Goal: Task Accomplishment & Management: Manage account settings

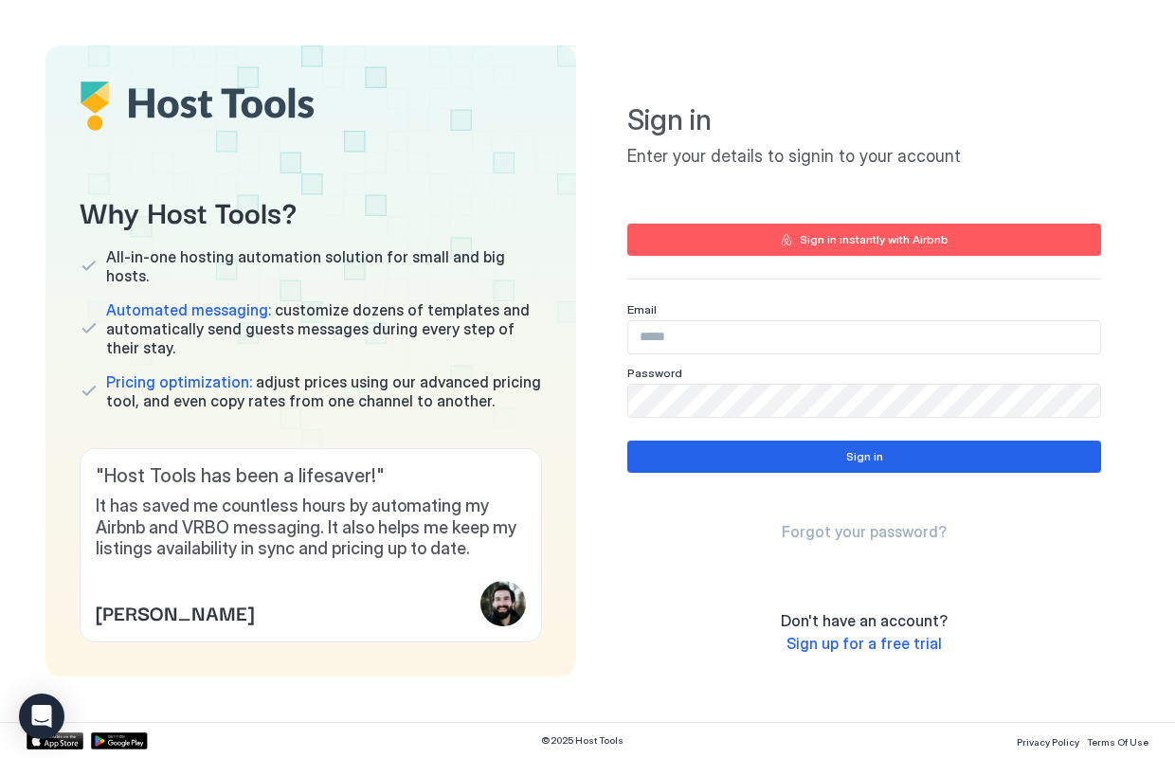
click at [824, 232] on div "Sign in instantly with Airbnb" at bounding box center [874, 239] width 149 height 17
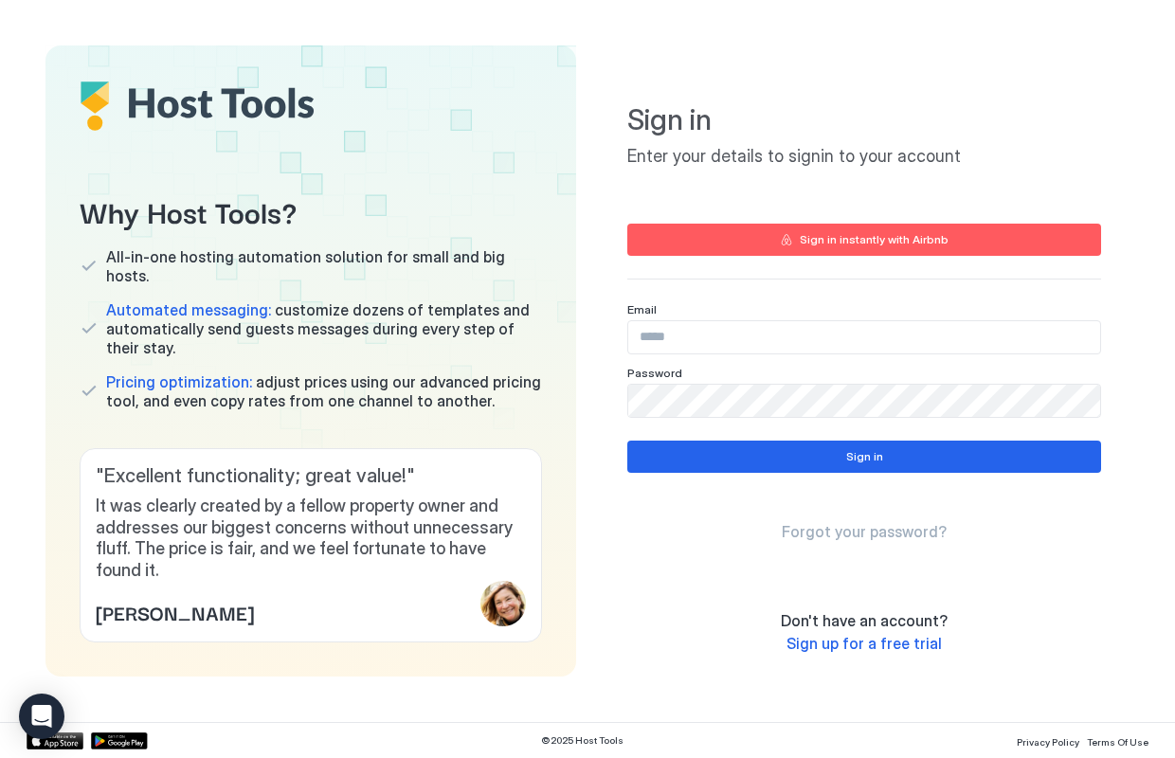
click at [827, 238] on div "Sign in instantly with Airbnb" at bounding box center [874, 239] width 149 height 17
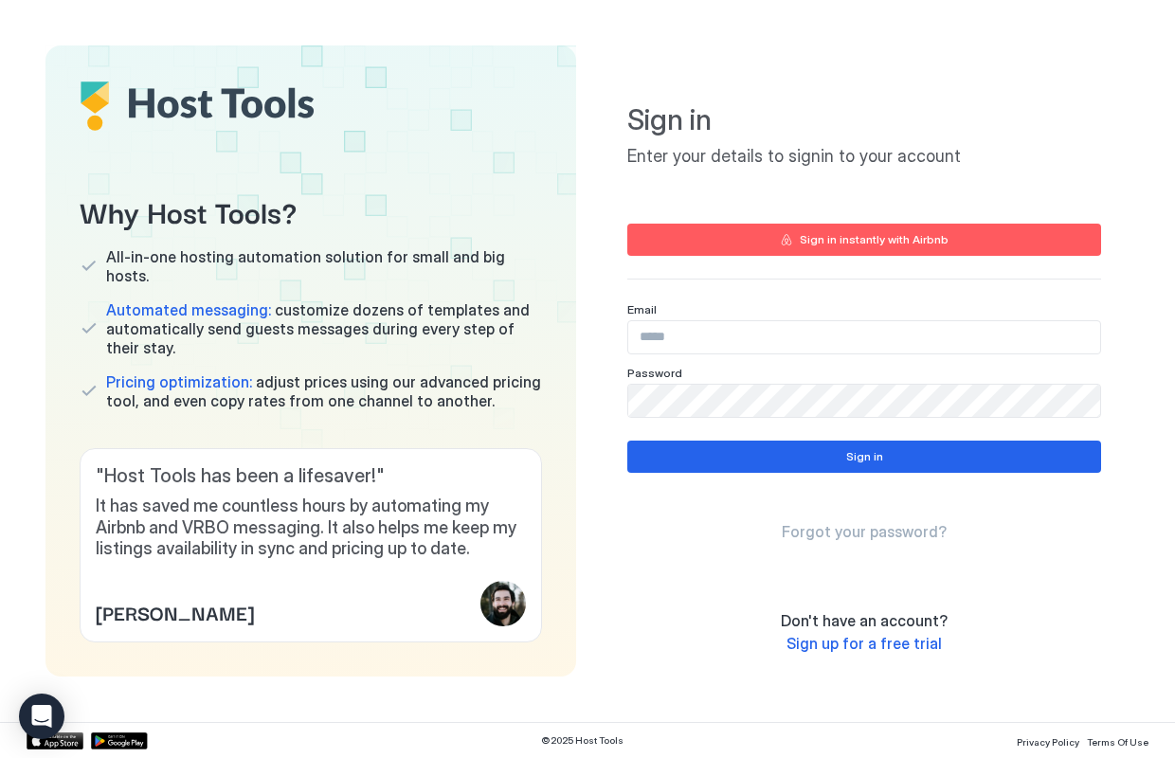
click at [833, 240] on div "Sign in instantly with Airbnb" at bounding box center [874, 239] width 149 height 17
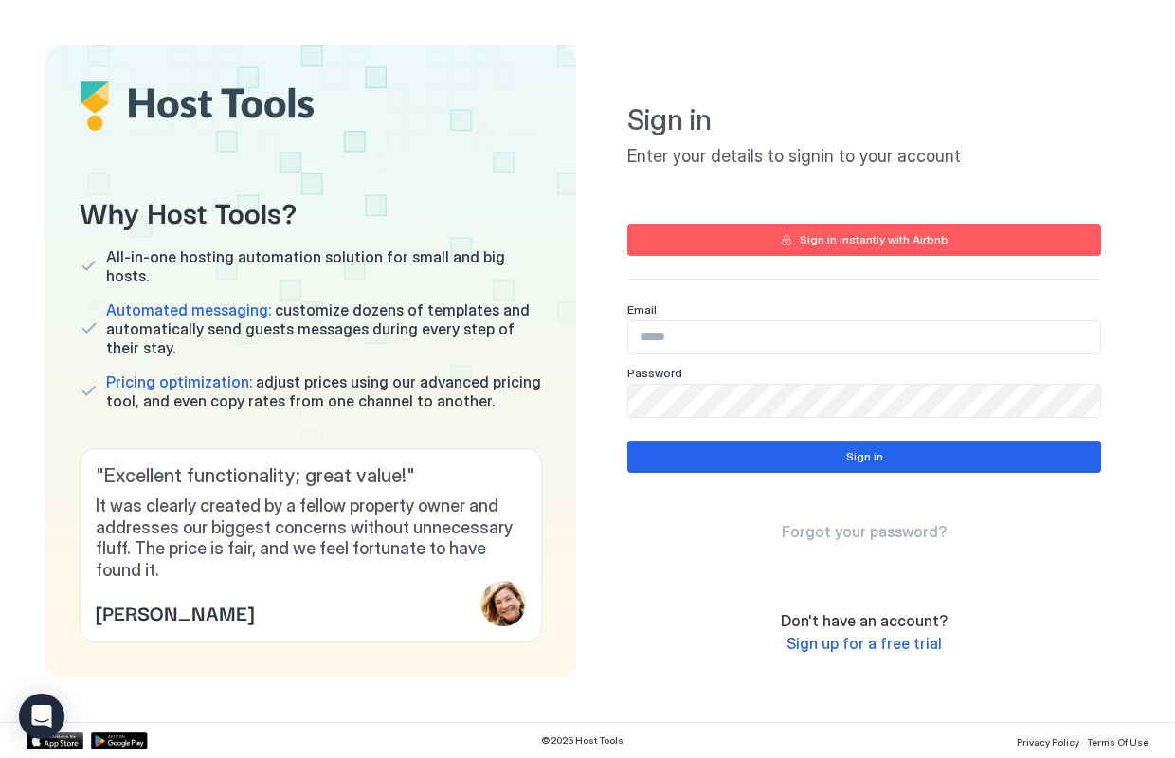
click at [799, 236] on button "Sign in instantly with Airbnb" at bounding box center [864, 240] width 474 height 32
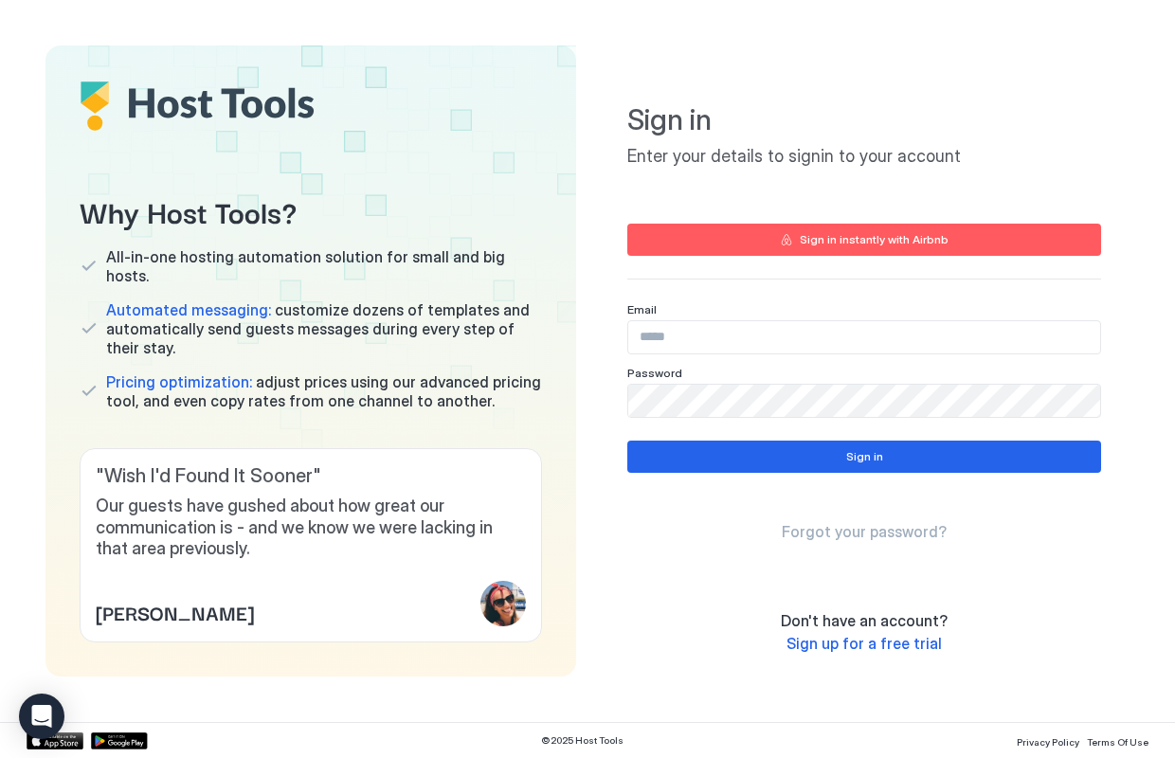
click at [855, 235] on div "Sign in instantly with Airbnb" at bounding box center [874, 239] width 149 height 17
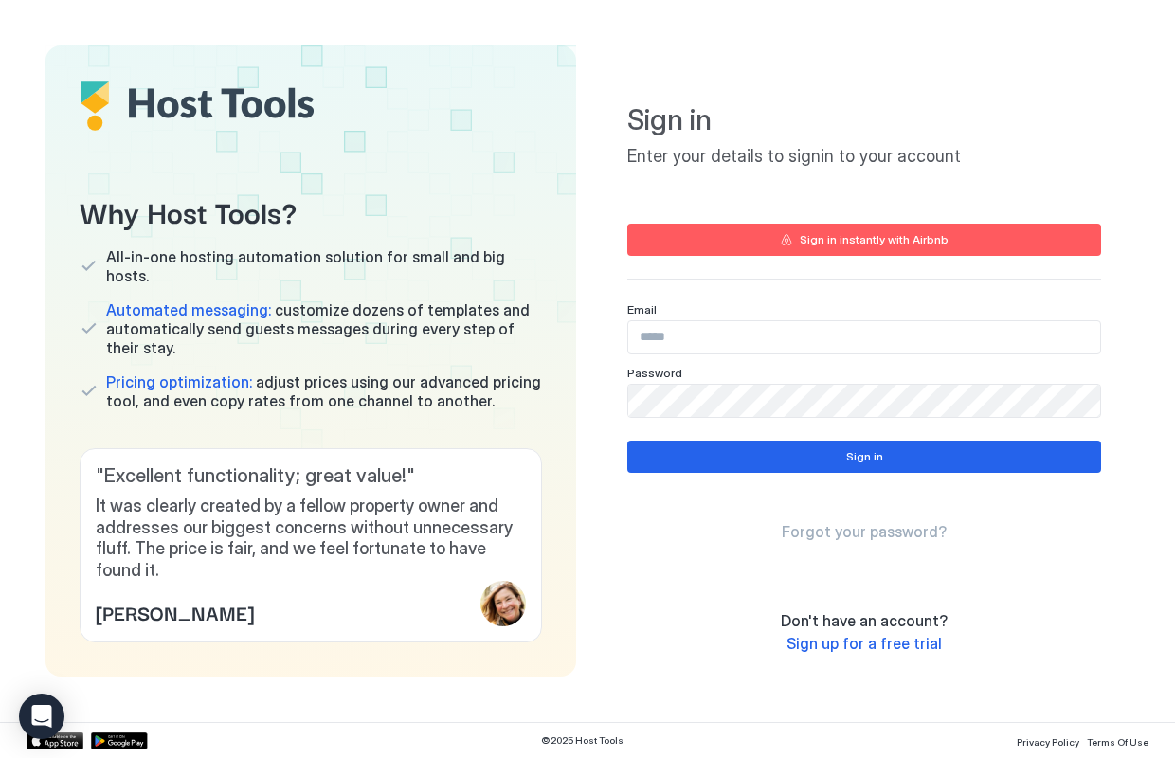
click at [871, 236] on div "Sign in instantly with Airbnb" at bounding box center [874, 239] width 149 height 17
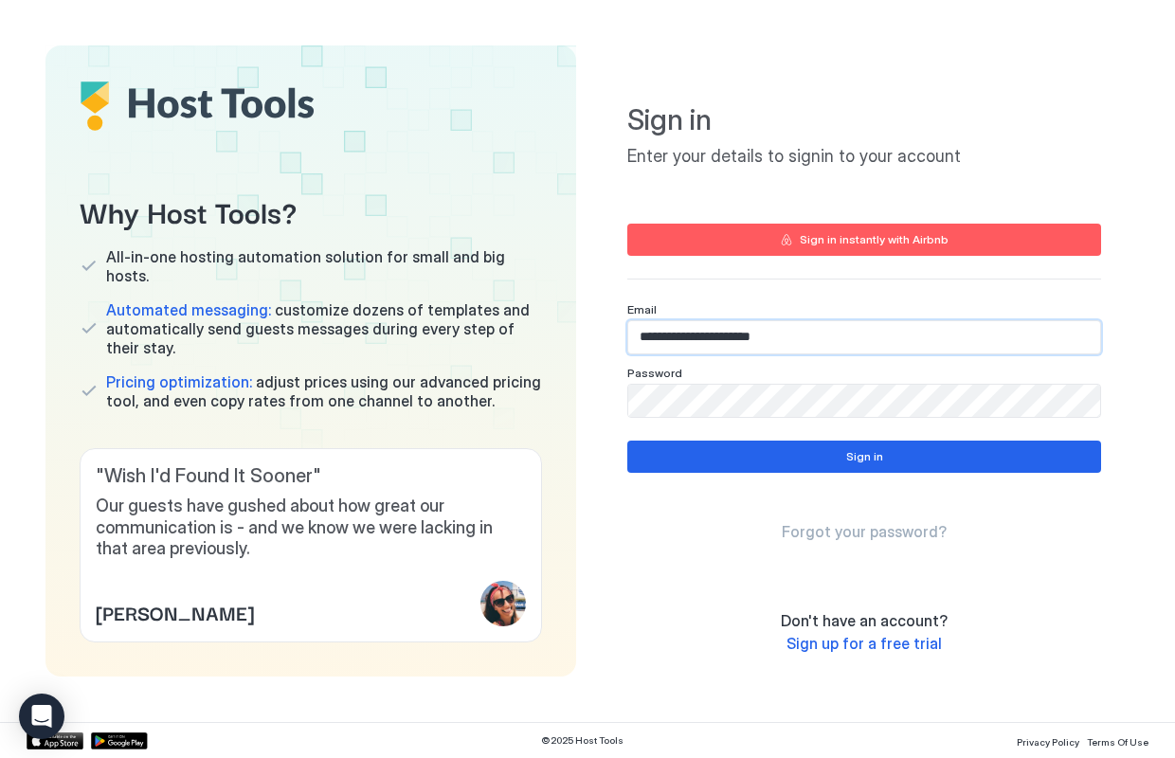
type input "**********"
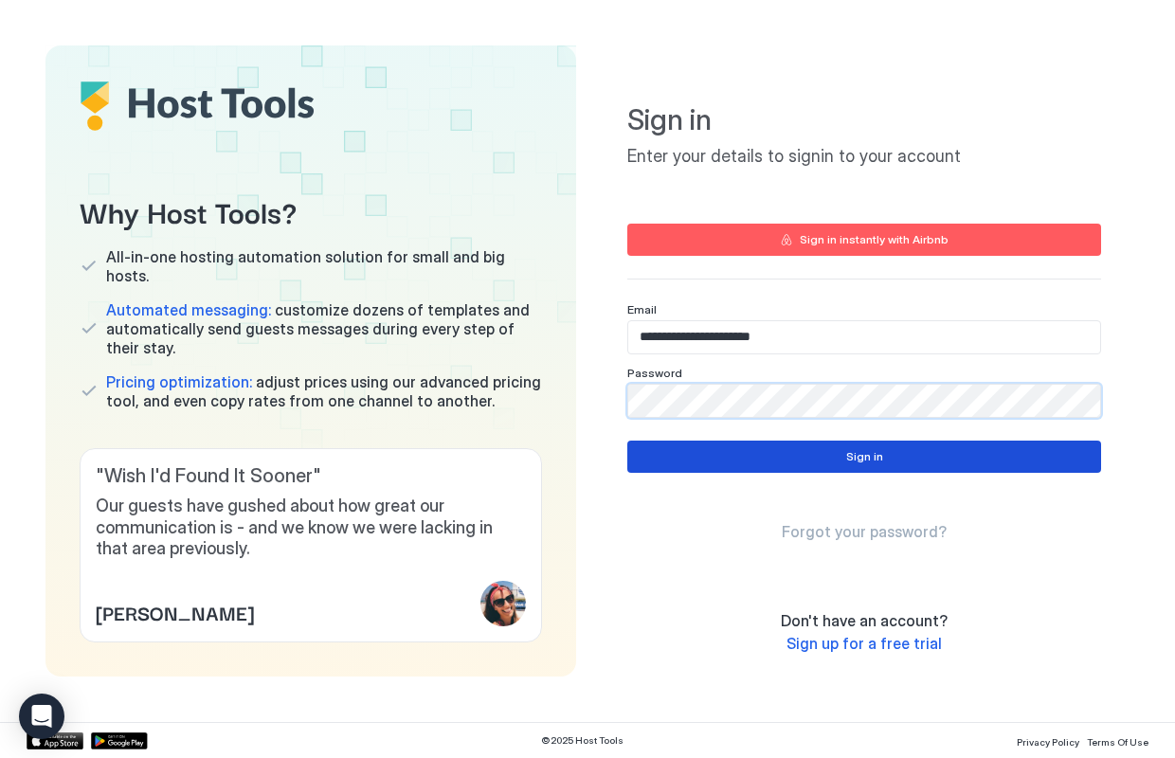
click at [799, 456] on button "Sign in" at bounding box center [864, 457] width 474 height 32
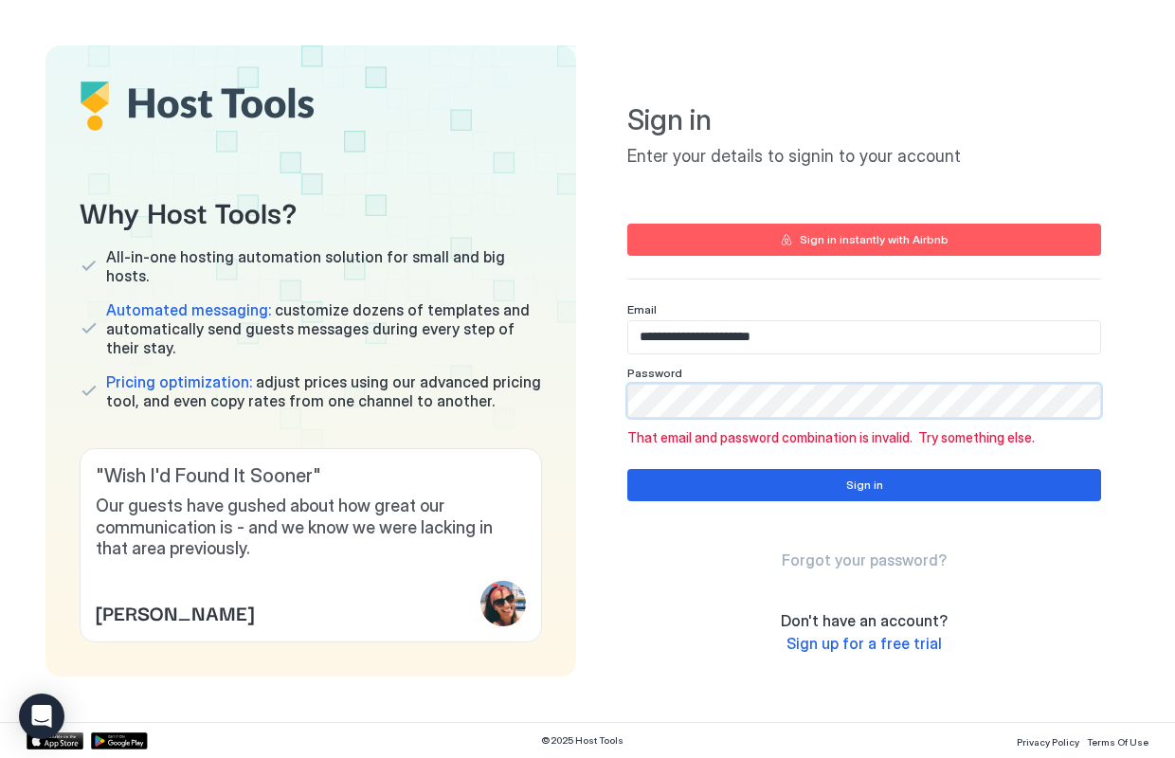
click at [573, 396] on div "Why Host Tools? All-in-one hosting automation solution for small and big hosts.…" at bounding box center [587, 360] width 1084 height 631
click at [556, 377] on div "Why Host Tools? All-in-one hosting automation solution for small and big hosts.…" at bounding box center [587, 360] width 1084 height 631
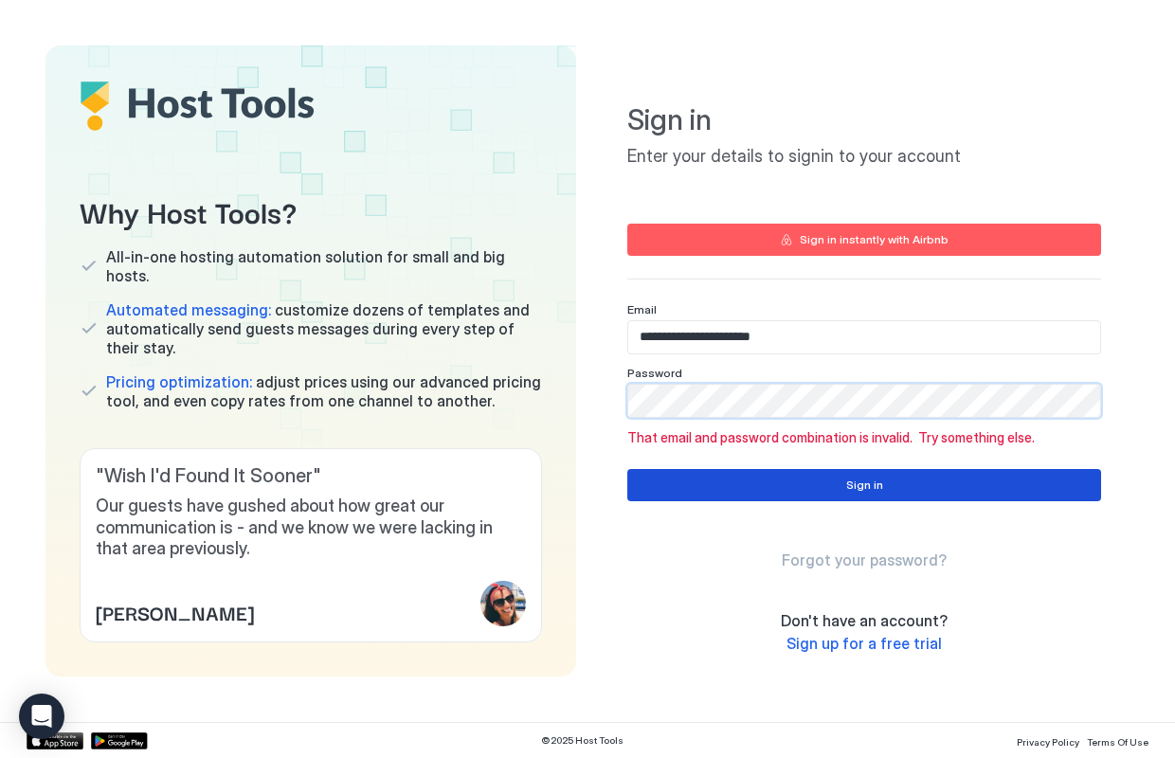
click at [806, 481] on button "Sign in" at bounding box center [864, 485] width 474 height 32
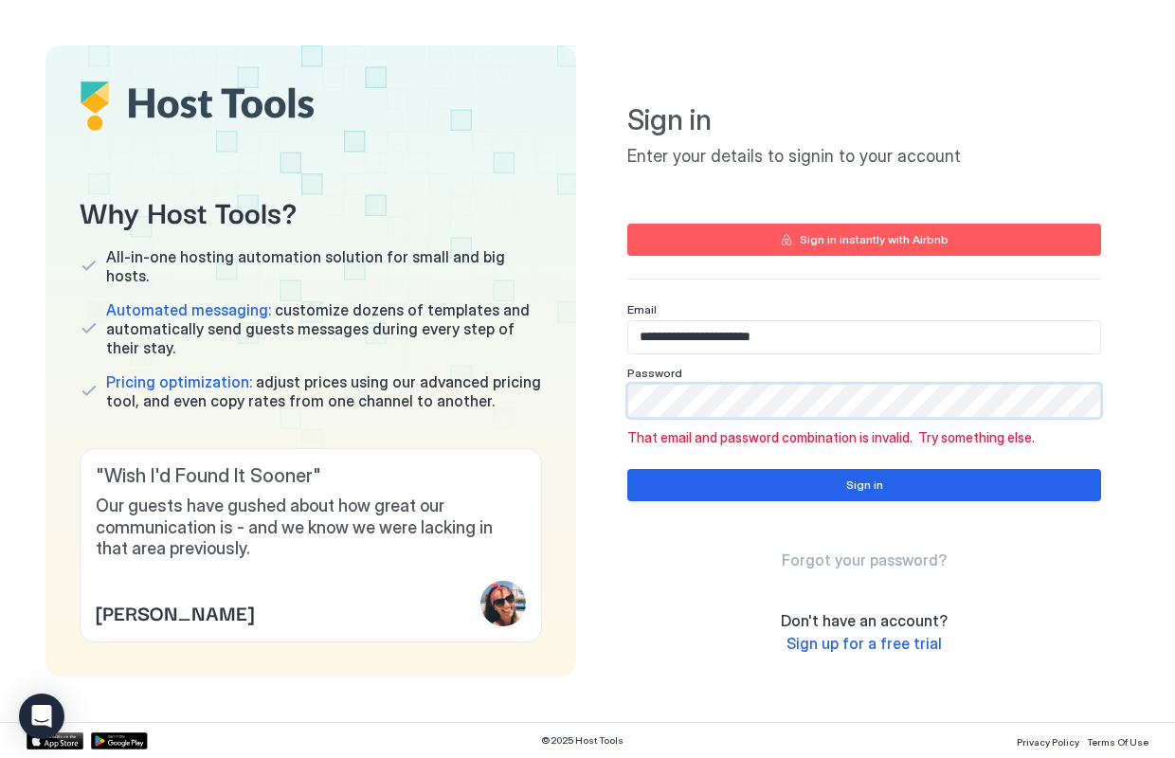
click at [543, 375] on div "Why Host Tools? All-in-one hosting automation solution for small and big hosts.…" at bounding box center [587, 360] width 1084 height 631
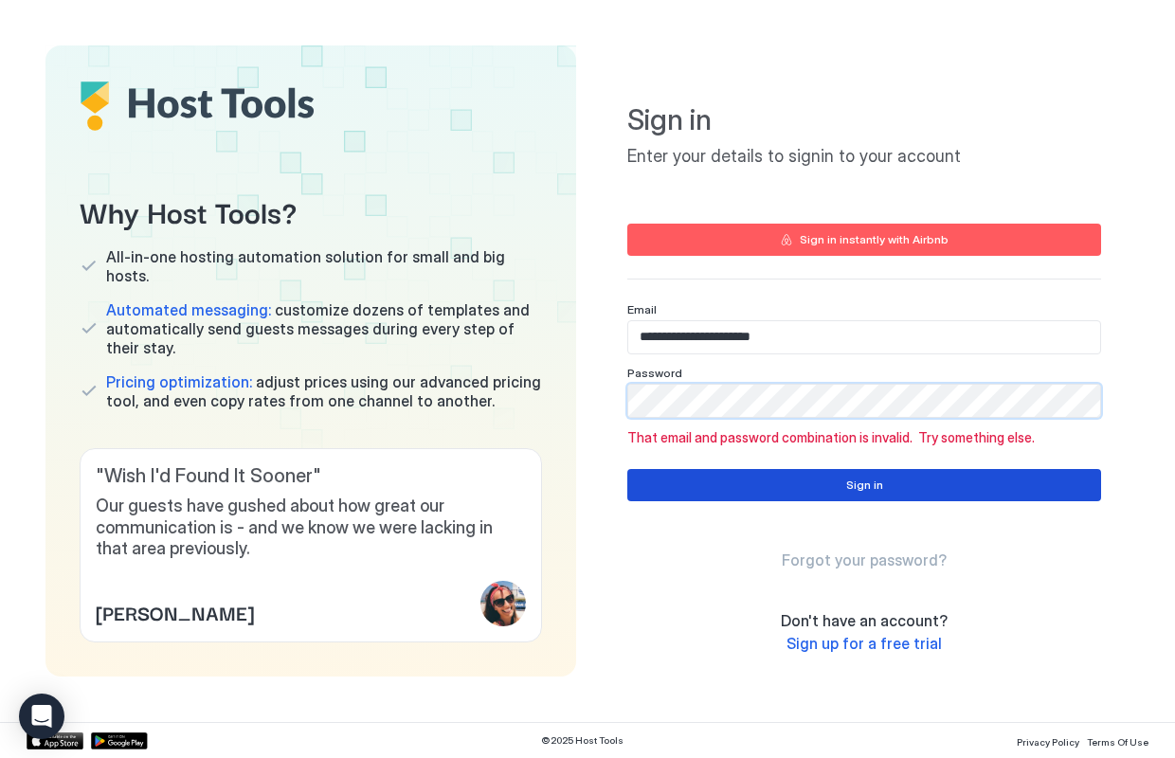
click at [814, 483] on button "Sign in" at bounding box center [864, 485] width 474 height 32
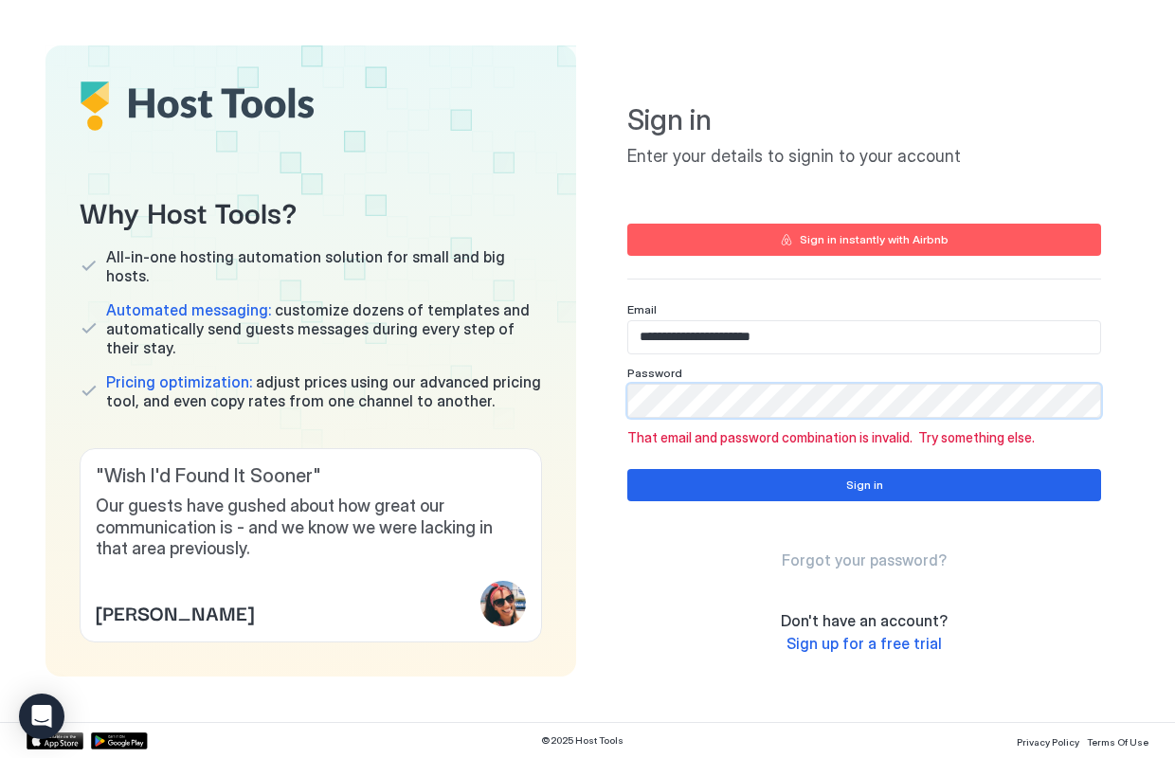
click at [548, 401] on div "Why Host Tools? All-in-one hosting automation solution for small and big hosts.…" at bounding box center [587, 360] width 1084 height 631
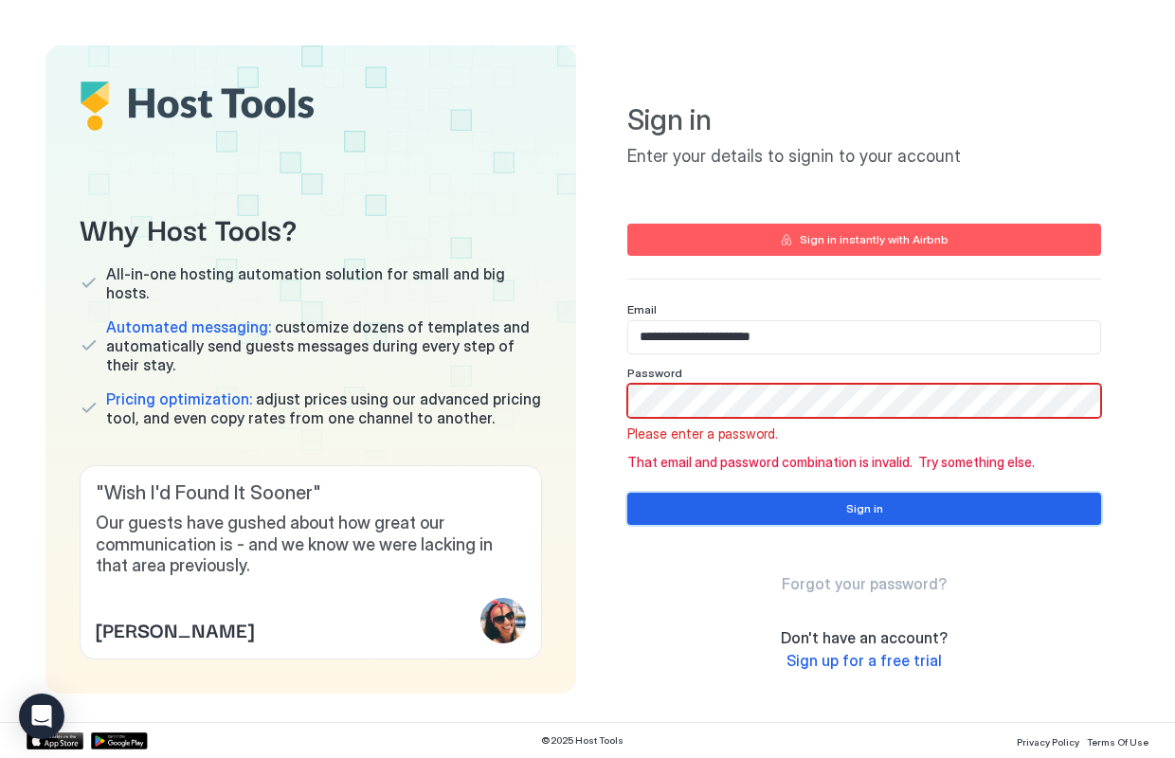
click at [824, 513] on button "Sign in" at bounding box center [864, 509] width 474 height 32
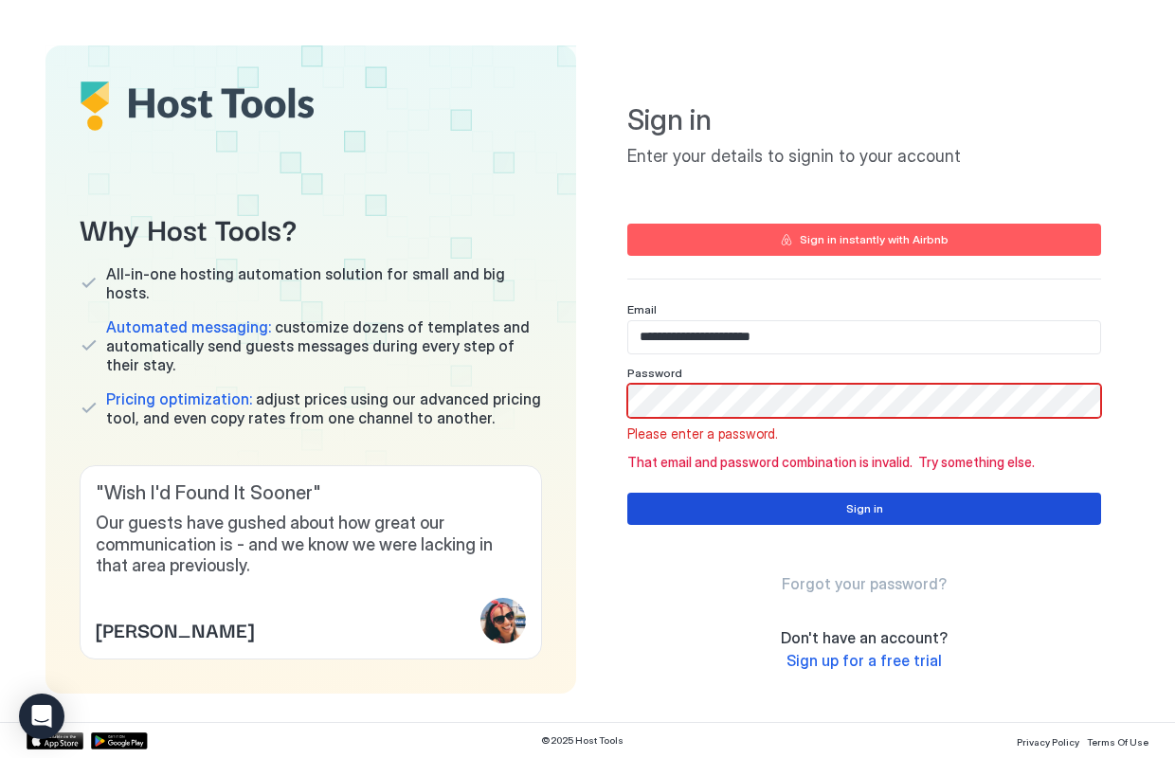
click at [876, 495] on button "Sign in" at bounding box center [864, 509] width 474 height 32
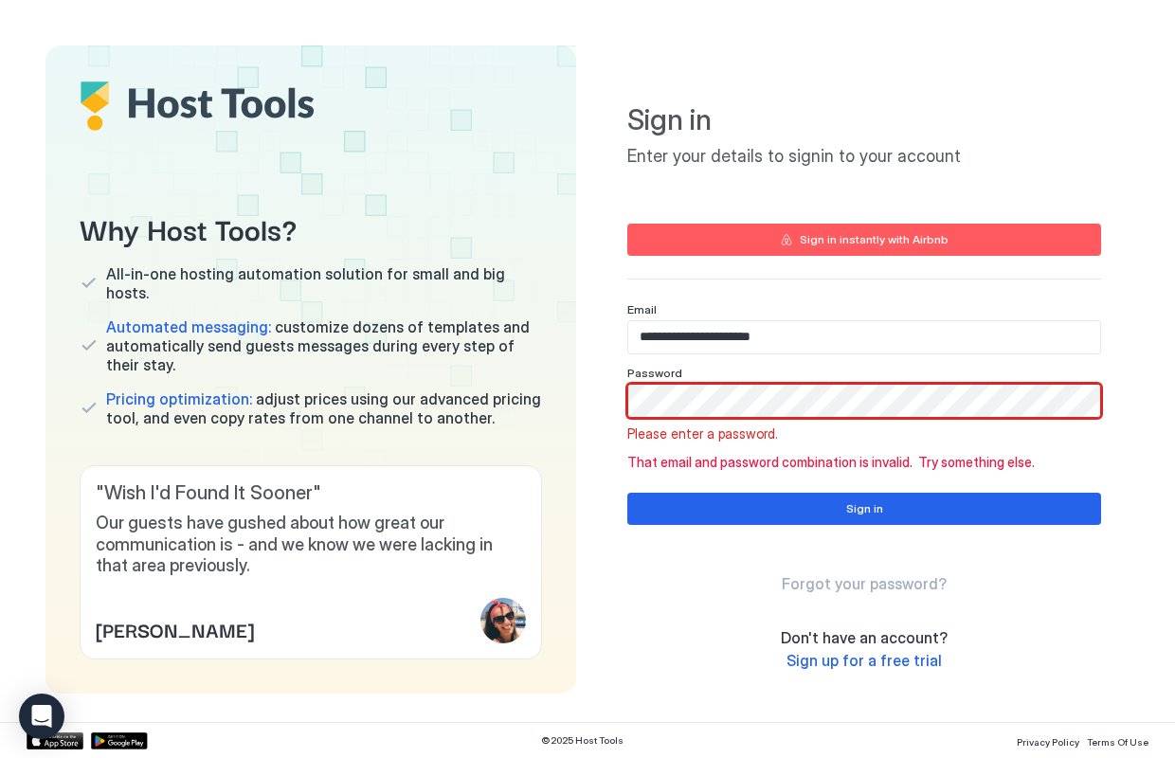
click at [890, 366] on div "Password" at bounding box center [864, 373] width 474 height 14
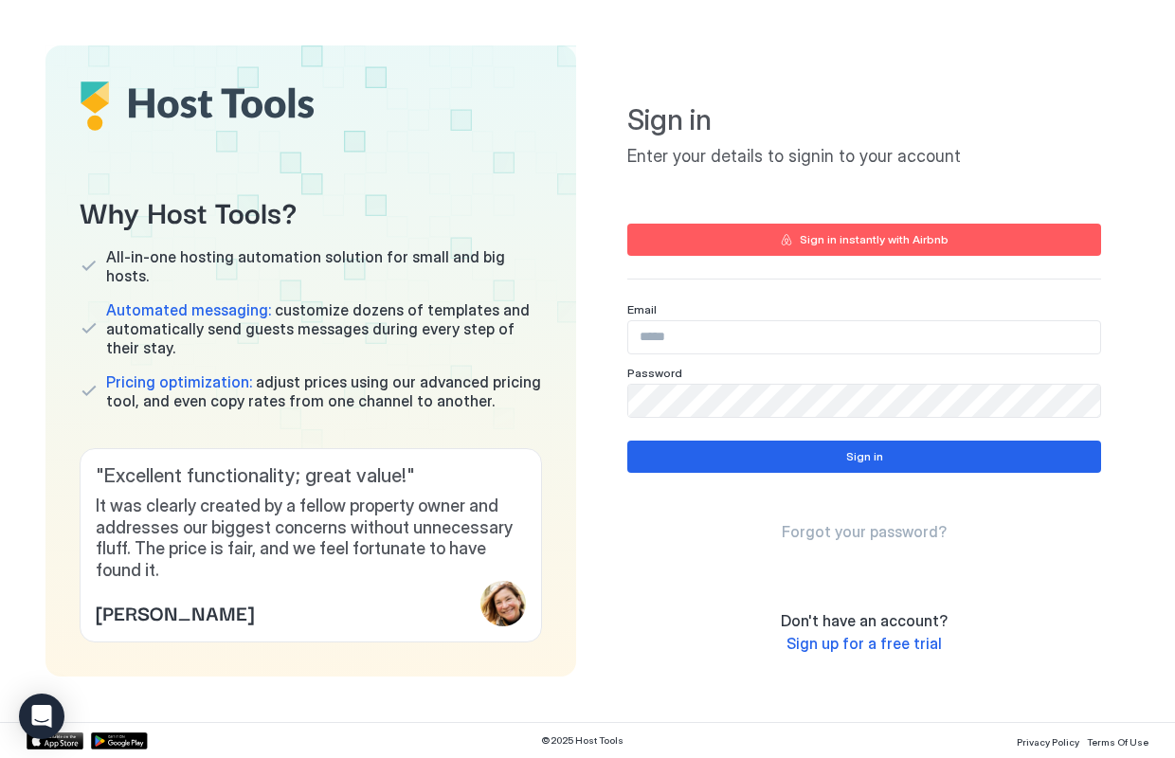
click at [899, 237] on div "Sign in instantly with Airbnb" at bounding box center [874, 239] width 149 height 17
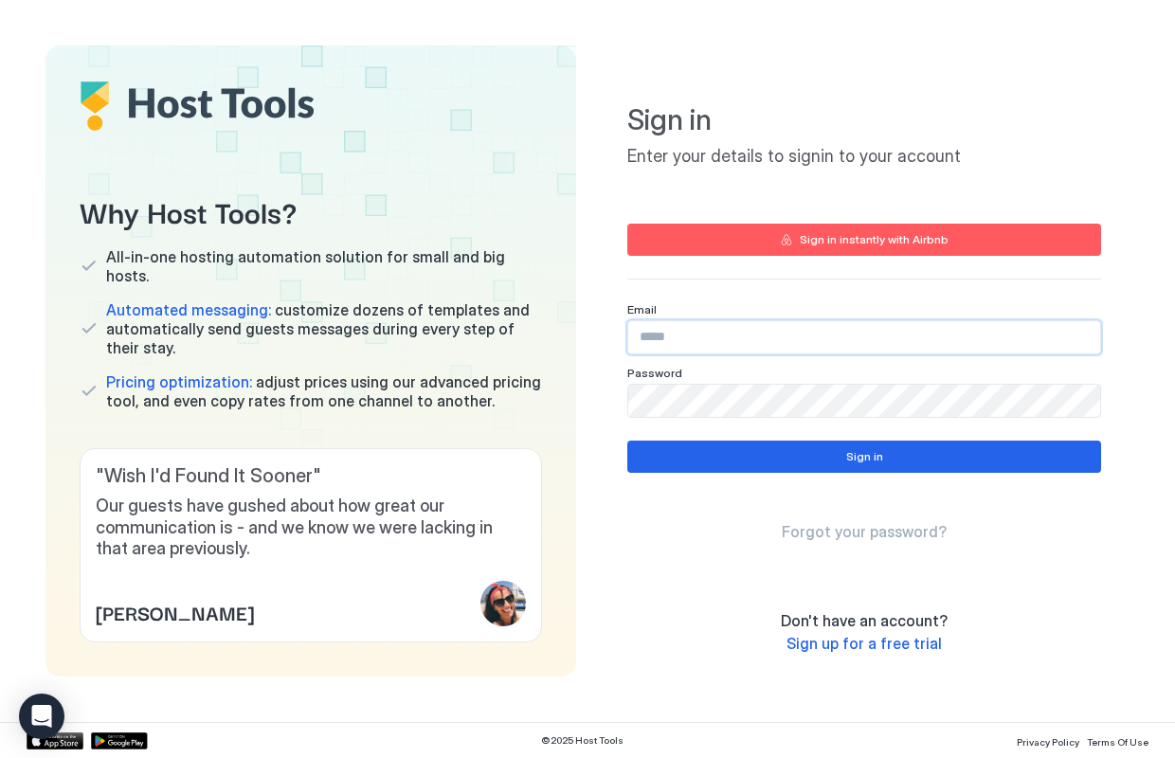
click at [711, 332] on input "Input Field" at bounding box center [864, 337] width 472 height 32
type input "**********"
click at [874, 532] on span "Forgot your password?" at bounding box center [864, 531] width 165 height 19
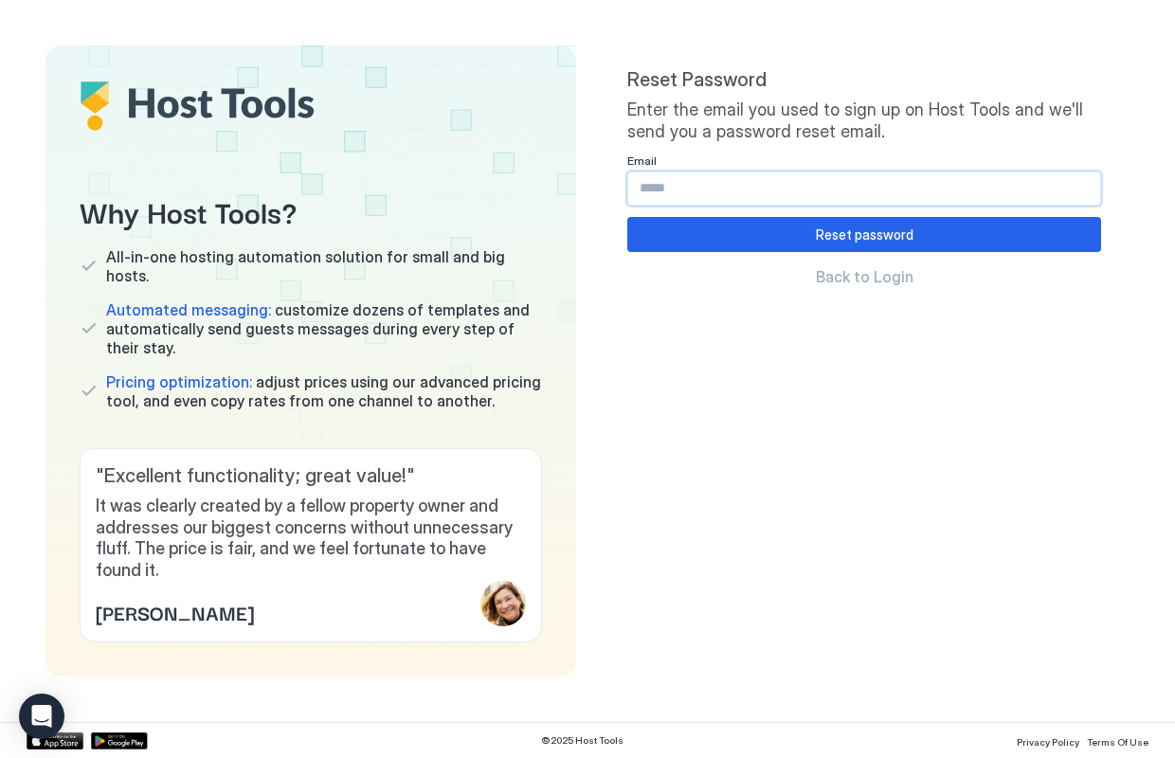
click at [715, 193] on input "Input Field" at bounding box center [864, 189] width 472 height 32
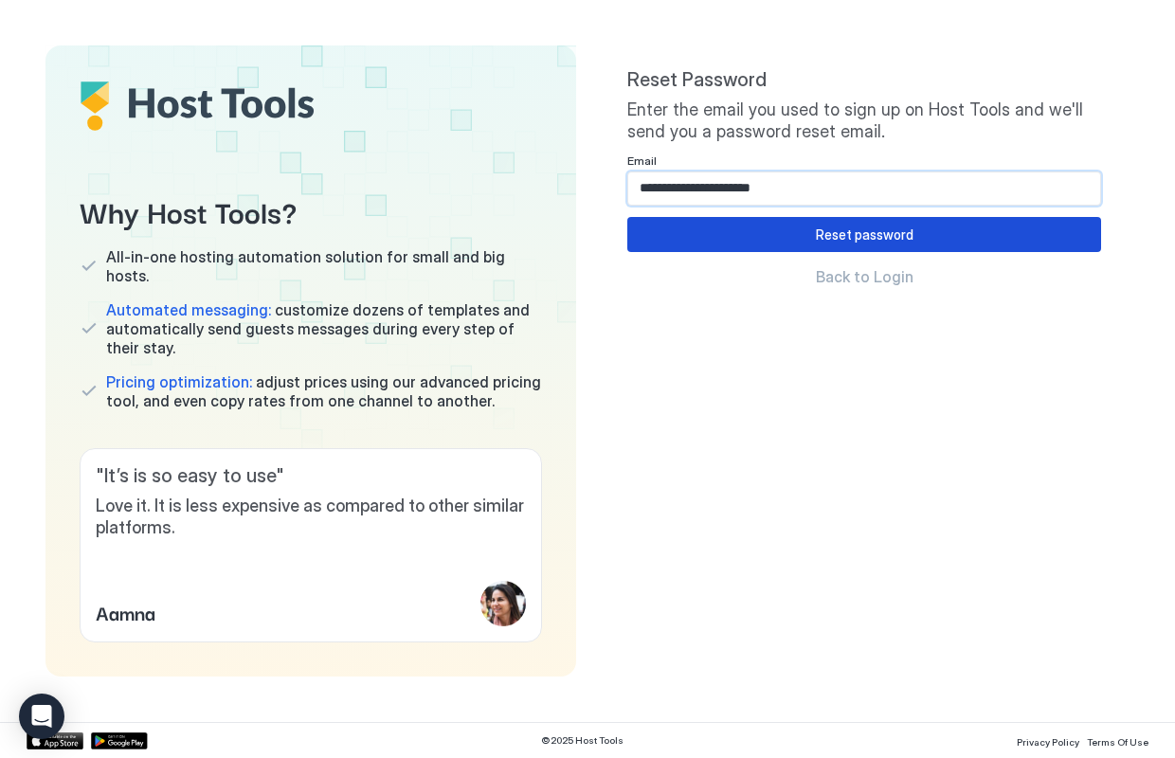
type input "**********"
click at [843, 230] on div "Reset password" at bounding box center [865, 235] width 98 height 20
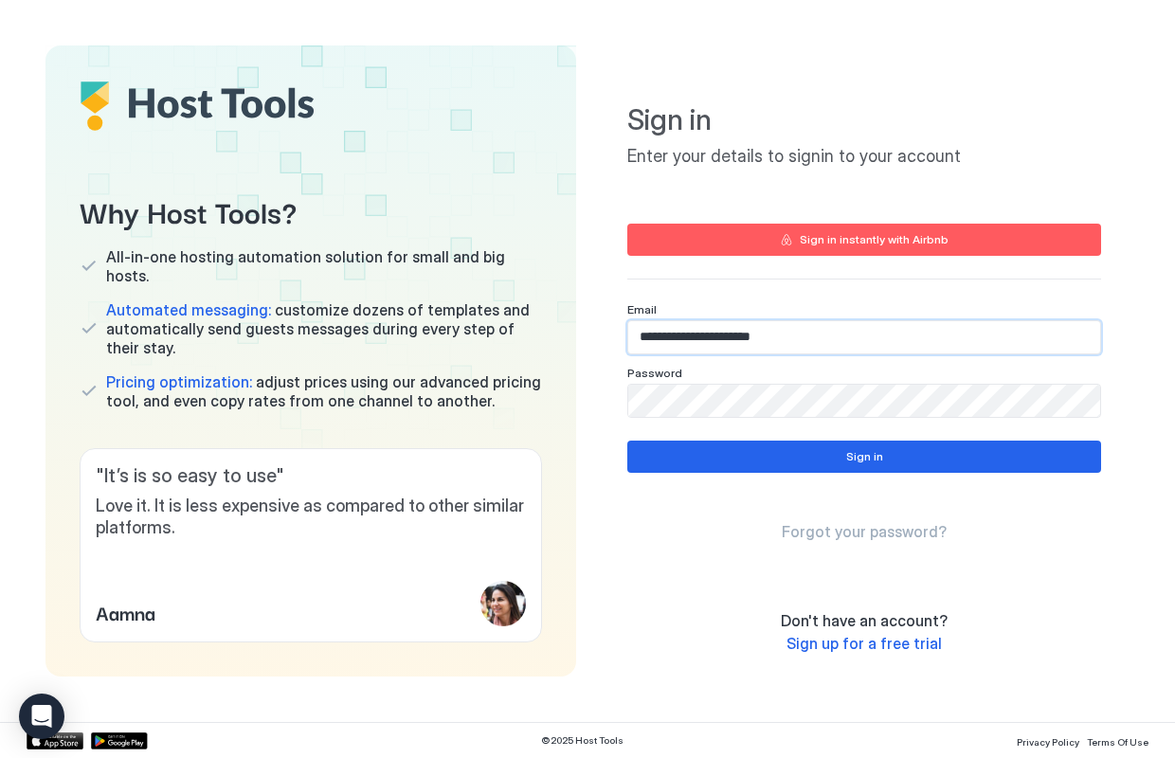
type input "**********"
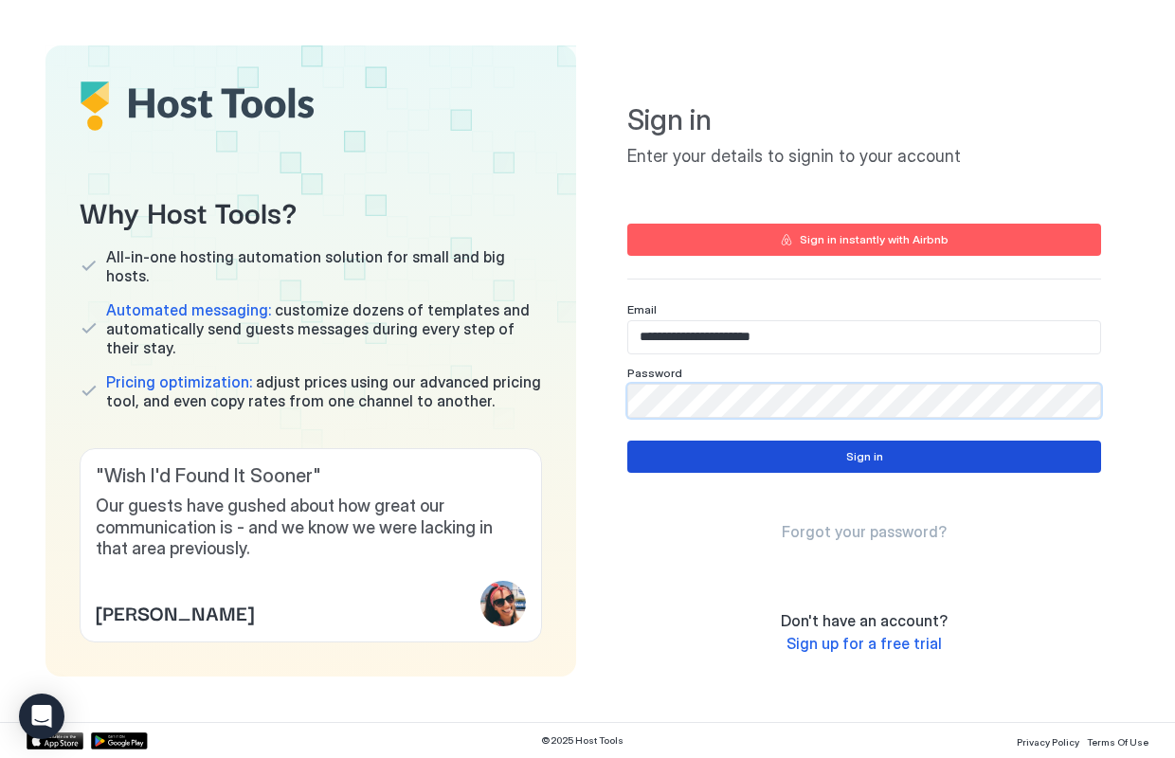
click at [881, 455] on div "Sign in" at bounding box center [864, 456] width 37 height 17
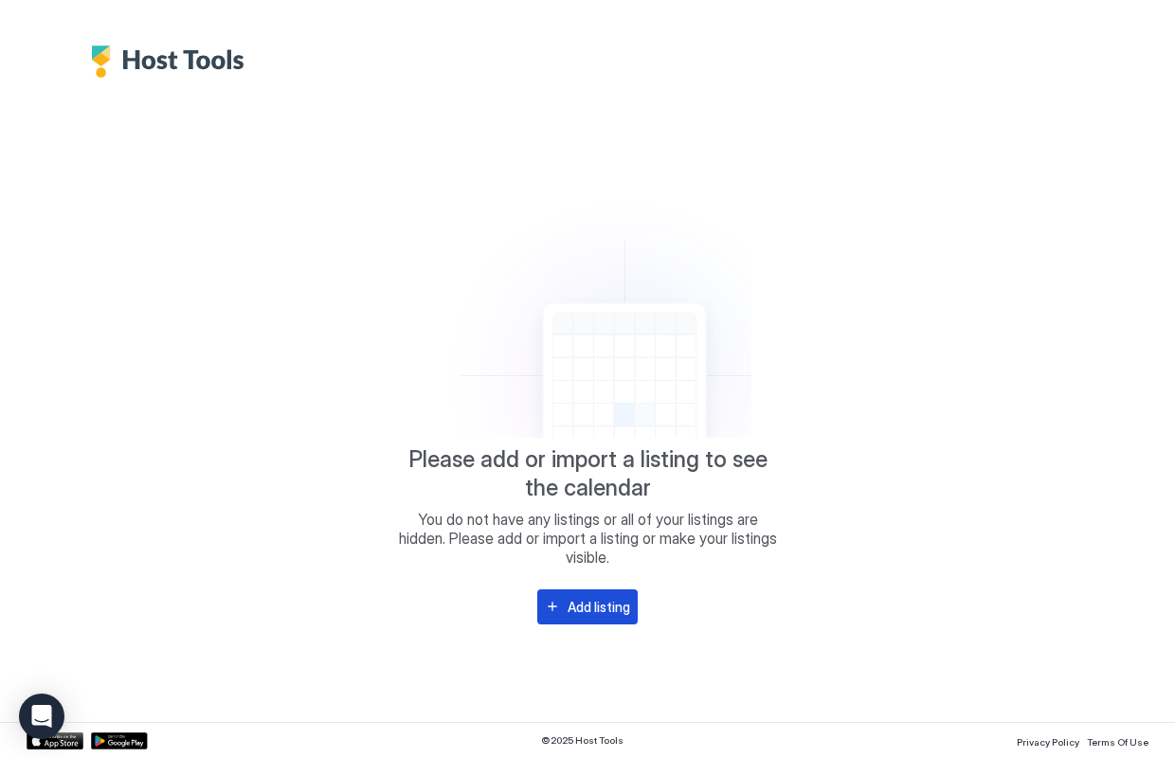
click at [613, 606] on div "Add listing" at bounding box center [599, 607] width 63 height 20
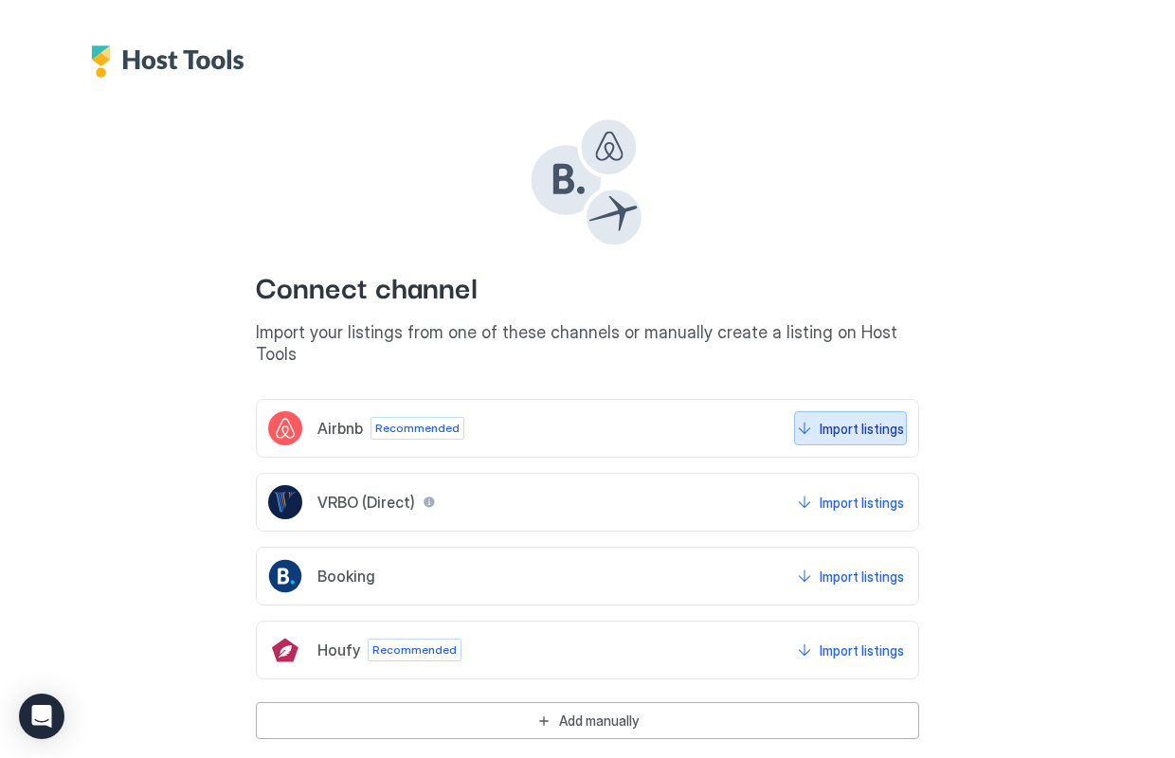
click at [870, 419] on div "Import listings" at bounding box center [862, 429] width 84 height 20
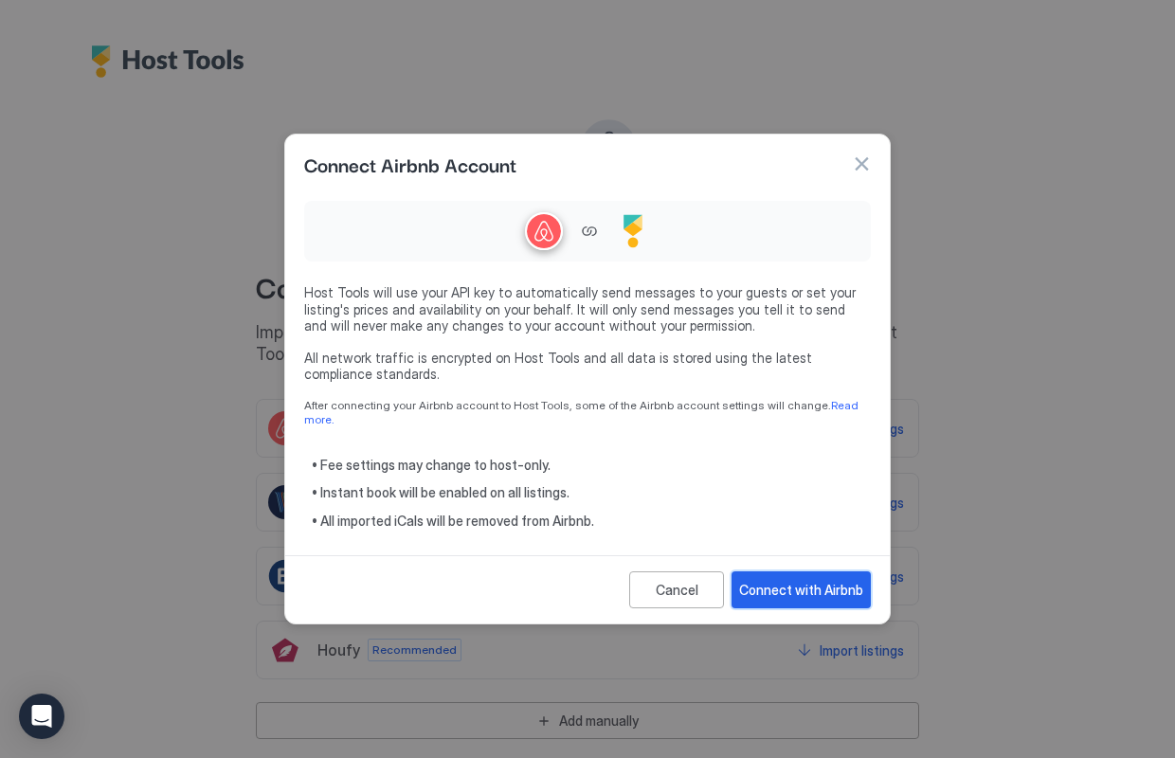
click at [809, 584] on div "Connect with Airbnb" at bounding box center [801, 590] width 124 height 20
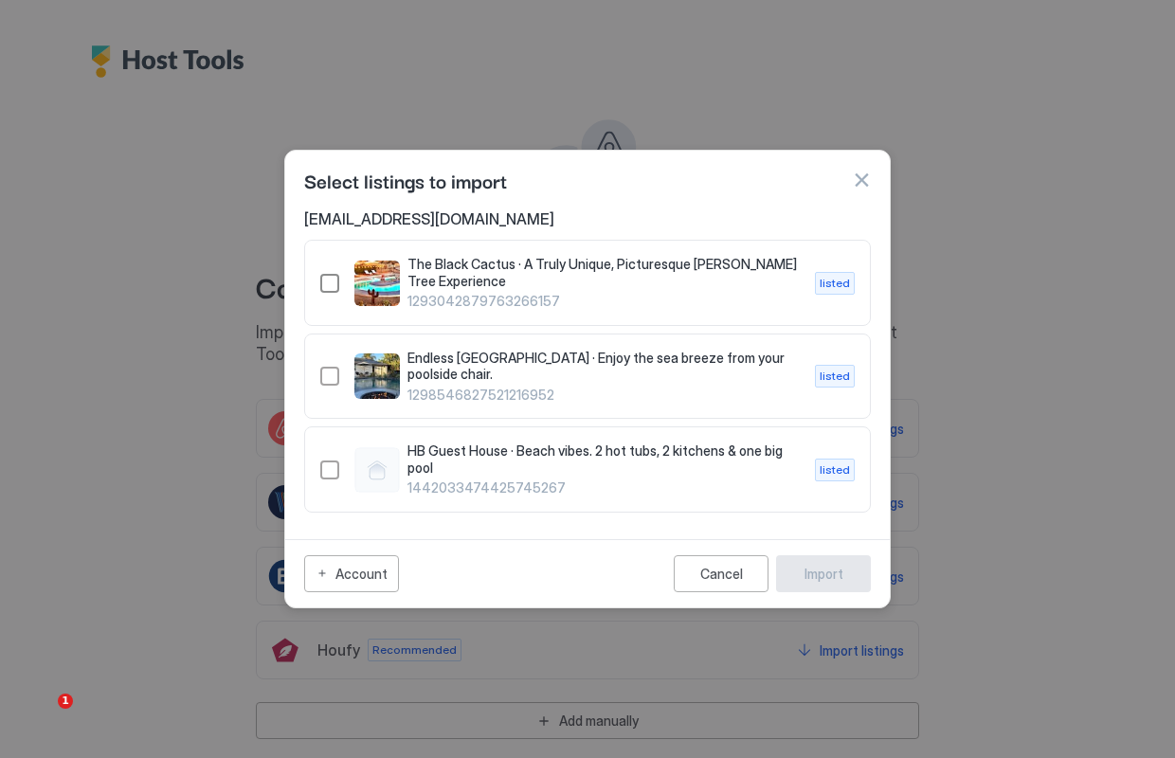
click at [329, 286] on div "1293042879763266157" at bounding box center [329, 283] width 19 height 19
click at [327, 375] on div "1298546827521216952" at bounding box center [329, 376] width 19 height 19
click at [328, 464] on div "1442033474425745267" at bounding box center [329, 470] width 19 height 19
click at [827, 574] on div "Import" at bounding box center [824, 574] width 39 height 20
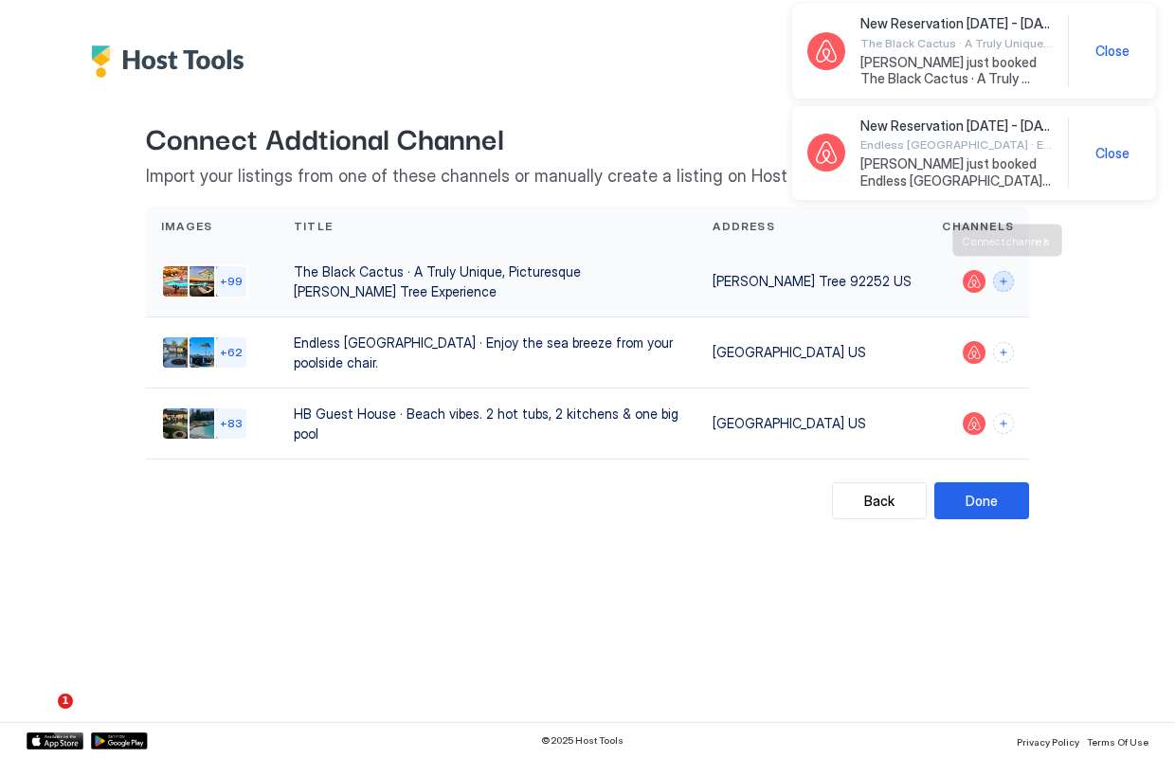
click at [1002, 282] on button "Connect channels" at bounding box center [1003, 281] width 21 height 21
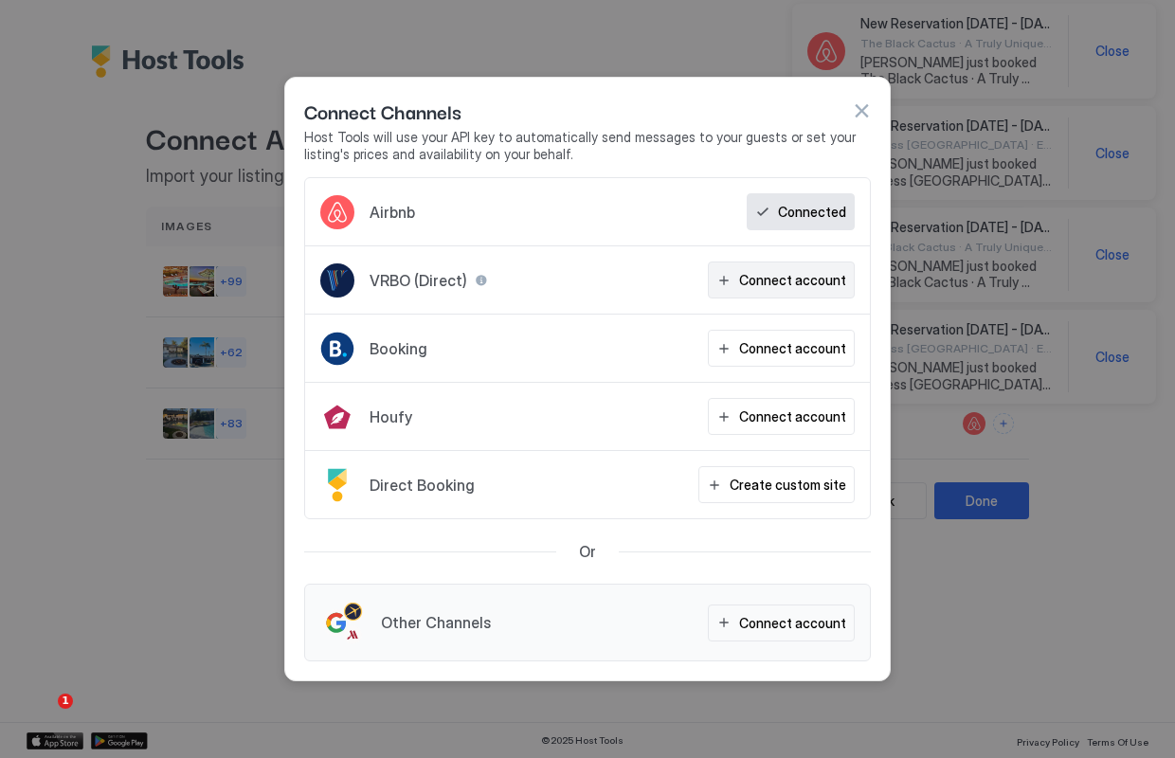
click at [774, 269] on button "Connect account" at bounding box center [781, 280] width 147 height 37
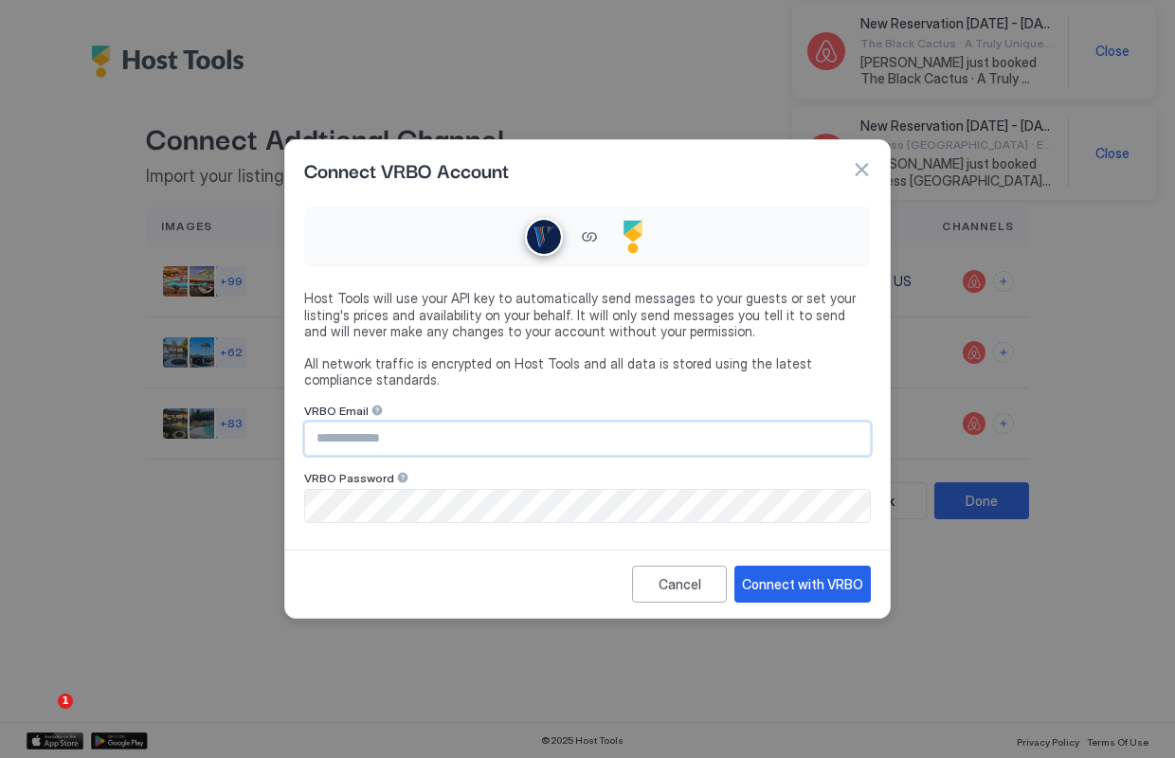
click at [364, 439] on input "Input Field" at bounding box center [587, 439] width 565 height 32
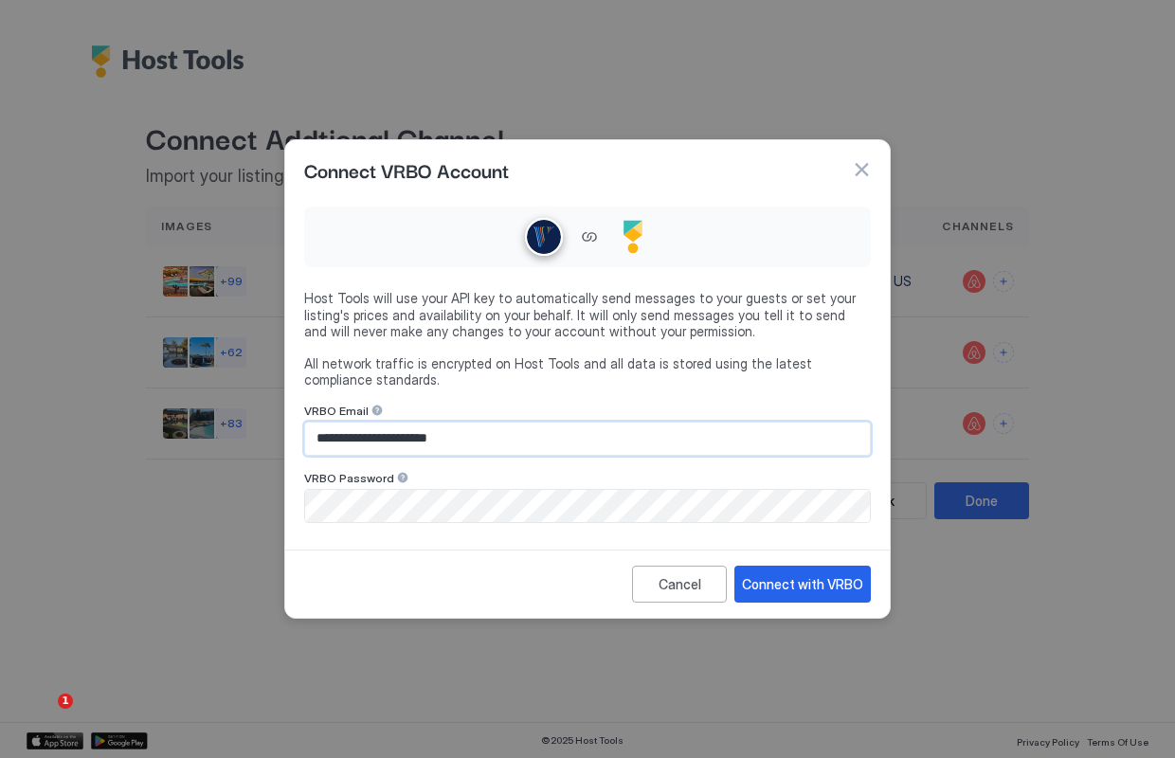
drag, startPoint x: 500, startPoint y: 437, endPoint x: 288, endPoint y: 411, distance: 212.9
click at [287, 411] on div "**********" at bounding box center [587, 370] width 605 height 343
drag, startPoint x: 494, startPoint y: 443, endPoint x: 241, endPoint y: 422, distance: 253.9
click at [241, 422] on div "**********" at bounding box center [587, 379] width 1175 height 758
type input "*"
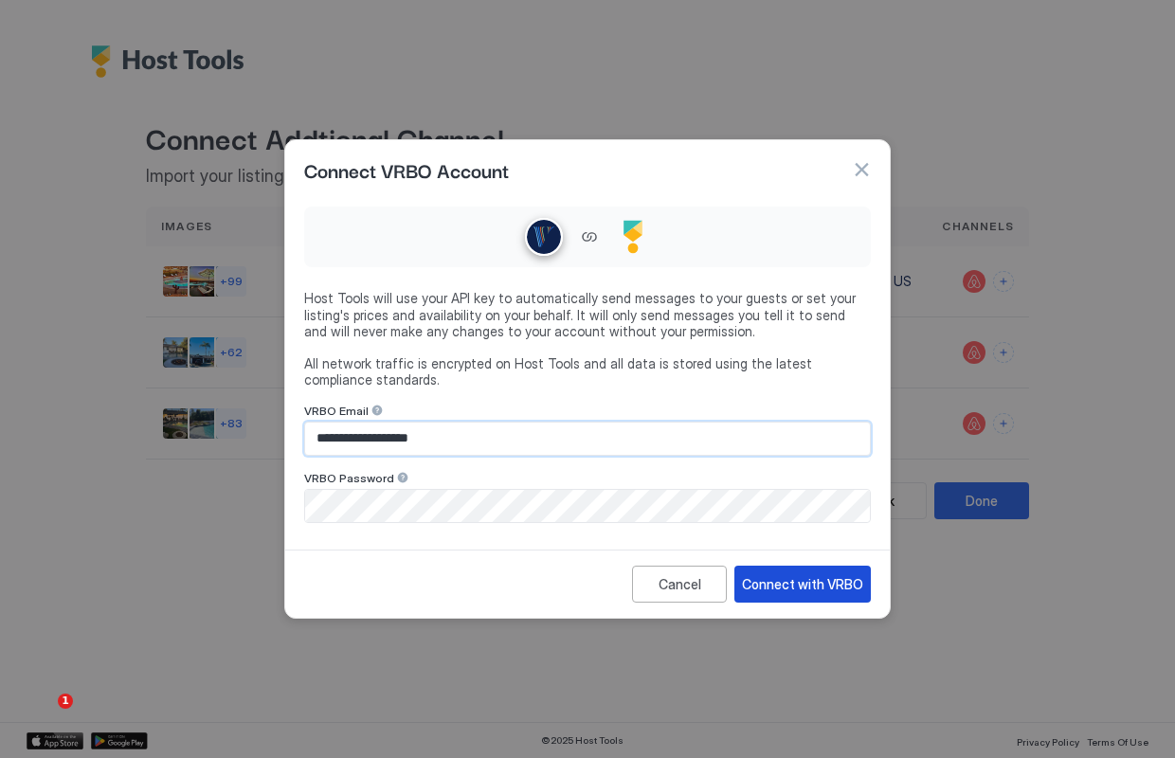
type input "**********"
click at [815, 574] on div "Connect with VRBO" at bounding box center [802, 584] width 121 height 20
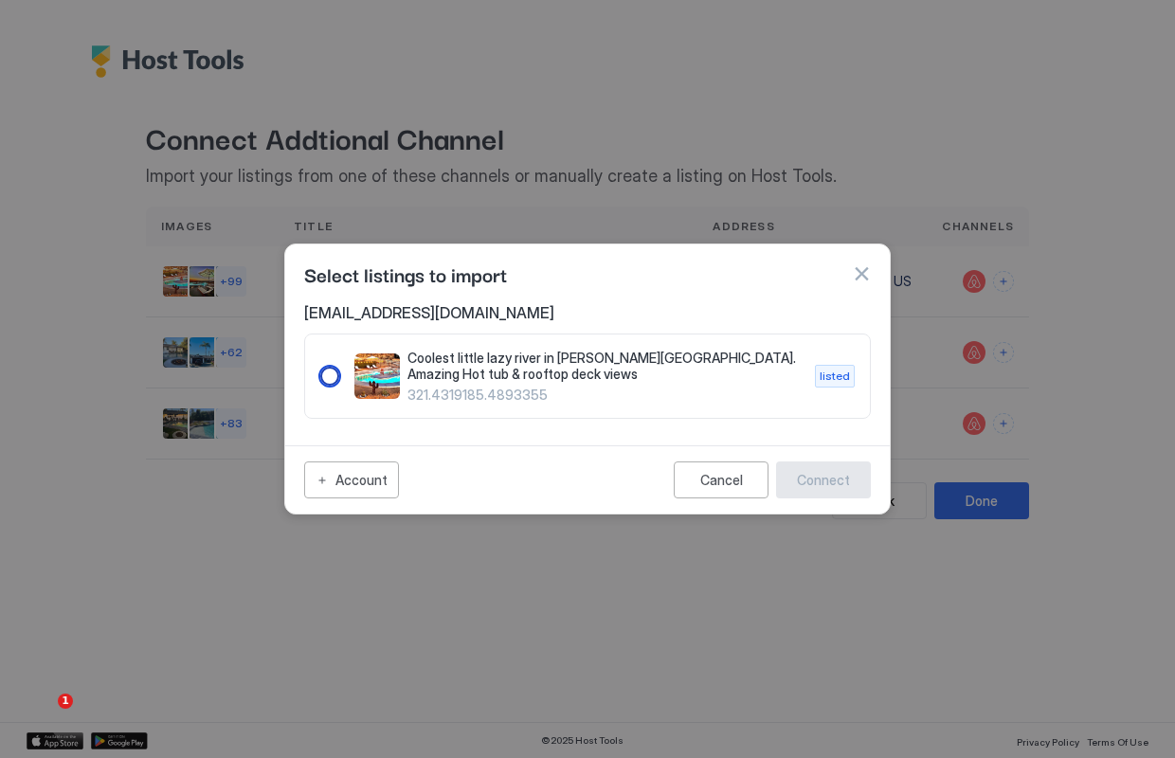
click at [331, 374] on div "321.4319185.4893355" at bounding box center [329, 376] width 19 height 19
click at [839, 473] on div "Connect" at bounding box center [823, 480] width 53 height 20
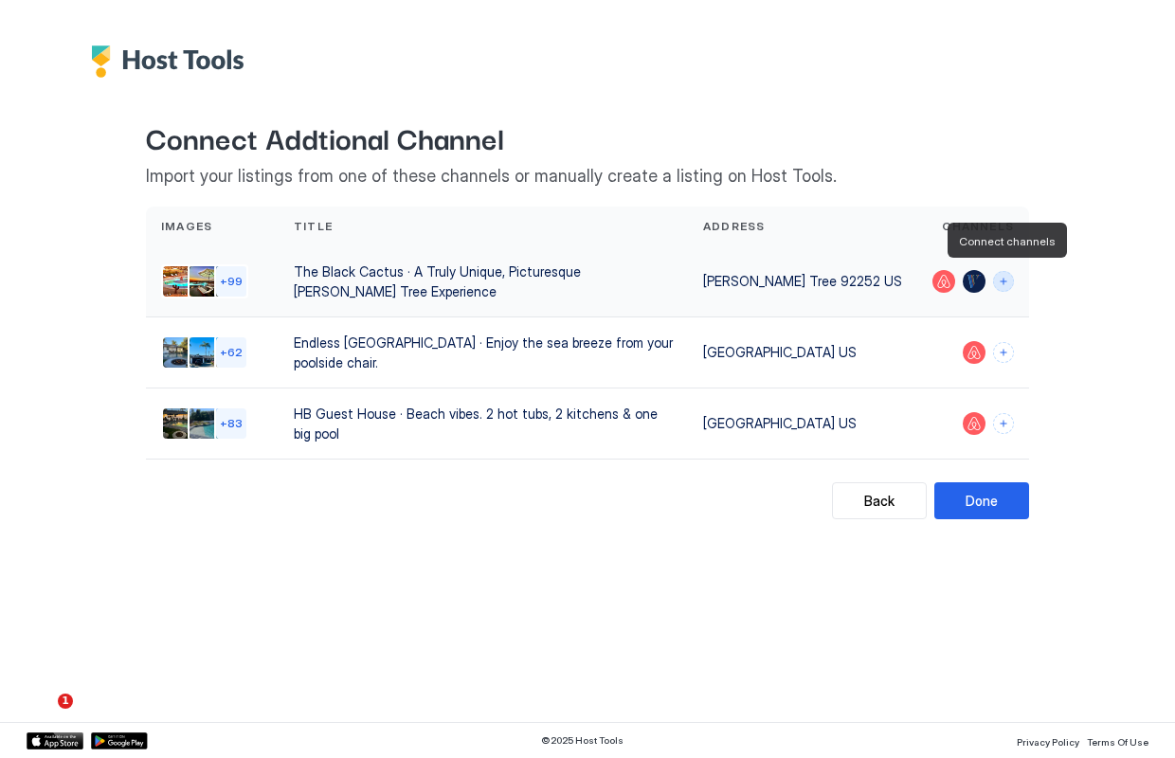
click at [1001, 278] on button "Connect channels" at bounding box center [1003, 281] width 21 height 21
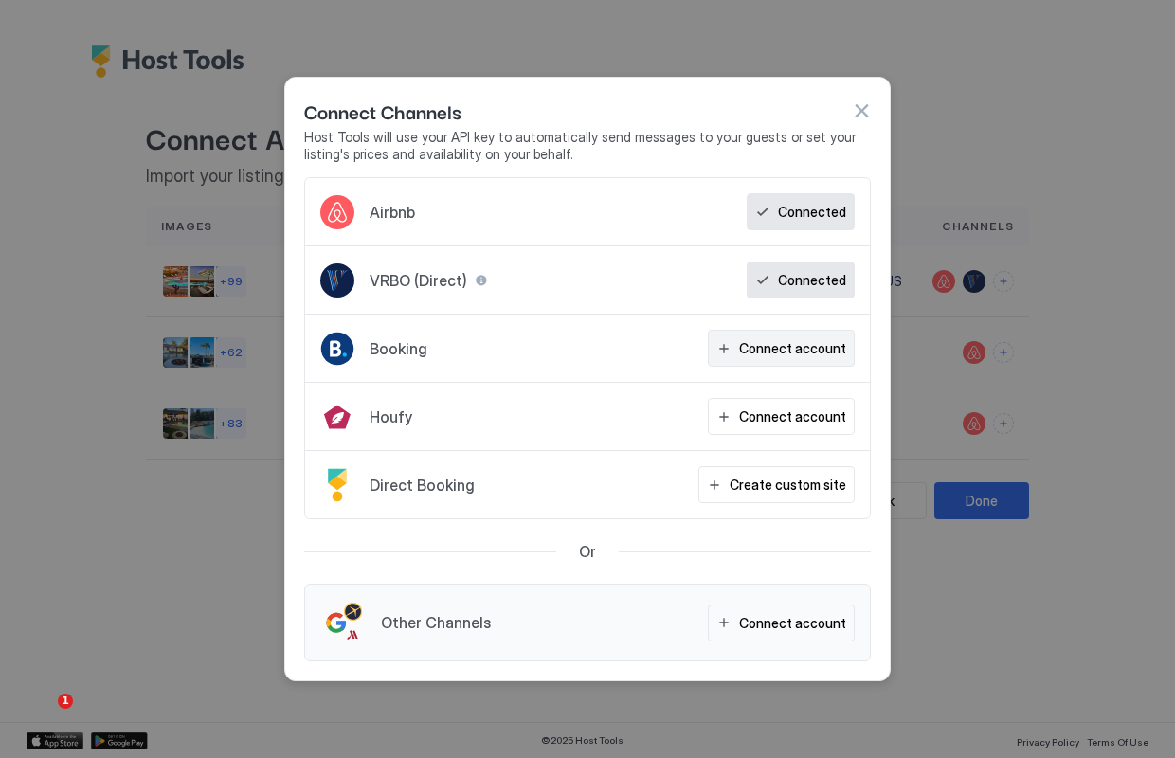
click at [766, 341] on div "Connect account" at bounding box center [792, 348] width 107 height 20
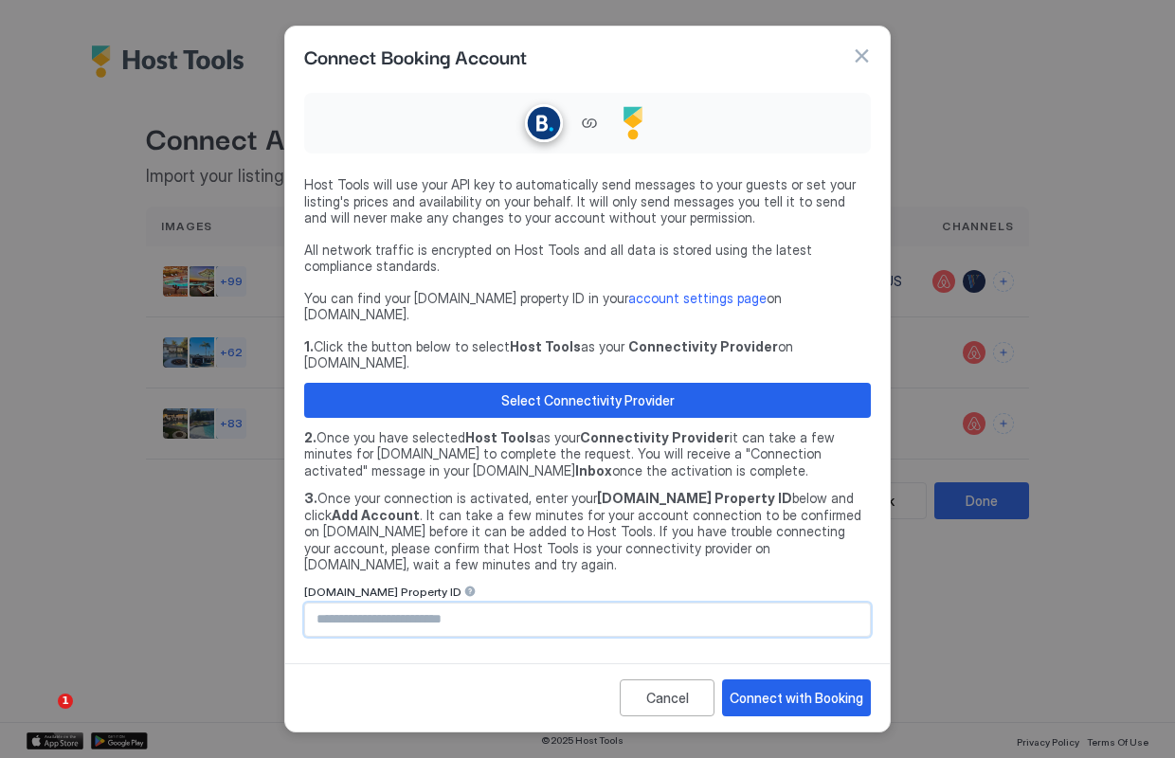
click at [450, 604] on input "Input Field" at bounding box center [587, 620] width 565 height 32
type input "********"
click at [823, 688] on div "Connect with Booking" at bounding box center [797, 698] width 134 height 20
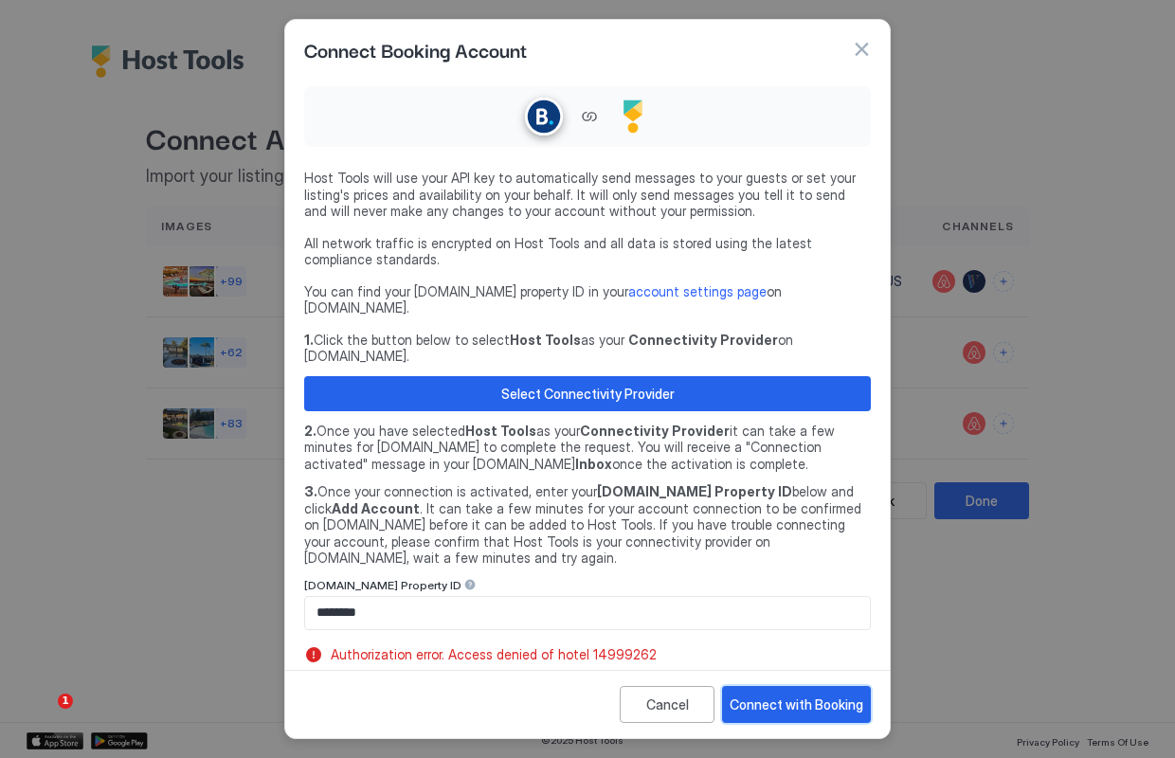
click at [823, 695] on div "Connect with Booking" at bounding box center [797, 705] width 134 height 20
click at [464, 578] on div at bounding box center [470, 584] width 13 height 13
click at [672, 376] on button "Select Connectivity Provider" at bounding box center [587, 393] width 567 height 35
click at [790, 695] on div "Connect with Booking" at bounding box center [797, 705] width 134 height 20
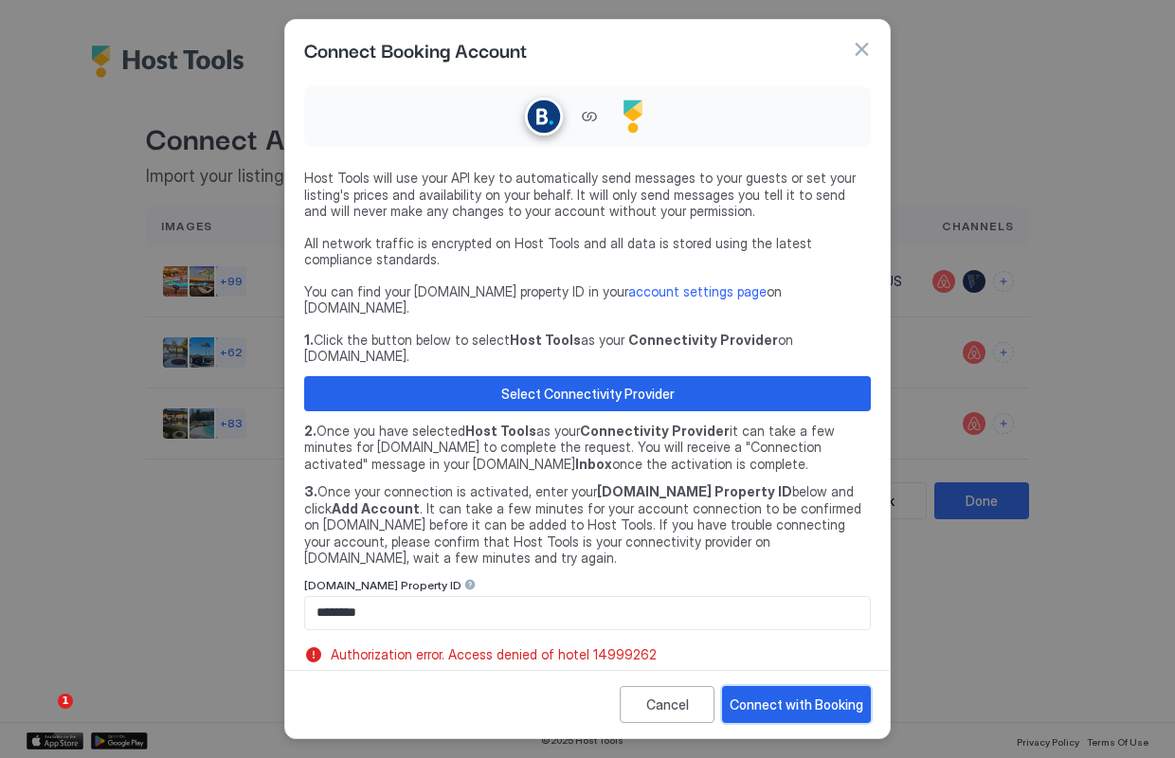
click at [772, 695] on div "Connect with Booking" at bounding box center [797, 705] width 134 height 20
click at [799, 695] on div "Connect with Booking" at bounding box center [797, 705] width 134 height 20
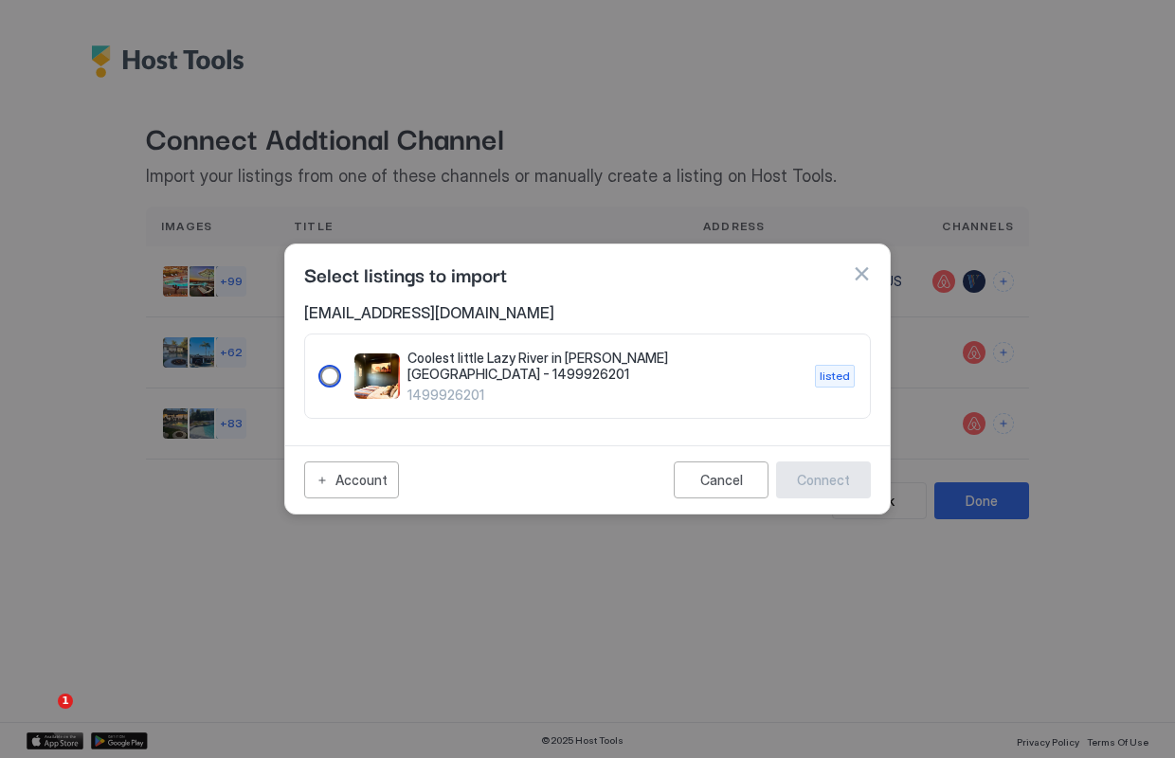
click at [331, 374] on div "1499926201" at bounding box center [329, 376] width 19 height 19
click at [819, 480] on div "Connect" at bounding box center [823, 480] width 53 height 20
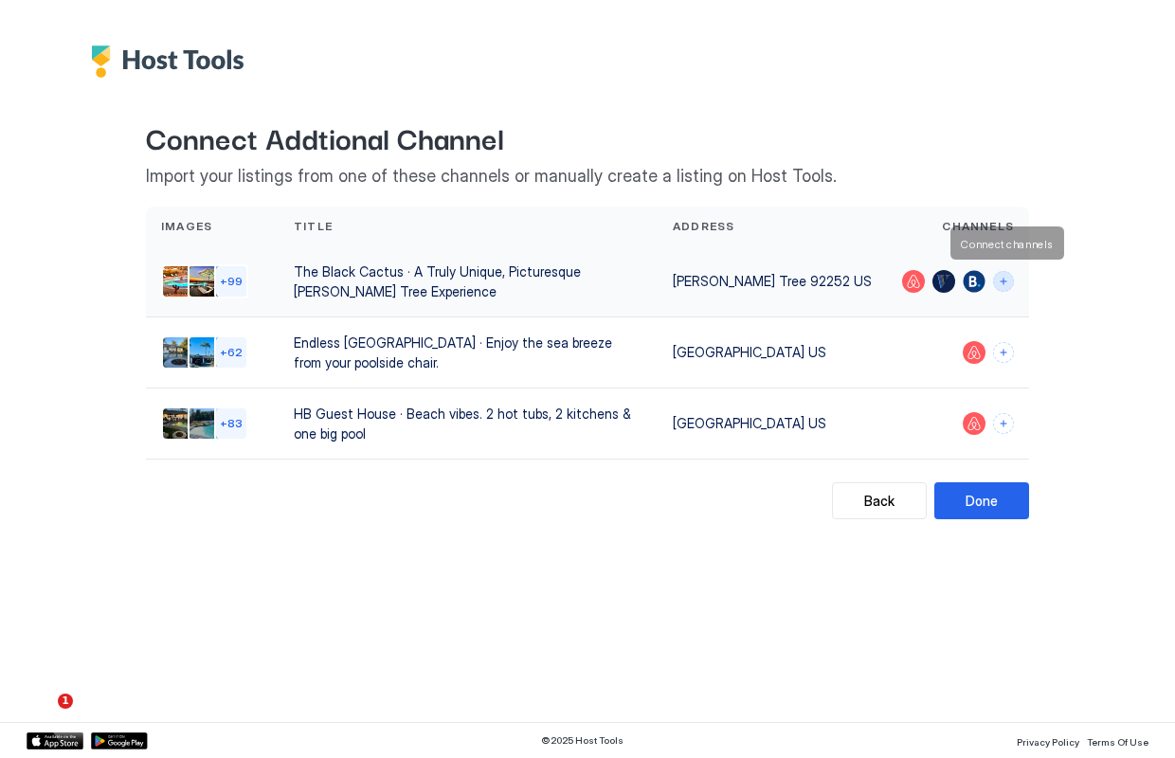
click at [1005, 277] on button "Connect channels" at bounding box center [1003, 281] width 21 height 21
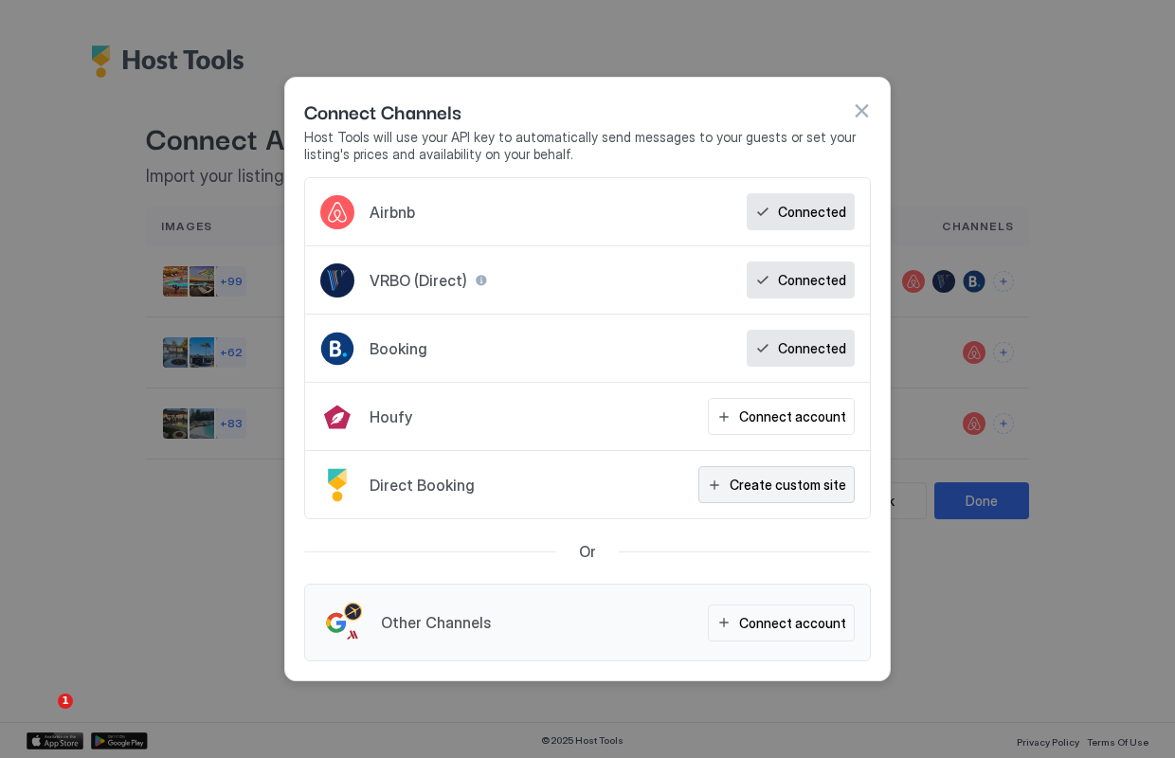
click at [787, 479] on div "Create custom site" at bounding box center [788, 485] width 117 height 20
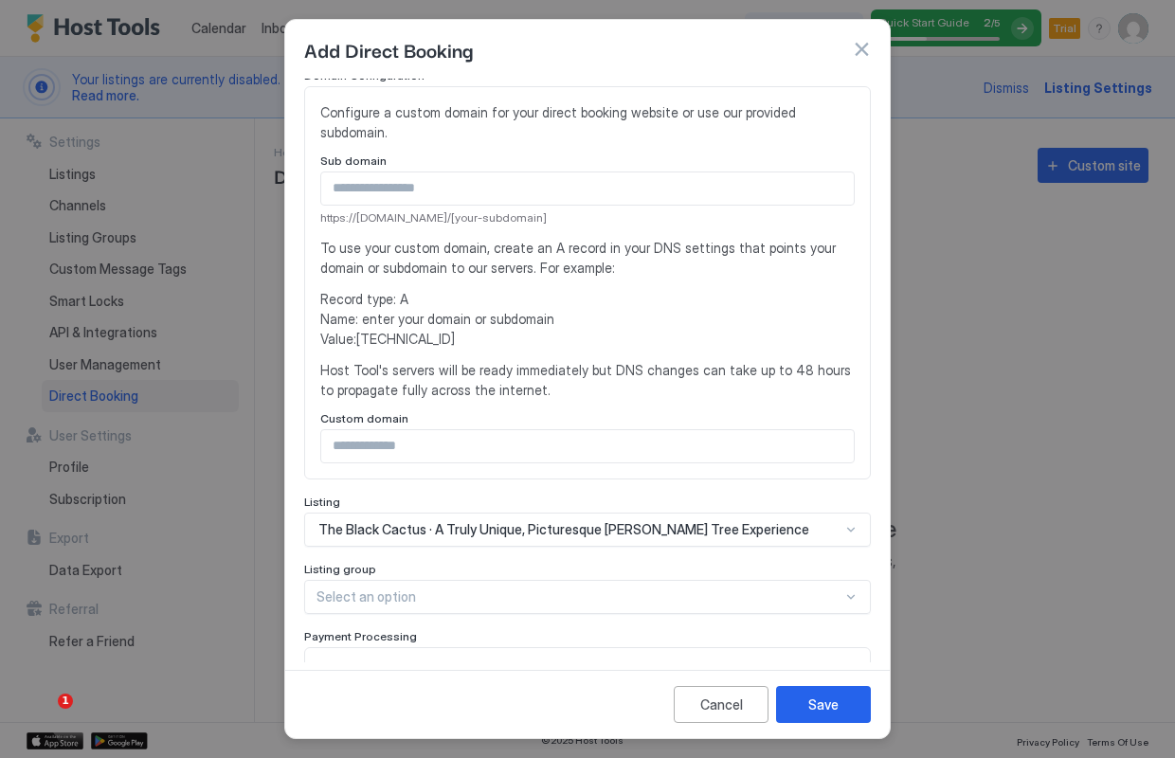
scroll to position [188, 0]
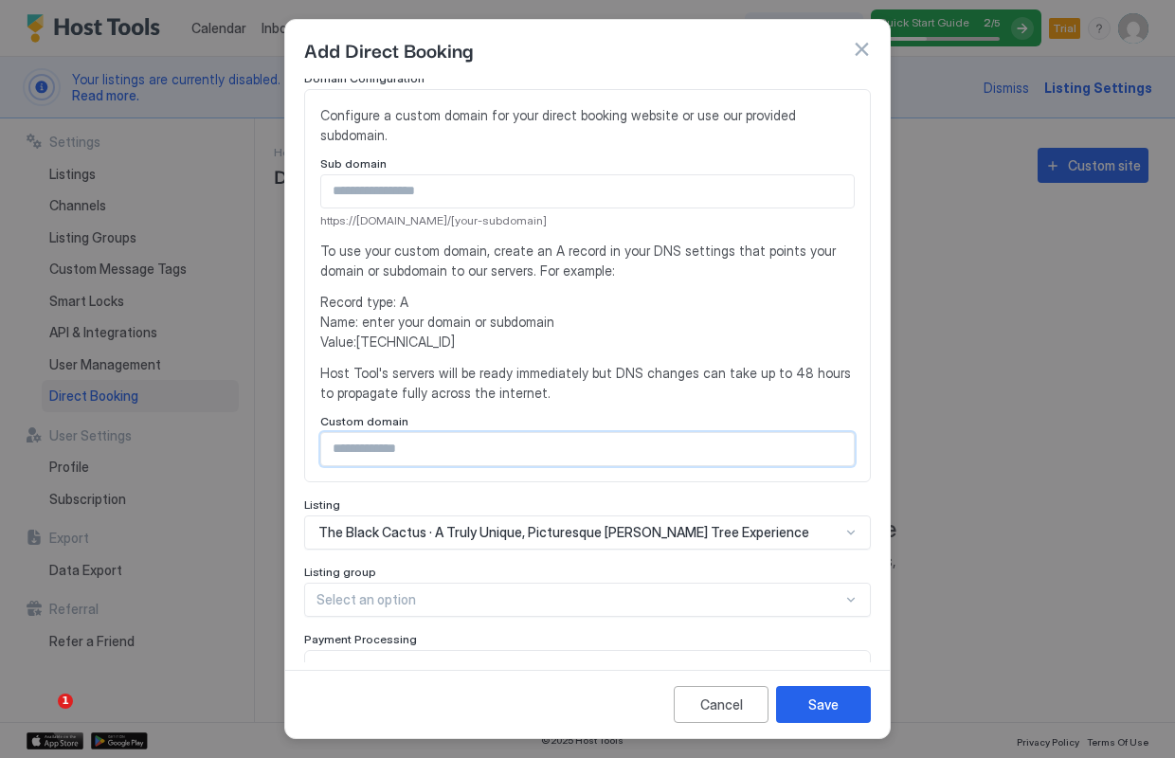
click at [384, 433] on input "Input Field" at bounding box center [587, 449] width 533 height 32
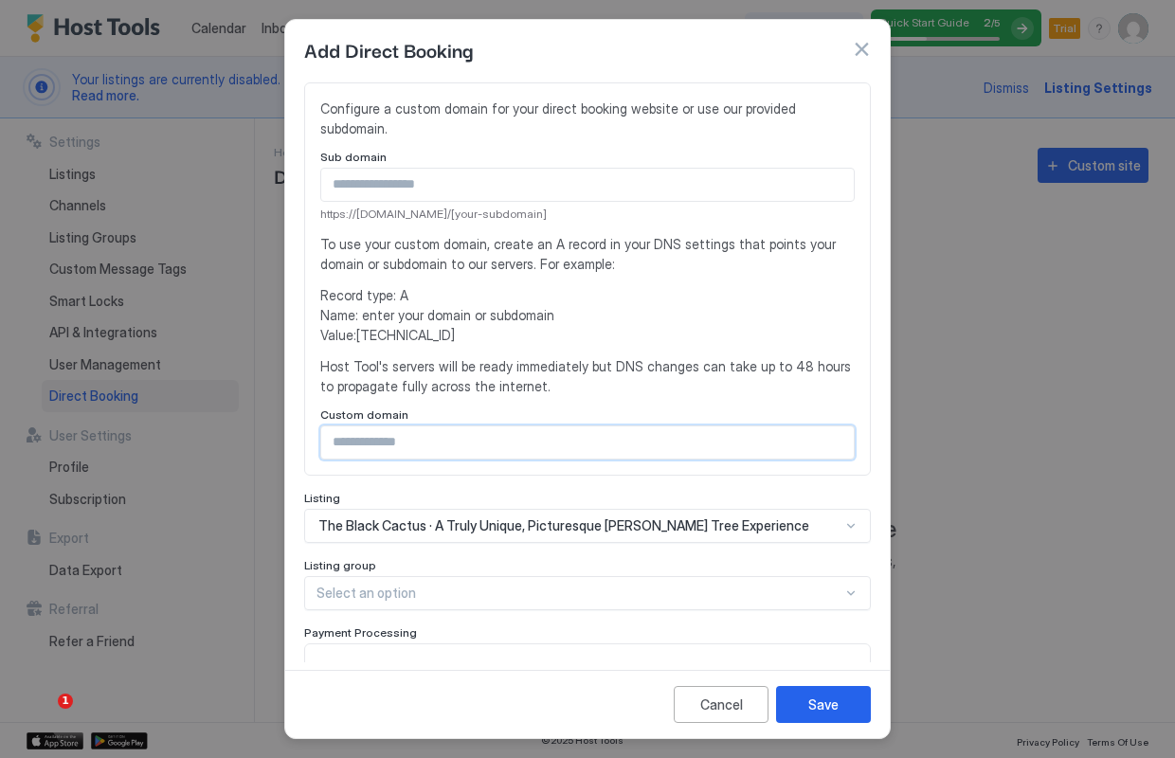
scroll to position [196, 0]
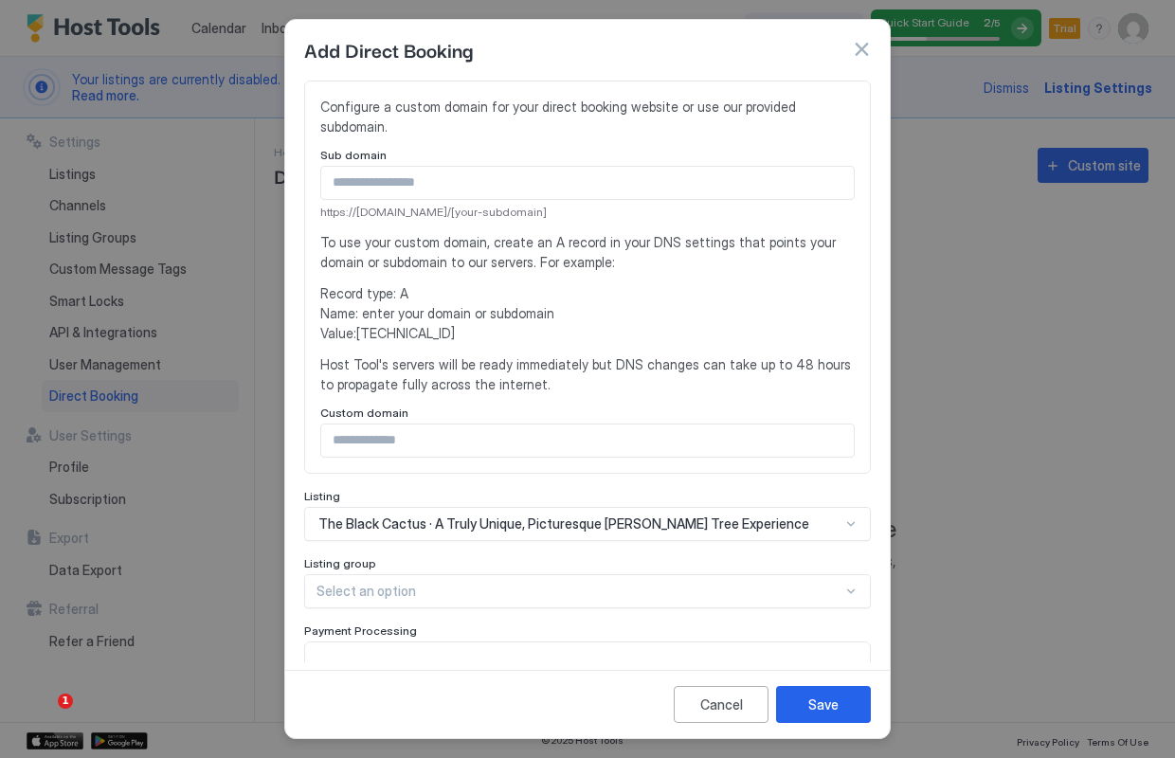
drag, startPoint x: 359, startPoint y: 311, endPoint x: 441, endPoint y: 314, distance: 81.6
copy span "[TECHNICAL_ID]"
click at [851, 507] on div "The Black Cactus · A Truly Unique, Picturesque [PERSON_NAME] Tree Experience" at bounding box center [587, 524] width 567 height 34
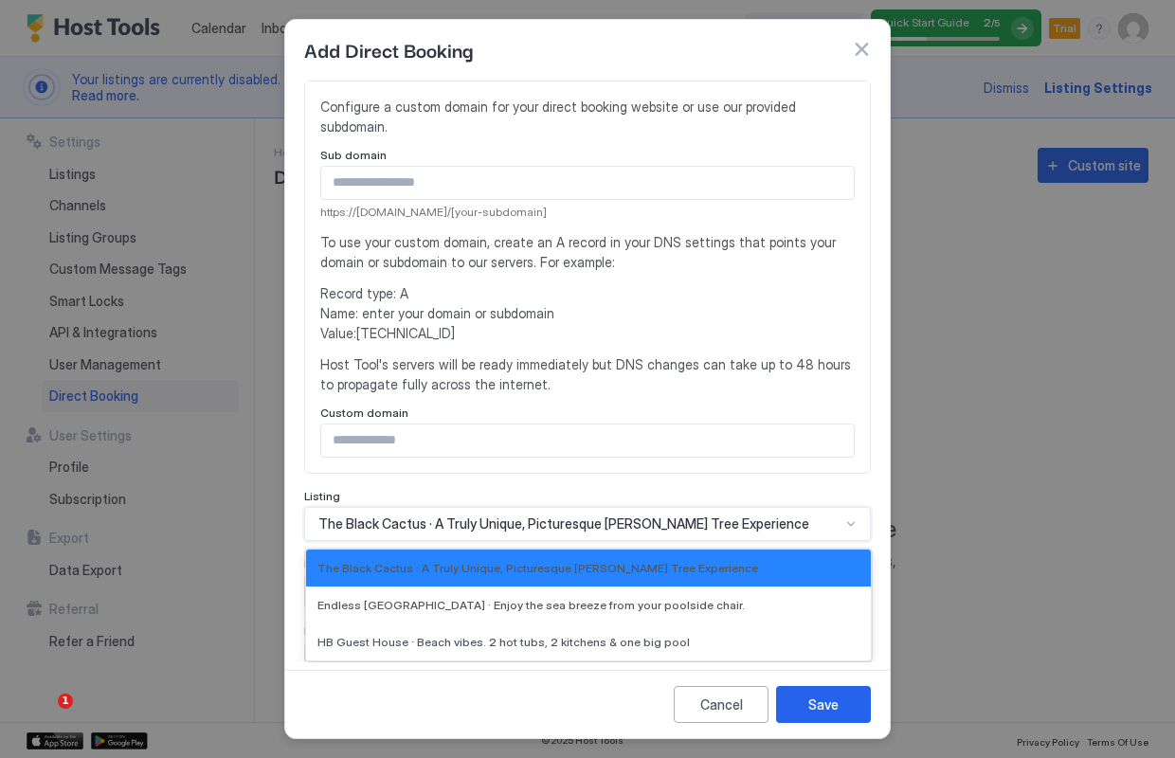
scroll to position [261, 0]
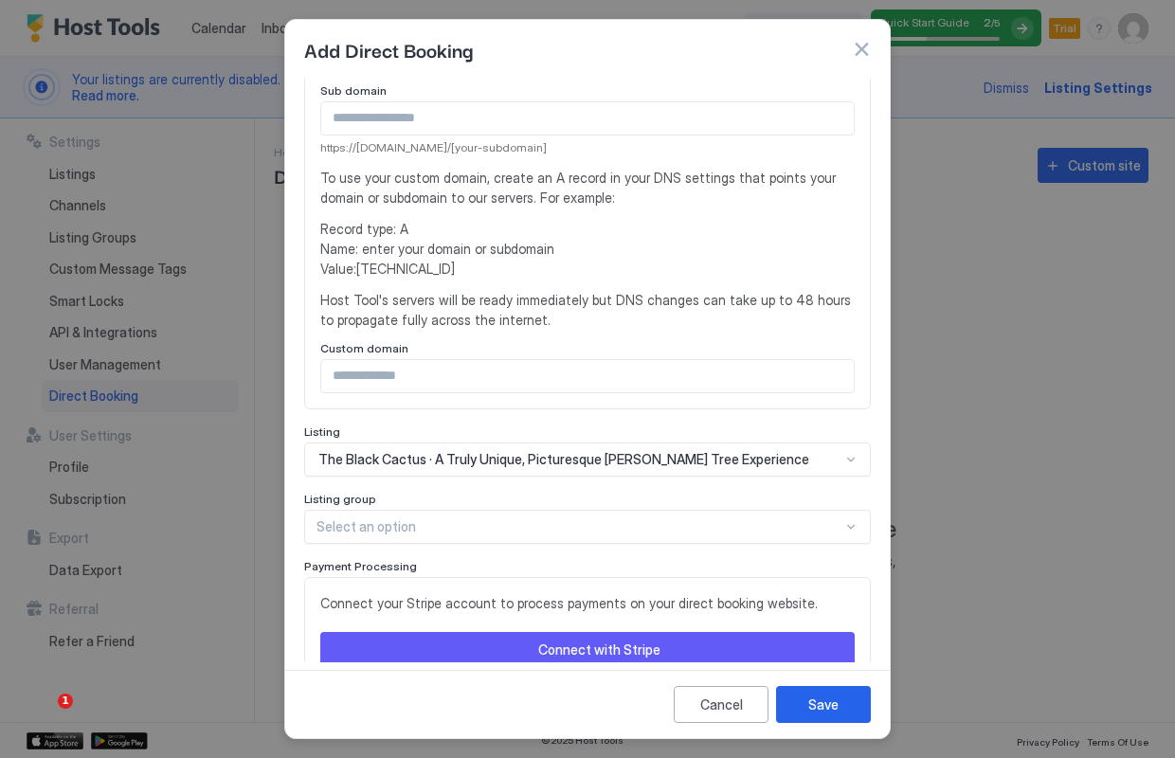
click at [930, 477] on div at bounding box center [587, 379] width 1175 height 758
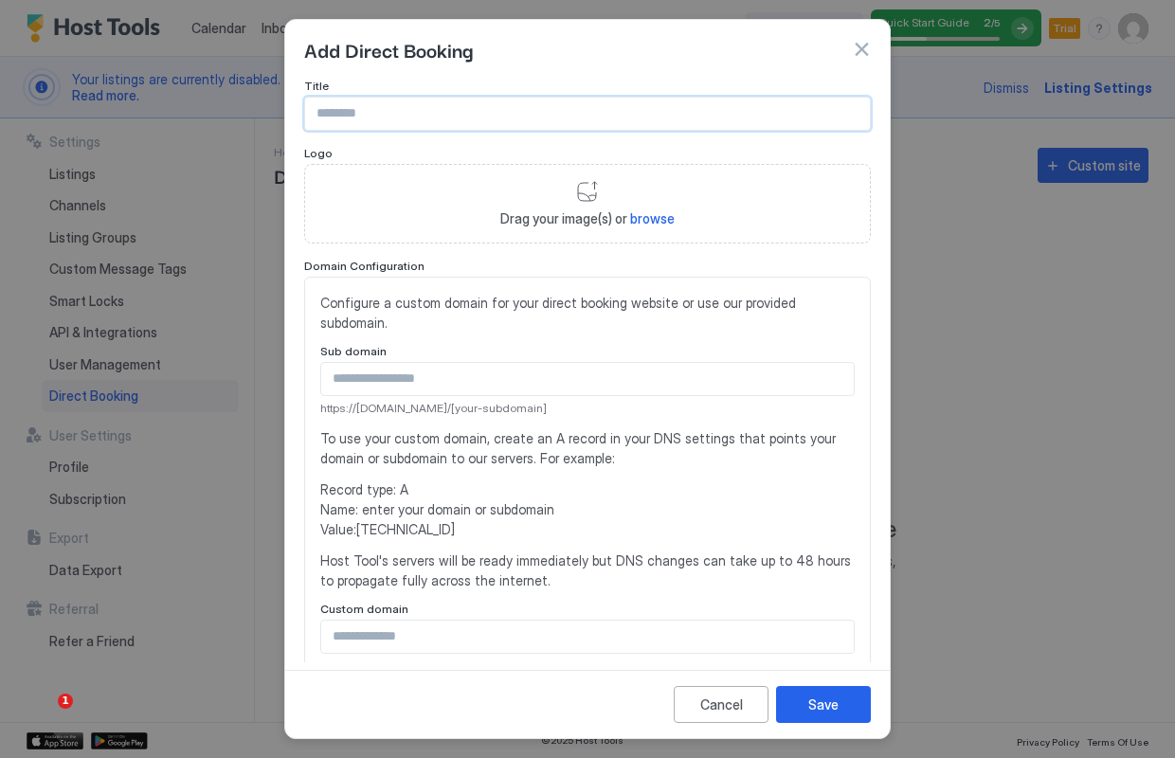
click at [366, 113] on input "Input Field" at bounding box center [587, 114] width 565 height 32
type input "**********"
click at [654, 223] on span "browse" at bounding box center [652, 218] width 45 height 16
type input "**********"
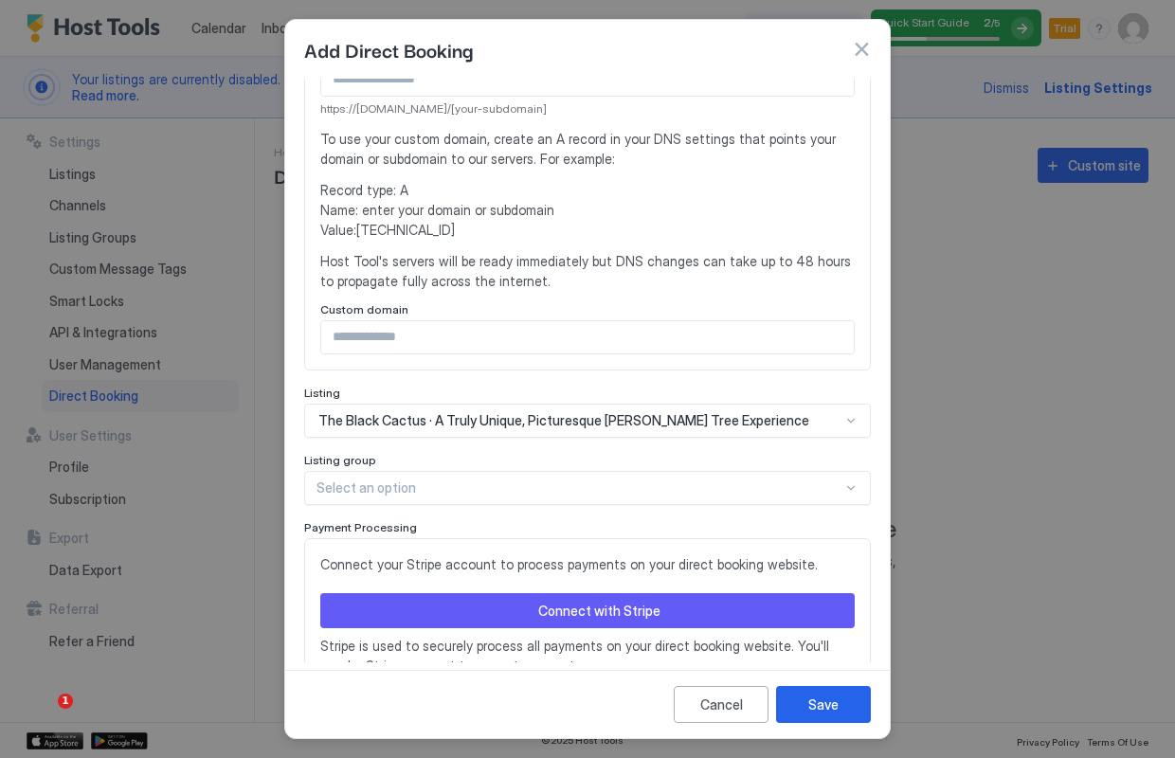
scroll to position [392, 0]
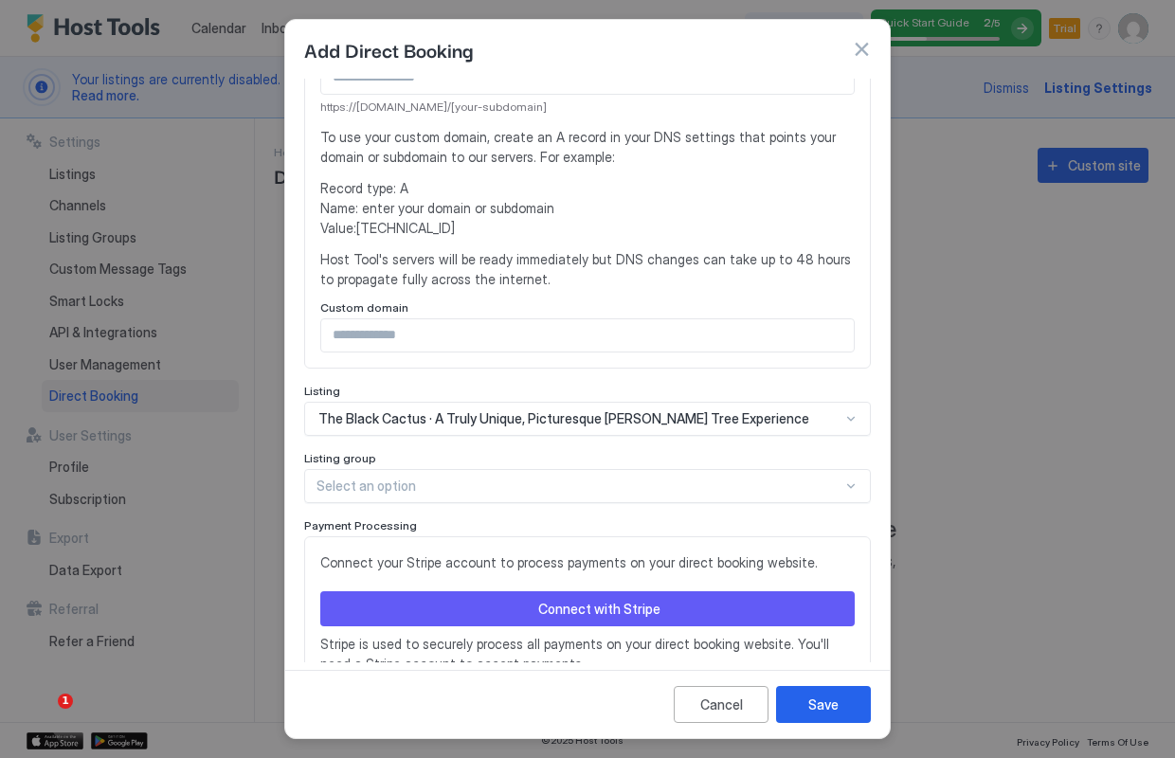
click at [842, 478] on div at bounding box center [580, 486] width 526 height 17
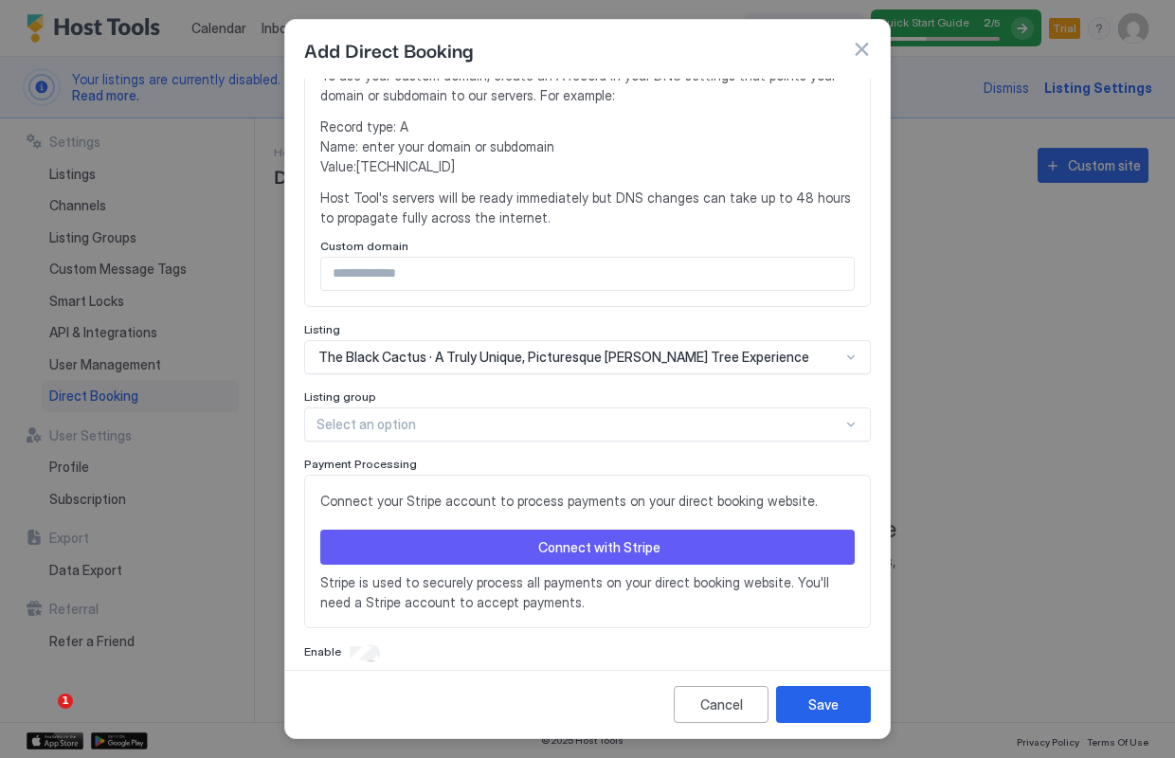
scroll to position [453, 0]
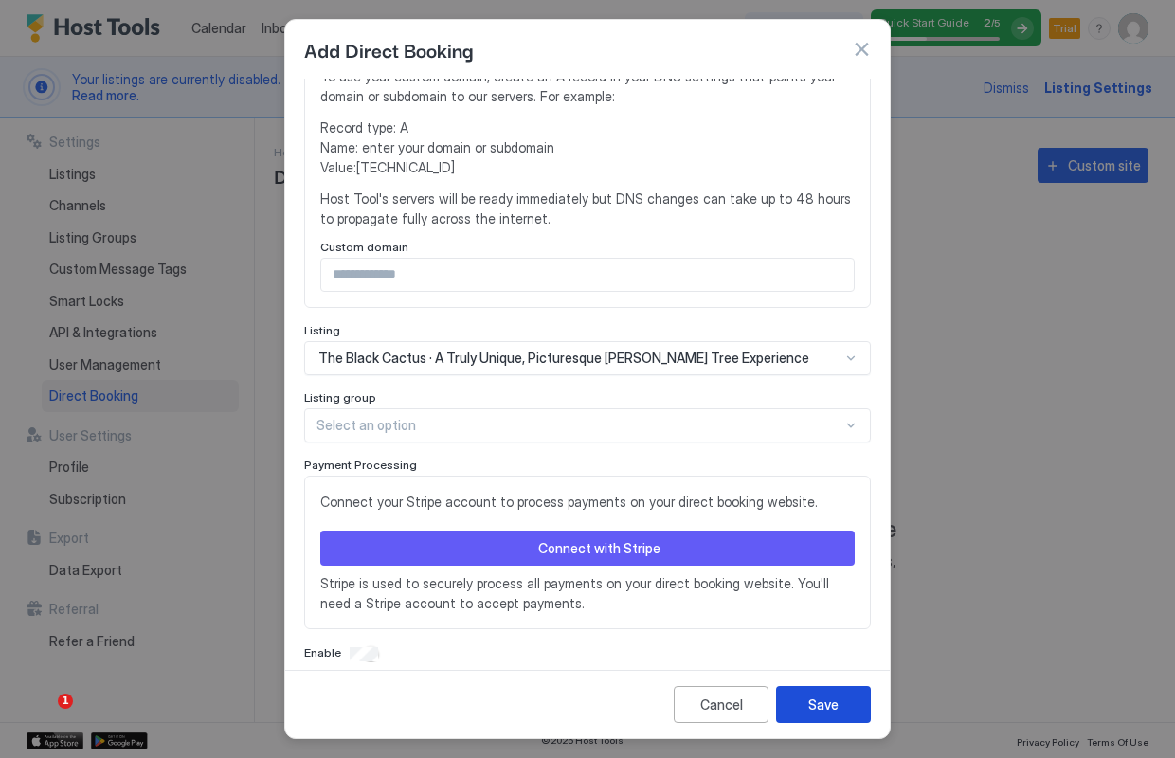
click at [838, 706] on div "Save" at bounding box center [824, 705] width 30 height 20
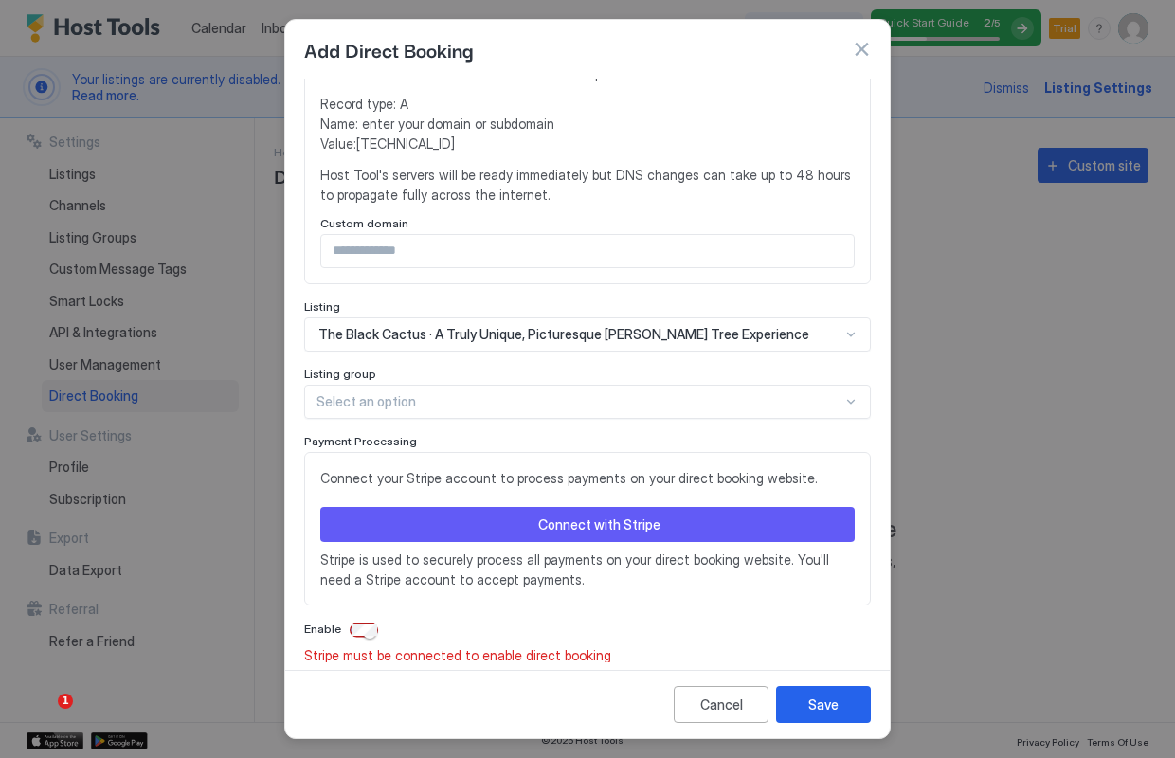
scroll to position [500, 0]
click at [712, 513] on button "Connect with Stripe" at bounding box center [587, 525] width 535 height 35
click at [623, 516] on div "Connect with Stripe" at bounding box center [599, 526] width 122 height 20
click at [532, 508] on button "Connect with Stripe" at bounding box center [587, 525] width 535 height 35
click at [533, 508] on button "Connect with Stripe" at bounding box center [587, 525] width 535 height 35
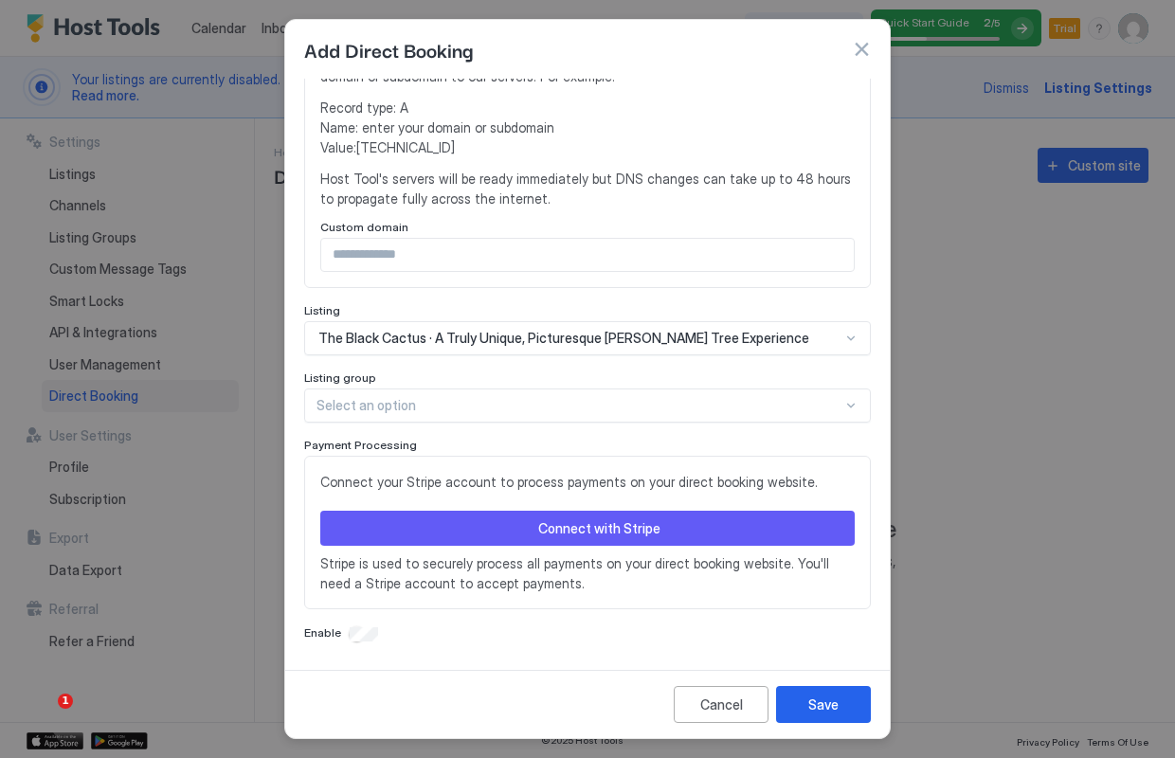
scroll to position [477, 0]
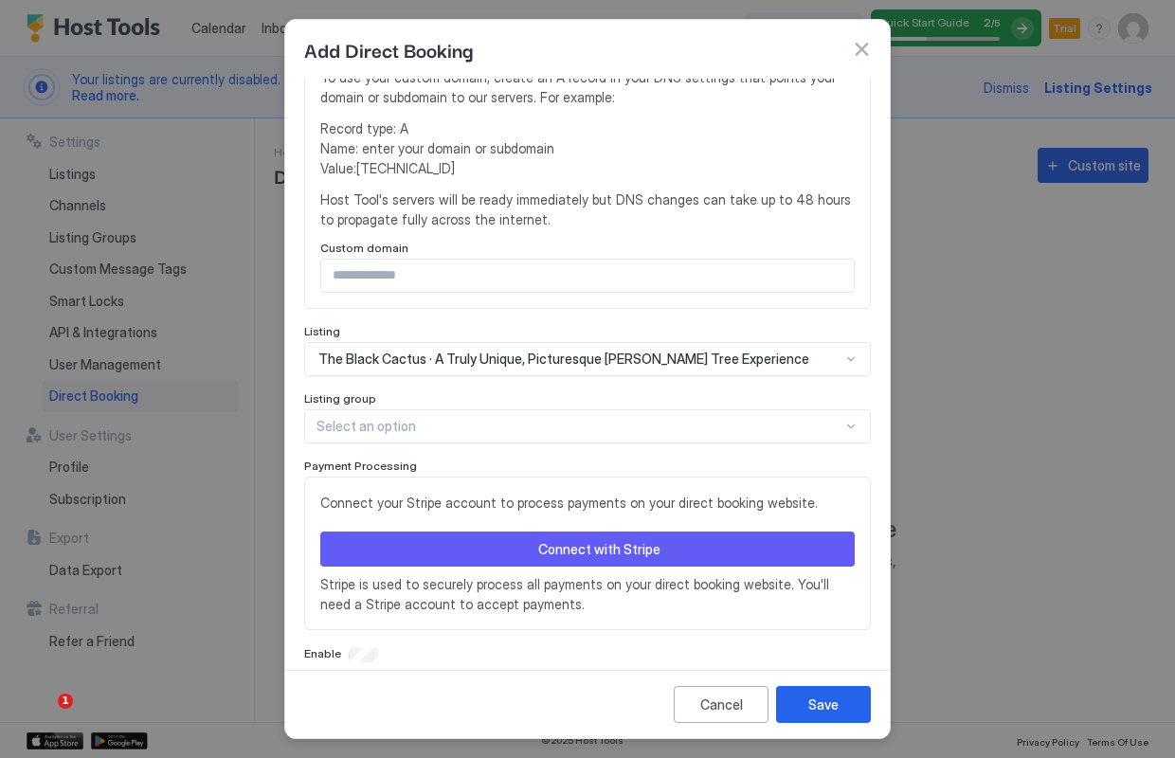
click at [635, 539] on div "Connect with Stripe" at bounding box center [599, 549] width 122 height 20
click at [627, 539] on div "Connect with Stripe" at bounding box center [599, 549] width 122 height 20
click at [685, 532] on button "Connect with Stripe" at bounding box center [587, 549] width 535 height 35
drag, startPoint x: 685, startPoint y: 530, endPoint x: 698, endPoint y: 552, distance: 25.0
click at [694, 550] on div "Connect your Stripe account to process payments on your direct booking website.…" at bounding box center [587, 553] width 535 height 121
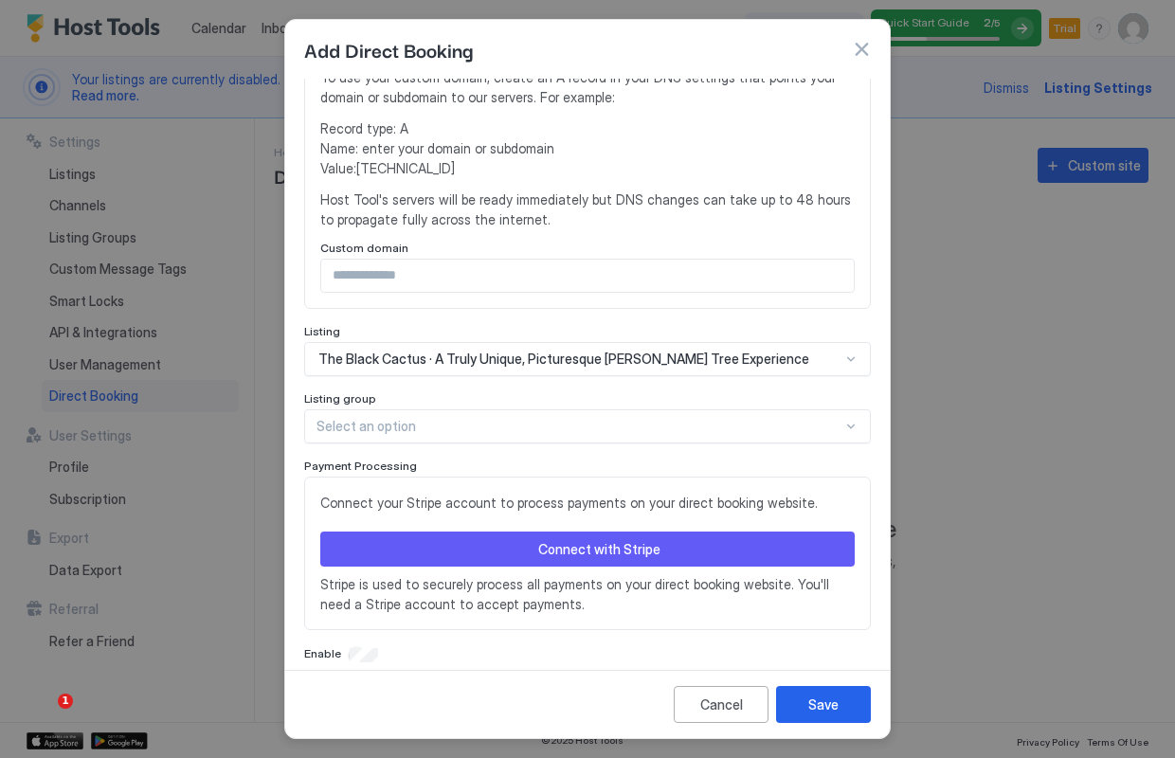
click at [755, 541] on button "Connect with Stripe" at bounding box center [587, 549] width 535 height 35
click at [573, 539] on div "Connect with Stripe" at bounding box center [599, 549] width 122 height 20
click at [526, 532] on button "Connect with Stripe" at bounding box center [587, 549] width 535 height 35
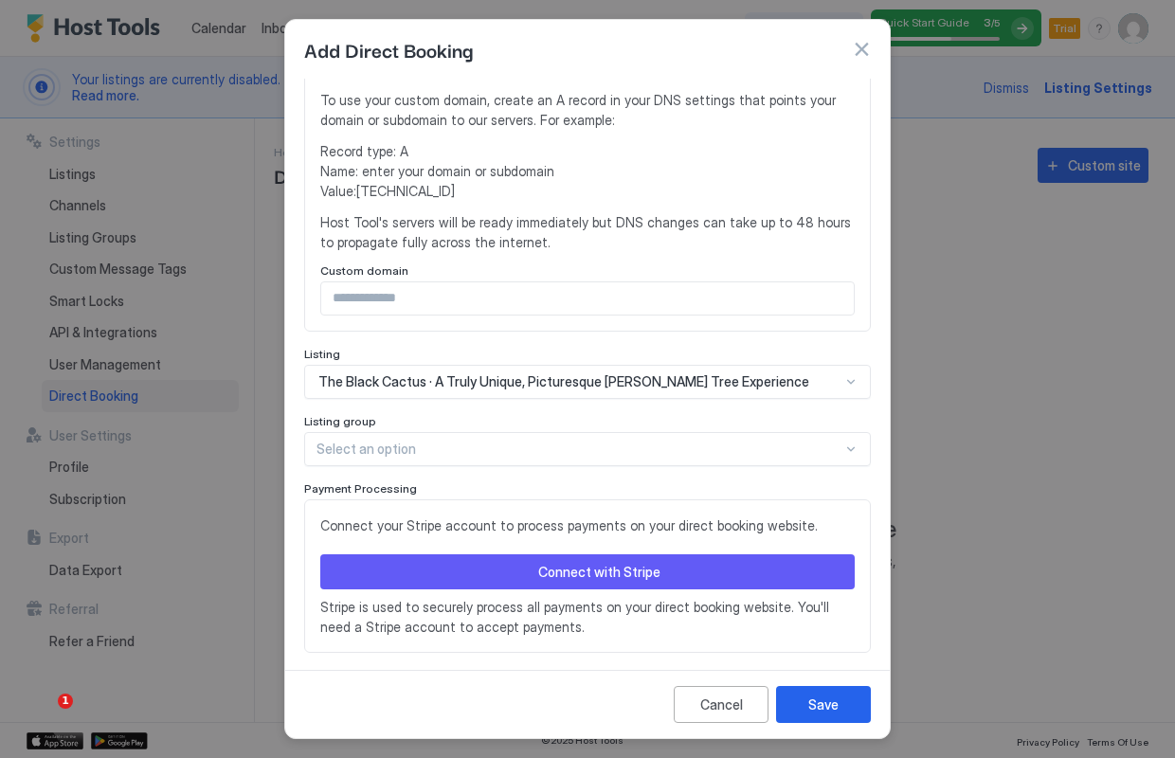
scroll to position [361, 0]
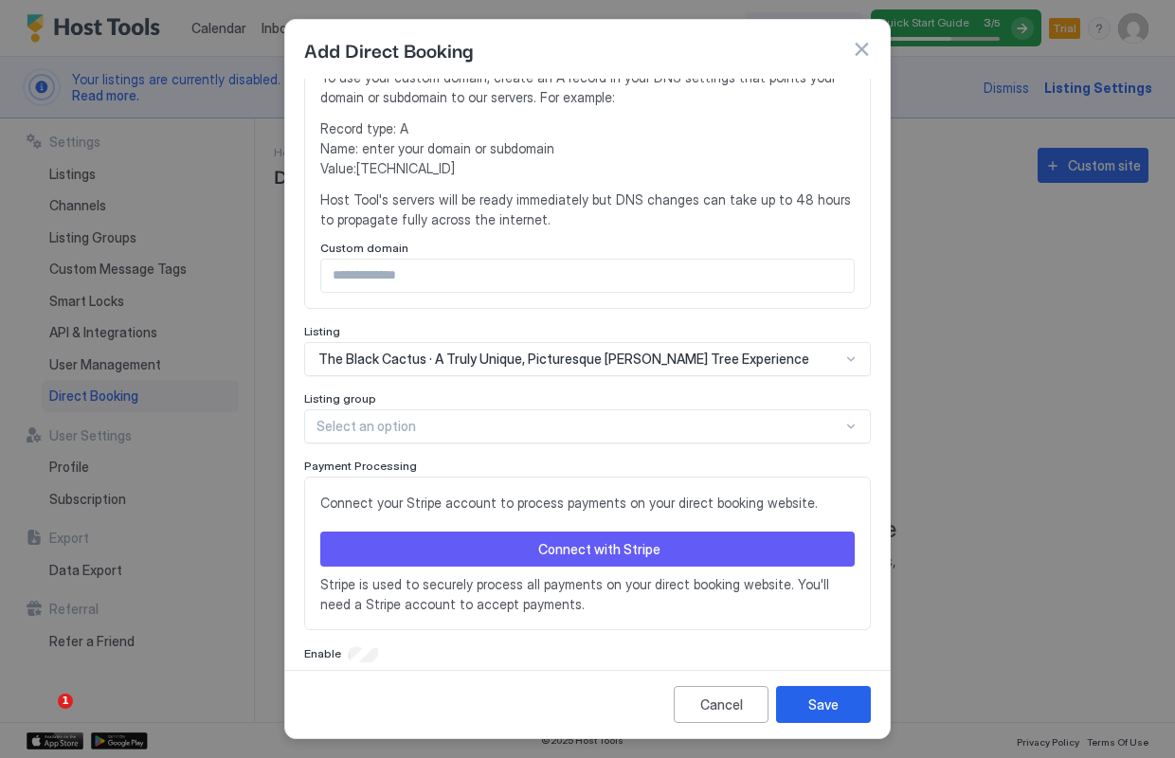
click at [558, 539] on div "Connect with Stripe" at bounding box center [599, 549] width 122 height 20
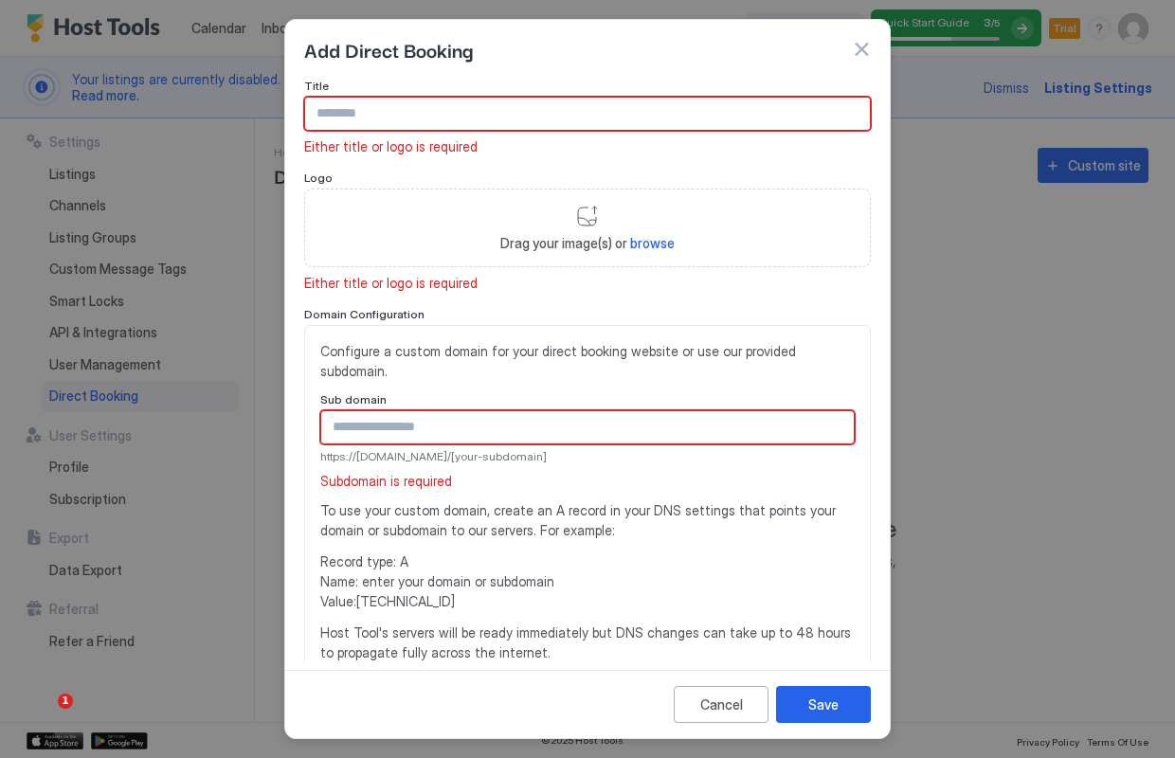
scroll to position [0, 0]
click at [353, 113] on input "Input Field" at bounding box center [587, 114] width 565 height 32
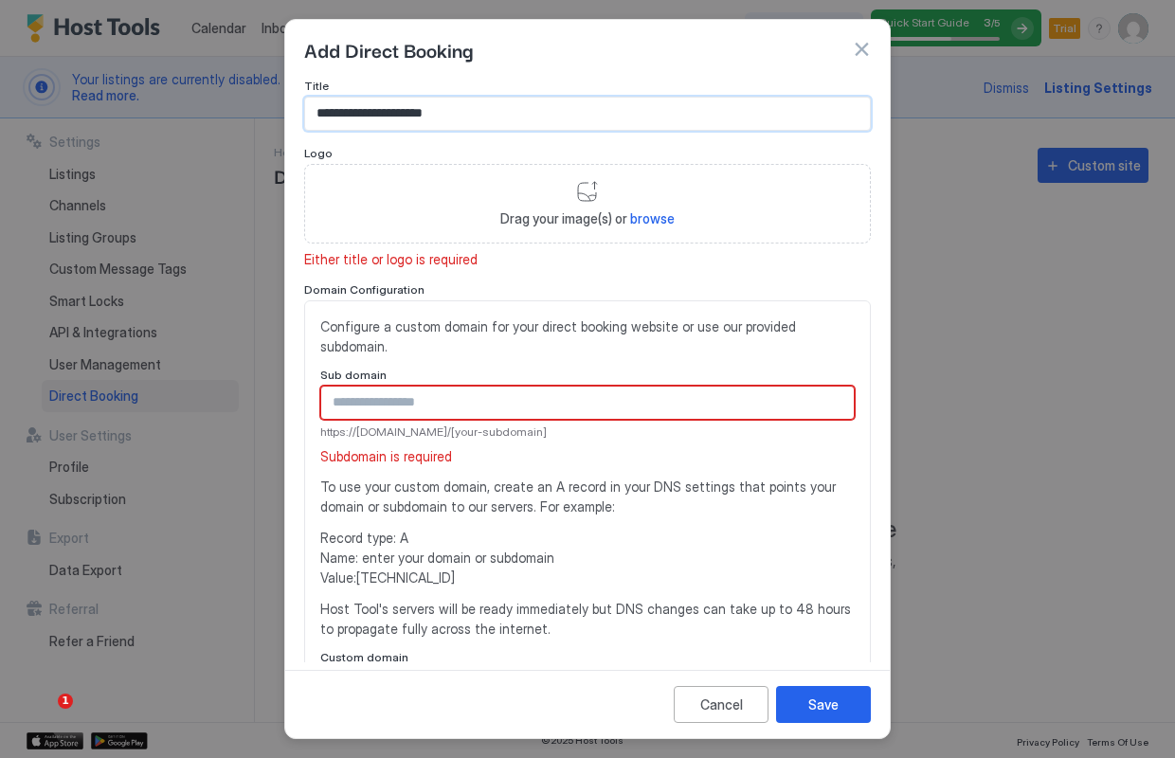
type input "**********"
click at [586, 195] on div "Drag your image(s) or browse" at bounding box center [587, 204] width 567 height 80
type input "**********"
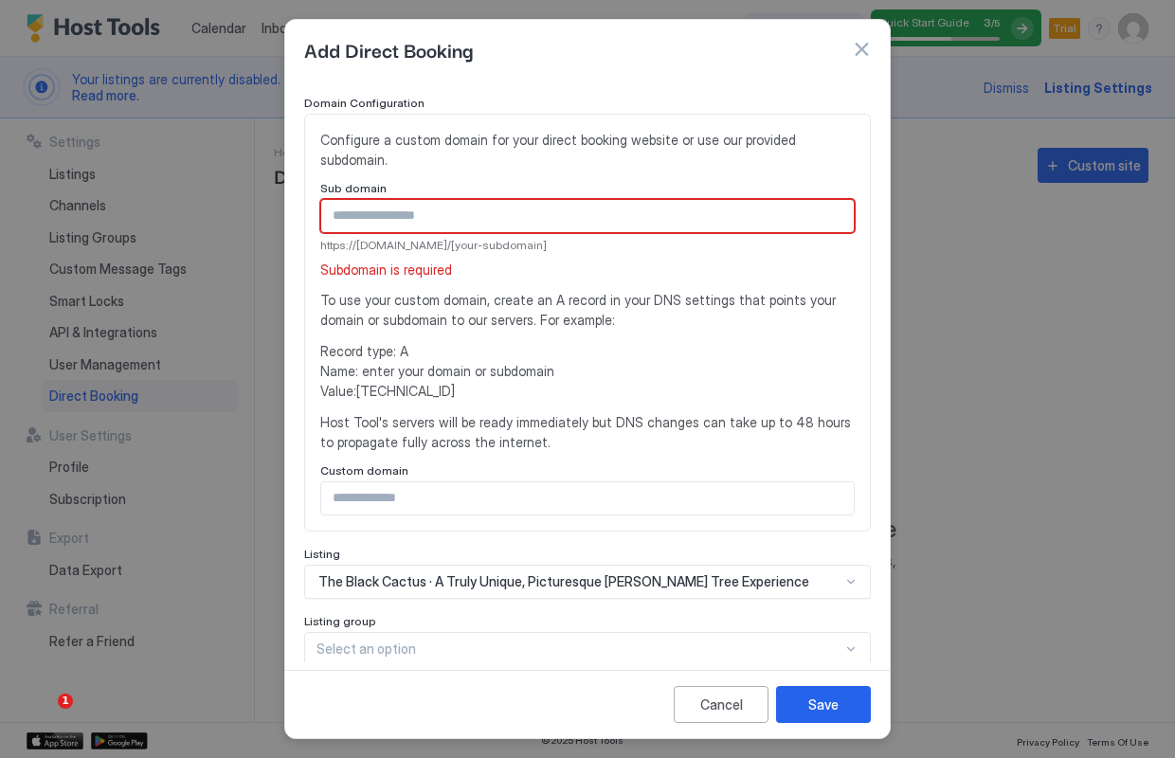
scroll to position [252, 0]
click at [495, 484] on input "Input Field" at bounding box center [587, 500] width 533 height 32
click at [813, 506] on div "**********" at bounding box center [587, 325] width 567 height 418
click at [831, 702] on div "Save" at bounding box center [824, 705] width 30 height 20
click at [830, 702] on div "Save" at bounding box center [824, 705] width 30 height 20
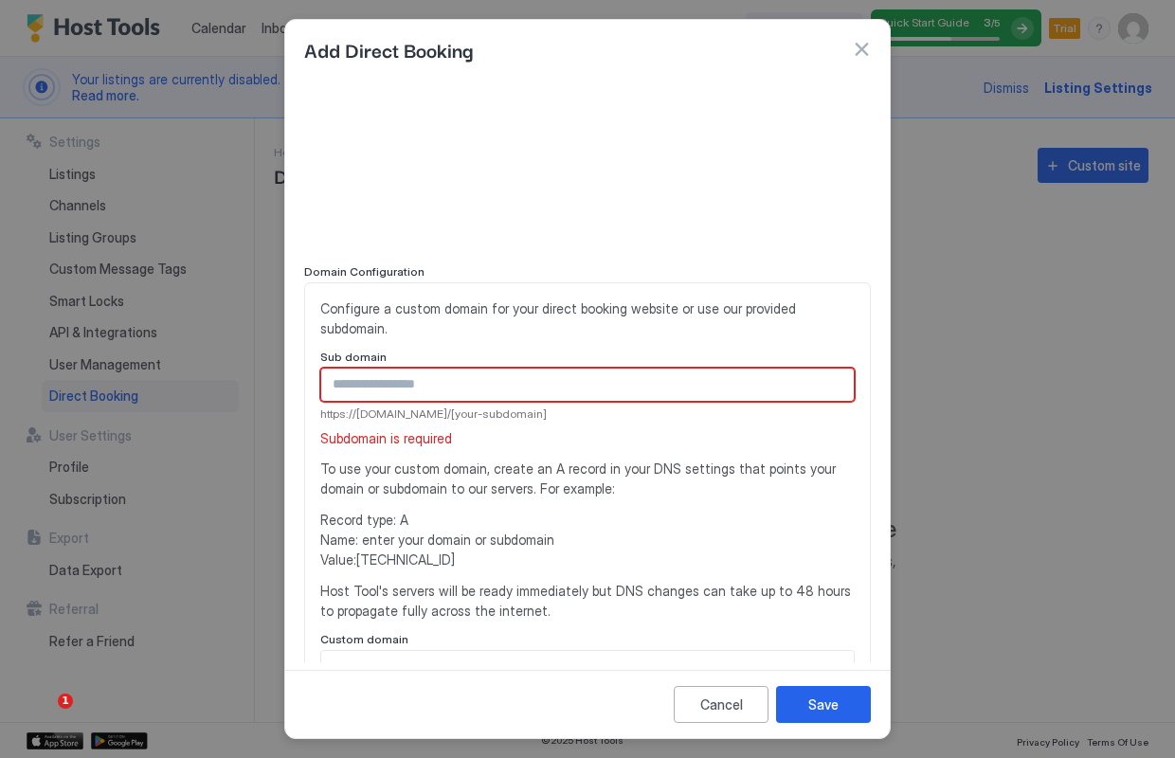
scroll to position [87, 0]
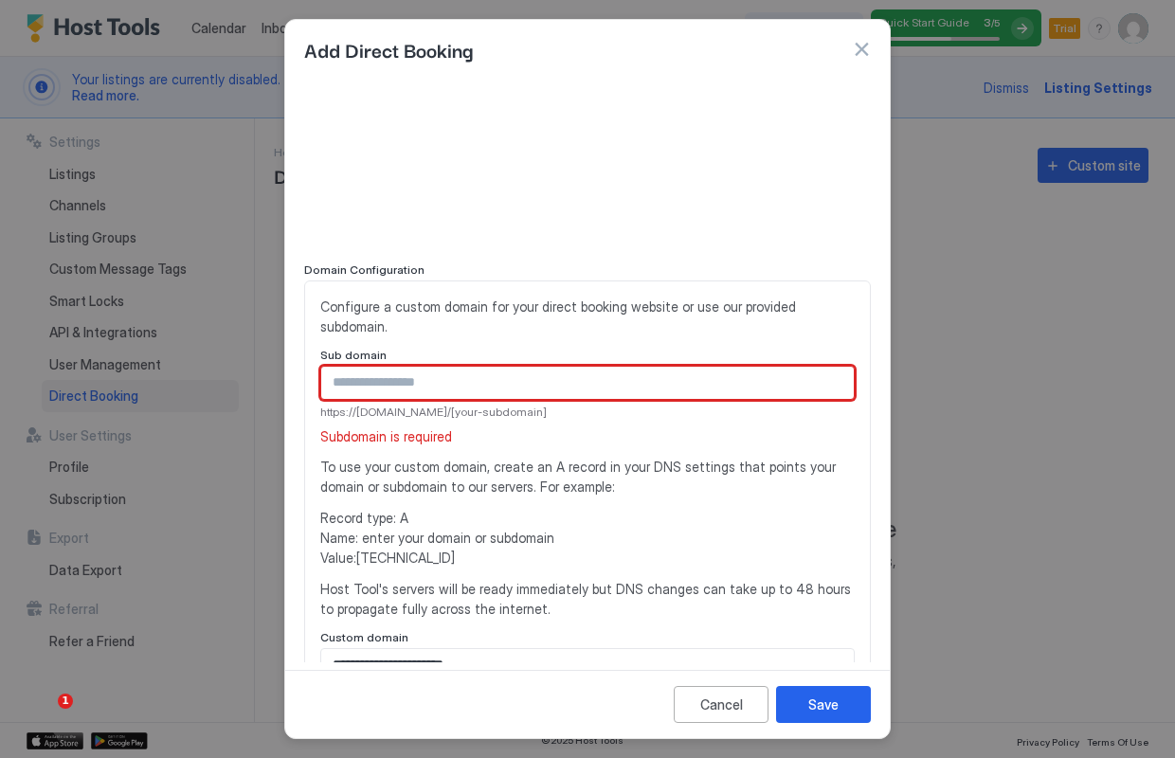
click at [453, 367] on input "Input Field" at bounding box center [587, 383] width 533 height 32
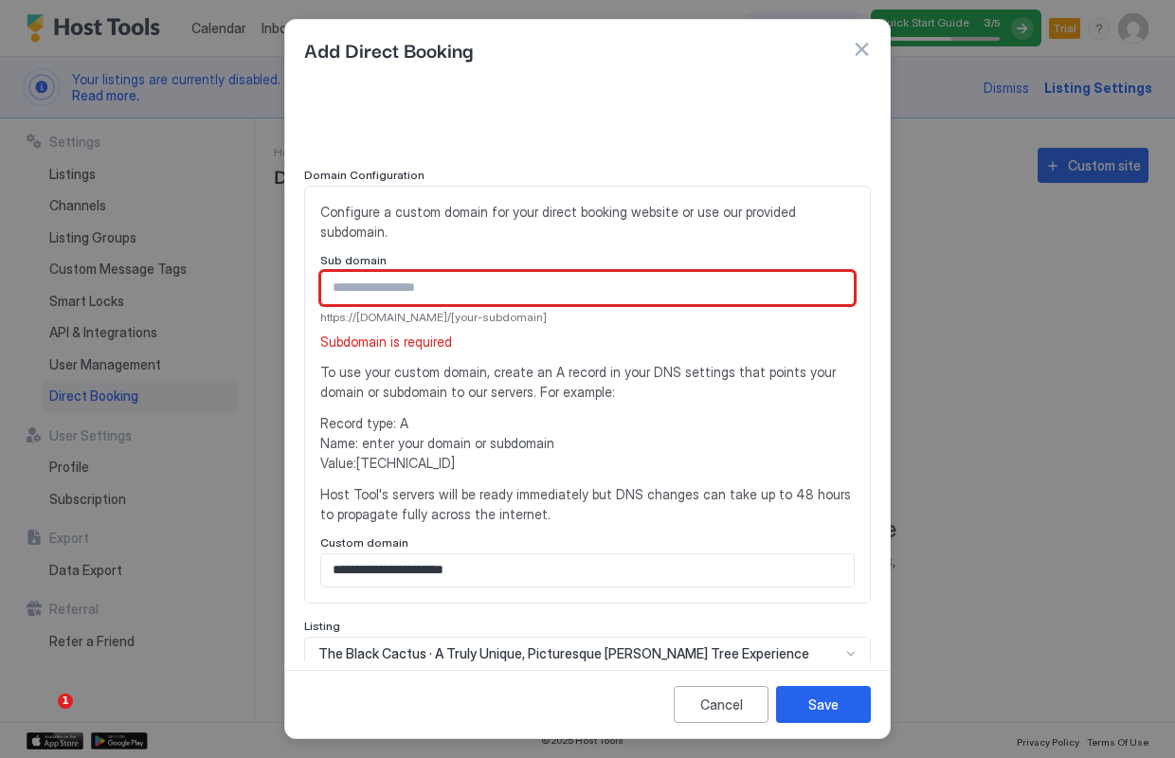
scroll to position [184, 0]
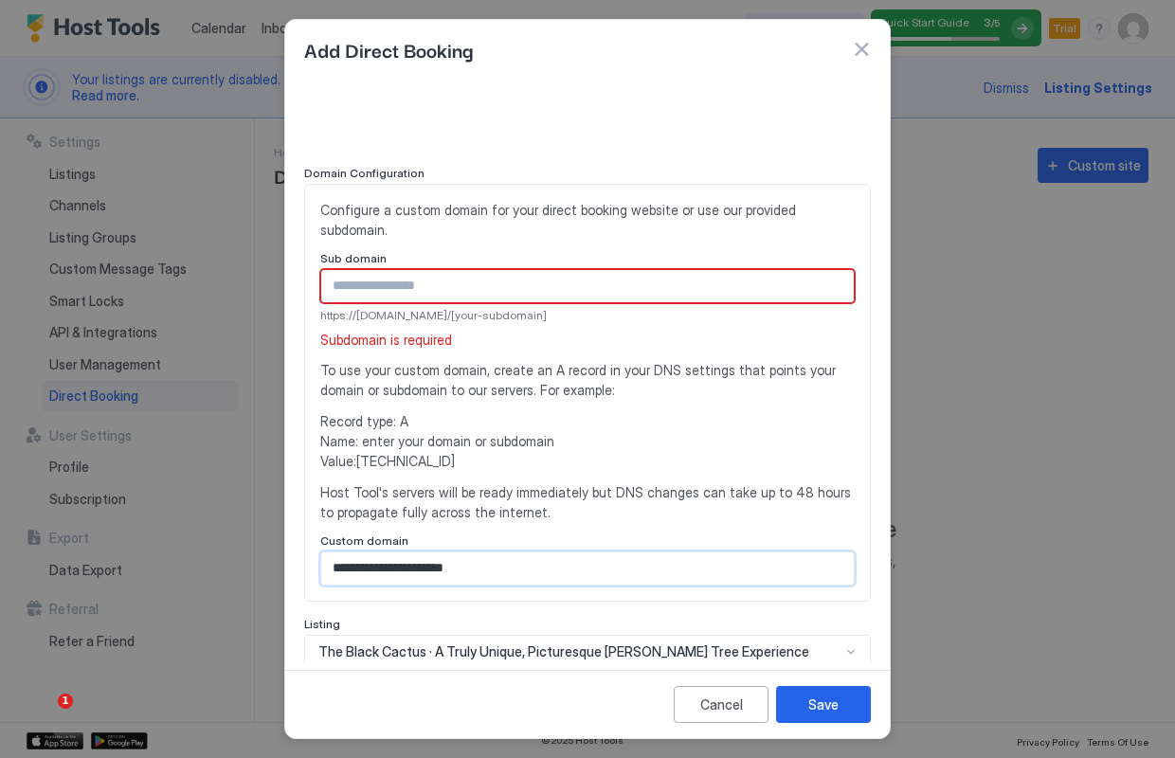
click at [333, 553] on input "**********" at bounding box center [587, 569] width 533 height 32
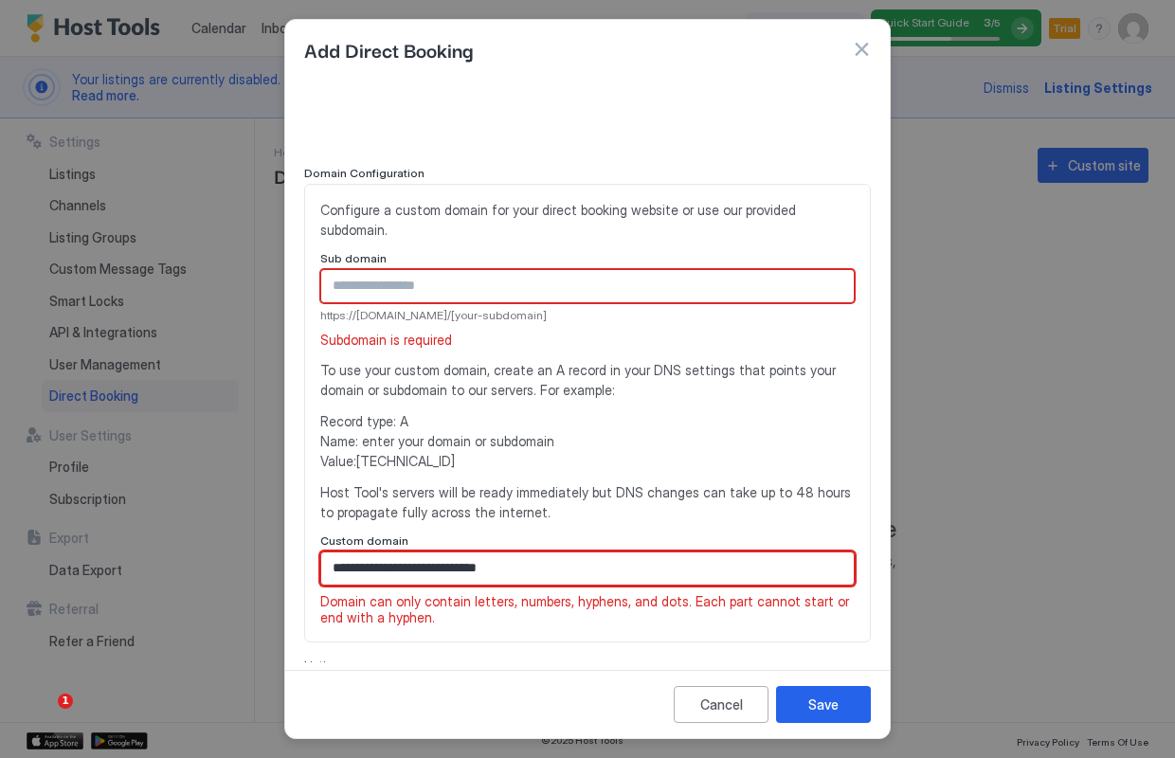
drag, startPoint x: 368, startPoint y: 548, endPoint x: 211, endPoint y: 545, distance: 156.4
click at [211, 545] on div "**********" at bounding box center [587, 379] width 1175 height 758
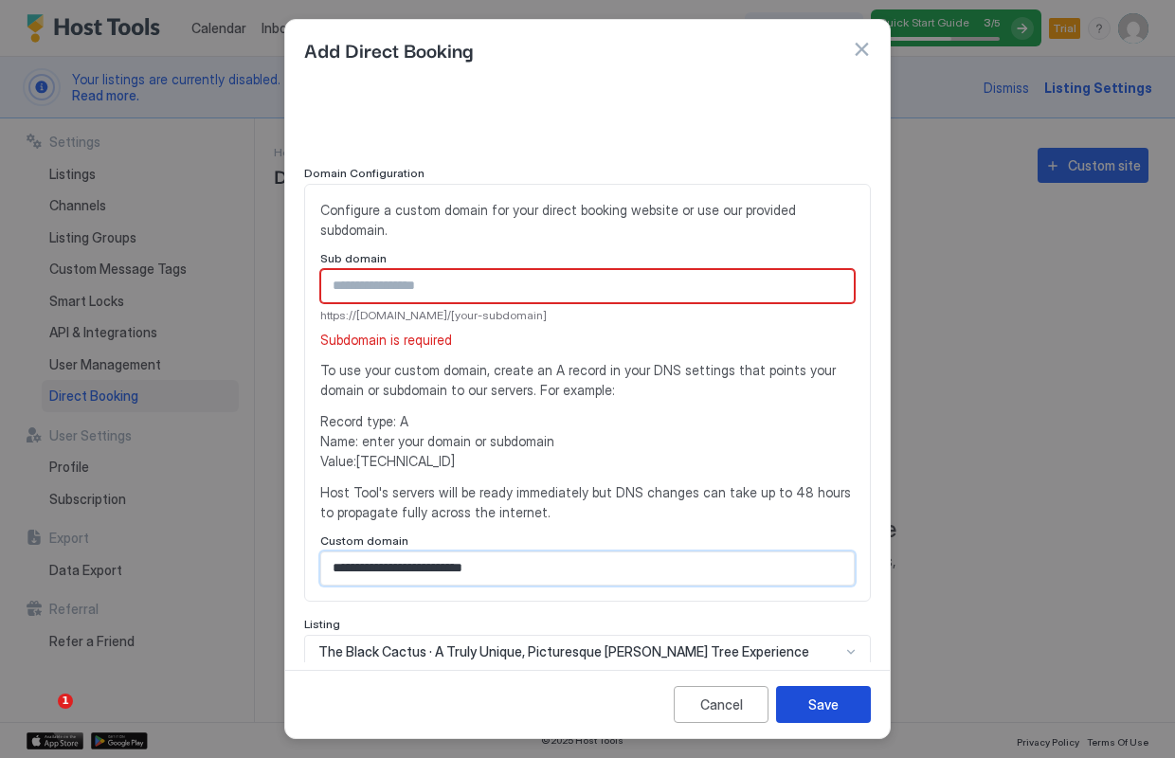
type input "**********"
click at [814, 701] on div "Save" at bounding box center [824, 705] width 30 height 20
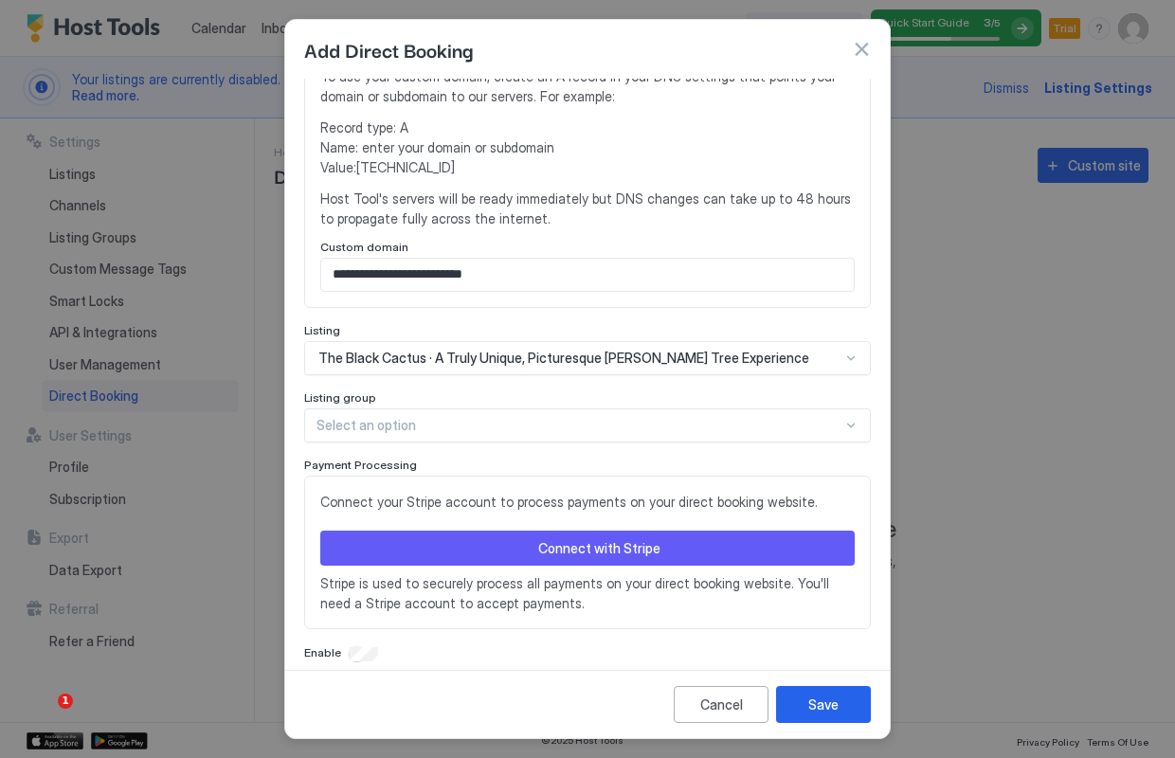
scroll to position [477, 0]
click at [631, 539] on div "Connect with Stripe" at bounding box center [599, 549] width 122 height 20
click at [646, 539] on div "Connect with Stripe" at bounding box center [599, 549] width 122 height 20
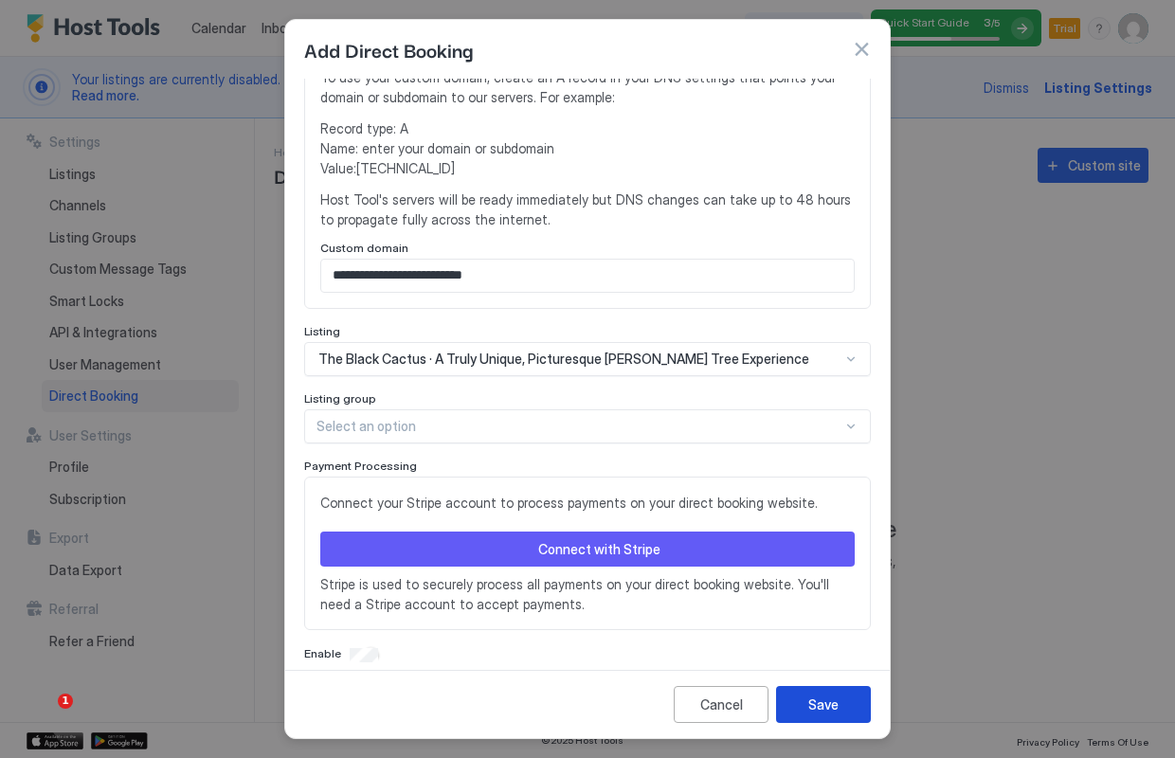
click at [827, 705] on div "Save" at bounding box center [824, 705] width 30 height 20
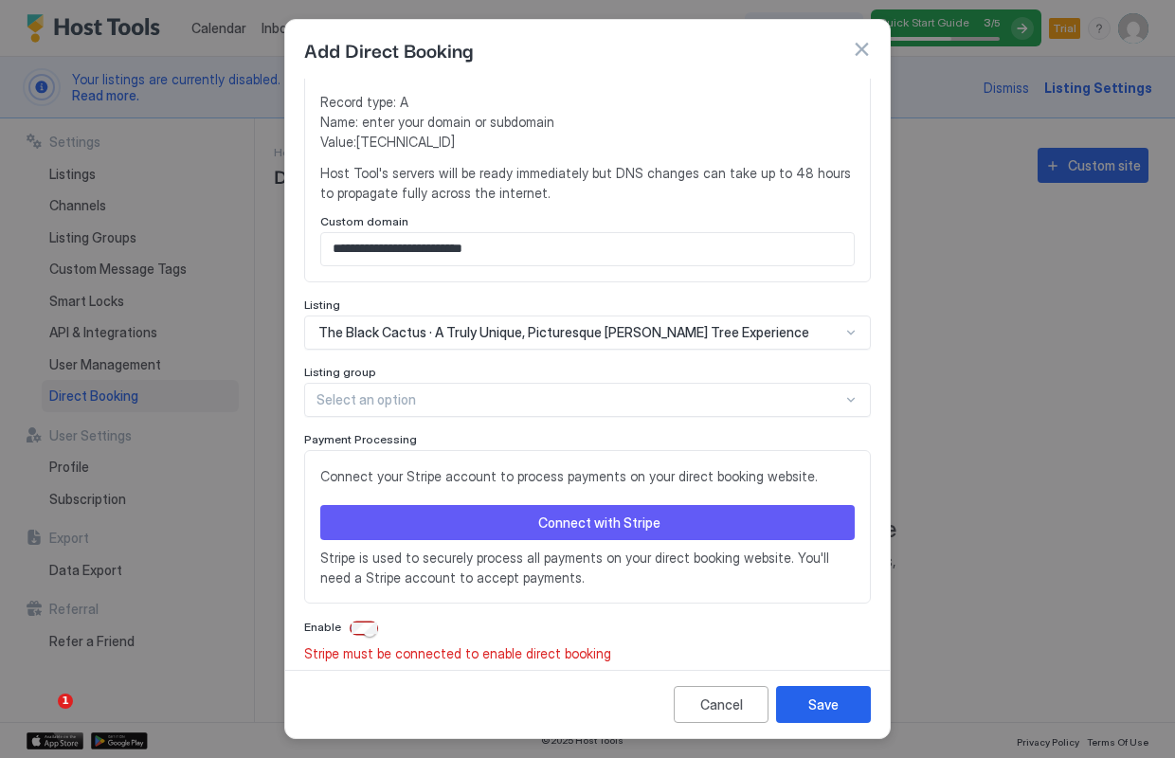
scroll to position [500, 0]
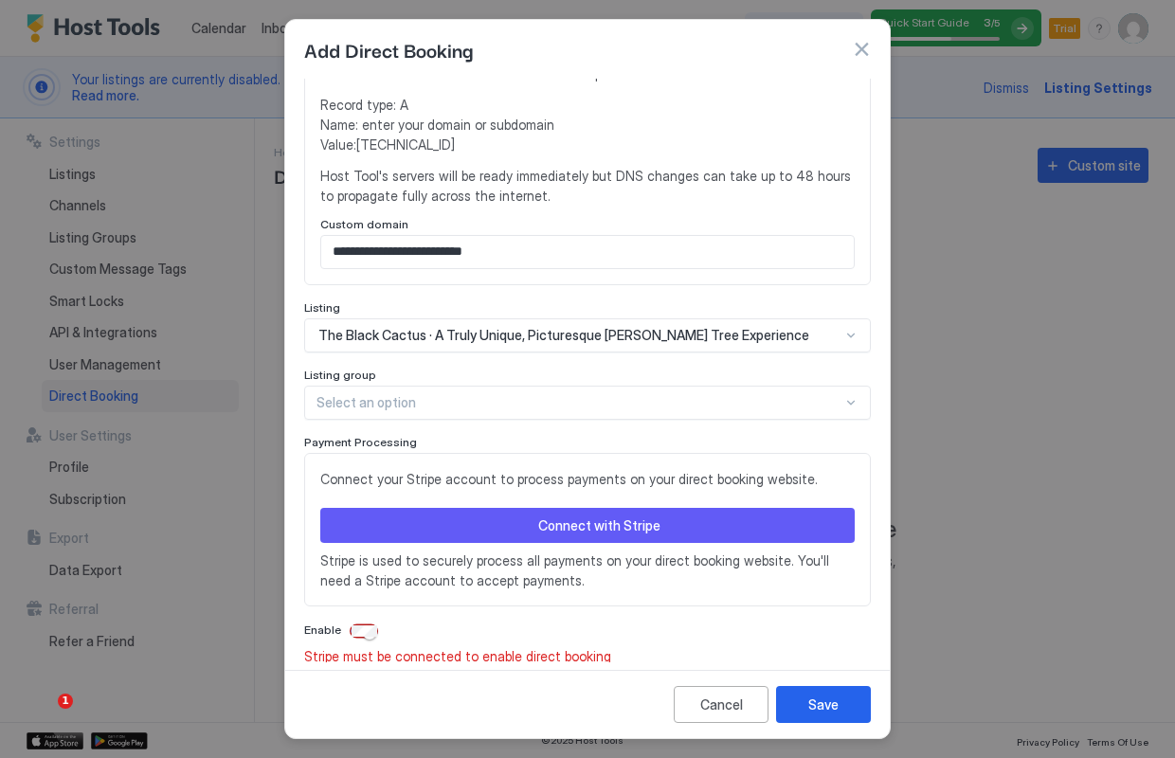
click at [589, 516] on div "Connect with Stripe" at bounding box center [599, 526] width 122 height 20
click at [646, 516] on div "Connect with Stripe" at bounding box center [599, 526] width 122 height 20
click at [594, 516] on div "Connect with Stripe" at bounding box center [599, 526] width 122 height 20
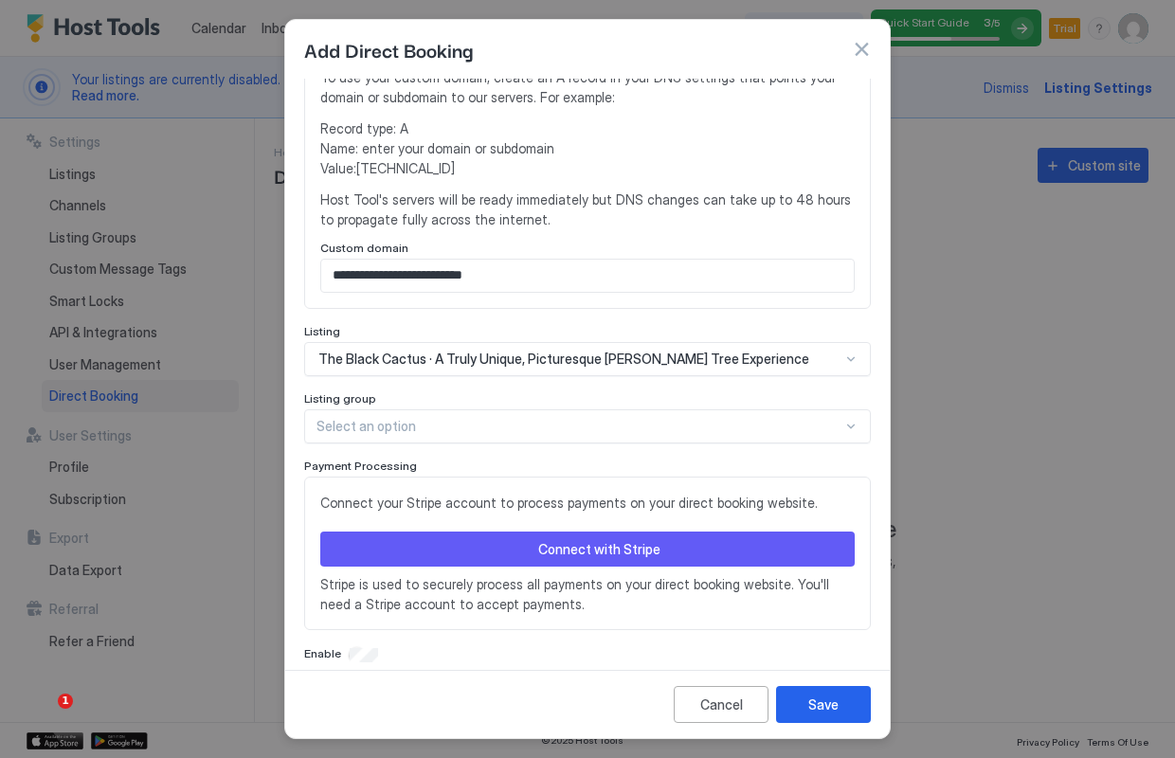
click at [621, 539] on div "Connect with Stripe" at bounding box center [599, 549] width 122 height 20
click at [832, 713] on div "Save" at bounding box center [824, 705] width 30 height 20
click at [837, 704] on div "Save" at bounding box center [824, 705] width 30 height 20
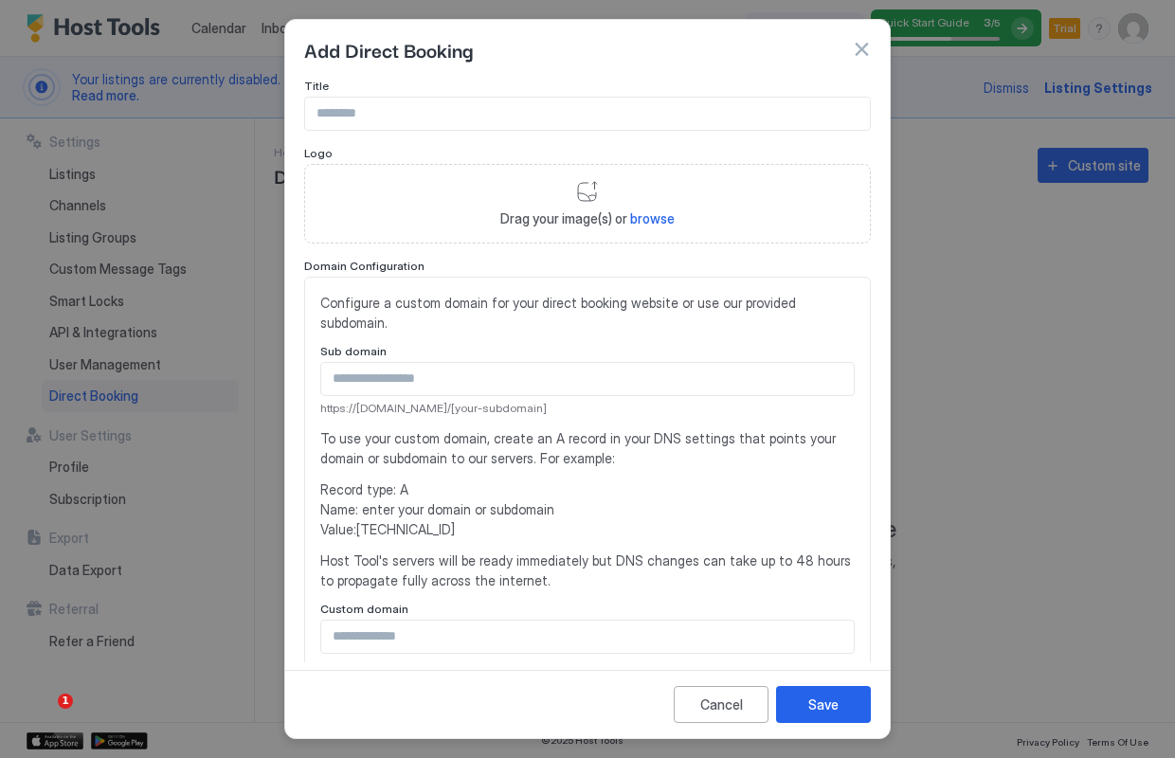
click at [398, 112] on input "Input Field" at bounding box center [587, 114] width 565 height 32
type input "**********"
click at [590, 198] on div "Drag your image(s) or browse" at bounding box center [587, 204] width 567 height 80
type input "**********"
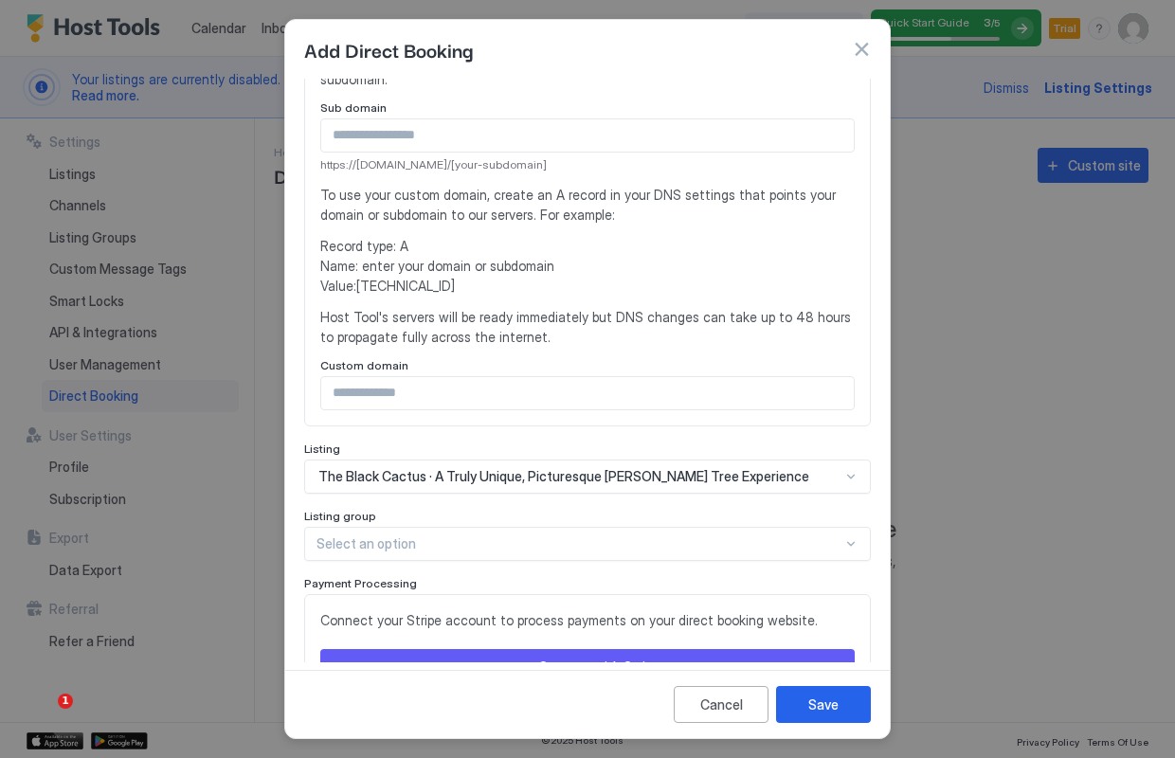
scroll to position [347, 0]
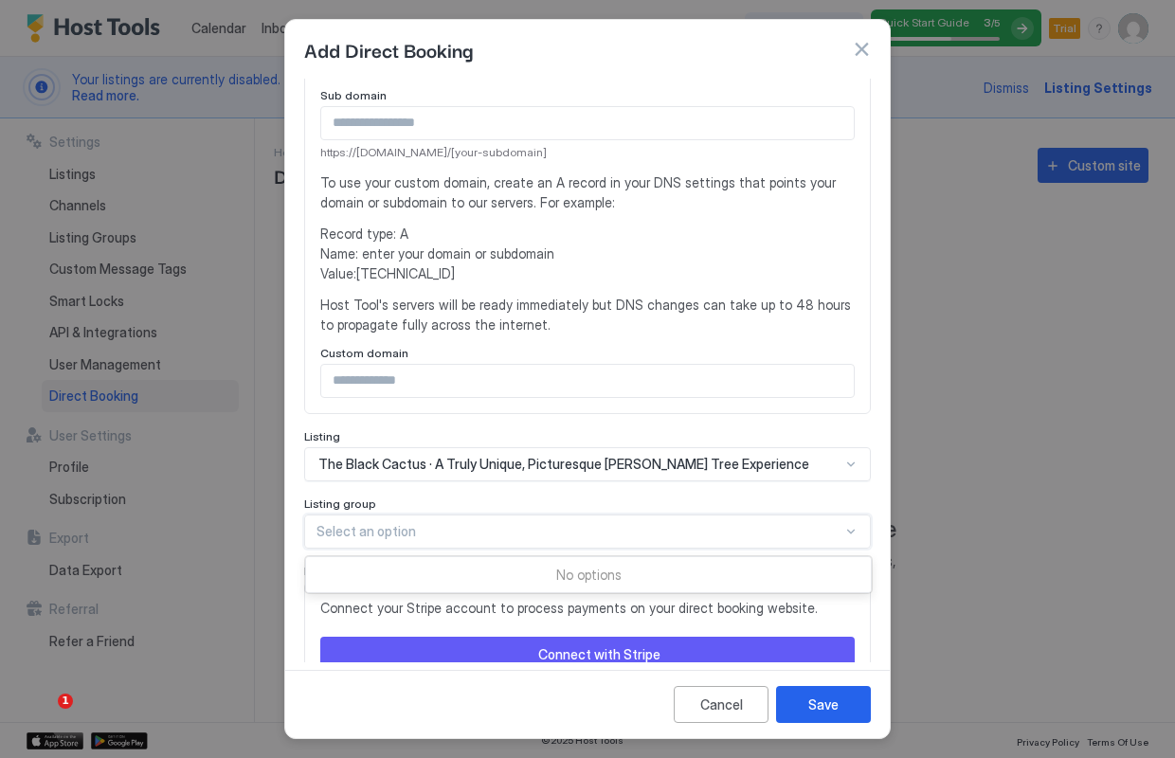
click at [848, 524] on div at bounding box center [851, 531] width 15 height 15
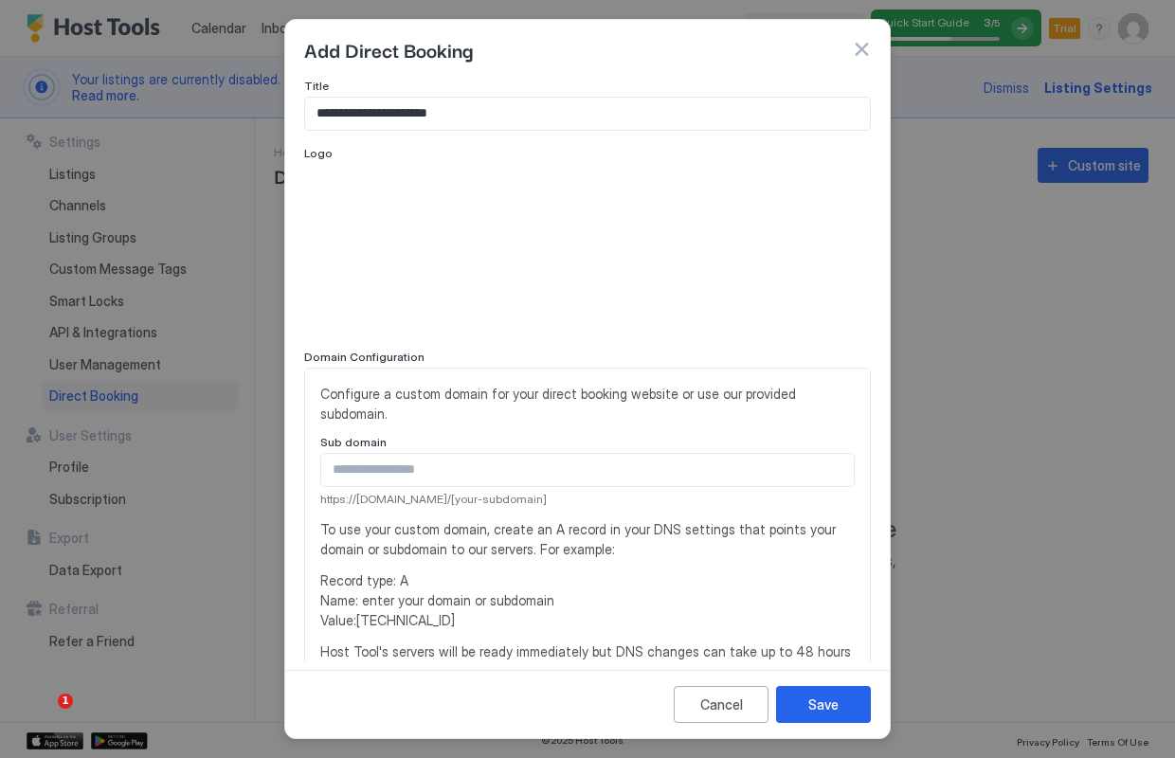
scroll to position [0, 0]
drag, startPoint x: 450, startPoint y: 114, endPoint x: 508, endPoint y: 118, distance: 58.0
click at [508, 118] on input "**********" at bounding box center [587, 114] width 565 height 32
click at [365, 111] on input "**********" at bounding box center [587, 114] width 565 height 32
click at [366, 113] on input "**********" at bounding box center [587, 114] width 565 height 32
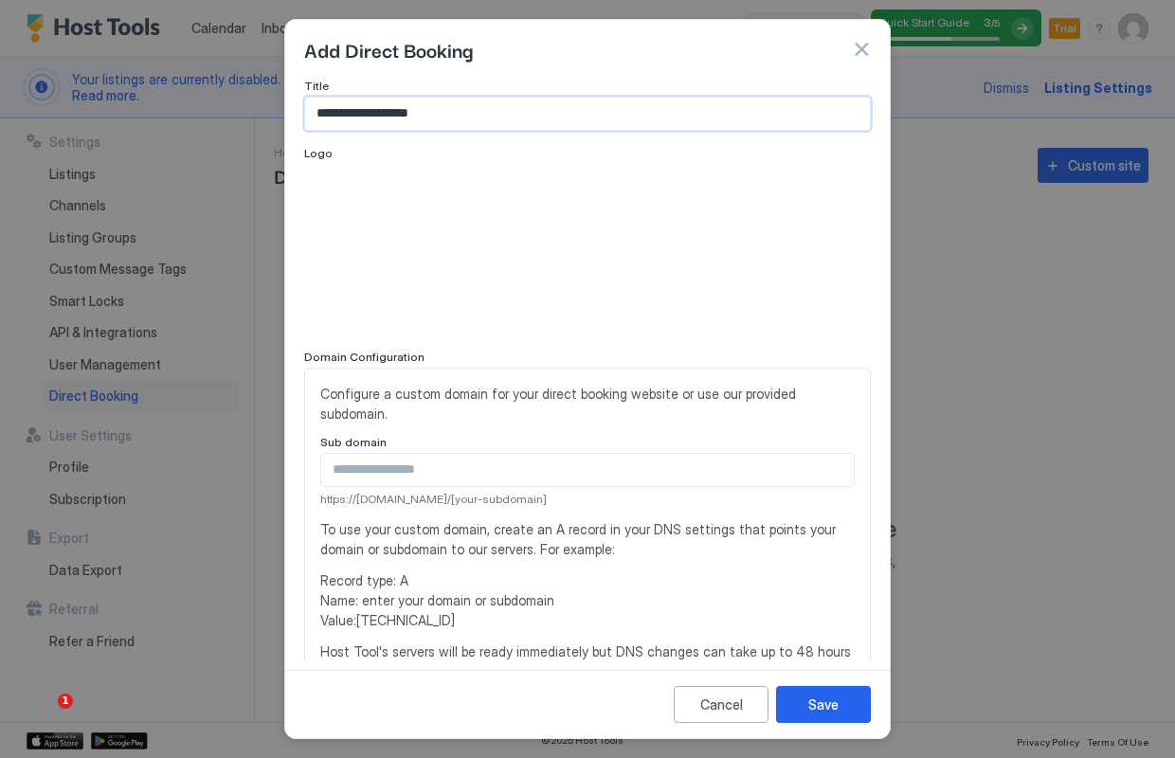
click at [370, 114] on input "**********" at bounding box center [587, 114] width 565 height 32
click at [389, 114] on input "**********" at bounding box center [587, 114] width 565 height 32
click at [435, 110] on input "**********" at bounding box center [587, 114] width 565 height 32
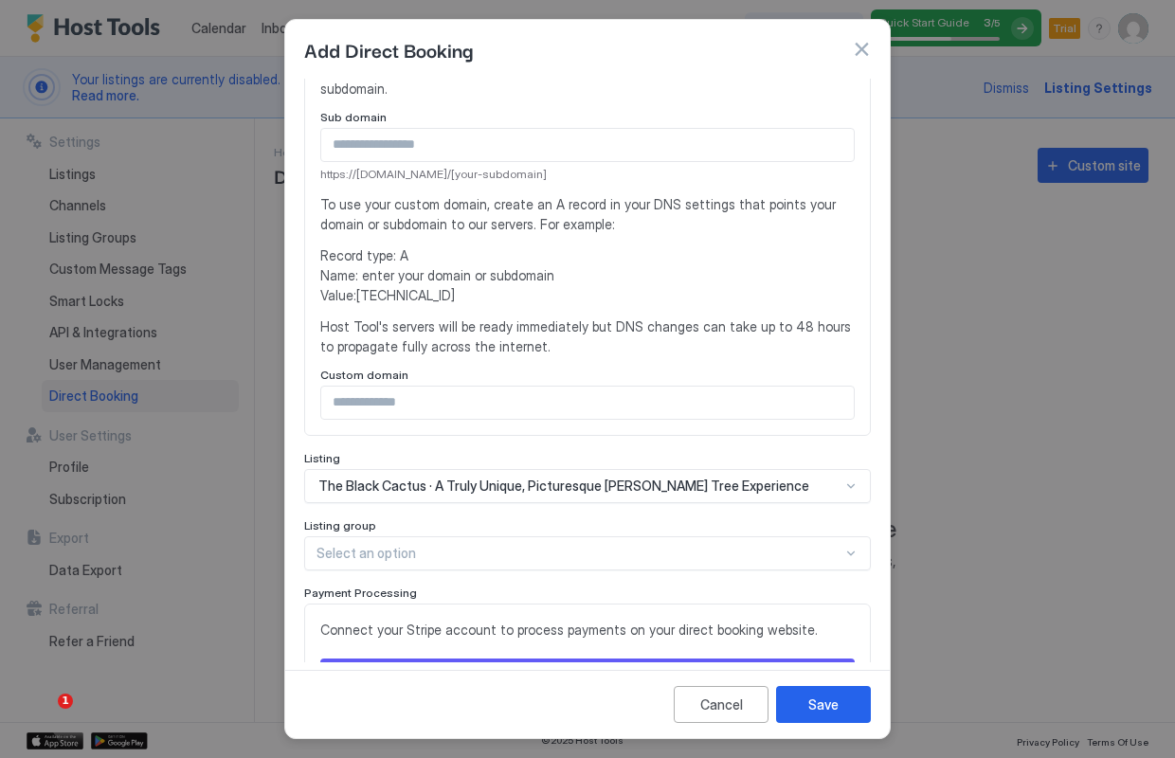
scroll to position [334, 0]
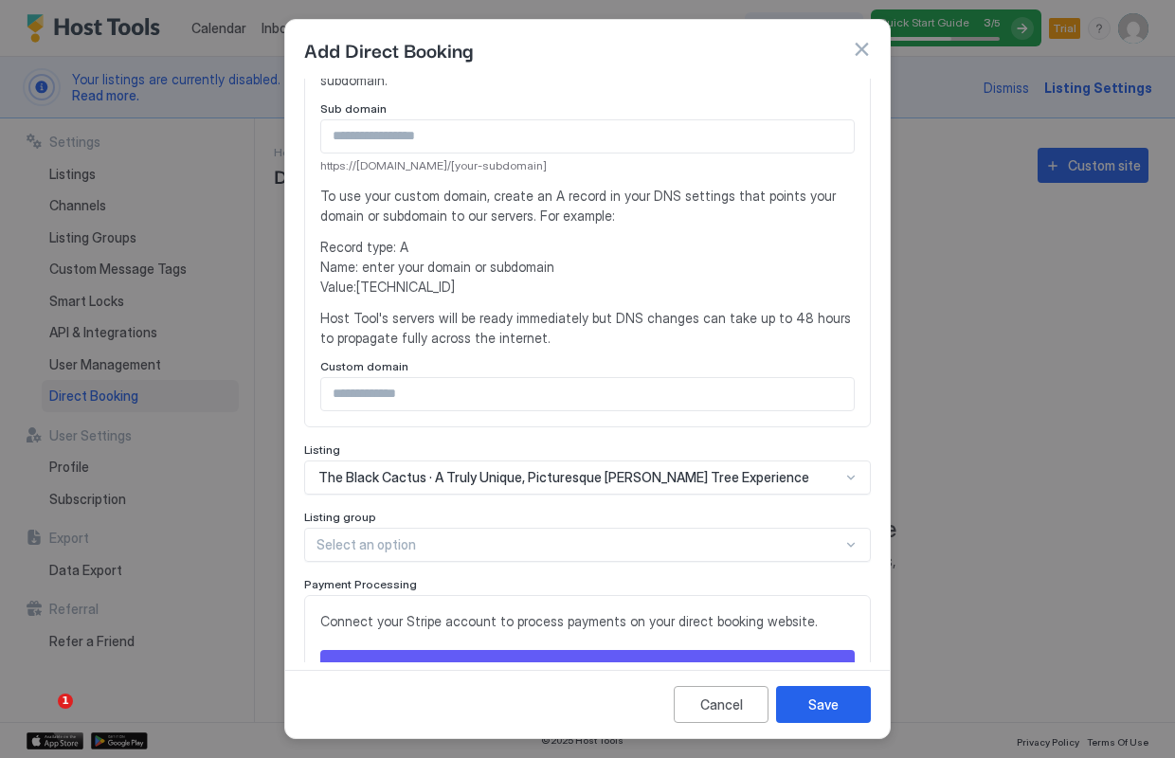
type input "**********"
click at [498, 386] on input "Input Field" at bounding box center [587, 394] width 533 height 32
click at [720, 650] on button "Connect with Stripe" at bounding box center [587, 667] width 535 height 35
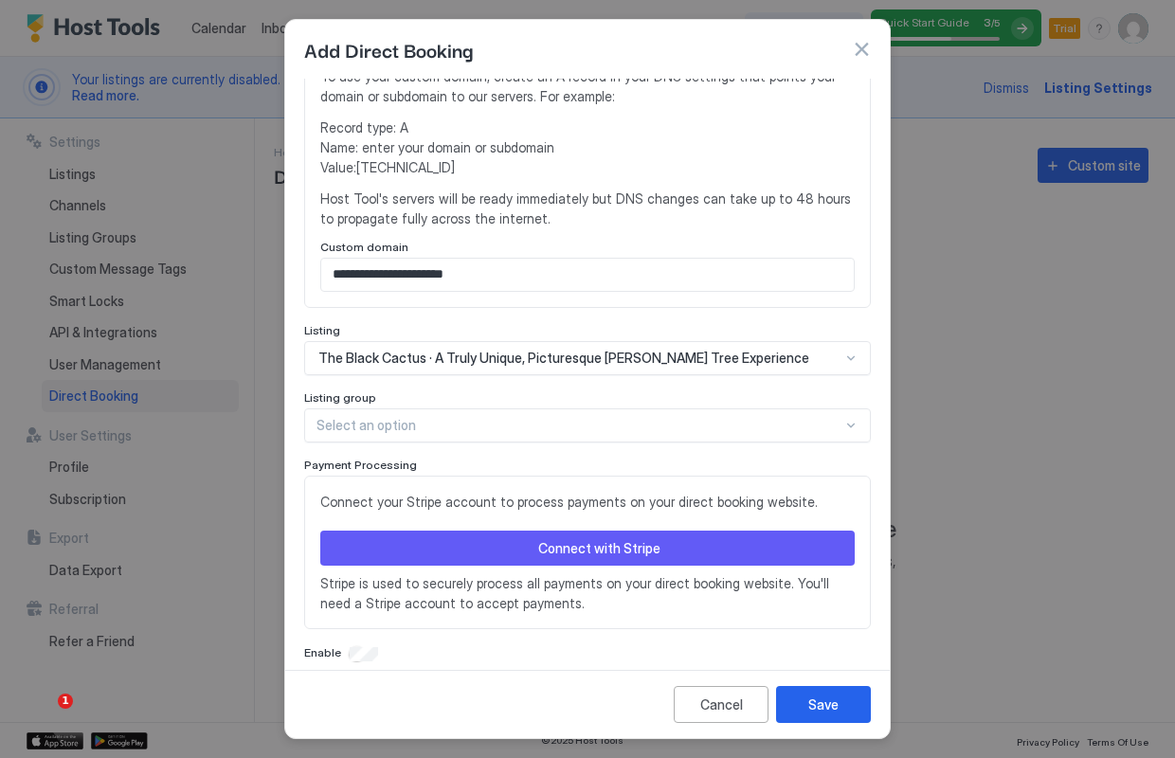
scroll to position [477, 0]
click at [593, 539] on div "Connect with Stripe" at bounding box center [599, 549] width 122 height 20
click at [599, 539] on div "Connect with Stripe" at bounding box center [599, 549] width 122 height 20
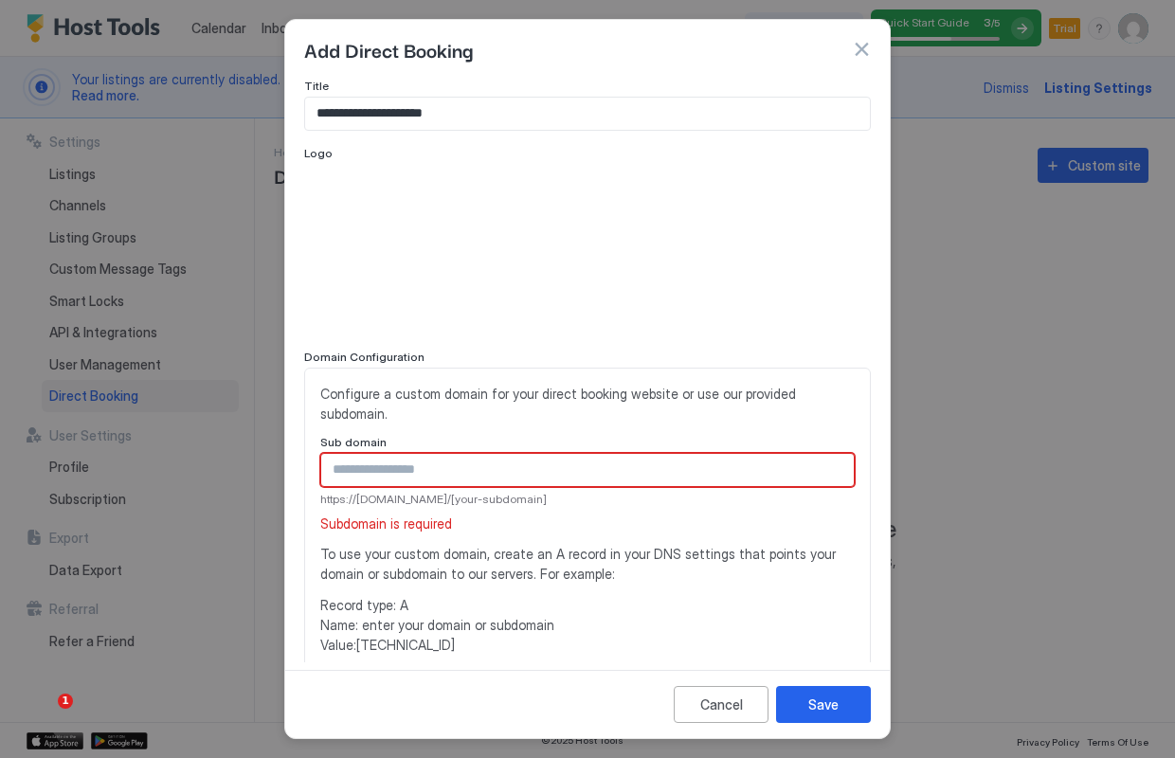
scroll to position [0, 0]
click at [830, 701] on div "Save" at bounding box center [824, 705] width 30 height 20
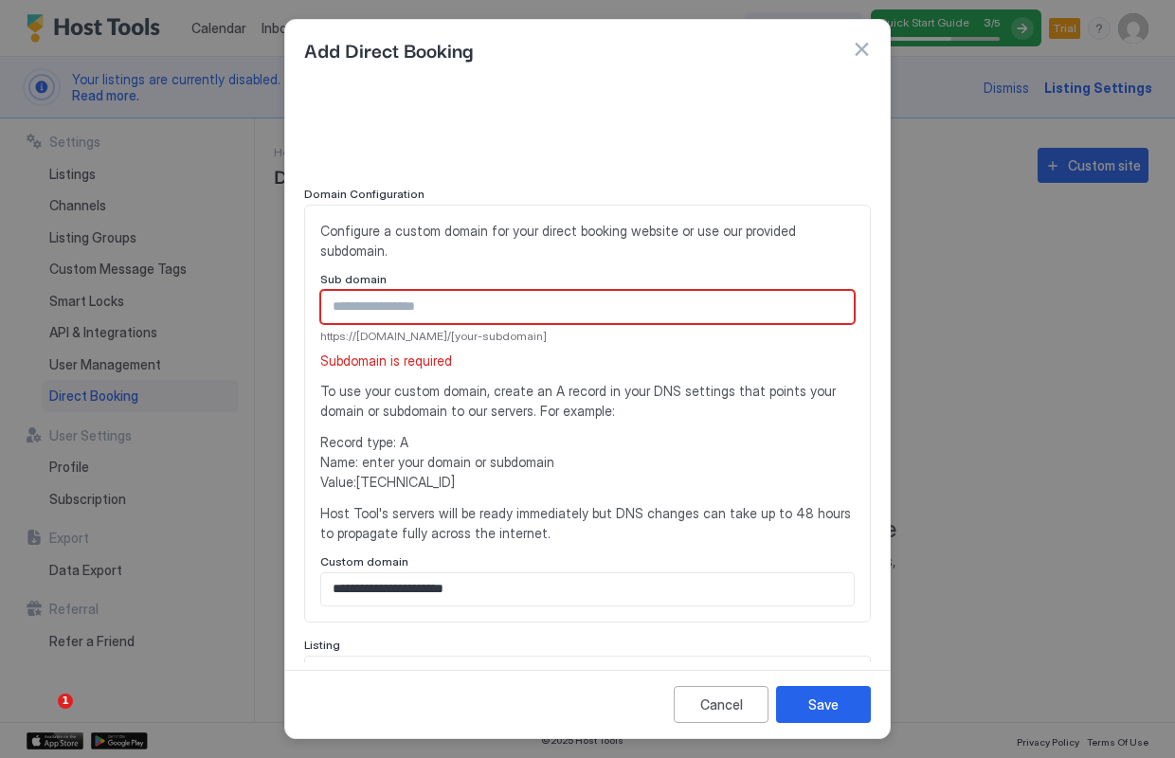
scroll to position [199, 0]
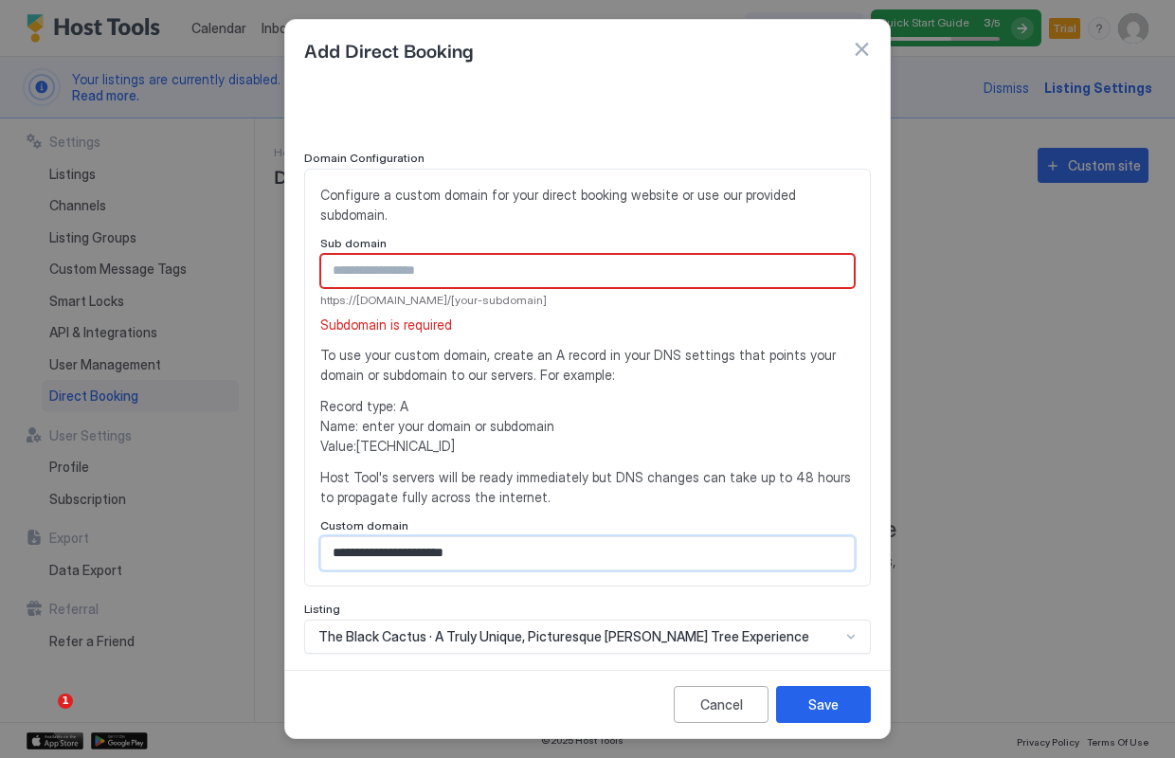
click at [332, 537] on input "**********" at bounding box center [587, 553] width 533 height 32
type input "**********"
click at [804, 696] on button "Save" at bounding box center [823, 704] width 95 height 37
click at [840, 701] on button "Save" at bounding box center [823, 704] width 95 height 37
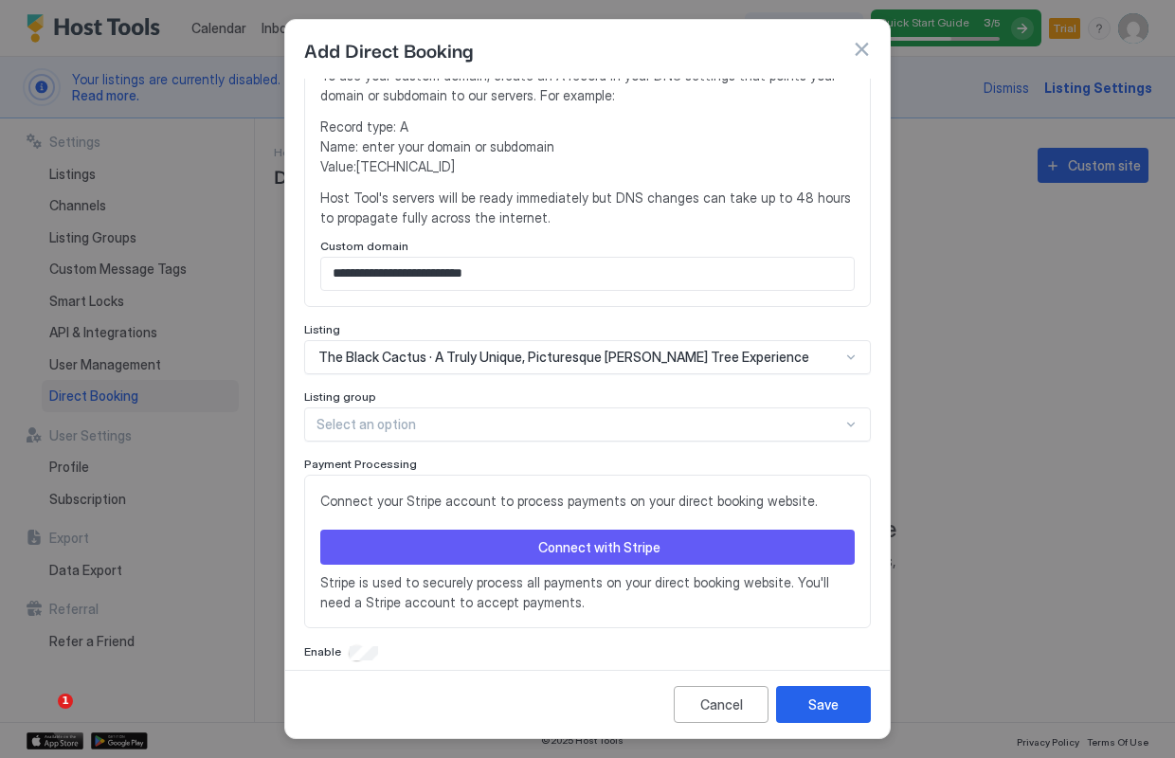
scroll to position [477, 0]
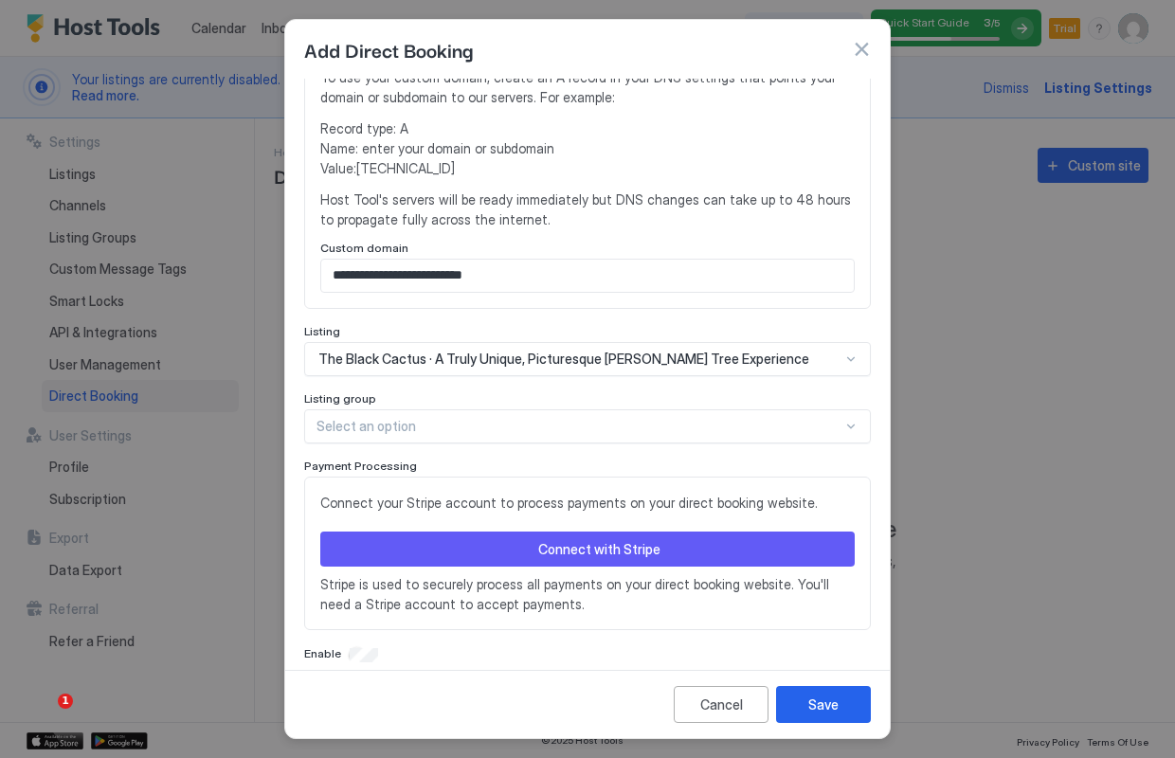
click at [753, 532] on button "Connect with Stripe" at bounding box center [587, 549] width 535 height 35
click at [435, 532] on button "Connect with Stripe" at bounding box center [587, 549] width 535 height 35
click at [449, 532] on button "Connect with Stripe" at bounding box center [587, 549] width 535 height 35
click at [585, 532] on button "Connect with Stripe" at bounding box center [587, 549] width 535 height 35
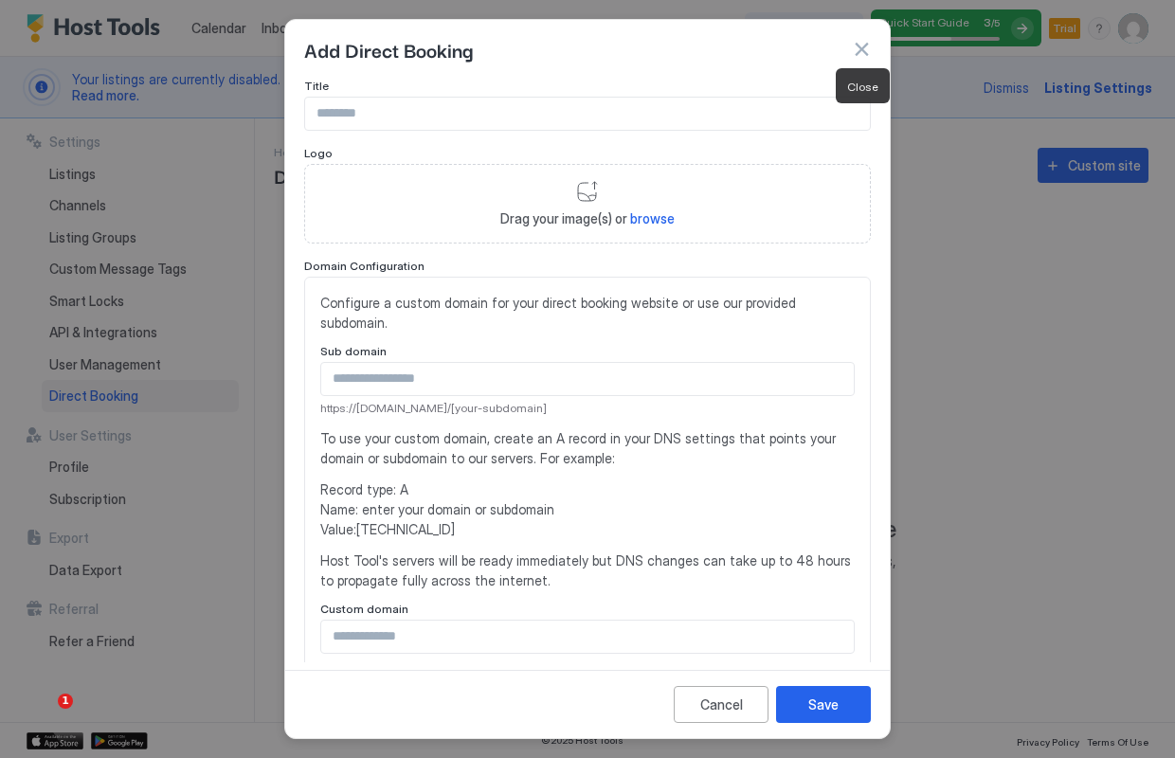
click at [858, 43] on button "button" at bounding box center [861, 49] width 19 height 19
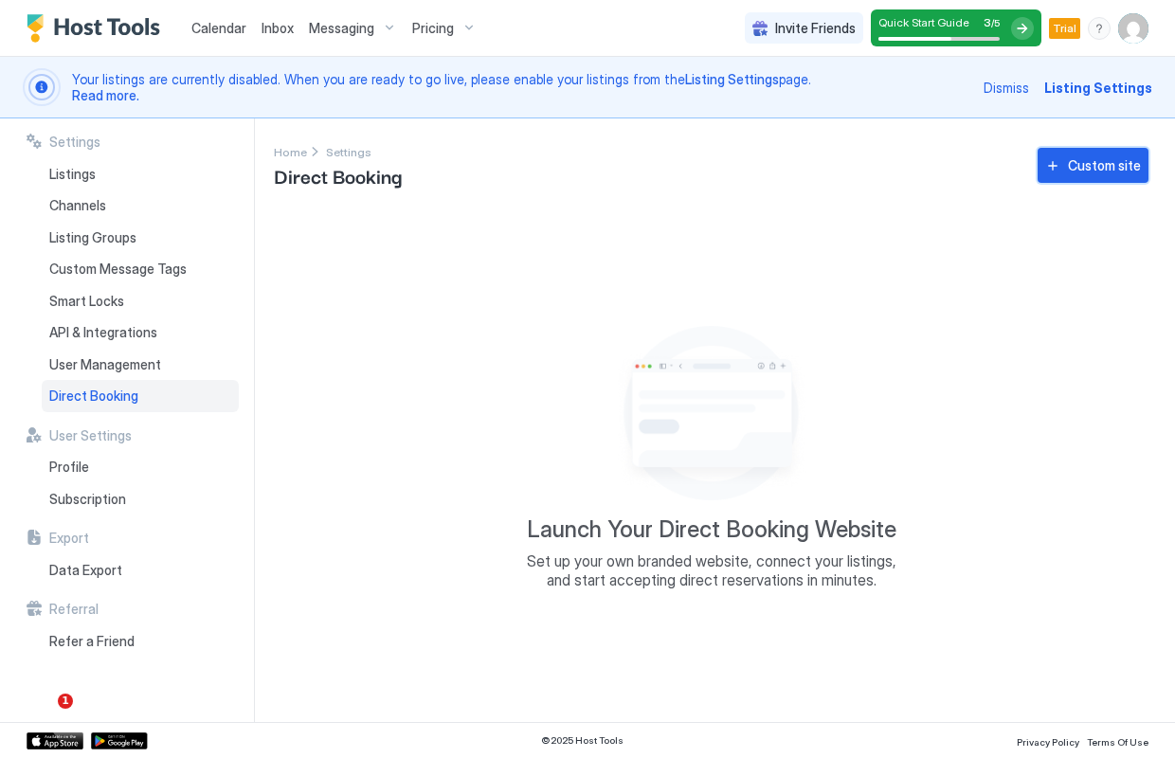
click at [1097, 173] on div "Custom site" at bounding box center [1104, 165] width 73 height 20
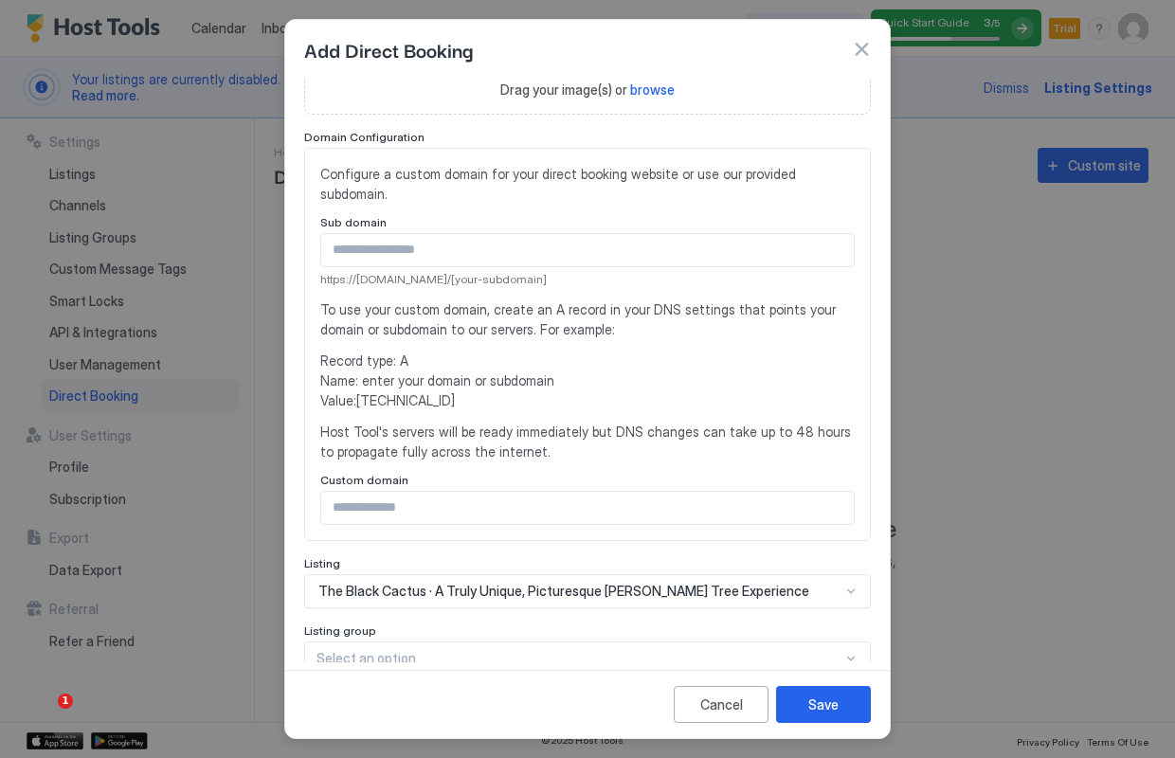
scroll to position [361, 0]
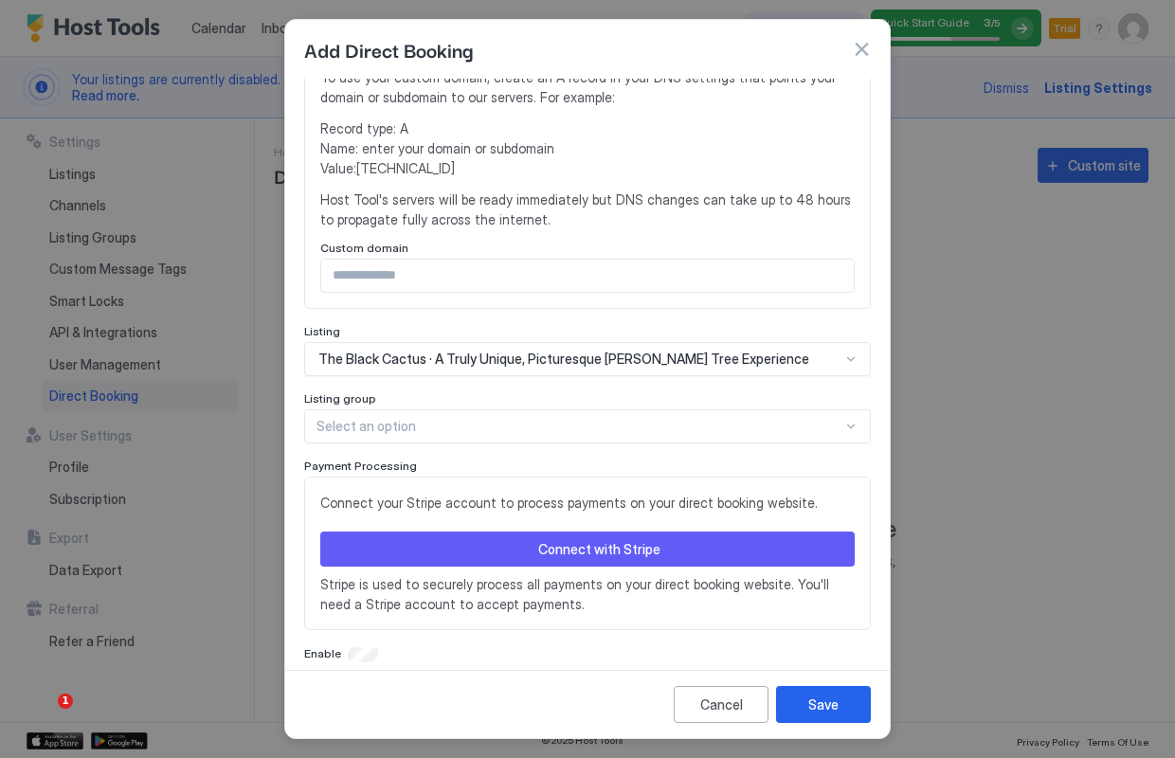
click at [587, 539] on div "Connect with Stripe" at bounding box center [599, 549] width 122 height 20
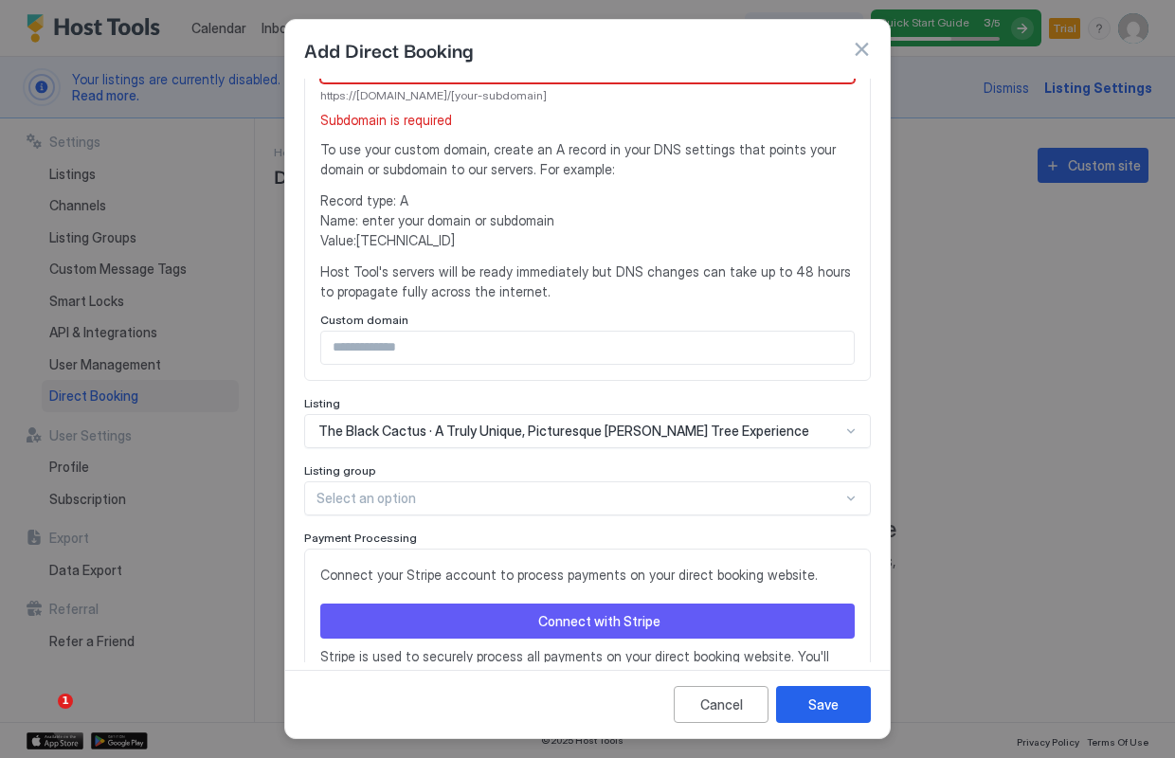
click at [573, 611] on div "Connect with Stripe" at bounding box center [599, 621] width 122 height 20
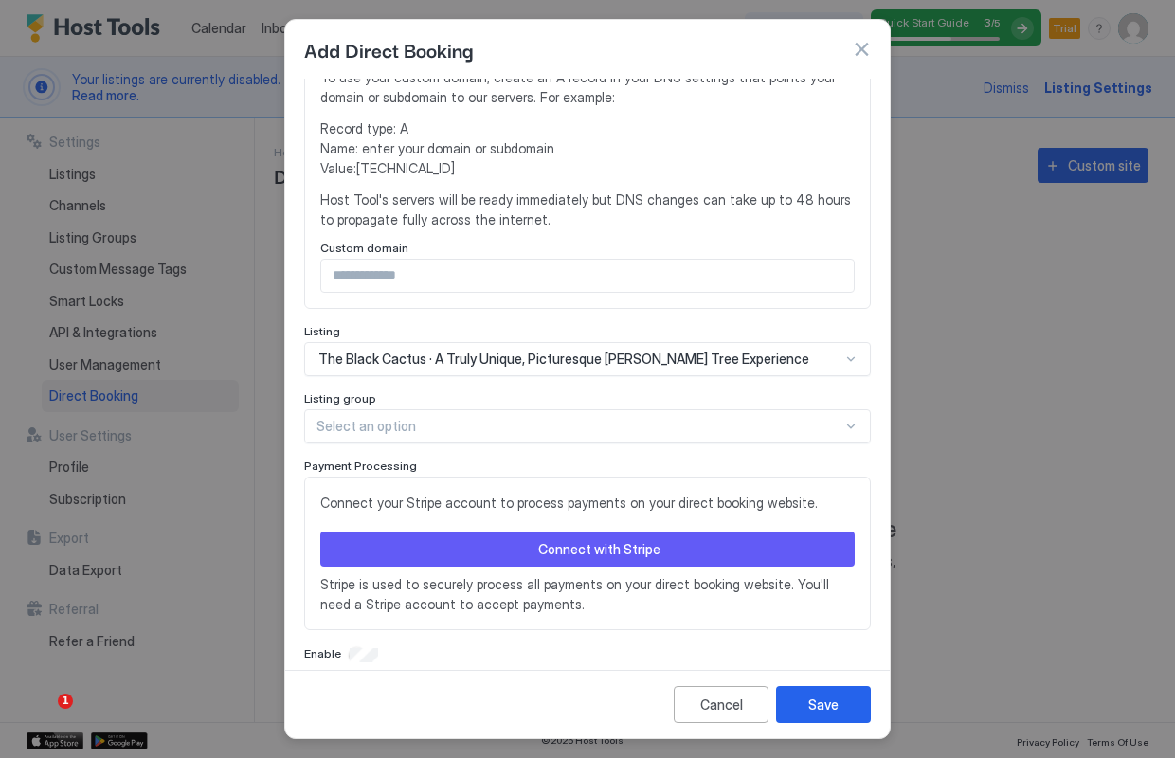
scroll to position [424, 0]
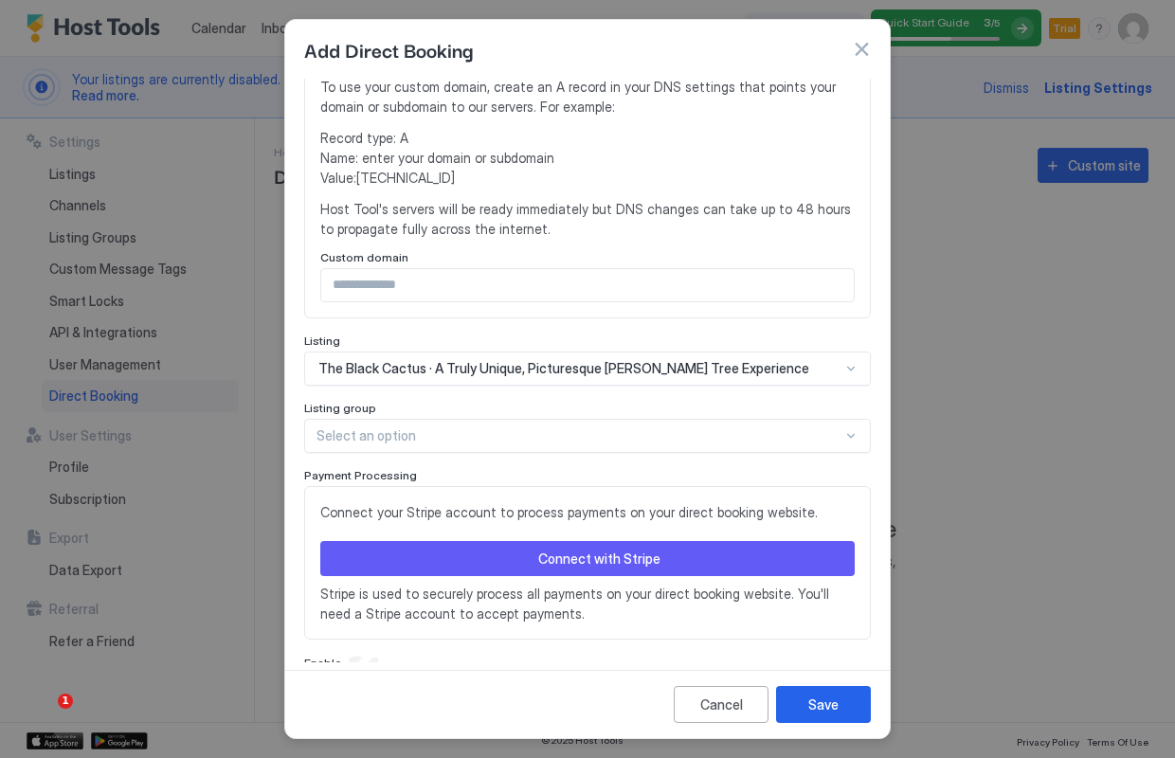
click at [486, 269] on input "Input Field" at bounding box center [587, 285] width 533 height 32
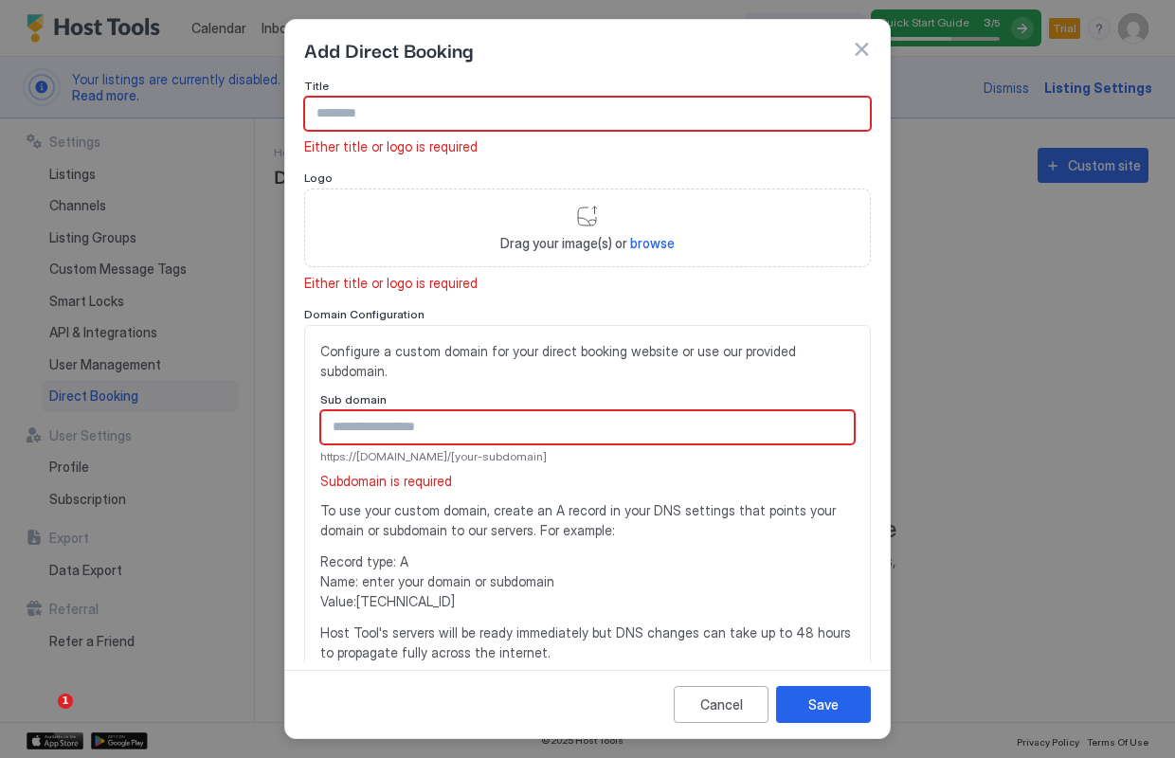
scroll to position [0, 0]
type input "**********"
click at [588, 236] on span "Drag your image(s) or browse" at bounding box center [587, 243] width 174 height 17
type input "**********"
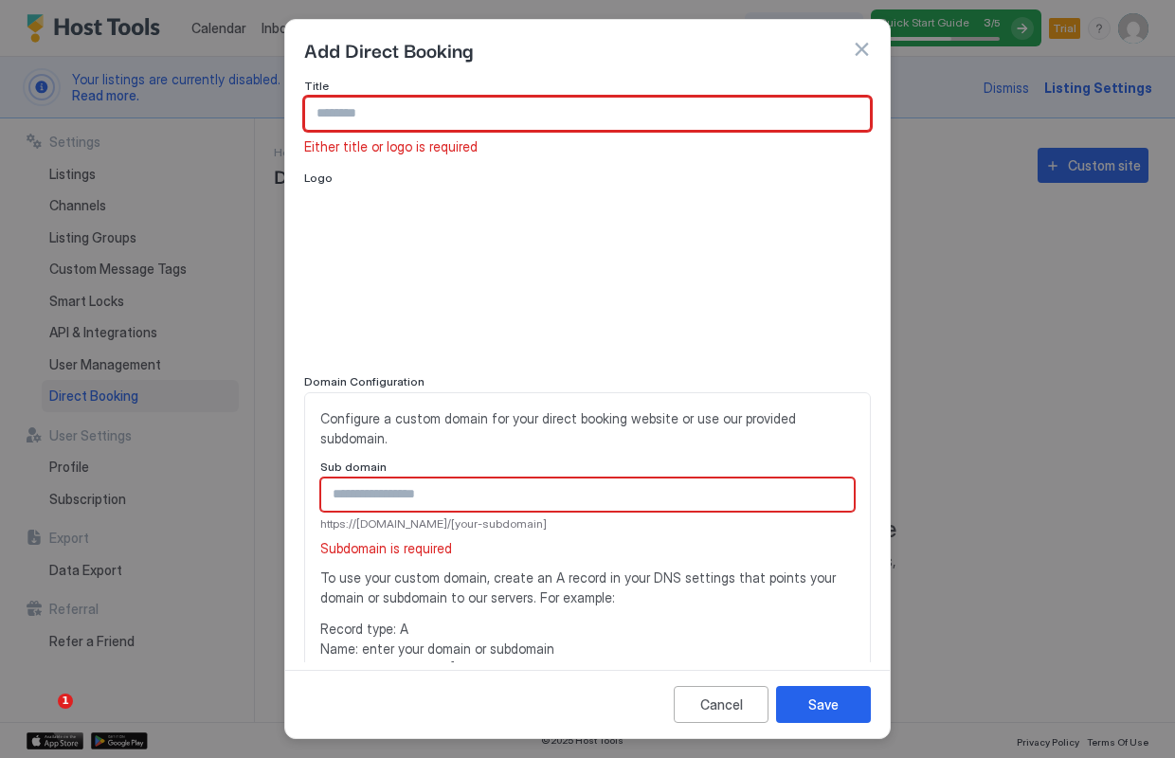
click at [372, 114] on input "Input Field" at bounding box center [587, 114] width 565 height 32
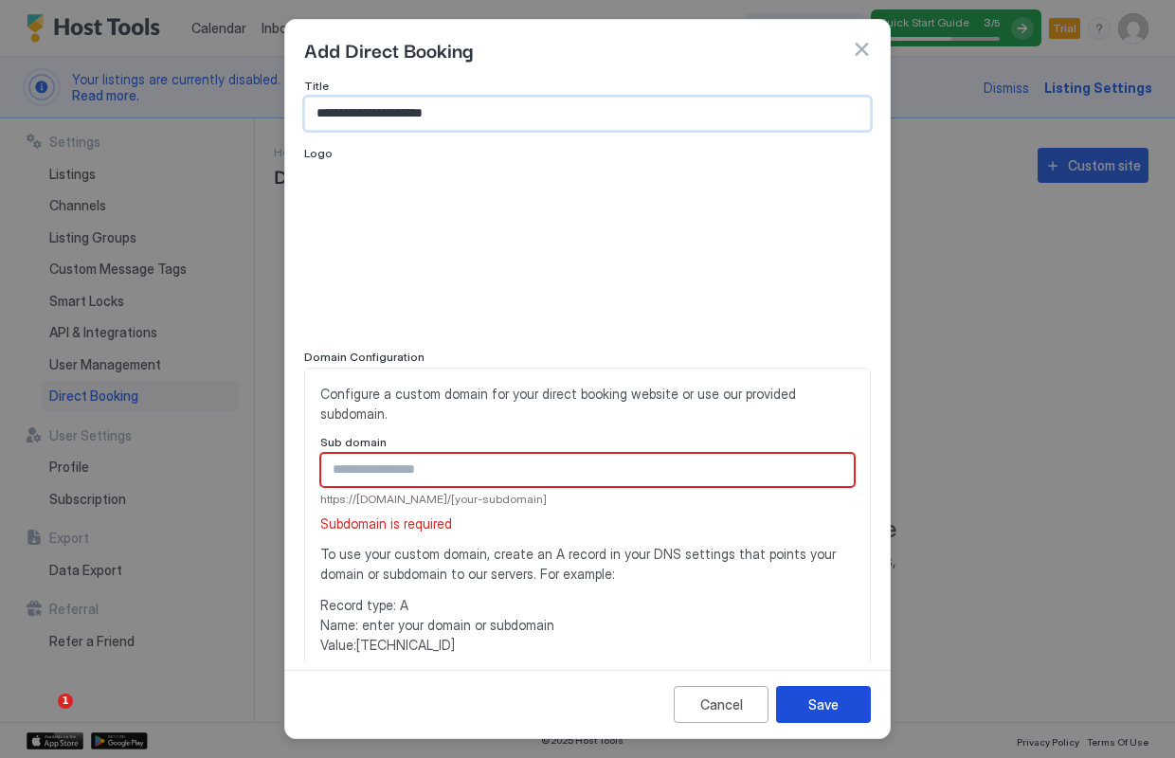
type input "**********"
click at [853, 707] on button "Save" at bounding box center [823, 704] width 95 height 37
click at [496, 454] on input "Input Field" at bounding box center [587, 470] width 533 height 32
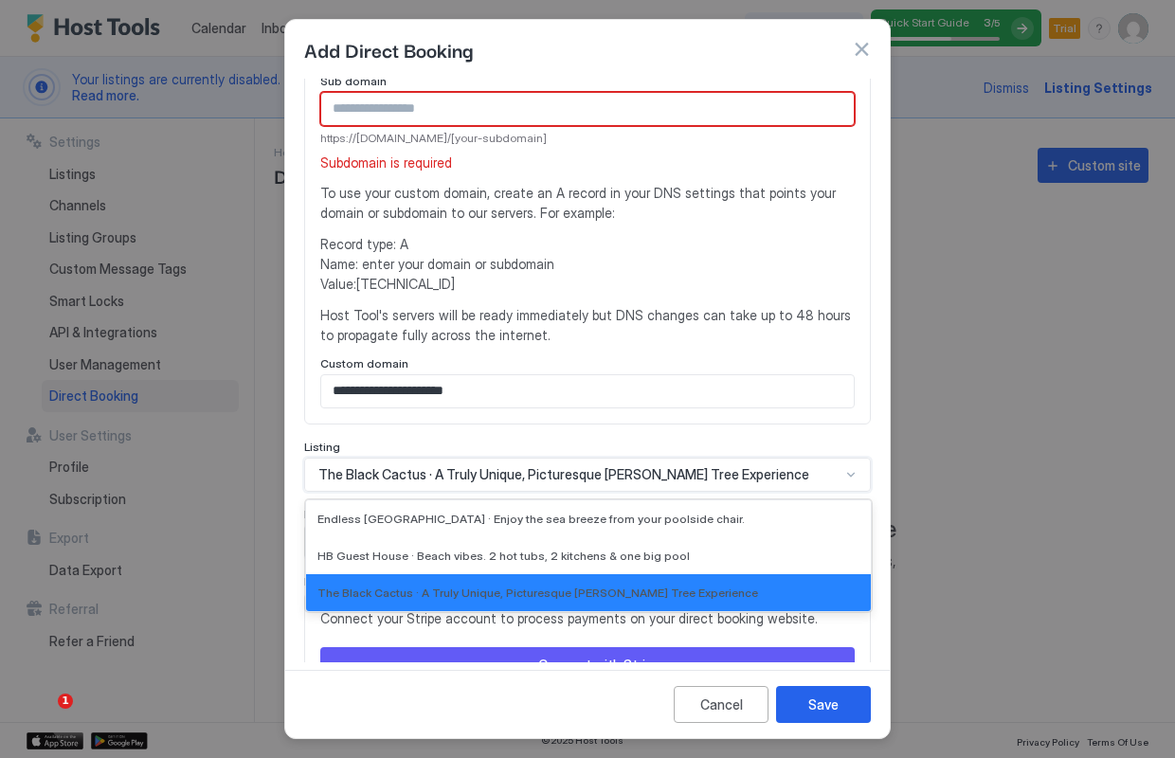
scroll to position [376, 0]
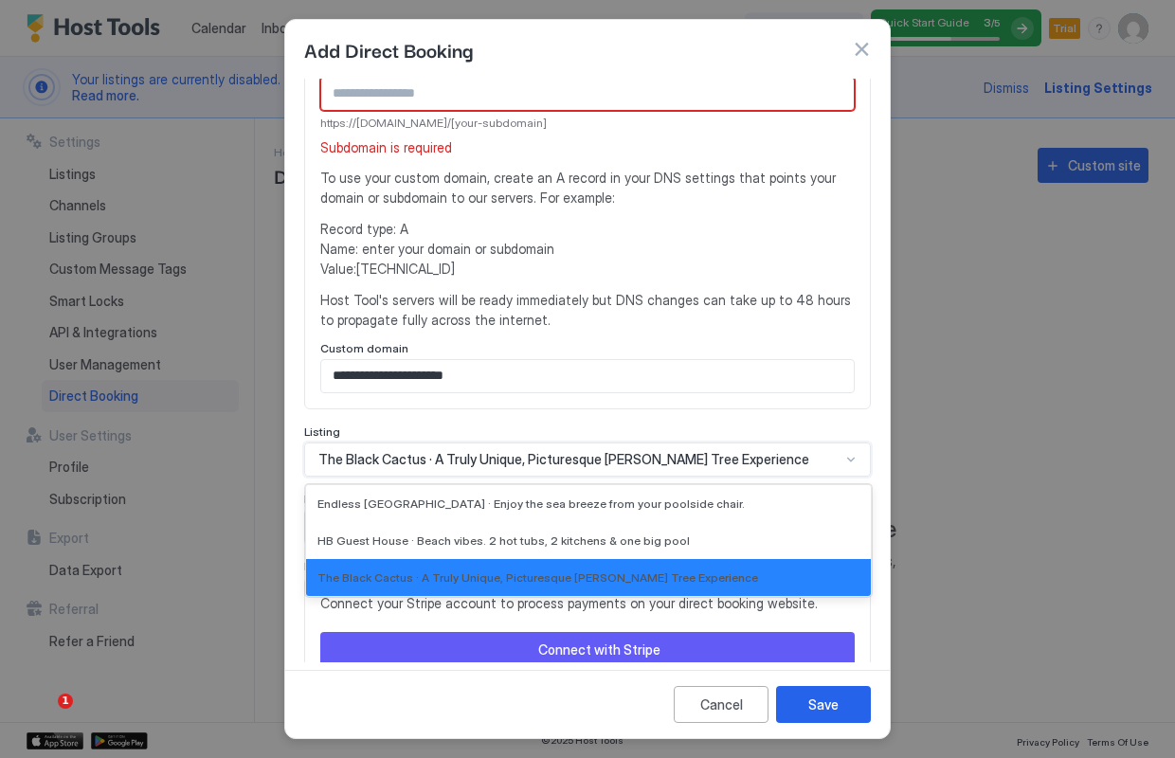
click at [840, 452] on div "The Black Cactus · A Truly Unique, Picturesque [PERSON_NAME] Tree Experience" at bounding box center [587, 460] width 567 height 34
click at [828, 425] on div "Listing" at bounding box center [587, 434] width 567 height 18
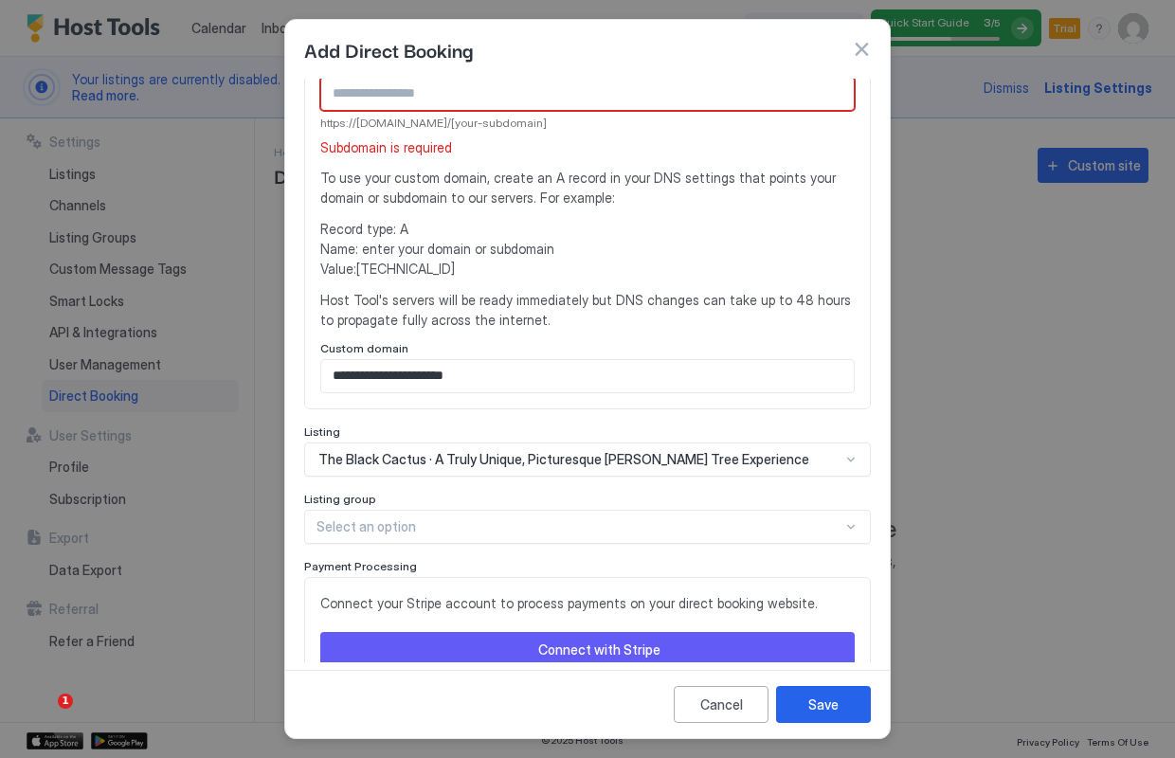
click at [660, 634] on button "Connect with Stripe" at bounding box center [587, 649] width 535 height 35
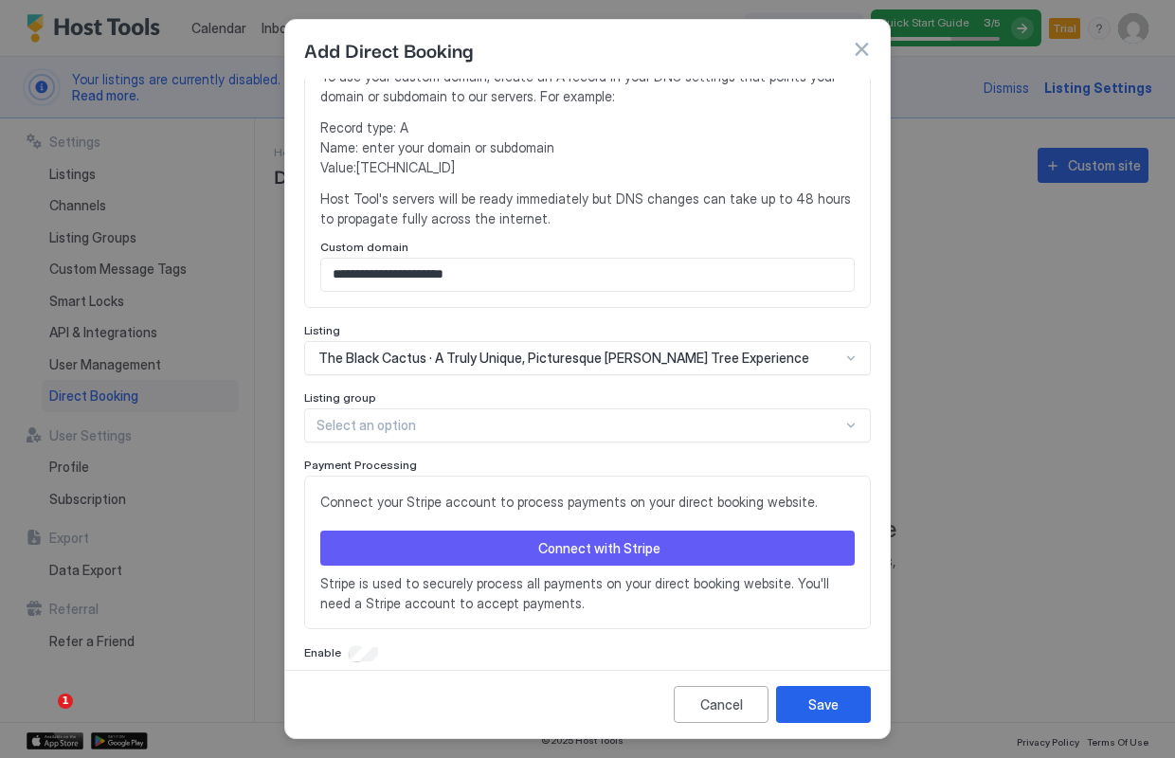
scroll to position [477, 0]
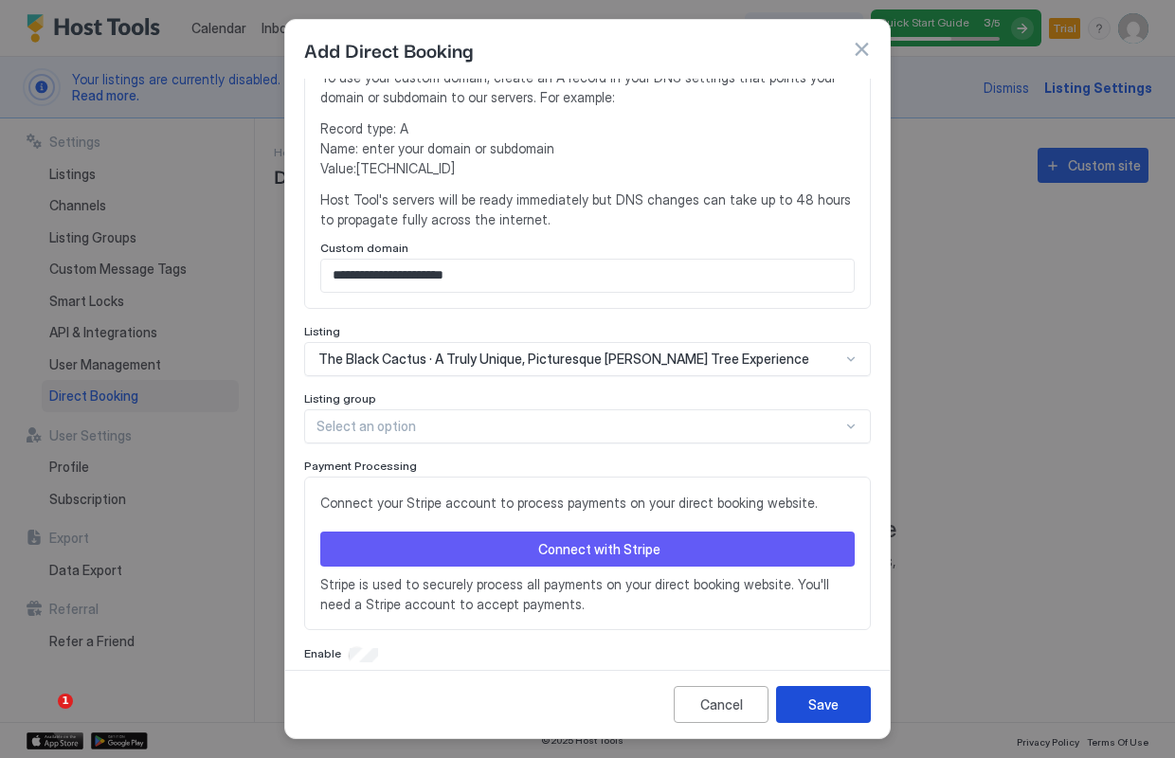
click at [820, 713] on div "Save" at bounding box center [824, 705] width 30 height 20
click at [826, 701] on div "Save" at bounding box center [824, 705] width 30 height 20
click at [666, 532] on button "Connect with Stripe" at bounding box center [587, 549] width 535 height 35
click at [940, 738] on div at bounding box center [587, 379] width 1175 height 758
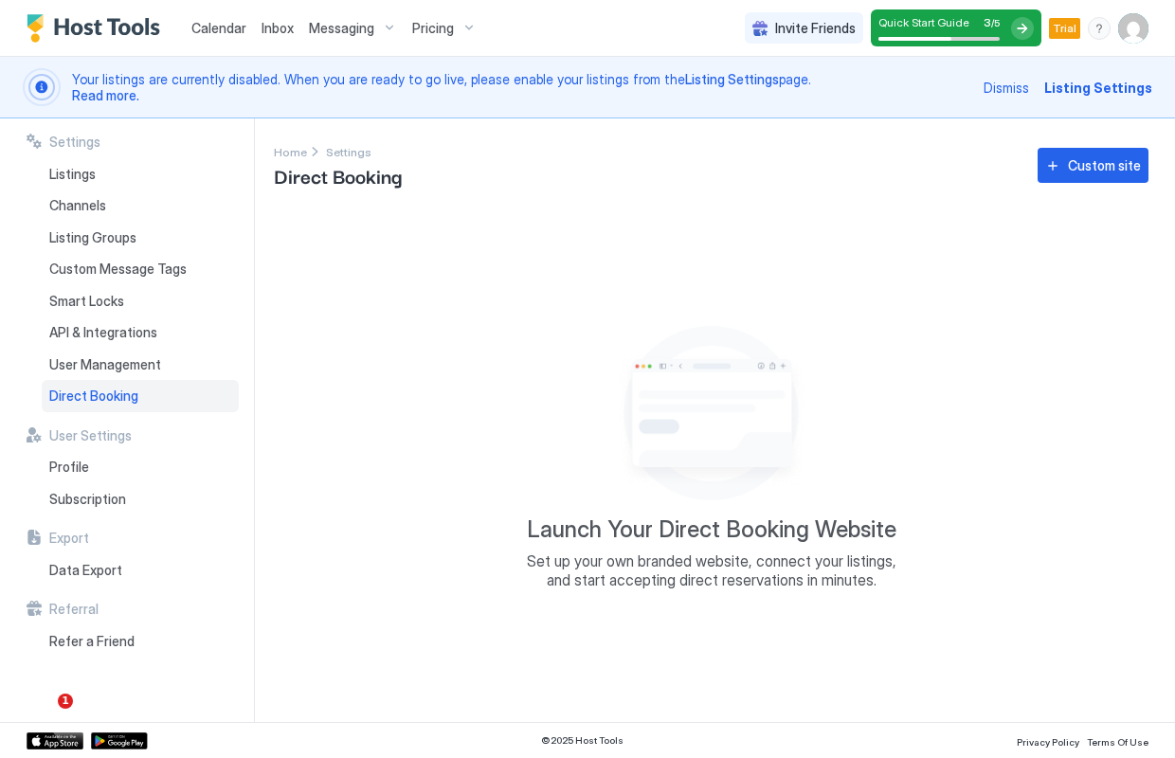
click at [1103, 89] on span "Listing Settings" at bounding box center [1099, 88] width 108 height 20
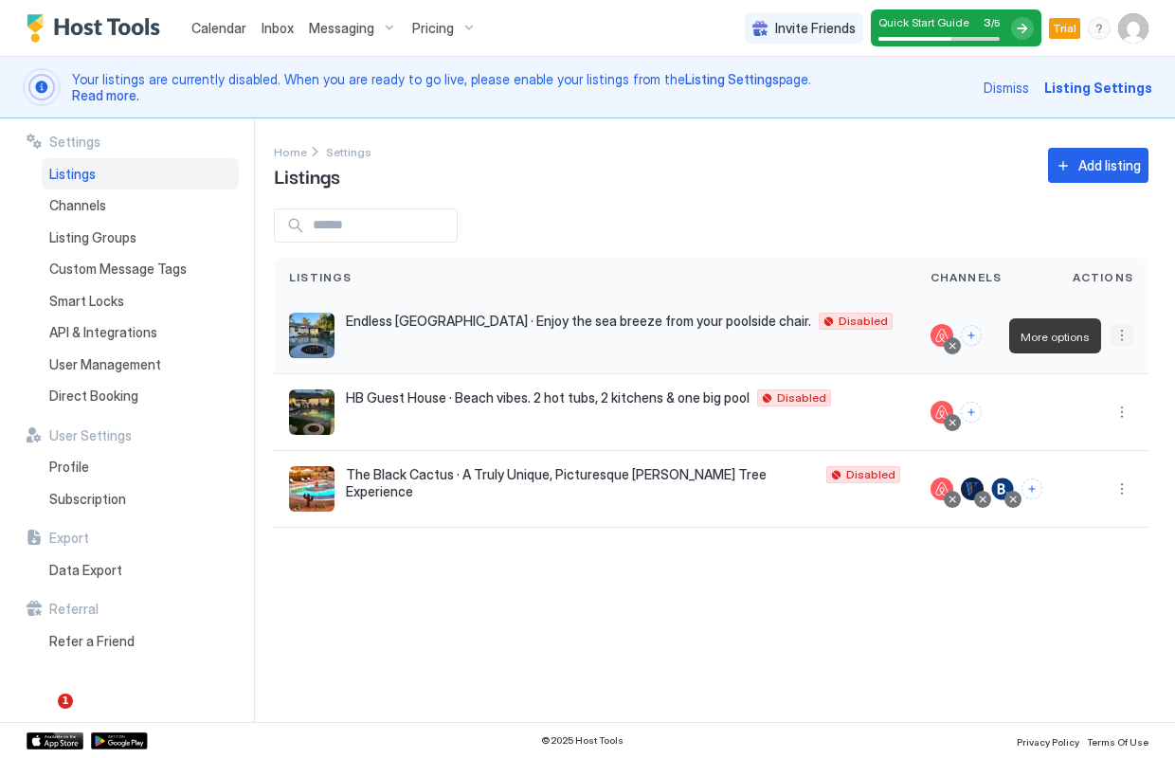
click at [1127, 325] on button "More options" at bounding box center [1122, 335] width 23 height 23
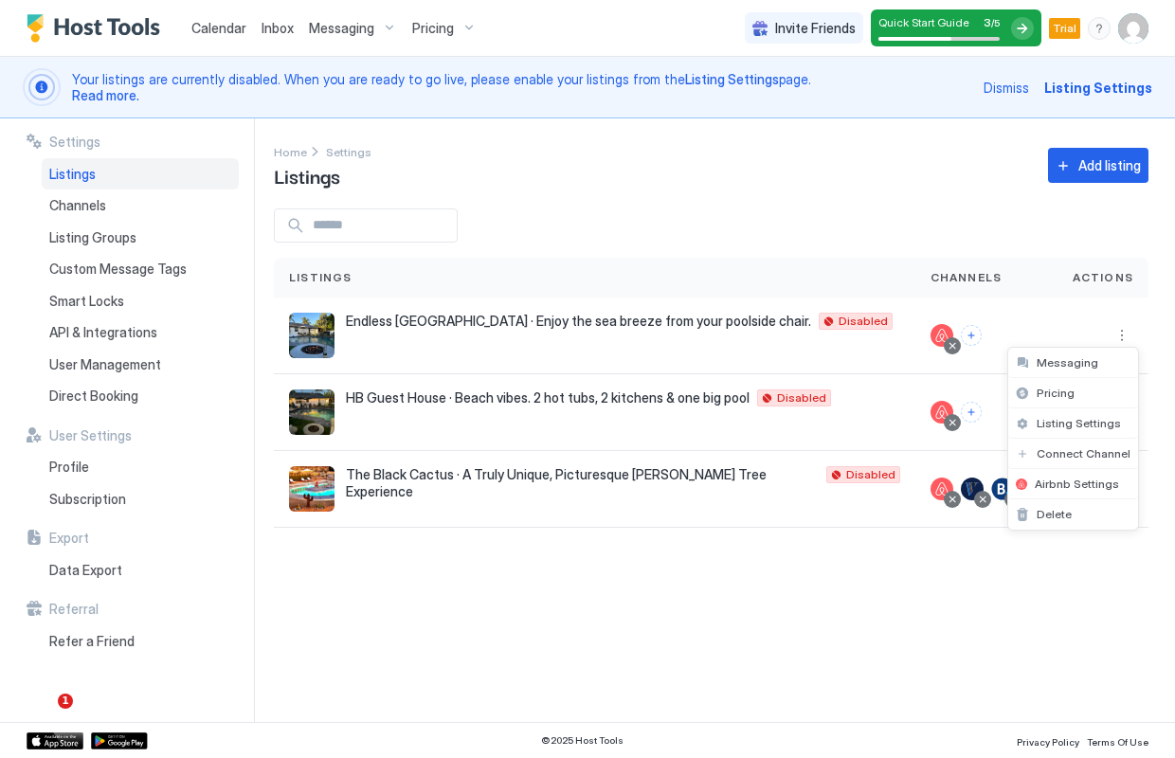
click at [1066, 565] on div at bounding box center [587, 379] width 1175 height 758
click at [1117, 489] on button "More options" at bounding box center [1122, 489] width 23 height 23
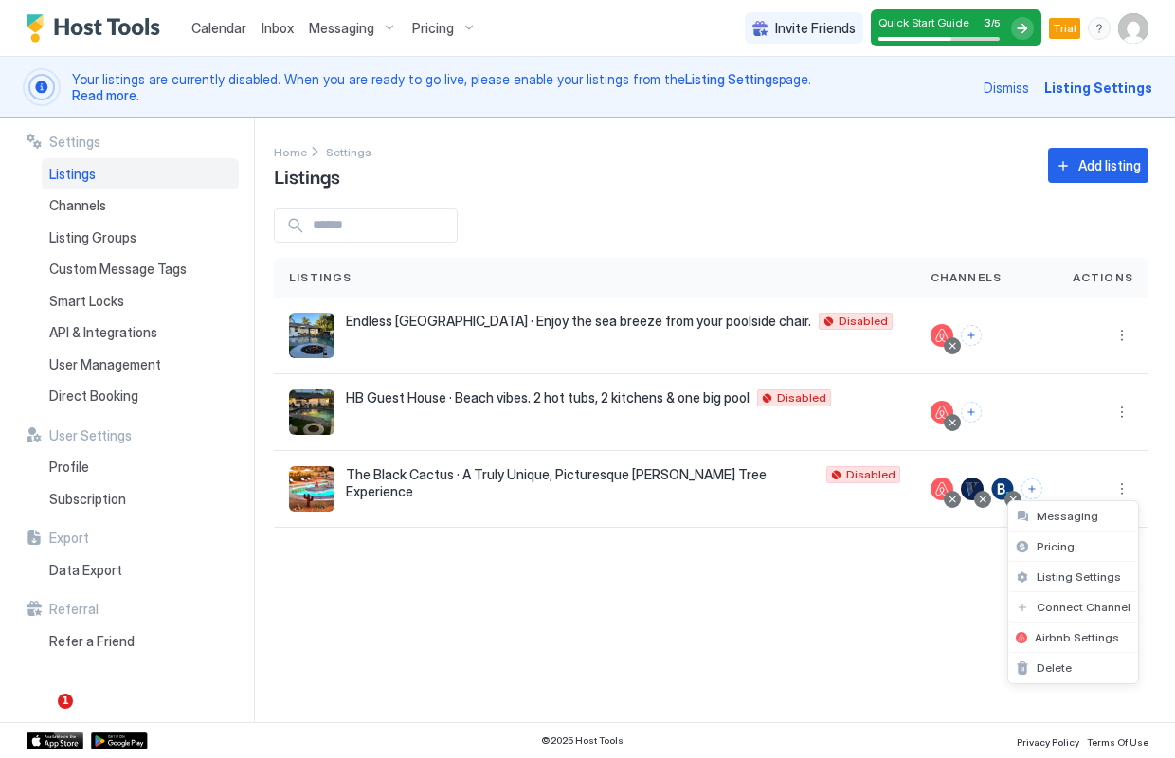
click at [707, 617] on div at bounding box center [587, 379] width 1175 height 758
click at [1090, 82] on span "Listing Settings" at bounding box center [1099, 88] width 108 height 20
click at [734, 316] on span "Endless [GEOGRAPHIC_DATA] · Enjoy the sea breeze from your poolside chair." at bounding box center [578, 321] width 465 height 17
click at [1110, 330] on div at bounding box center [1103, 335] width 61 height 23
click at [1119, 332] on button "More options" at bounding box center [1122, 335] width 23 height 23
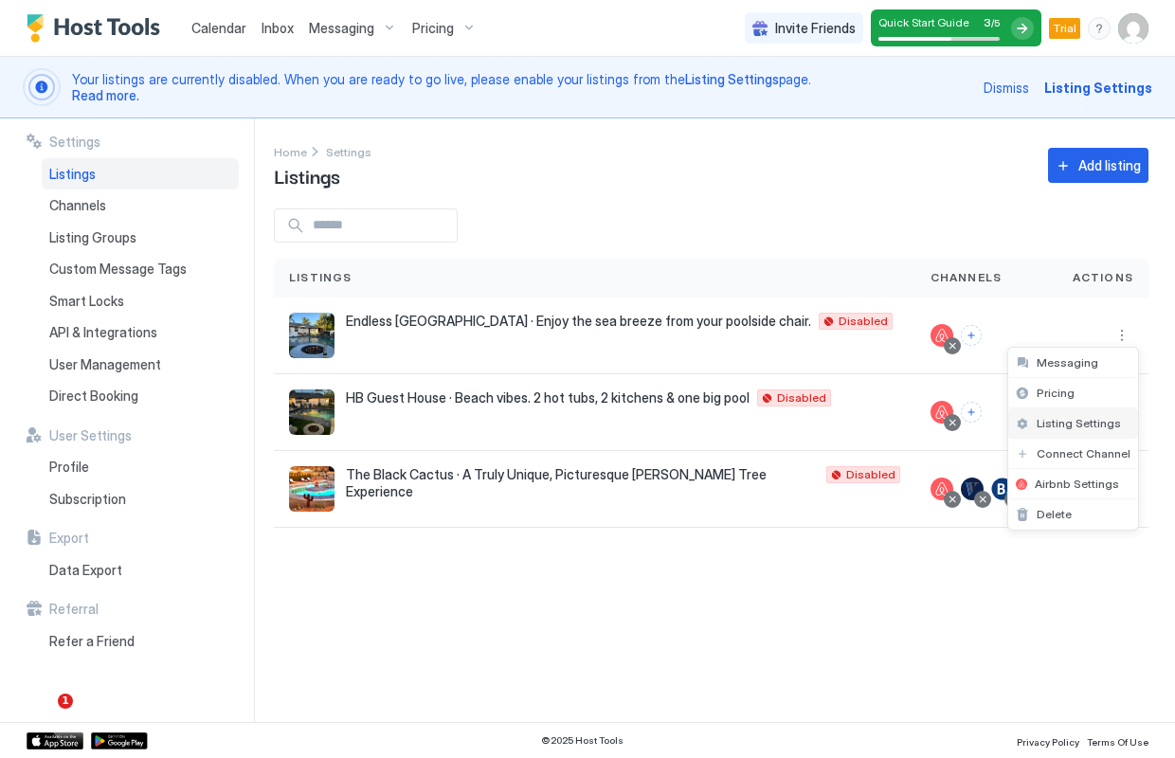
click at [1082, 419] on span "Listing Settings" at bounding box center [1079, 423] width 84 height 14
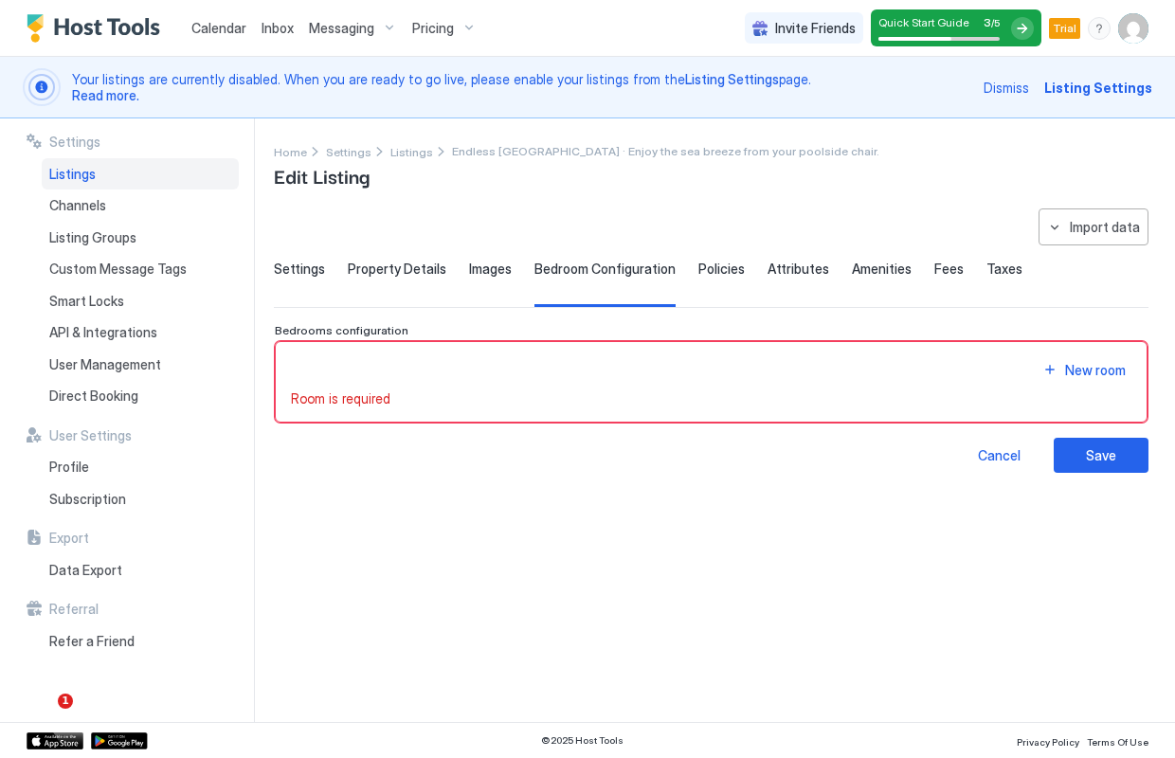
click at [290, 275] on span "Settings" at bounding box center [299, 269] width 51 height 17
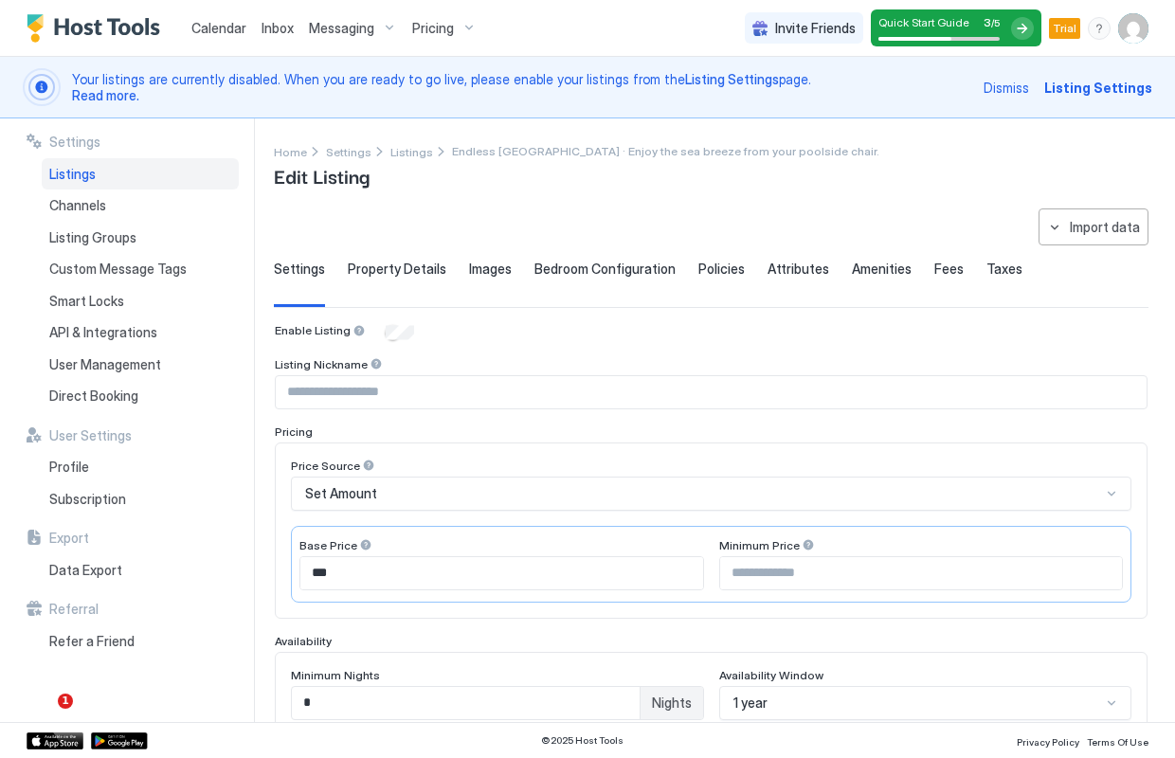
click at [380, 267] on span "Property Details" at bounding box center [397, 269] width 99 height 17
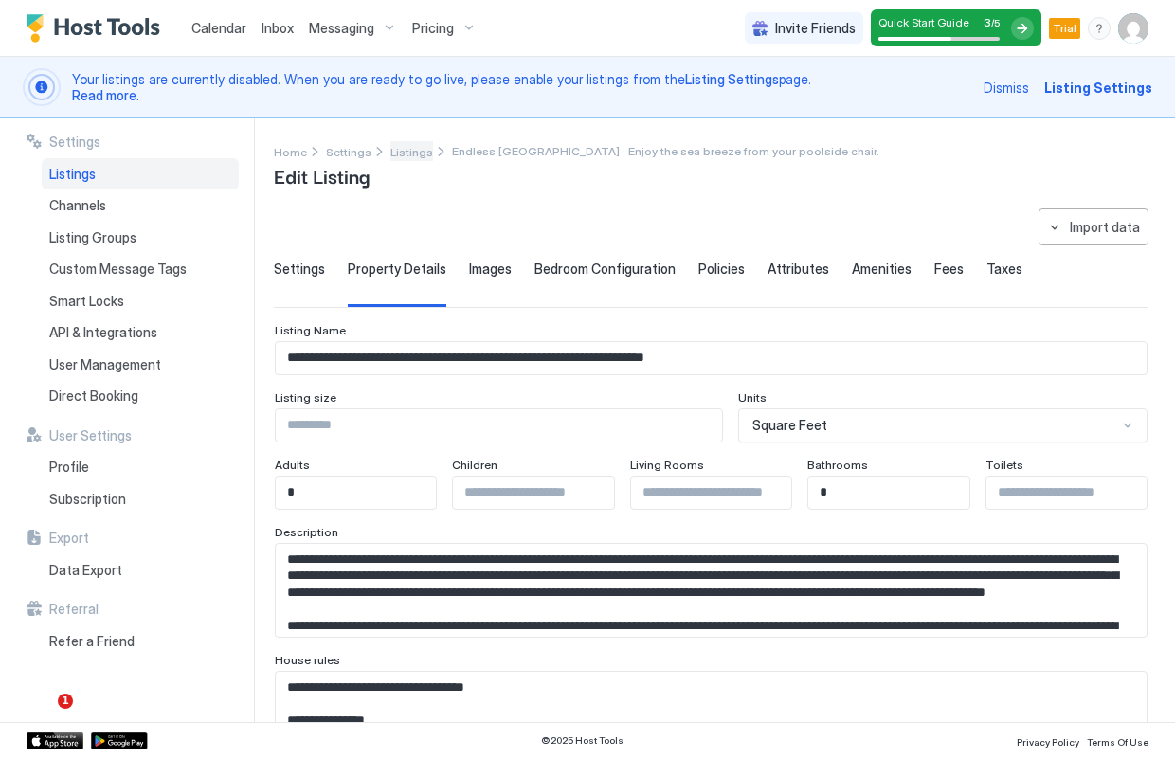
click at [396, 153] on span "Listings" at bounding box center [412, 152] width 43 height 14
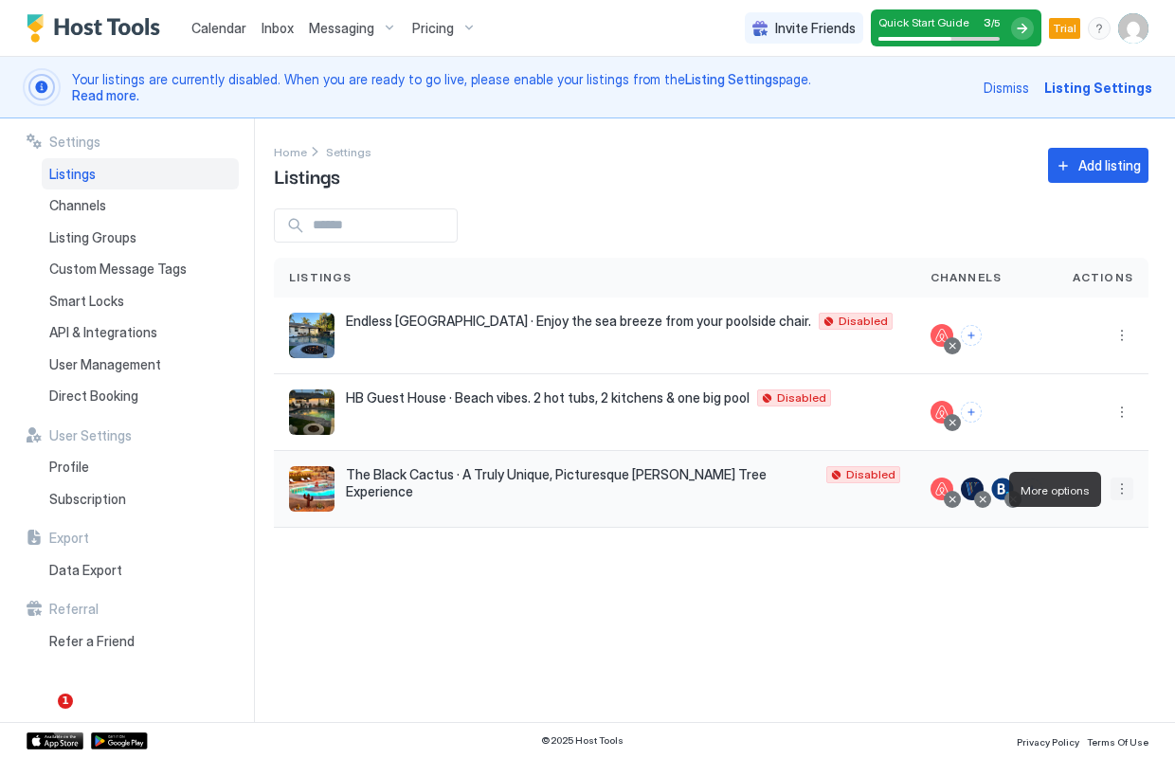
click at [1120, 492] on button "More options" at bounding box center [1122, 489] width 23 height 23
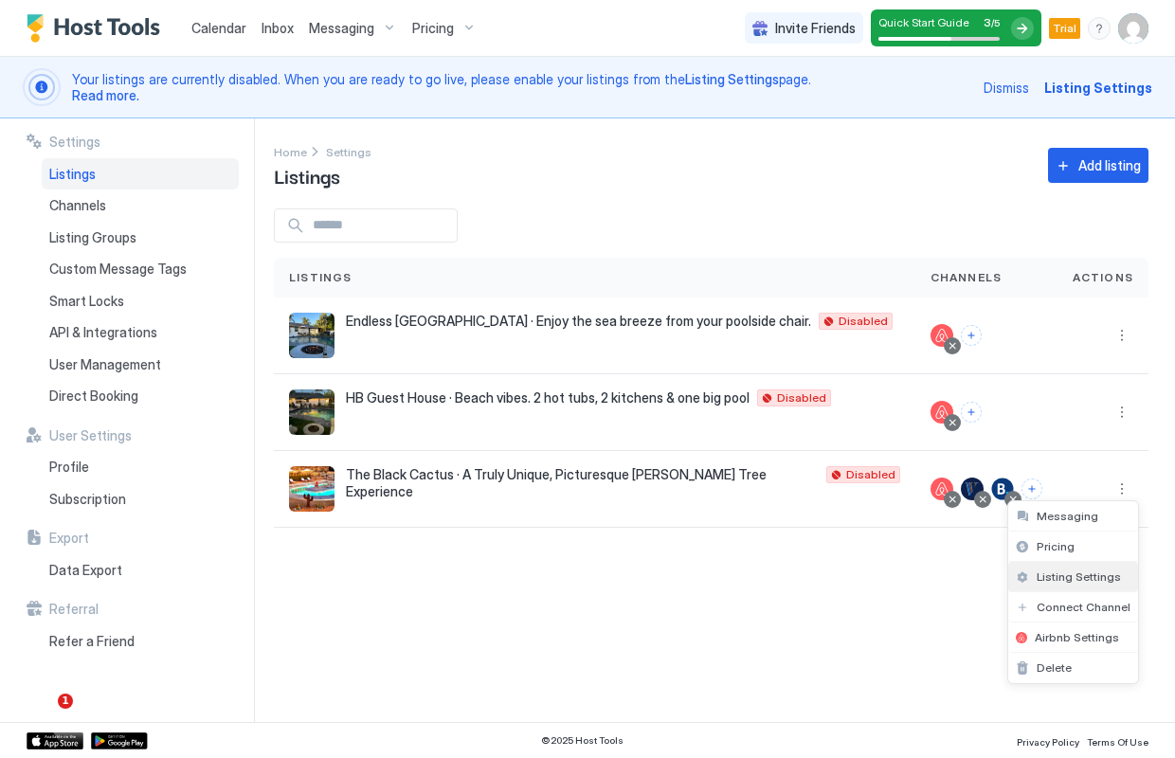
click at [1078, 583] on span "Listing Settings" at bounding box center [1079, 577] width 84 height 14
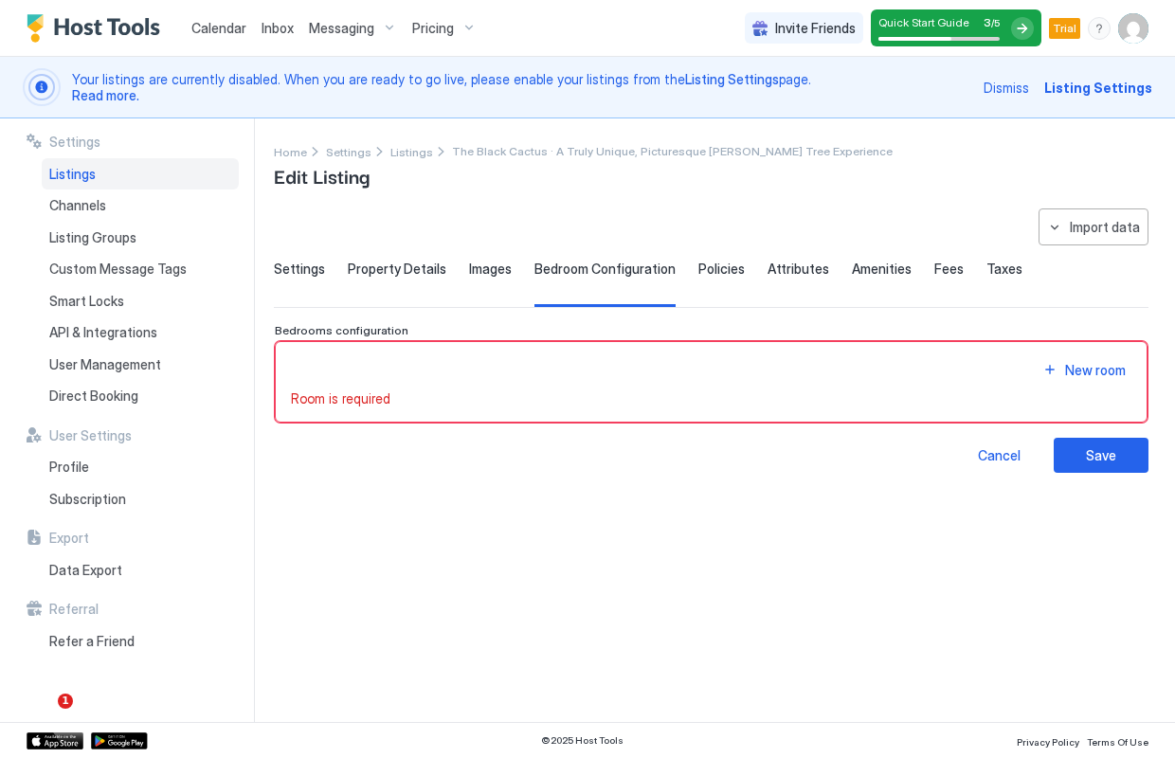
click at [295, 268] on span "Settings" at bounding box center [299, 269] width 51 height 17
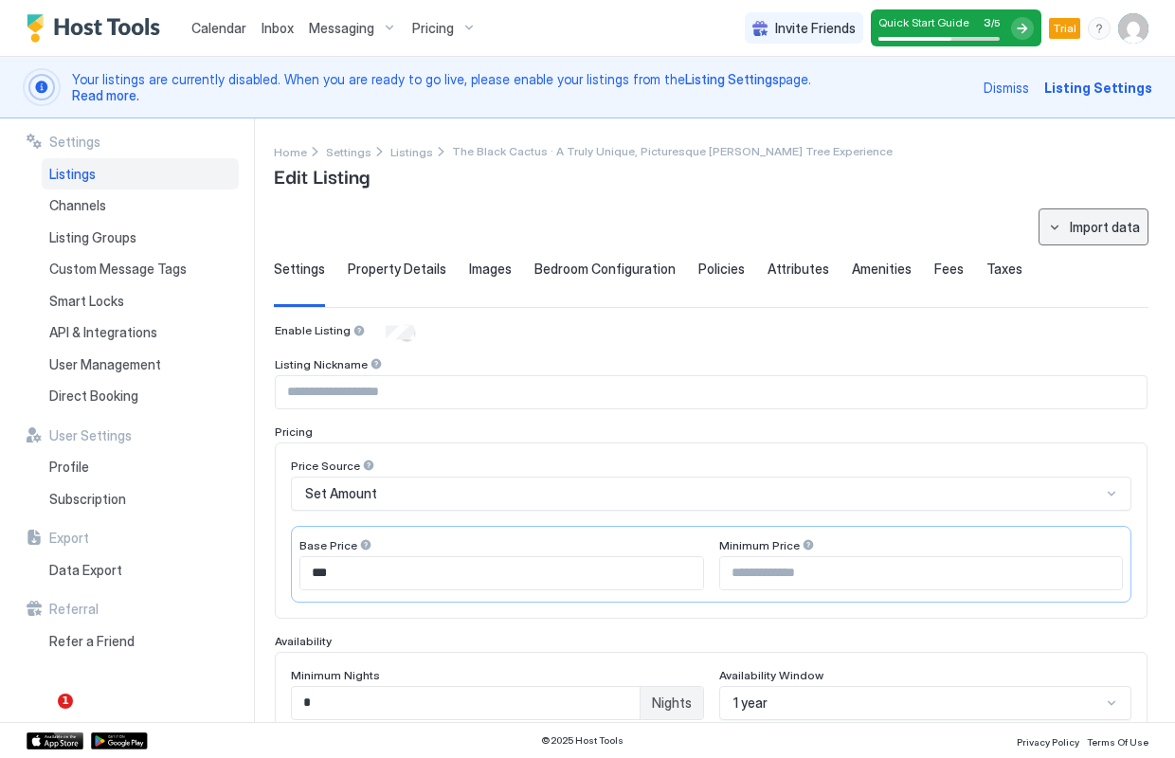
click at [1115, 235] on div "Import data" at bounding box center [1105, 227] width 70 height 20
click at [1110, 258] on div "Airbnb" at bounding box center [1102, 262] width 58 height 17
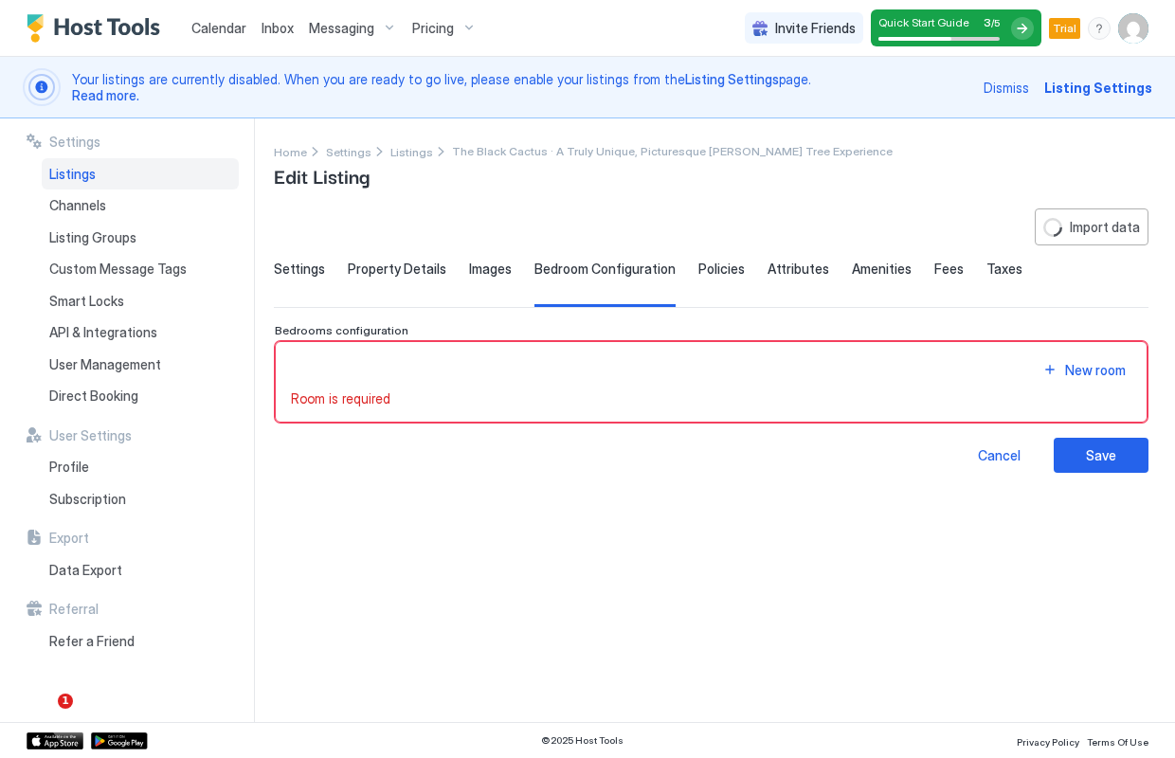
type textarea "**********"
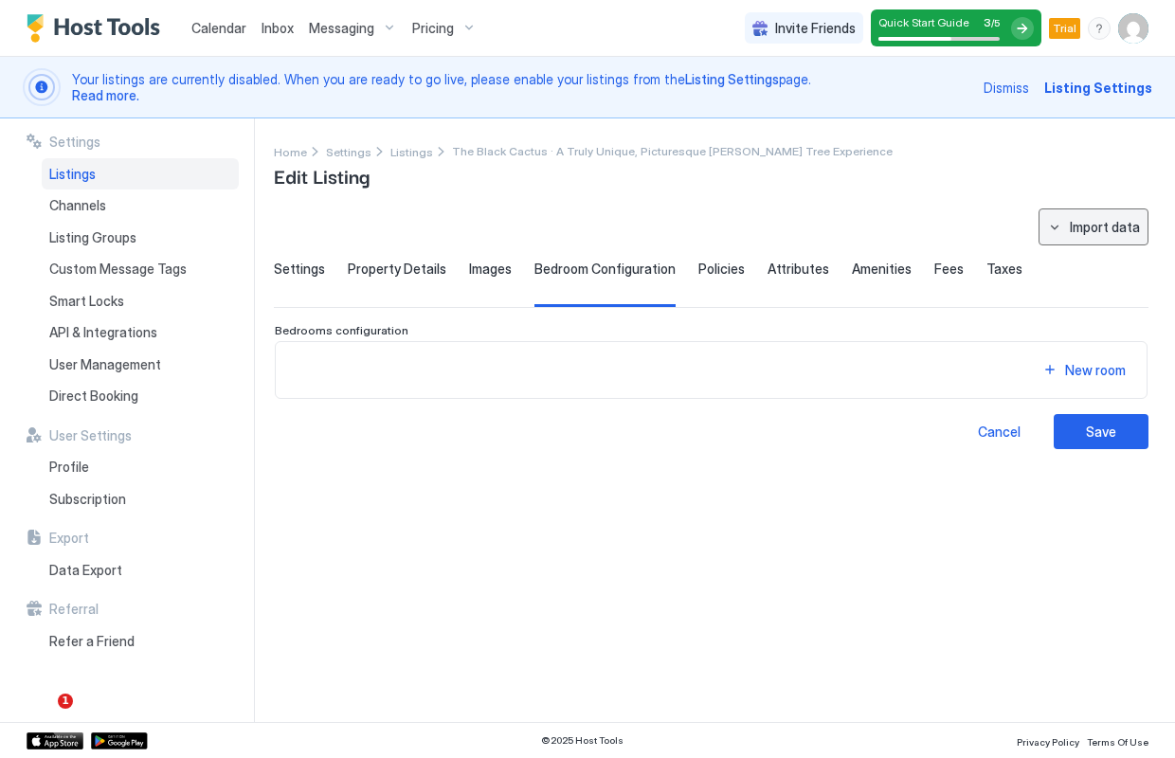
click at [1120, 225] on div "Import data" at bounding box center [1105, 227] width 70 height 20
click at [1089, 264] on div "Airbnb" at bounding box center [1102, 262] width 58 height 17
click at [481, 269] on span "Images" at bounding box center [490, 269] width 43 height 17
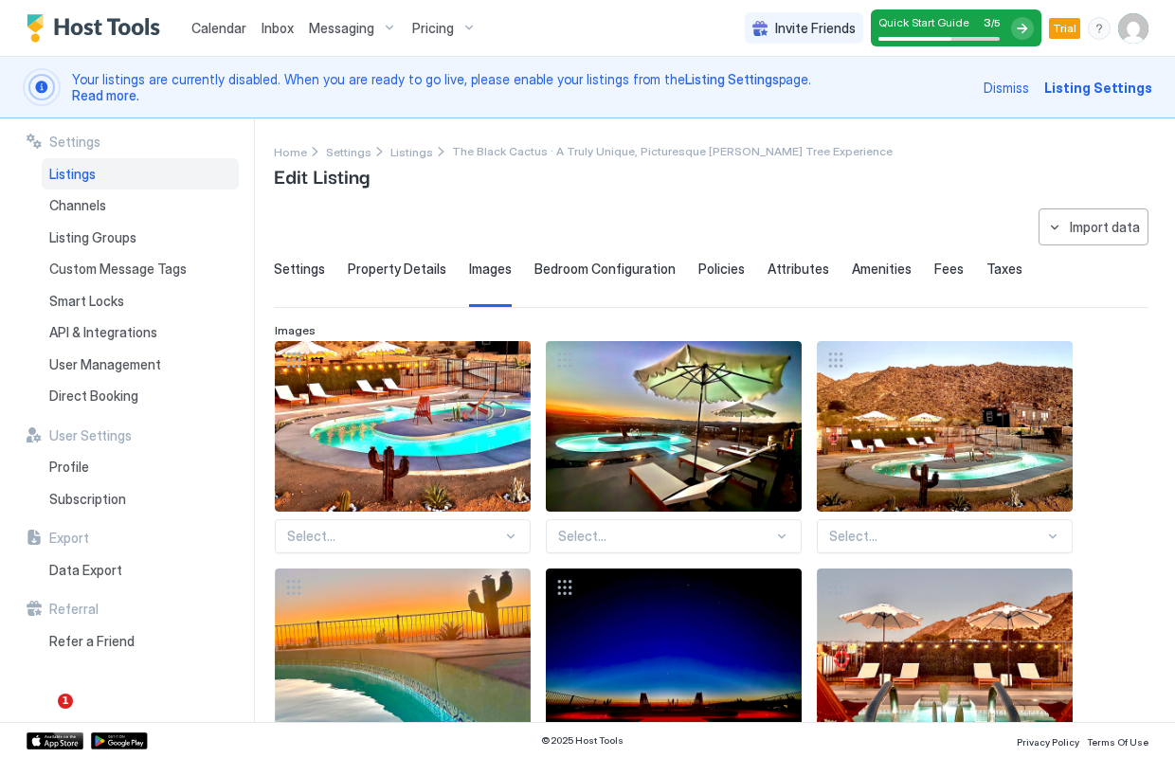
click at [382, 261] on span "Property Details" at bounding box center [397, 269] width 99 height 17
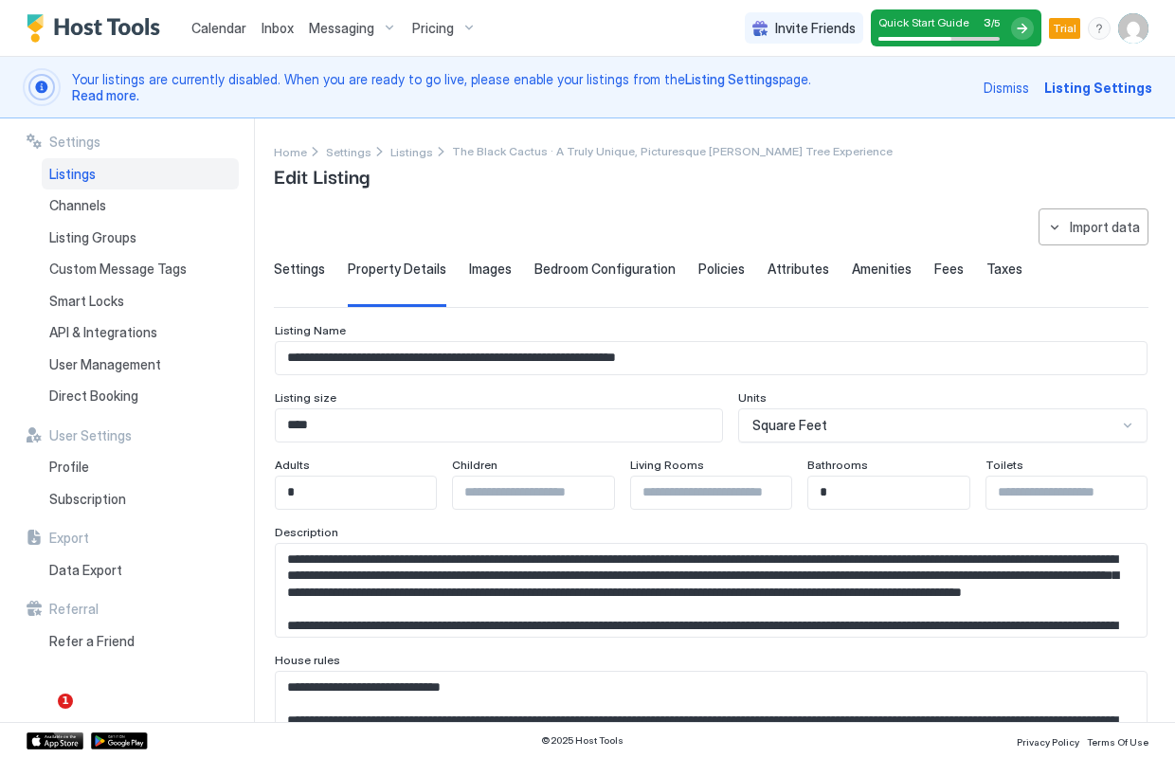
click at [629, 270] on span "Bedroom Configuration" at bounding box center [605, 269] width 141 height 17
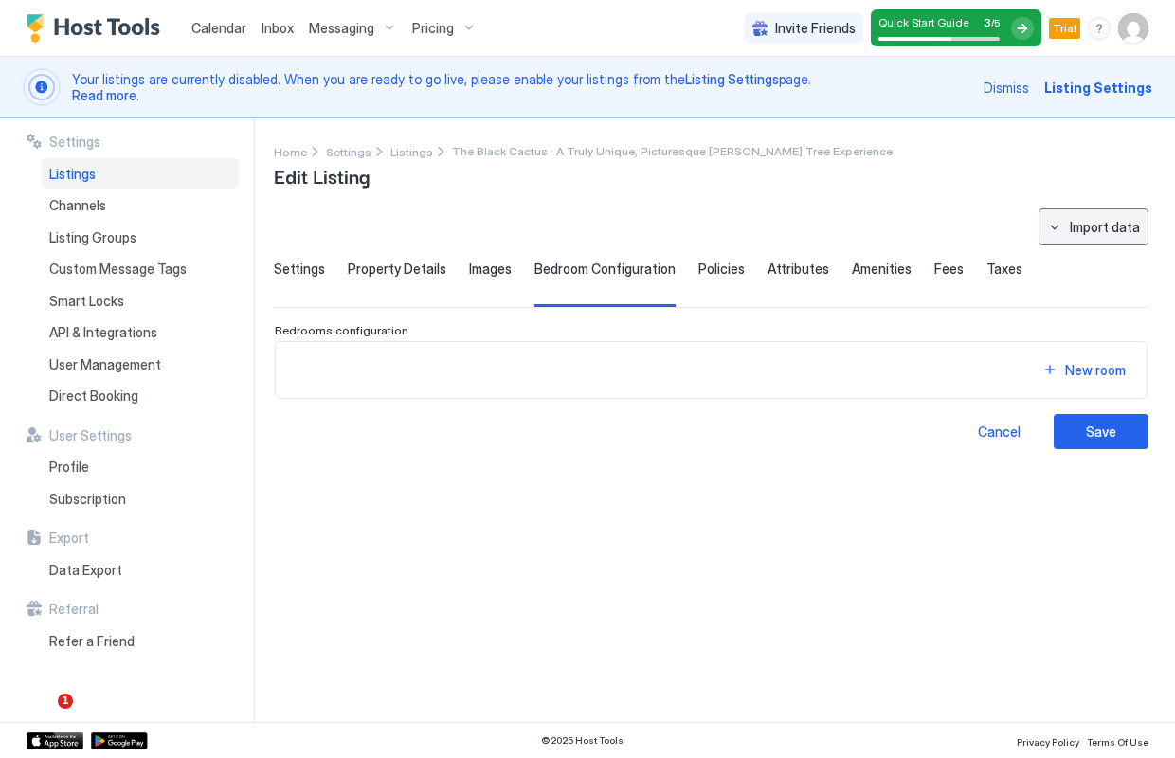
click at [1127, 216] on button "Import data" at bounding box center [1094, 227] width 110 height 37
click at [1102, 257] on div "Airbnb" at bounding box center [1102, 262] width 58 height 17
click at [1091, 428] on div at bounding box center [587, 379] width 1175 height 758
click at [1091, 428] on div "Save" at bounding box center [1101, 432] width 30 height 20
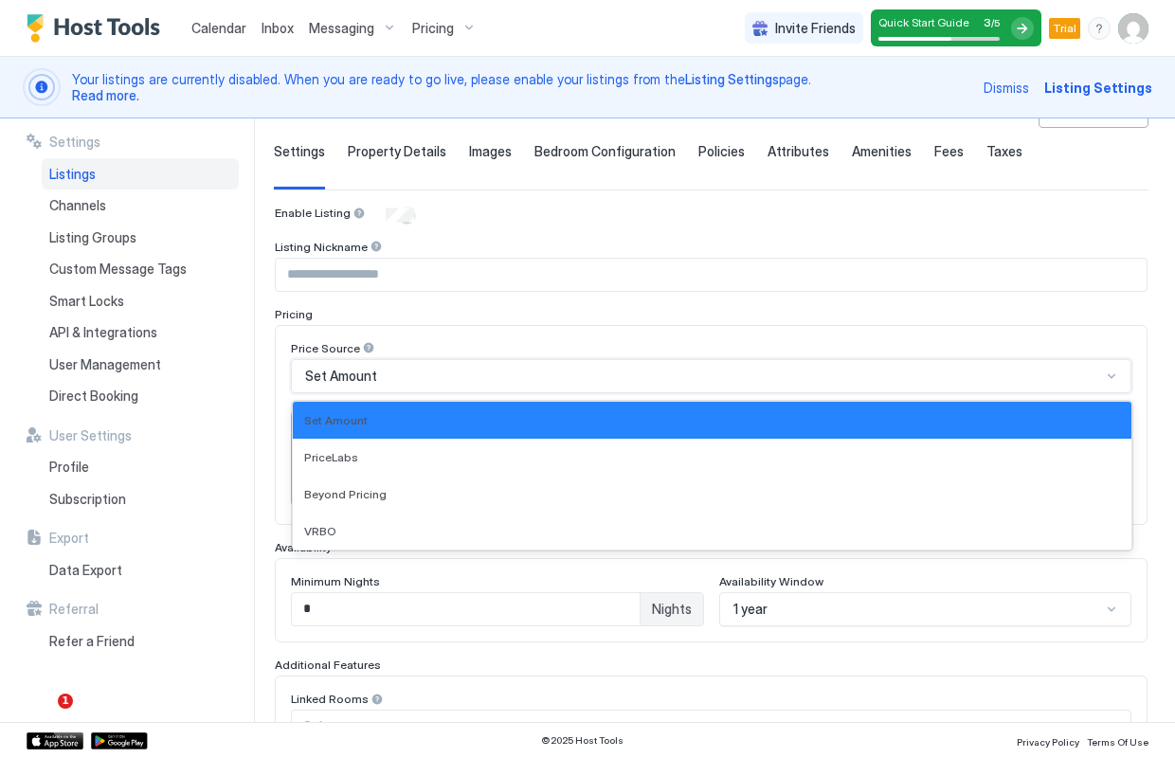
click at [491, 373] on div "Set Amount" at bounding box center [703, 376] width 796 height 17
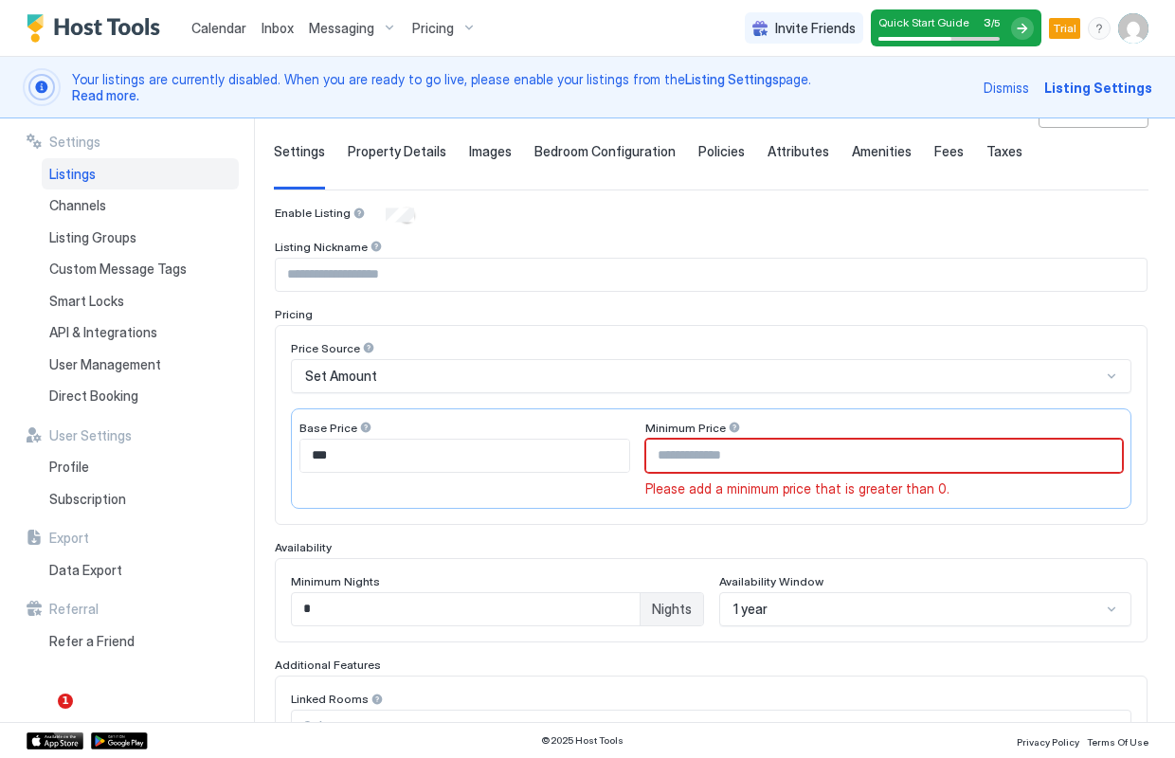
click at [554, 314] on div "Pricing" at bounding box center [711, 314] width 873 height 14
click at [482, 364] on div "Set Amount" at bounding box center [711, 376] width 841 height 34
click at [384, 279] on input "Input Field" at bounding box center [711, 275] width 871 height 32
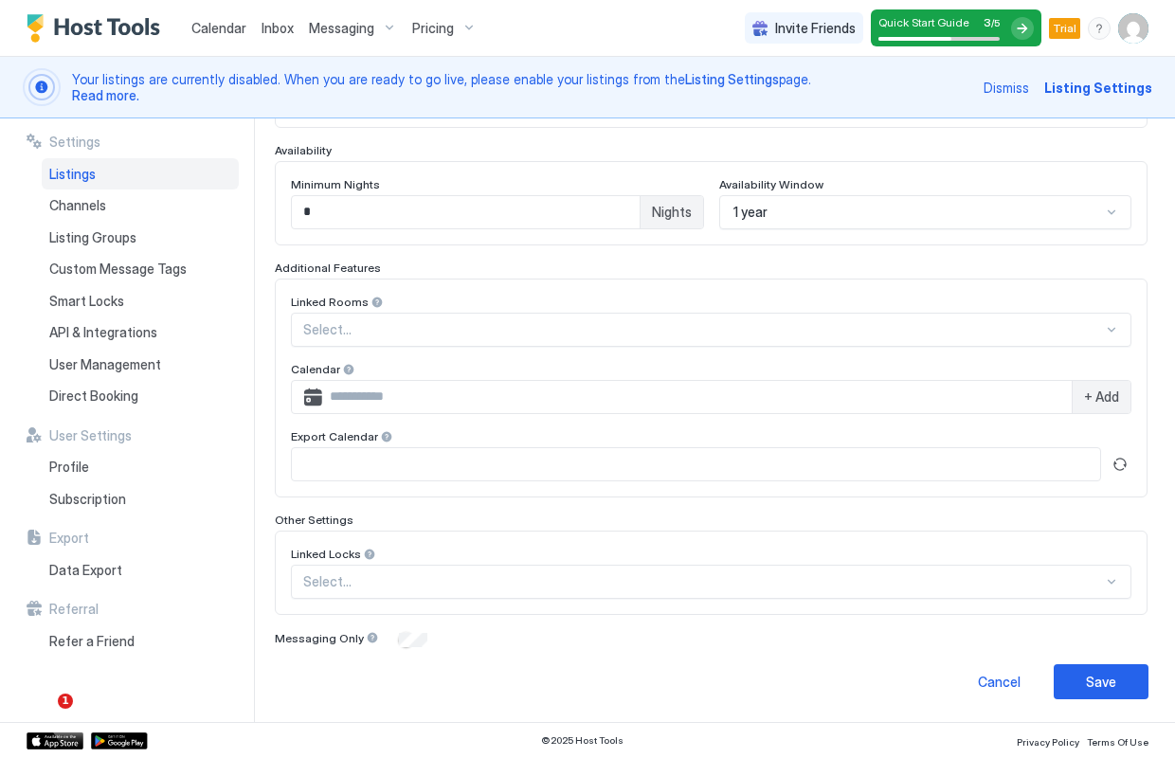
scroll to position [514, 0]
type input "**********"
click at [1114, 689] on div "Save" at bounding box center [1101, 683] width 30 height 20
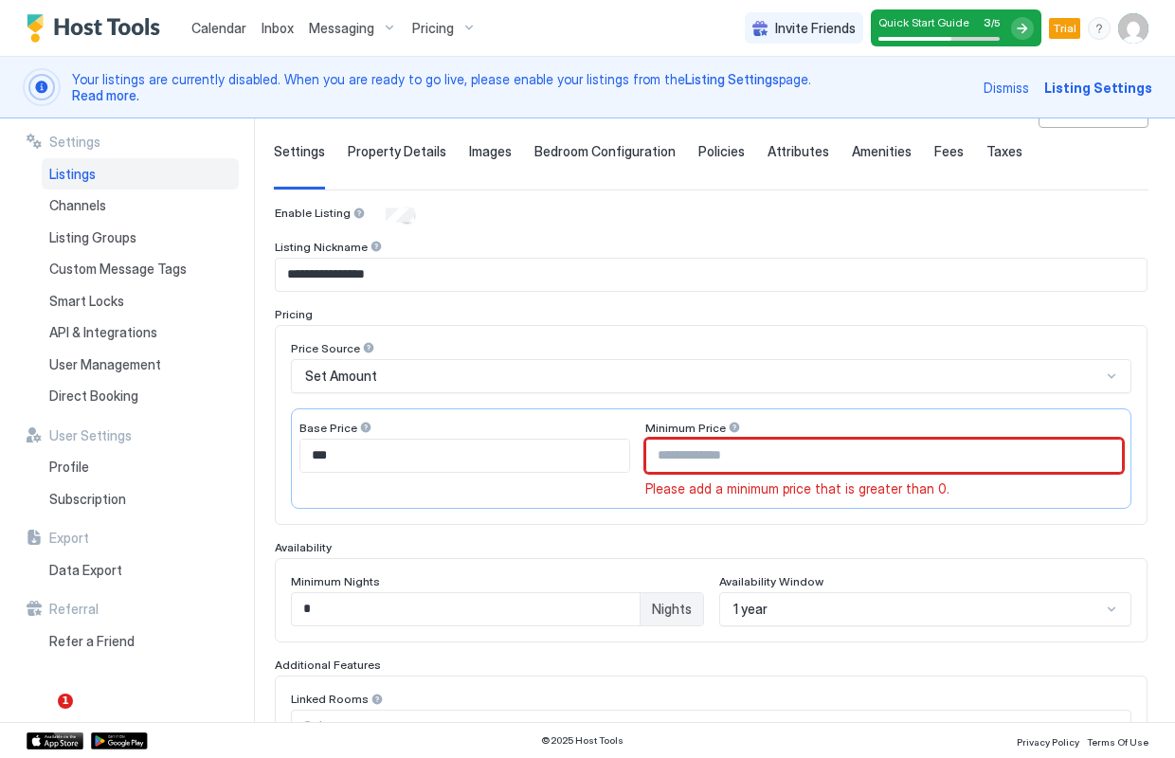
click at [769, 451] on input "Input Field" at bounding box center [884, 456] width 476 height 32
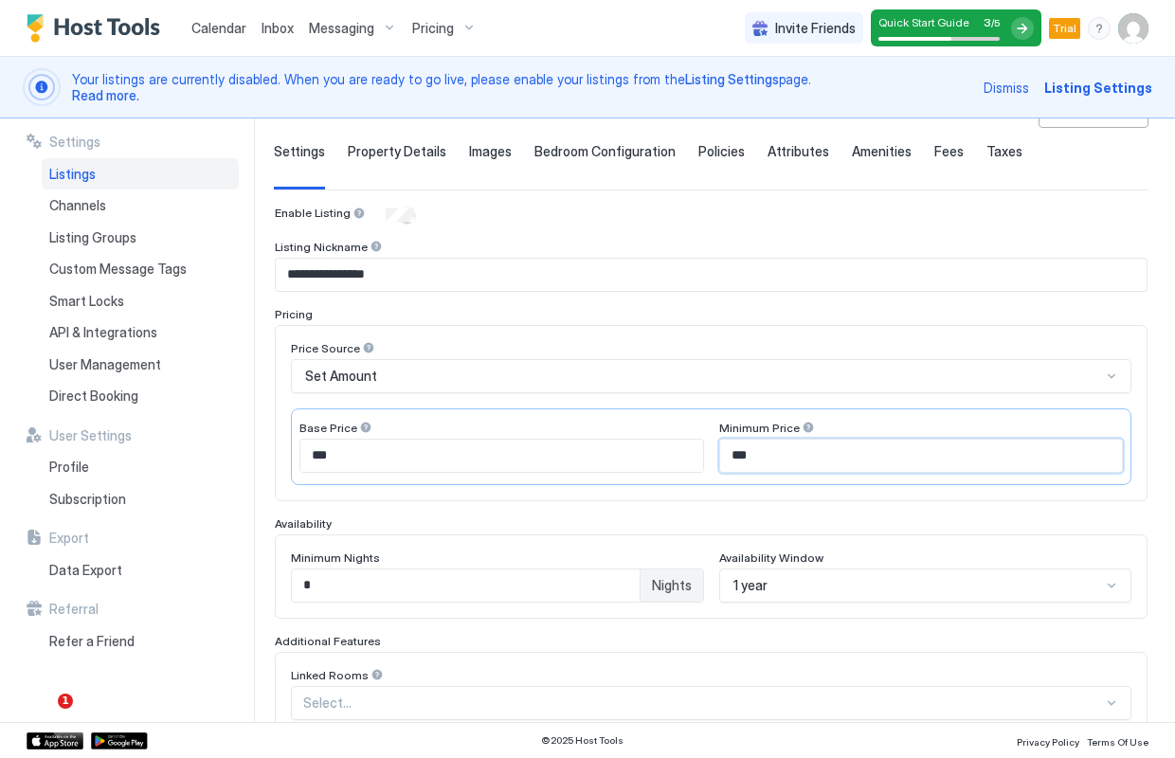
type input "***"
click at [943, 149] on span "Fees" at bounding box center [949, 151] width 29 height 17
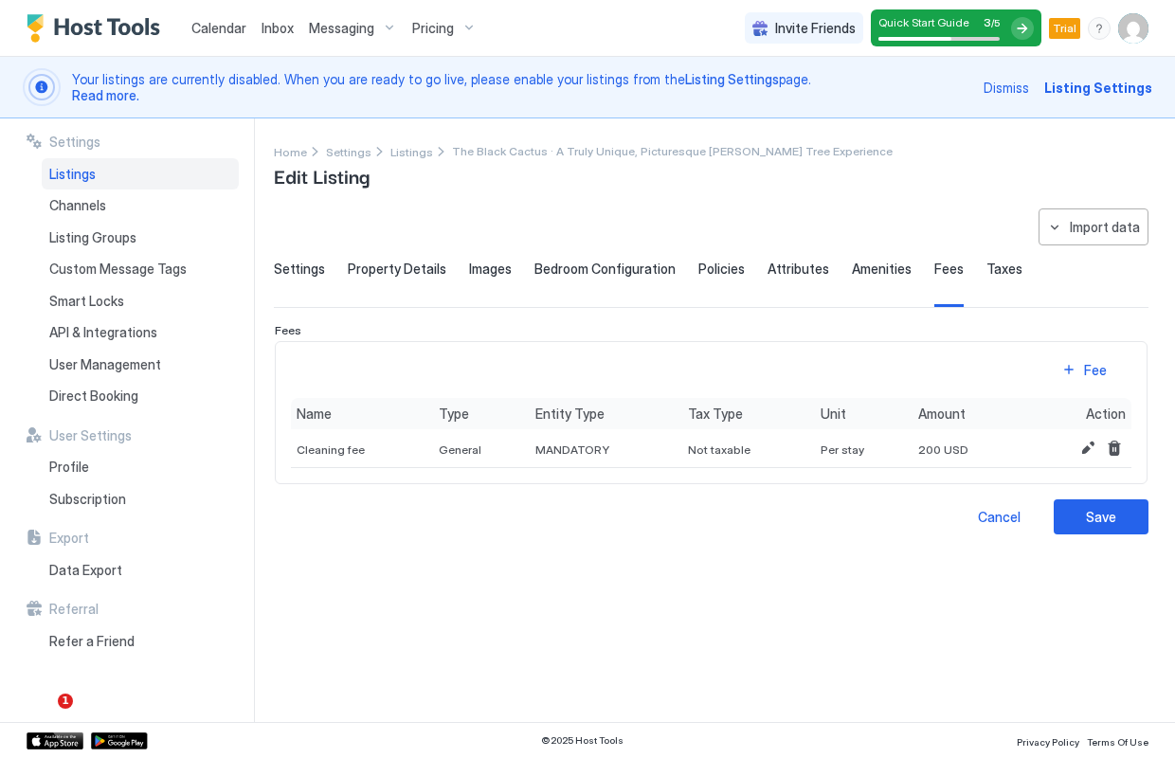
scroll to position [0, 0]
click at [1028, 89] on span "Dismiss" at bounding box center [1006, 88] width 45 height 20
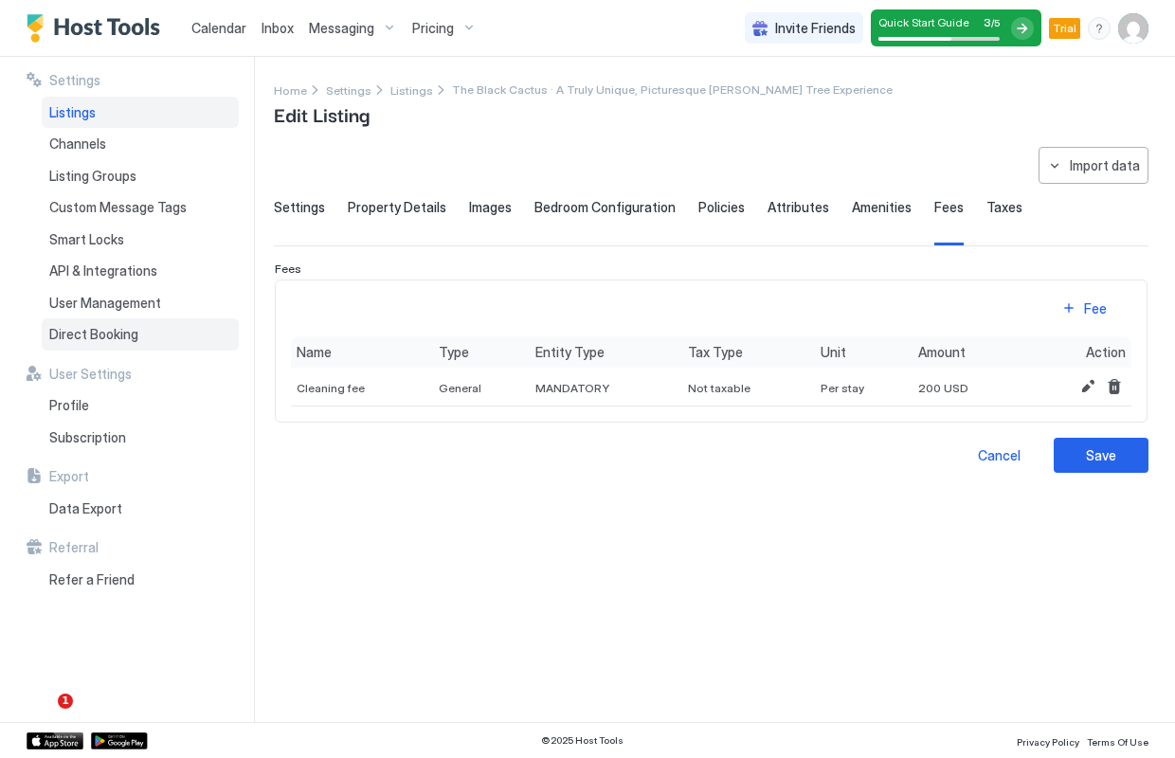
click at [100, 328] on span "Direct Booking" at bounding box center [93, 334] width 89 height 17
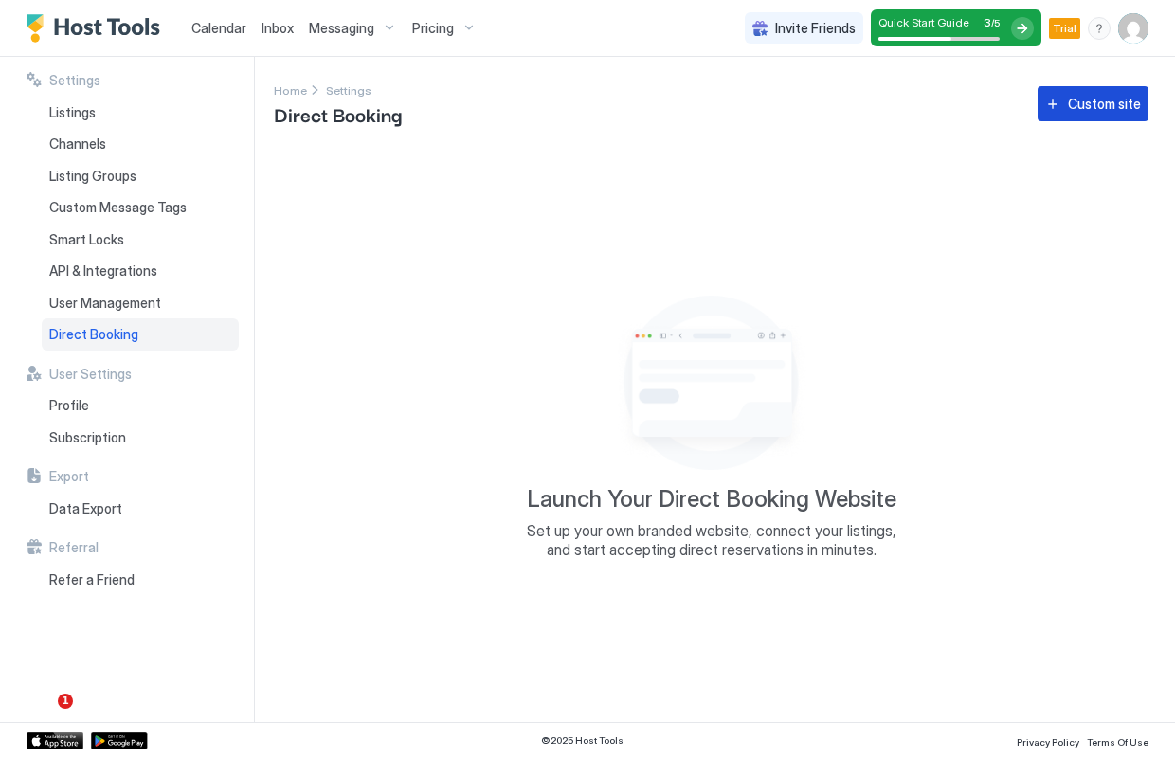
click at [1101, 102] on div "Custom site" at bounding box center [1104, 104] width 73 height 20
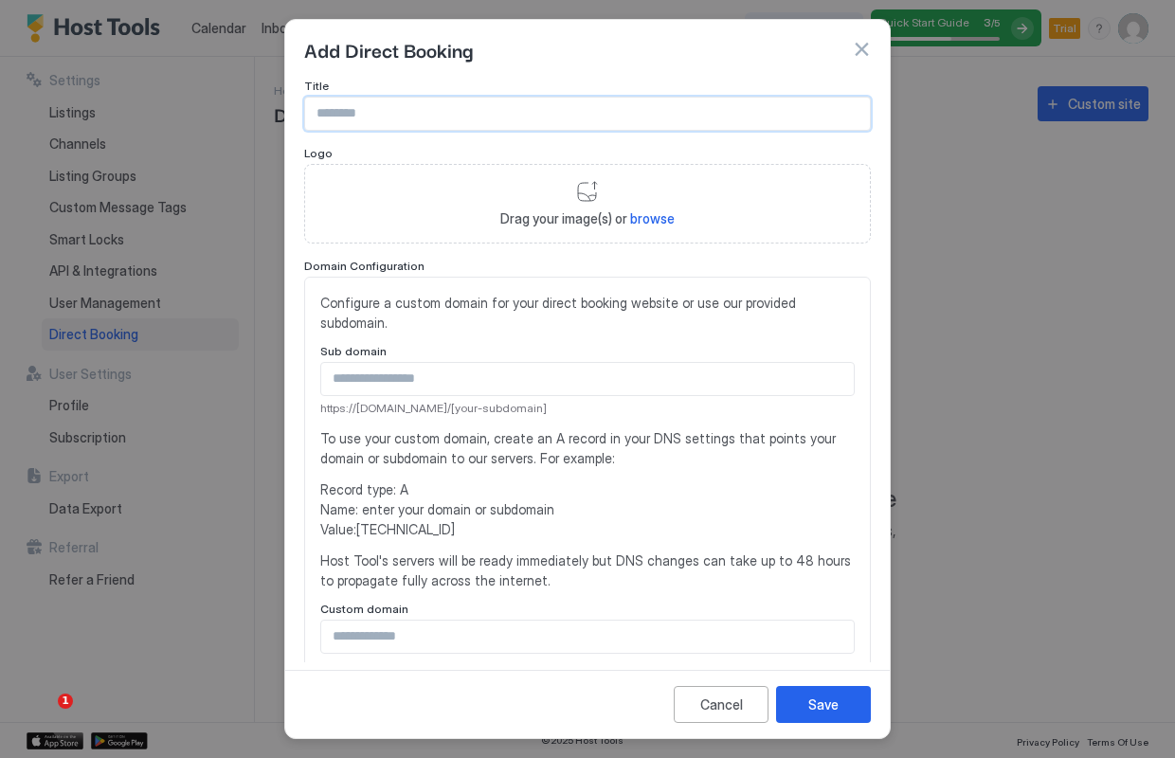
click at [408, 117] on input "Input Field" at bounding box center [587, 114] width 565 height 32
type input "**********"
click at [598, 199] on div "Drag your image(s) or browse" at bounding box center [587, 204] width 567 height 80
type input "**********"
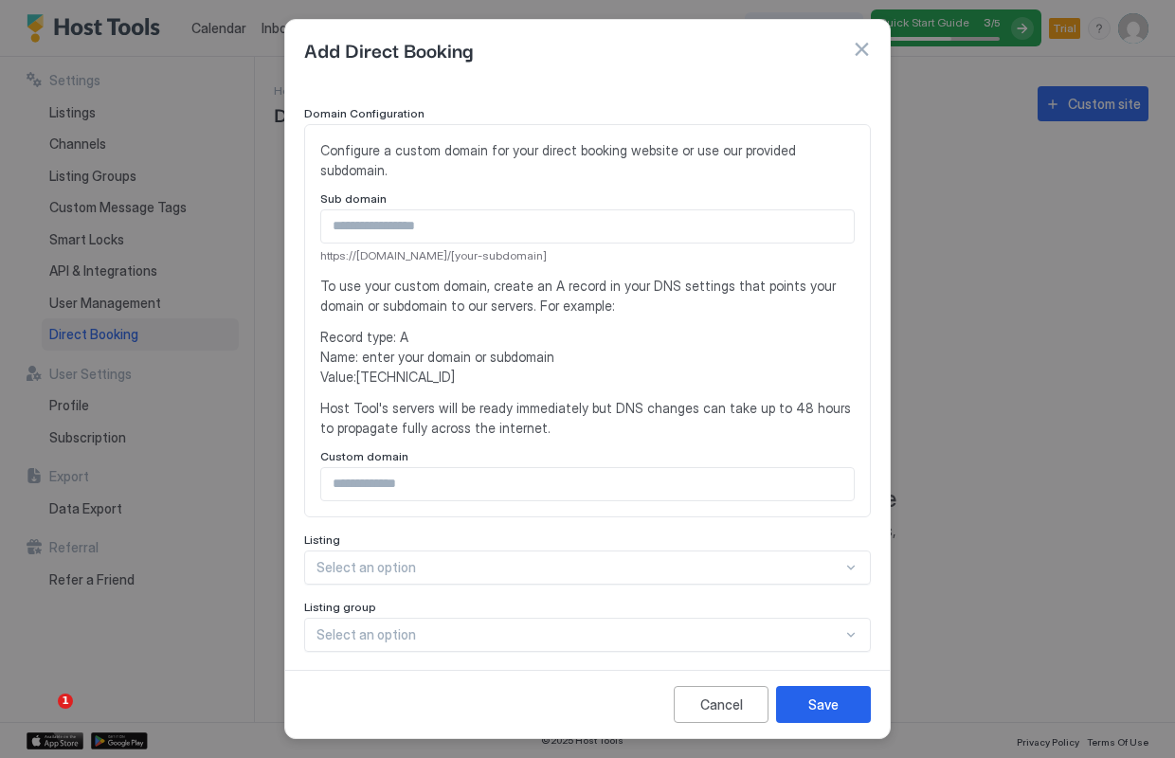
scroll to position [255, 0]
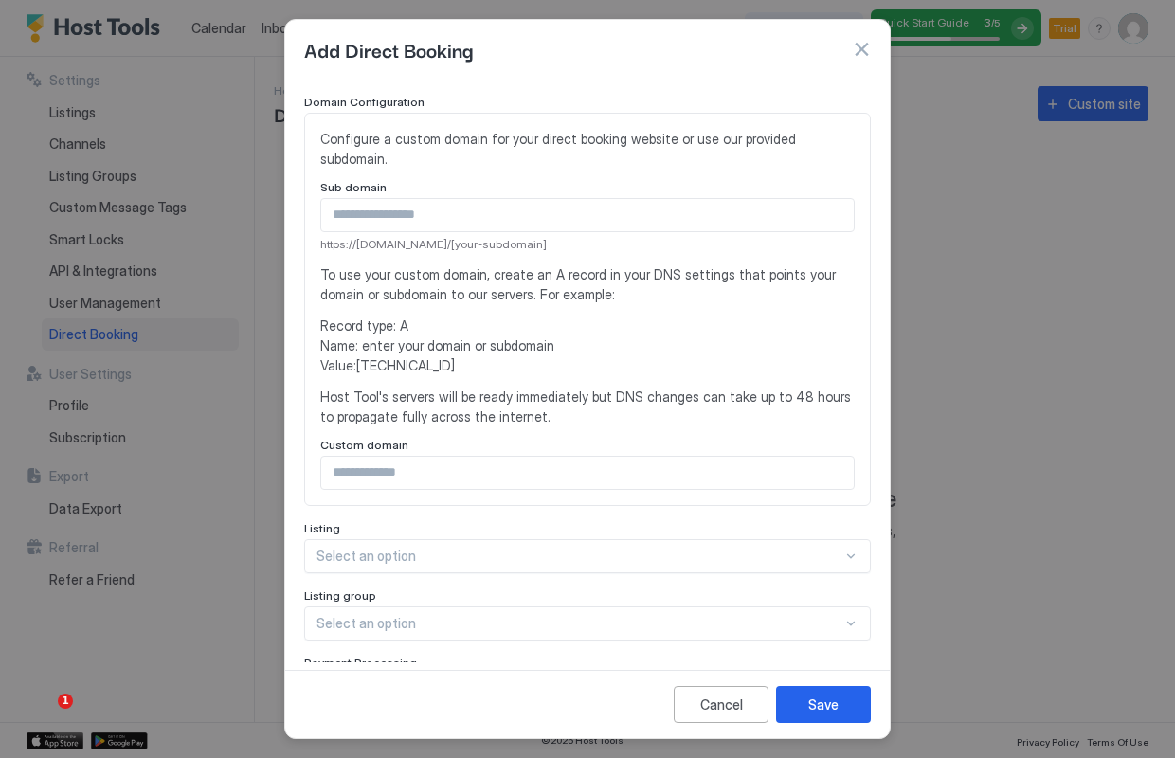
click at [504, 457] on input "Input Field" at bounding box center [587, 473] width 533 height 32
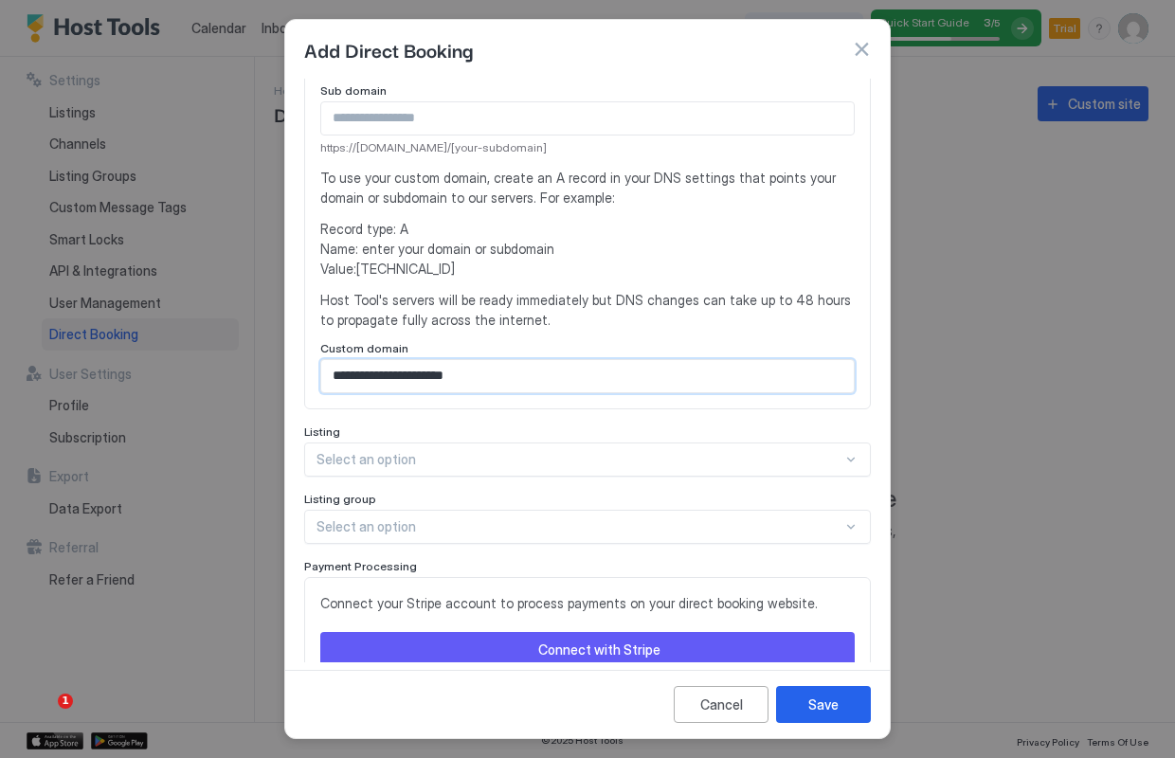
scroll to position [356, 0]
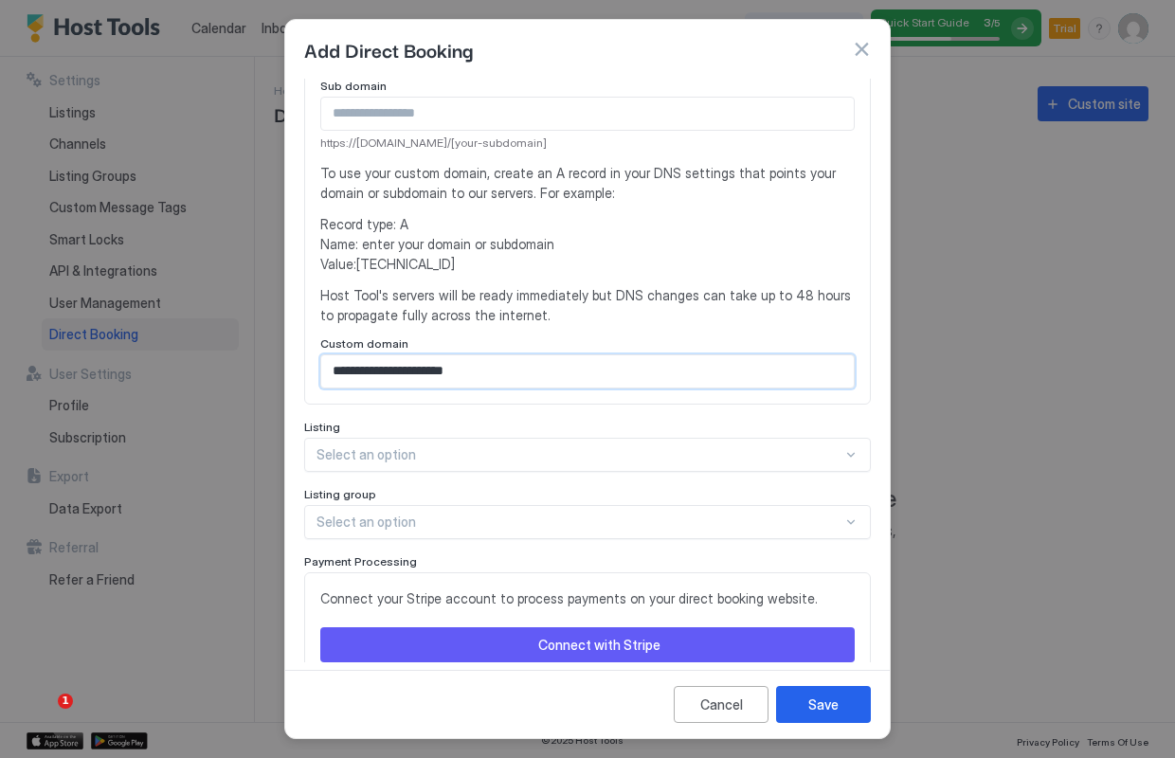
type input "**********"
click at [843, 446] on div at bounding box center [851, 454] width 16 height 17
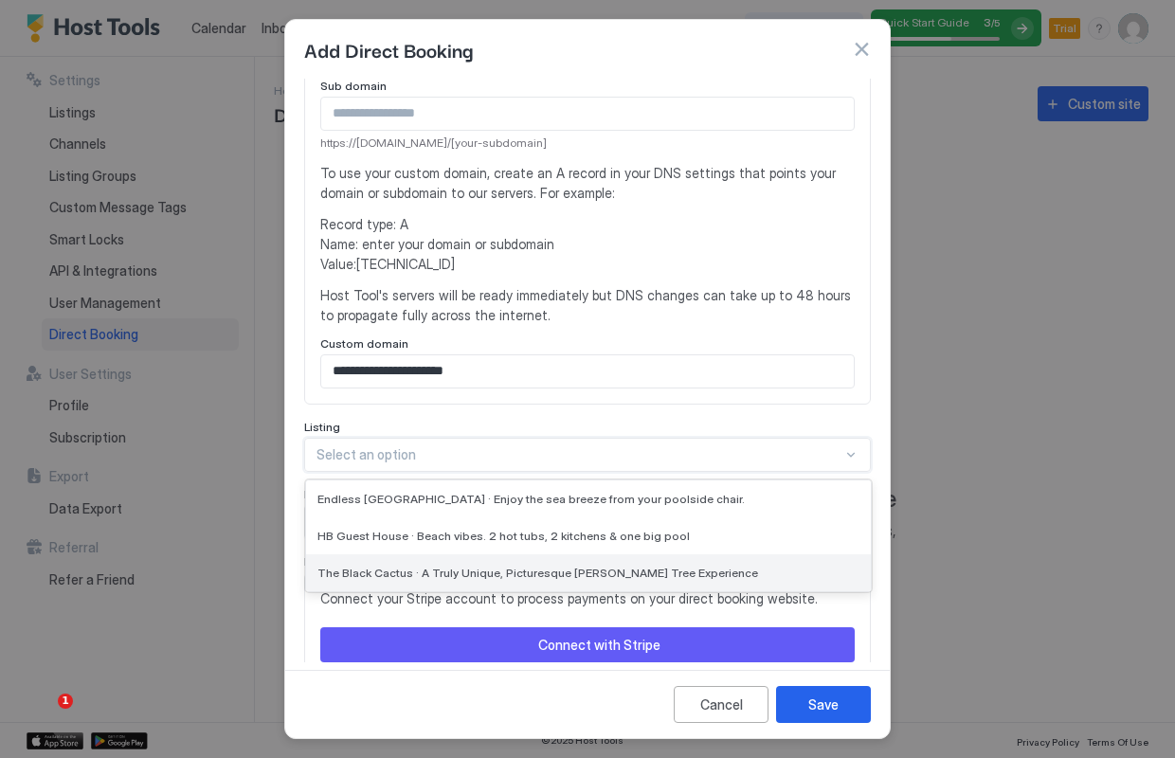
click at [736, 555] on div "The Black Cactus · A Truly Unique, Picturesque Joshua Tree Experience" at bounding box center [588, 573] width 565 height 37
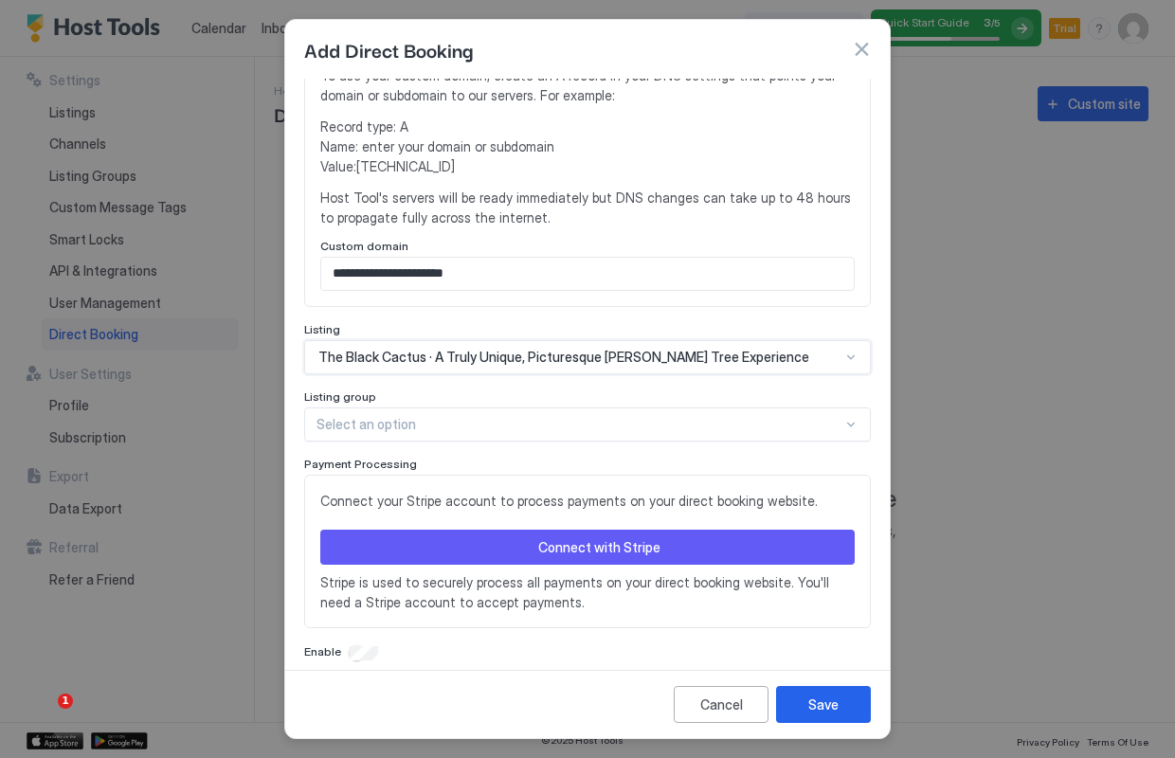
scroll to position [453, 0]
click at [661, 535] on button "Connect with Stripe" at bounding box center [587, 548] width 535 height 35
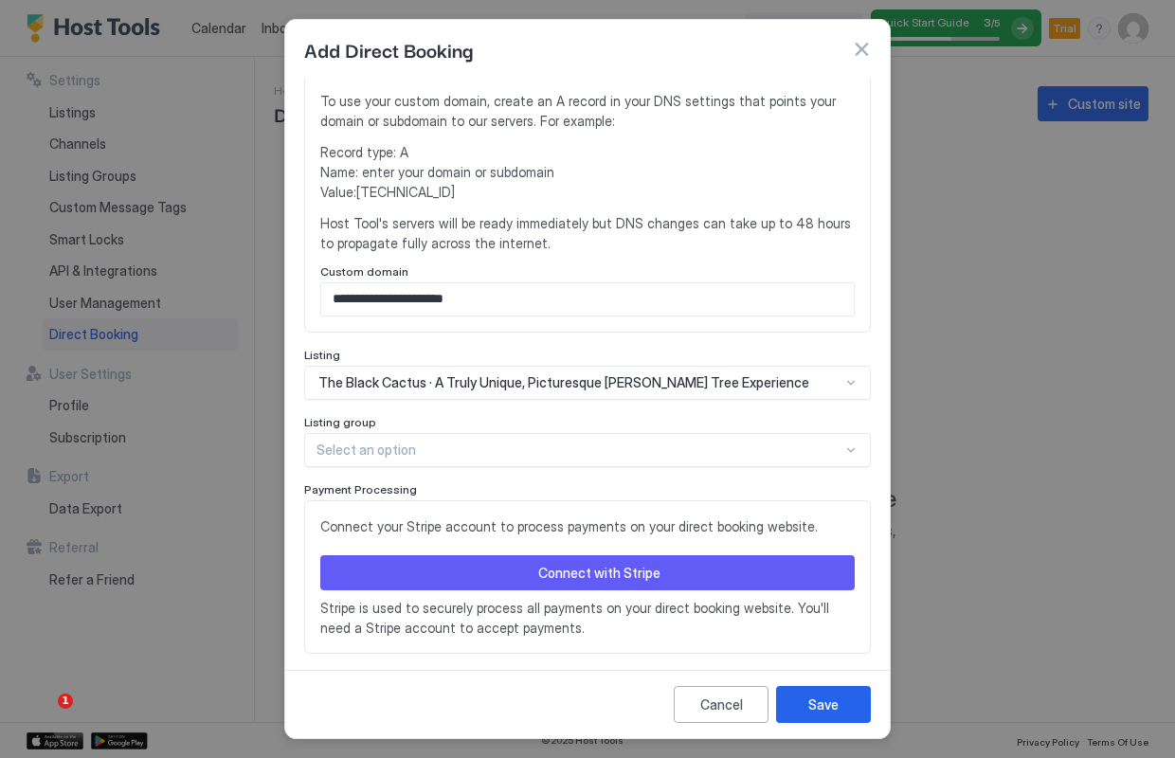
click at [639, 563] on div "Connect with Stripe" at bounding box center [599, 573] width 122 height 20
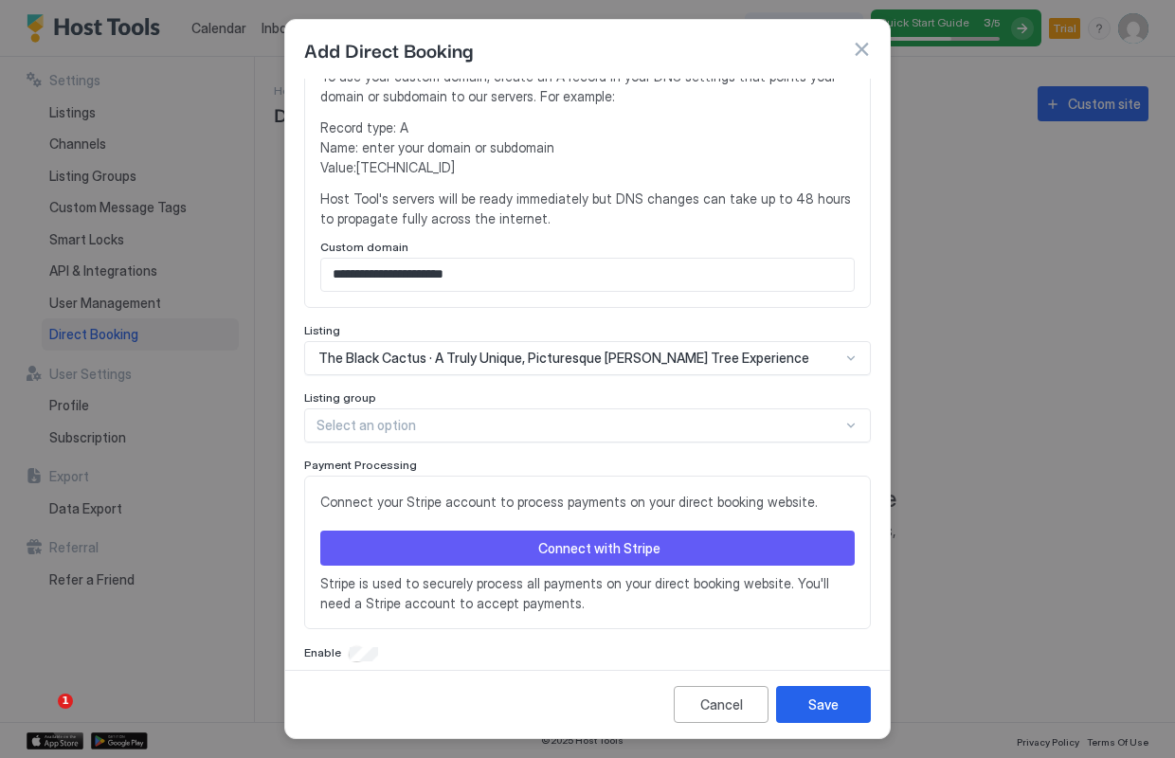
scroll to position [477, 0]
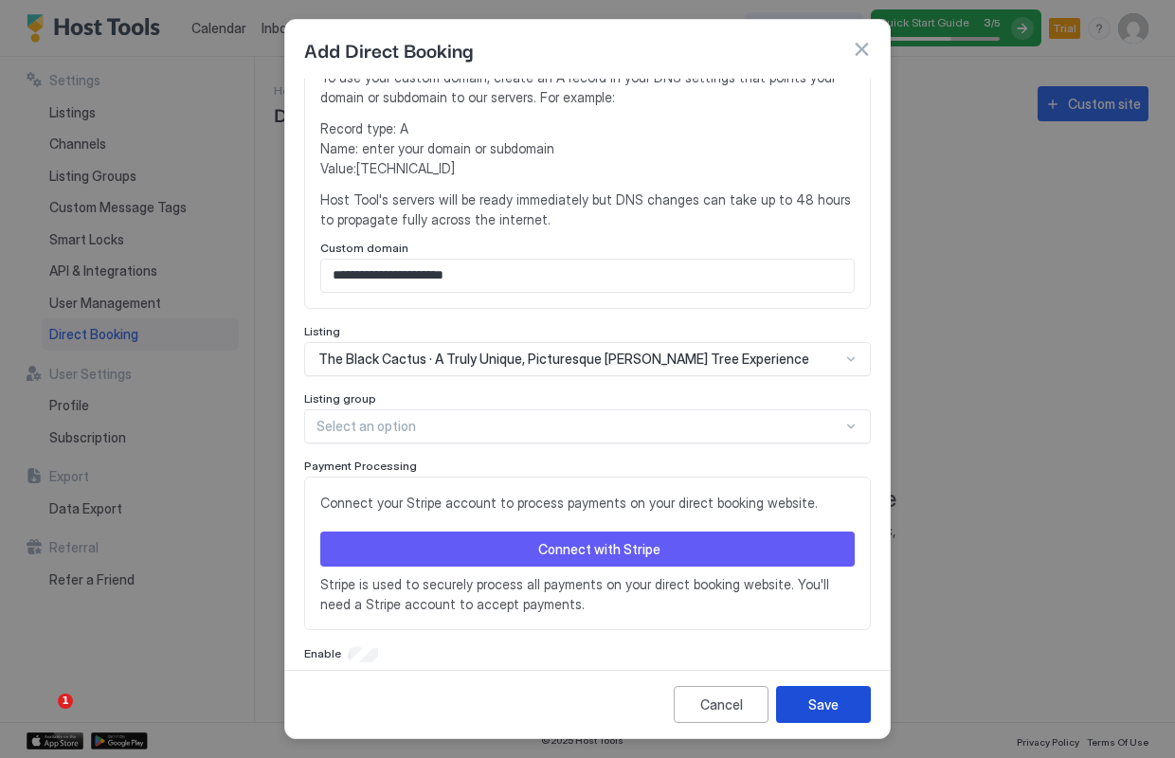
click at [842, 712] on button "Save" at bounding box center [823, 704] width 95 height 37
click at [816, 702] on div "Save" at bounding box center [824, 705] width 30 height 20
click at [817, 711] on div "Save" at bounding box center [824, 705] width 30 height 20
click at [811, 693] on button "Save" at bounding box center [823, 704] width 95 height 37
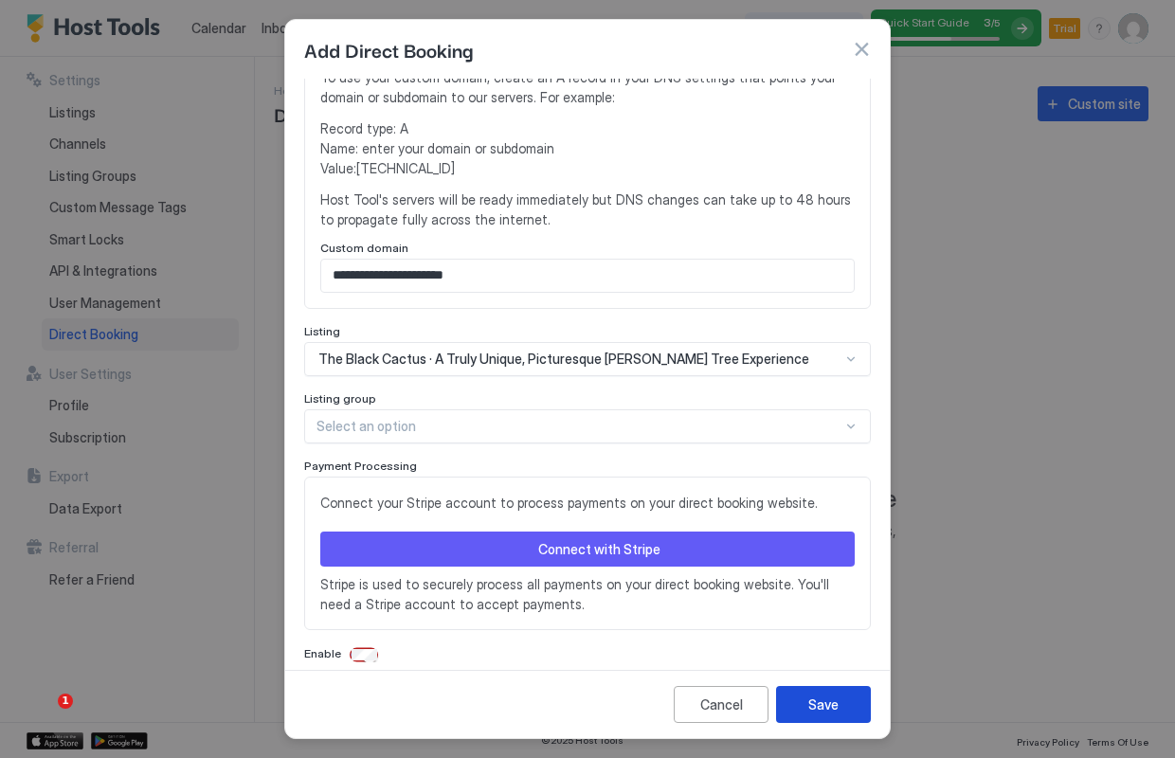
click at [811, 693] on button "Save" at bounding box center [823, 704] width 95 height 37
click at [631, 539] on div "Connect with Stripe" at bounding box center [599, 549] width 122 height 20
click at [604, 539] on div "Connect with Stripe" at bounding box center [599, 549] width 122 height 20
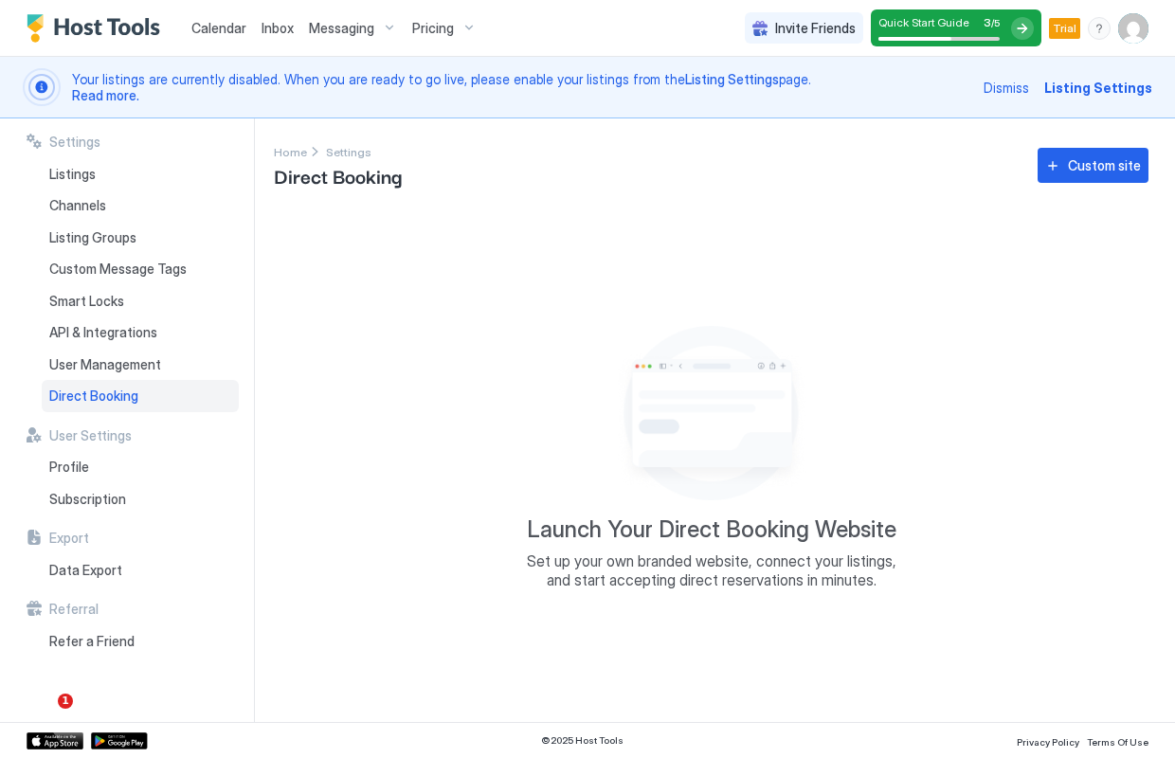
click at [1023, 27] on div at bounding box center [1022, 28] width 23 height 23
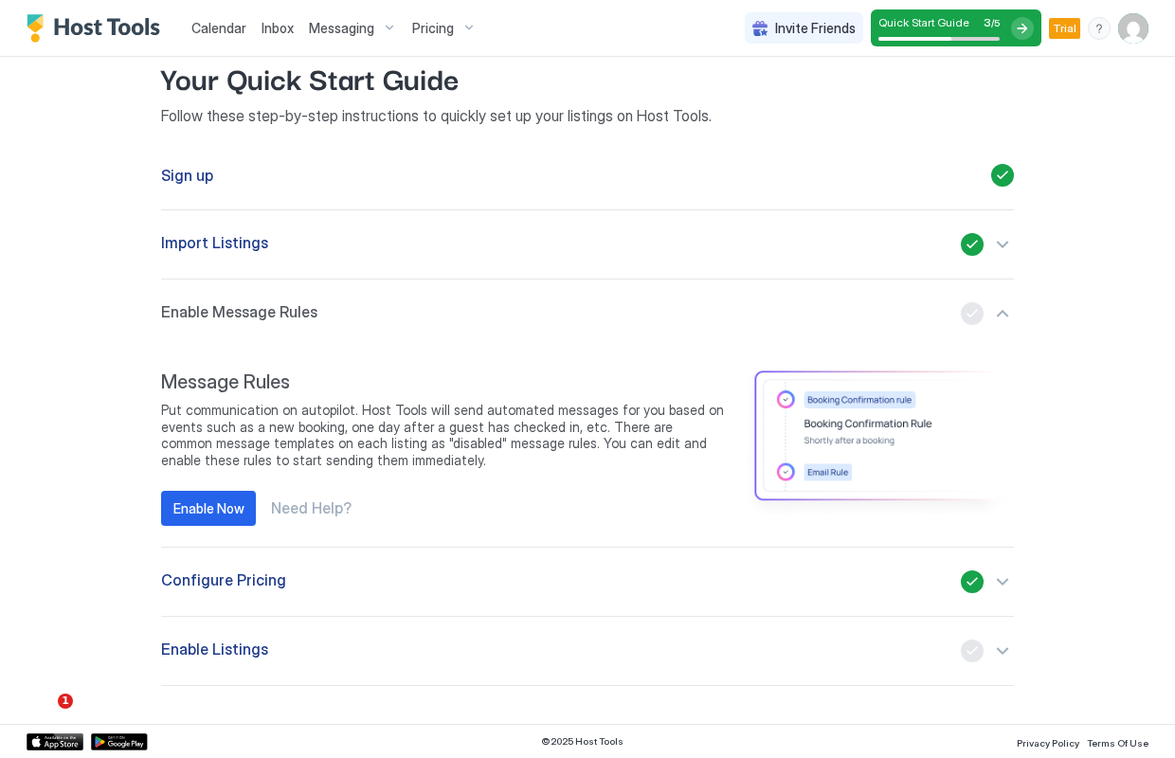
scroll to position [100, 0]
click at [1001, 646] on div "button" at bounding box center [987, 651] width 53 height 23
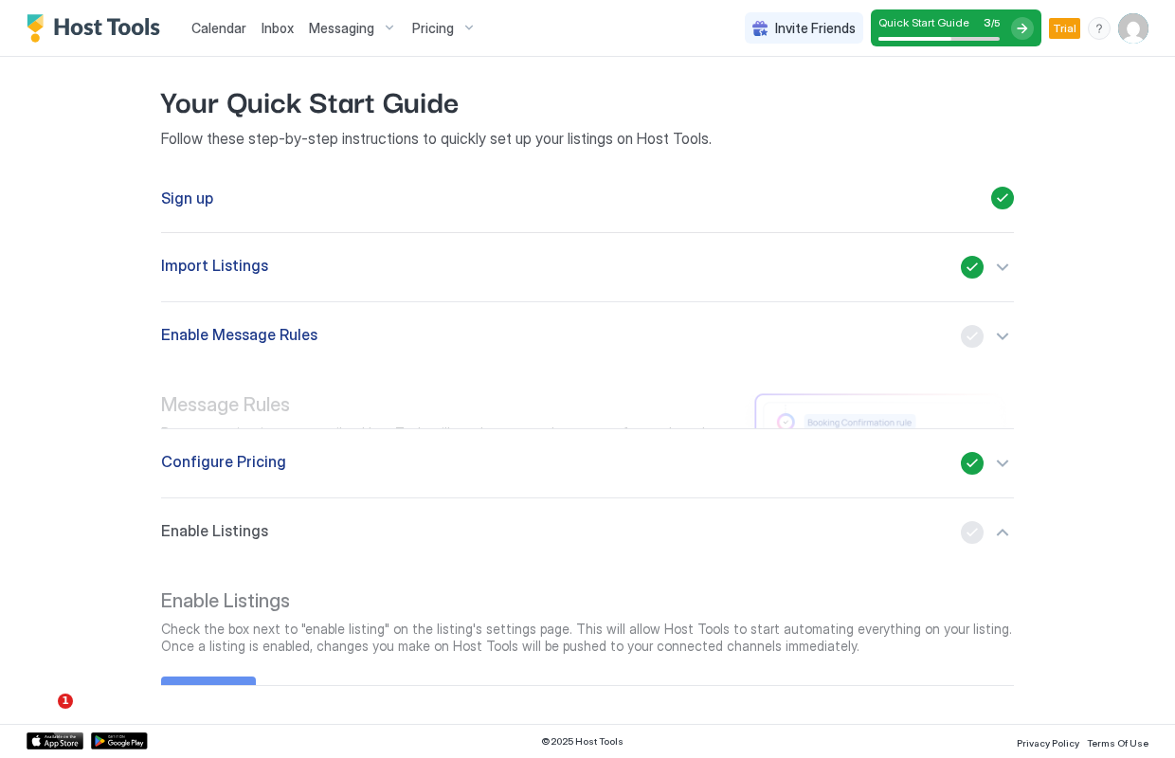
scroll to position [68, 0]
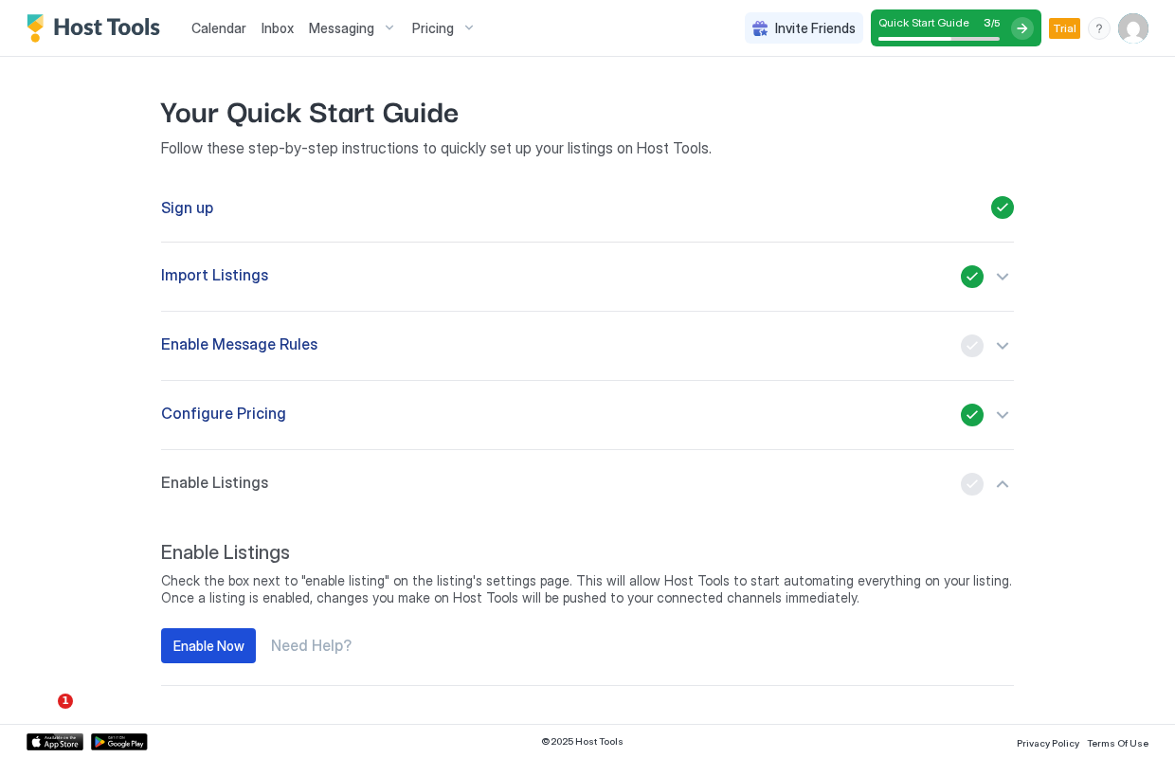
click at [215, 644] on div "Enable Now" at bounding box center [208, 646] width 71 height 20
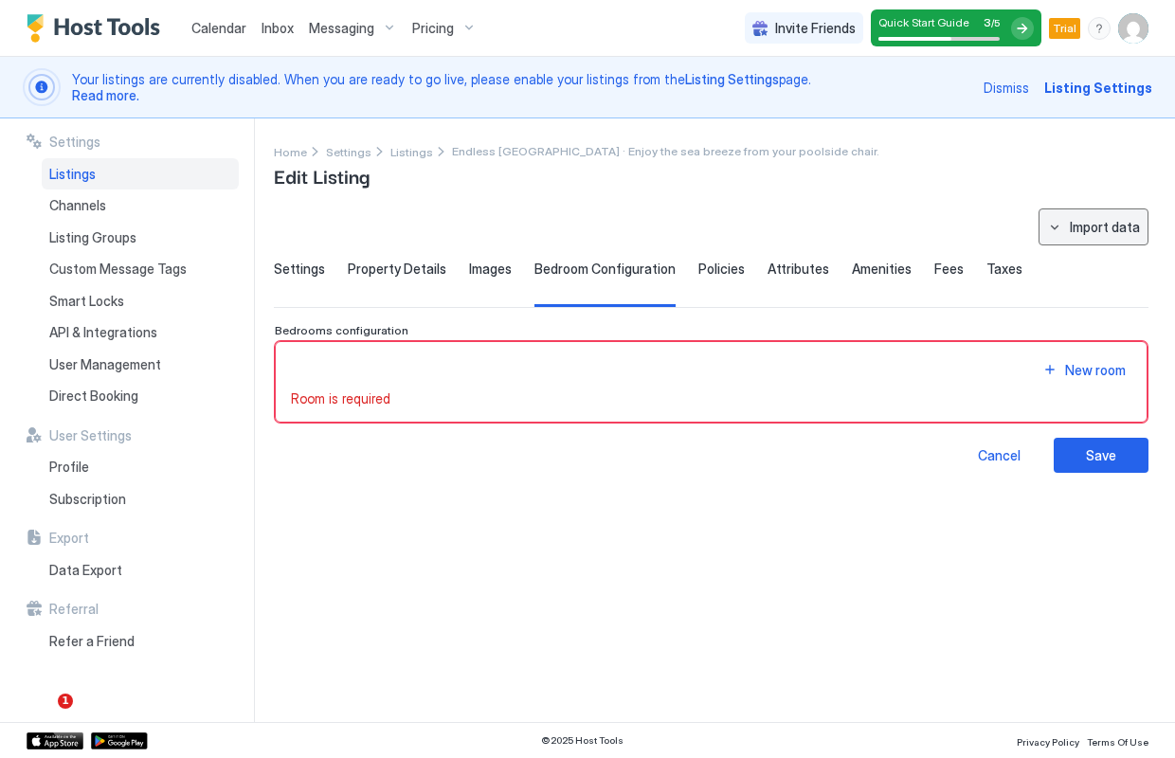
click at [1127, 226] on div "Import data" at bounding box center [1105, 227] width 70 height 20
click at [1101, 260] on div "Airbnb" at bounding box center [1111, 262] width 58 height 17
type textarea "**********"
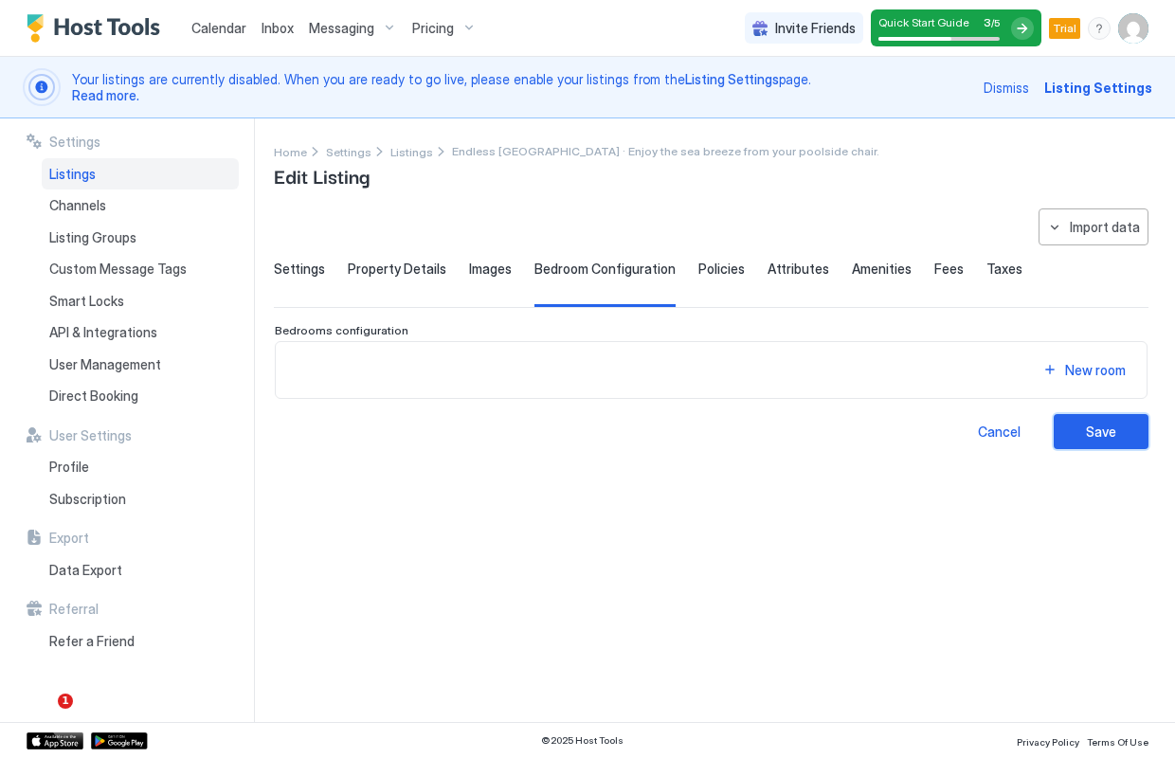
click at [1097, 431] on div "Save" at bounding box center [1101, 432] width 30 height 20
click at [297, 155] on span "Home" at bounding box center [290, 152] width 33 height 14
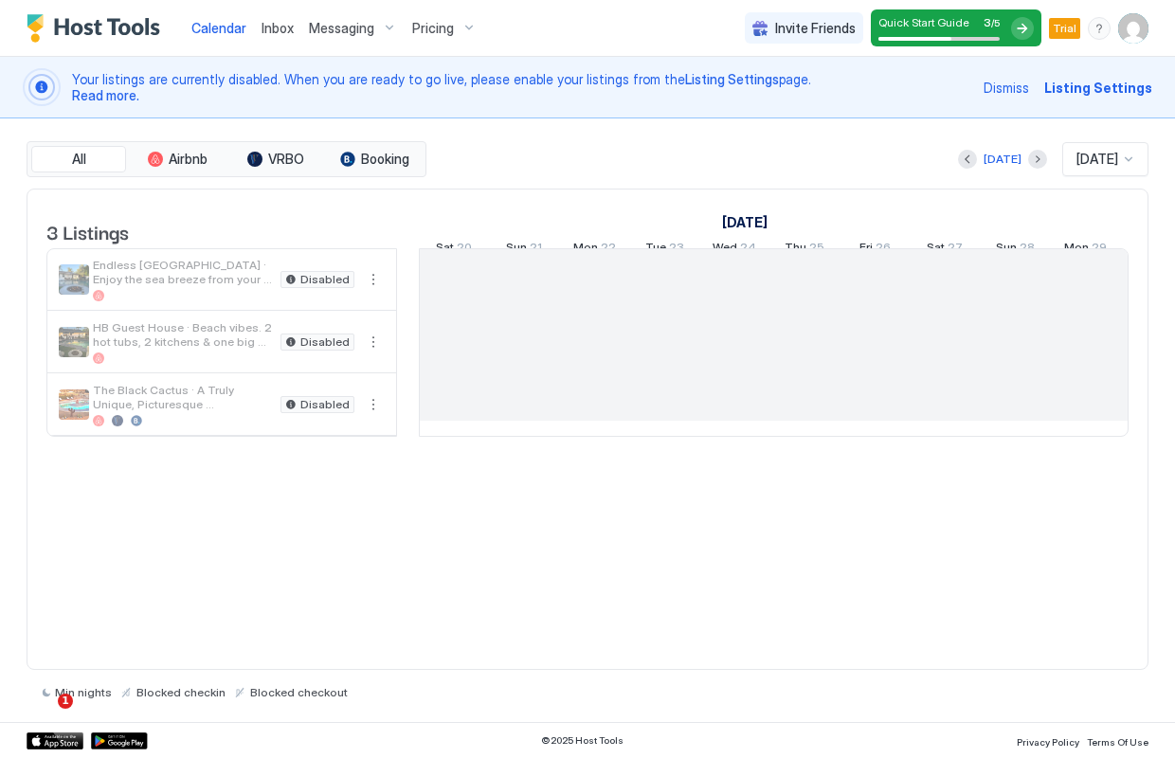
scroll to position [0, 1053]
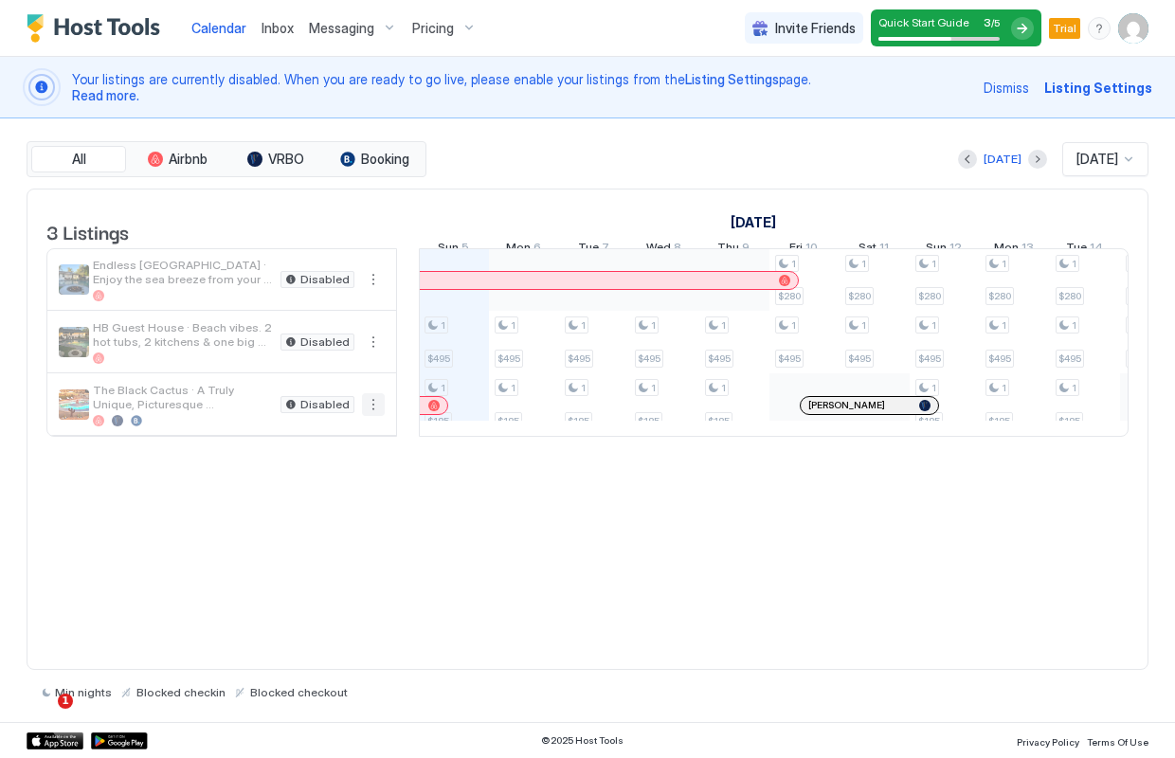
click at [369, 415] on button "More options" at bounding box center [373, 404] width 23 height 23
click at [346, 507] on span "Listing Settings" at bounding box center [341, 507] width 84 height 14
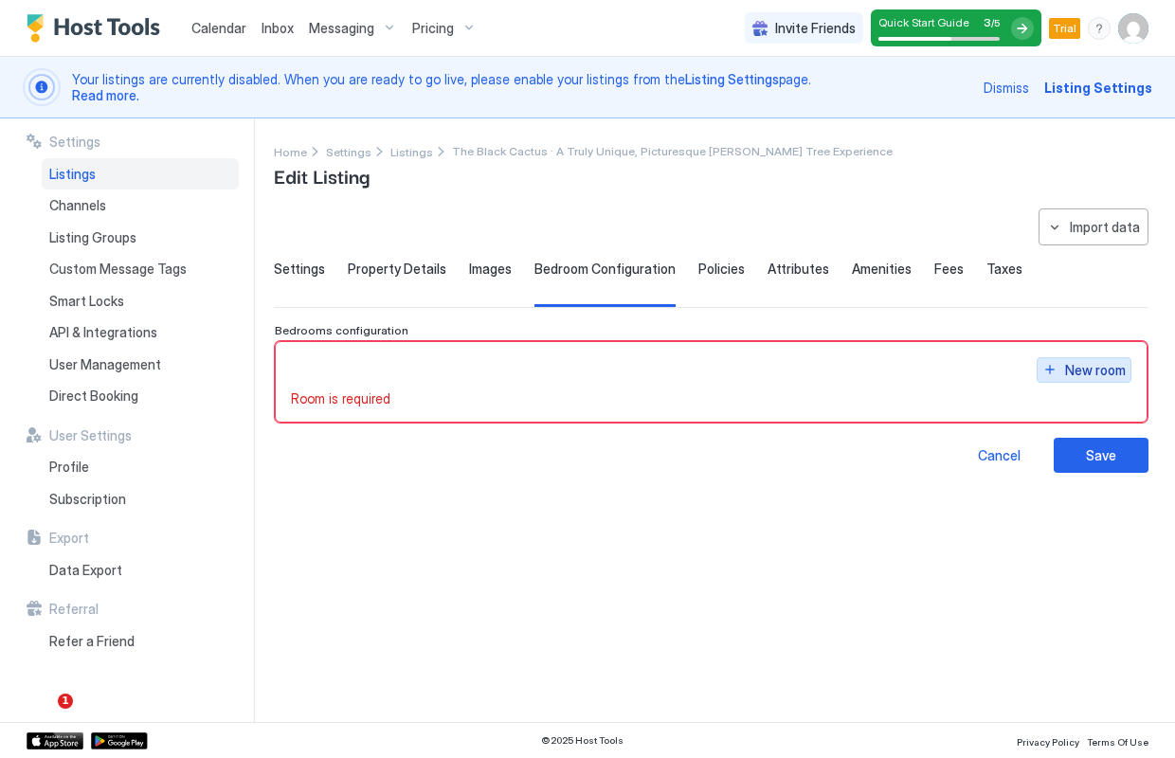
click at [1054, 375] on button "New room" at bounding box center [1084, 370] width 95 height 26
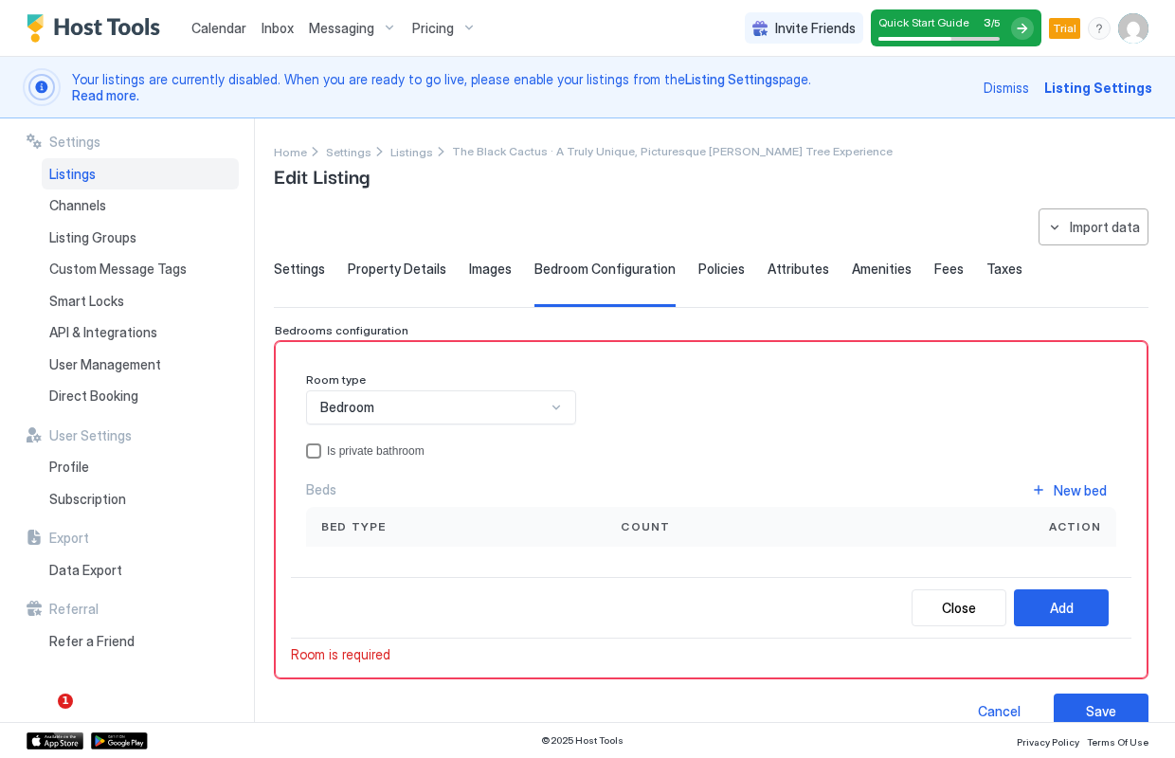
click at [313, 453] on div "privateBathroom" at bounding box center [313, 451] width 15 height 15
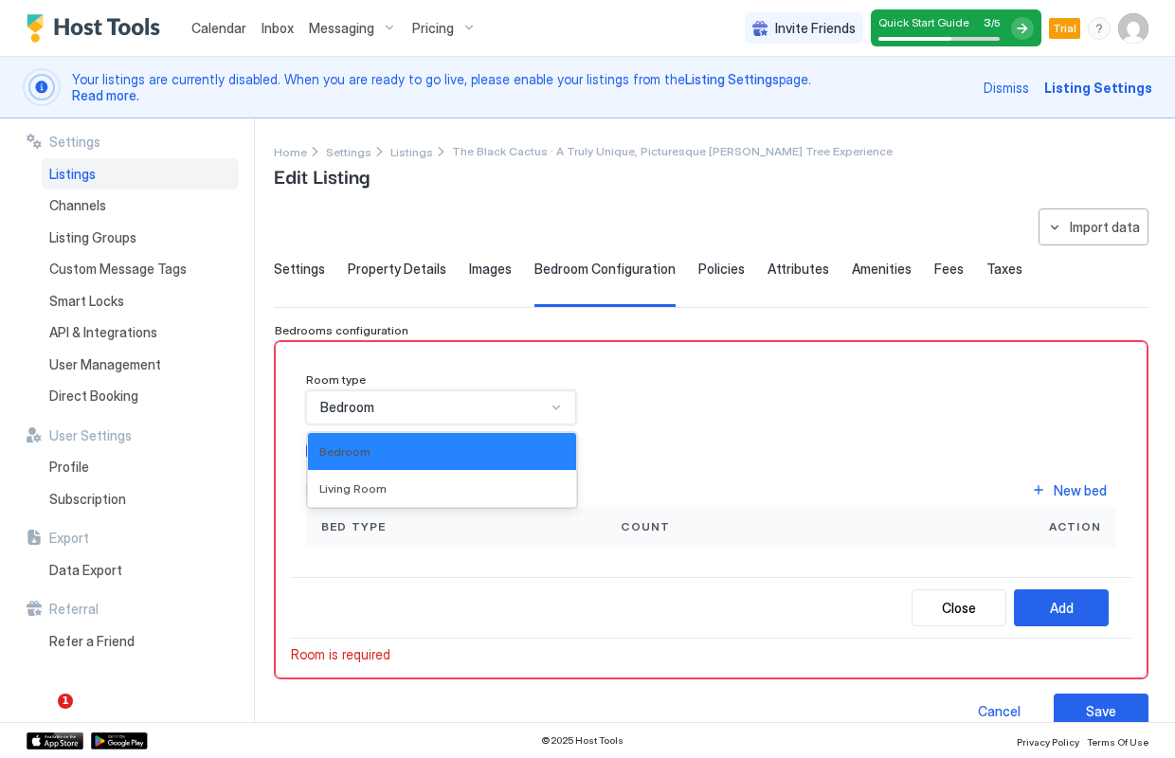
click at [556, 407] on div at bounding box center [556, 407] width 15 height 15
click at [658, 401] on div "Room type Bedroom selected, 1 of 2. 2 results available. Use Up and Down to cho…" at bounding box center [711, 460] width 810 height 174
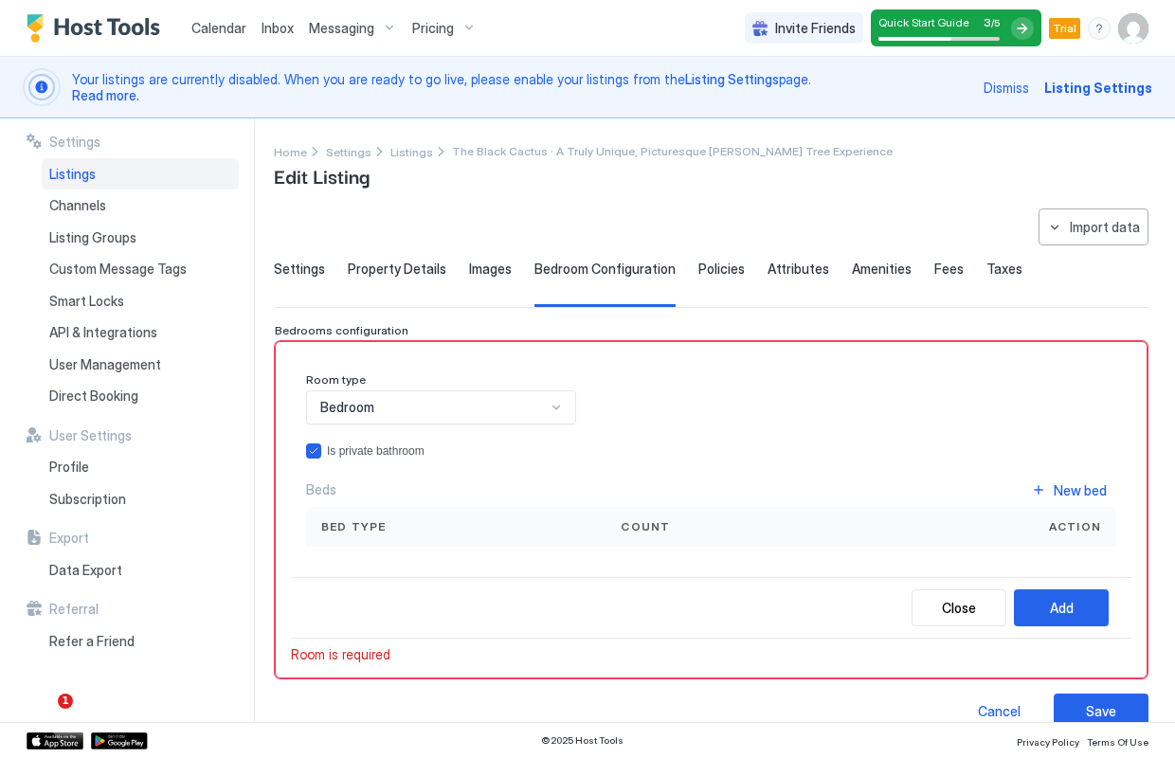
click at [355, 524] on span "Bed type" at bounding box center [353, 526] width 65 height 17
click at [1076, 500] on button "New bed" at bounding box center [1069, 491] width 95 height 26
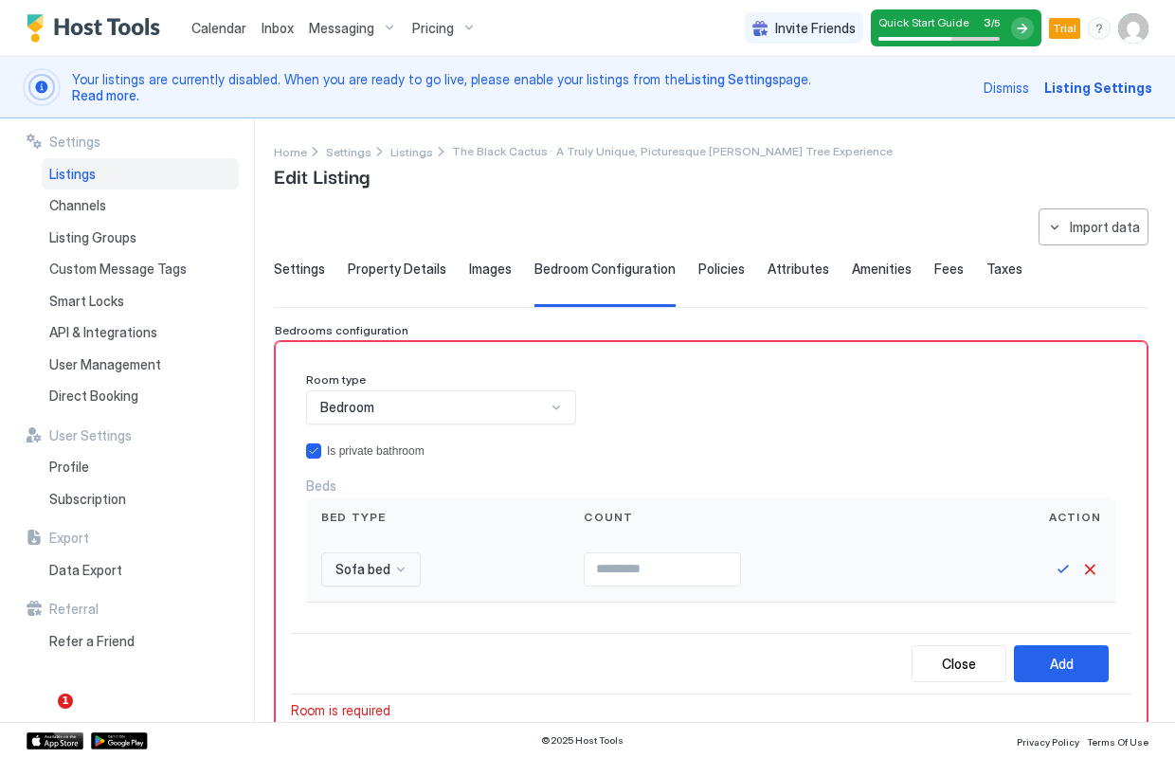
scroll to position [157, 0]
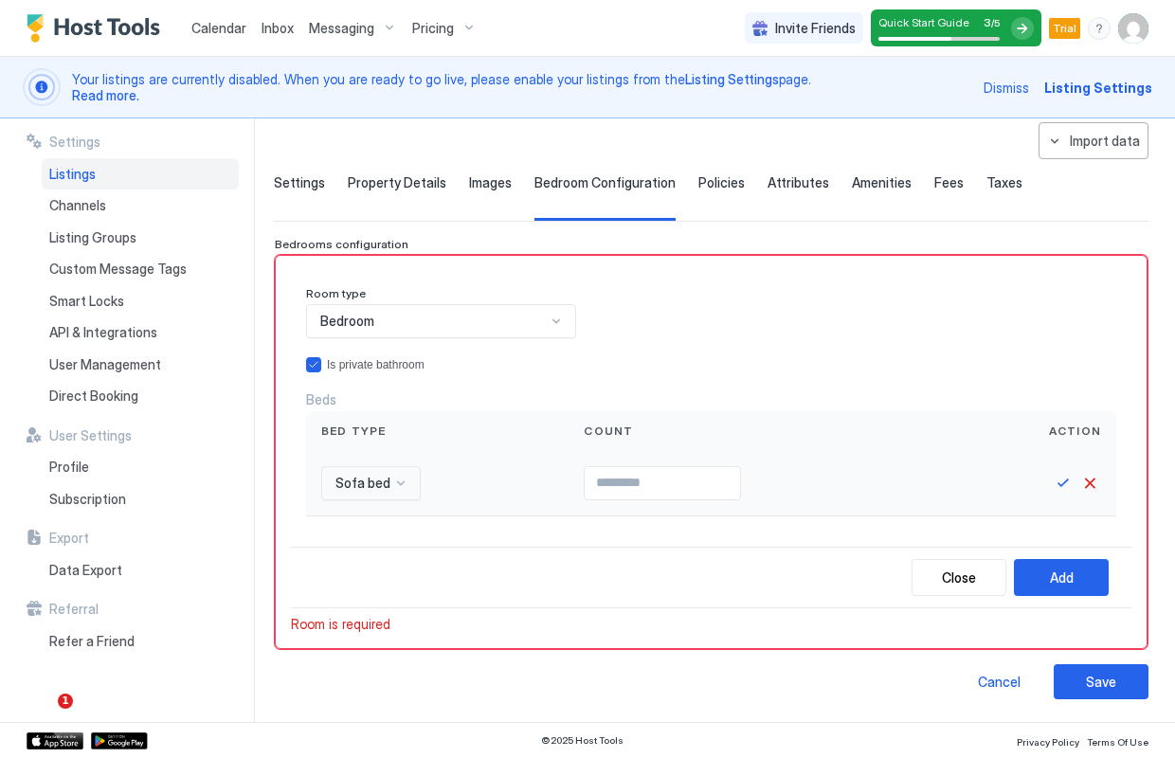
click at [392, 500] on div "Sofa bed" at bounding box center [371, 483] width 100 height 34
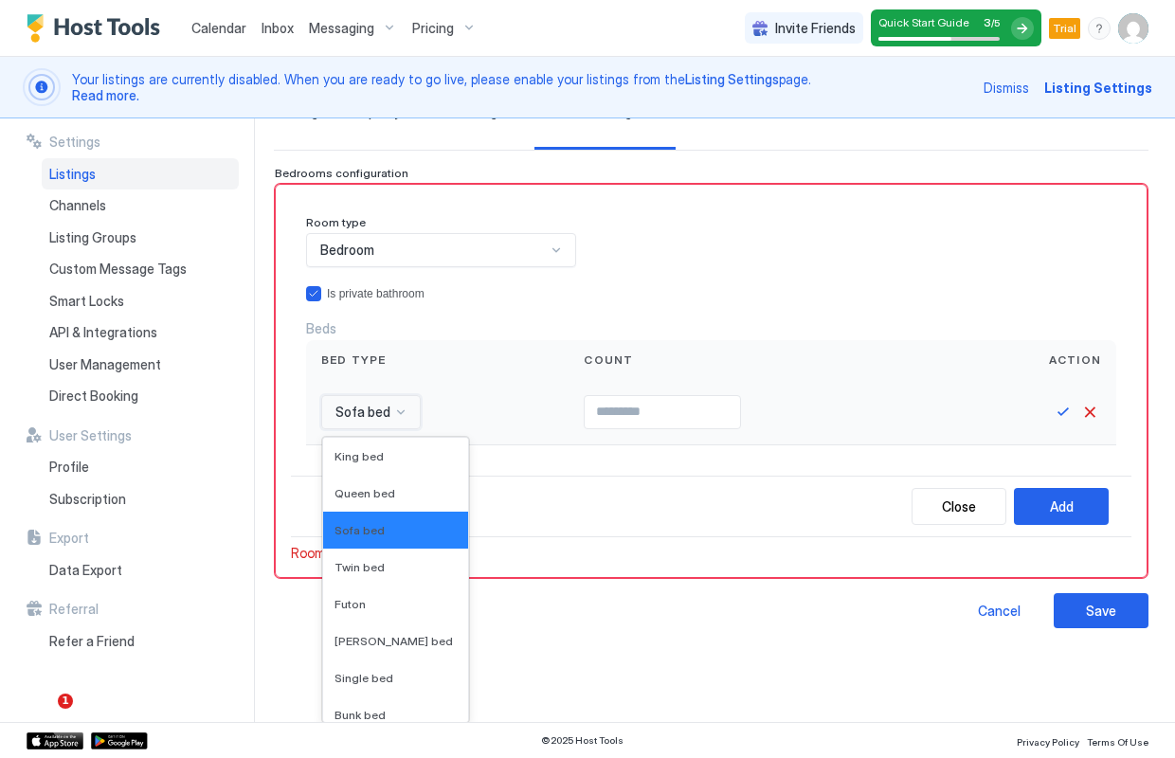
scroll to position [0, 0]
click at [365, 456] on span "King bed" at bounding box center [359, 456] width 49 height 14
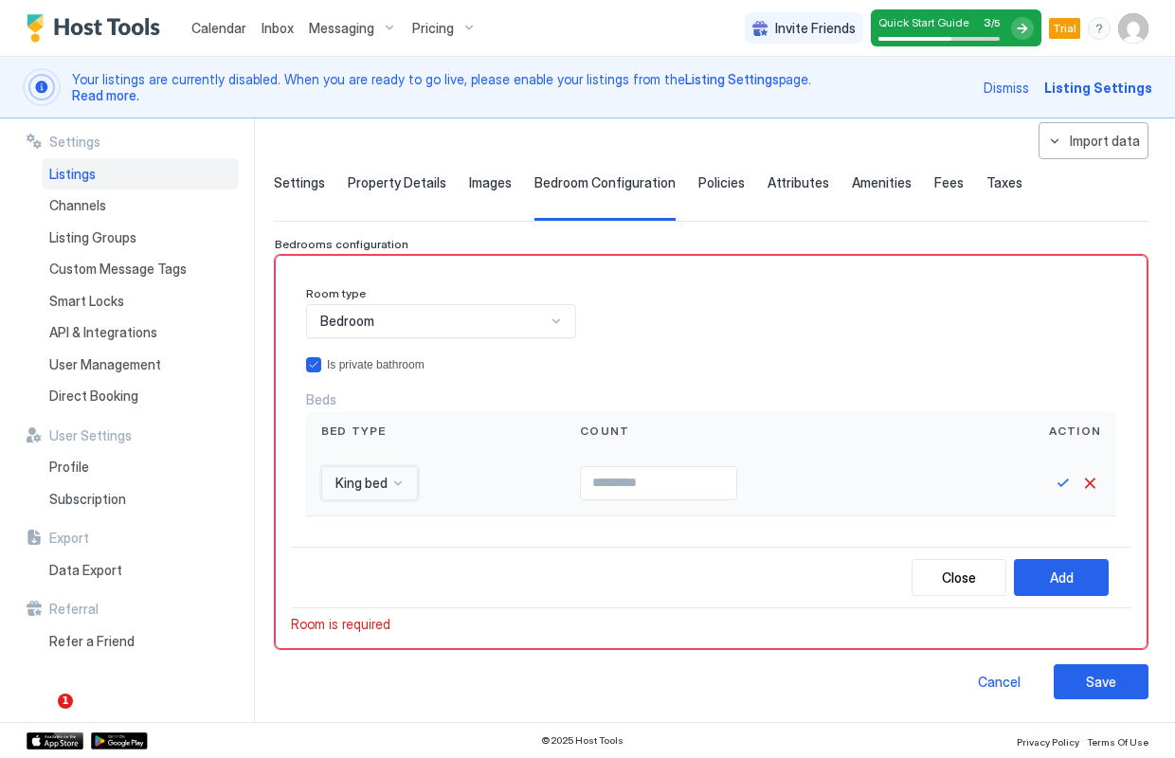
scroll to position [84, 0]
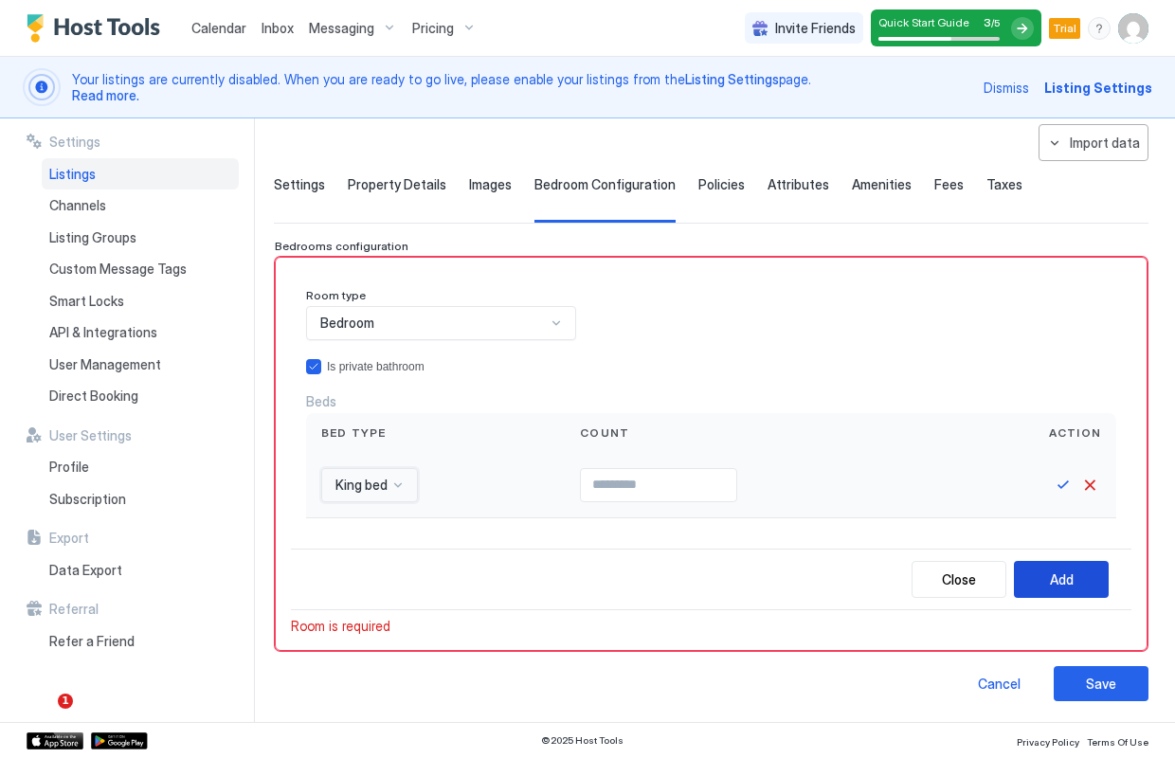
click at [1078, 580] on button "Add" at bounding box center [1061, 579] width 95 height 37
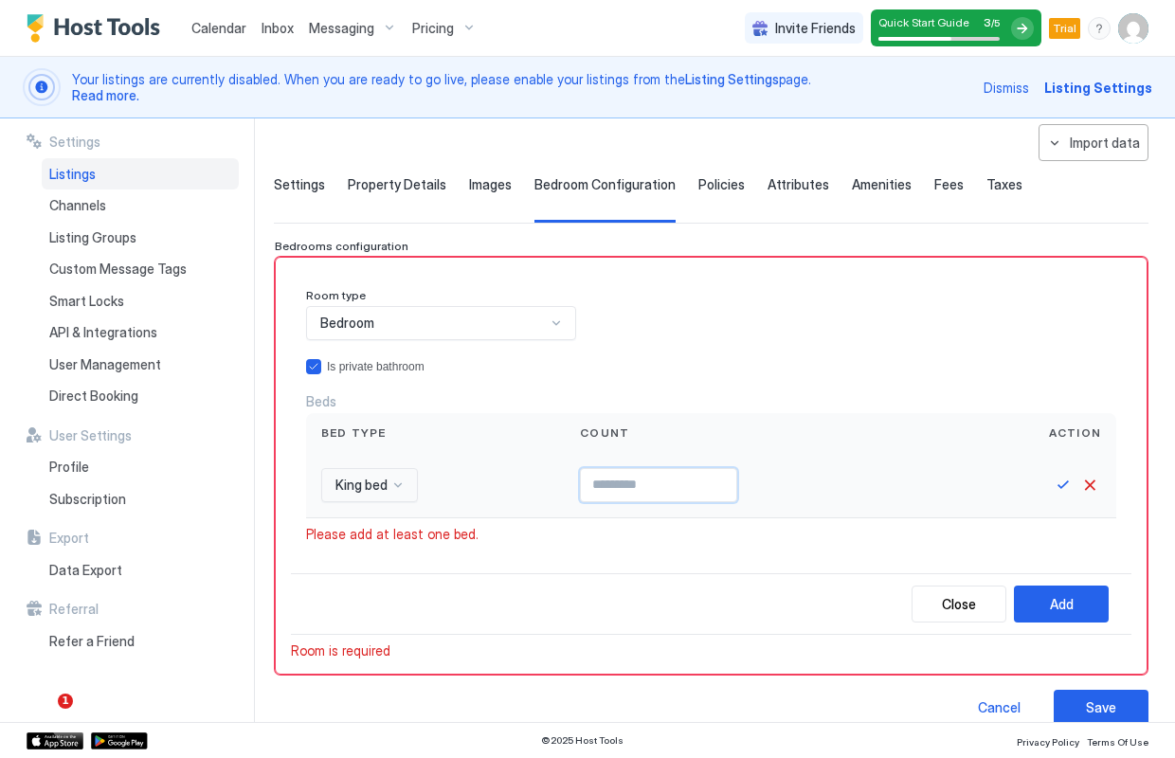
click at [659, 485] on input "Input Field" at bounding box center [658, 485] width 155 height 32
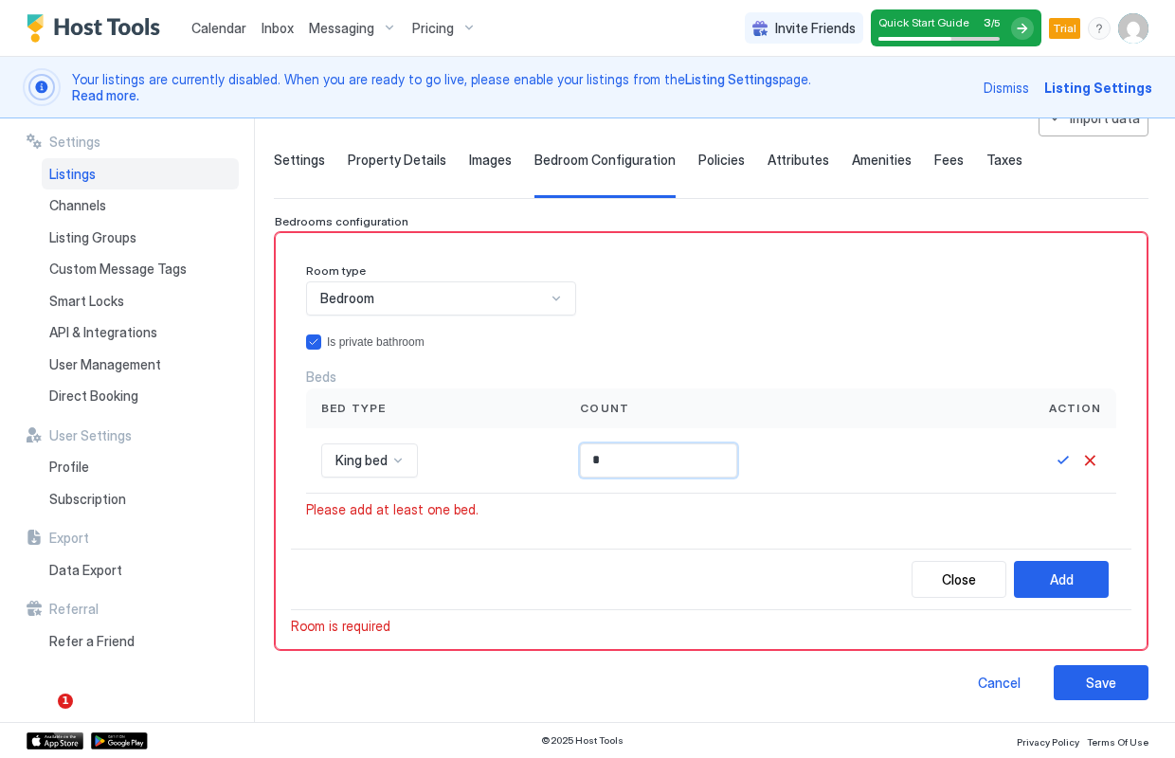
scroll to position [108, 0]
type input "*"
click at [1080, 573] on button "Add" at bounding box center [1061, 580] width 95 height 37
click at [1060, 454] on button "Save" at bounding box center [1063, 461] width 23 height 23
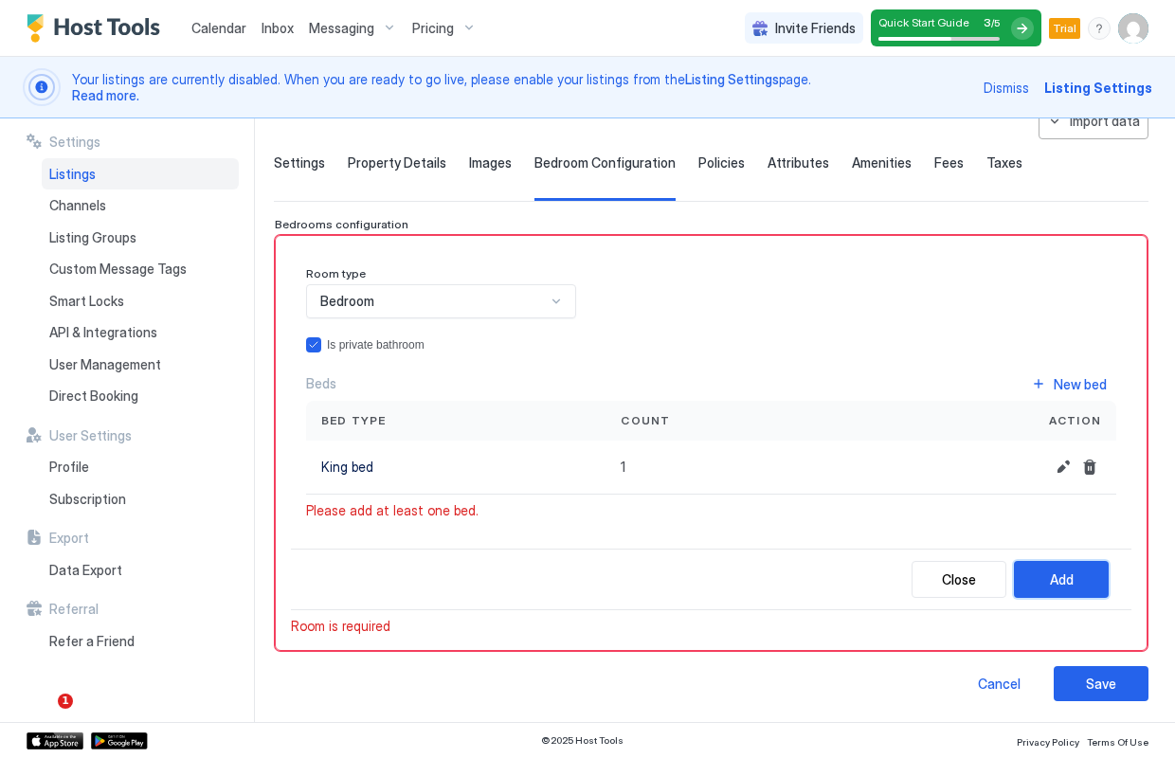
click at [1067, 573] on div "Add" at bounding box center [1062, 580] width 24 height 20
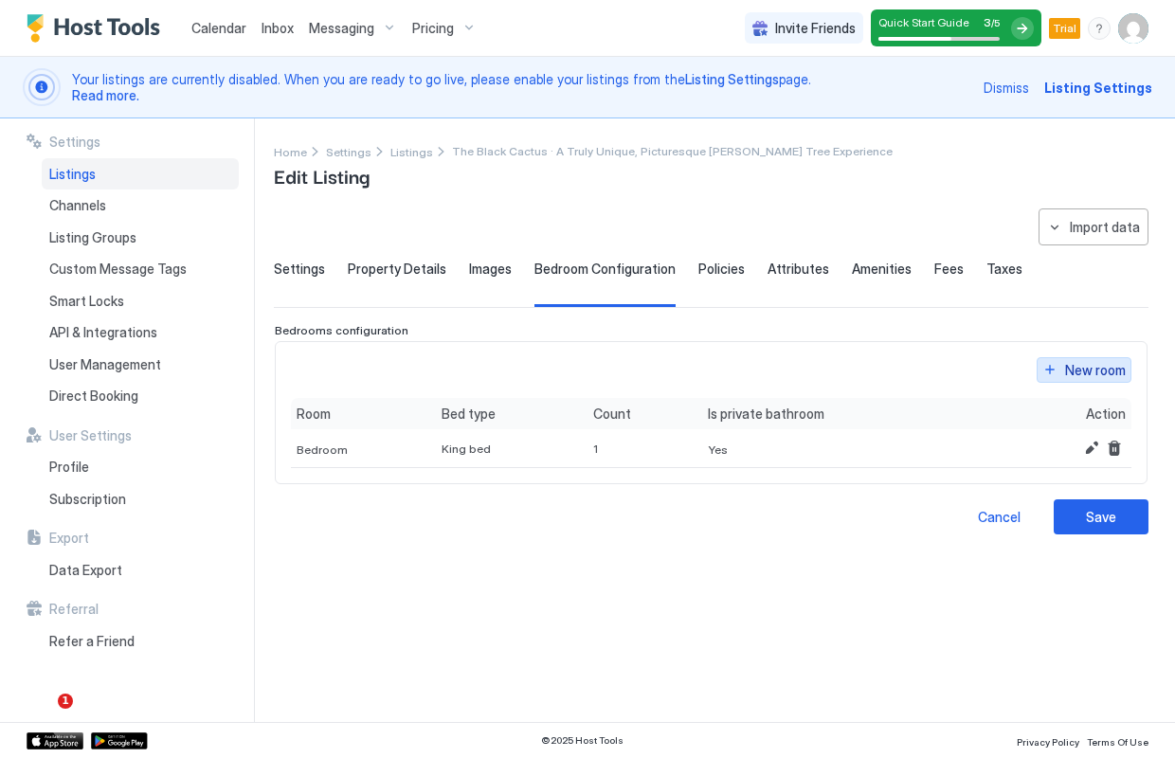
click at [1085, 366] on div "New room" at bounding box center [1095, 370] width 61 height 20
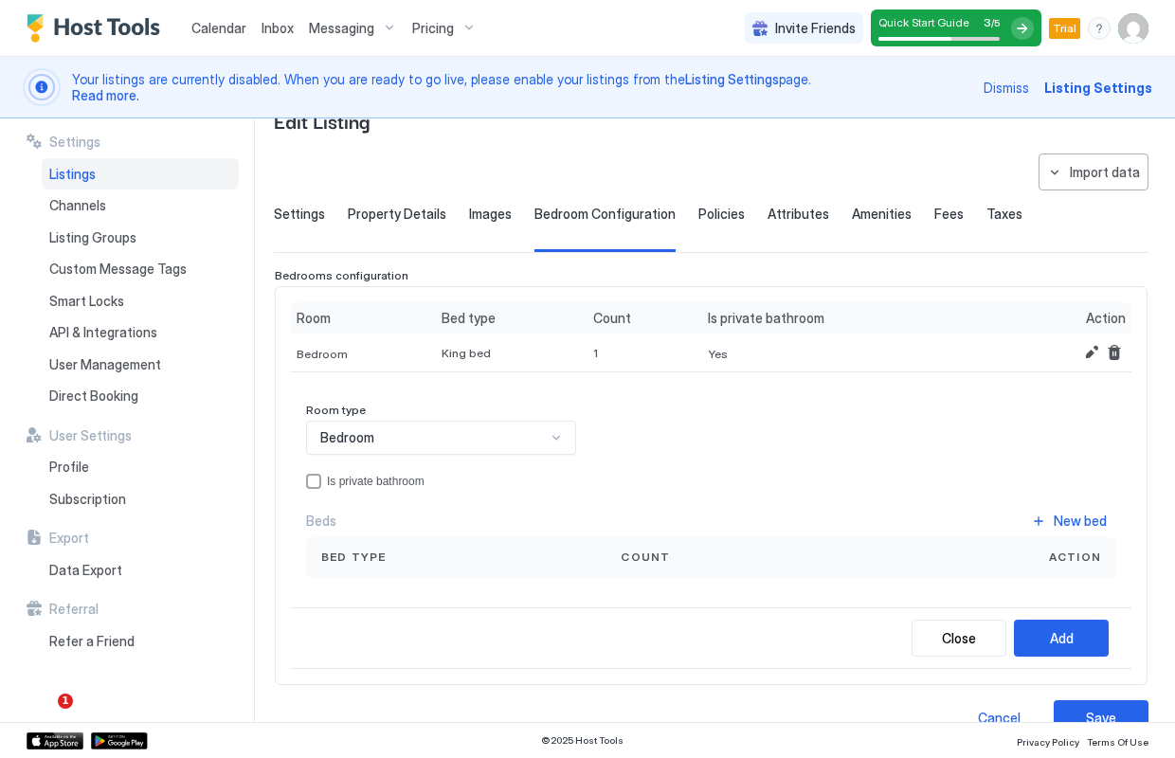
scroll to position [47, 0]
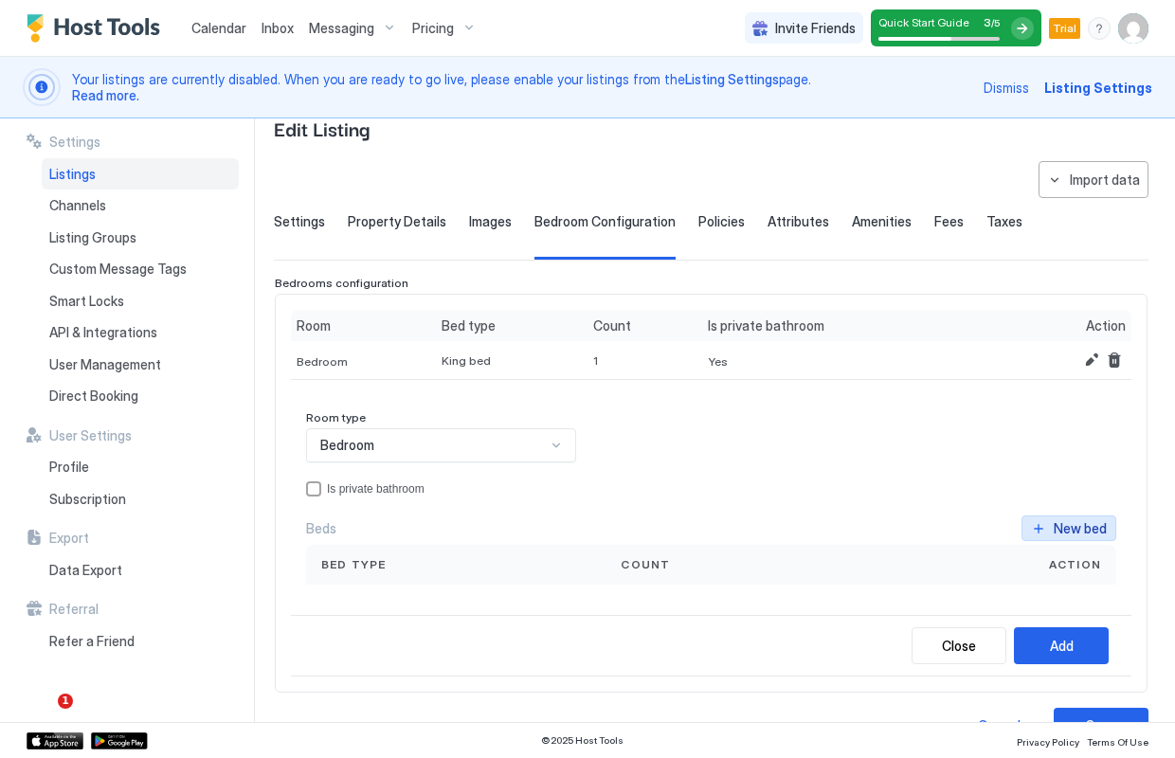
click at [1067, 526] on div "New bed" at bounding box center [1080, 528] width 53 height 20
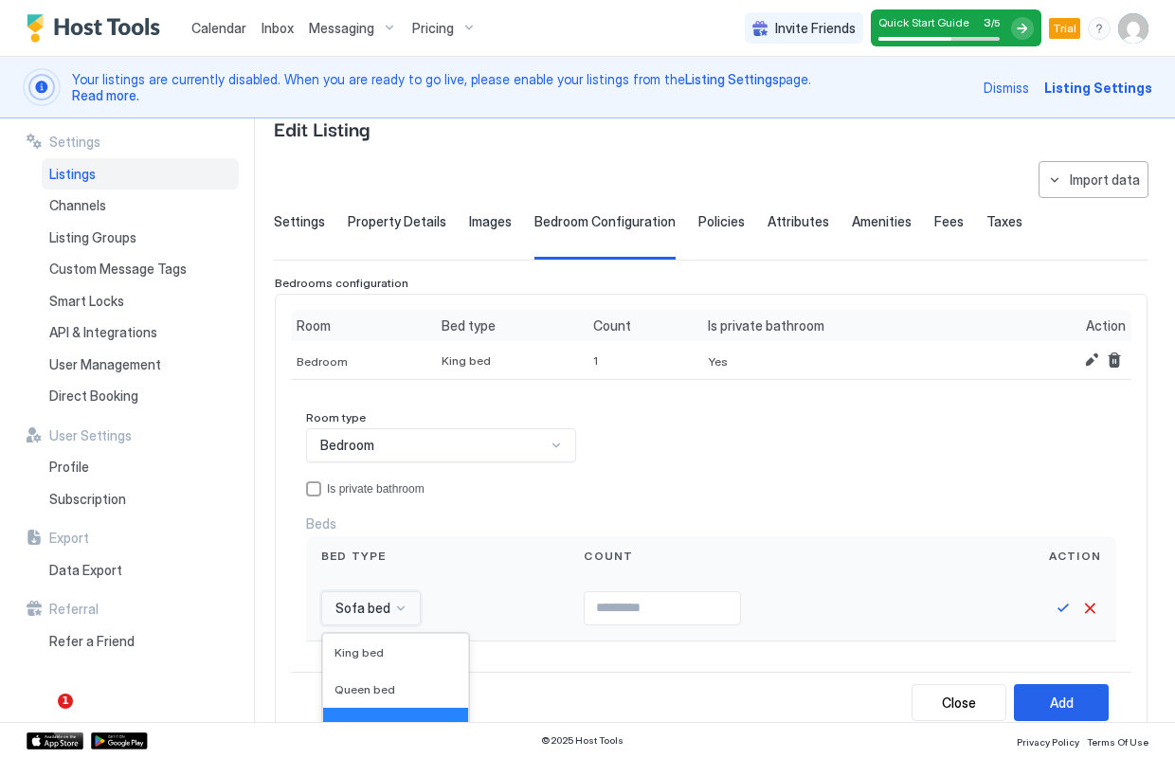
scroll to position [244, 0]
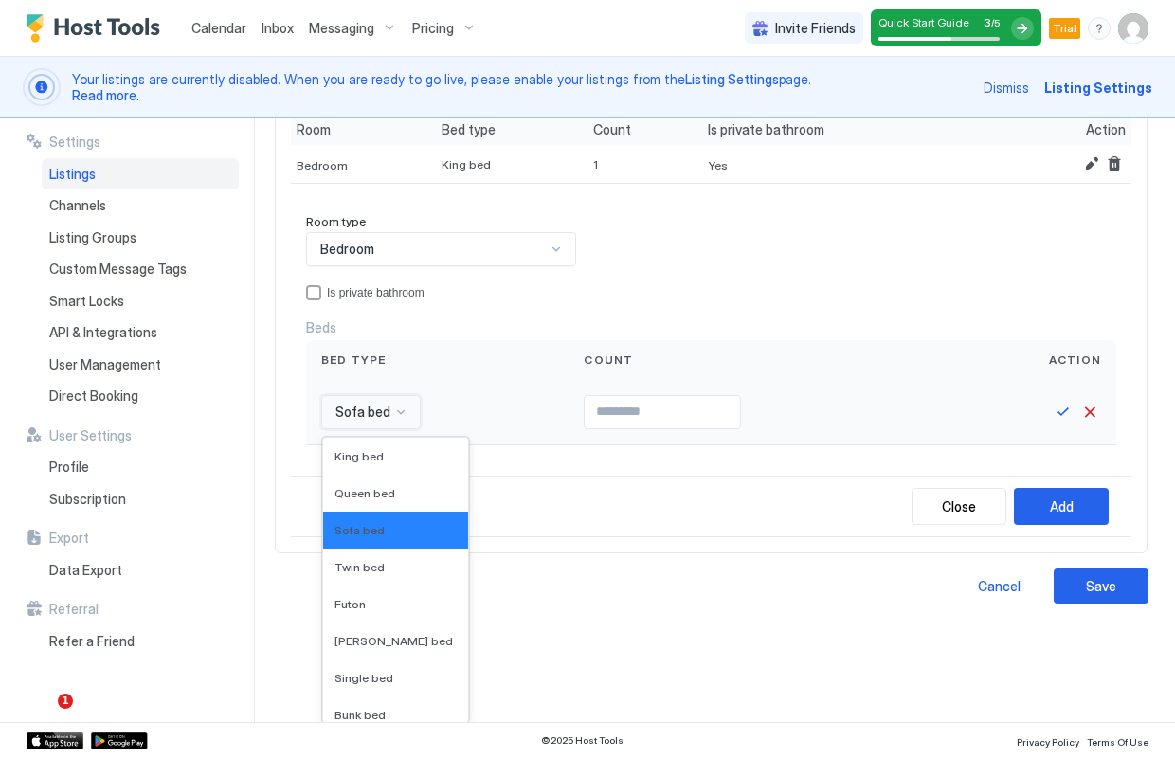
click at [395, 429] on div "Sofa bed selected, 3 of 16. 16 results available. Use Up and Down to choose opt…" at bounding box center [371, 412] width 100 height 34
click at [399, 499] on div "Queen bed" at bounding box center [396, 493] width 122 height 14
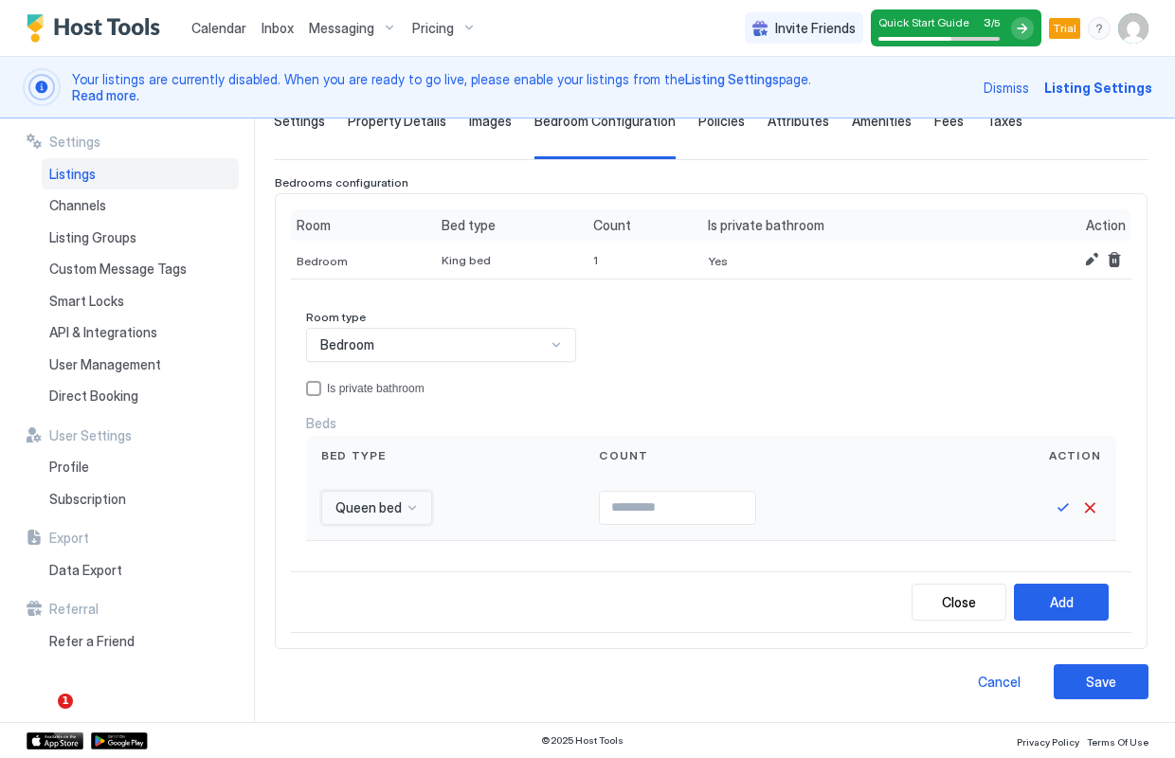
scroll to position [147, 0]
click at [685, 516] on input "Input Field" at bounding box center [677, 509] width 155 height 32
type input "*"
click at [1061, 510] on button "Save" at bounding box center [1063, 509] width 23 height 23
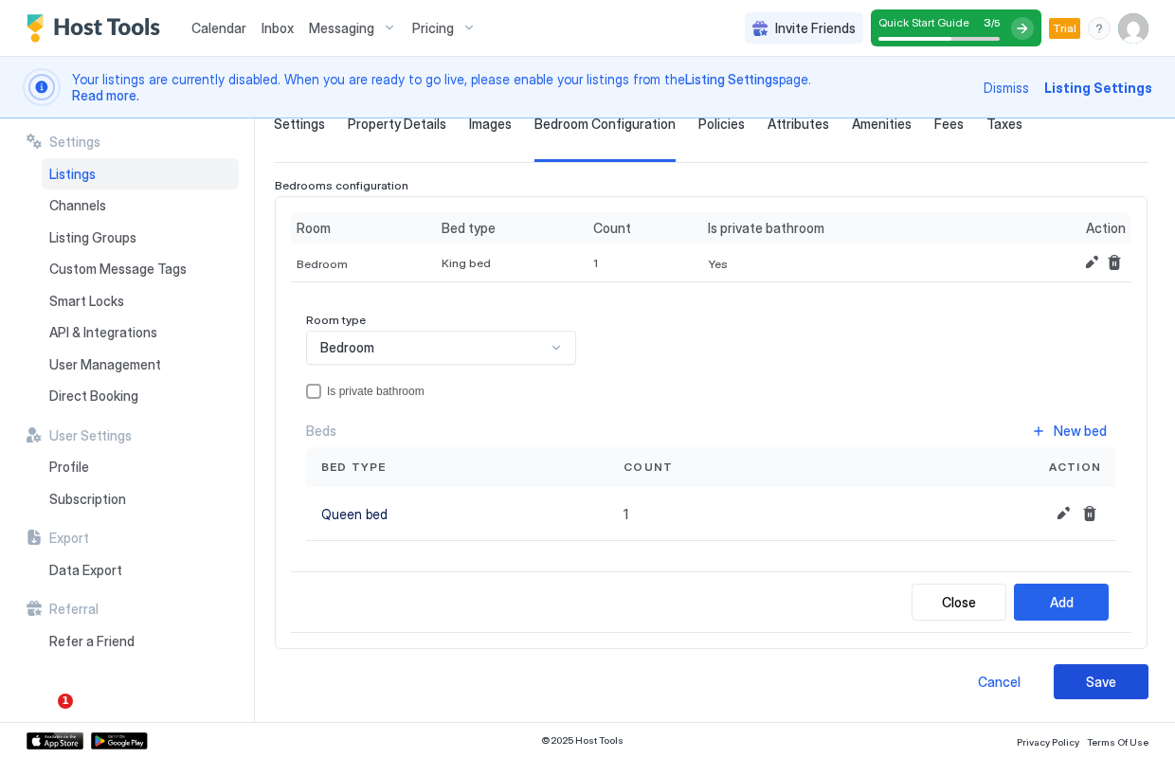
click at [1097, 673] on div "Save" at bounding box center [1101, 682] width 30 height 20
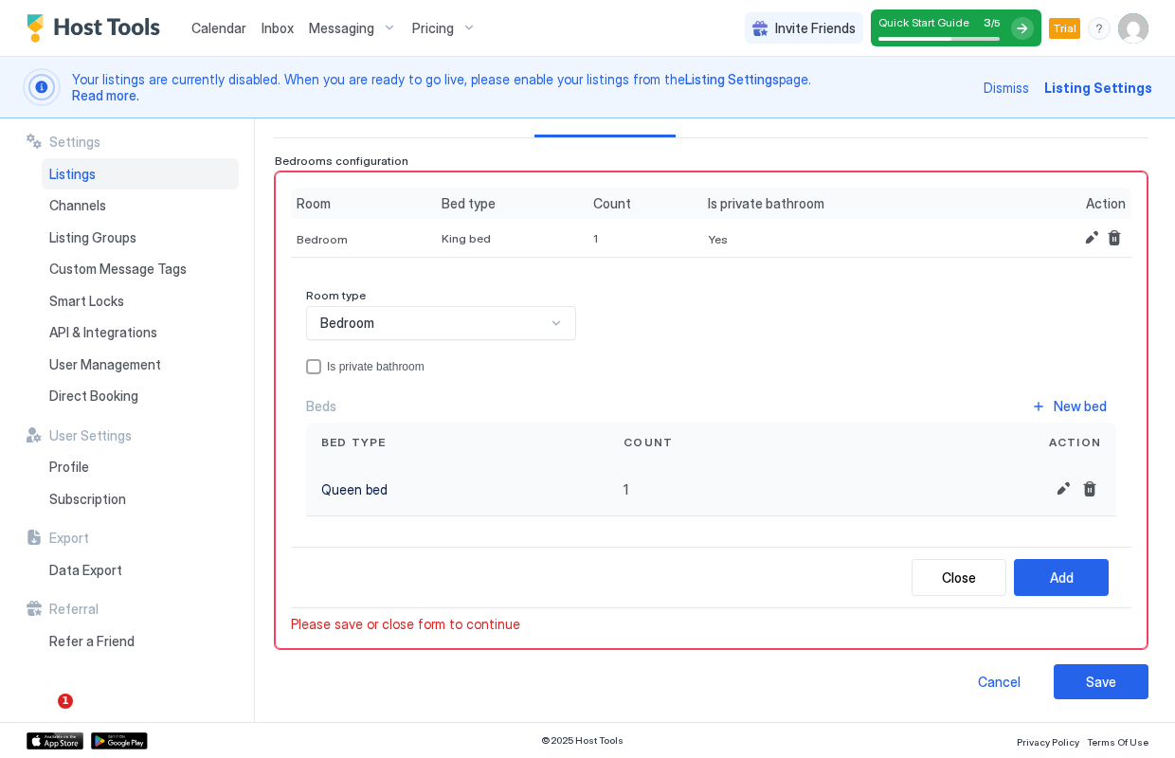
scroll to position [169, 0]
click at [1080, 583] on button "Add" at bounding box center [1061, 578] width 95 height 37
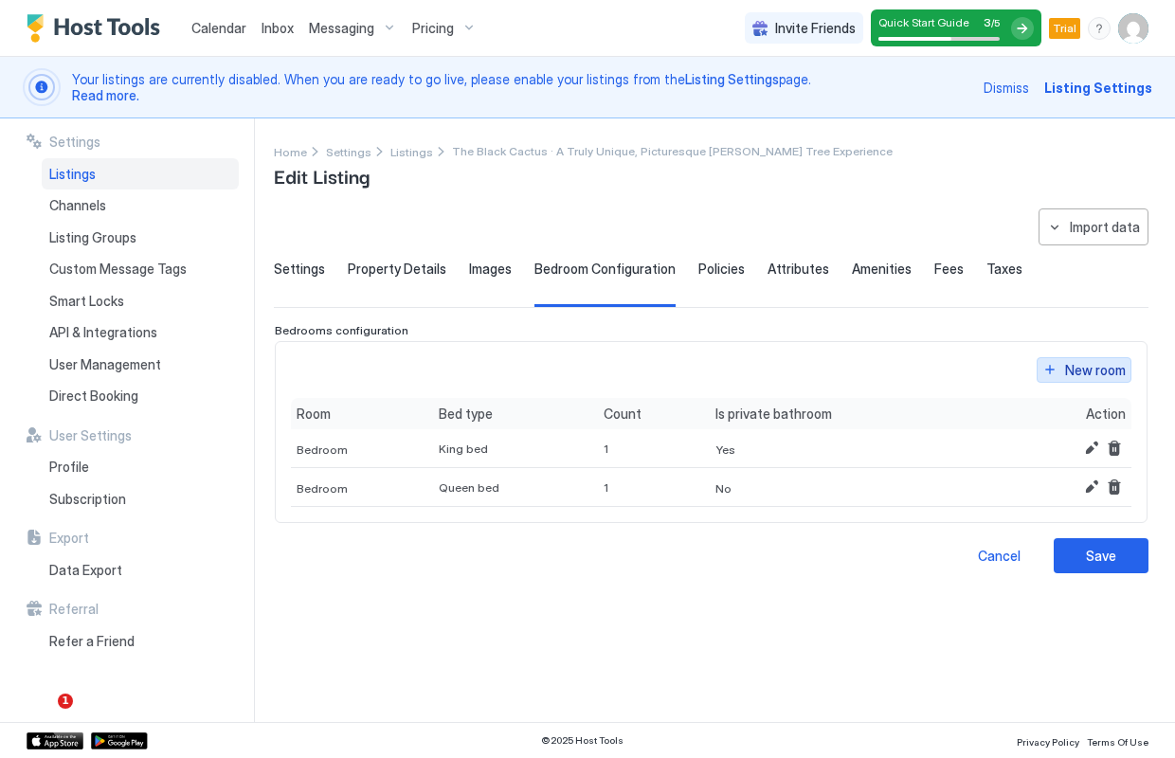
click at [1096, 368] on div "New room" at bounding box center [1095, 370] width 61 height 20
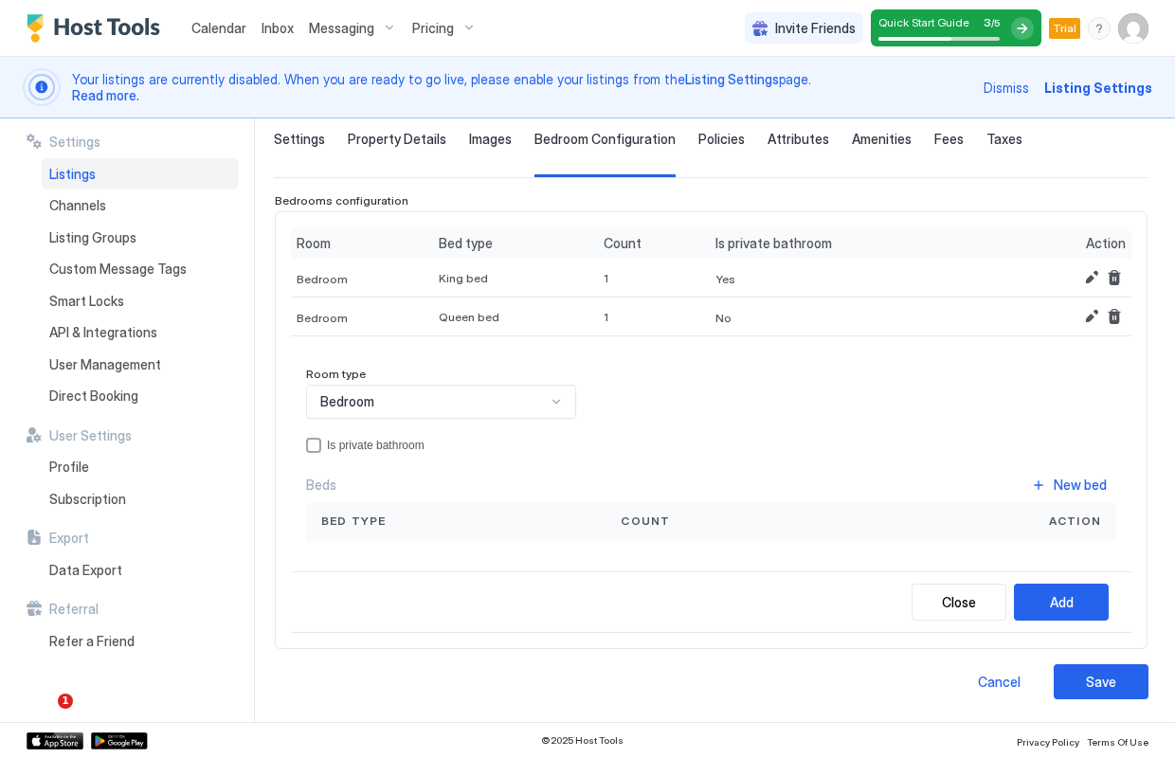
scroll to position [129, 0]
click at [1081, 482] on div "New bed" at bounding box center [1080, 486] width 53 height 20
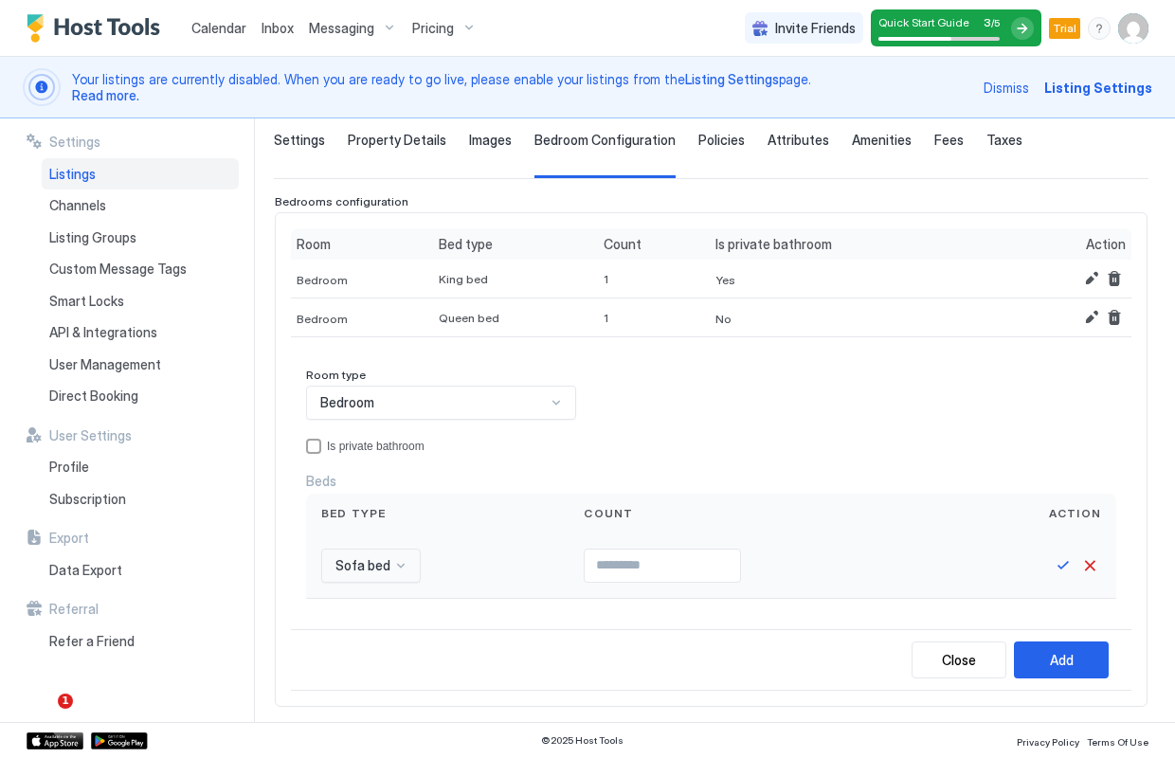
scroll to position [282, 0]
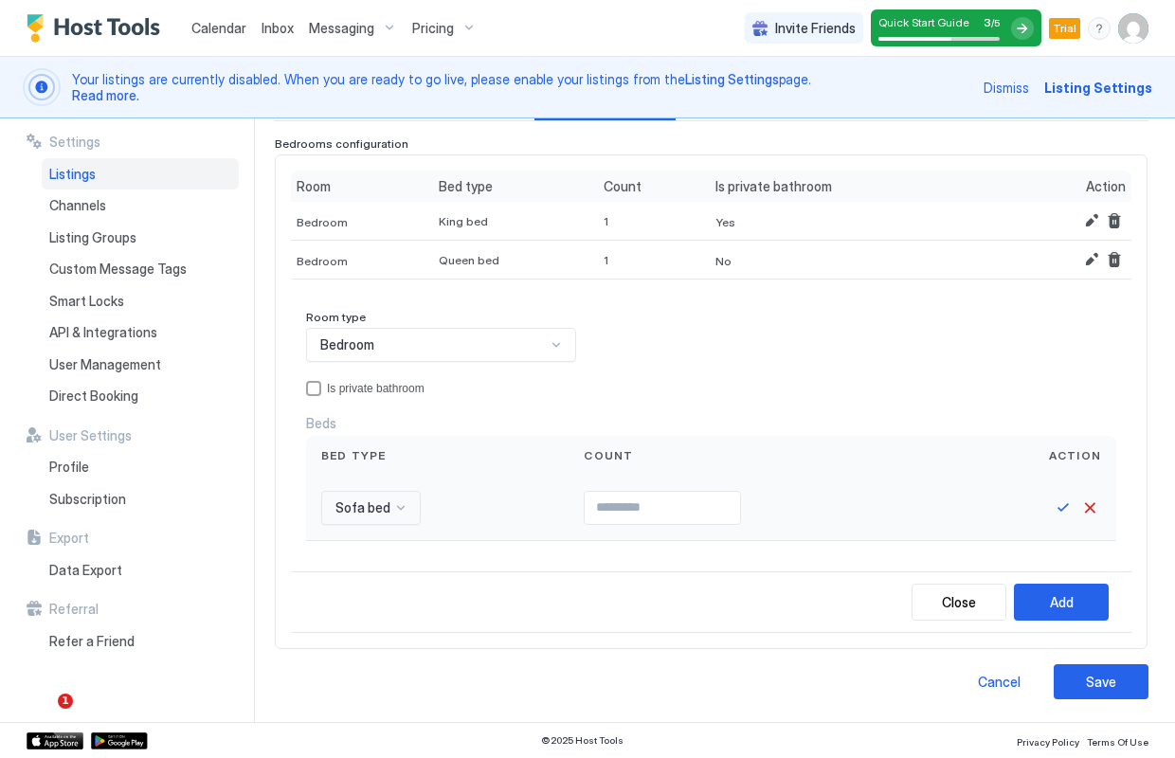
click at [388, 525] on div "Sofa bed" at bounding box center [371, 508] width 100 height 34
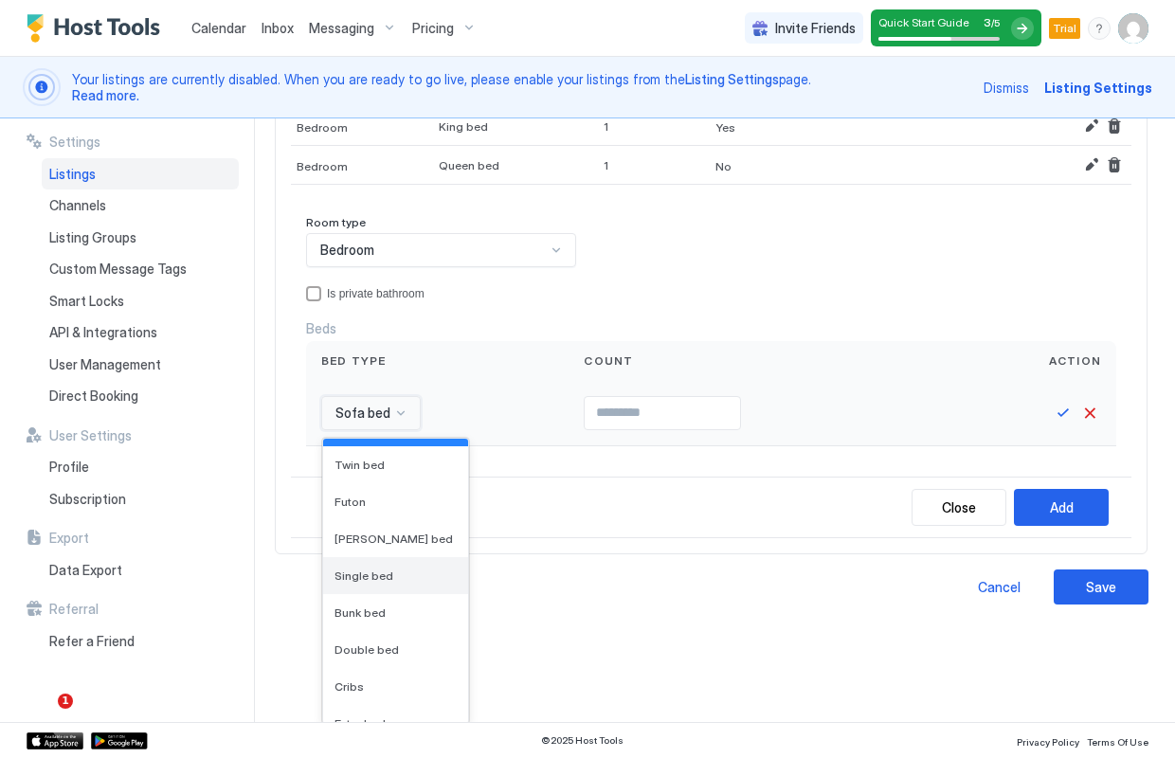
scroll to position [120, 0]
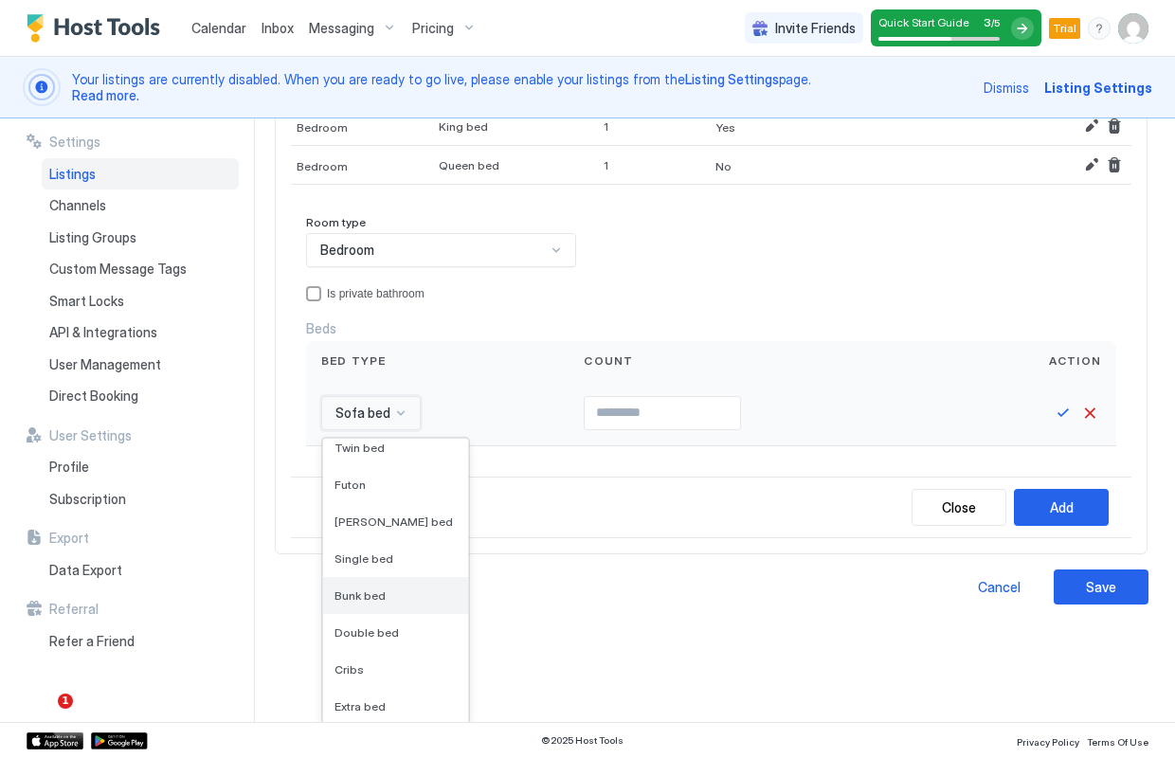
click at [372, 595] on span "Bunk bed" at bounding box center [360, 596] width 51 height 14
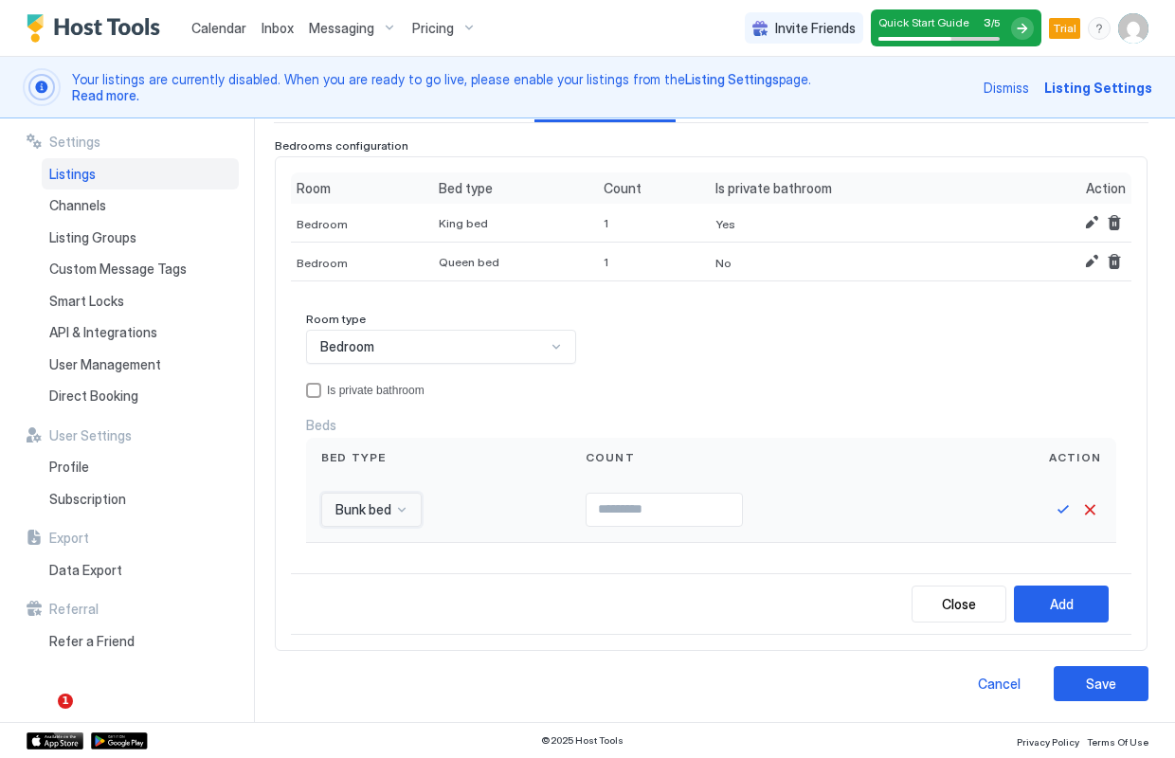
click at [699, 509] on input "Input Field" at bounding box center [664, 510] width 155 height 32
type input "*"
click at [1058, 508] on button "Save" at bounding box center [1063, 510] width 23 height 23
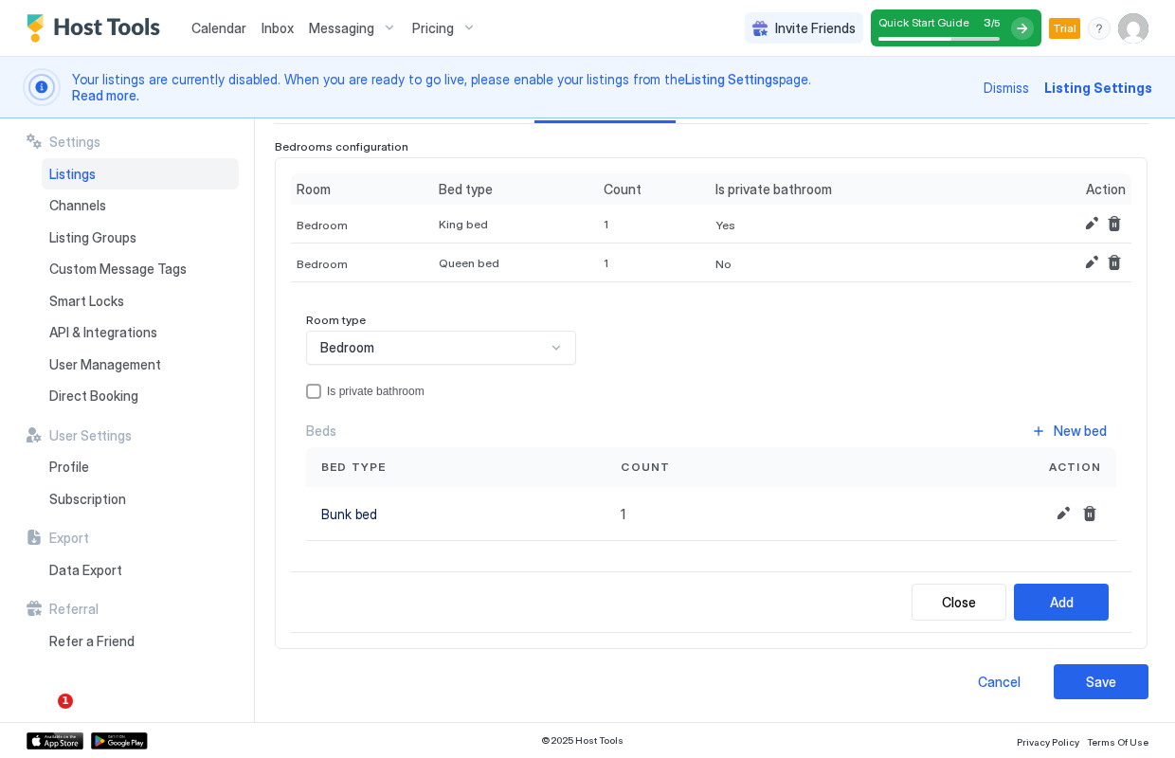
scroll to position [183, 0]
click at [1046, 600] on button "Add" at bounding box center [1061, 603] width 95 height 37
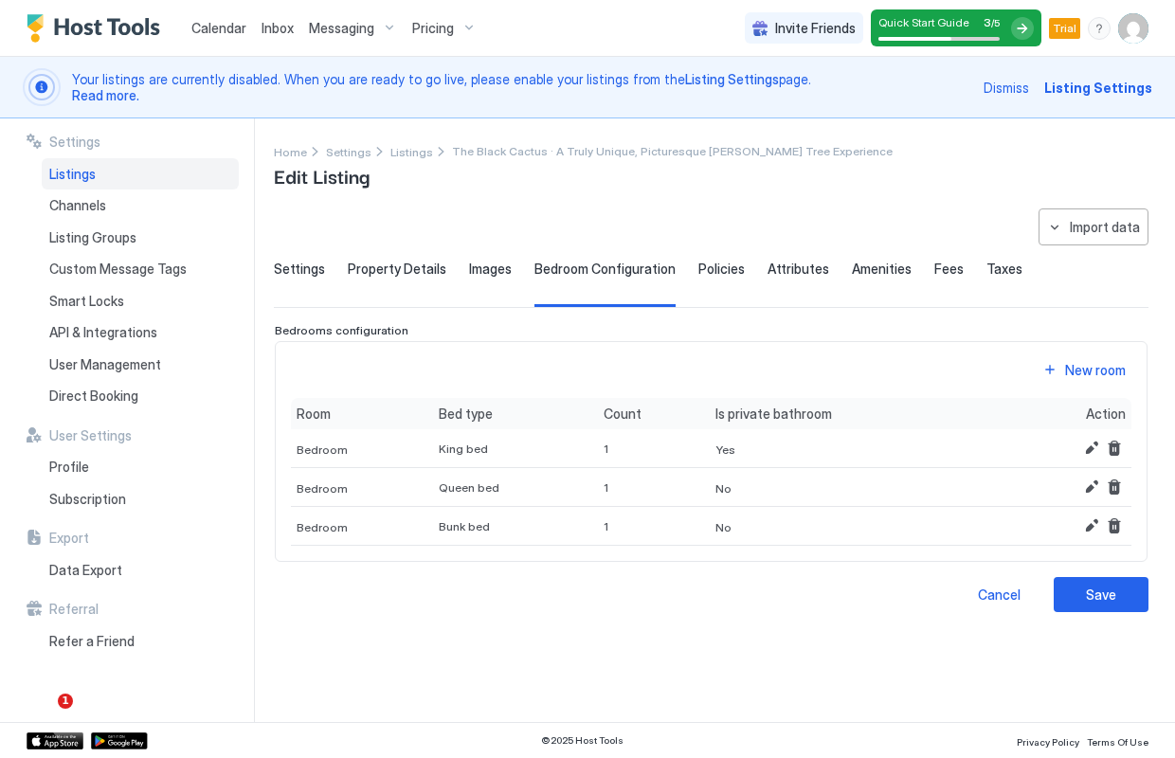
scroll to position [0, 0]
click at [1137, 593] on button "Save" at bounding box center [1101, 594] width 95 height 35
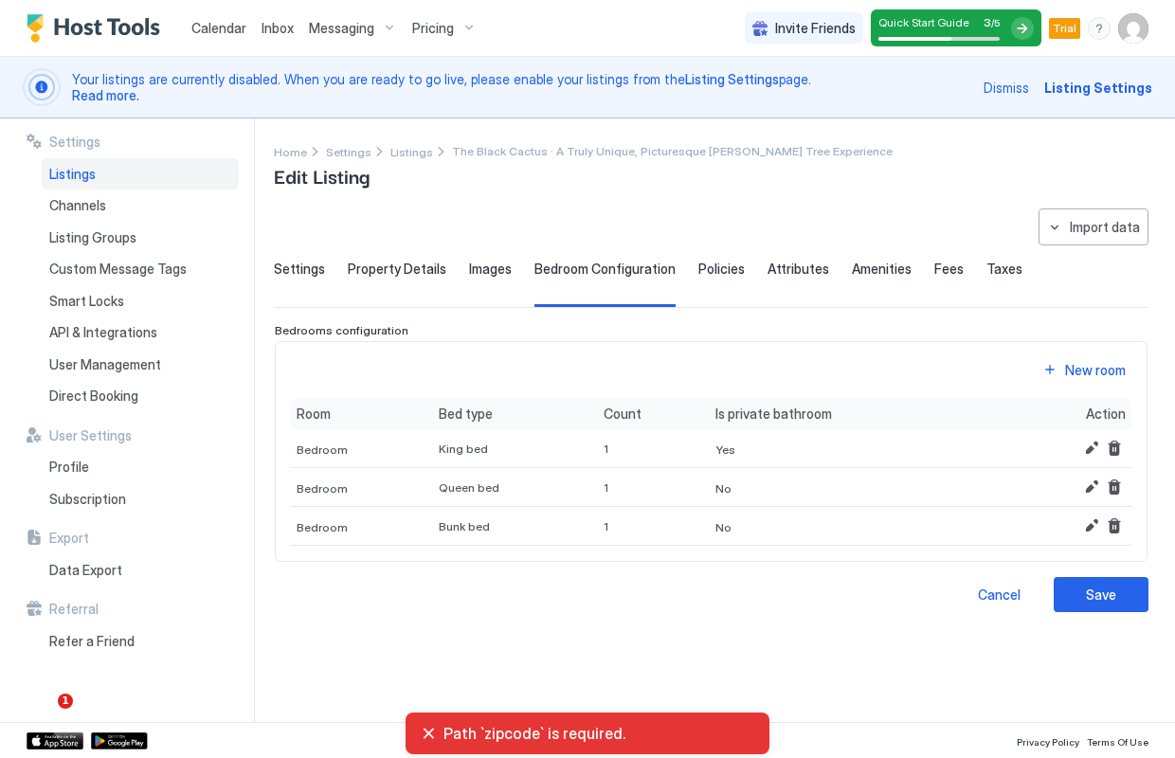
click at [299, 272] on span "Settings" at bounding box center [299, 269] width 51 height 17
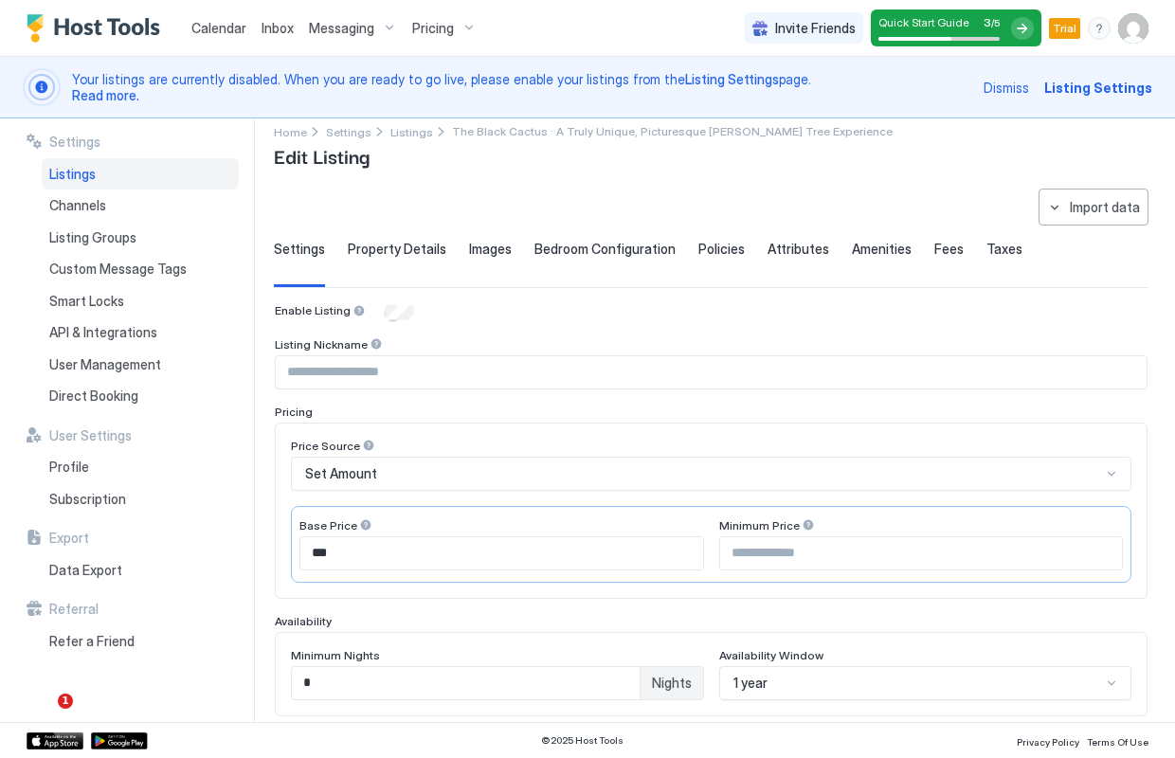
scroll to position [21, 0]
click at [502, 375] on input "Input Field" at bounding box center [711, 371] width 871 height 32
type input "**********"
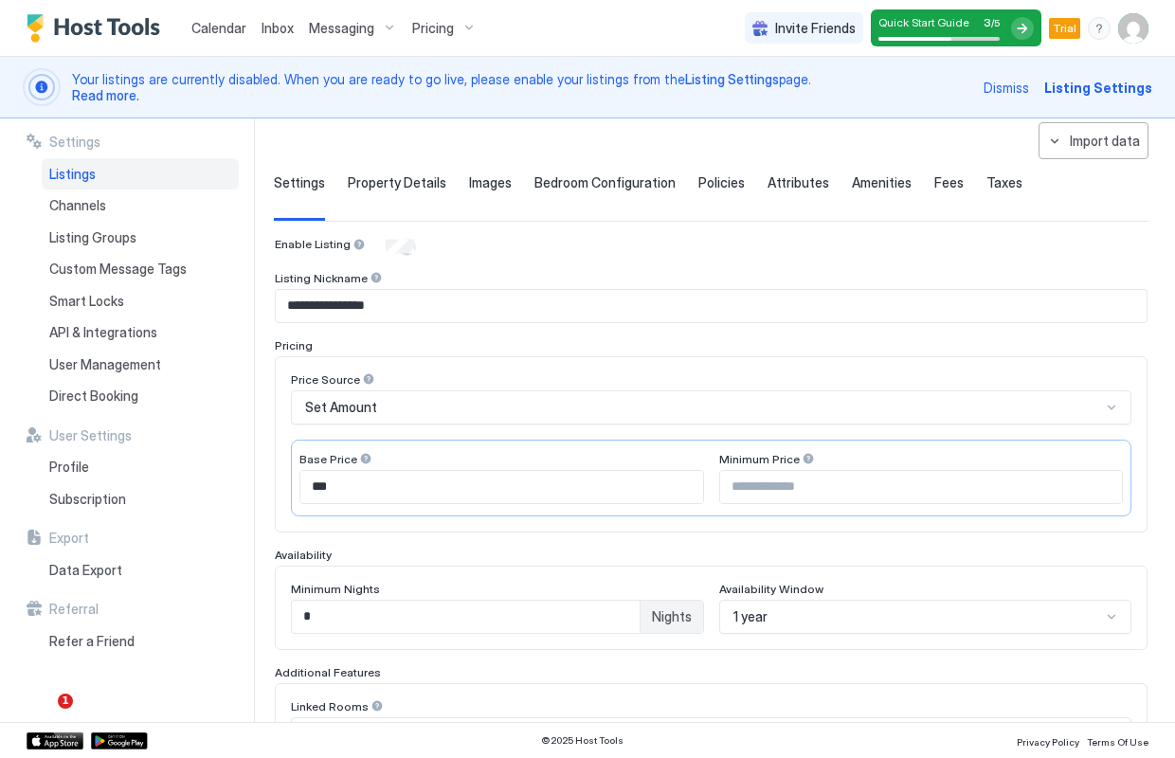
click at [768, 482] on input "Input Field" at bounding box center [921, 487] width 403 height 32
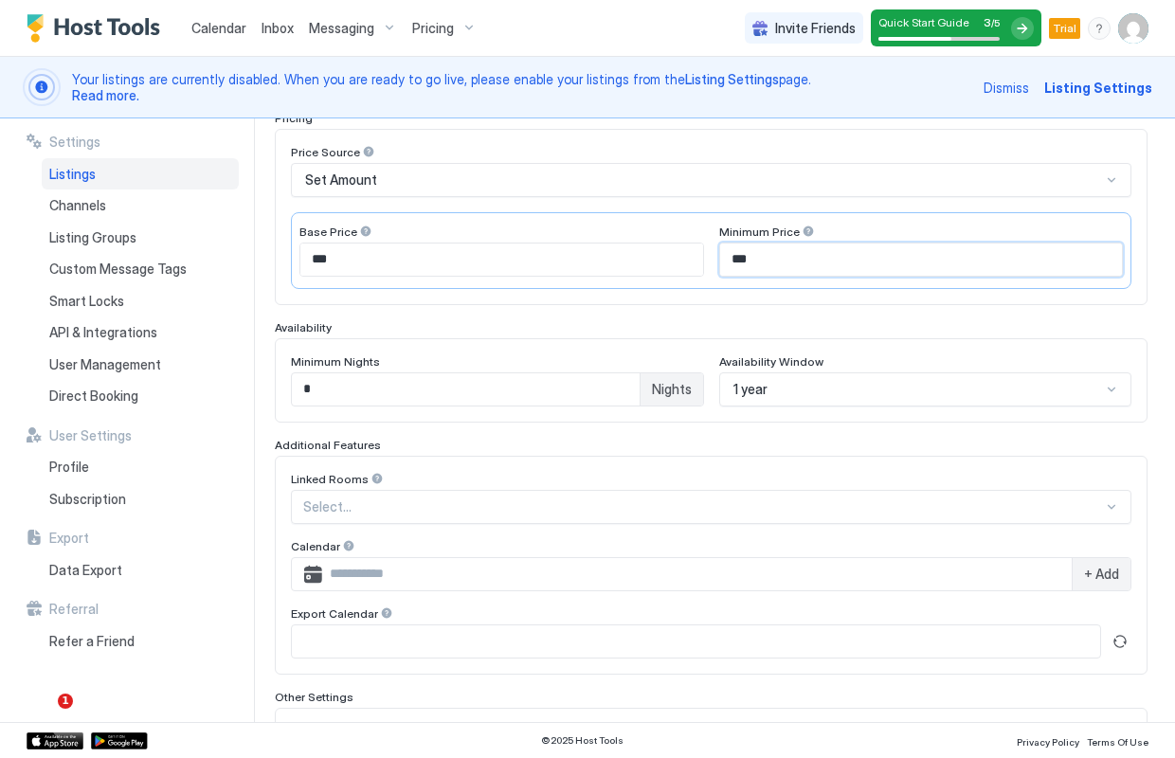
scroll to position [323, 0]
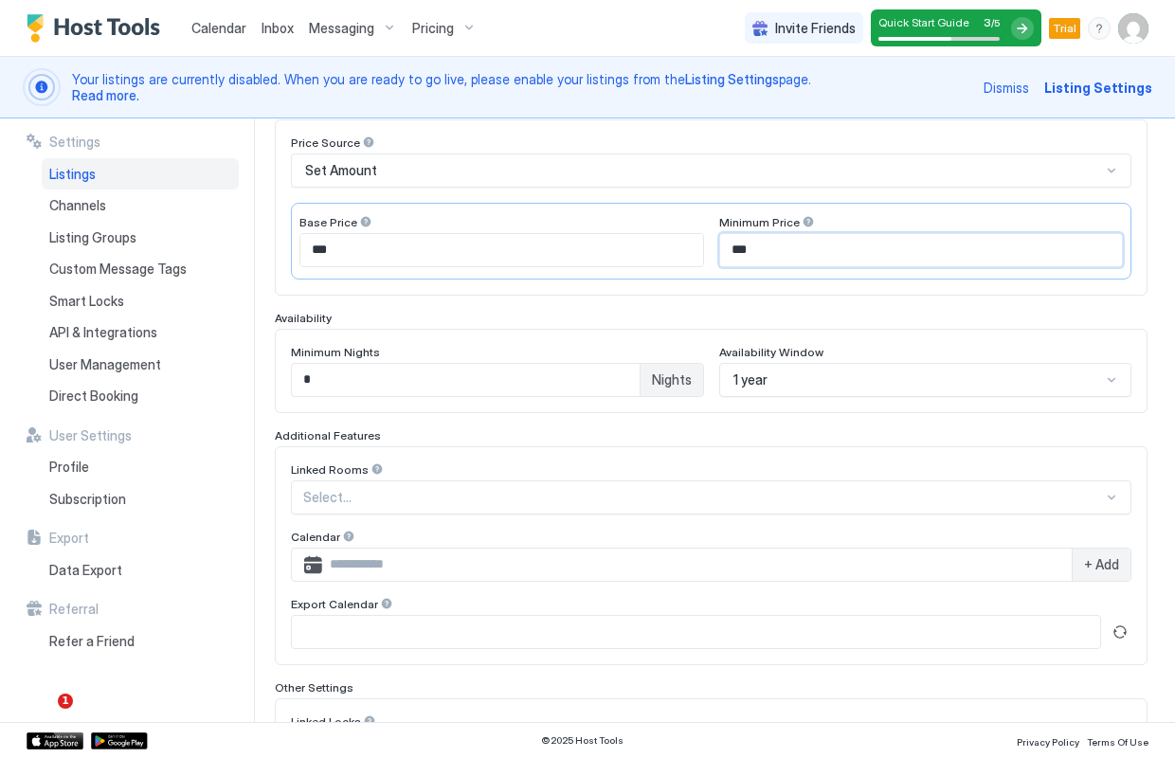
type input "***"
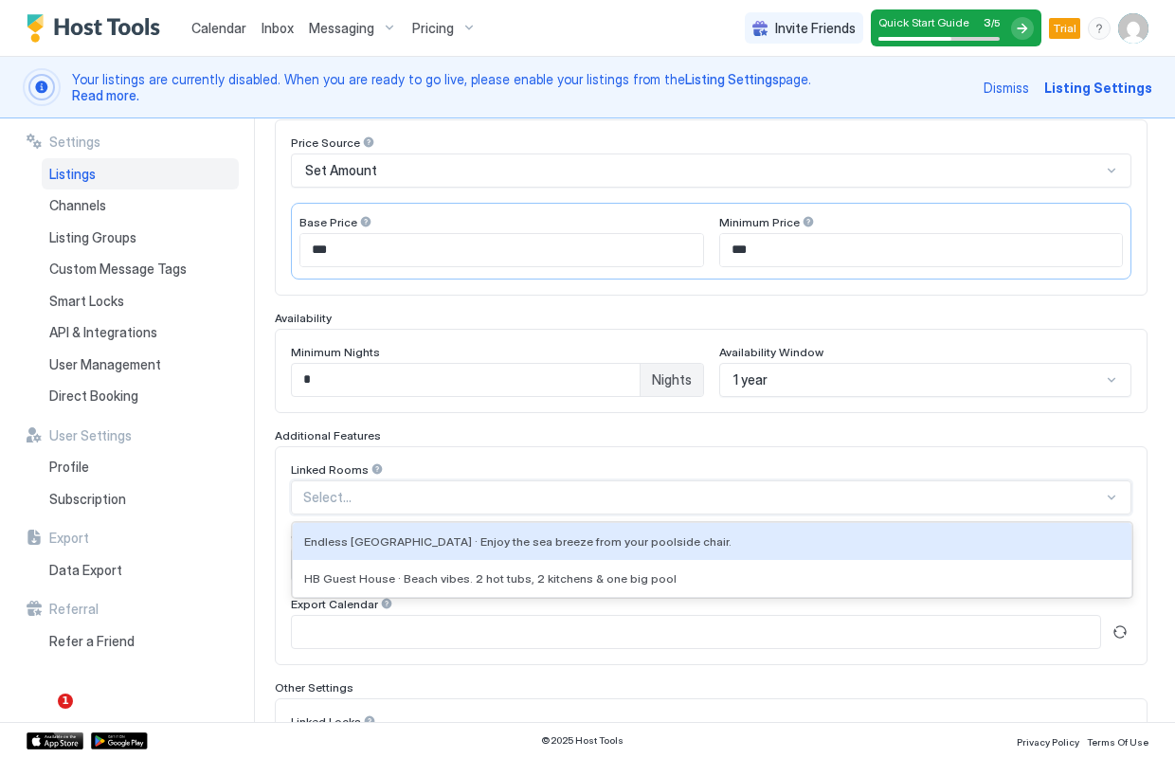
click at [508, 495] on div at bounding box center [703, 497] width 800 height 17
click at [576, 441] on div "Additional Features" at bounding box center [711, 435] width 873 height 14
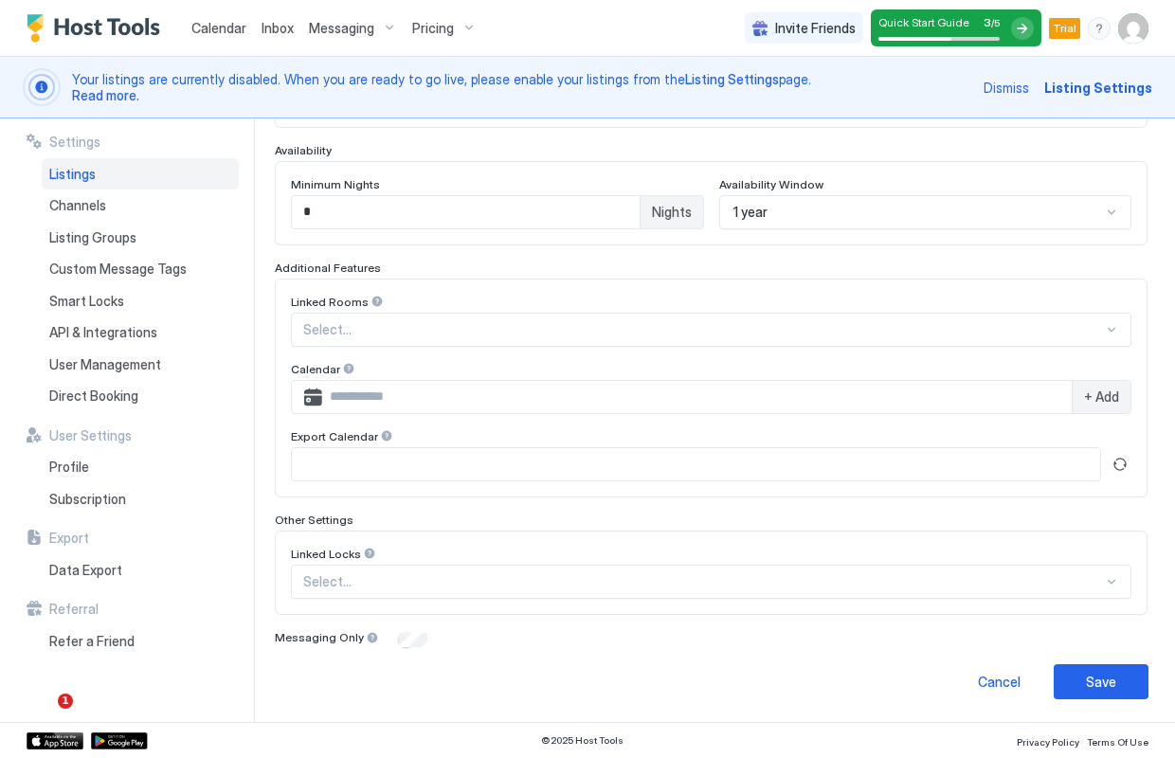
scroll to position [490, 0]
click at [1086, 683] on div "Save" at bounding box center [1101, 683] width 30 height 20
click at [1101, 682] on div "Save" at bounding box center [1101, 683] width 30 height 20
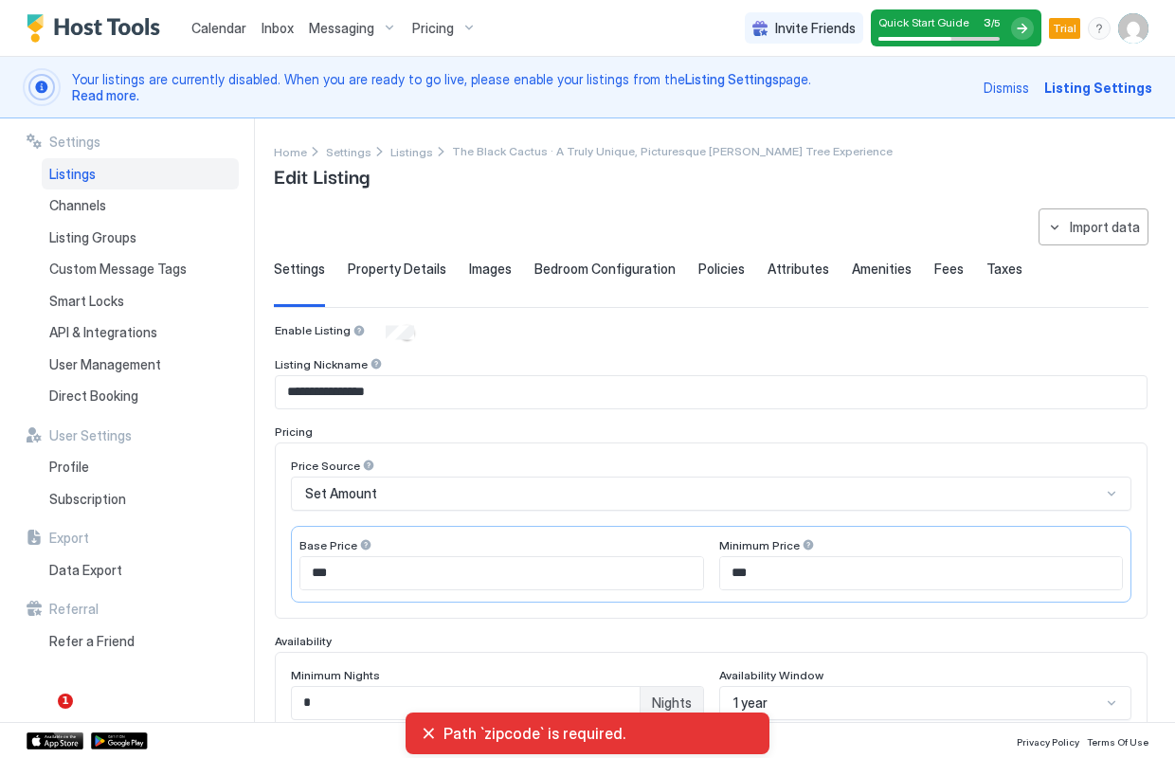
scroll to position [0, 0]
click at [416, 264] on span "Property Details" at bounding box center [397, 269] width 99 height 17
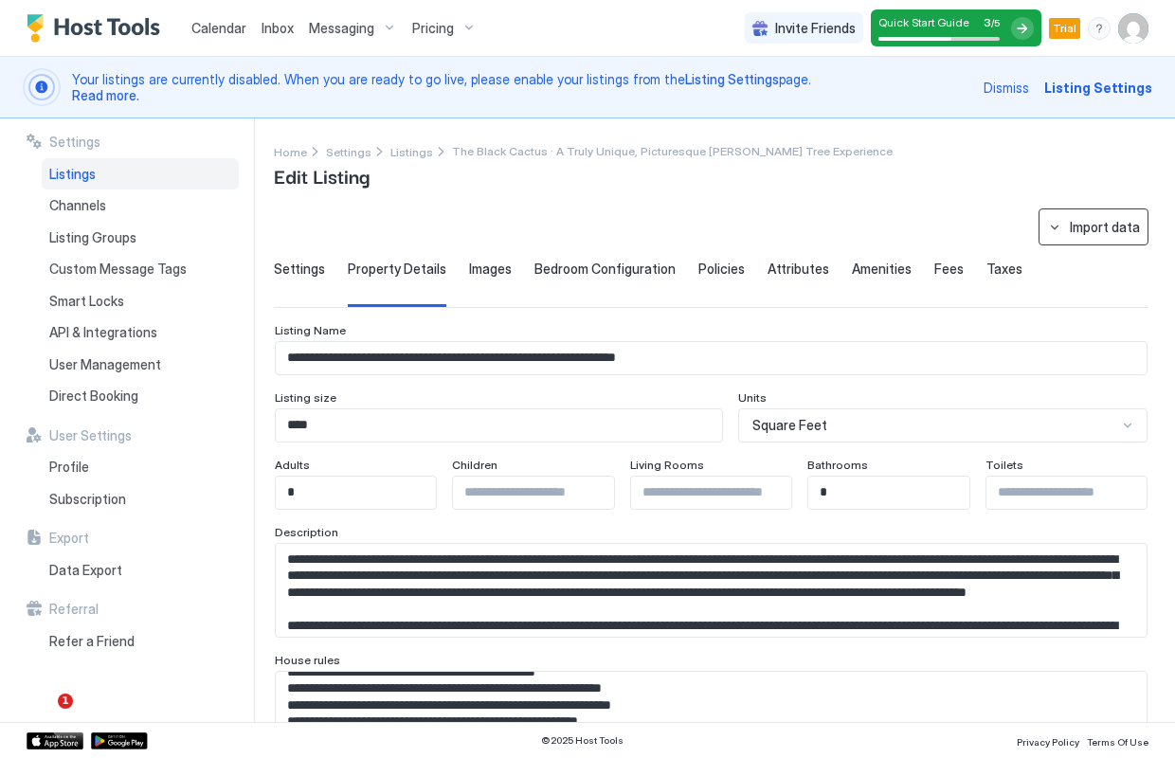
click at [1101, 233] on div "Import data" at bounding box center [1105, 227] width 70 height 20
click at [1100, 259] on div "Airbnb" at bounding box center [1102, 262] width 58 height 17
type textarea "**********"
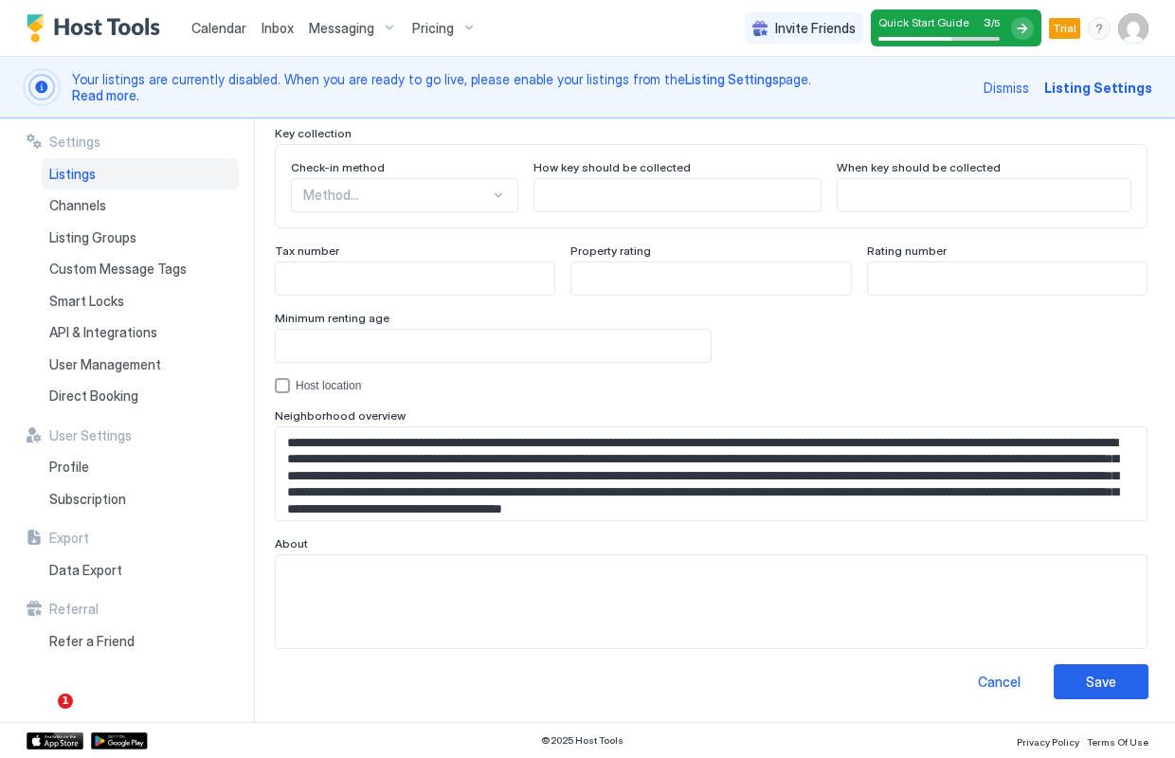
scroll to position [1768, 0]
click at [1104, 681] on div "Save" at bounding box center [1101, 683] width 30 height 20
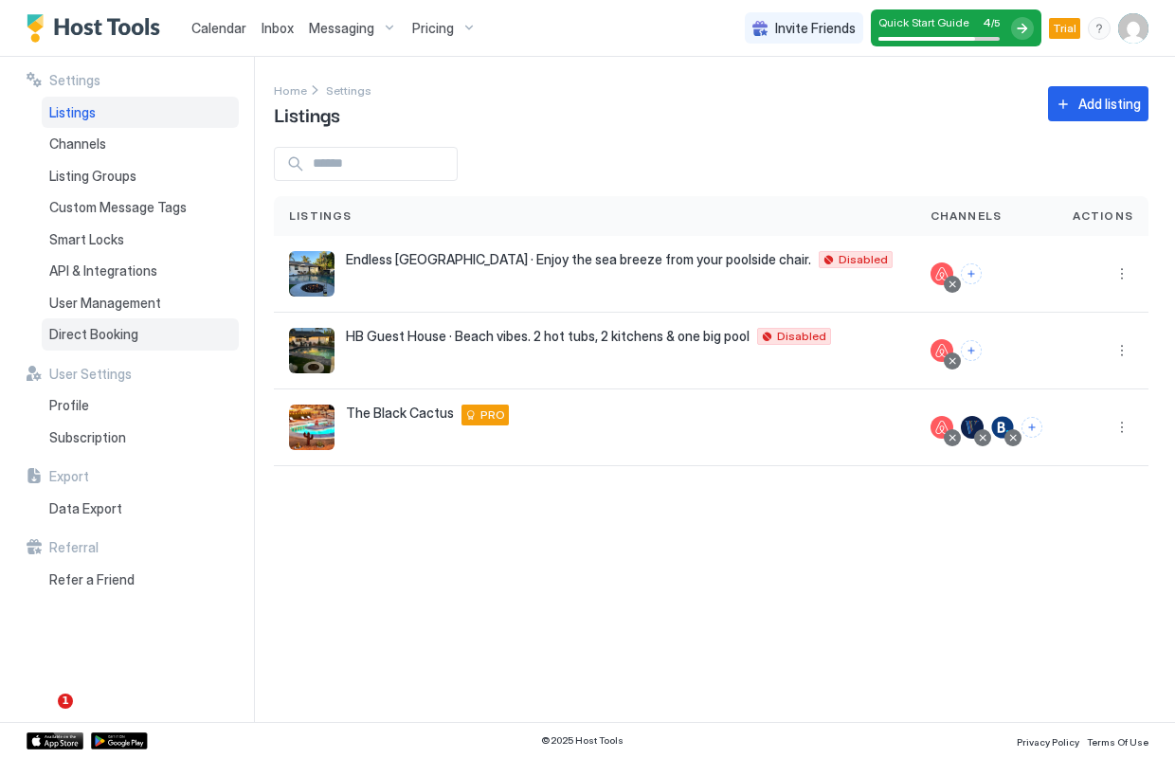
click at [111, 336] on span "Direct Booking" at bounding box center [93, 334] width 89 height 17
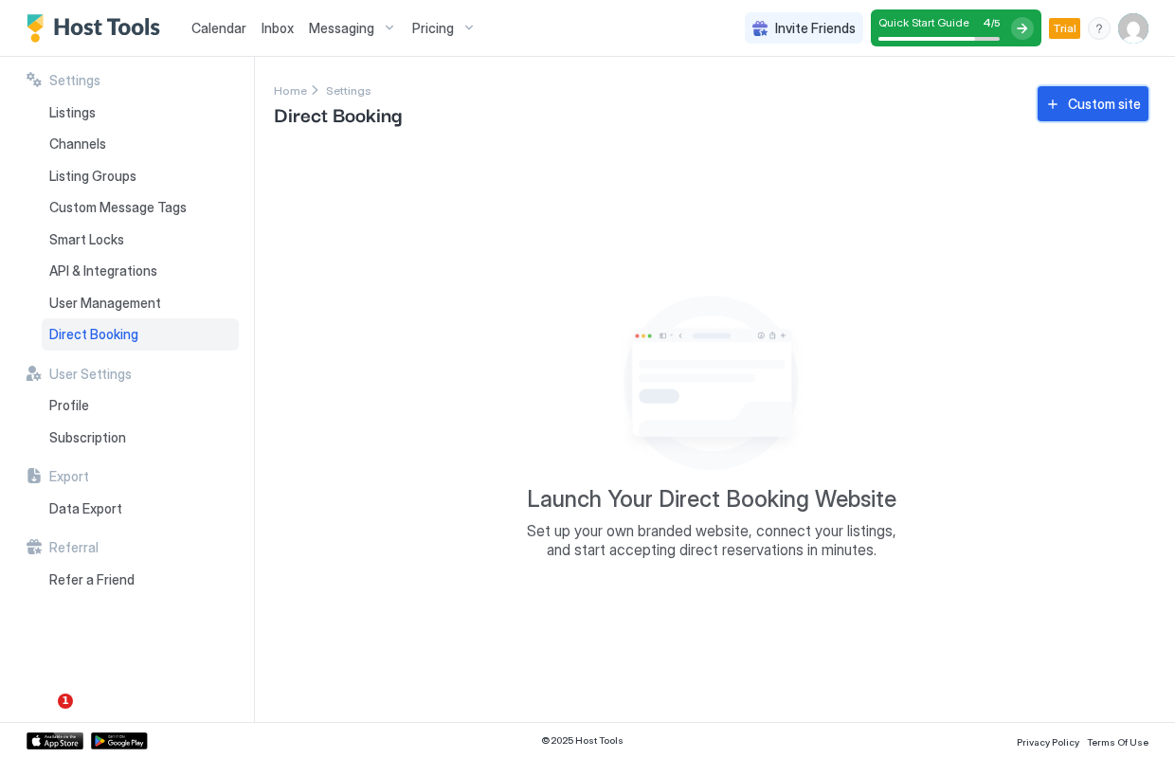
click at [1094, 104] on div "Custom site" at bounding box center [1104, 104] width 73 height 20
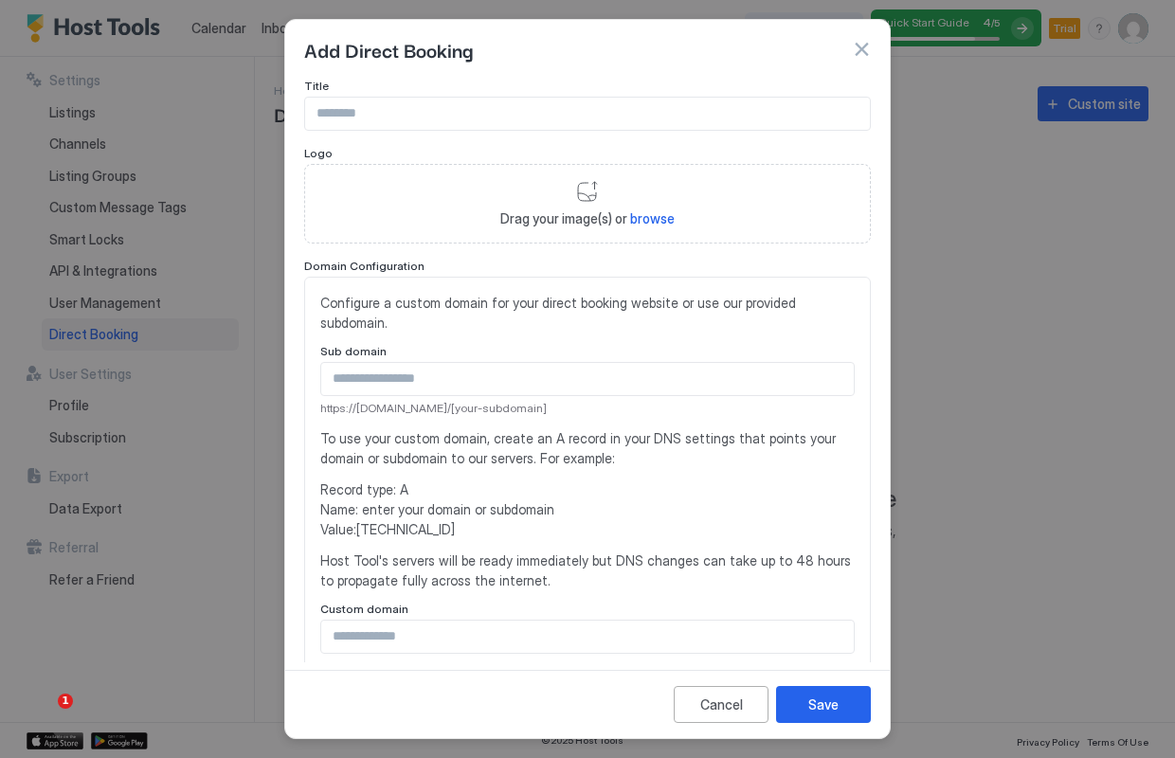
click at [402, 118] on input "Input Field" at bounding box center [587, 114] width 565 height 32
type input "**********"
click at [593, 199] on div "Drag your image(s) or browse" at bounding box center [587, 204] width 567 height 80
type input "**********"
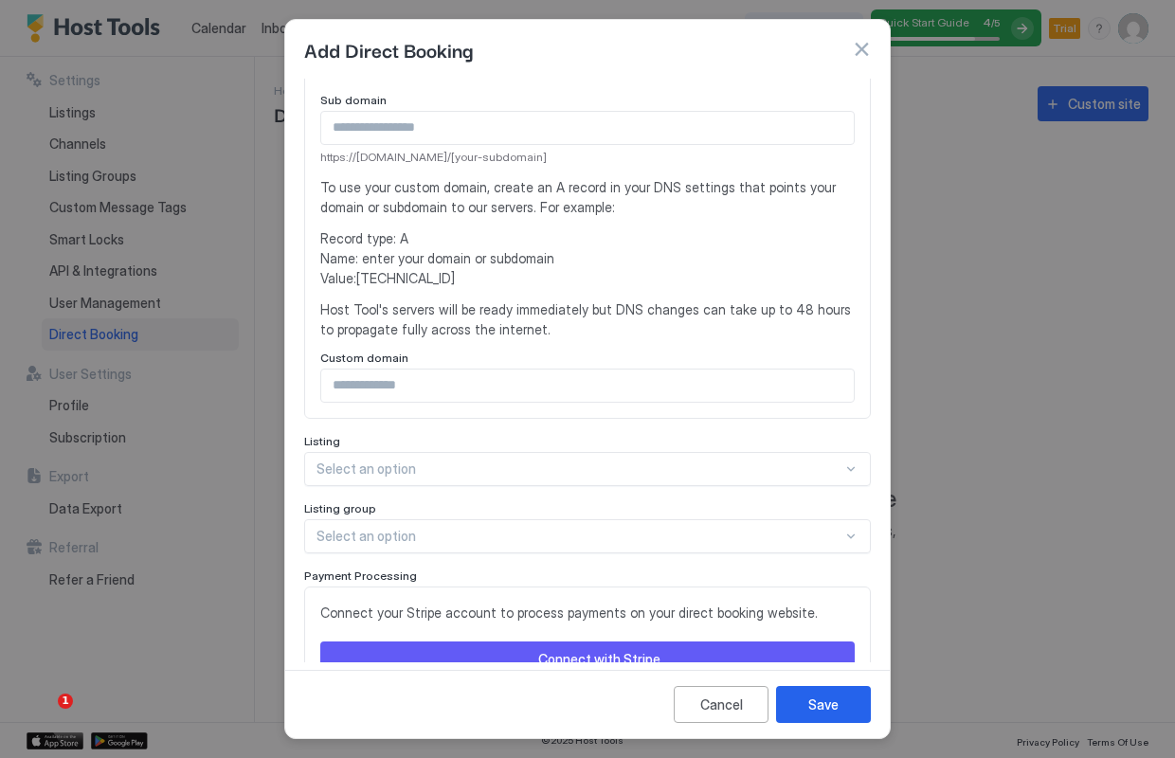
scroll to position [346, 0]
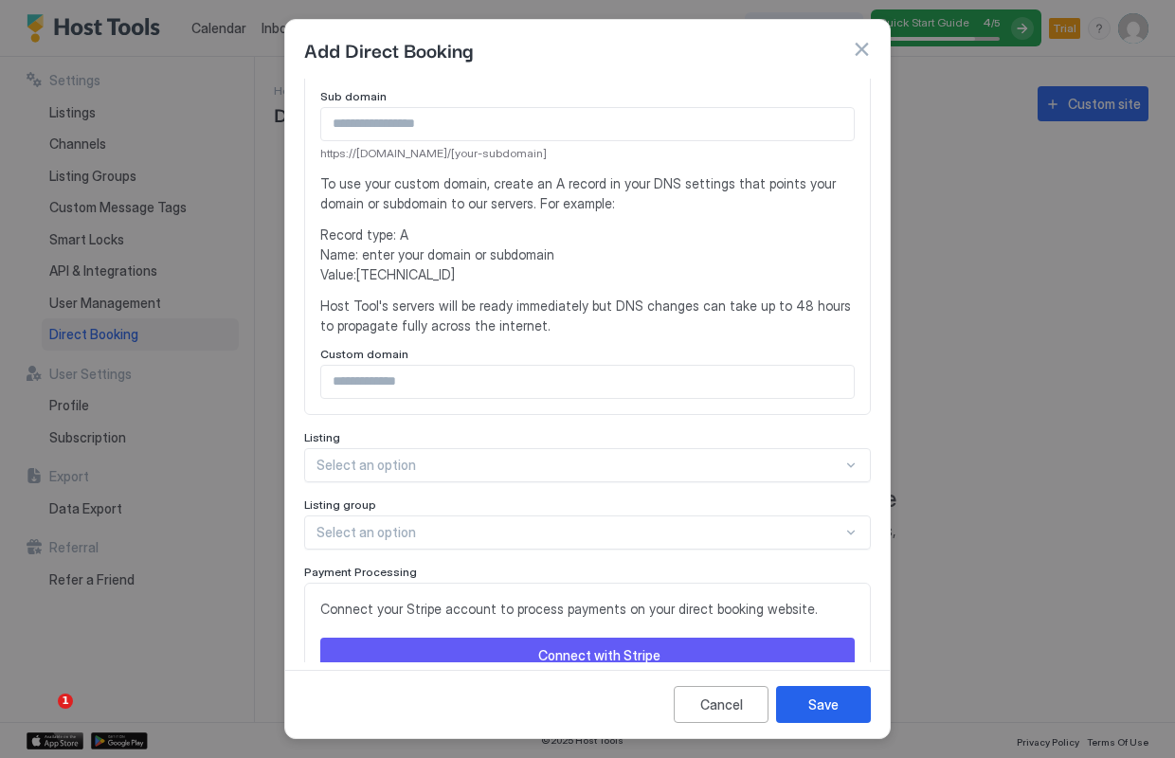
click at [473, 366] on input "Input Field" at bounding box center [587, 382] width 533 height 32
click at [484, 457] on div at bounding box center [580, 465] width 526 height 17
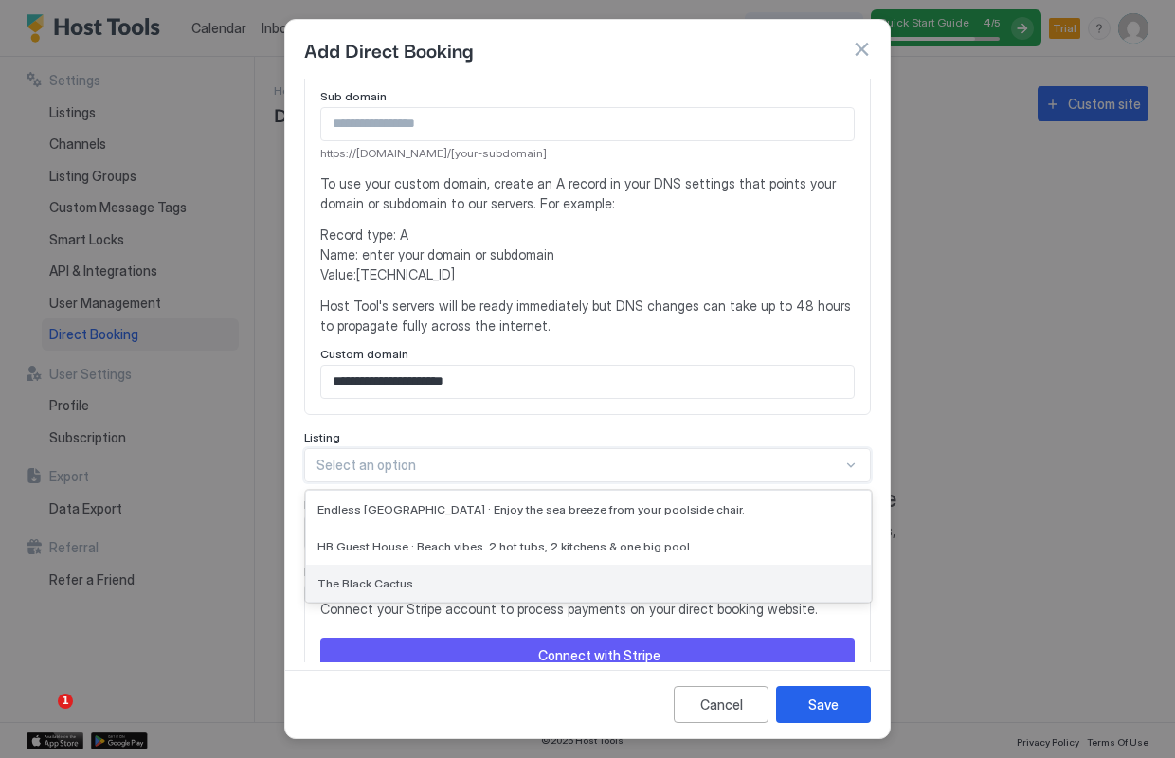
click at [464, 576] on div "The Black Cactus" at bounding box center [589, 583] width 542 height 14
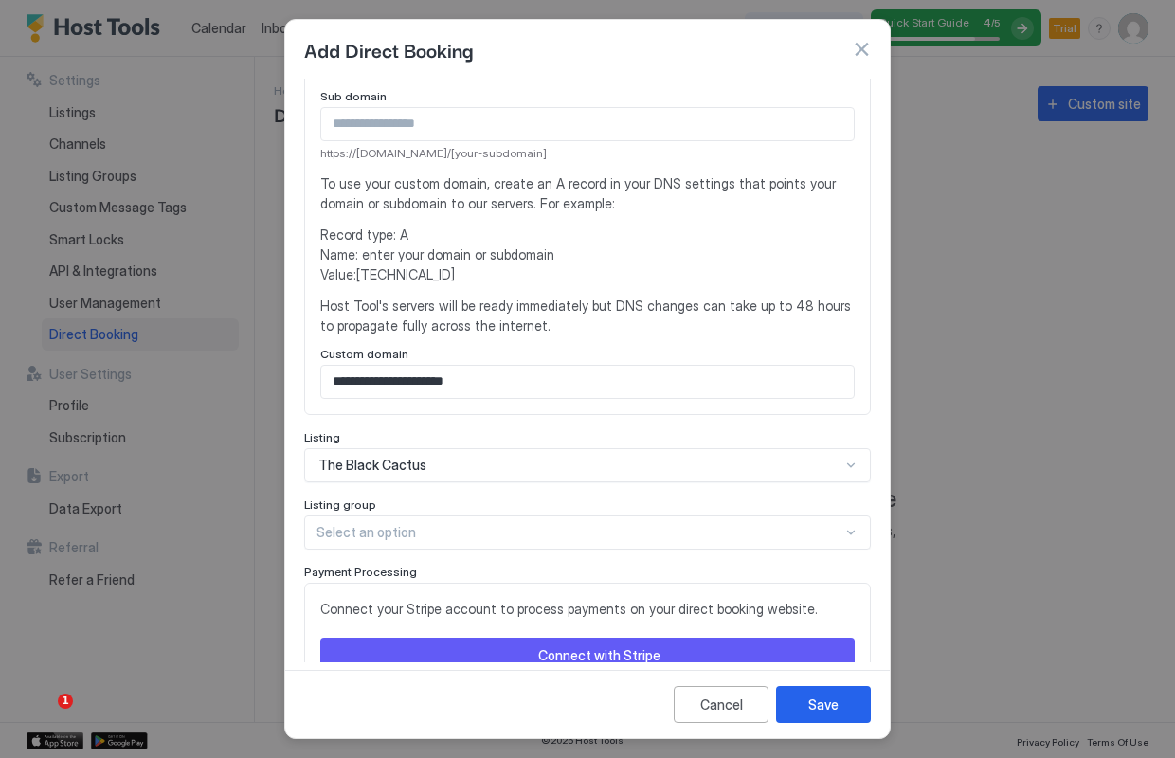
click at [641, 646] on div "Connect with Stripe" at bounding box center [599, 656] width 122 height 20
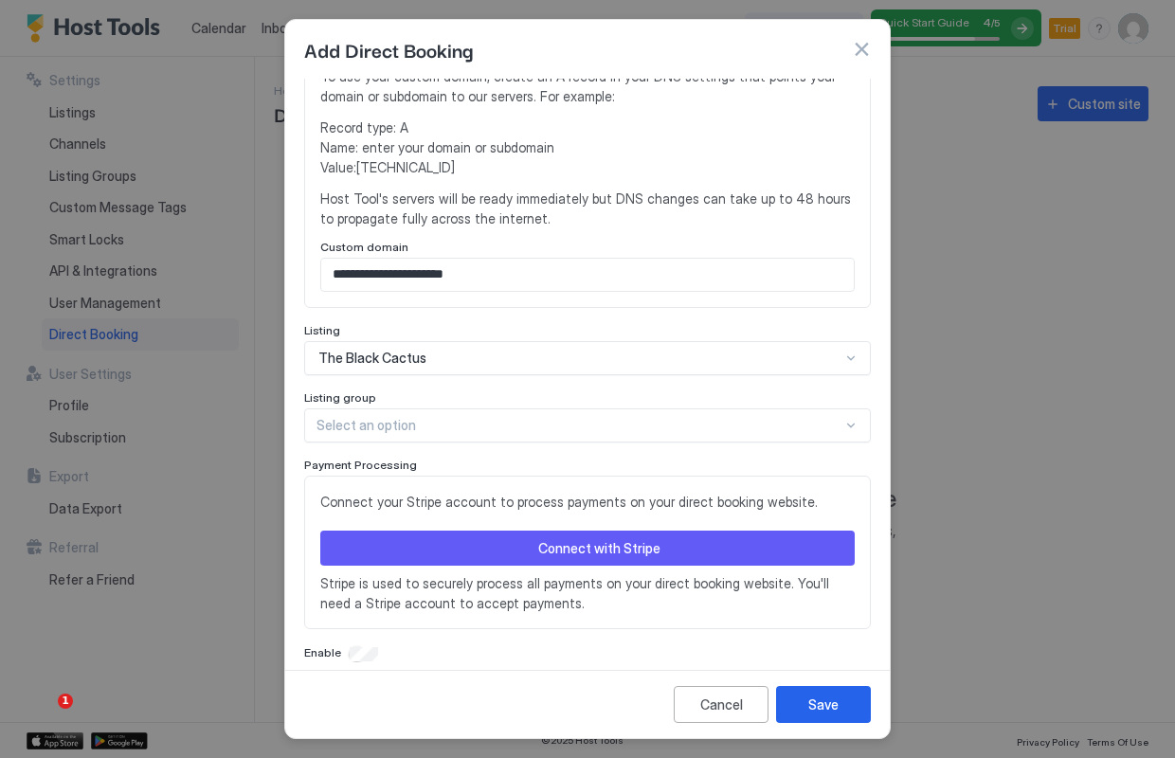
scroll to position [477, 0]
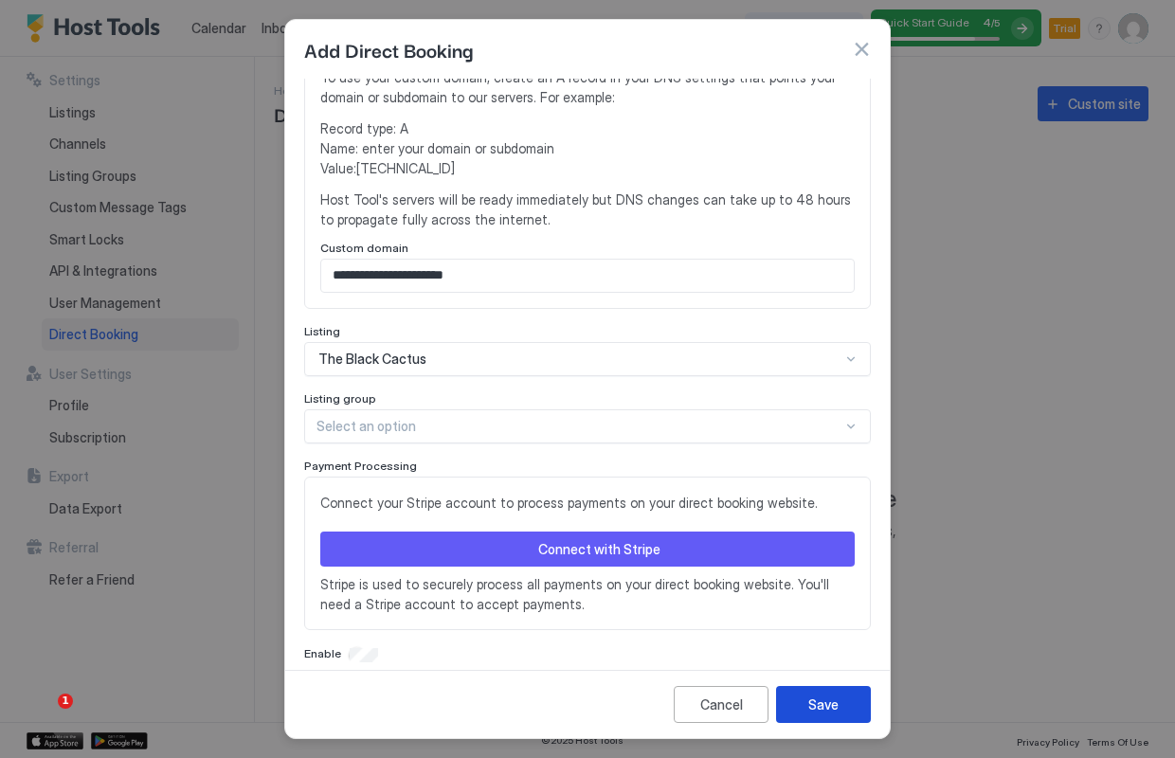
click at [818, 709] on div "Save" at bounding box center [824, 705] width 30 height 20
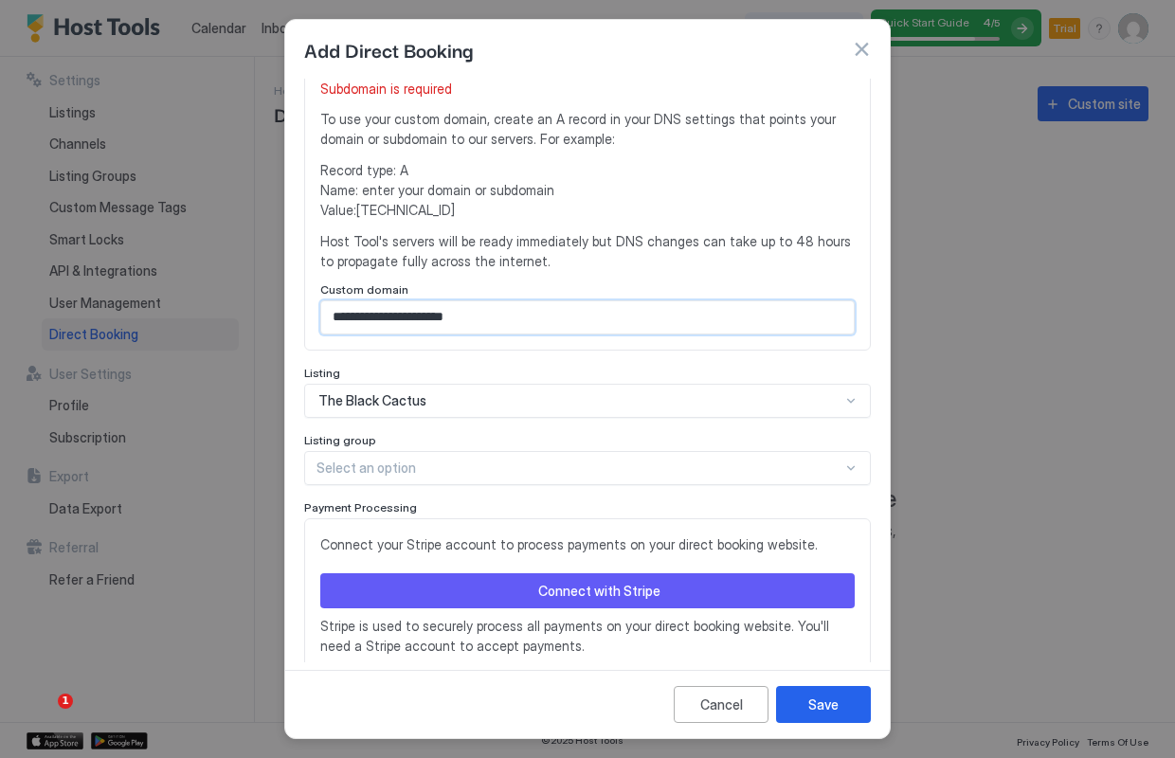
click at [335, 301] on input "**********" at bounding box center [587, 317] width 533 height 32
type input "**********"
click at [827, 705] on div "Save" at bounding box center [824, 705] width 30 height 20
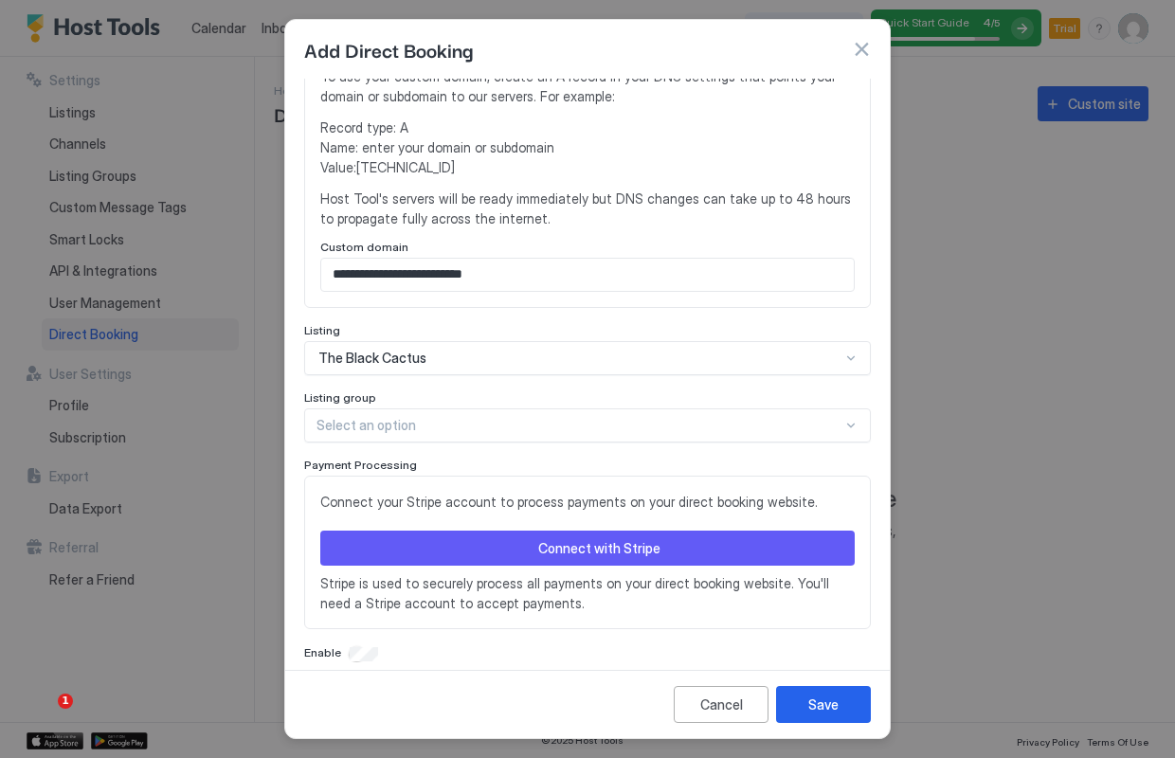
scroll to position [477, 0]
click at [531, 532] on button "Connect with Stripe" at bounding box center [587, 549] width 535 height 35
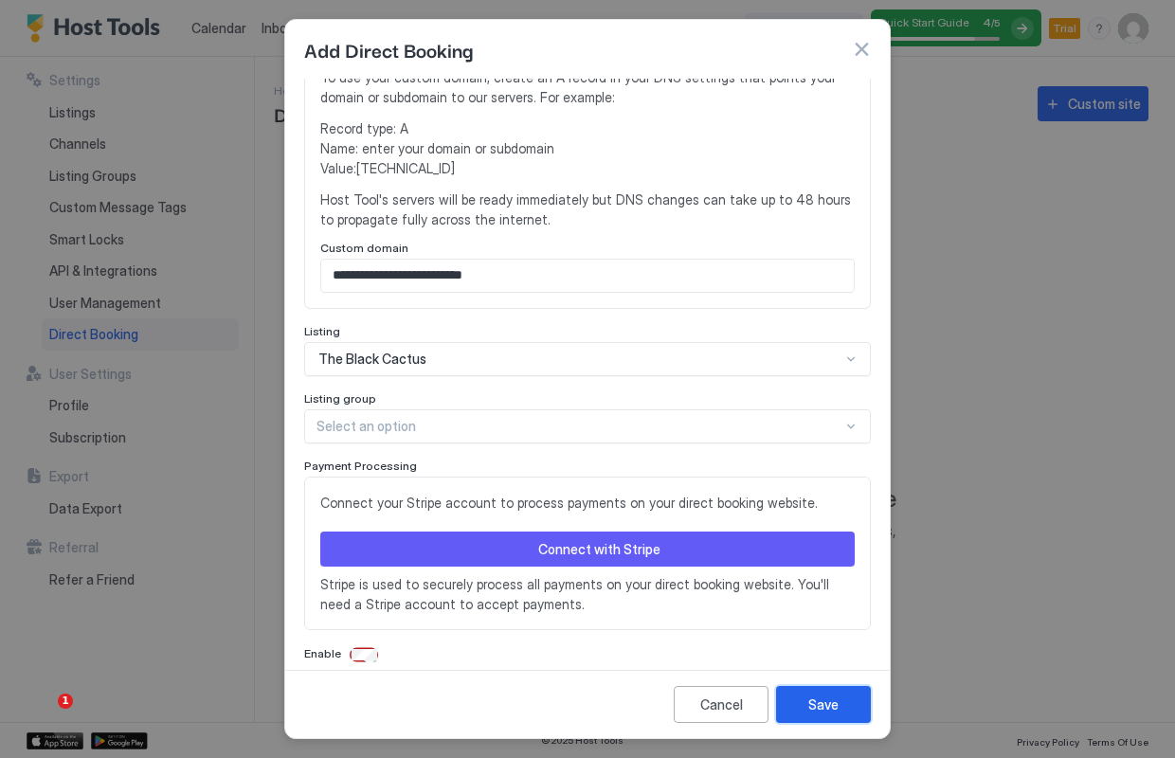
click at [827, 711] on div "Save" at bounding box center [824, 705] width 30 height 20
click at [977, 308] on div at bounding box center [587, 379] width 1175 height 758
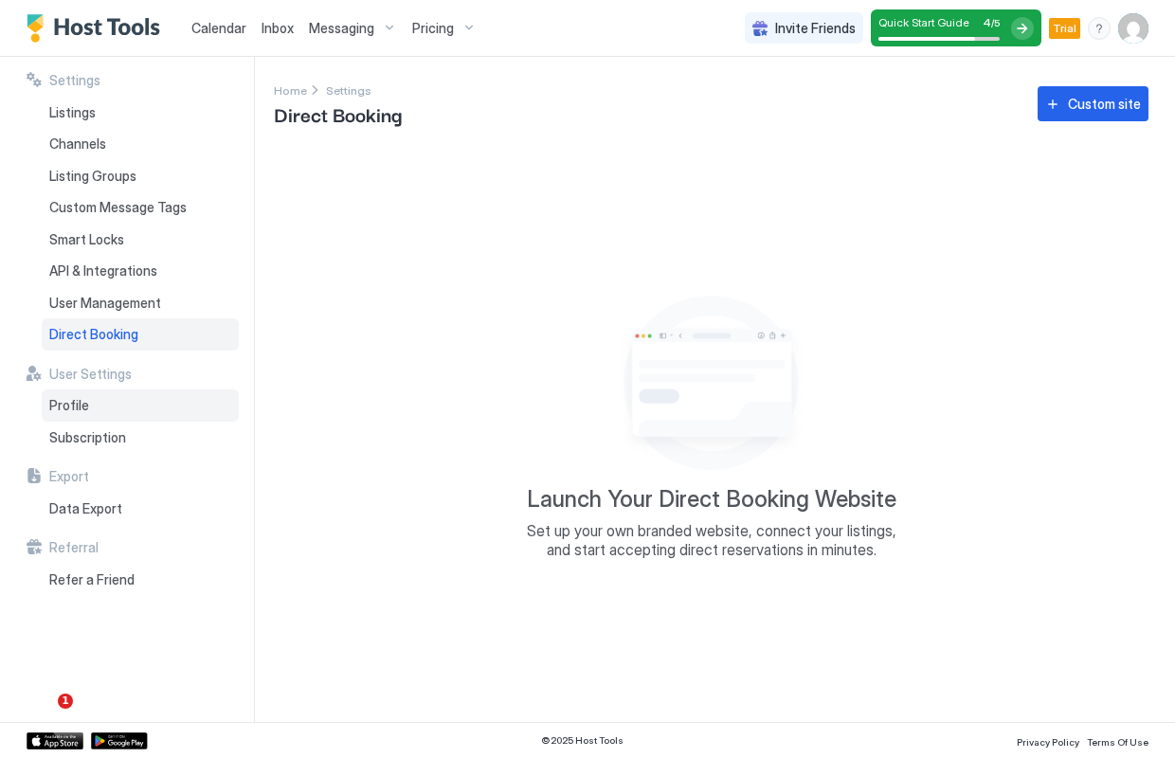
click at [103, 402] on div "Profile" at bounding box center [140, 406] width 197 height 32
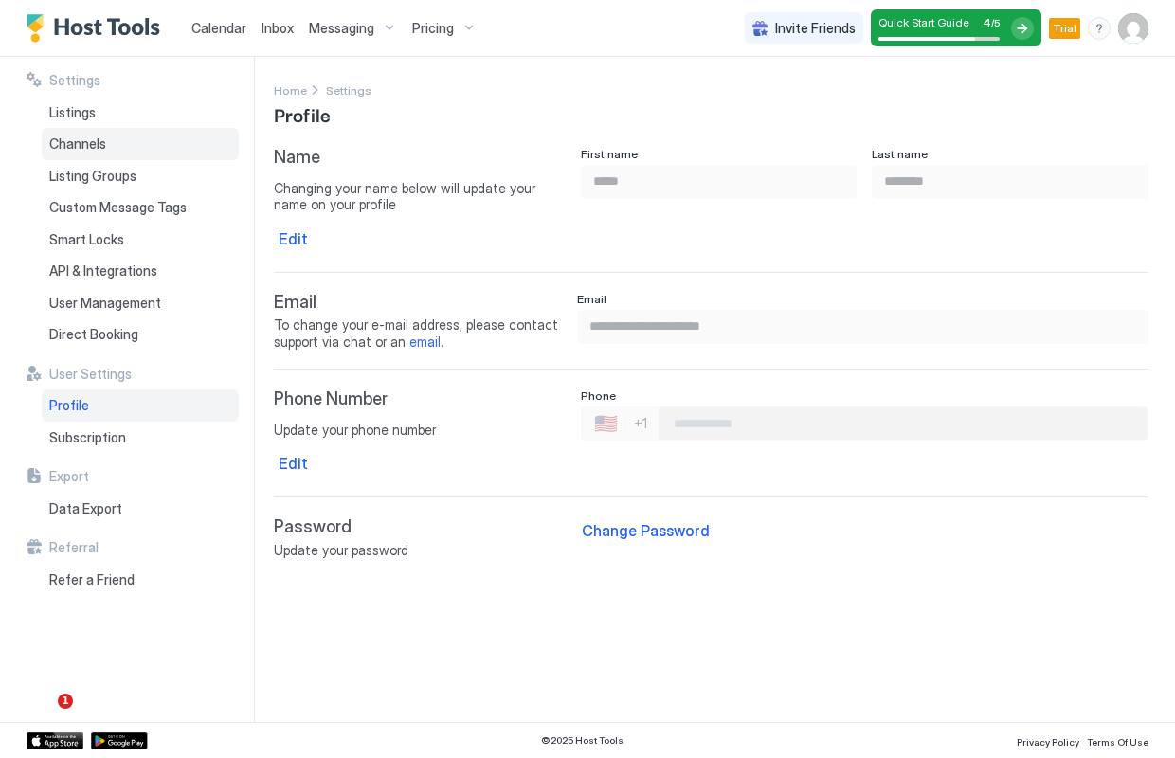
click at [87, 142] on span "Channels" at bounding box center [77, 144] width 57 height 17
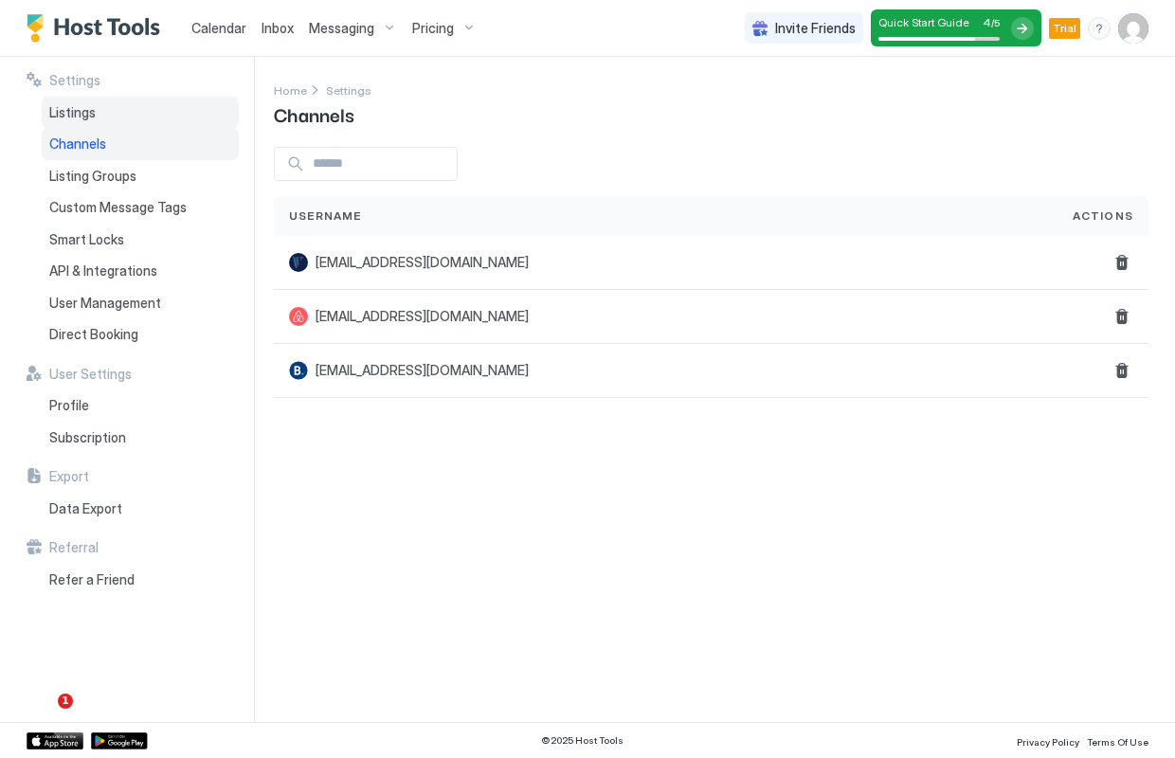
click at [92, 111] on span "Listings" at bounding box center [72, 112] width 46 height 17
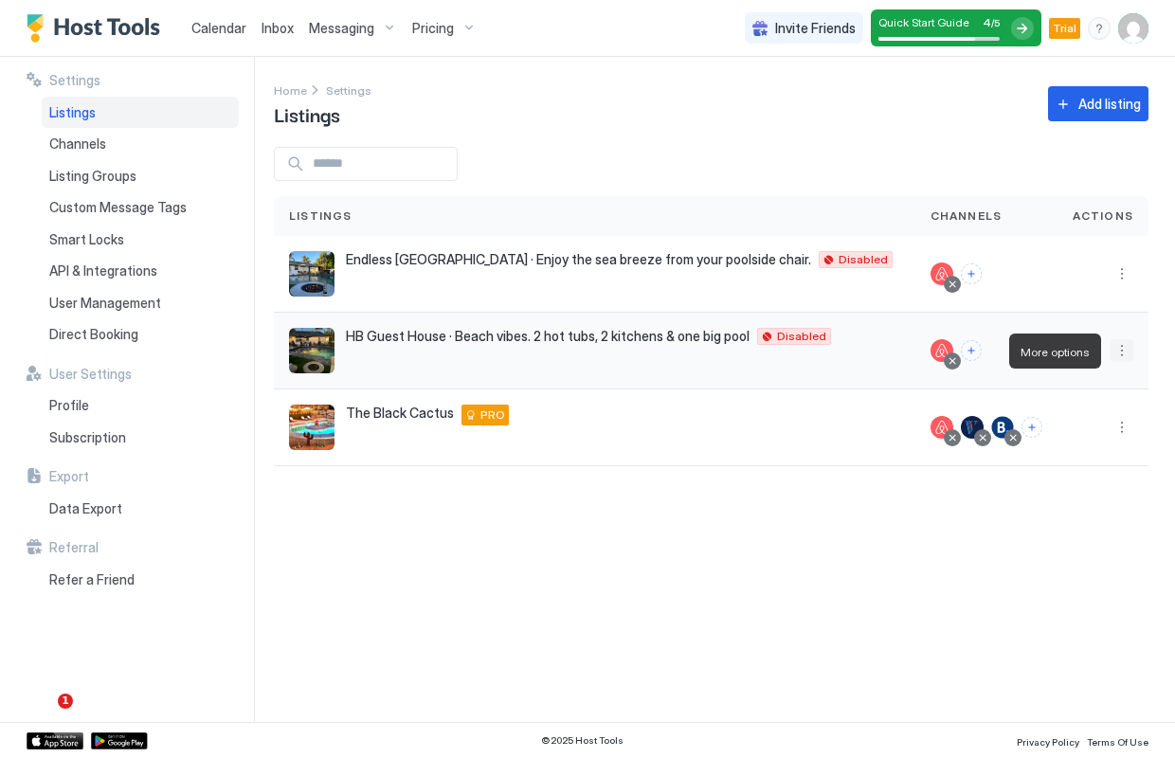
click at [1122, 340] on button "More options" at bounding box center [1122, 350] width 23 height 23
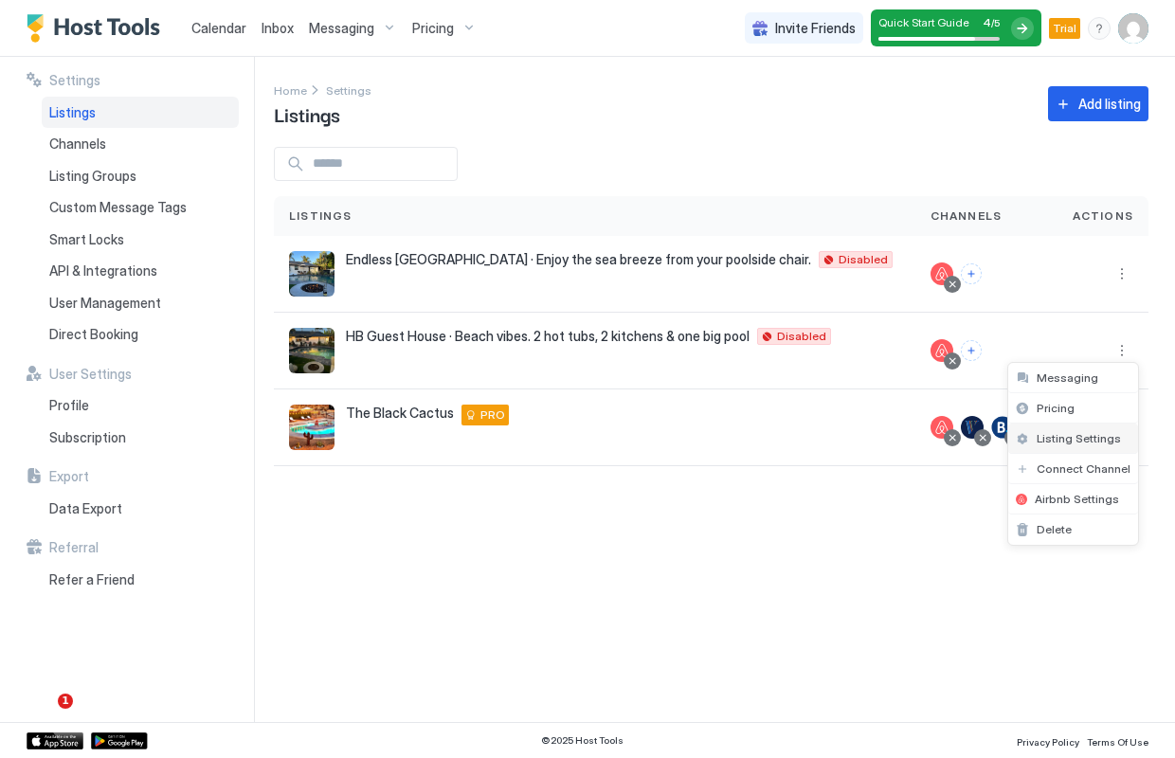
click at [1083, 437] on span "Listing Settings" at bounding box center [1079, 438] width 84 height 14
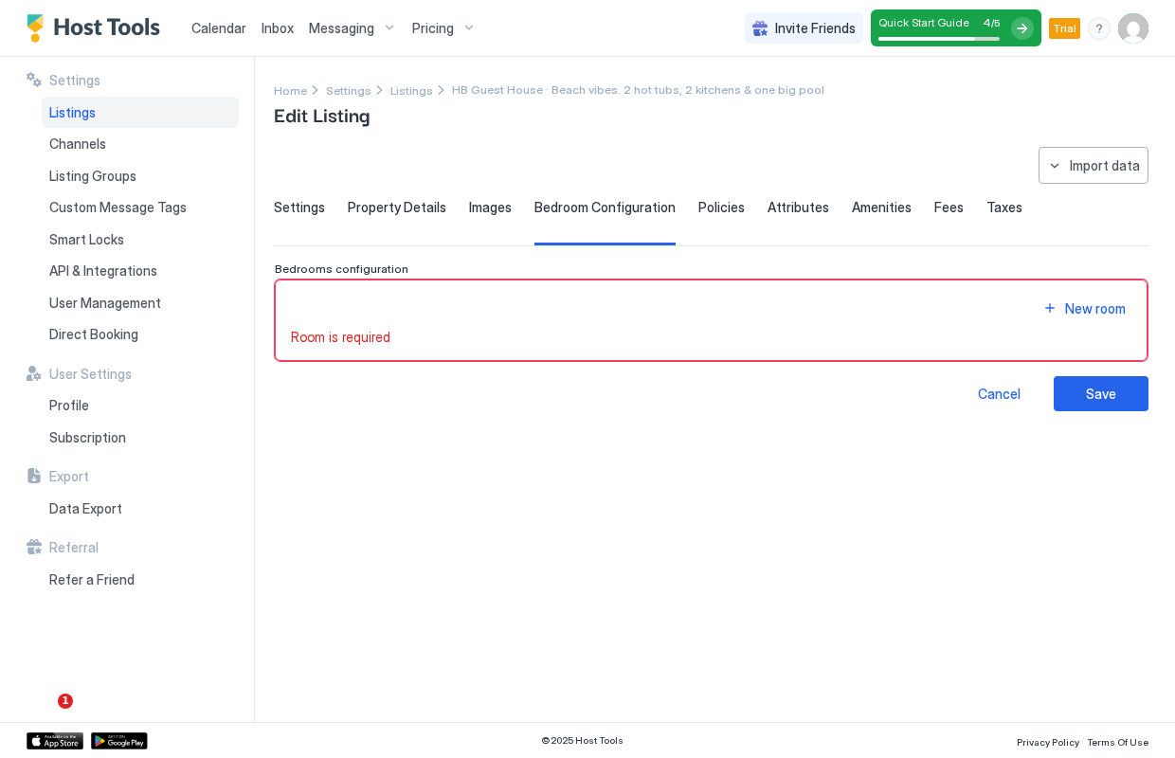
click at [886, 126] on div "Home Settings Listings HB Guest House · Beach vibes. 2 hot tubs, 2 kitchens & o…" at bounding box center [711, 104] width 875 height 48
click at [1144, 76] on div "**********" at bounding box center [724, 389] width 901 height 665
click at [1009, 394] on div "Cancel" at bounding box center [999, 394] width 43 height 20
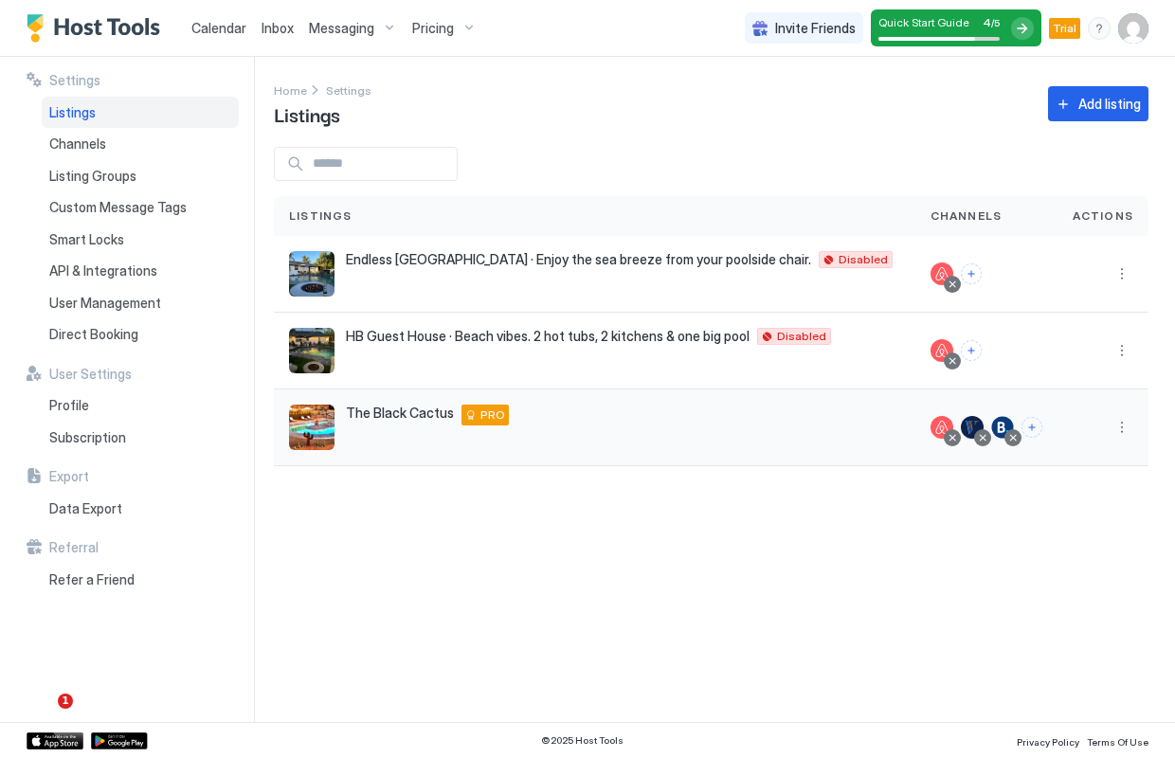
click at [405, 420] on span "The Black Cactus" at bounding box center [400, 413] width 108 height 17
click at [312, 435] on img "listing image" at bounding box center [311, 427] width 45 height 45
click at [1125, 429] on button "More options" at bounding box center [1122, 427] width 23 height 23
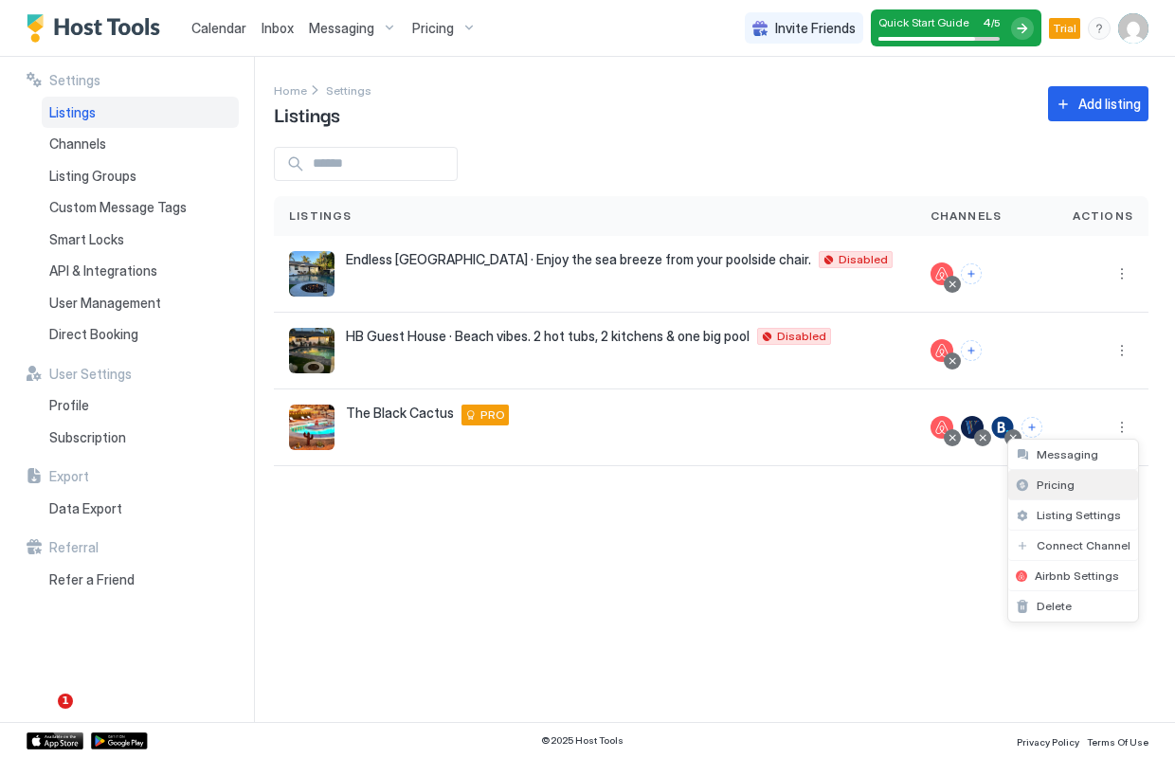
click at [1060, 486] on span "Pricing" at bounding box center [1056, 485] width 38 height 14
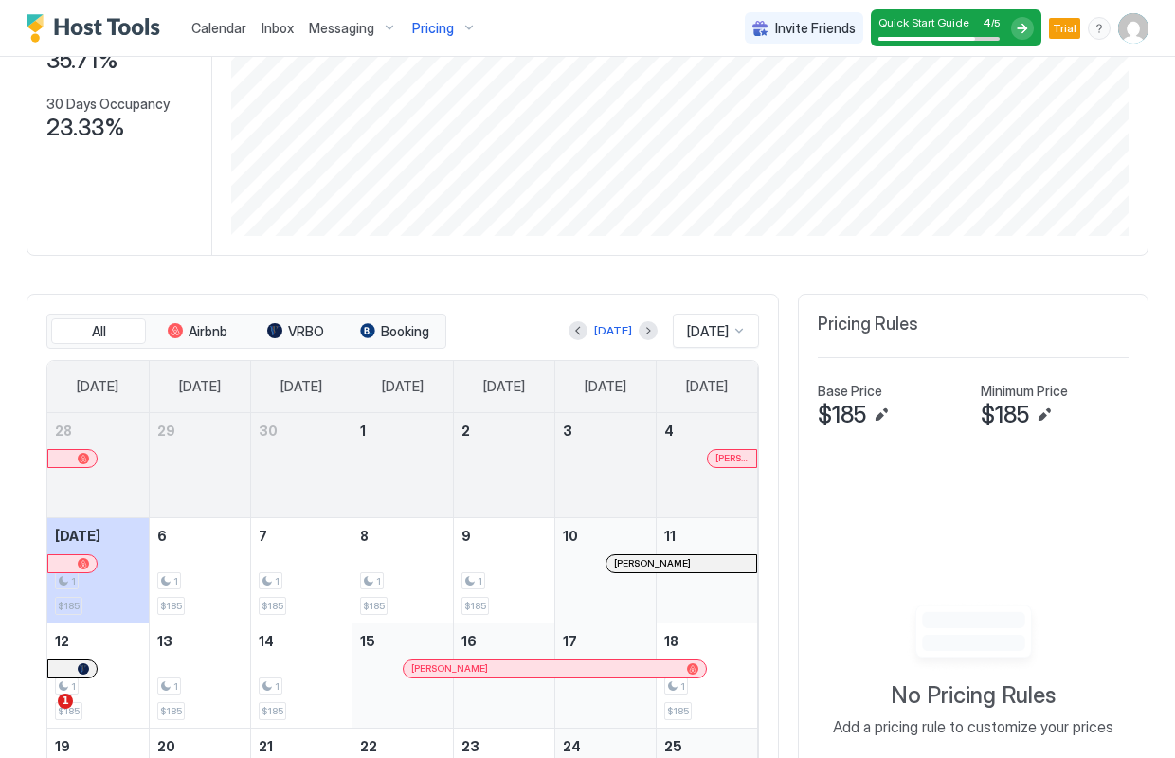
scroll to position [295, 0]
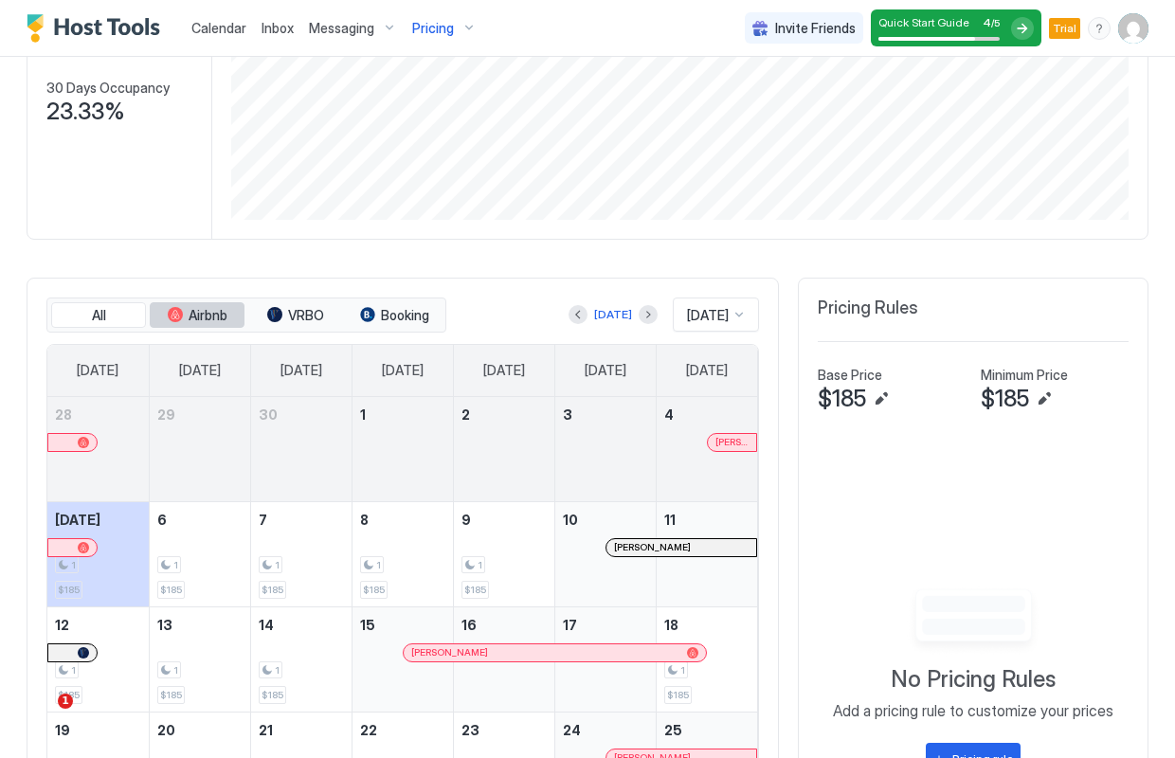
click at [210, 309] on span "Airbnb" at bounding box center [208, 315] width 39 height 17
click at [200, 320] on span "Airbnb" at bounding box center [208, 315] width 39 height 17
click at [296, 316] on span "VRBO" at bounding box center [306, 315] width 36 height 17
click at [410, 317] on span "Booking" at bounding box center [405, 315] width 48 height 17
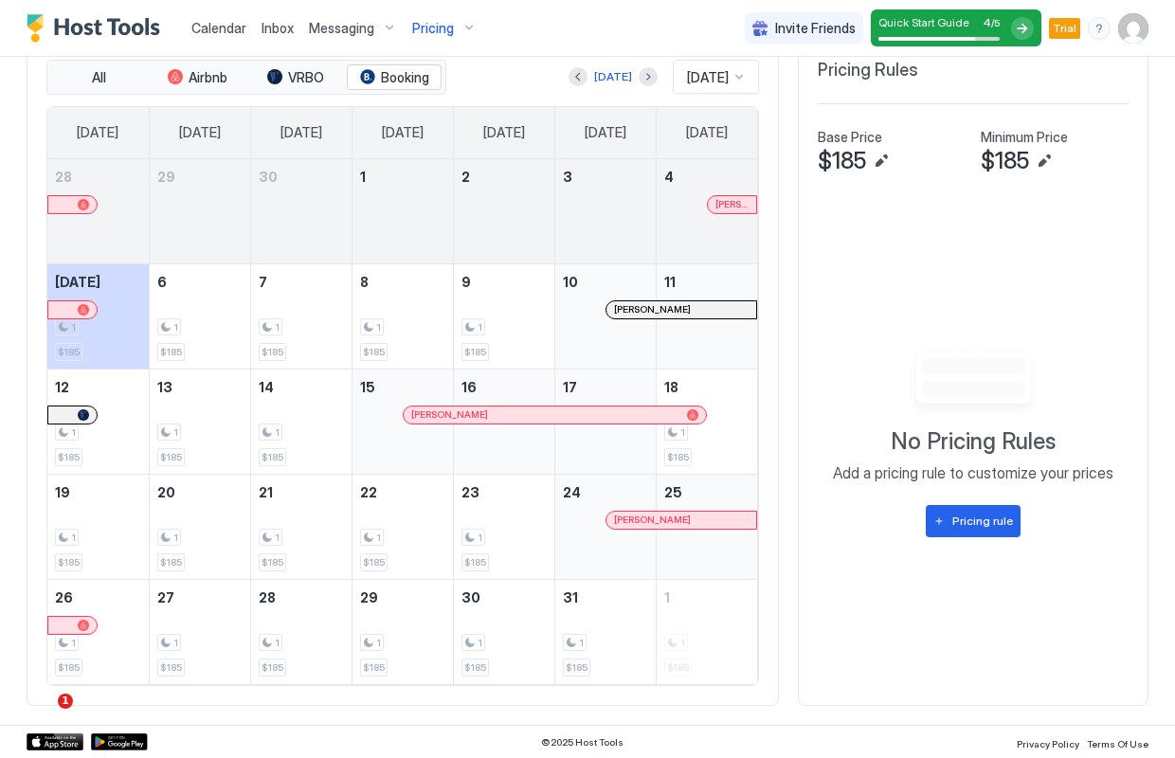
scroll to position [532, 0]
click at [985, 521] on div "Pricing rule" at bounding box center [983, 522] width 61 height 17
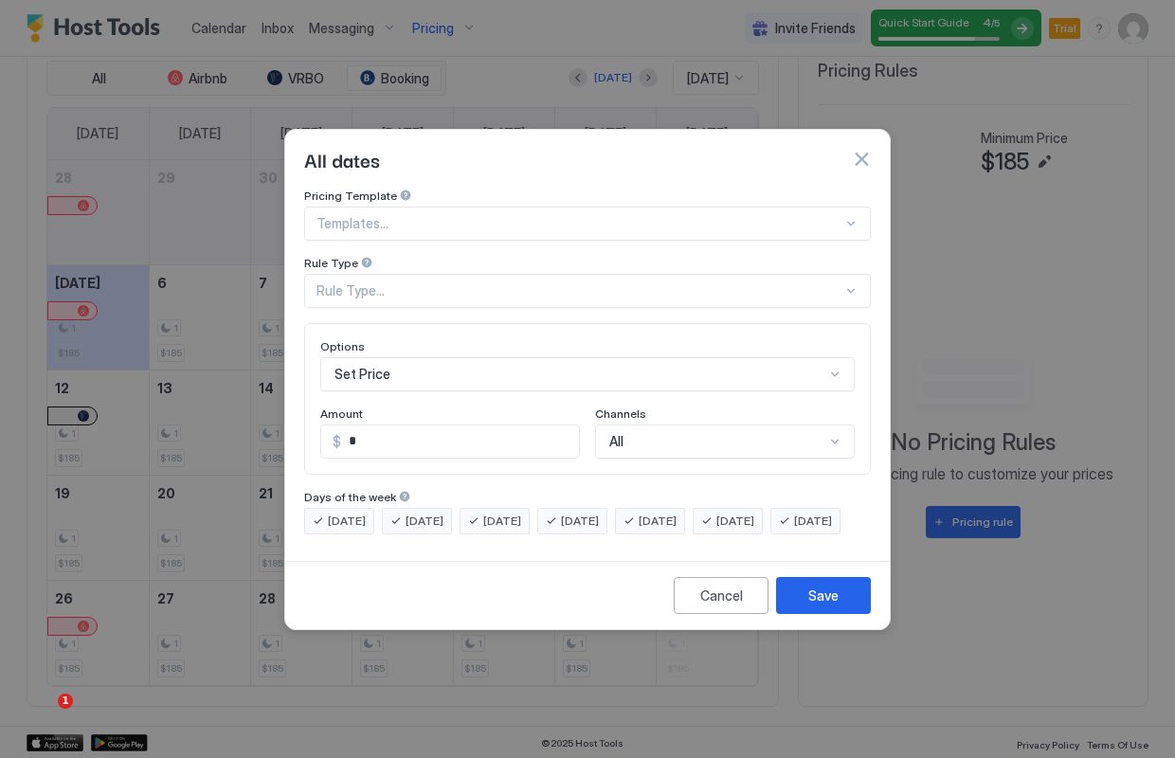
click at [849, 216] on div at bounding box center [851, 223] width 15 height 15
click at [1050, 306] on div at bounding box center [587, 379] width 1175 height 758
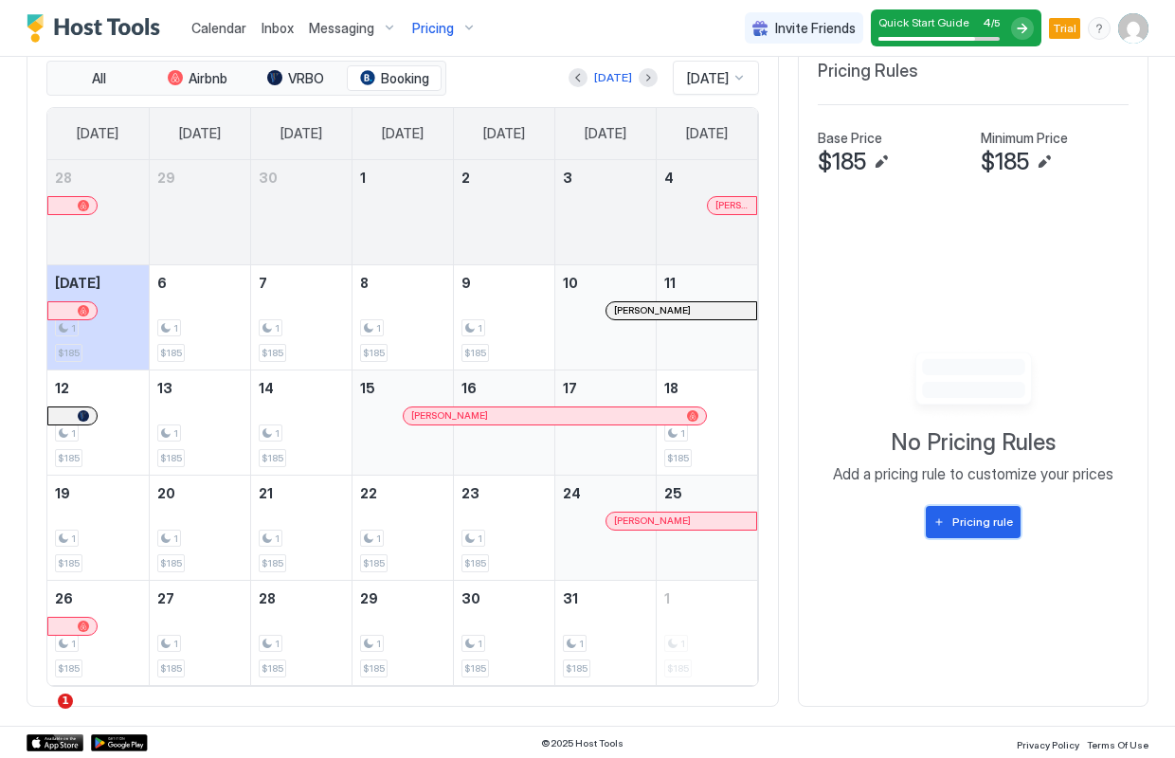
click at [969, 528] on div "Pricing rule" at bounding box center [983, 522] width 61 height 17
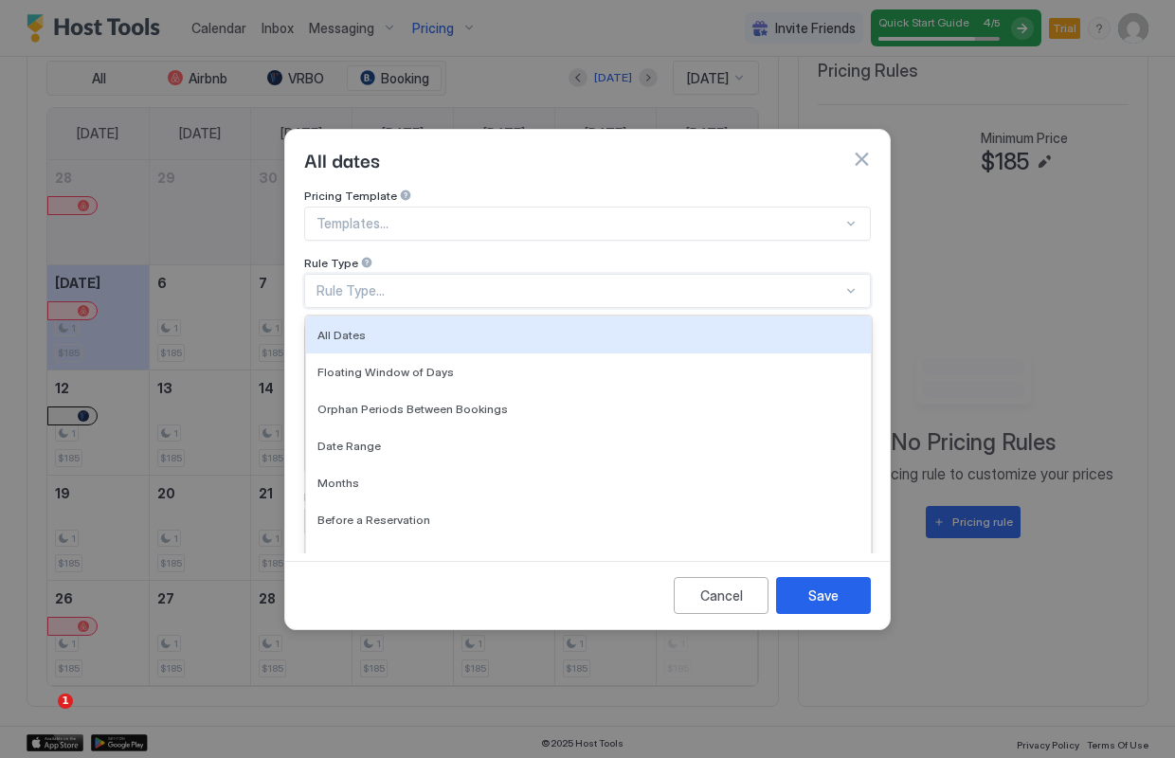
click at [819, 282] on div "Rule Type..." at bounding box center [580, 290] width 526 height 17
click at [860, 150] on button "button" at bounding box center [861, 159] width 19 height 19
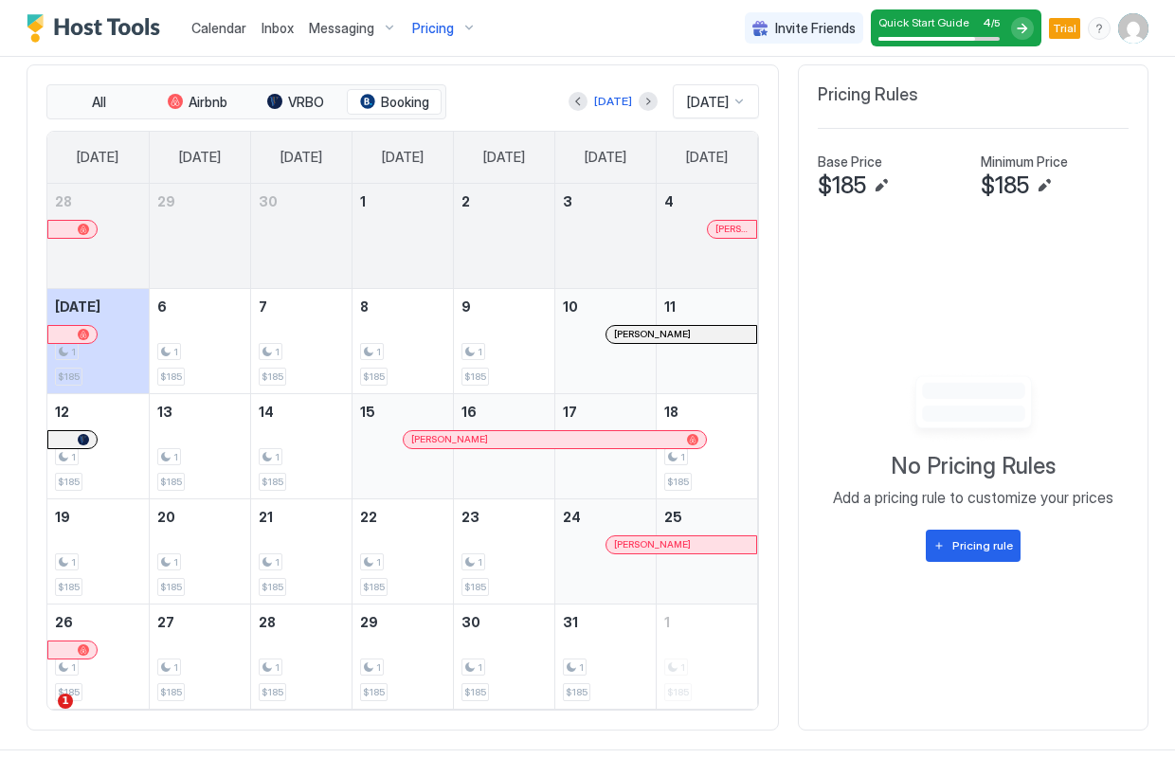
scroll to position [509, 0]
click at [731, 98] on div at bounding box center [739, 100] width 16 height 17
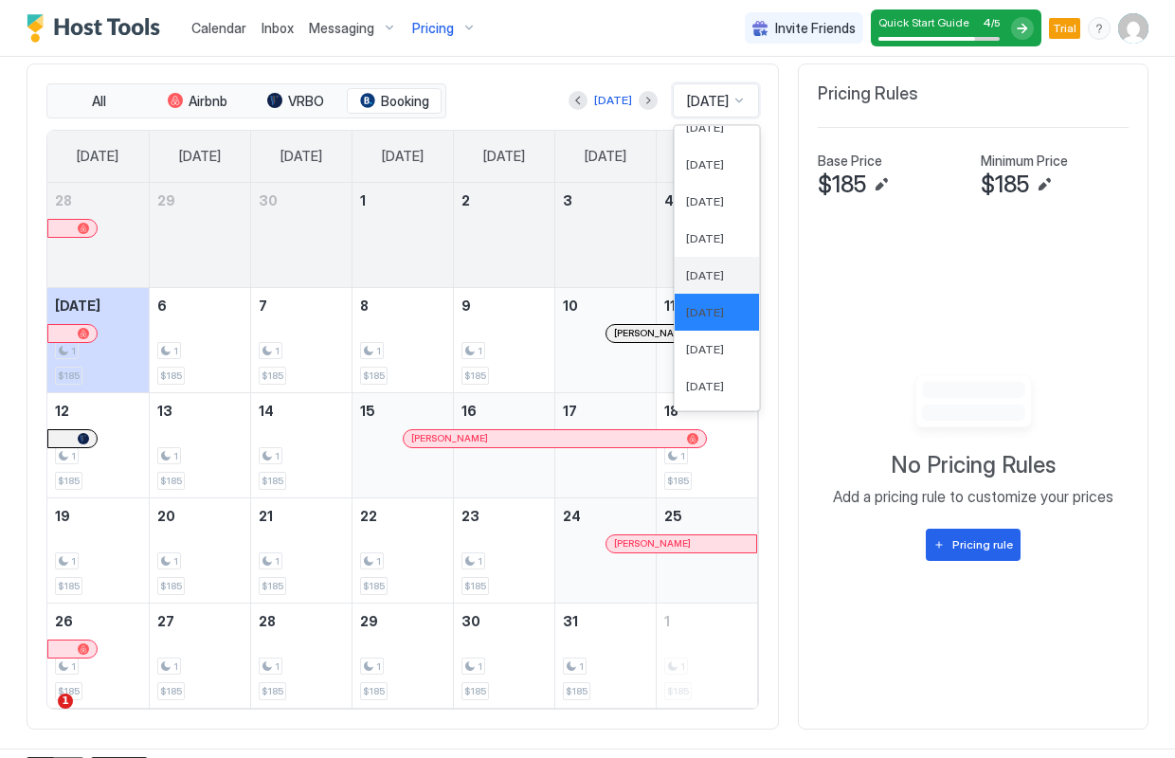
scroll to position [609, 0]
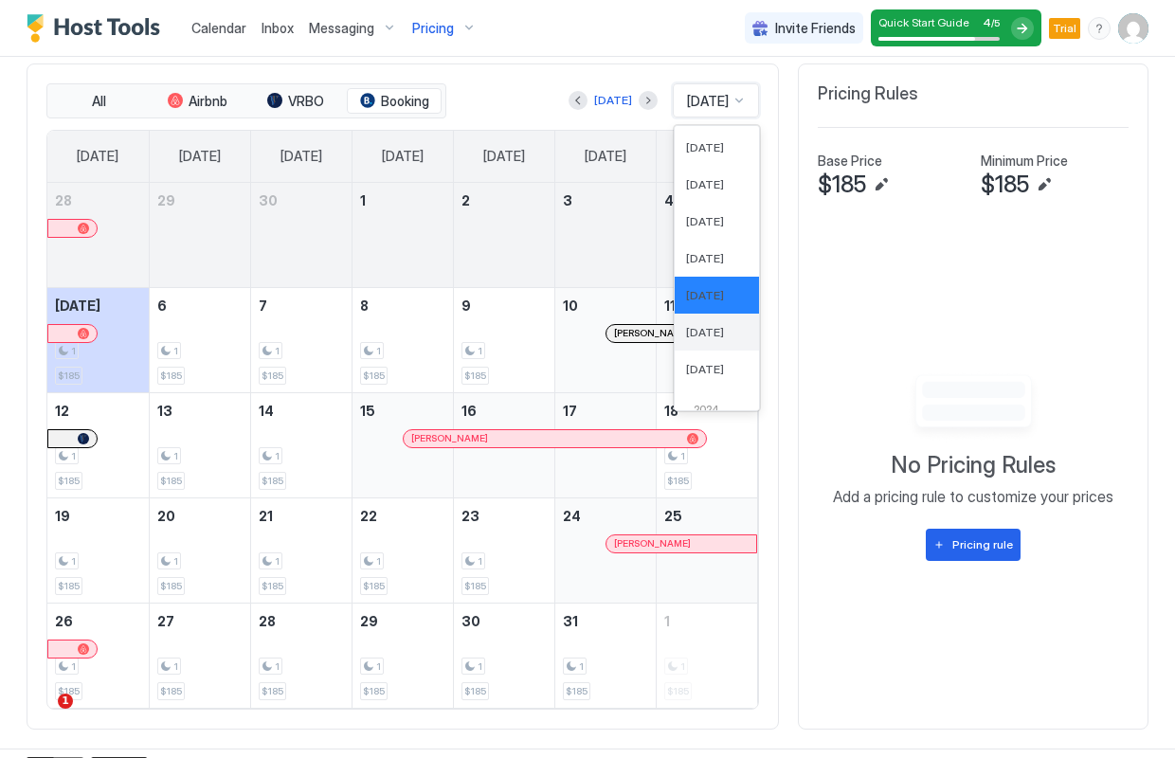
click at [693, 333] on span "Nov 2025" at bounding box center [705, 332] width 38 height 14
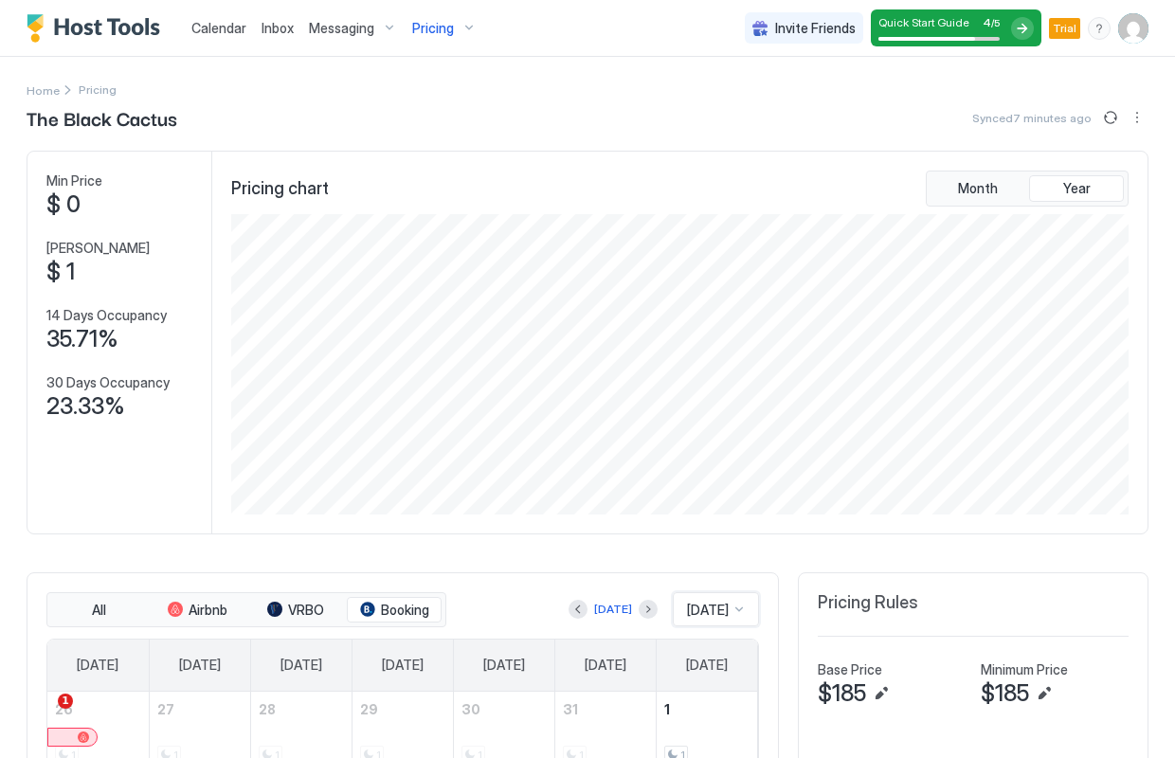
scroll to position [0, 0]
click at [1066, 185] on span "Year" at bounding box center [1077, 188] width 27 height 17
click at [883, 692] on button "Edit" at bounding box center [881, 693] width 23 height 23
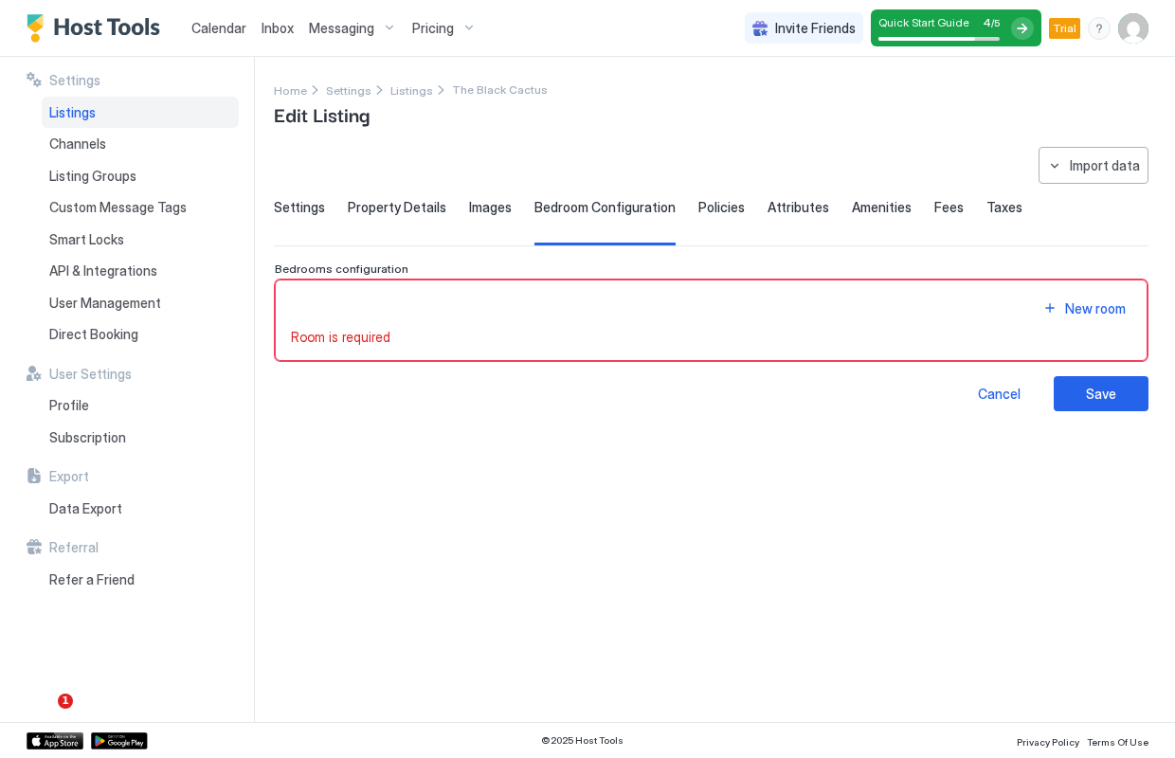
click at [309, 211] on span "Settings" at bounding box center [299, 207] width 51 height 17
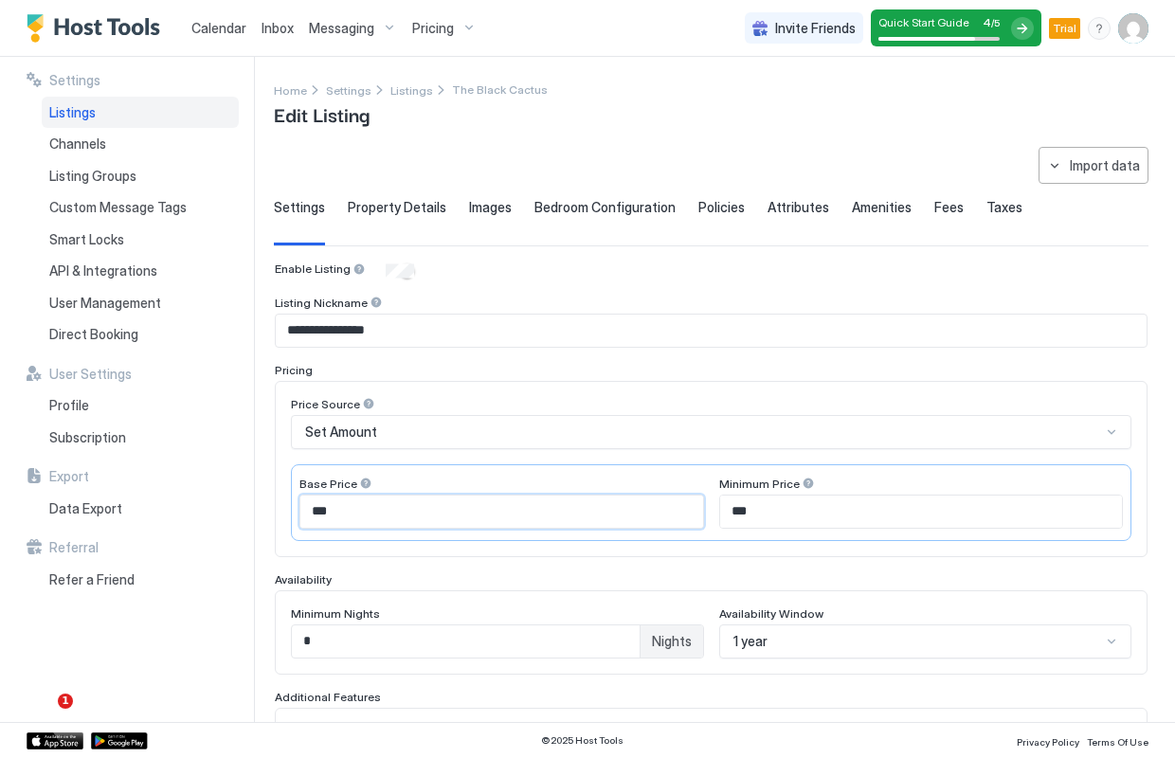
drag, startPoint x: 370, startPoint y: 513, endPoint x: 306, endPoint y: 505, distance: 64.0
click at [306, 505] on input "***" at bounding box center [501, 512] width 403 height 32
type input "***"
drag, startPoint x: 770, startPoint y: 504, endPoint x: 700, endPoint y: 501, distance: 69.3
click at [699, 502] on div "Base Price *** Minimum Price ***" at bounding box center [711, 502] width 841 height 77
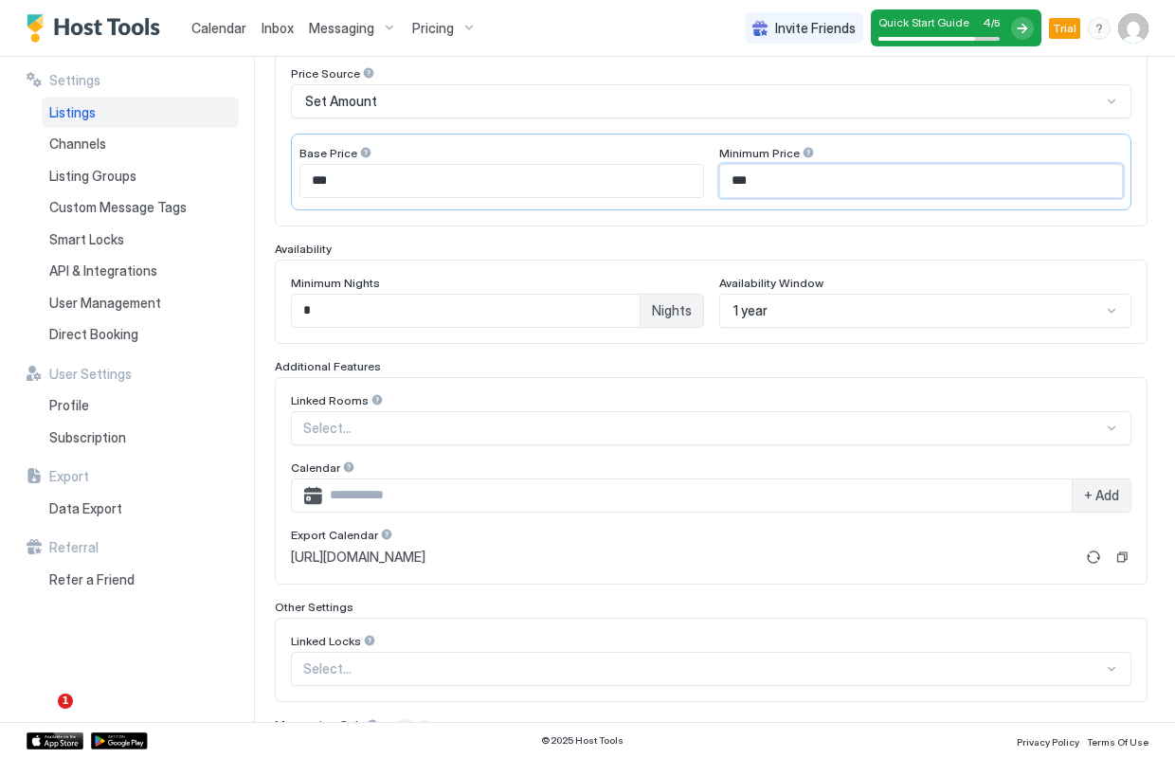
scroll to position [333, 0]
type input "***"
click at [1109, 424] on div at bounding box center [1111, 426] width 15 height 15
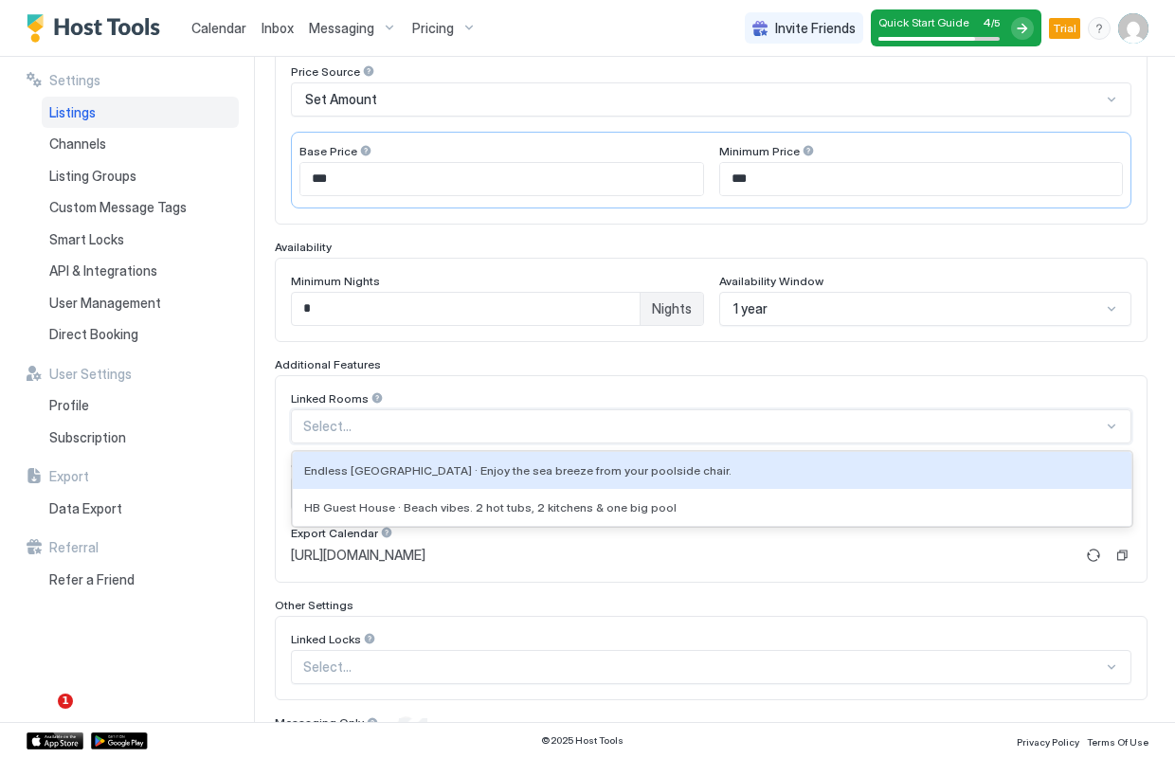
click at [1077, 365] on div "Additional Features" at bounding box center [711, 364] width 873 height 14
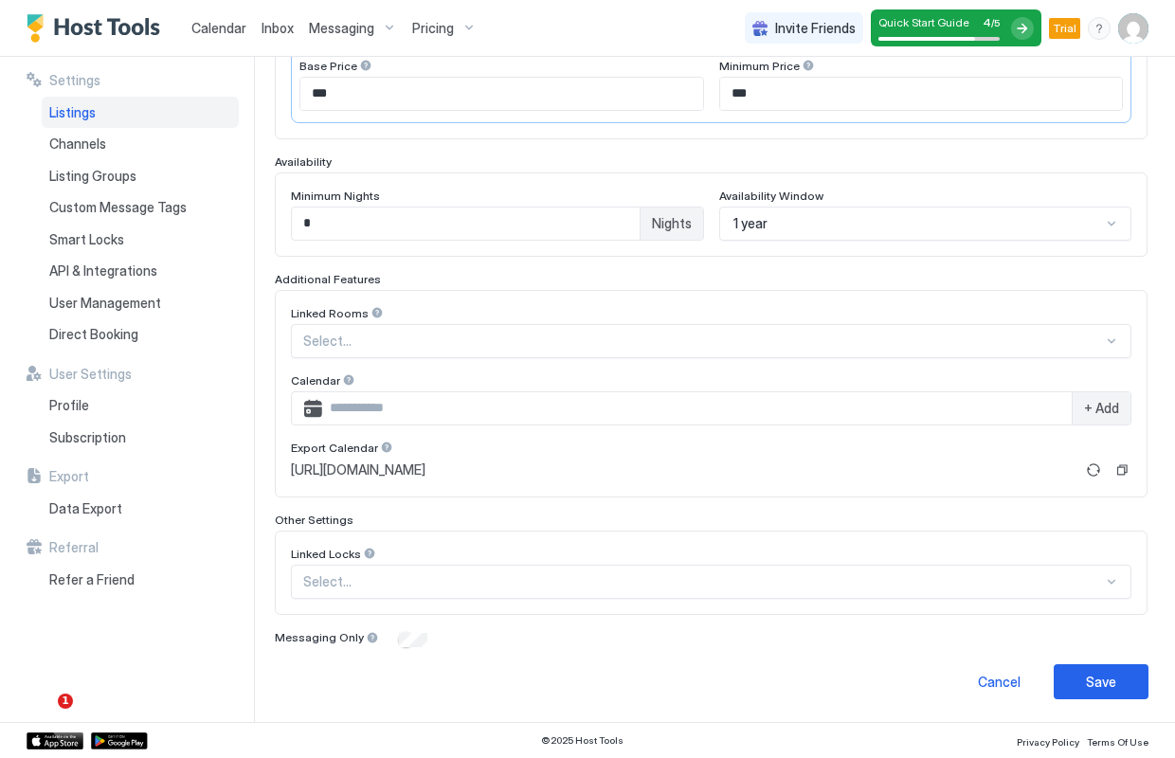
scroll to position [417, 0]
click at [1105, 678] on div "Save" at bounding box center [1101, 683] width 30 height 20
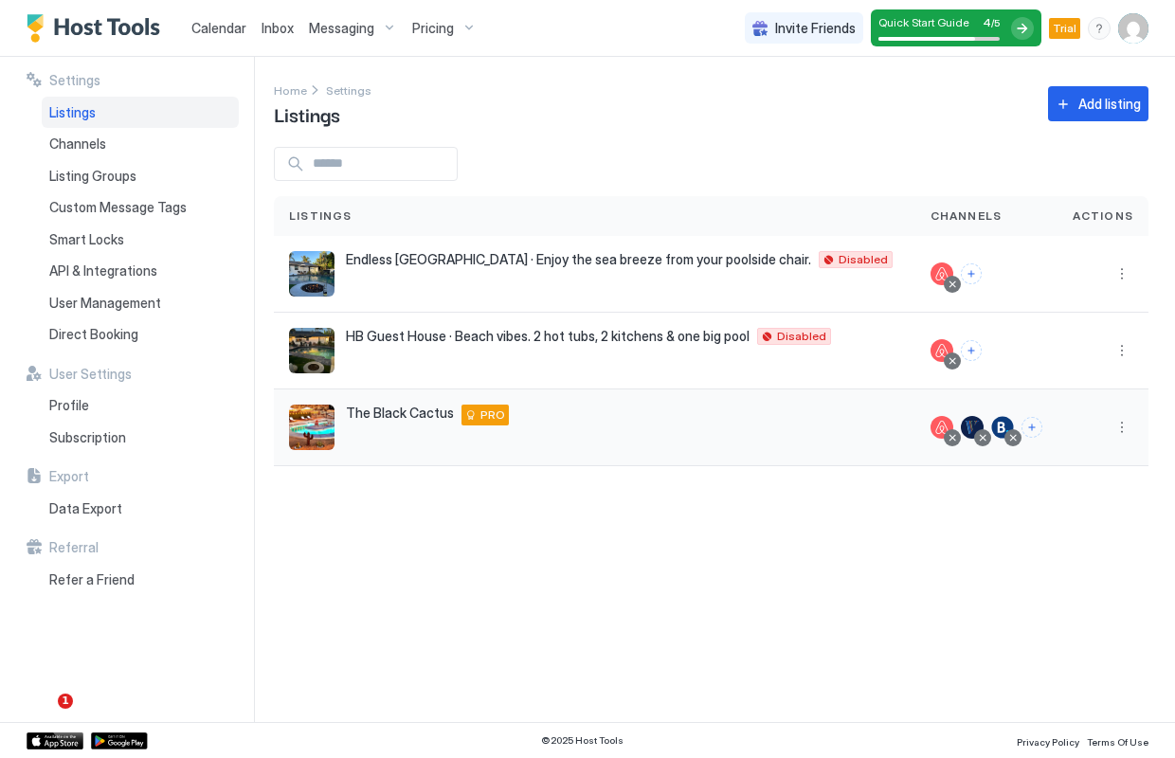
click at [310, 434] on img "listing image" at bounding box center [311, 427] width 45 height 45
click at [414, 410] on span "The Black Cactus" at bounding box center [400, 413] width 108 height 17
click at [1123, 430] on button "More options" at bounding box center [1122, 427] width 23 height 23
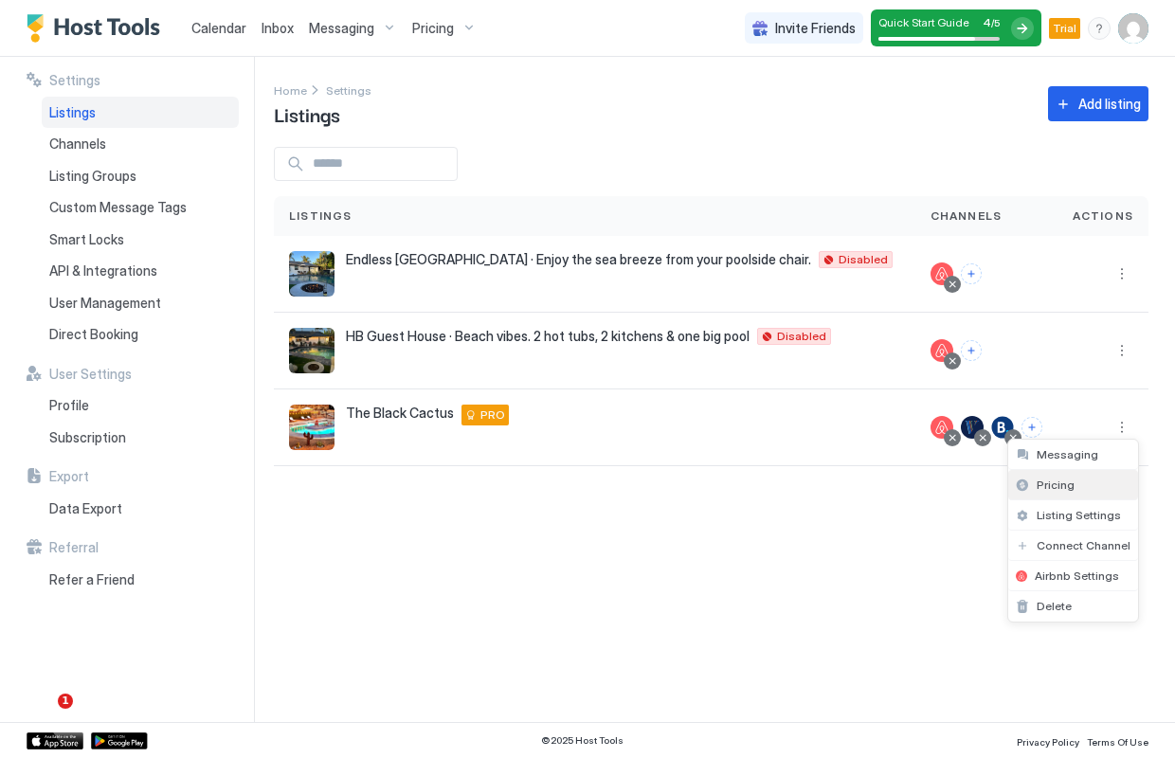
click at [1058, 482] on span "Pricing" at bounding box center [1056, 485] width 38 height 14
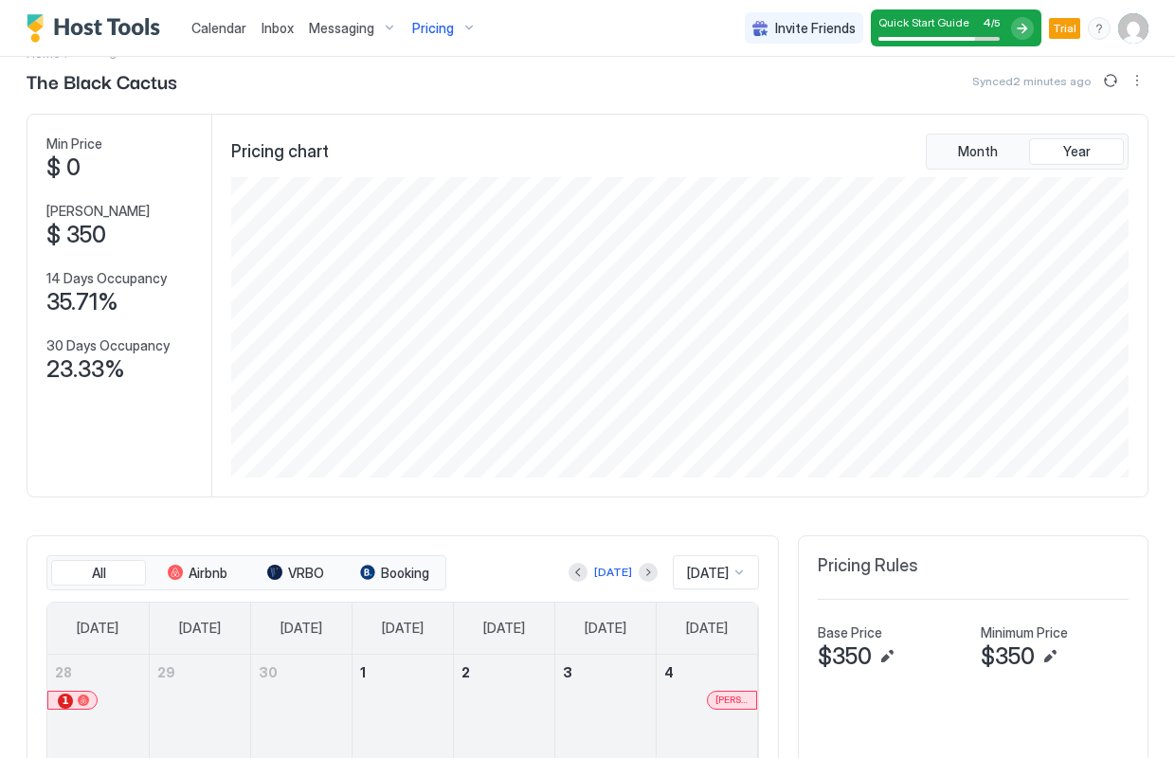
scroll to position [14, 0]
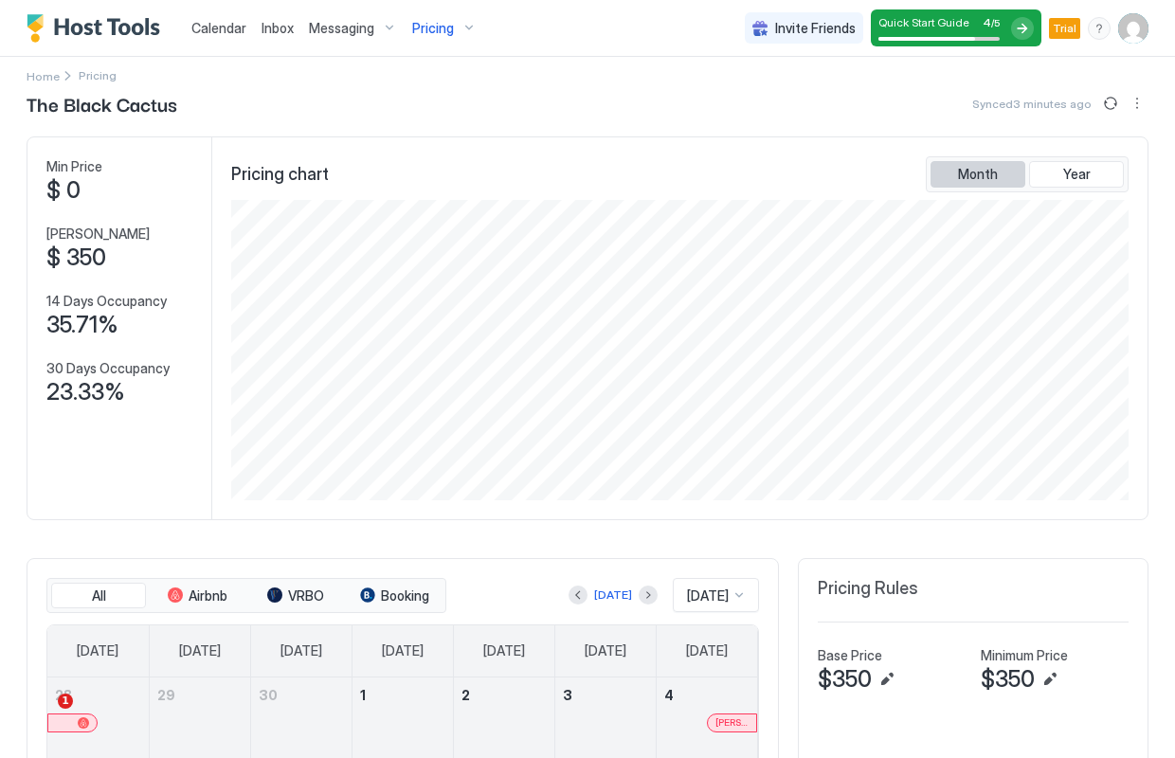
click at [973, 170] on span "Month" at bounding box center [978, 174] width 40 height 17
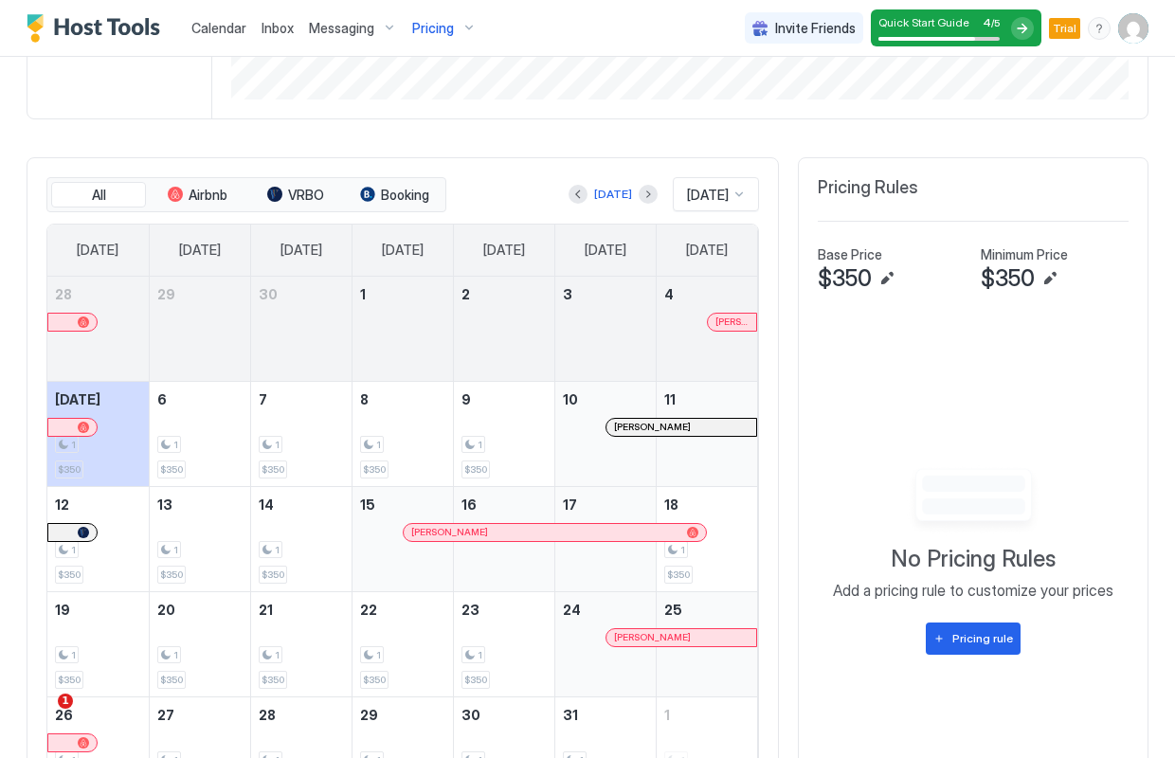
scroll to position [456, 0]
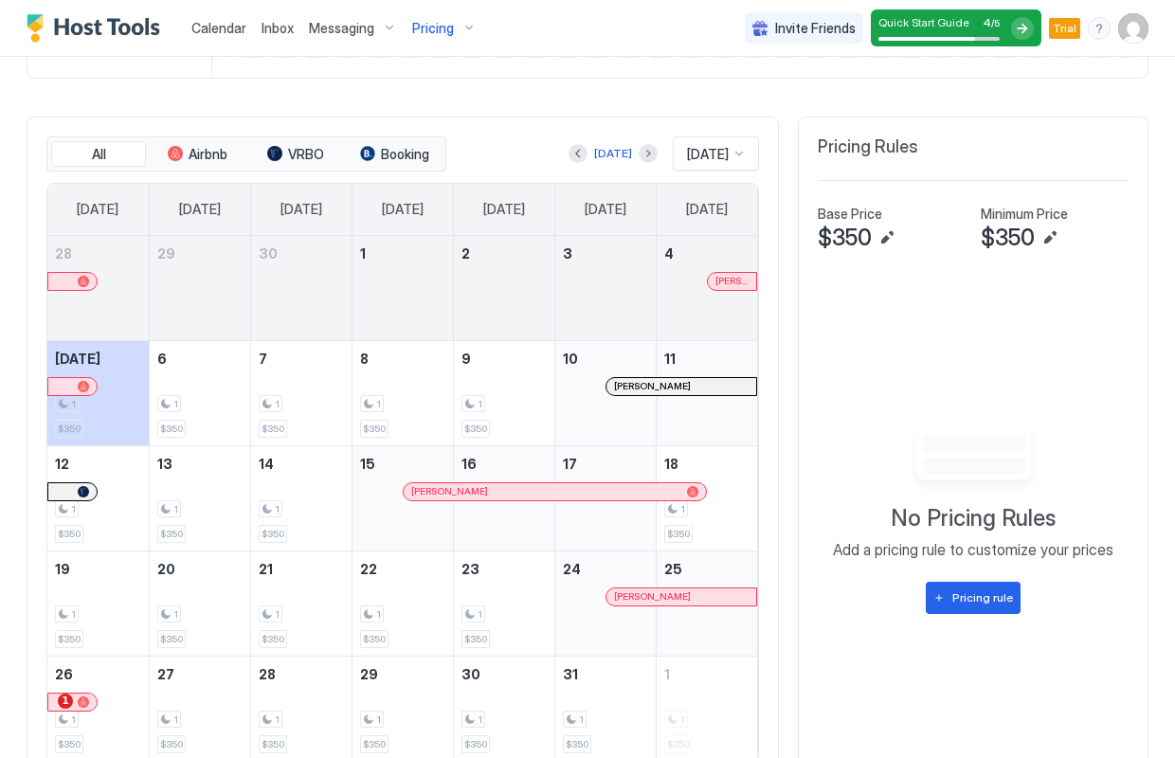
click at [842, 239] on span "$350" at bounding box center [845, 238] width 54 height 28
drag, startPoint x: 832, startPoint y: 234, endPoint x: 882, endPoint y: 231, distance: 50.3
click at [882, 231] on div "$350" at bounding box center [892, 238] width 148 height 28
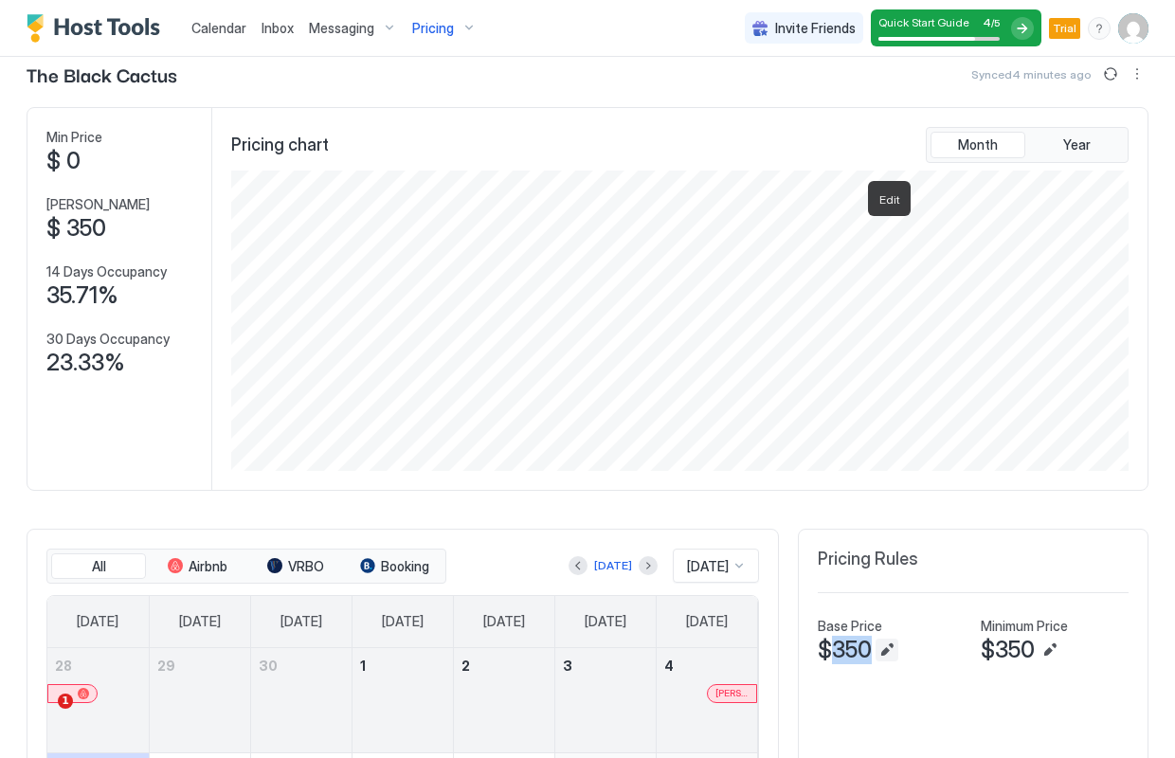
scroll to position [41, 0]
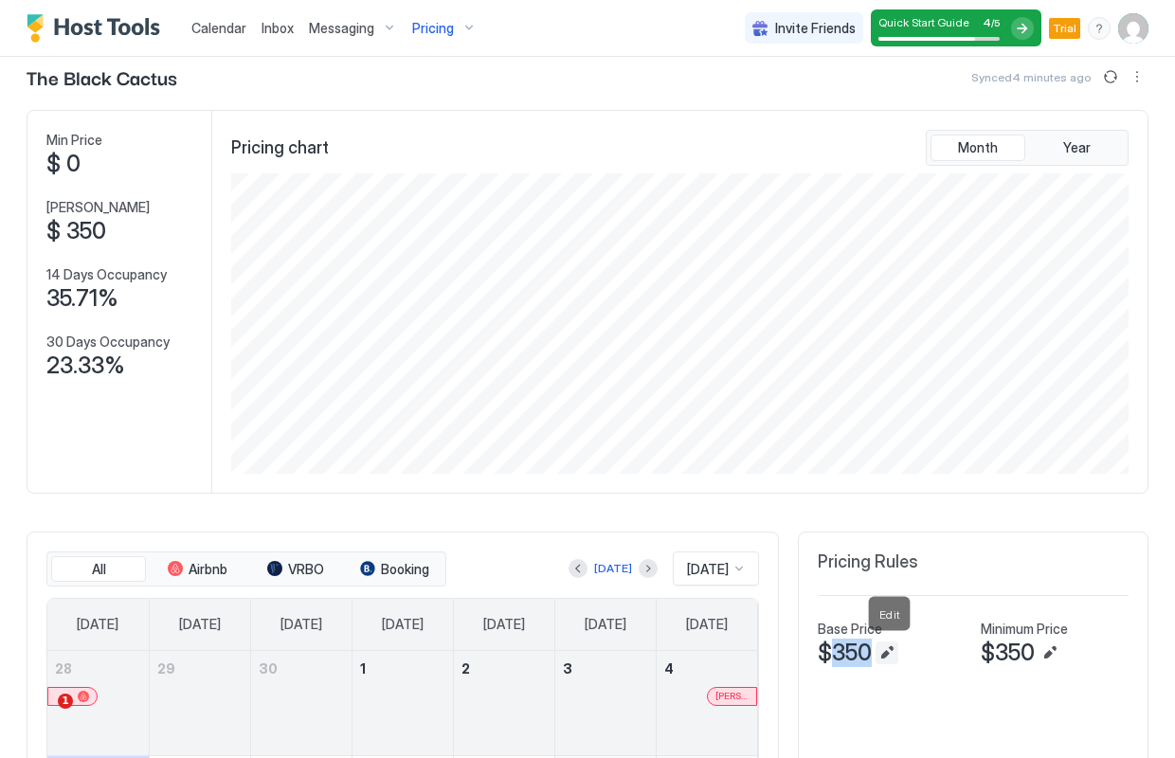
click at [883, 655] on button "Edit" at bounding box center [887, 653] width 23 height 23
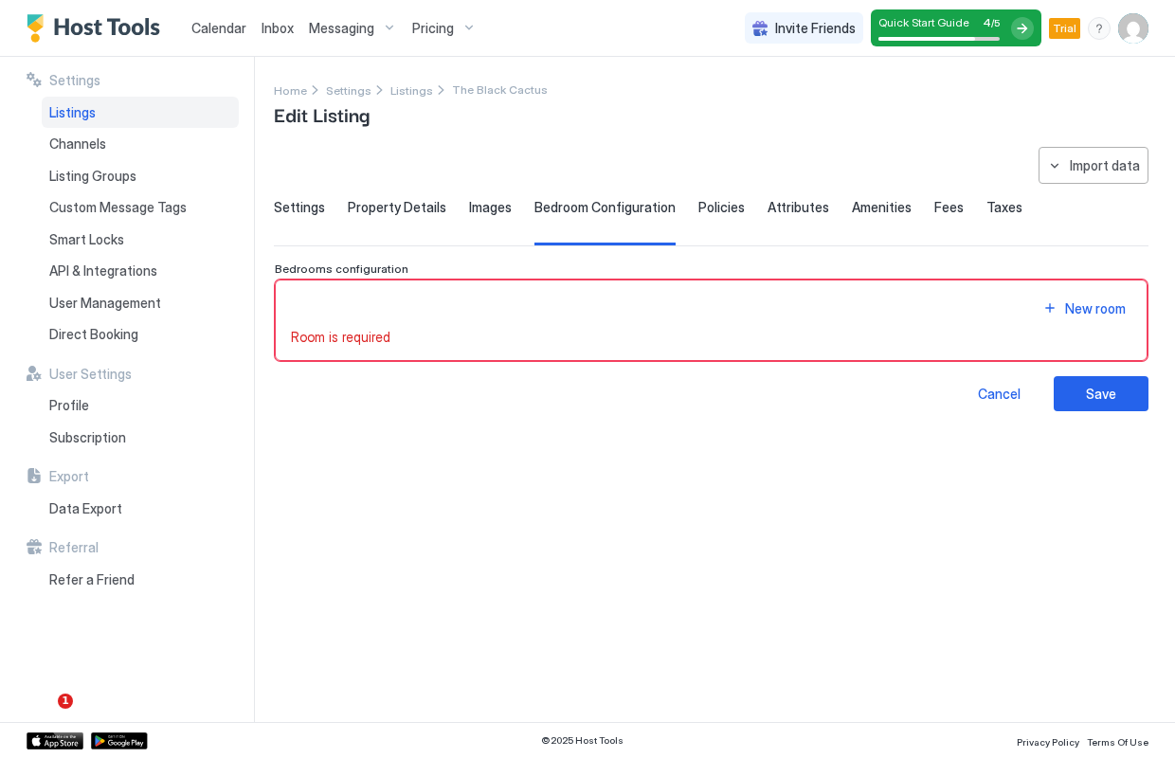
type input "***"
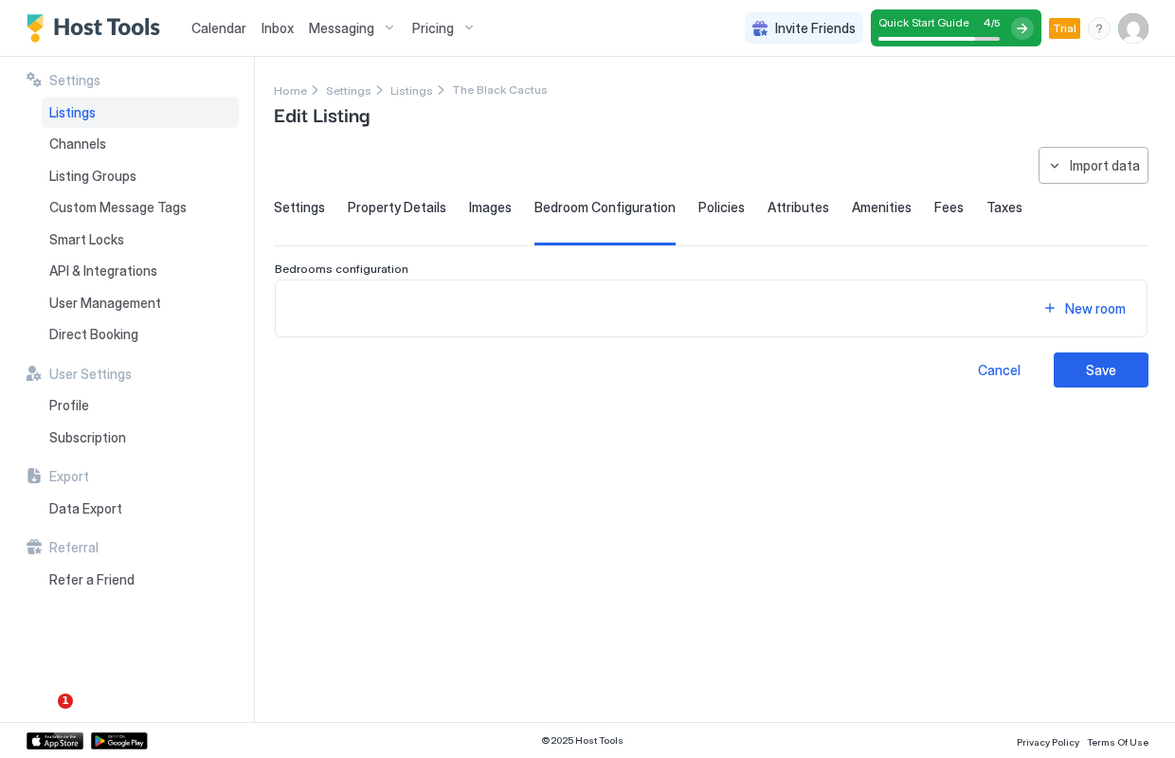
click at [916, 205] on div "Settings Property Details Images Bedroom Configuration Policies Attributes Amen…" at bounding box center [711, 222] width 875 height 46
click at [935, 208] on span "Fees" at bounding box center [949, 207] width 29 height 17
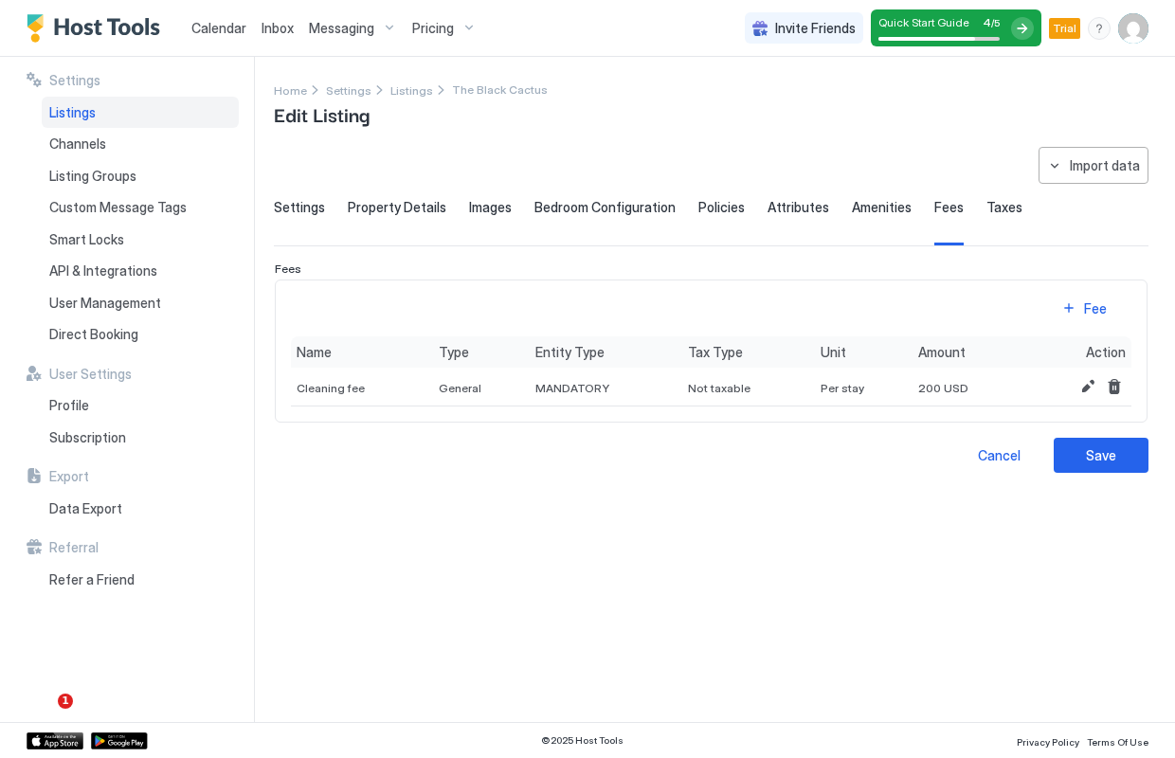
click at [857, 213] on span "Amenities" at bounding box center [882, 207] width 60 height 17
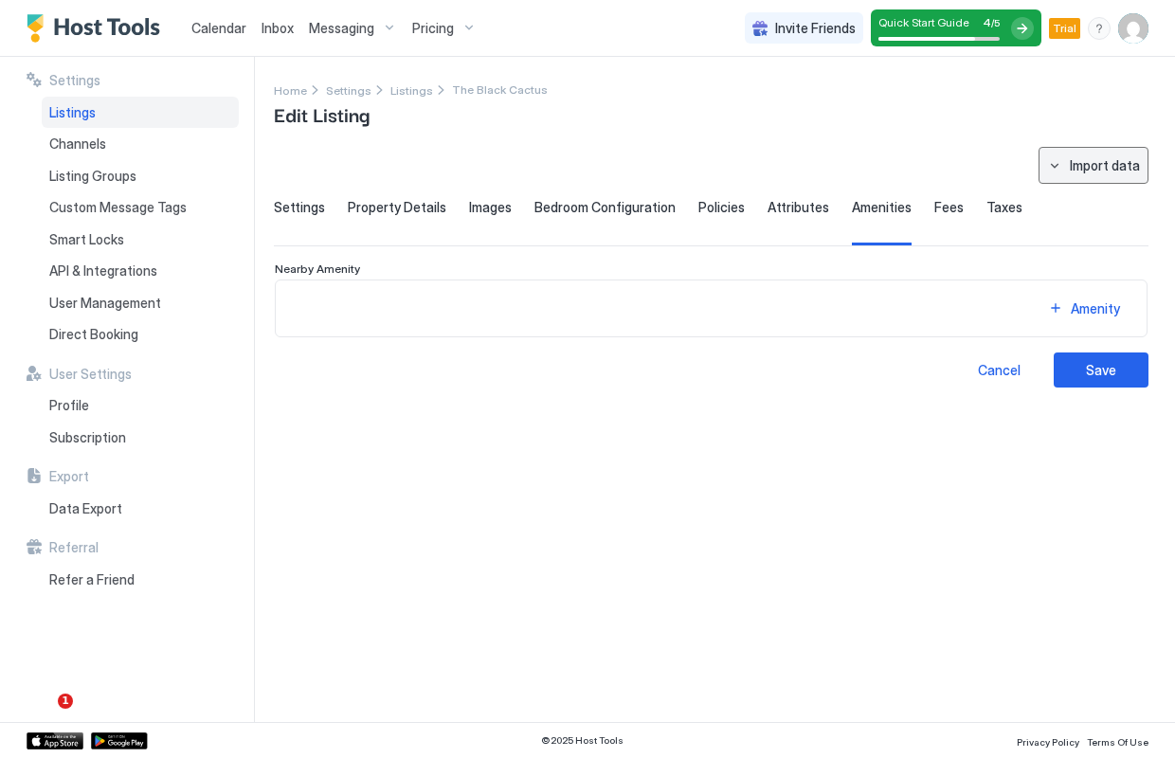
click at [1122, 170] on div "Import data" at bounding box center [1105, 165] width 70 height 20
click at [1110, 195] on div "Airbnb" at bounding box center [1102, 200] width 58 height 17
type textarea "**********"
click at [561, 206] on span "Bedroom Configuration" at bounding box center [605, 207] width 141 height 17
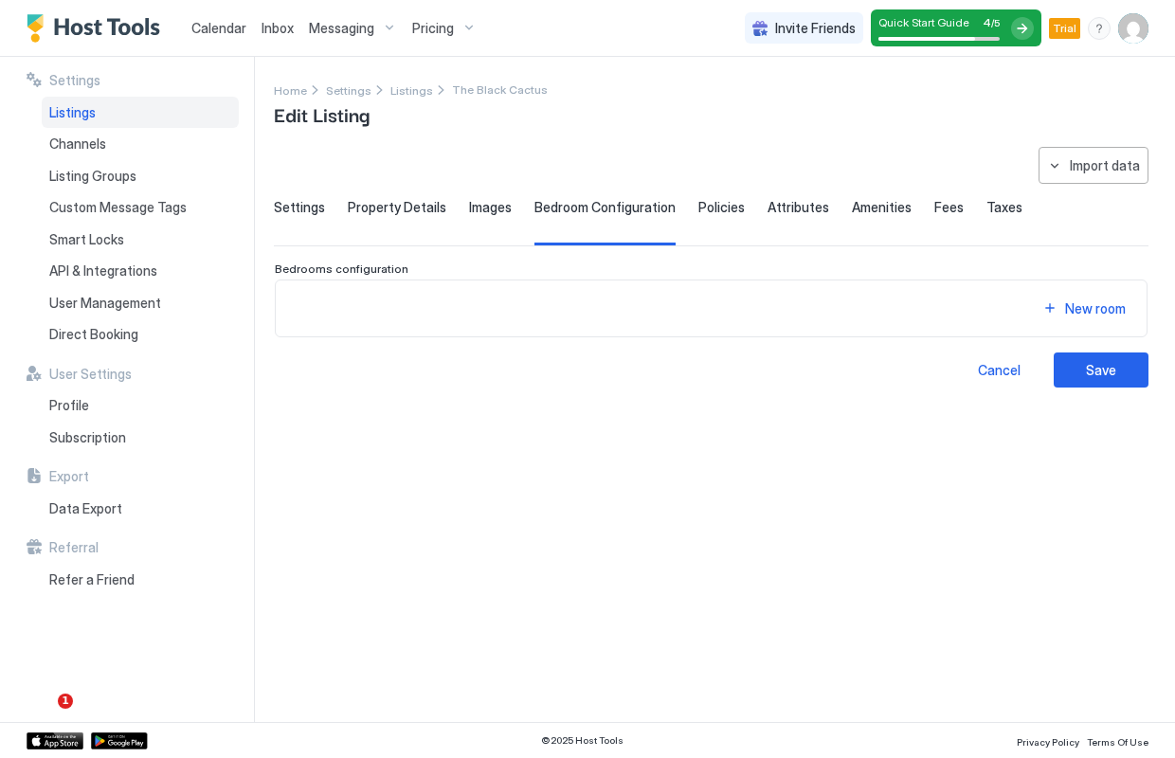
click at [373, 207] on span "Property Details" at bounding box center [397, 207] width 99 height 17
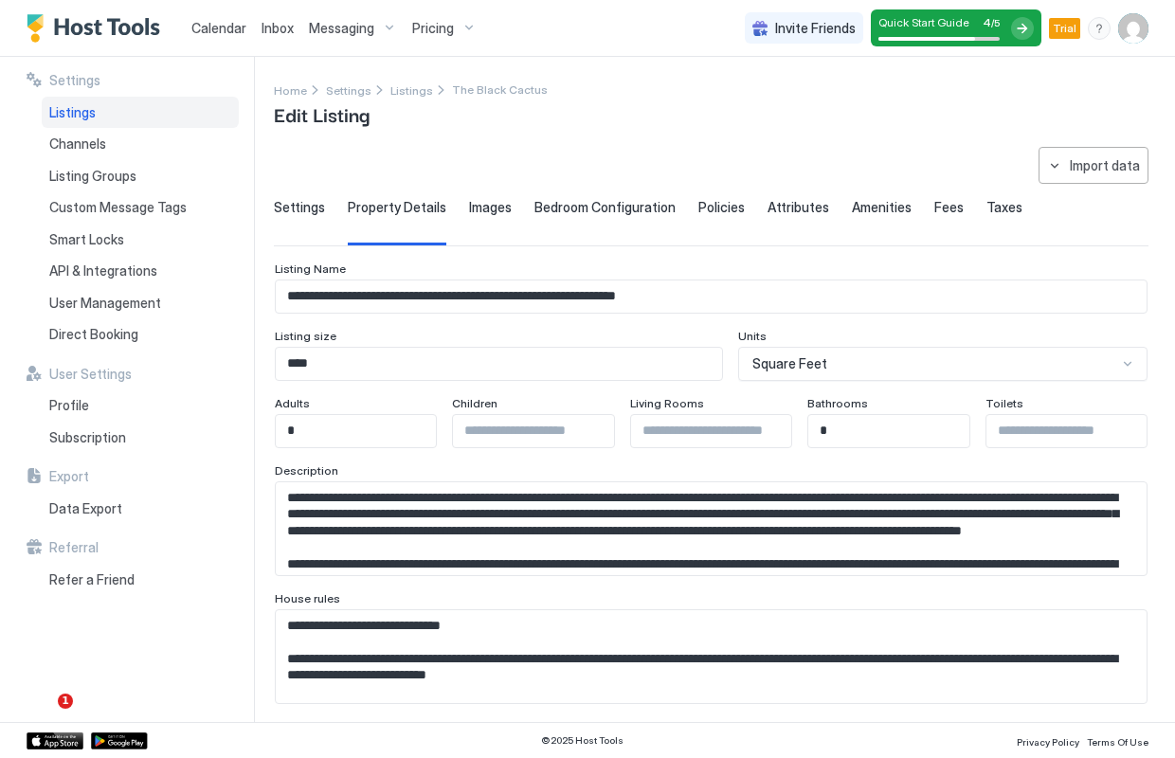
click at [305, 204] on span "Settings" at bounding box center [299, 207] width 51 height 17
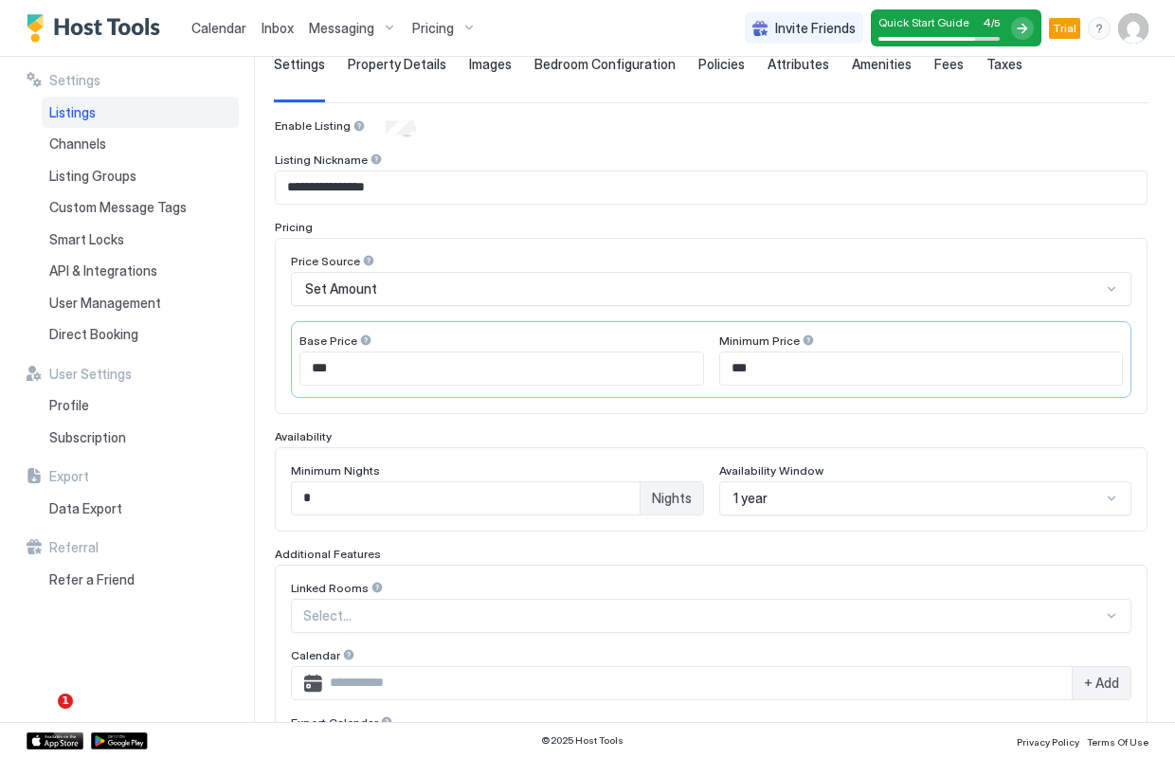
scroll to position [153, 0]
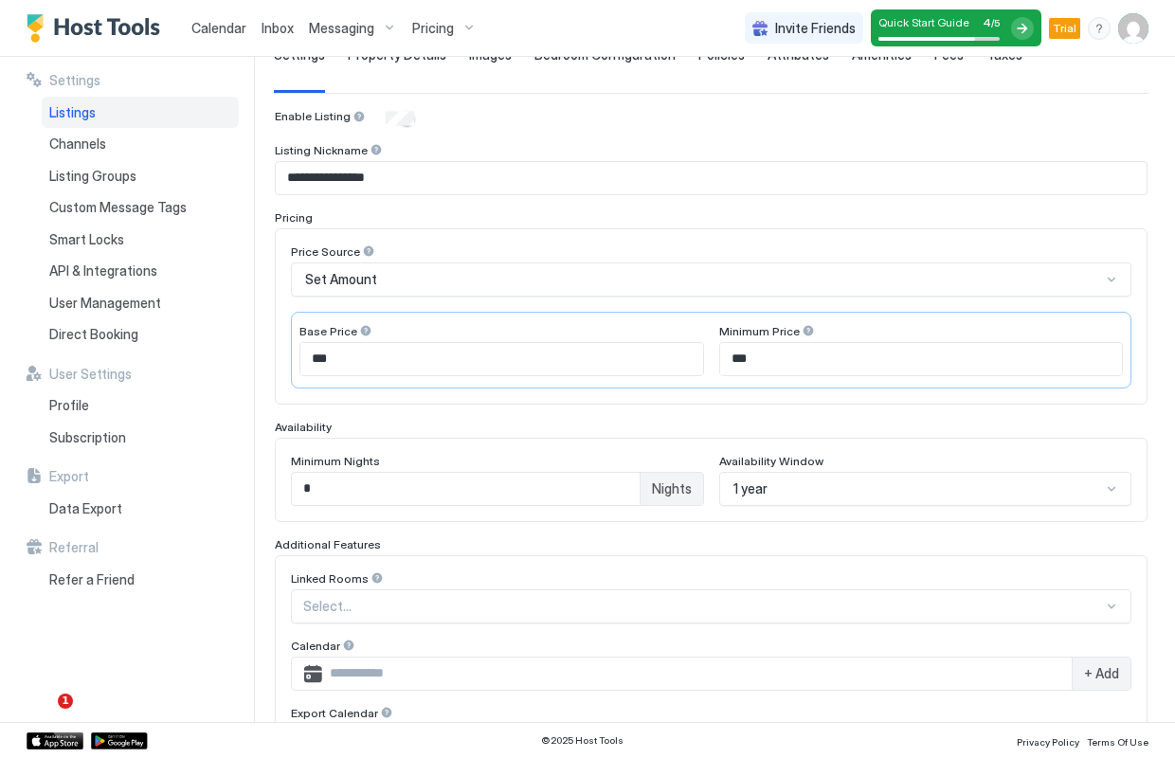
click at [390, 355] on input "***" at bounding box center [501, 359] width 403 height 32
drag, startPoint x: 390, startPoint y: 355, endPoint x: 270, endPoint y: 354, distance: 119.4
click at [270, 354] on div "**********" at bounding box center [587, 389] width 1175 height 665
type input "***"
drag, startPoint x: 766, startPoint y: 361, endPoint x: 699, endPoint y: 359, distance: 67.3
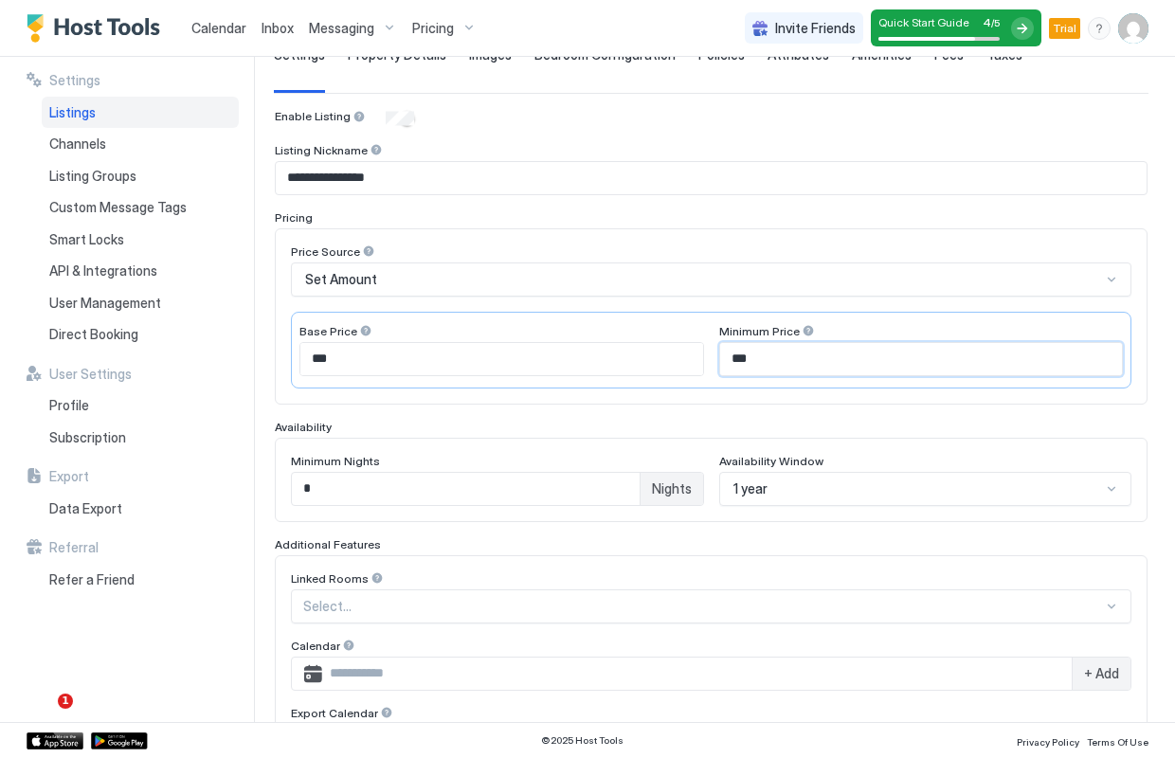
click at [699, 359] on div "Base Price *** Minimum Price ***" at bounding box center [711, 350] width 841 height 77
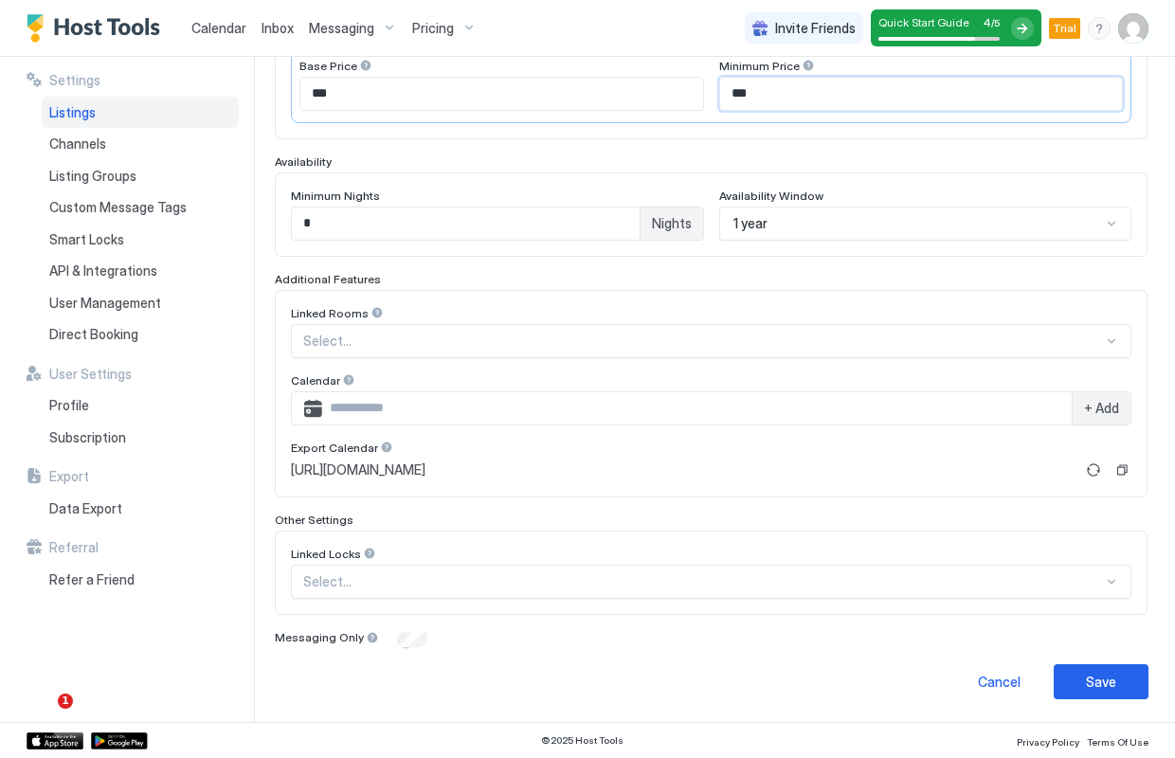
scroll to position [417, 0]
type input "***"
click at [1113, 686] on div "Save" at bounding box center [1101, 683] width 30 height 20
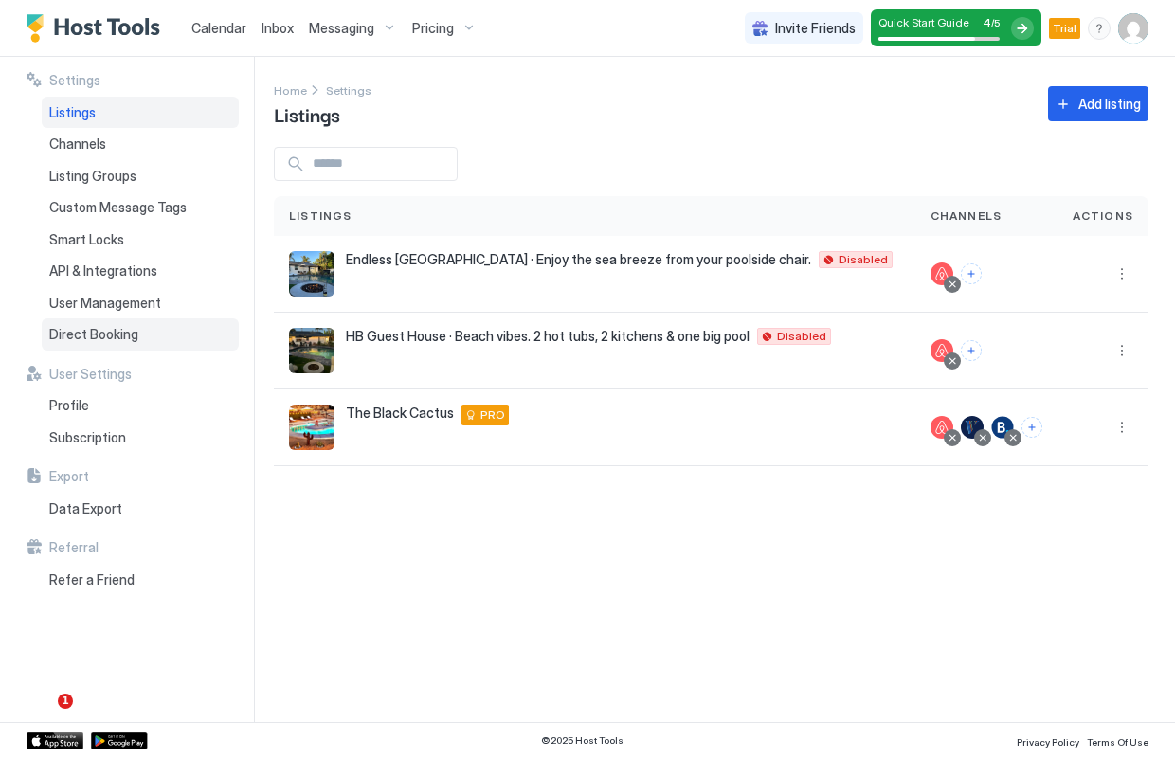
click at [118, 329] on span "Direct Booking" at bounding box center [93, 334] width 89 height 17
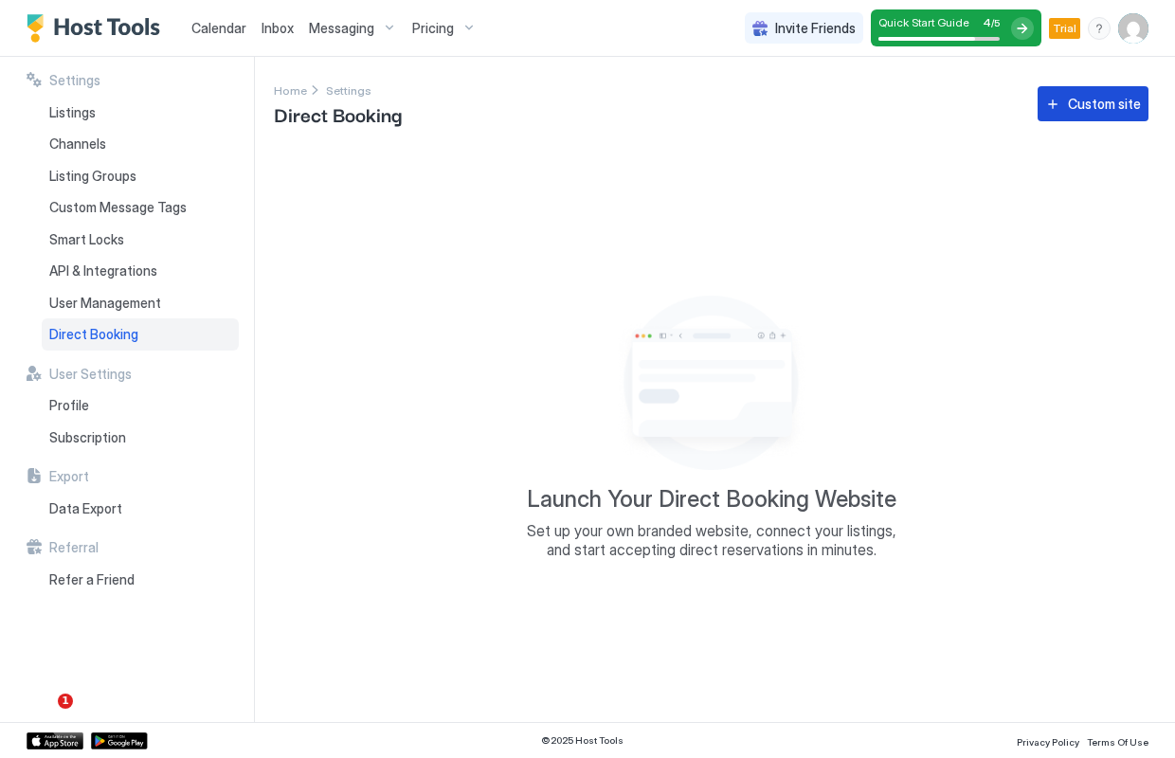
click at [1108, 100] on div "Custom site" at bounding box center [1104, 104] width 73 height 20
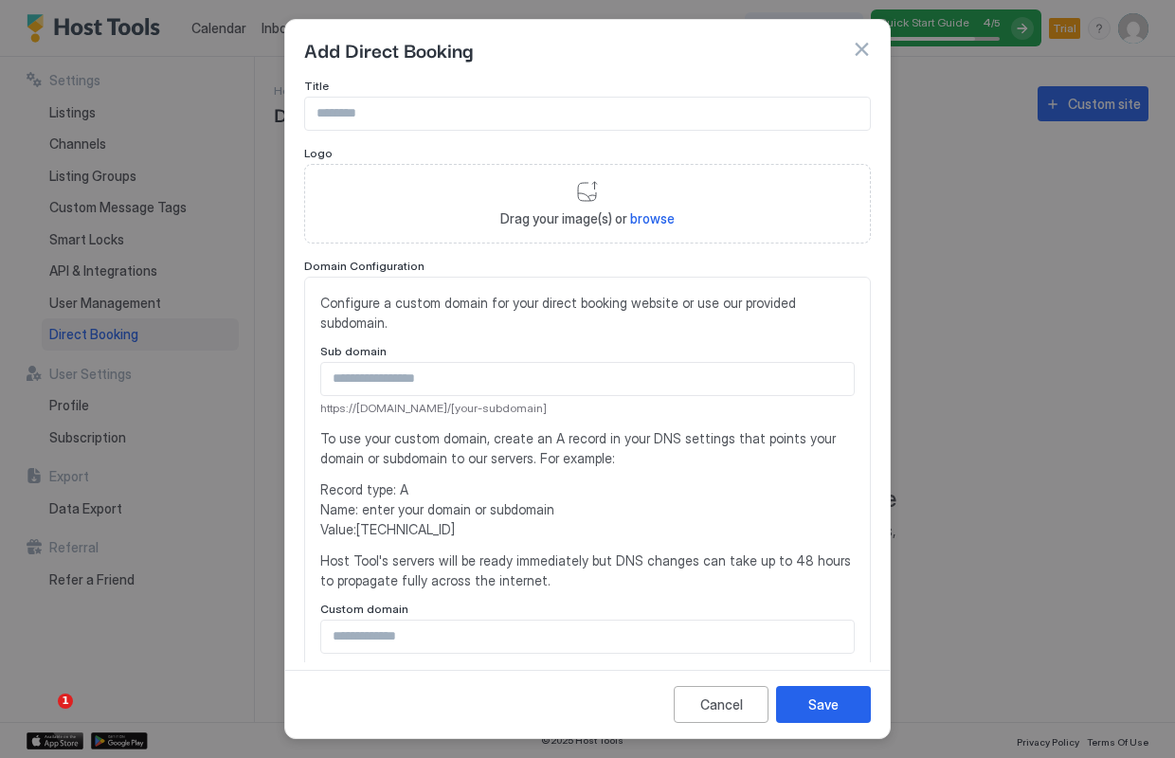
click at [367, 115] on input "Input Field" at bounding box center [587, 114] width 565 height 32
type input "**********"
click at [582, 199] on div "Drag your image(s) or browse" at bounding box center [587, 204] width 567 height 80
type input "**********"
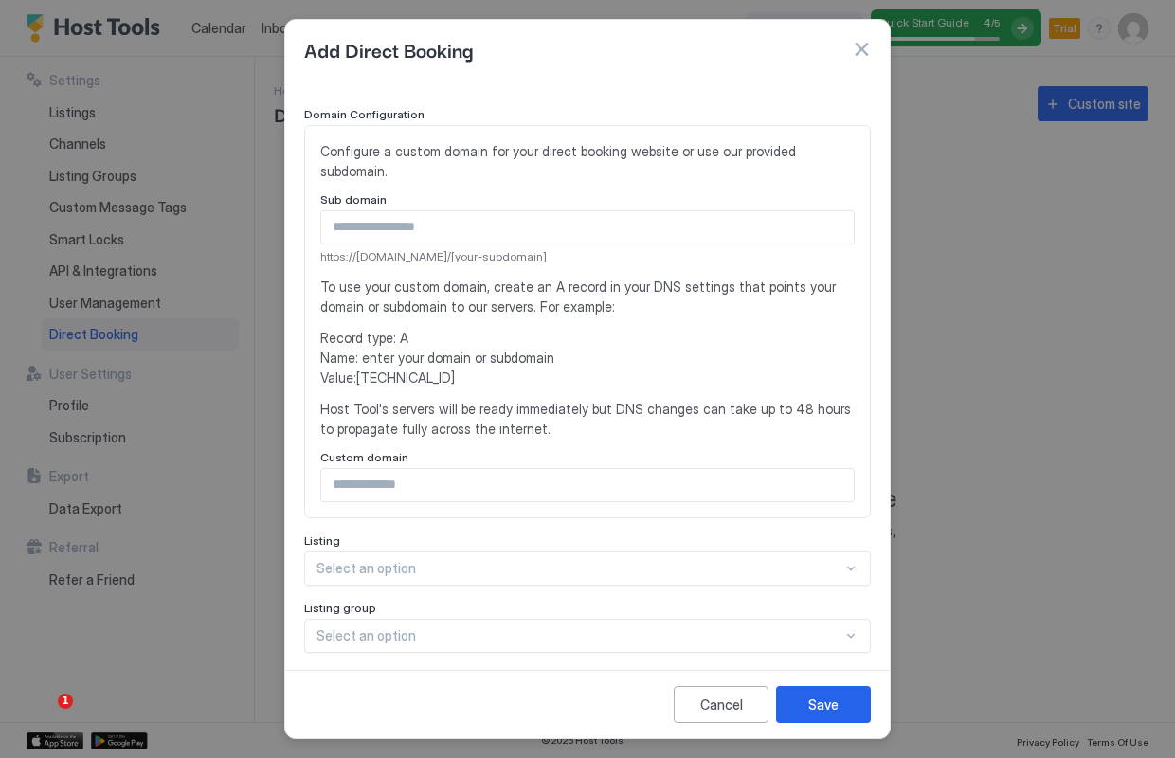
scroll to position [245, 0]
click at [438, 467] on input "Input Field" at bounding box center [587, 483] width 533 height 32
click at [416, 467] on input "**********" at bounding box center [587, 483] width 533 height 32
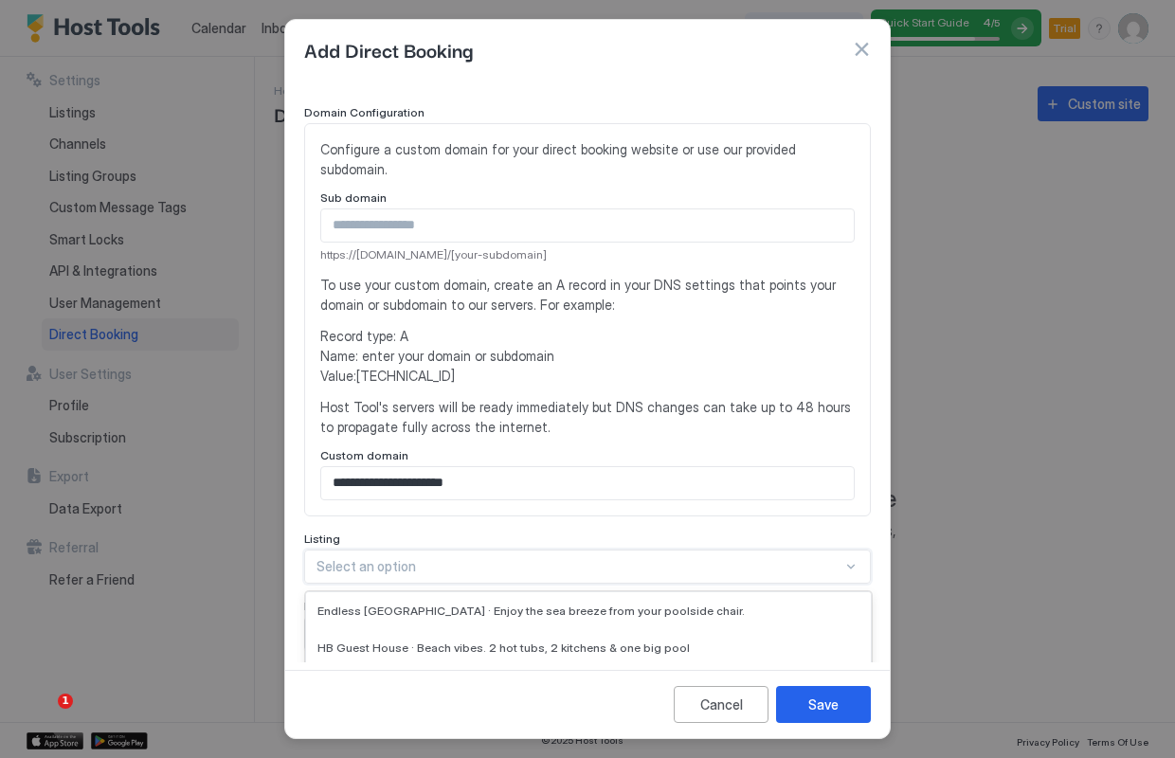
scroll to position [353, 0]
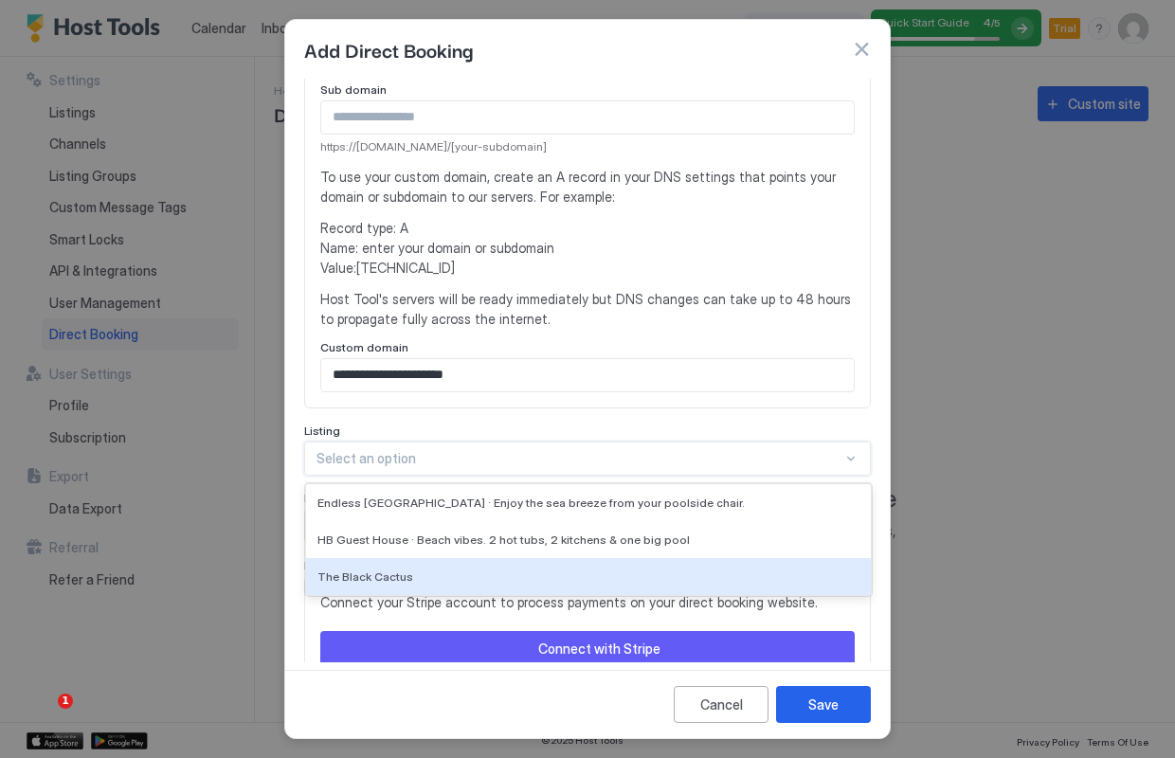
click at [755, 476] on div "The Black Cactus, 3 of 3. 3 results available. Use Up and Down to choose option…" at bounding box center [587, 459] width 567 height 34
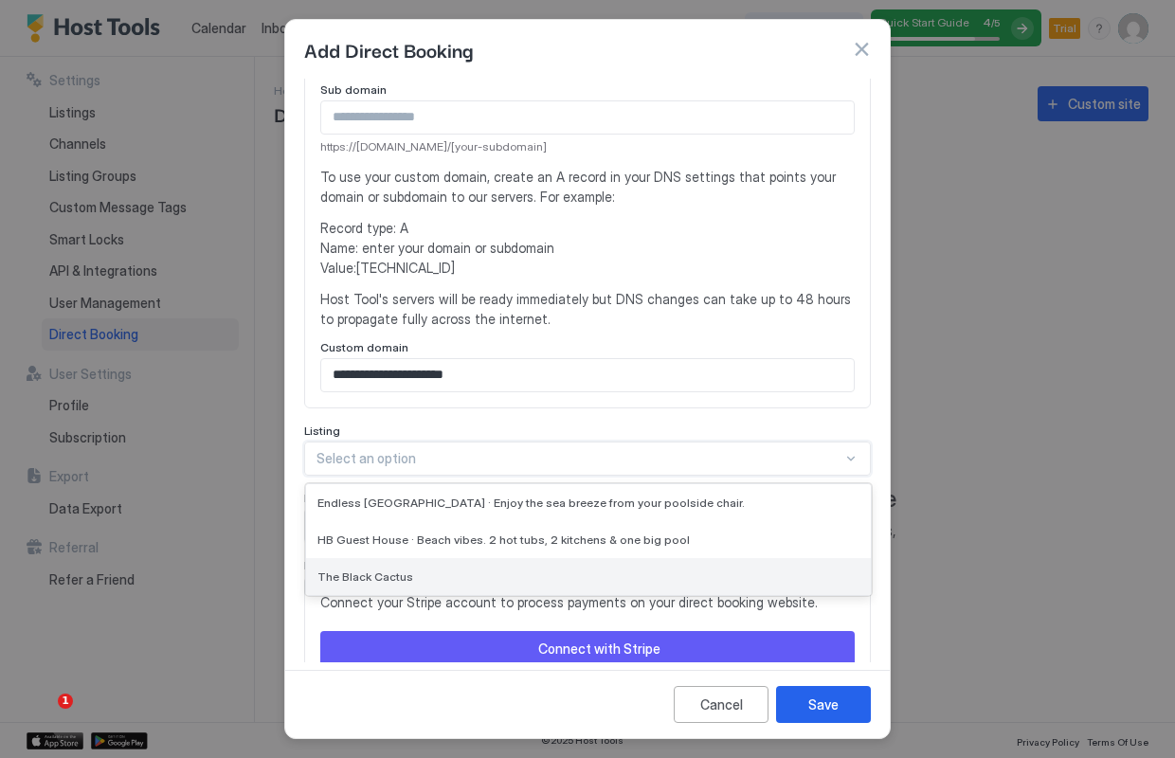
click at [755, 558] on div "The Black Cactus" at bounding box center [588, 576] width 565 height 37
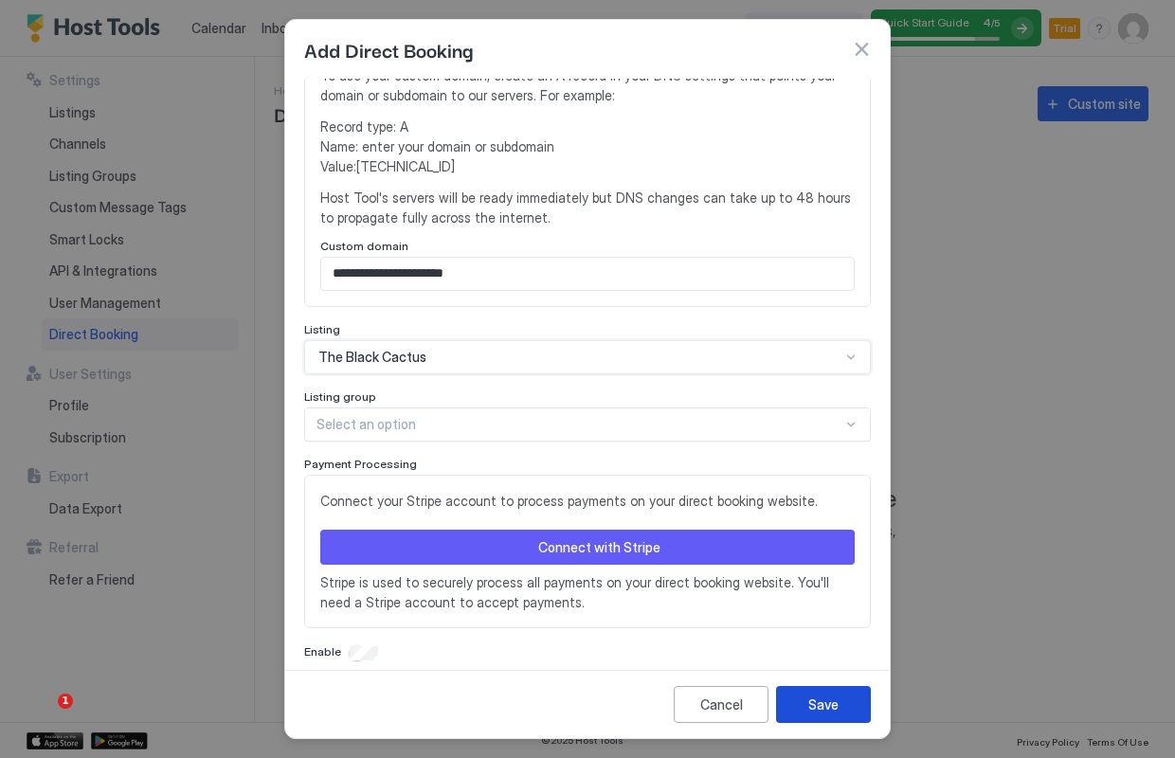
scroll to position [453, 0]
click at [842, 706] on button "Save" at bounding box center [823, 704] width 95 height 37
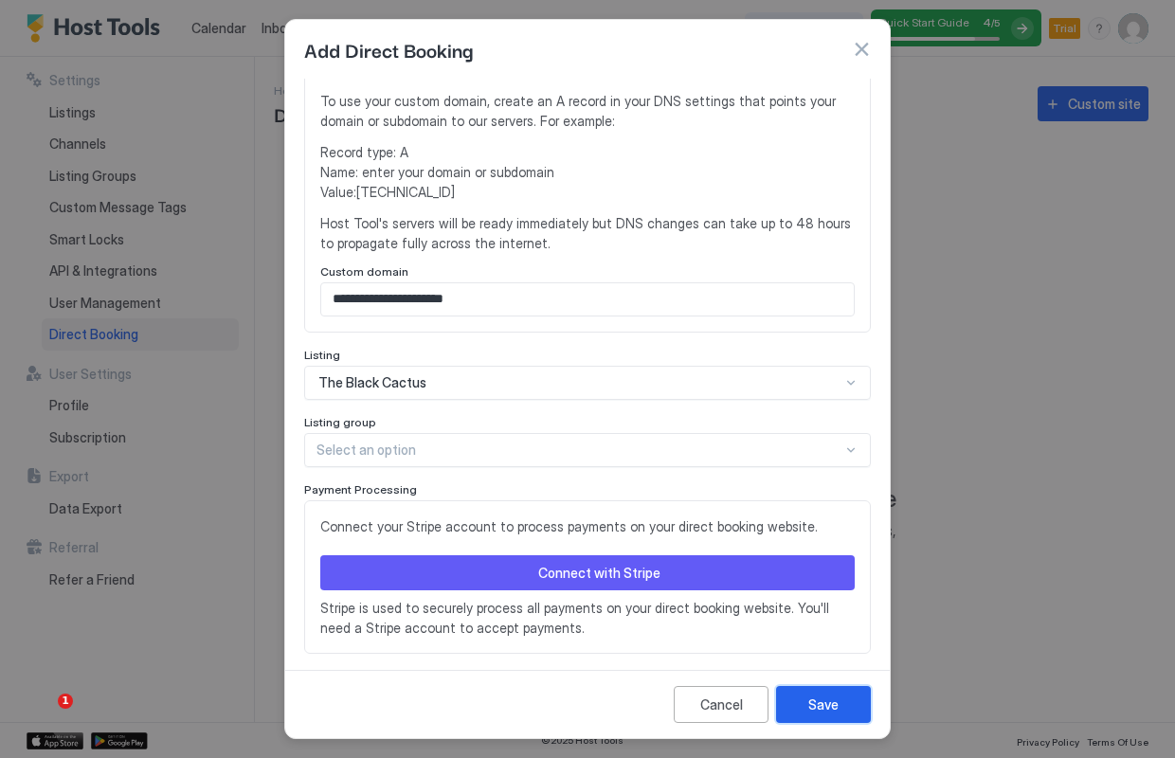
click at [842, 706] on button "Save" at bounding box center [823, 704] width 95 height 37
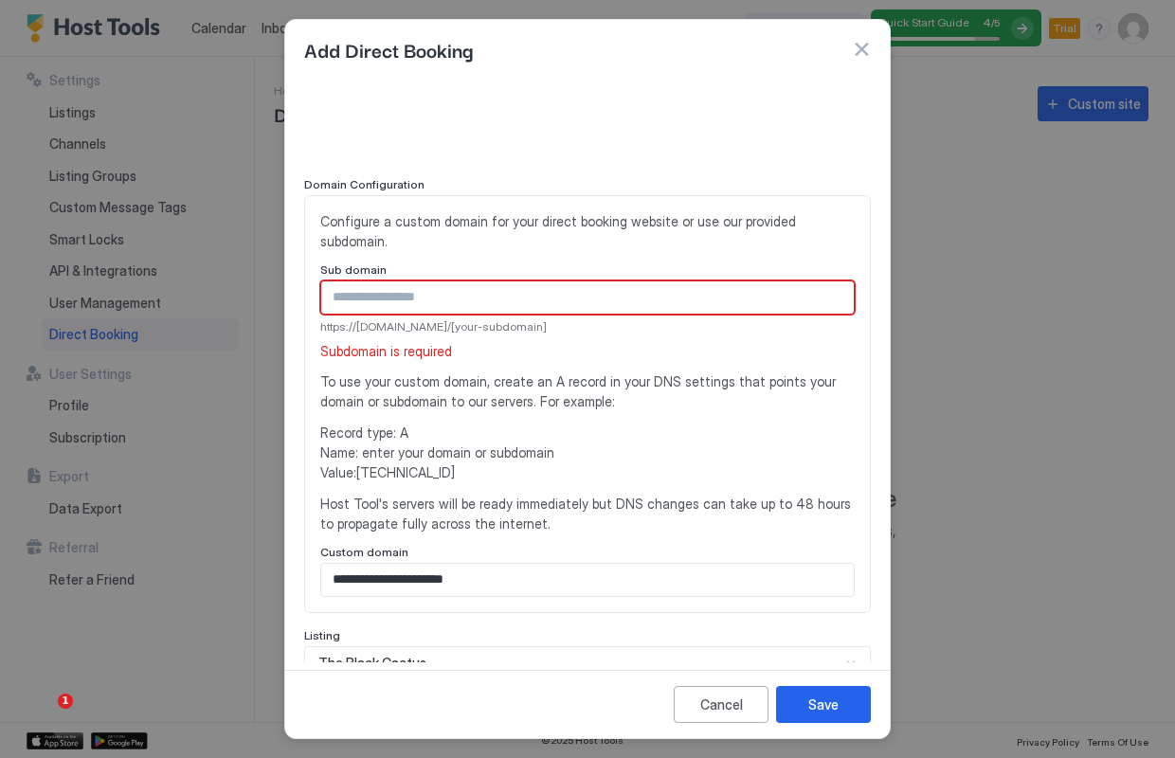
scroll to position [176, 0]
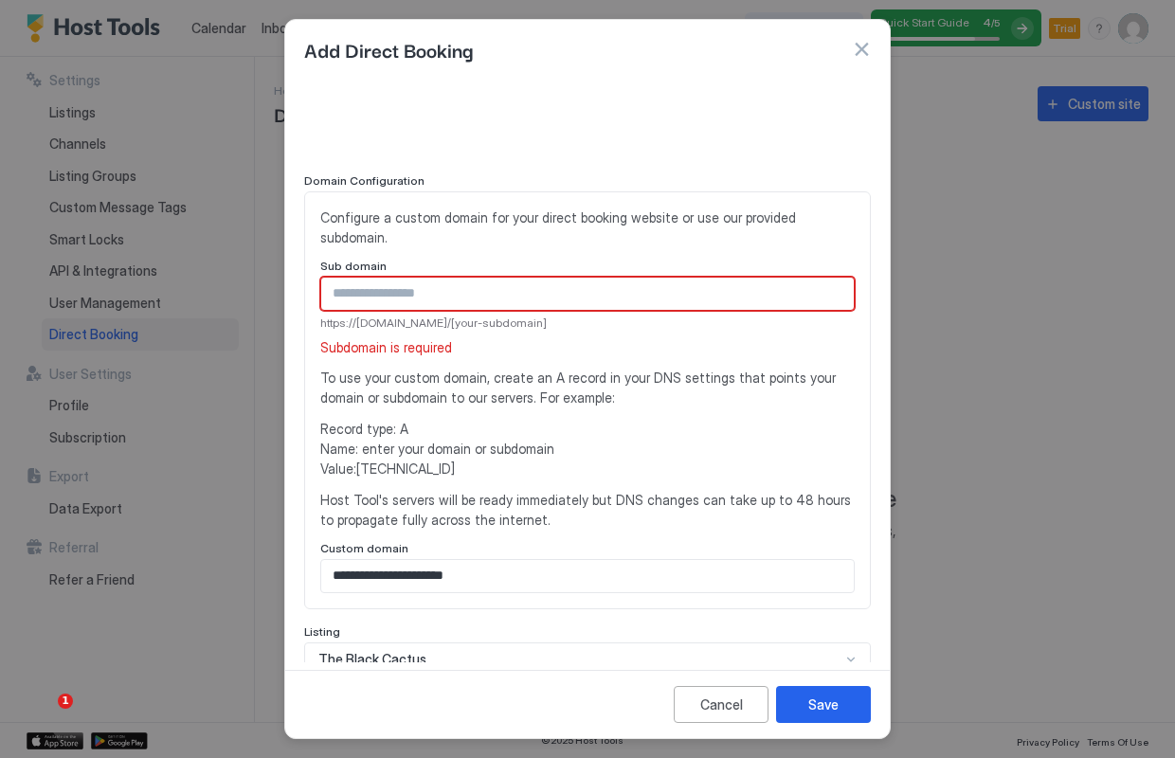
click at [333, 560] on input "**********" at bounding box center [587, 576] width 533 height 32
type input "**********"
click at [809, 699] on div "Save" at bounding box center [824, 705] width 30 height 20
click at [737, 706] on div "Cancel" at bounding box center [721, 705] width 43 height 20
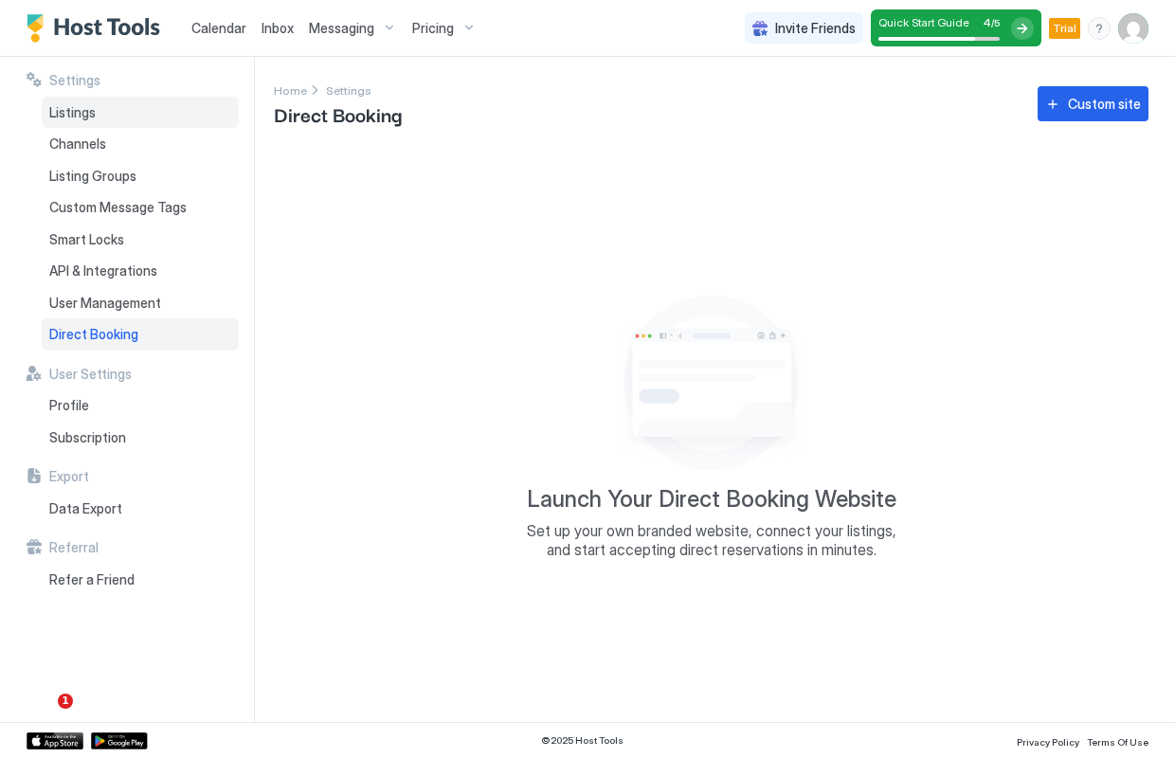
click at [95, 113] on span "Listings" at bounding box center [72, 112] width 46 height 17
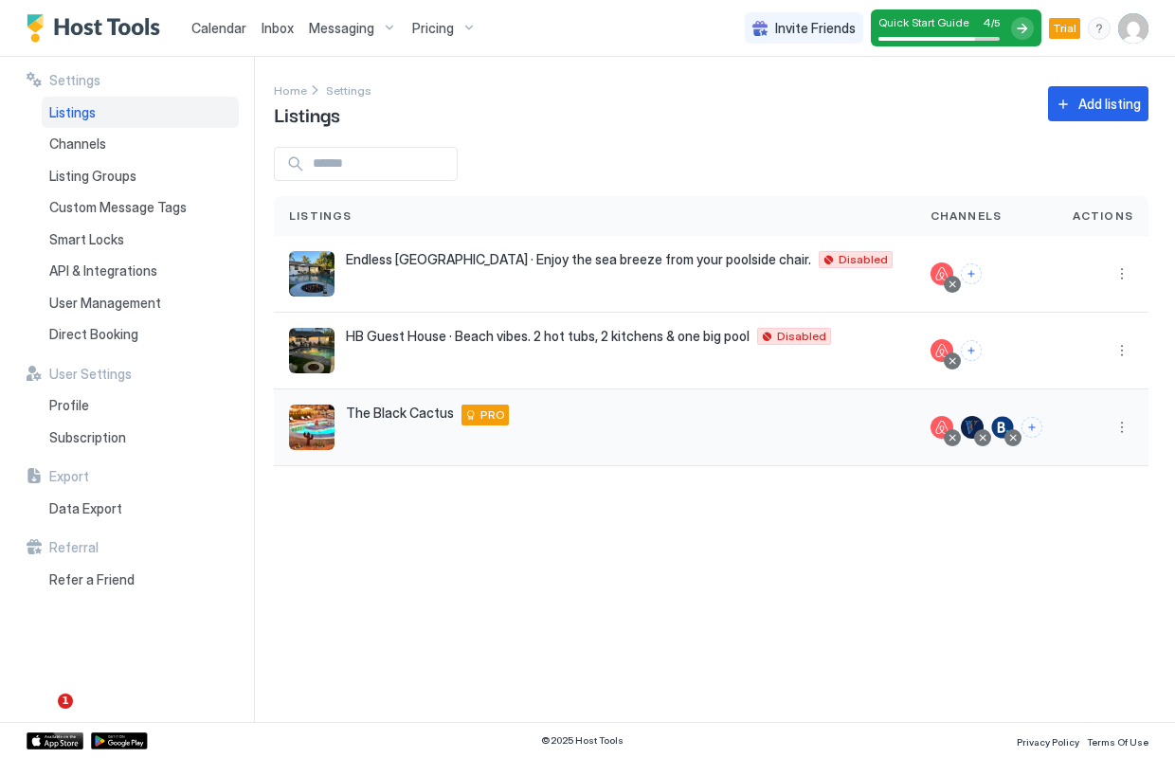
click at [391, 416] on span "The Black Cactus" at bounding box center [400, 413] width 108 height 17
click at [304, 431] on img "listing image" at bounding box center [311, 427] width 45 height 45
click at [1122, 428] on button "More options" at bounding box center [1122, 427] width 23 height 23
click at [1093, 518] on span "Listing Settings" at bounding box center [1079, 515] width 84 height 14
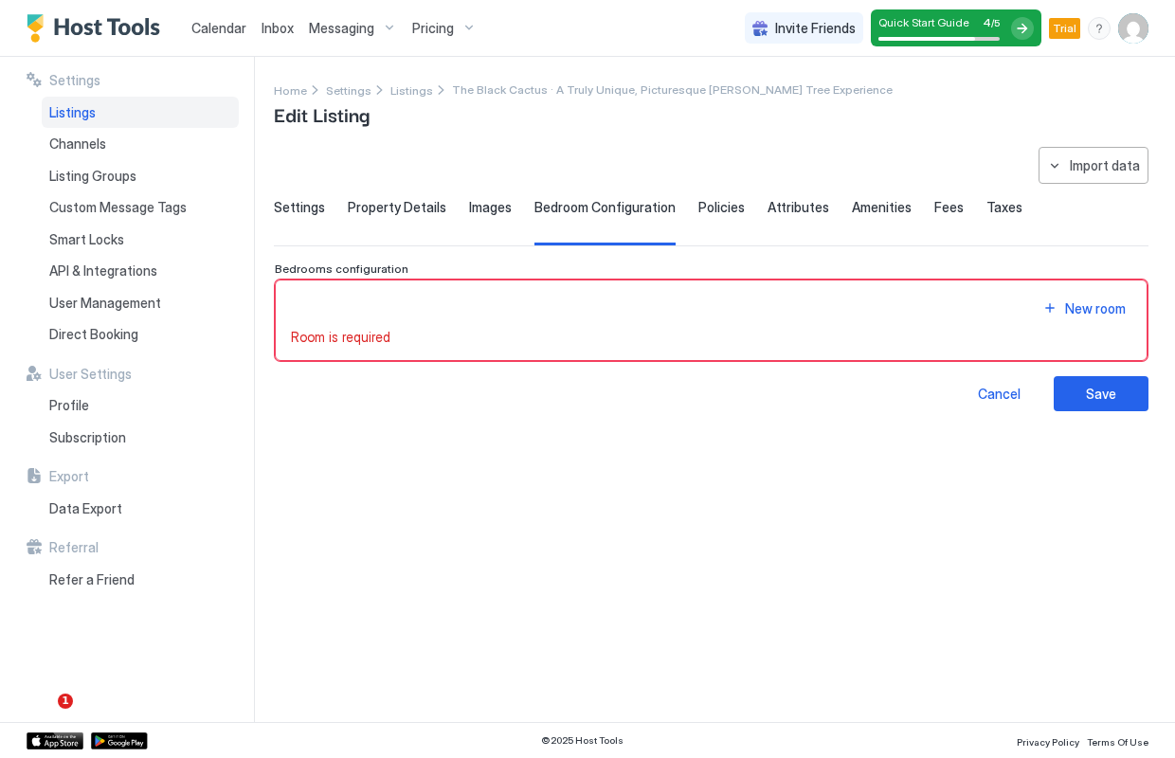
type input "***"
type textarea "**********"
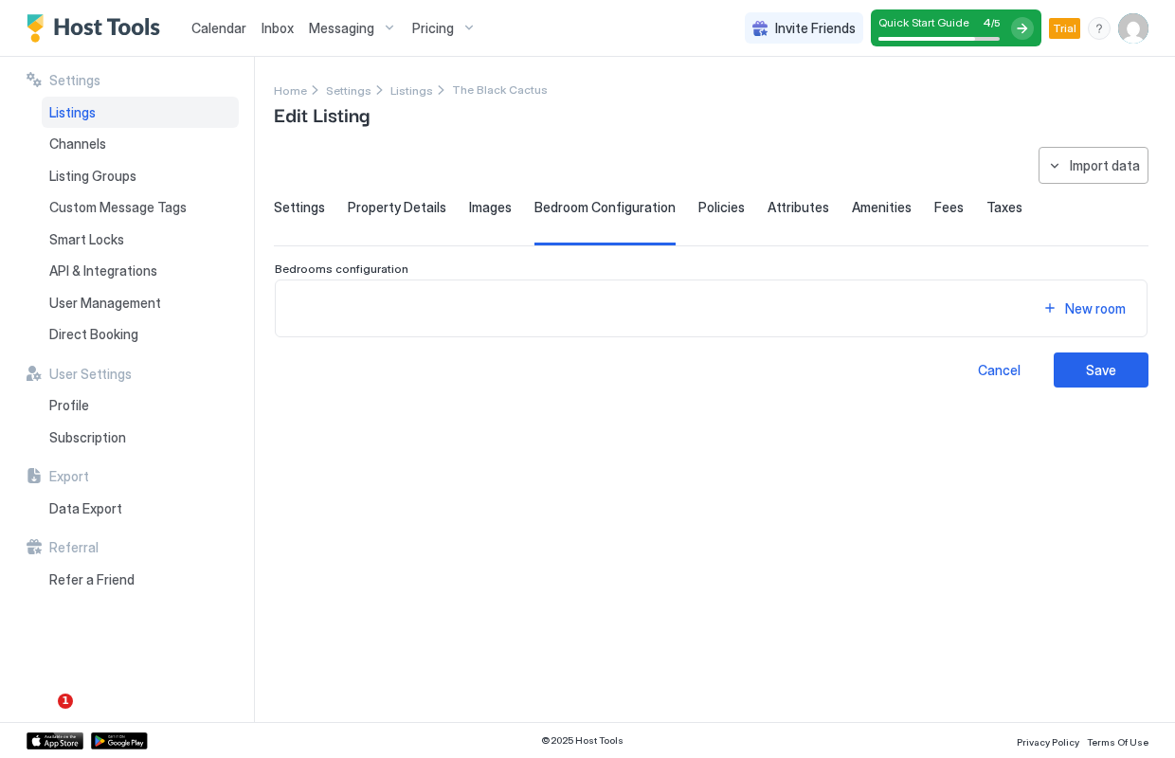
click at [300, 211] on span "Settings" at bounding box center [299, 207] width 51 height 17
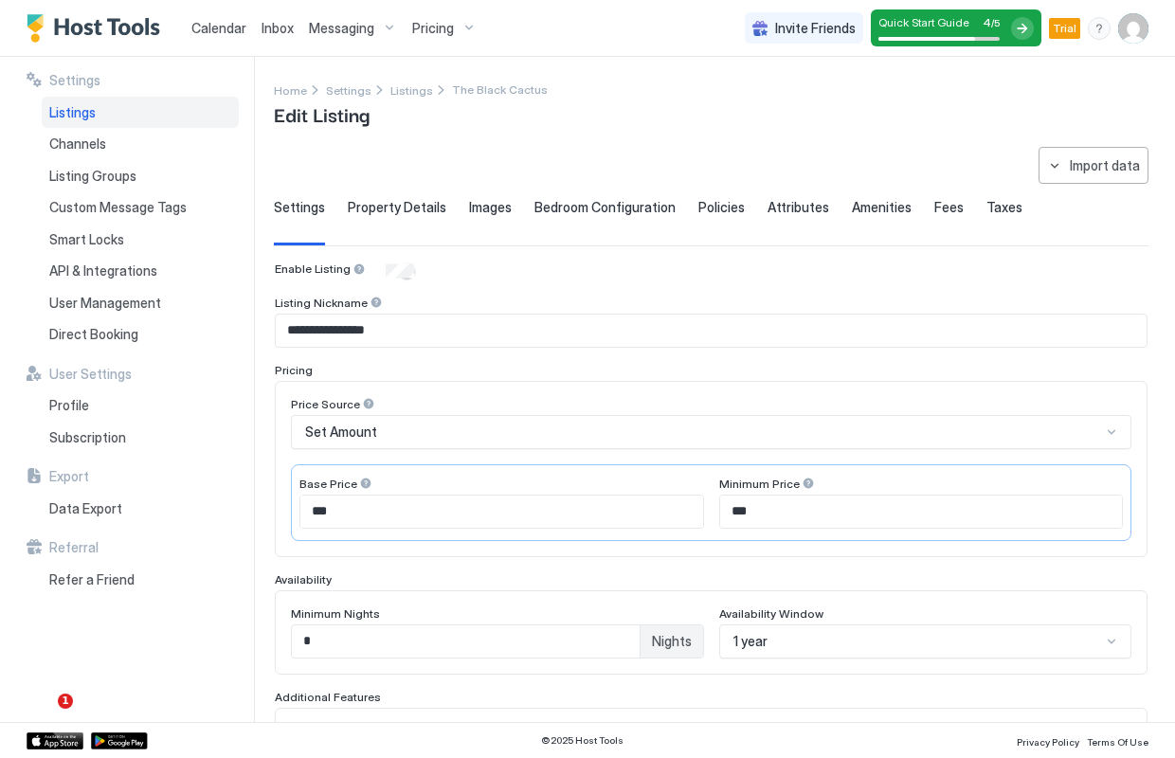
click at [403, 211] on span "Property Details" at bounding box center [397, 207] width 99 height 17
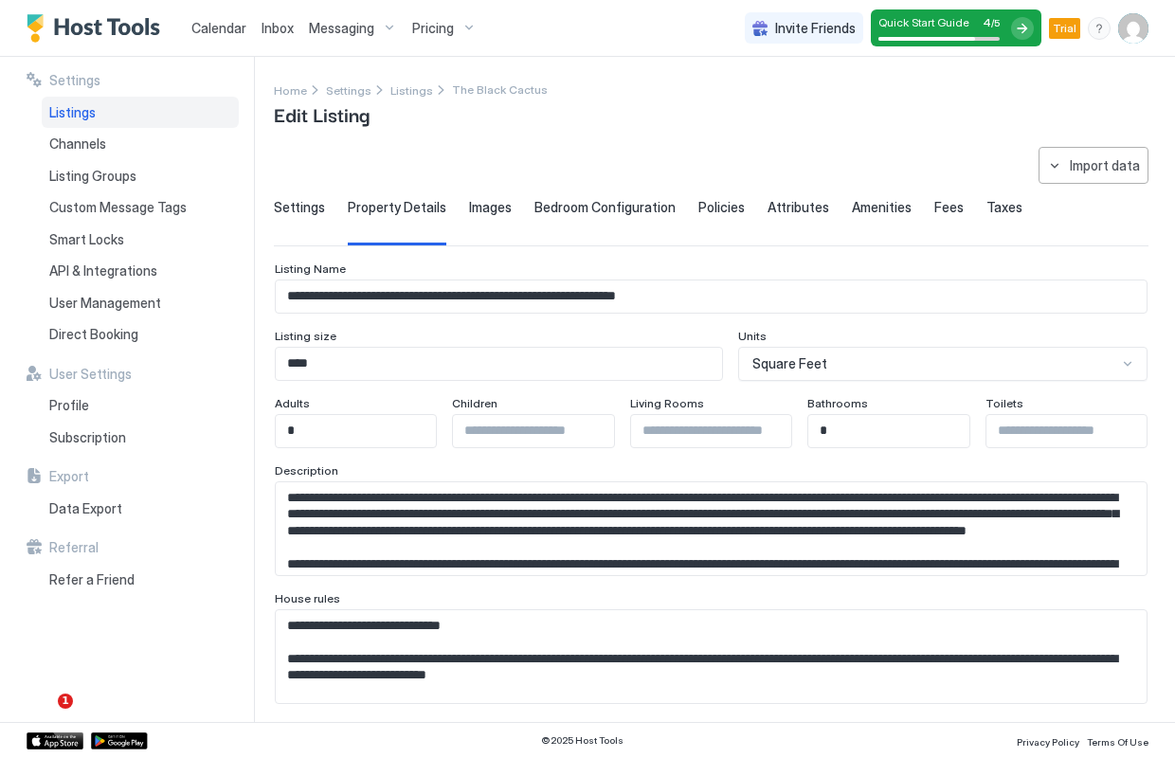
click at [482, 206] on span "Images" at bounding box center [490, 207] width 43 height 17
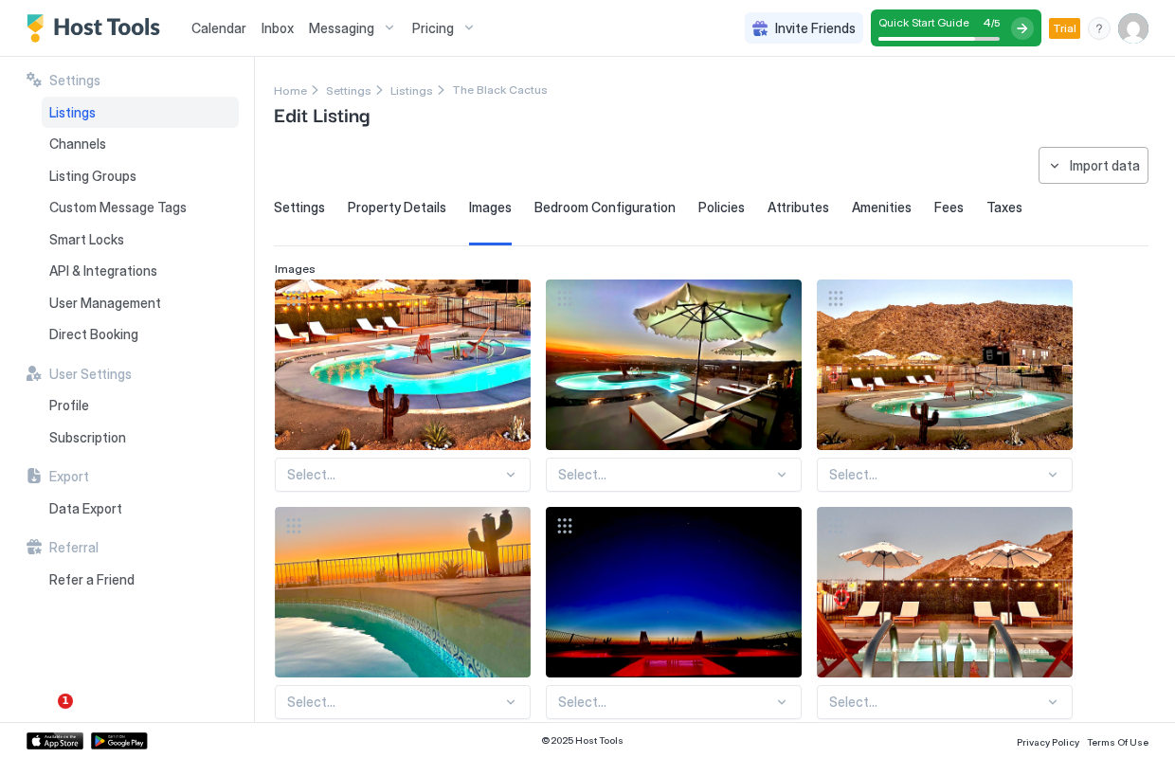
click at [594, 208] on span "Bedroom Configuration" at bounding box center [605, 207] width 141 height 17
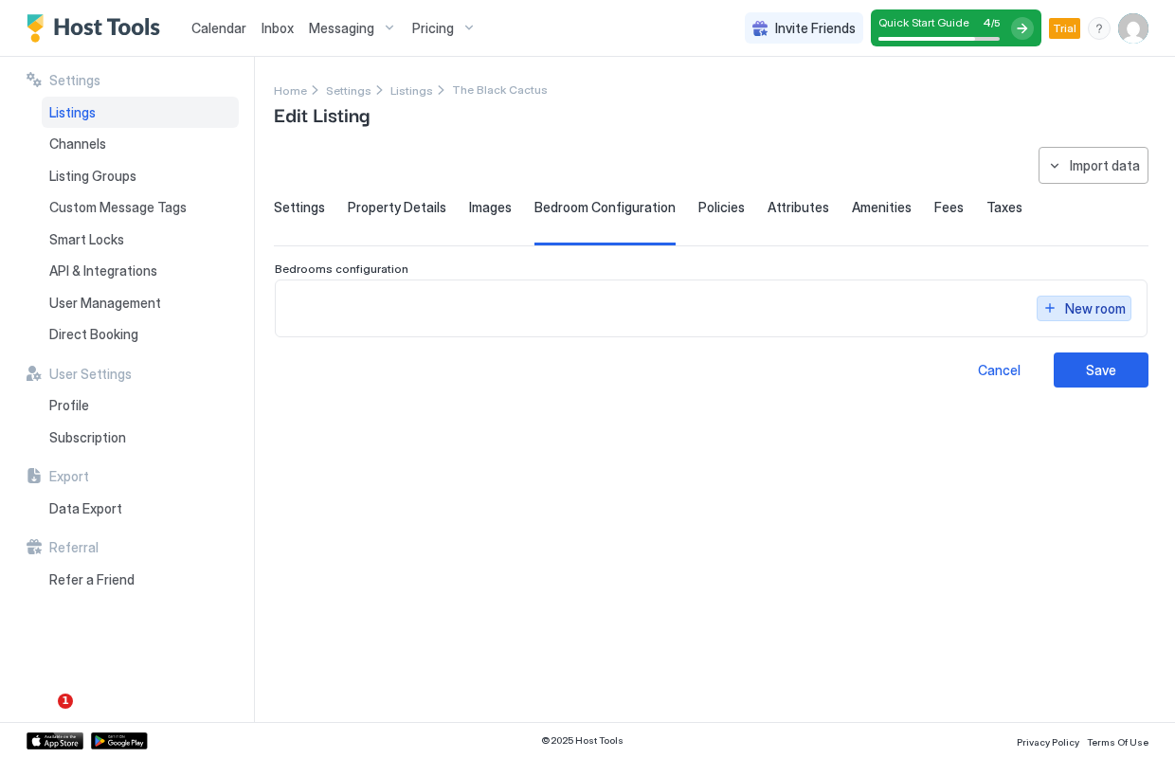
click at [1090, 303] on div "New room" at bounding box center [1095, 309] width 61 height 20
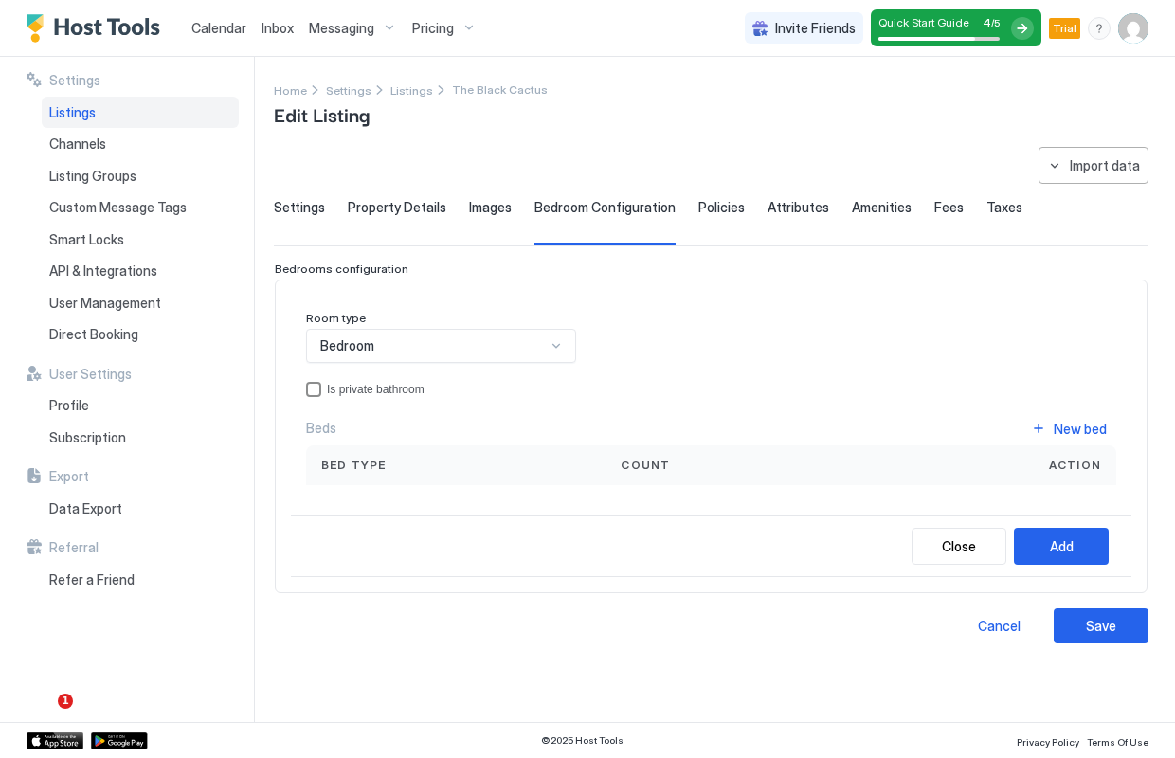
click at [319, 391] on div "privateBathroom" at bounding box center [313, 389] width 15 height 15
click at [1110, 429] on button "New bed" at bounding box center [1069, 429] width 95 height 26
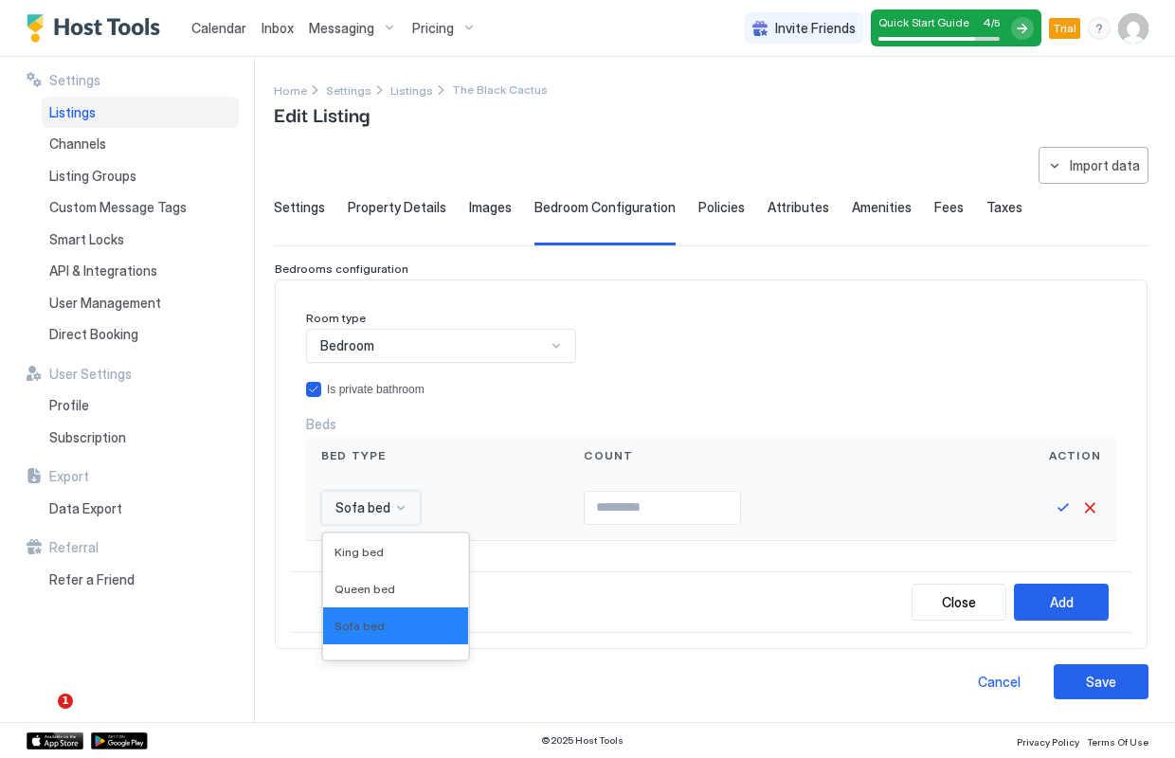
click at [402, 507] on div at bounding box center [400, 507] width 15 height 15
click at [392, 546] on div "King bed" at bounding box center [396, 552] width 122 height 14
click at [660, 504] on input "Input Field" at bounding box center [658, 508] width 155 height 32
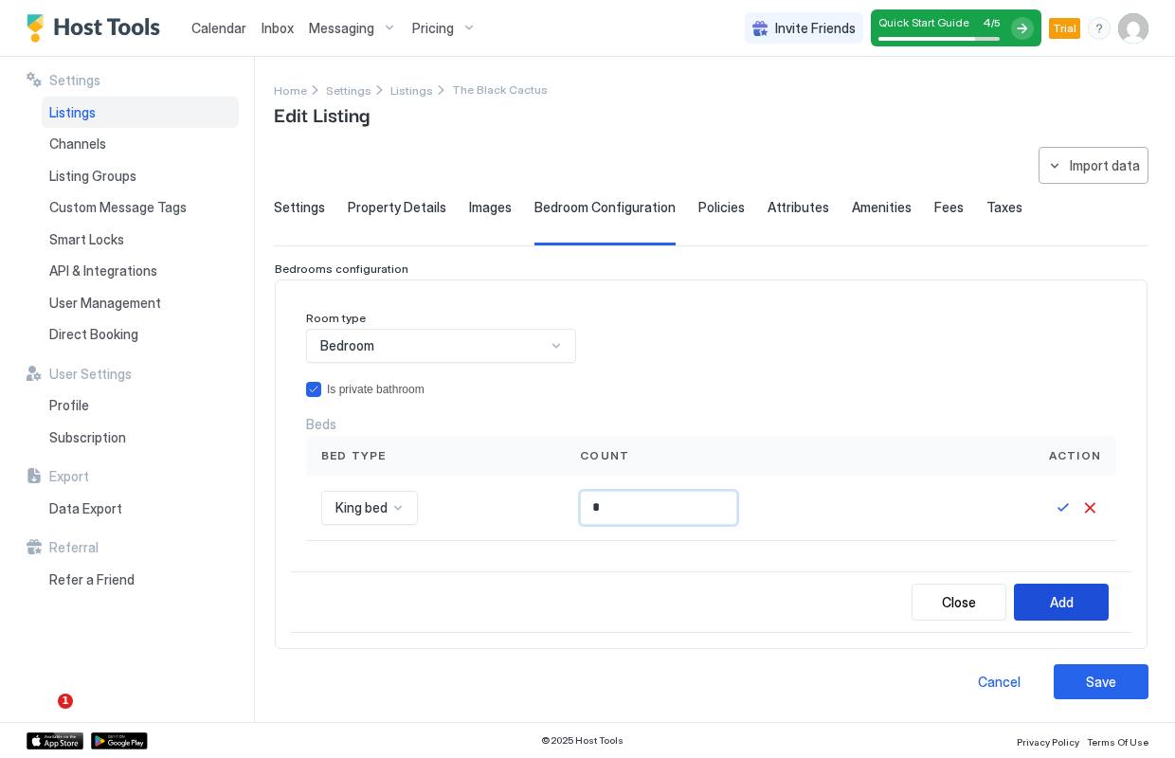
type input "*"
click at [1067, 590] on button "Add" at bounding box center [1061, 602] width 95 height 37
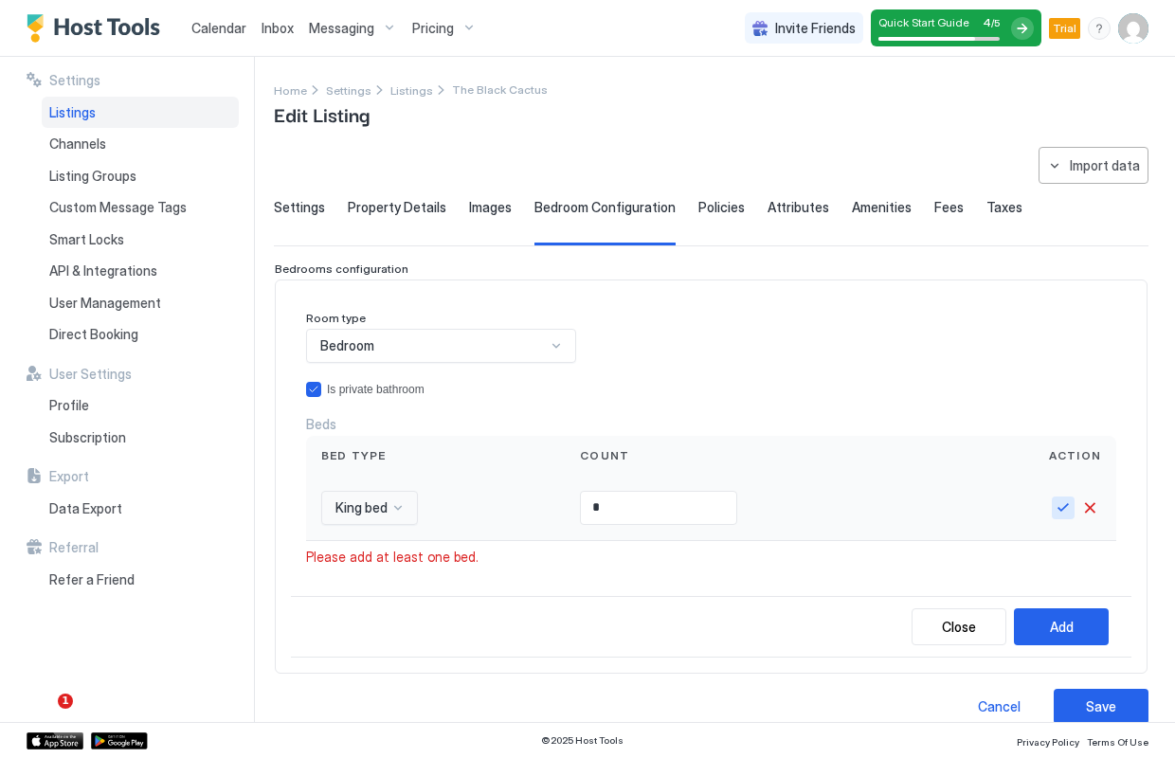
click at [1063, 506] on button "Save" at bounding box center [1063, 508] width 23 height 23
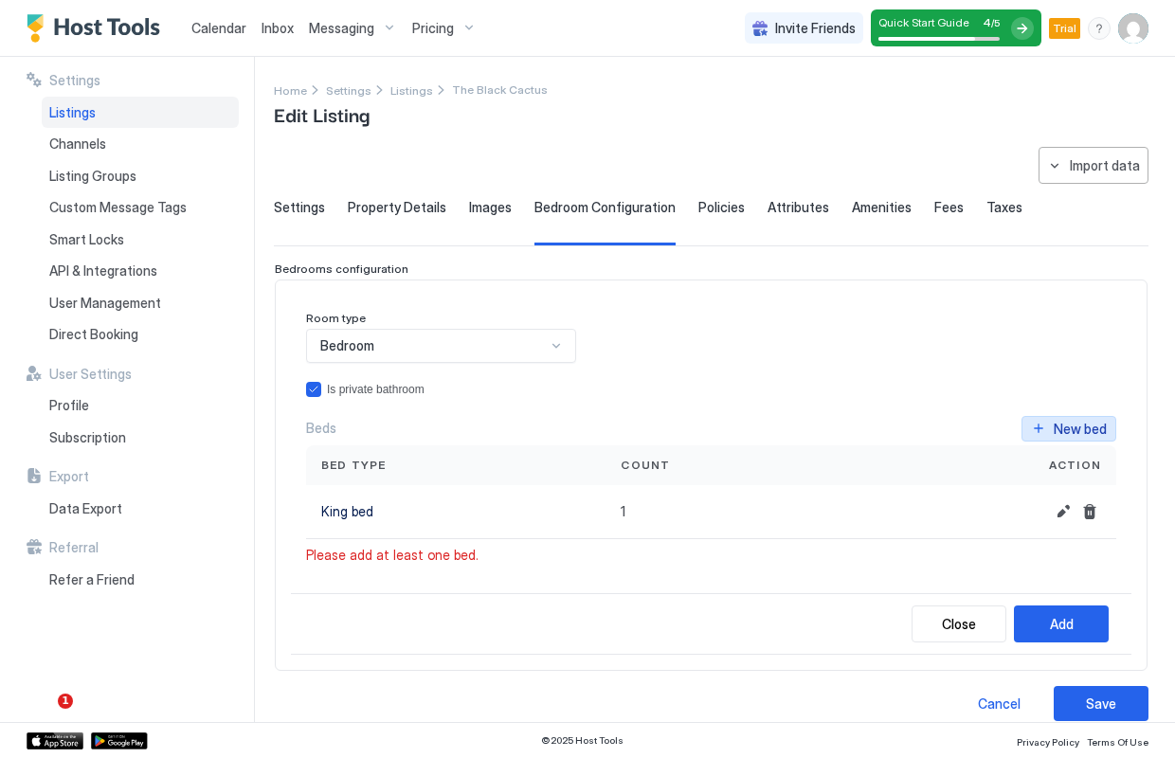
click at [1097, 427] on div "New bed" at bounding box center [1080, 429] width 53 height 20
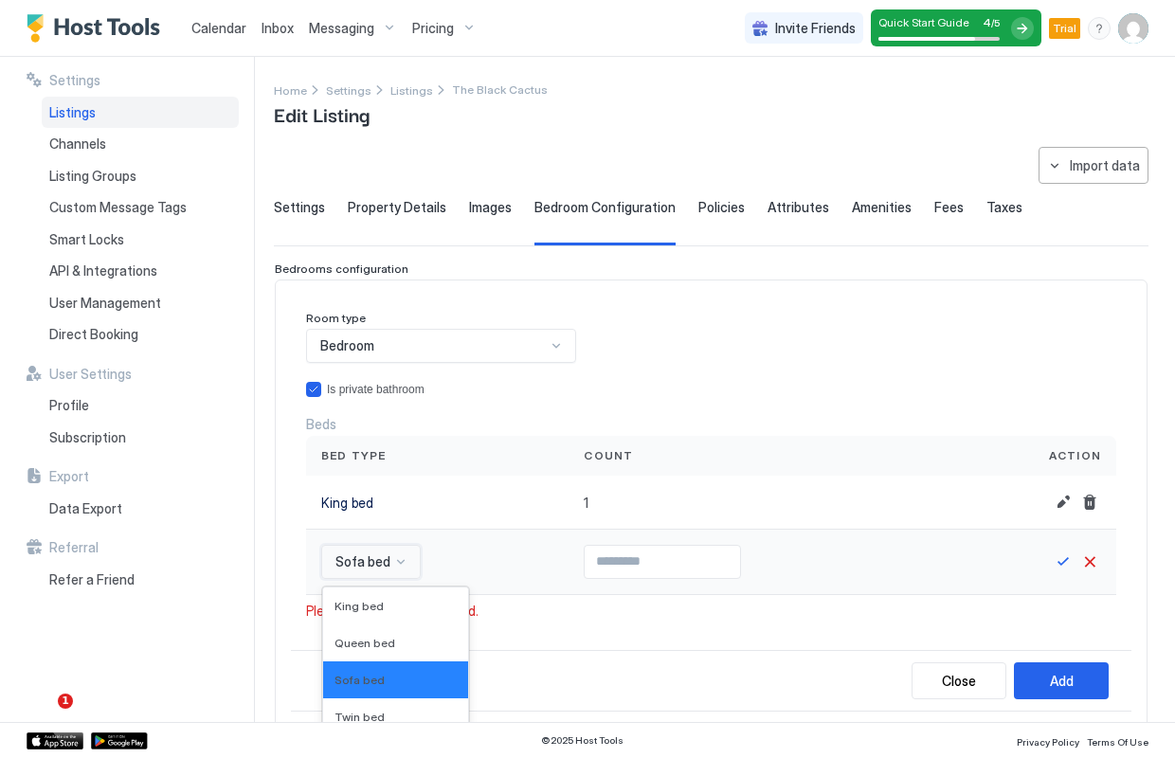
scroll to position [150, 0]
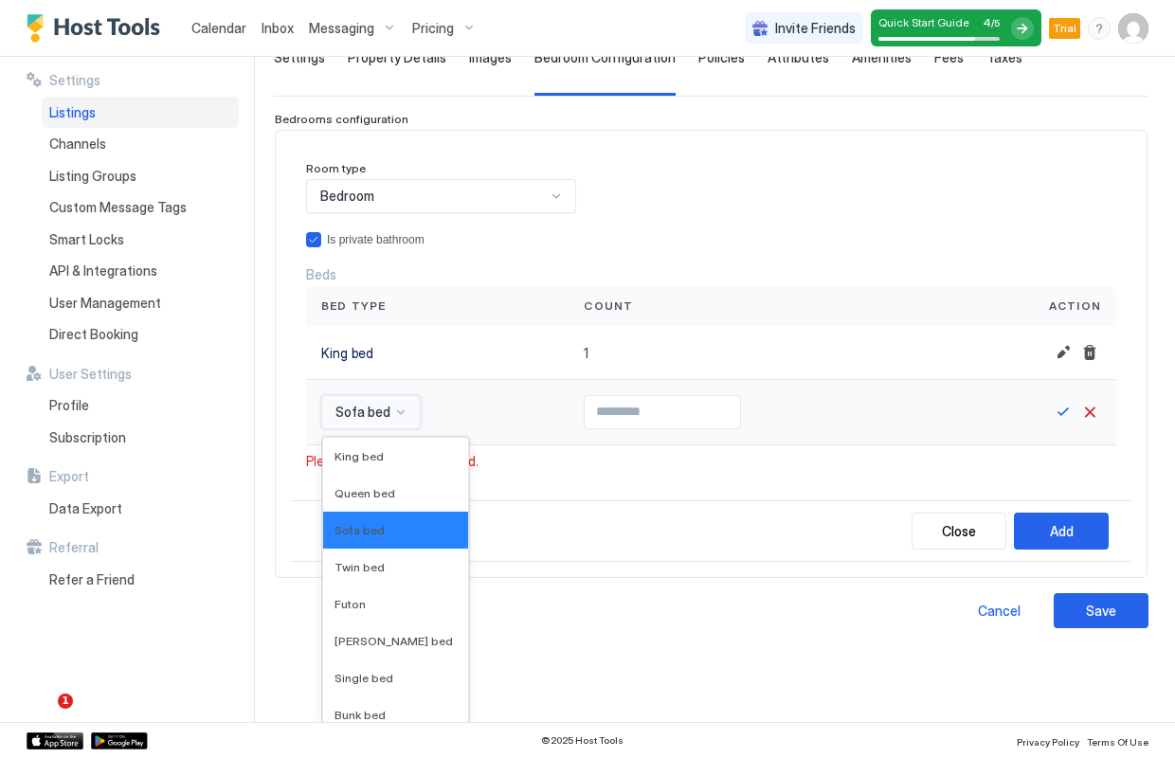
click at [396, 429] on div "Sofa bed selected, 3 of 16. 16 results available. Use Up and Down to choose opt…" at bounding box center [371, 412] width 100 height 34
click at [394, 498] on div "Queen bed" at bounding box center [396, 493] width 122 height 14
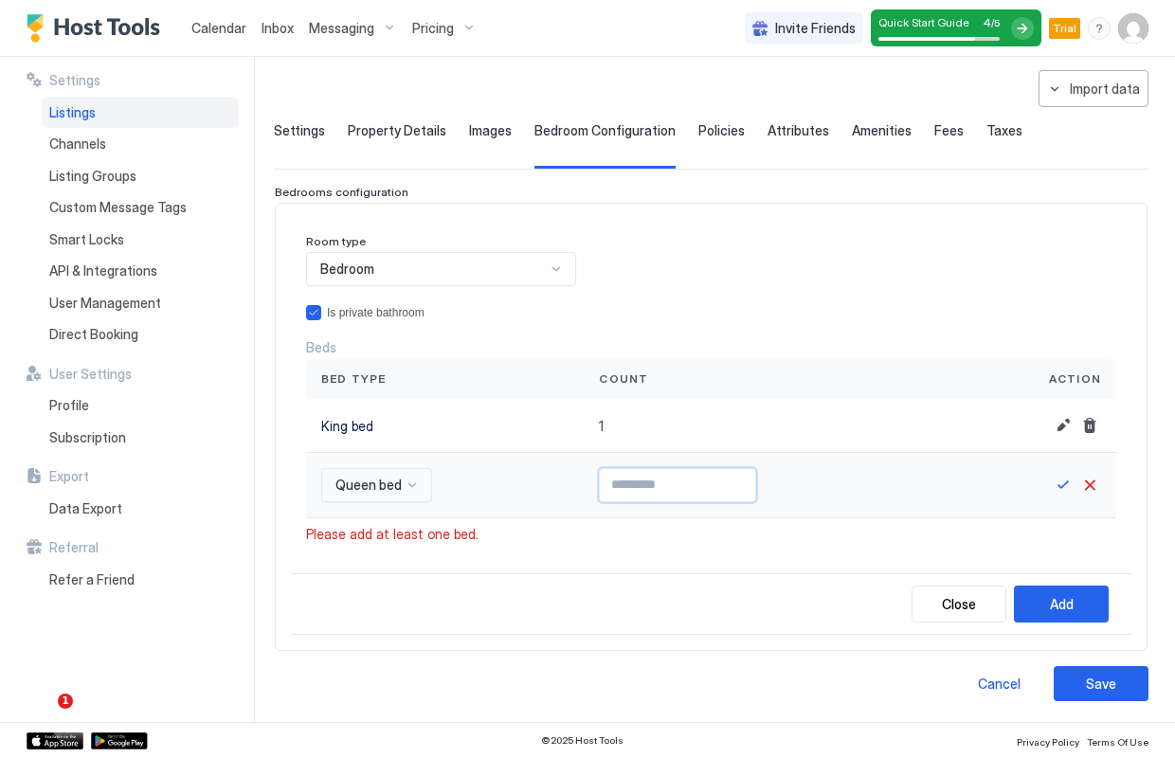
click at [642, 487] on input "Input Field" at bounding box center [677, 485] width 155 height 32
type input "*"
click at [1059, 486] on button "Save" at bounding box center [1063, 485] width 23 height 23
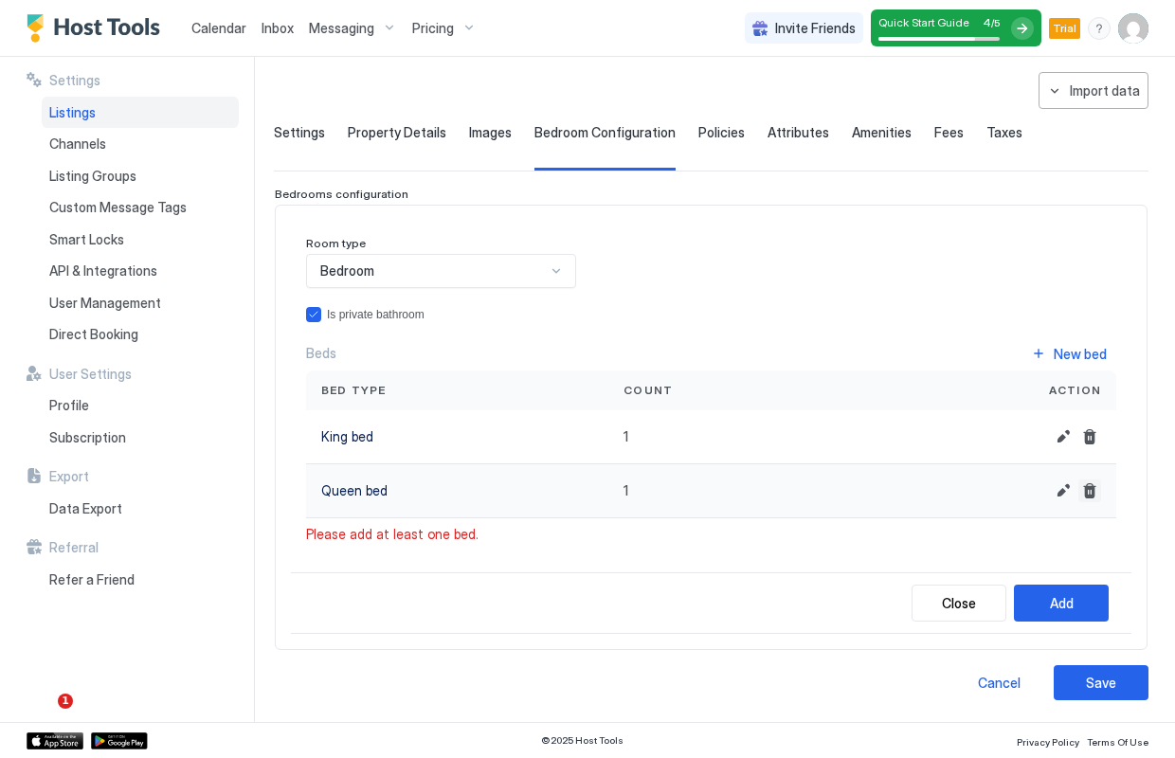
click at [1088, 486] on button "Delete" at bounding box center [1090, 491] width 23 height 23
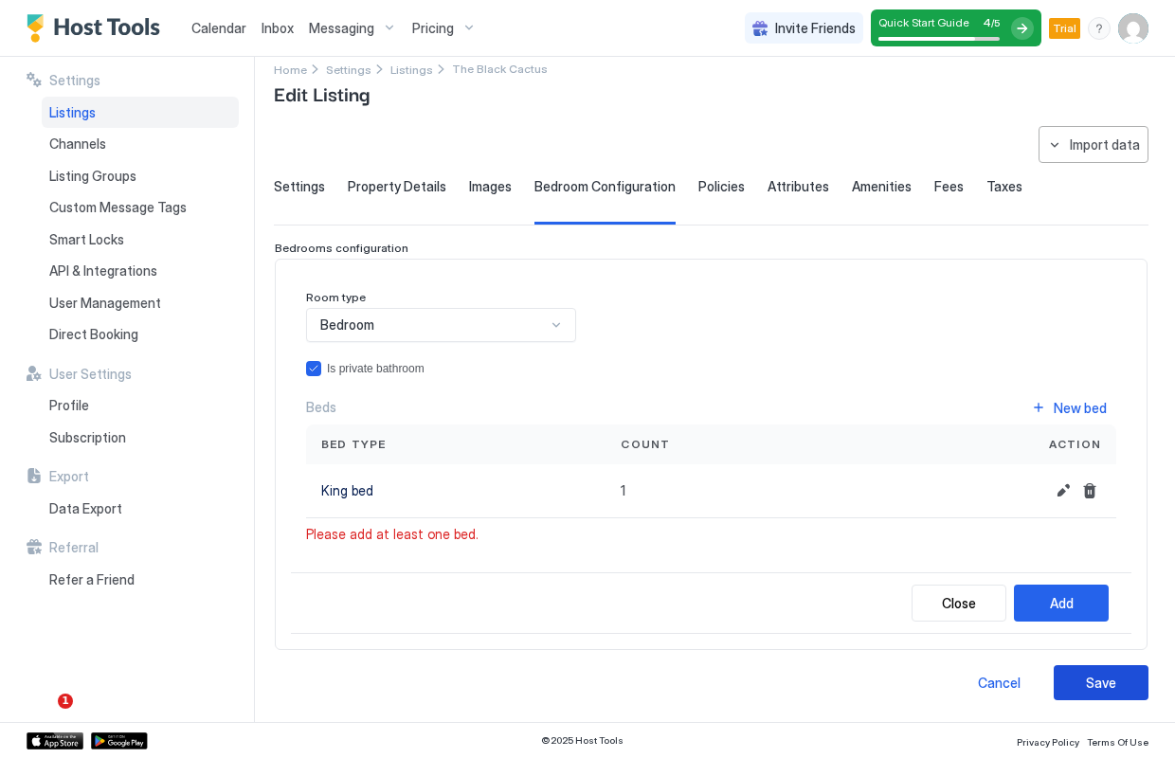
click at [1090, 678] on div "Save" at bounding box center [1101, 683] width 30 height 20
click at [1065, 598] on div "Add" at bounding box center [1062, 603] width 24 height 20
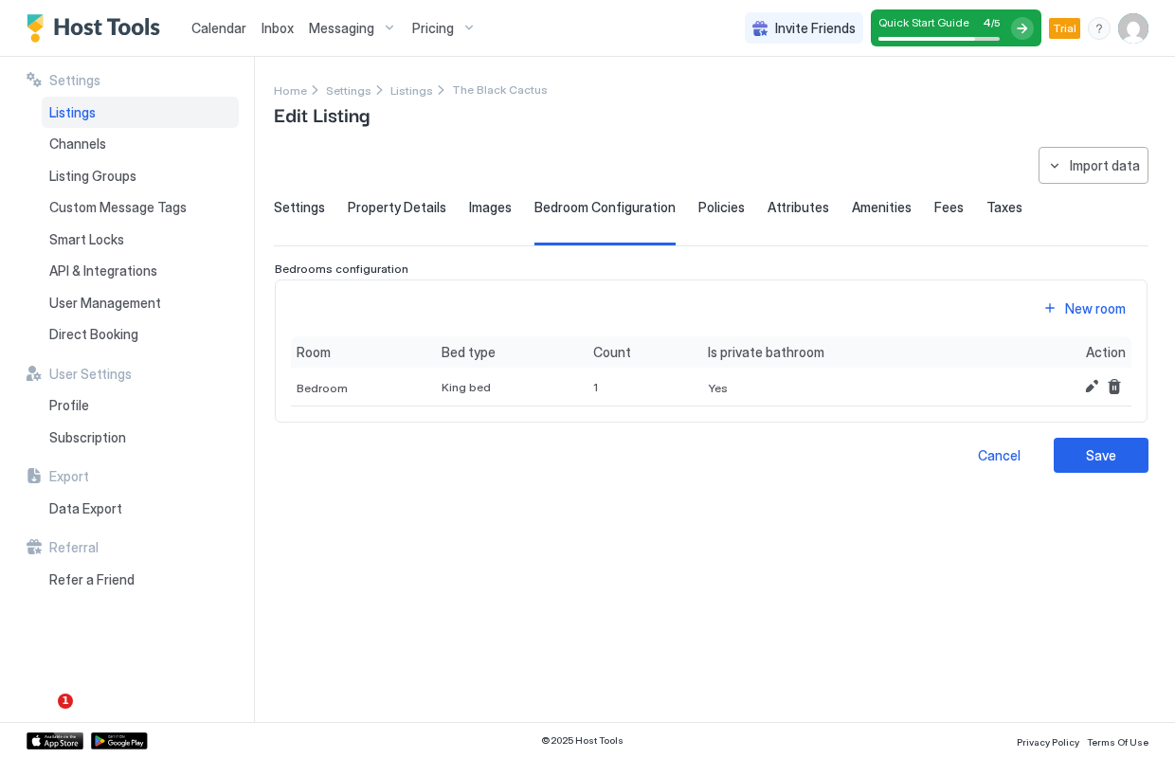
scroll to position [0, 0]
click at [1100, 454] on div "Save" at bounding box center [1101, 456] width 30 height 20
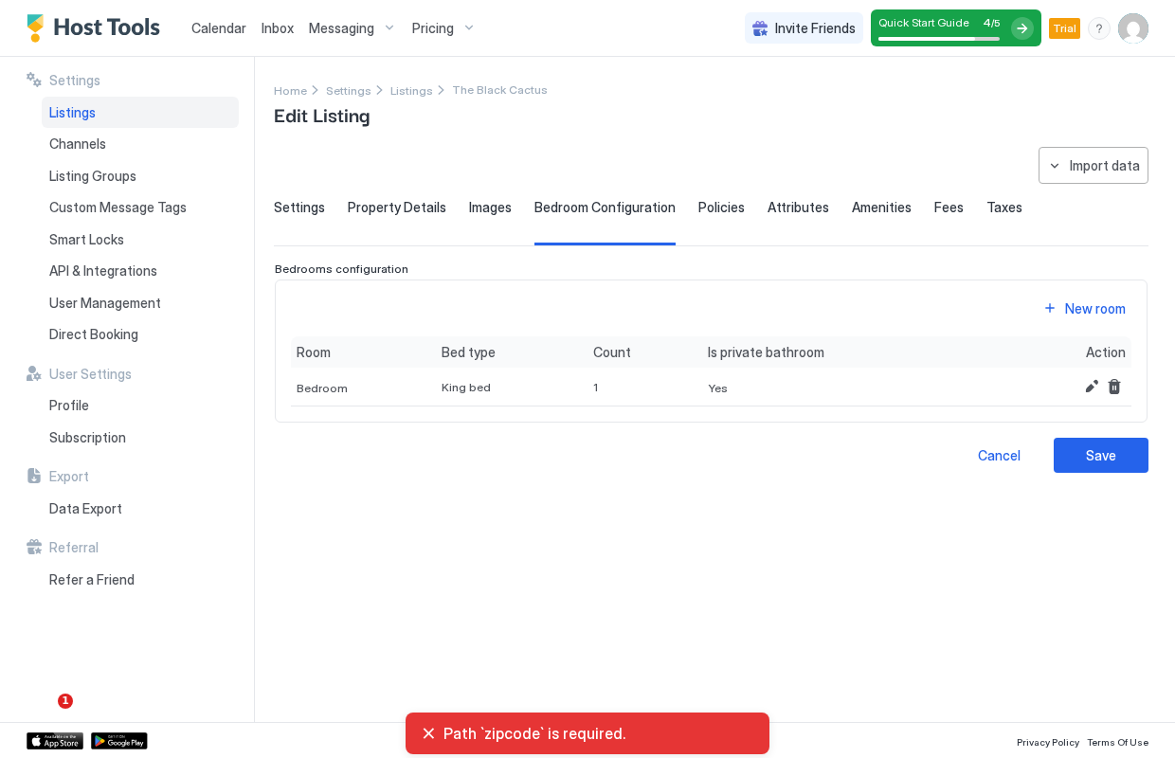
click at [423, 209] on span "Property Details" at bounding box center [397, 207] width 99 height 17
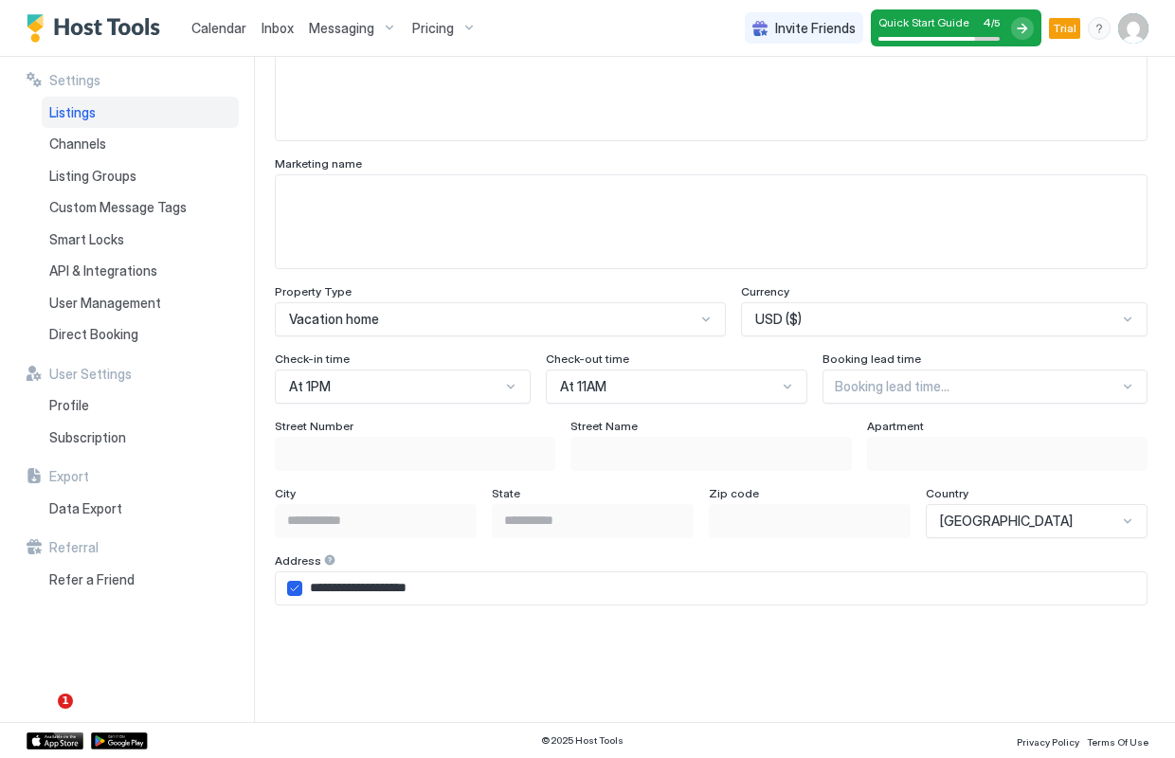
scroll to position [946, 0]
click at [1122, 532] on div "[GEOGRAPHIC_DATA]" at bounding box center [1037, 522] width 222 height 34
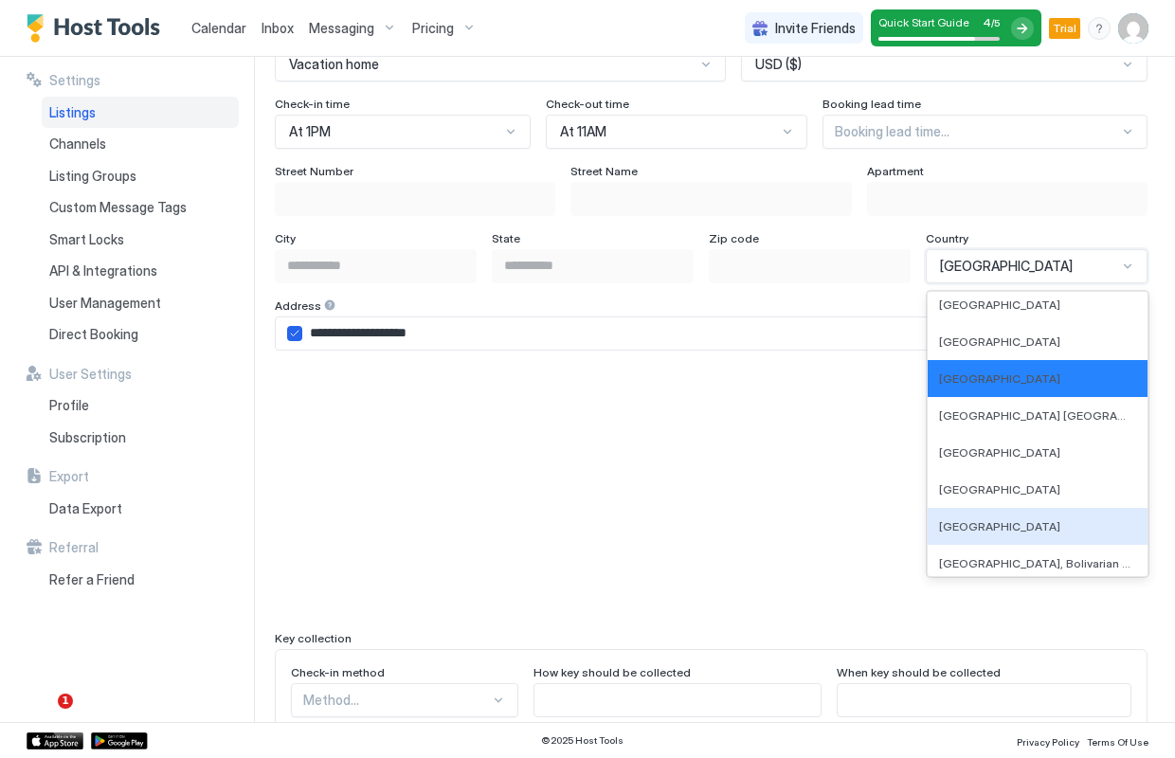
scroll to position [7753, 0]
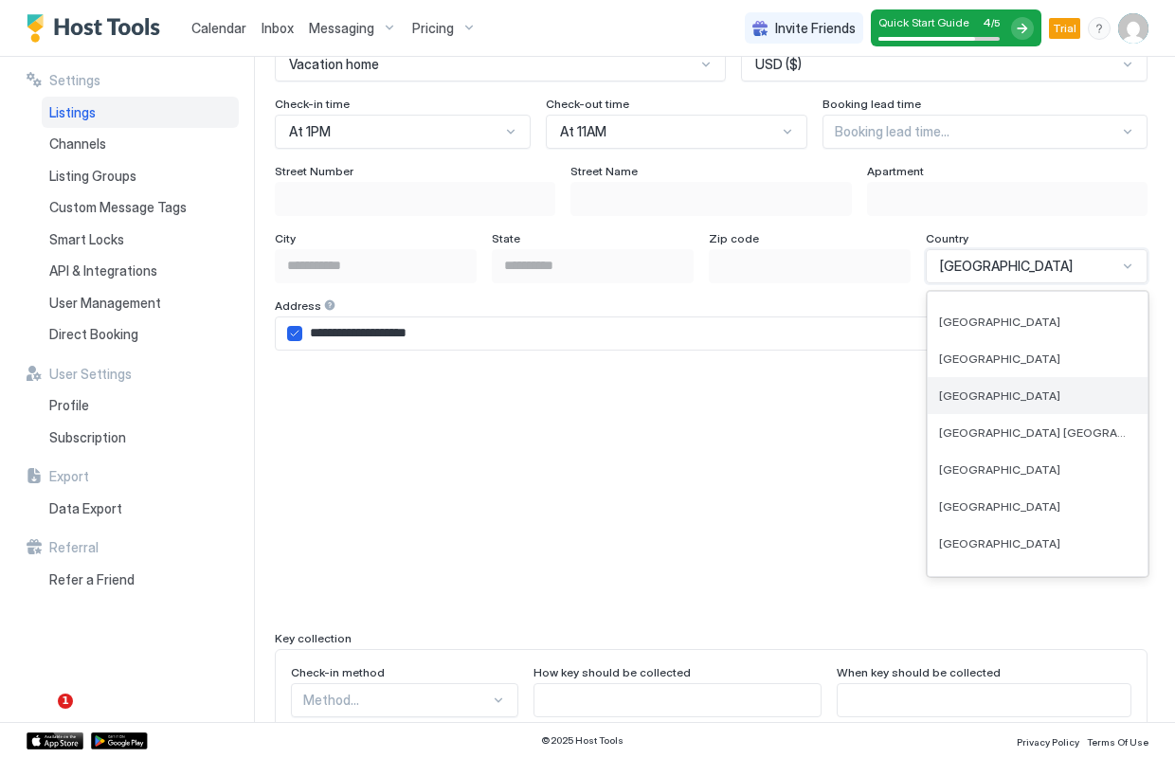
click at [1098, 400] on div "[GEOGRAPHIC_DATA]" at bounding box center [1037, 396] width 197 height 14
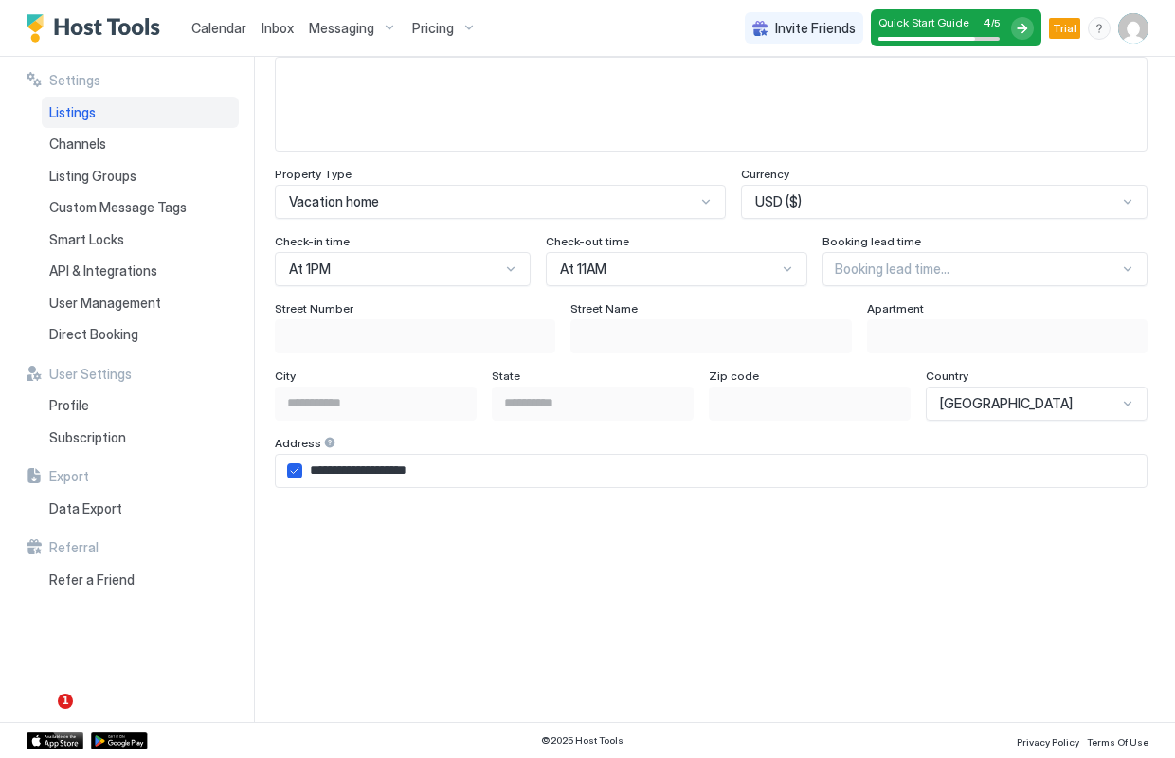
scroll to position [1066, 0]
click at [300, 467] on icon "airbnbAddress" at bounding box center [294, 469] width 11 height 11
type input "**********"
type input "*"
type input "**********"
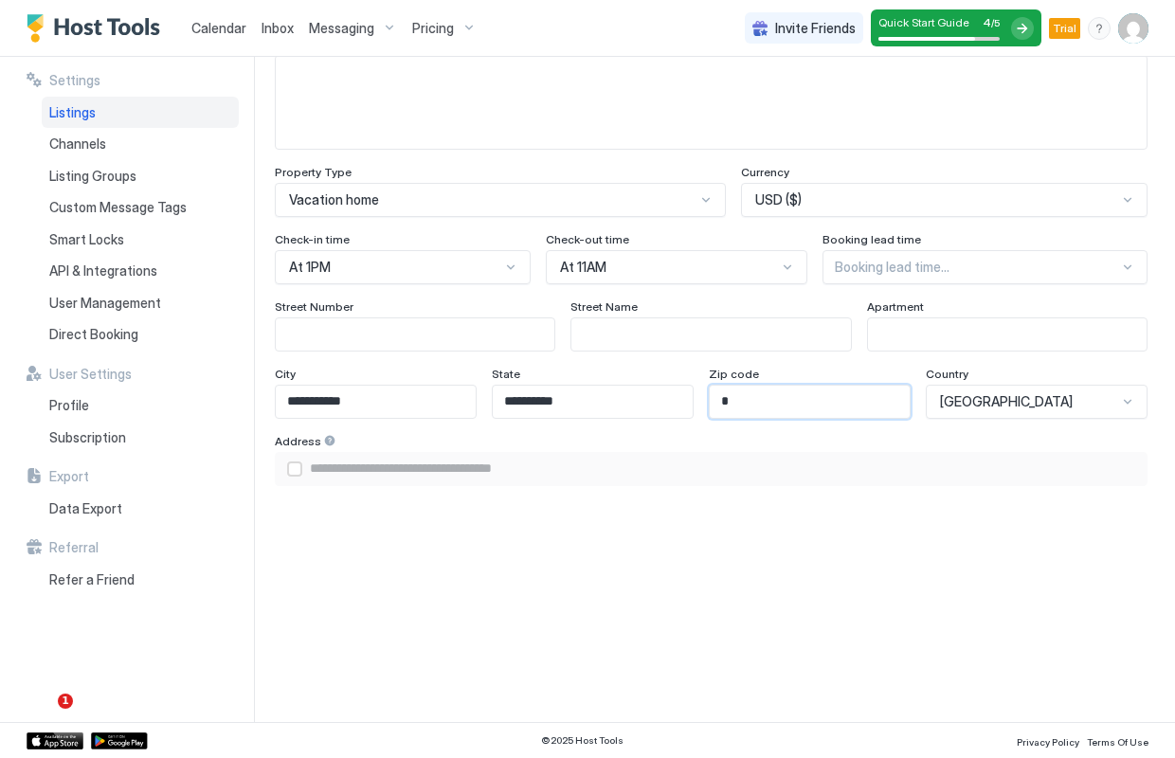
type input "**"
type input "**********"
type input "***"
type input "**********"
type input "****"
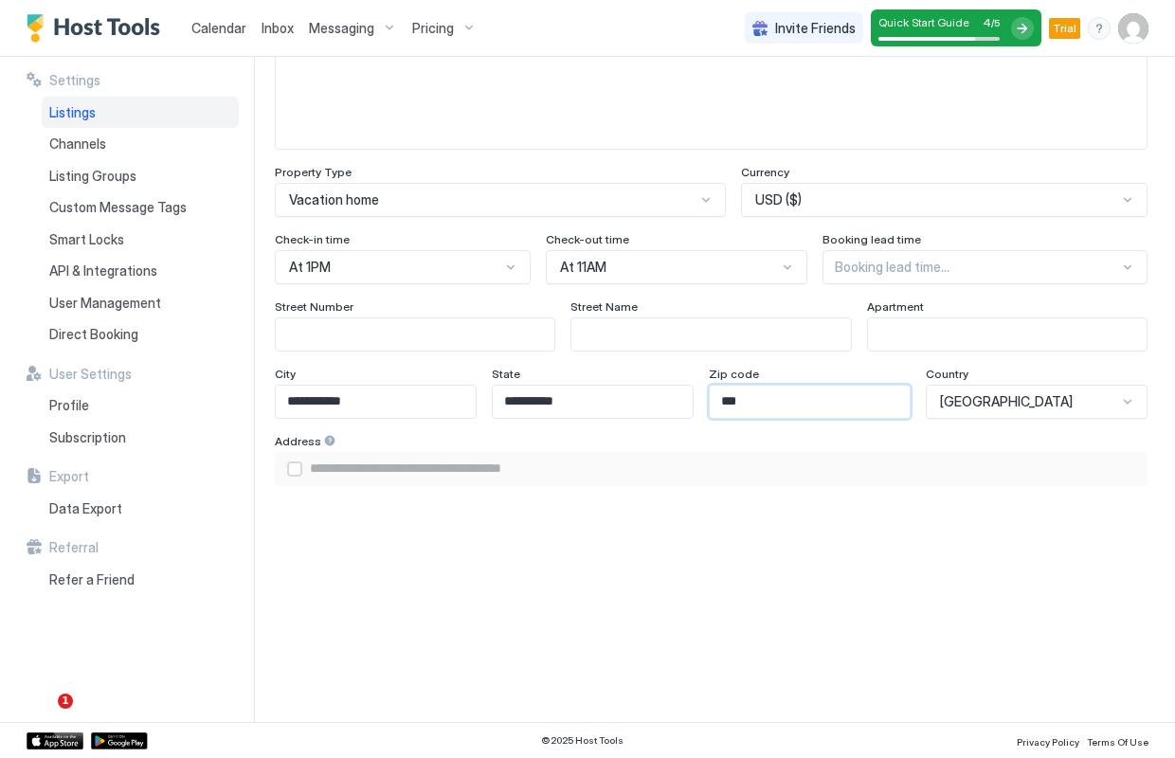
type input "**********"
type input "*****"
type input "**********"
type input "*****"
click at [297, 467] on div "airbnbAddress" at bounding box center [294, 469] width 15 height 15
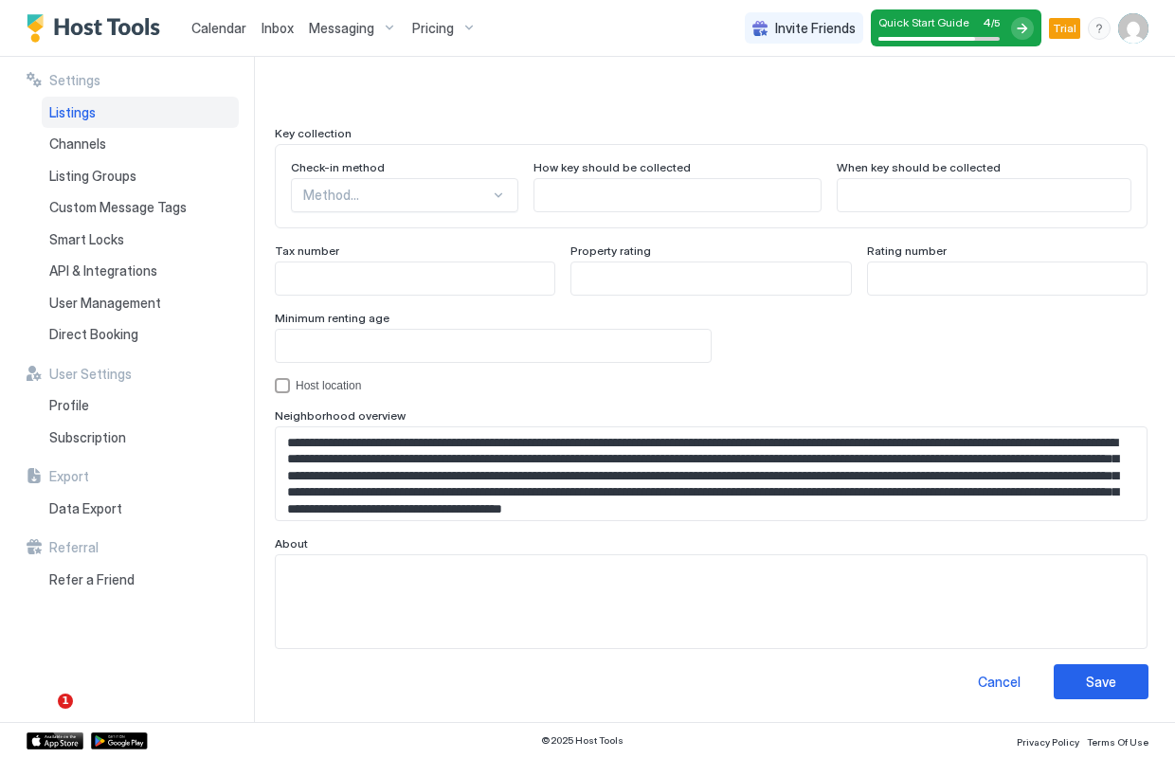
scroll to position [1706, 0]
click at [1098, 689] on div "Save" at bounding box center [1101, 683] width 30 height 20
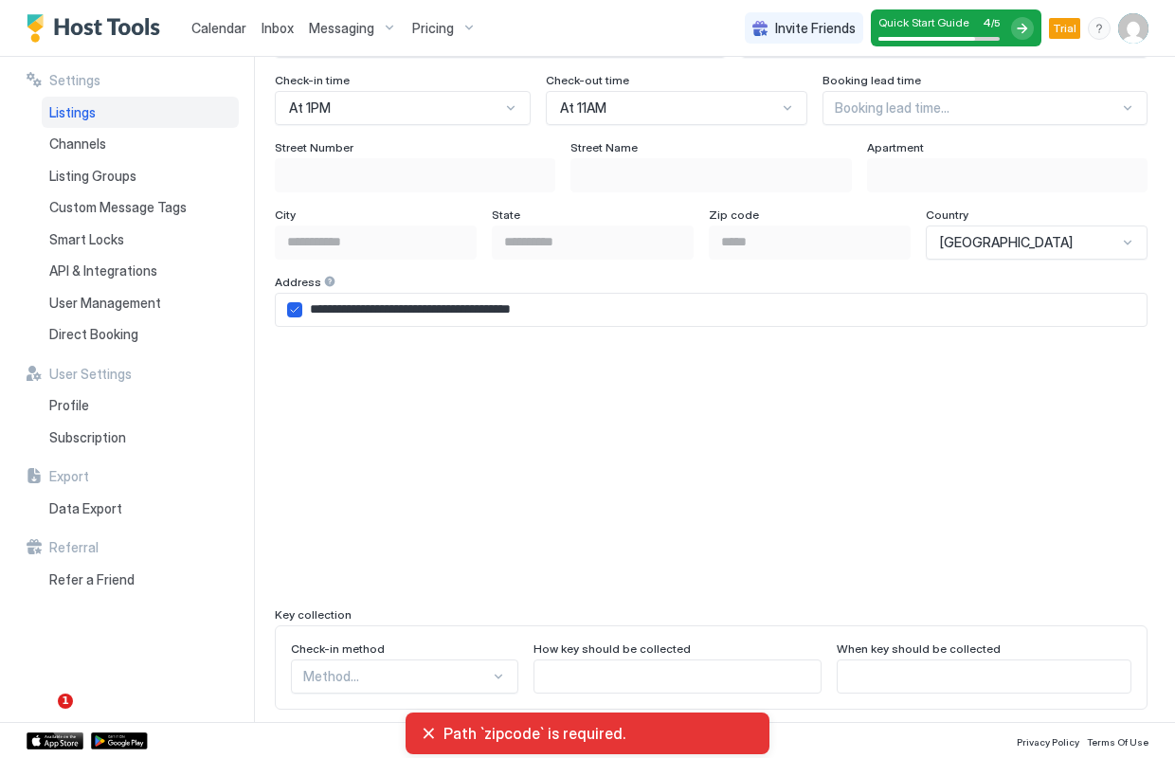
scroll to position [1201, 0]
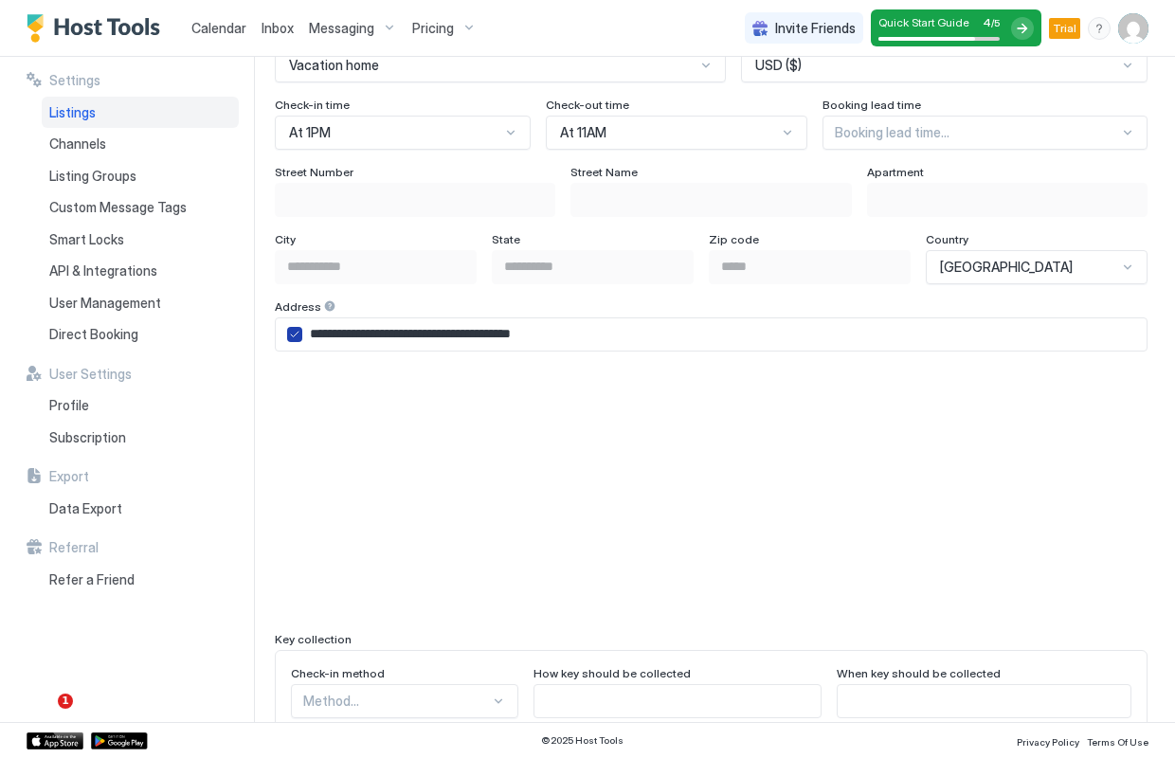
click at [290, 337] on icon "airbnbAddress" at bounding box center [294, 334] width 11 height 11
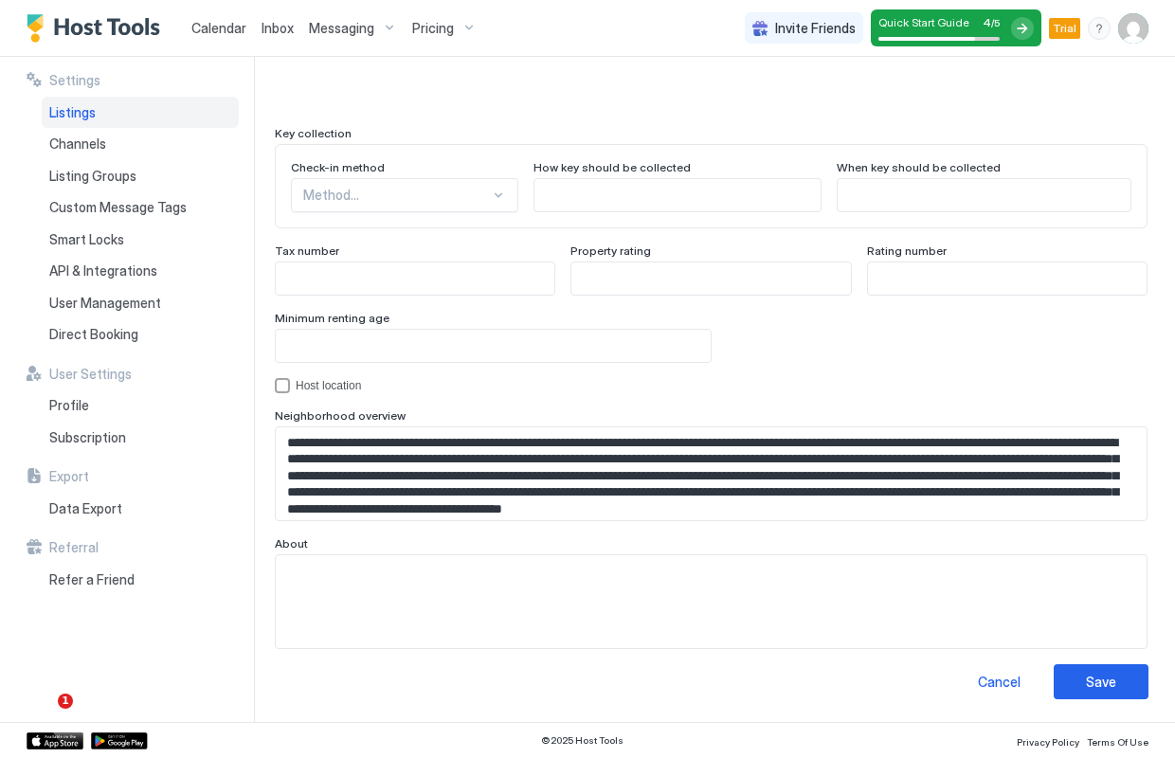
scroll to position [1706, 0]
click at [1097, 679] on div "Save" at bounding box center [1101, 683] width 30 height 20
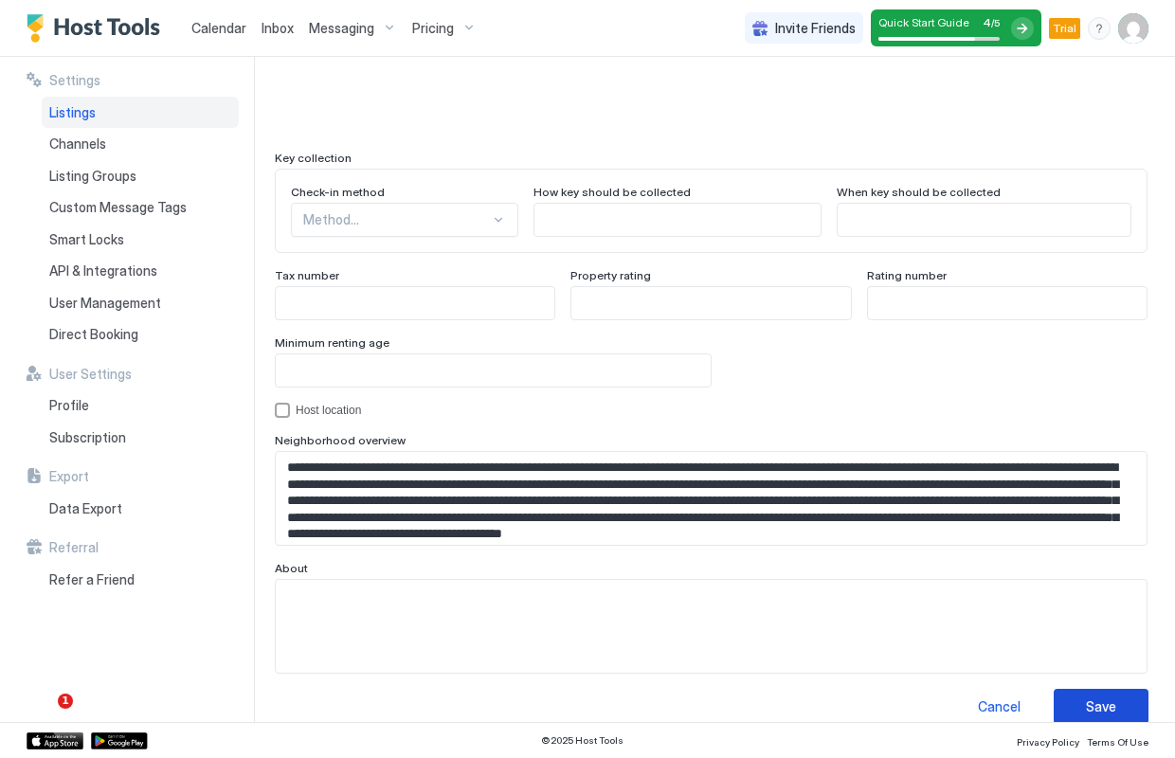
scroll to position [975, 0]
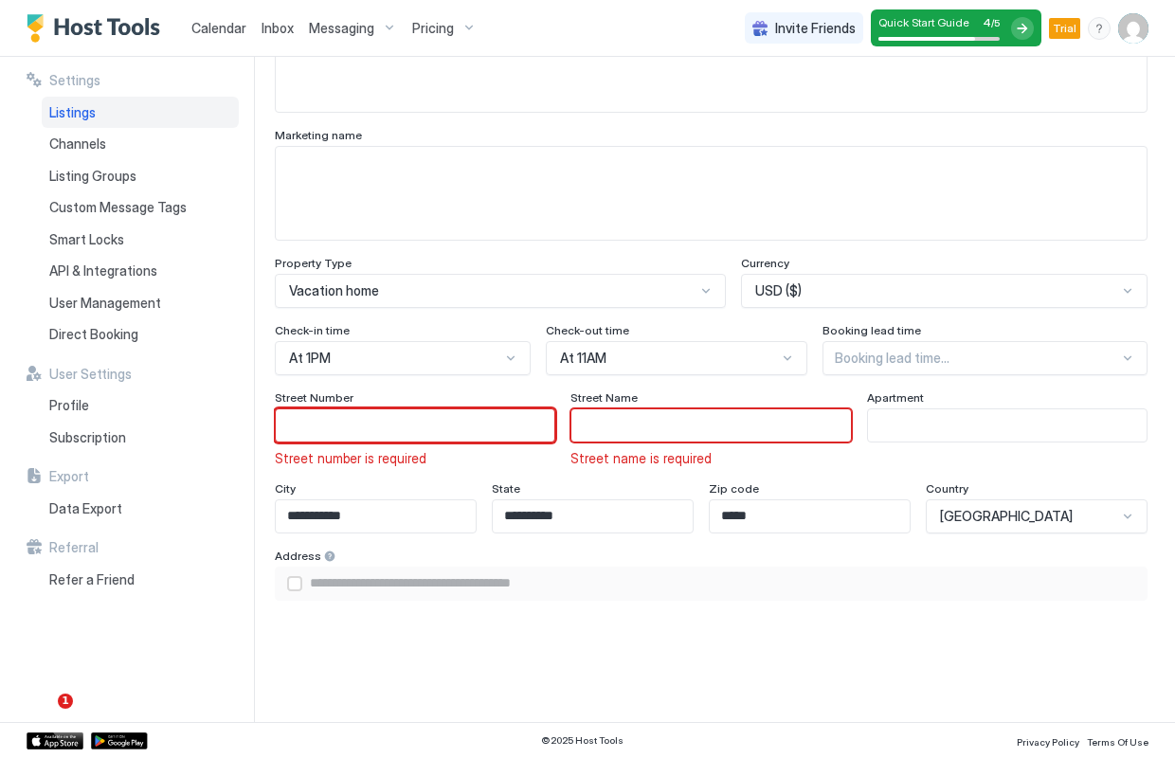
type input "*"
type input "**********"
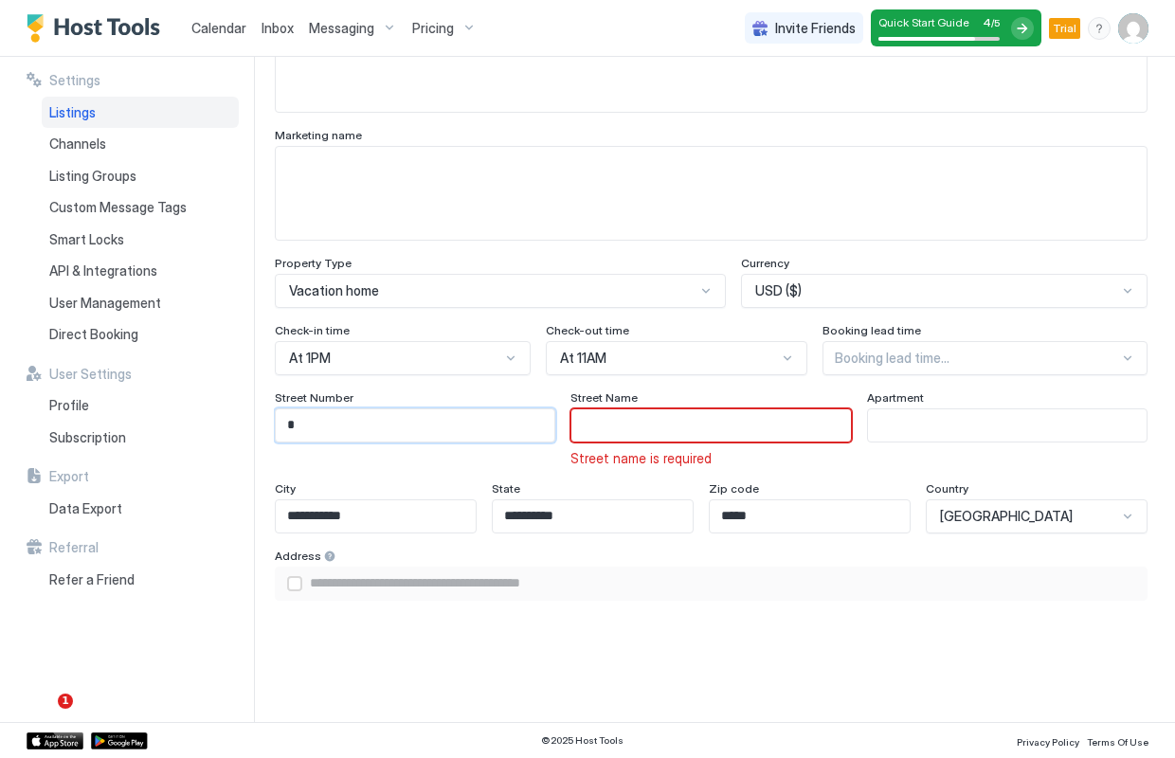
type input "**"
type input "**********"
type input "***"
type input "**********"
type input "****"
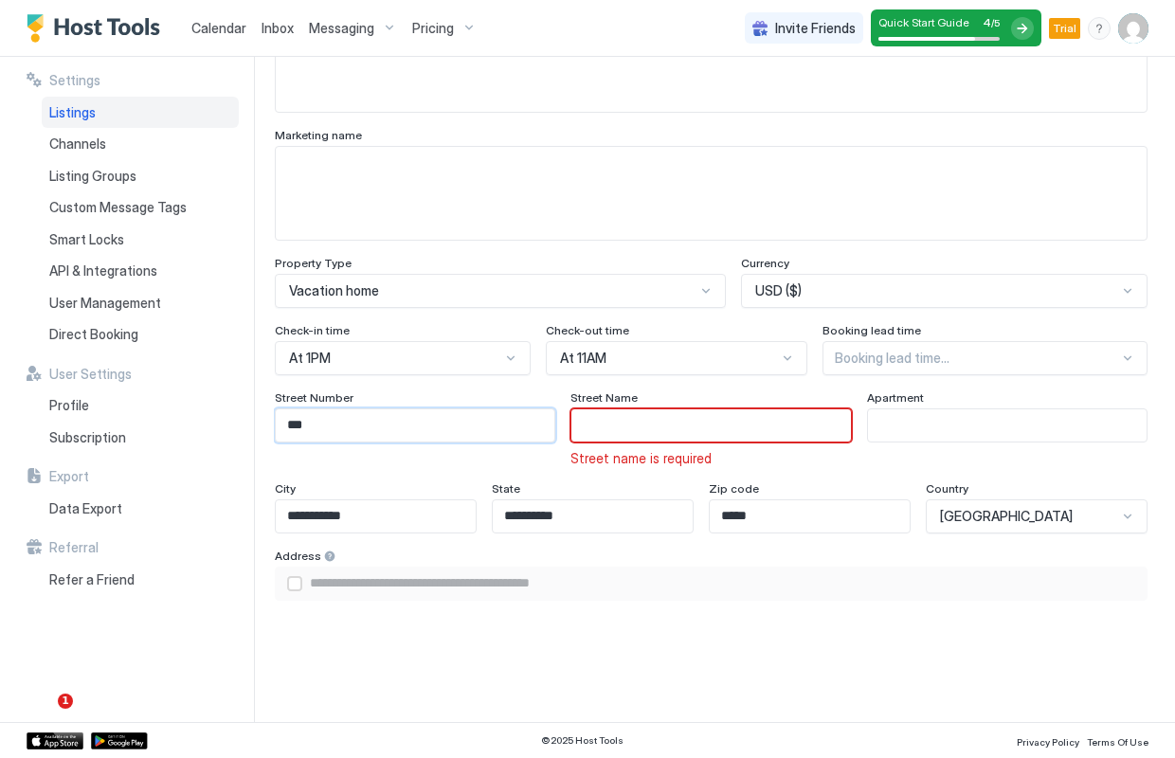
type input "**********"
type input "******"
type input "**********"
type input "*******"
type input "**********"
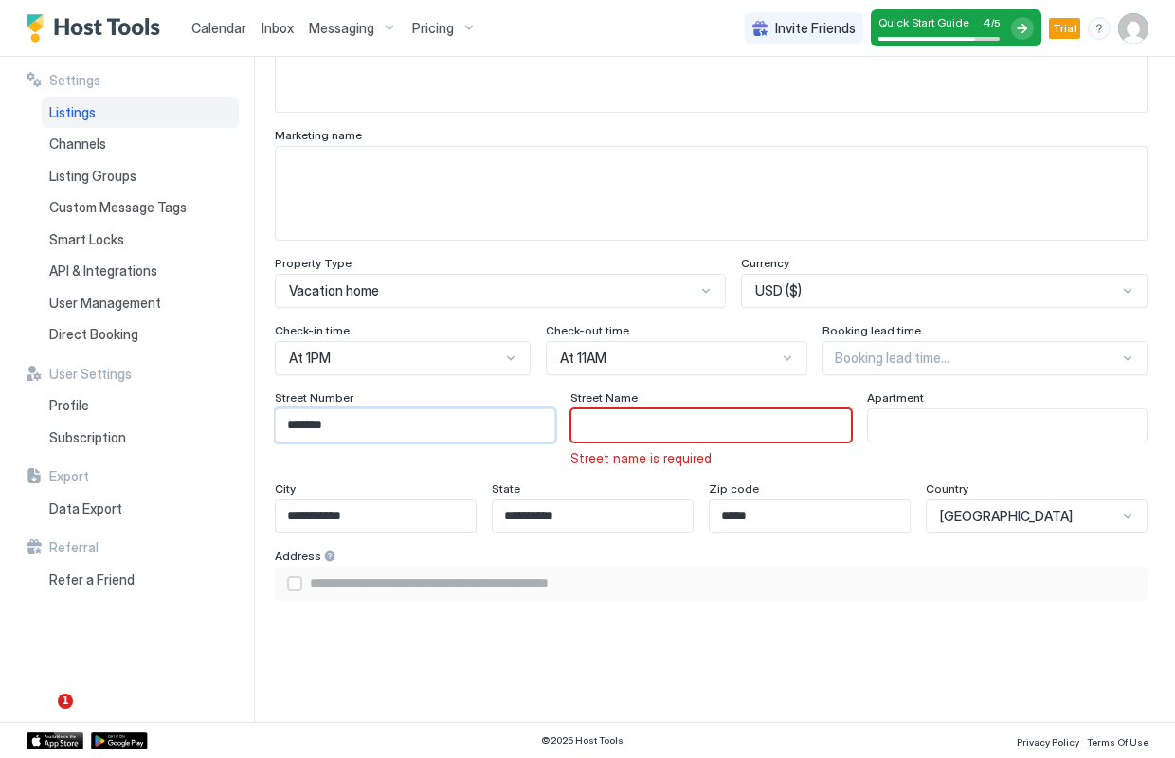
type input "********"
type input "**********"
type input "*********"
type input "**********"
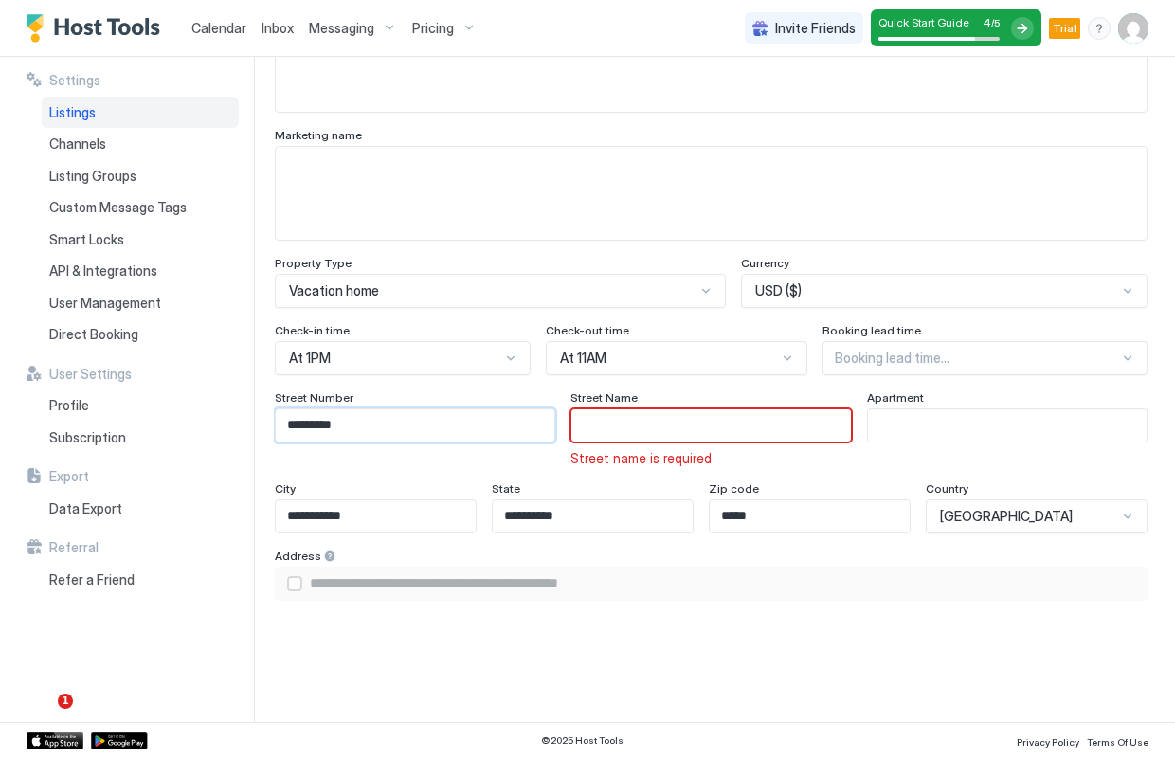
type input "**********"
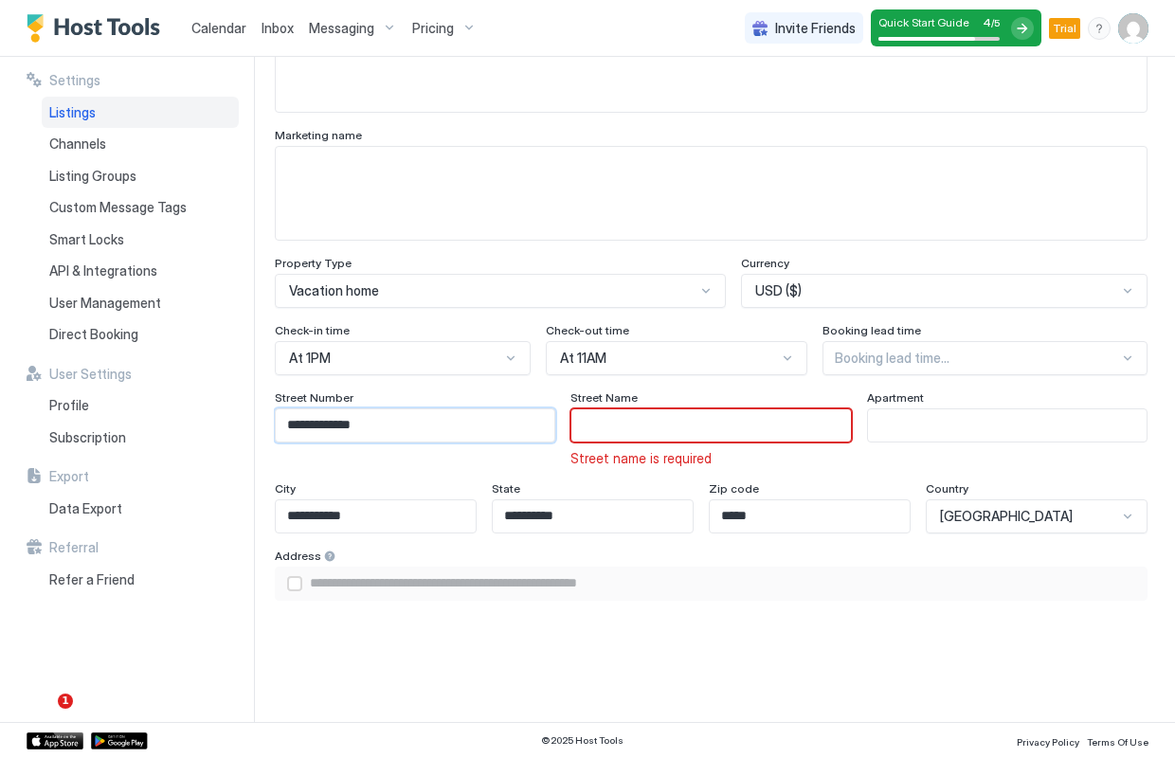
type input "**********"
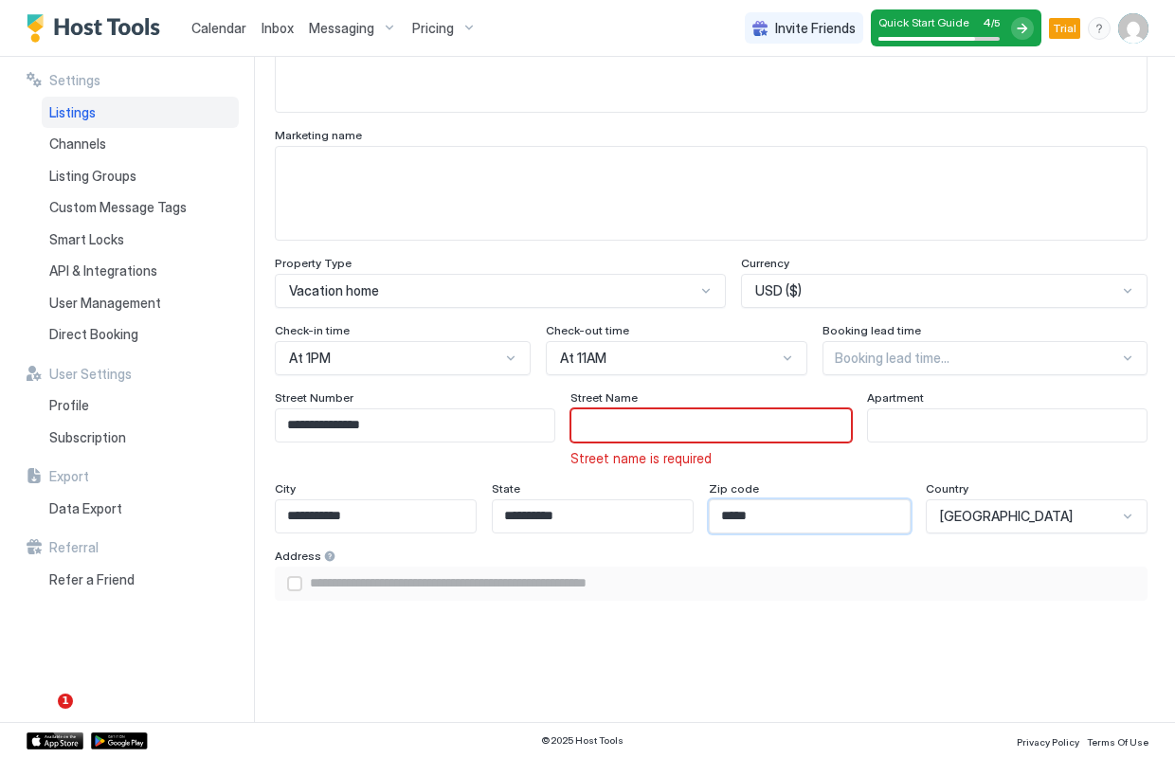
click at [825, 521] on input "*****" at bounding box center [810, 516] width 200 height 32
click at [614, 425] on input "Input Field" at bounding box center [711, 425] width 279 height 32
type input "*"
type input "**********"
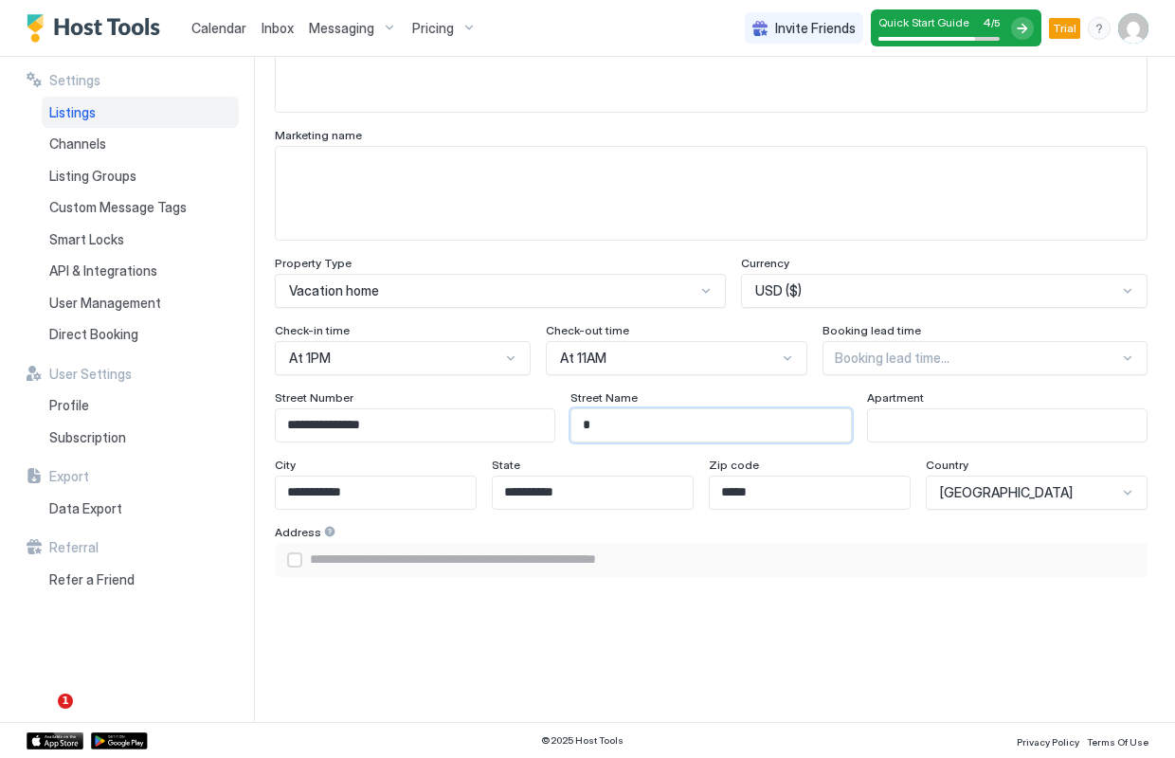
type input "**"
type input "**********"
type input "***"
type input "**********"
type input "****"
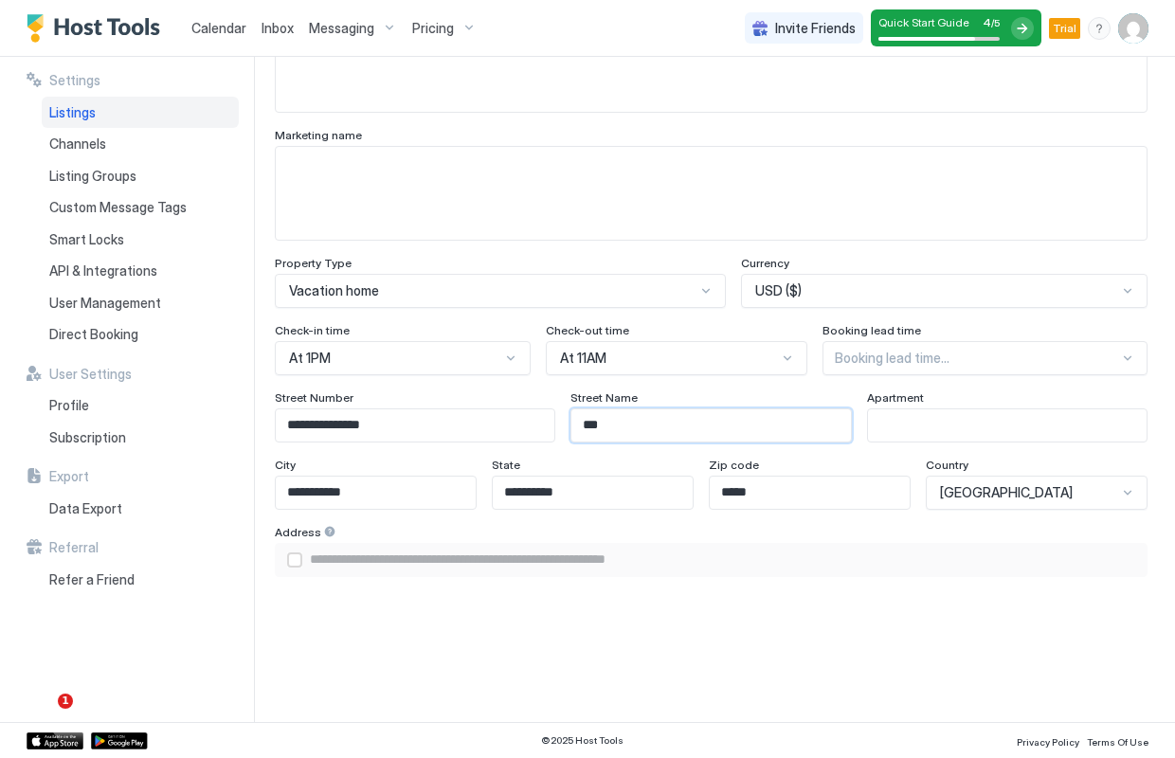
type input "**********"
type input "*****"
type input "**********"
type input "******"
type input "**********"
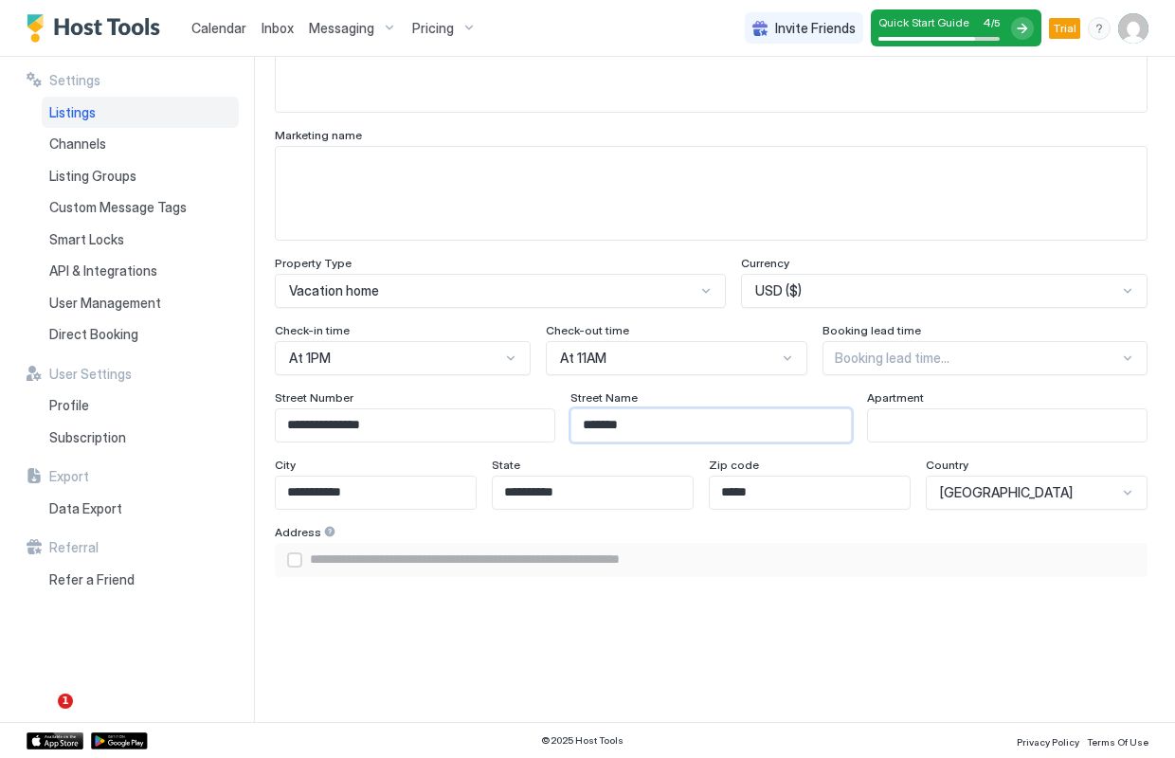
type input "********"
type input "**********"
type input "*********"
type input "**********"
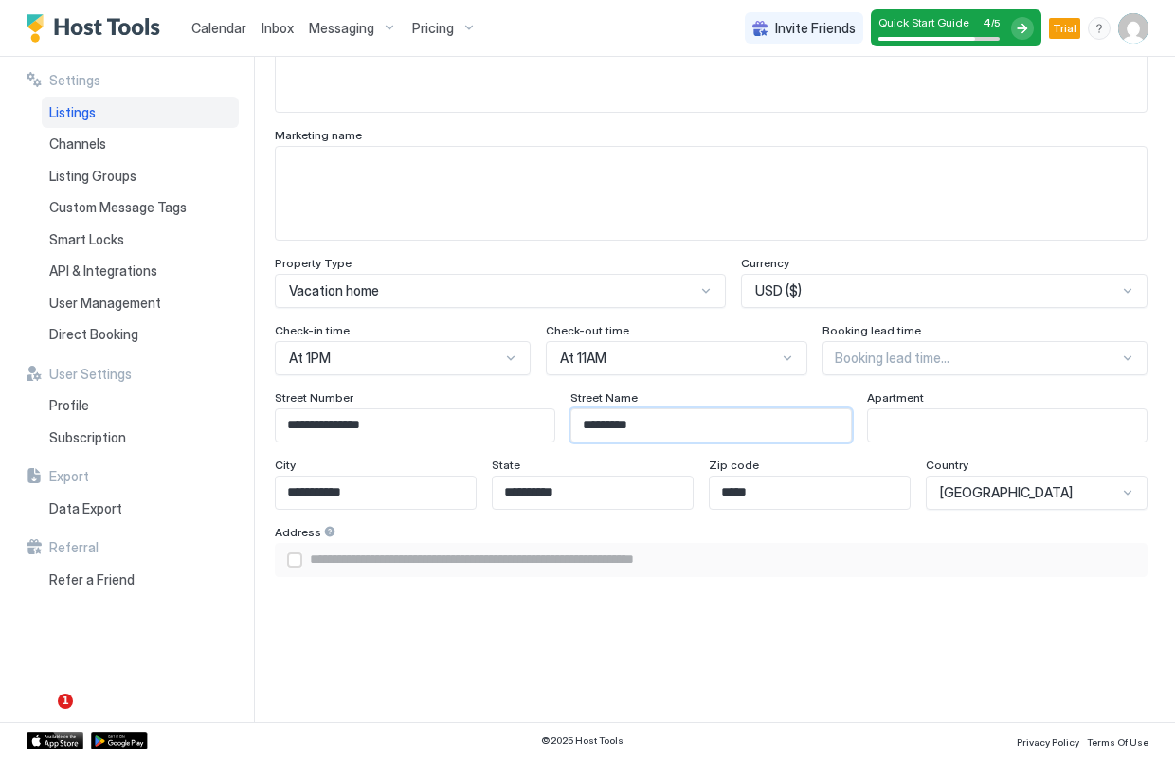
type input "**********"
drag, startPoint x: 318, startPoint y: 427, endPoint x: 544, endPoint y: 425, distance: 225.6
click at [544, 425] on input "**********" at bounding box center [415, 425] width 279 height 32
type input "****"
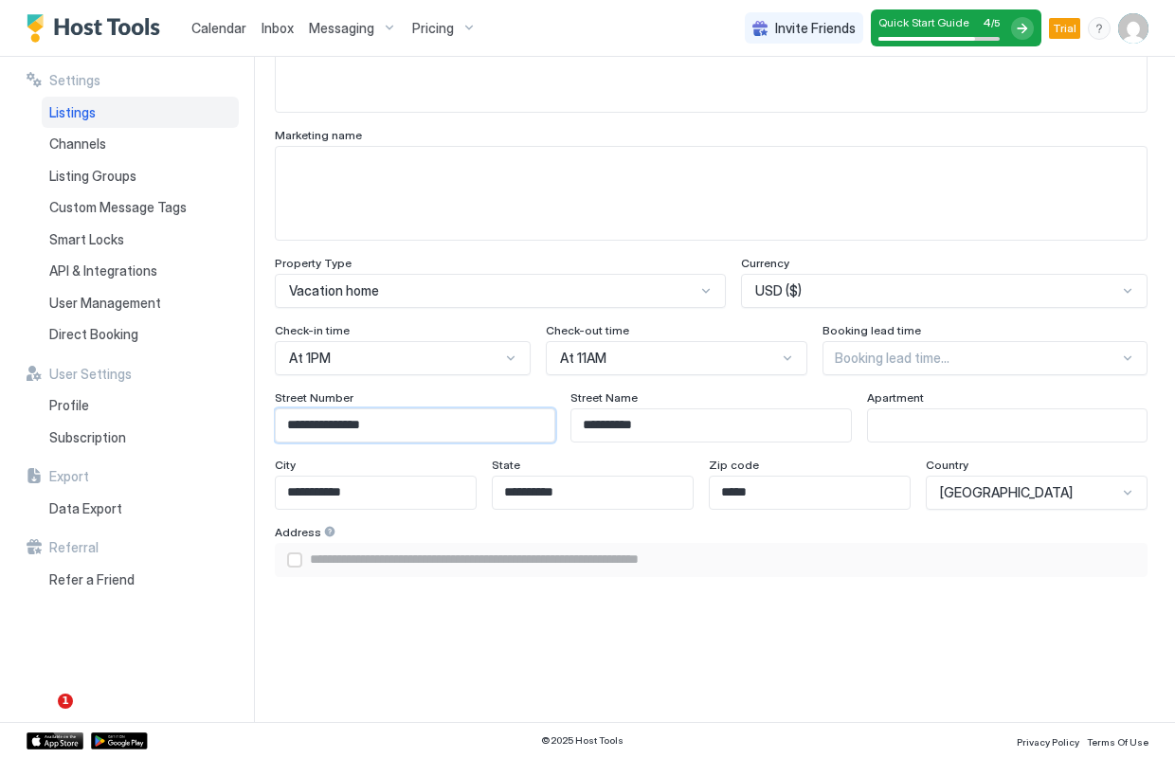
type input "**********"
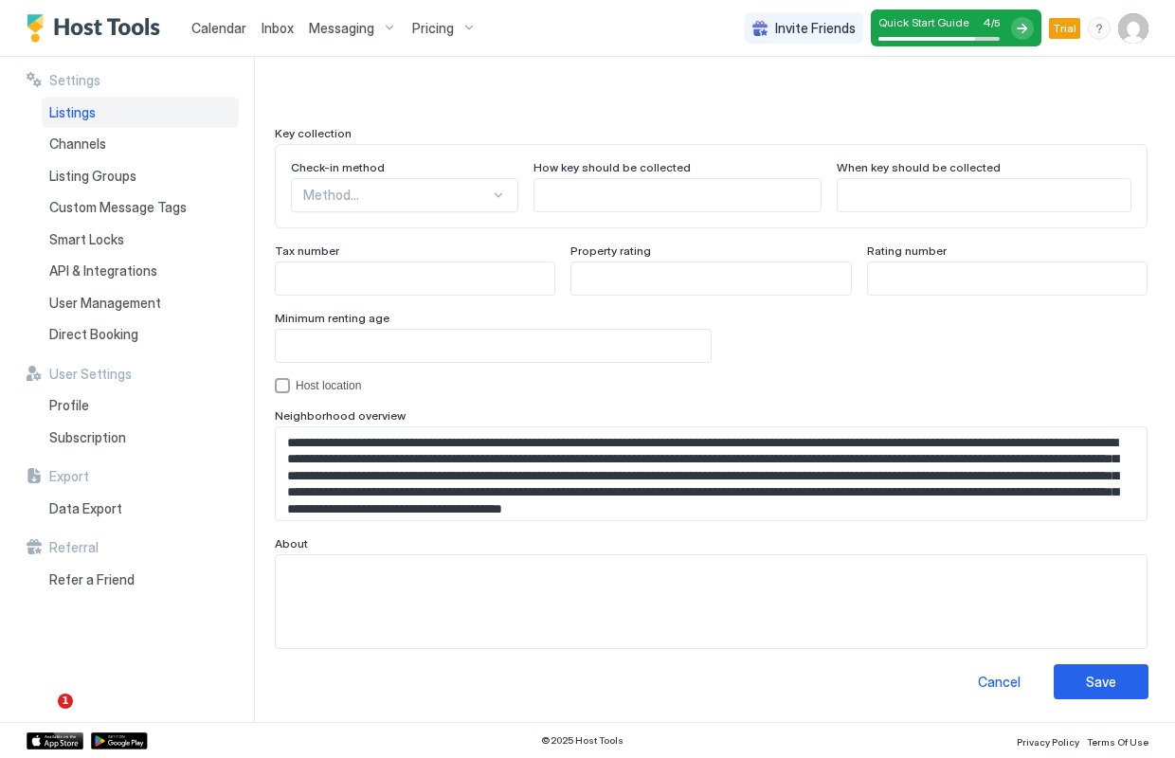
scroll to position [1706, 0]
type input "****"
click at [1097, 682] on div "Save" at bounding box center [1101, 683] width 30 height 20
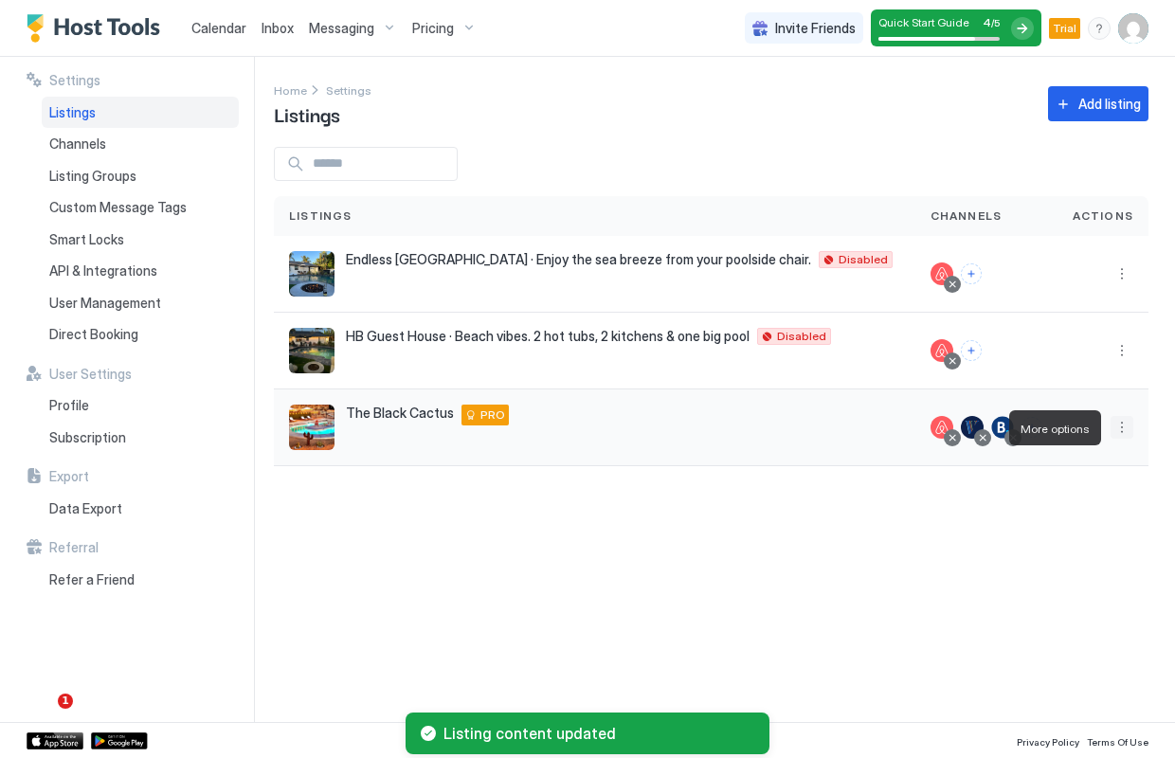
click at [1123, 428] on button "More options" at bounding box center [1122, 427] width 23 height 23
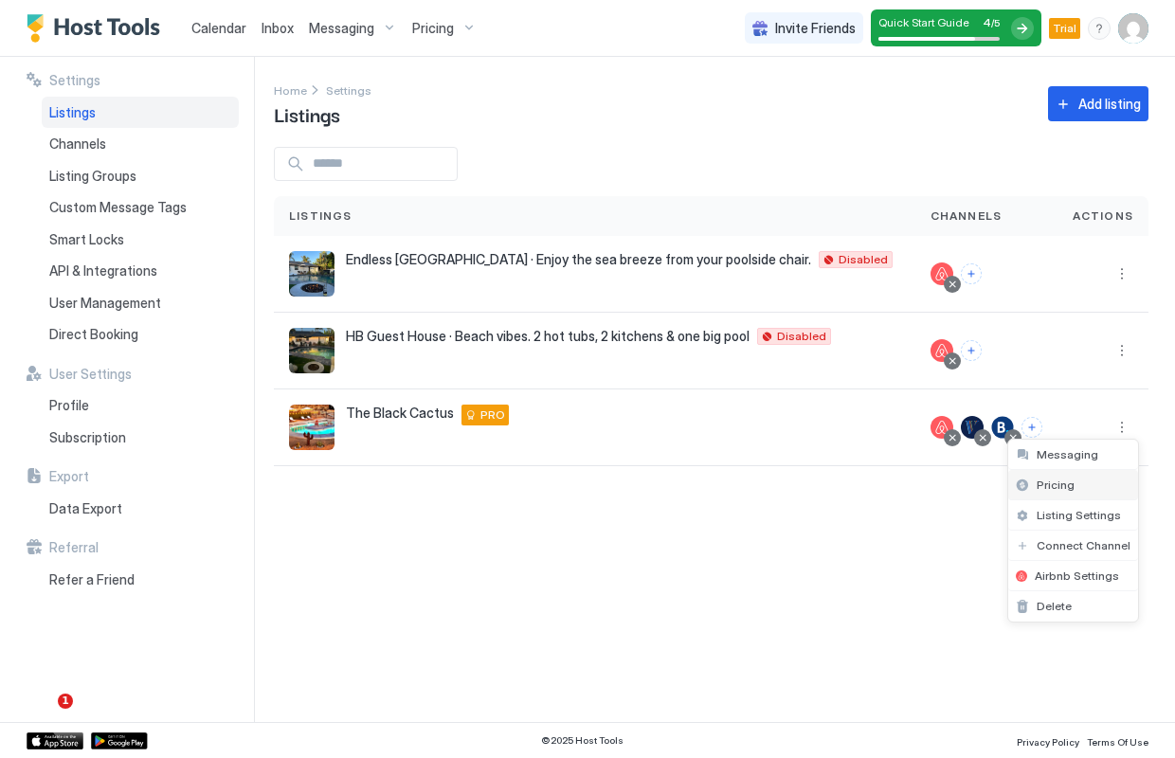
click at [1083, 488] on div "Pricing" at bounding box center [1074, 485] width 130 height 30
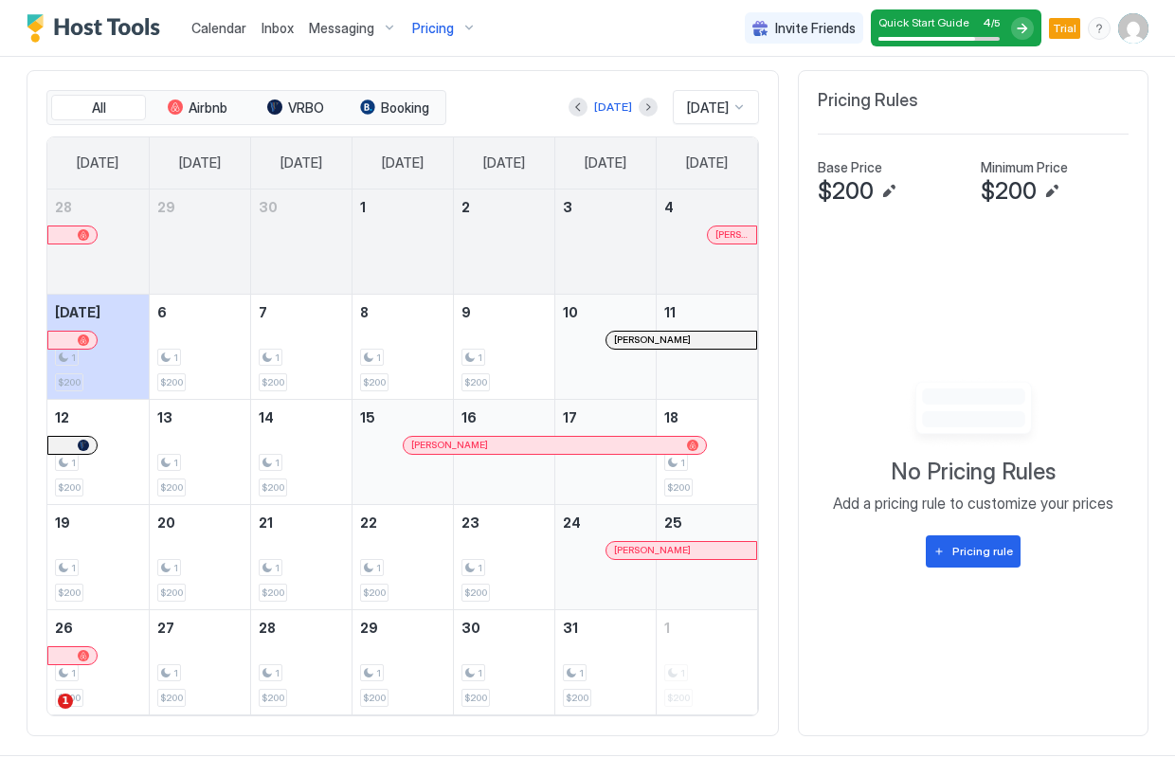
scroll to position [518, 0]
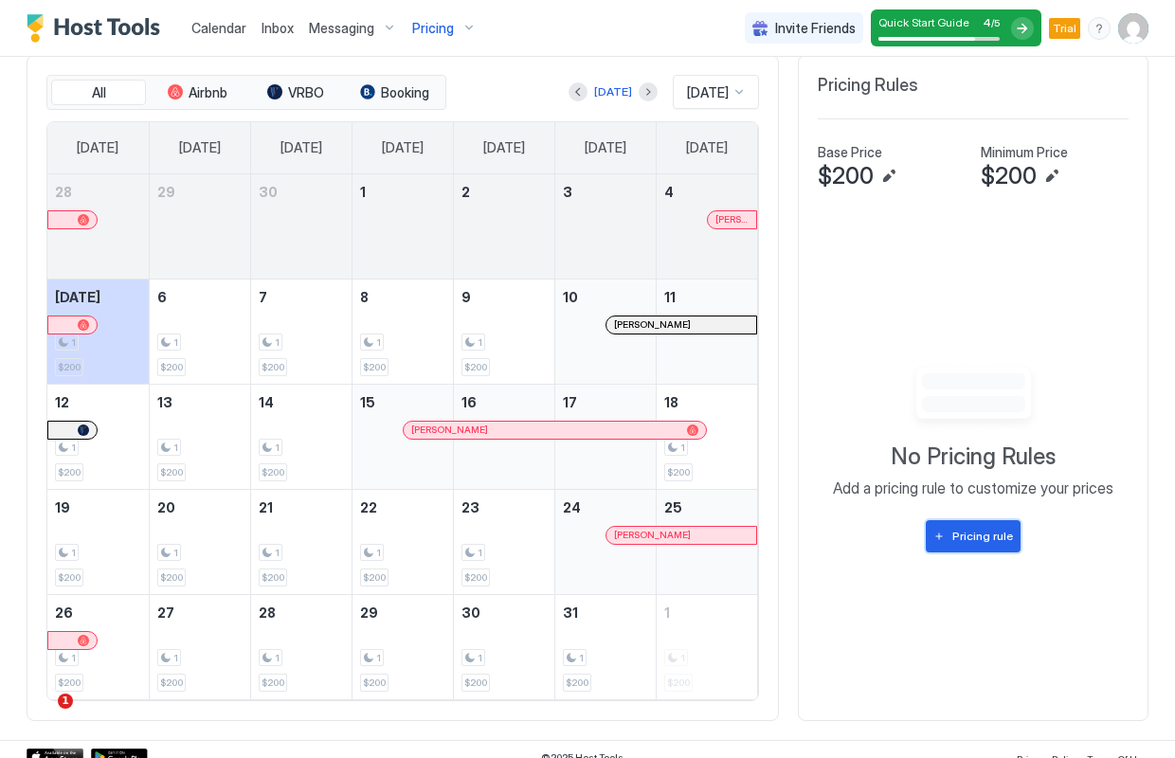
click at [995, 536] on div "Pricing rule" at bounding box center [983, 536] width 61 height 17
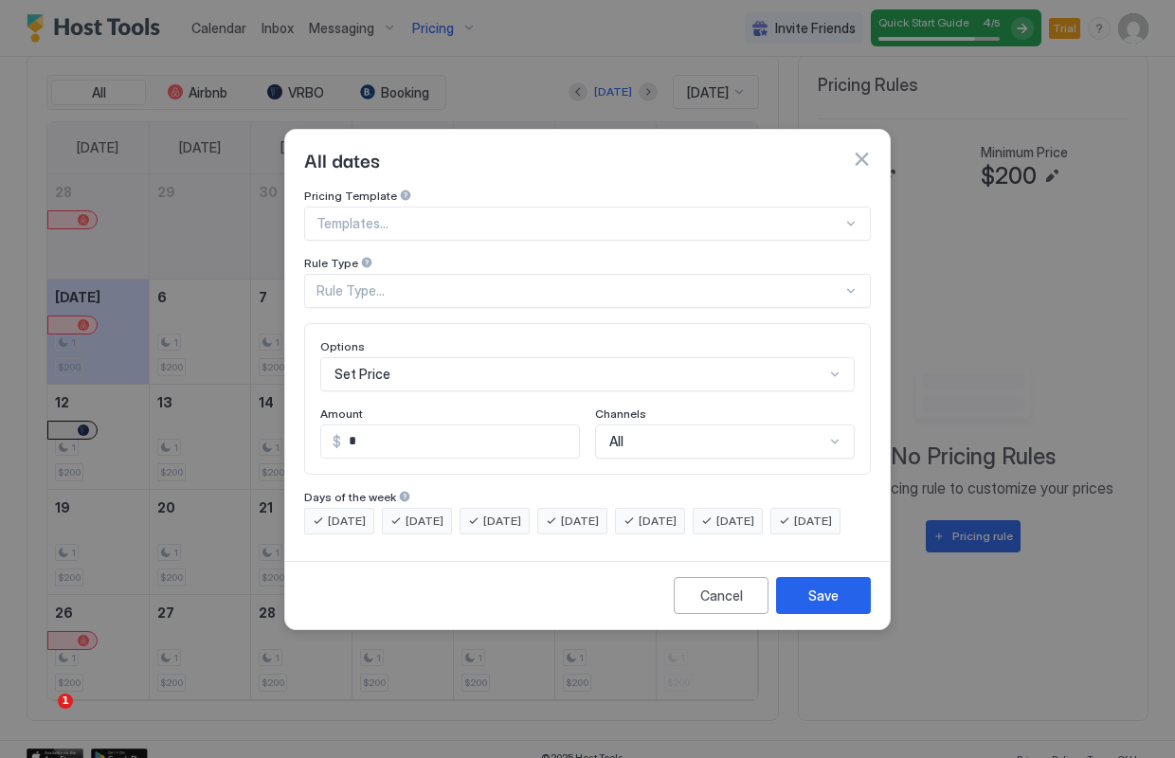
click at [482, 215] on div at bounding box center [580, 223] width 526 height 17
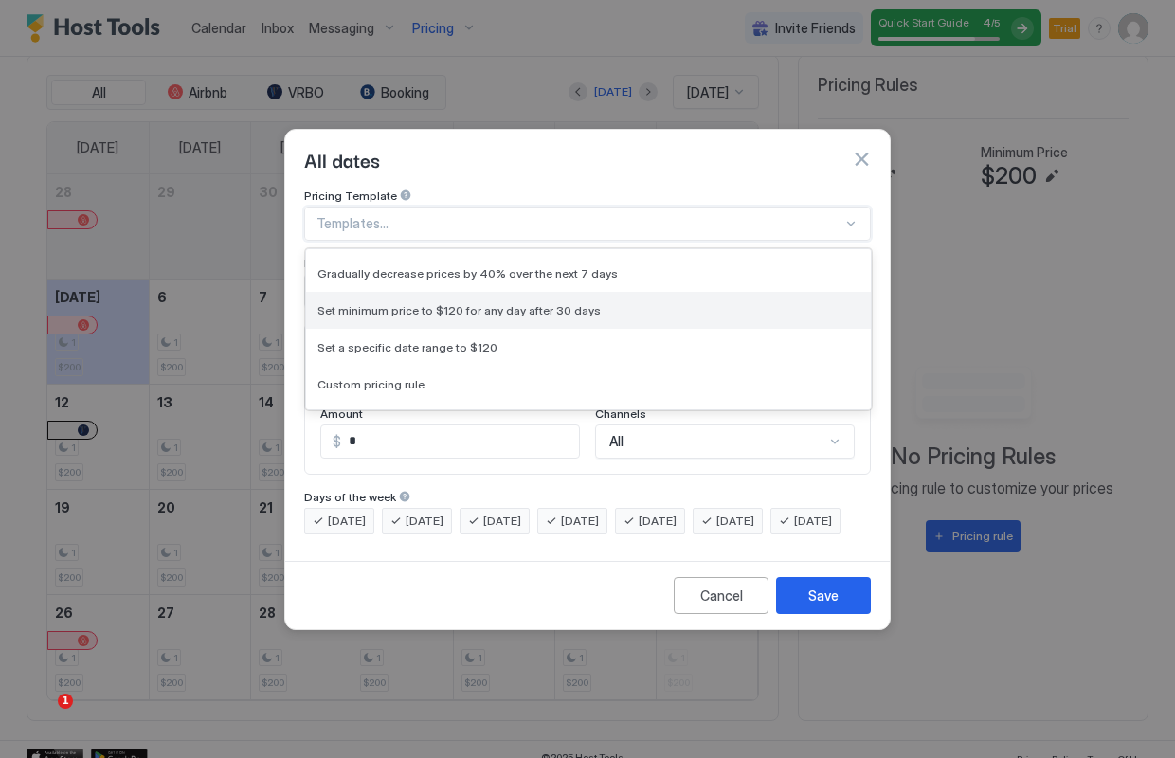
scroll to position [93, 0]
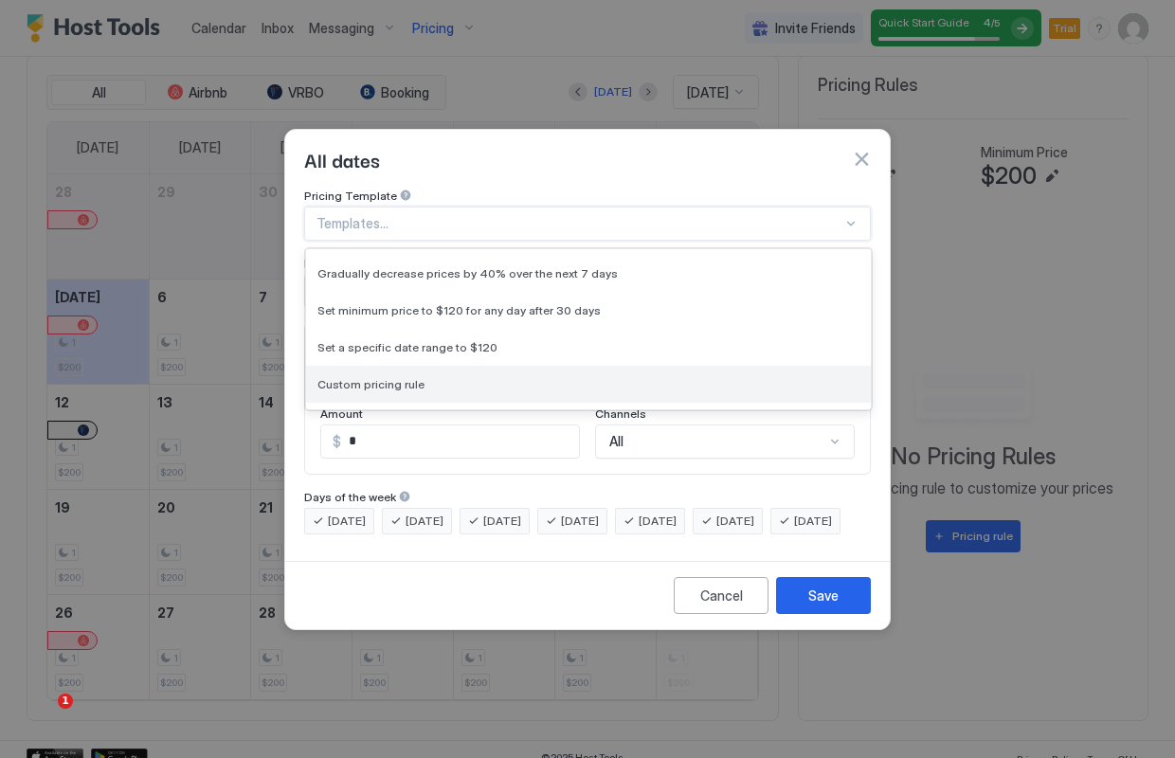
click at [446, 377] on div "Custom pricing rule" at bounding box center [589, 384] width 542 height 14
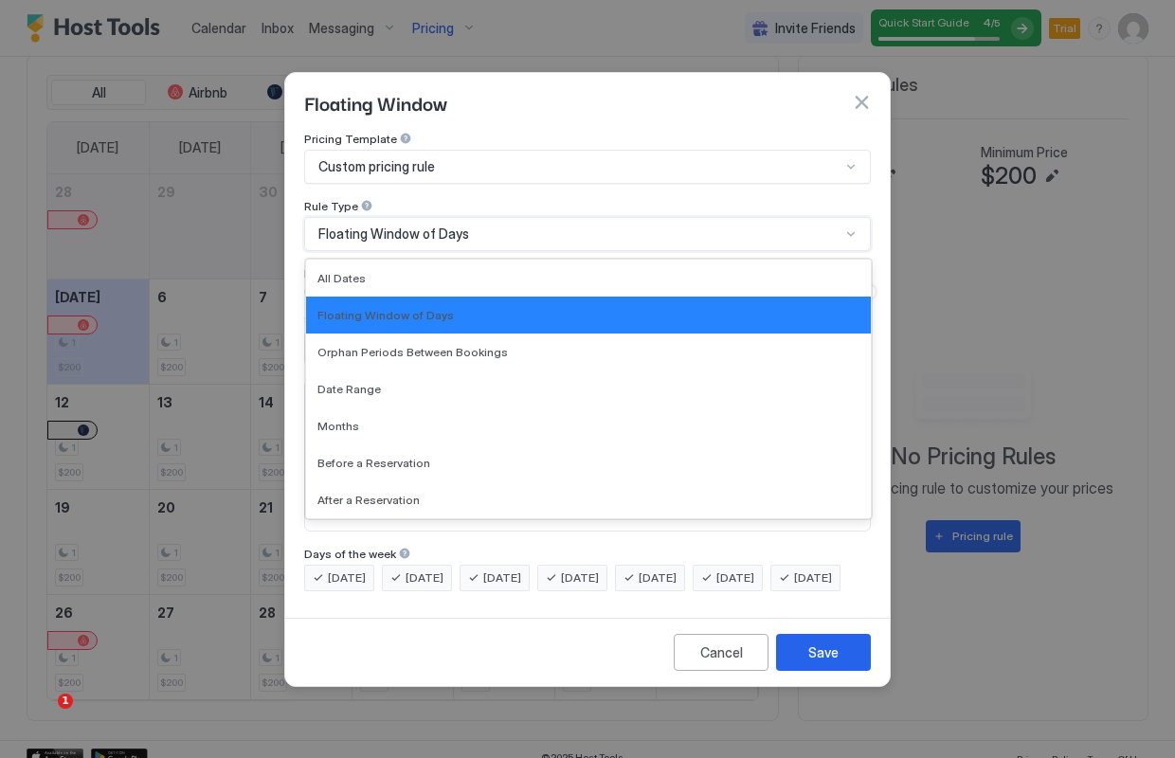
click at [535, 226] on div "Floating Window of Days" at bounding box center [579, 234] width 522 height 17
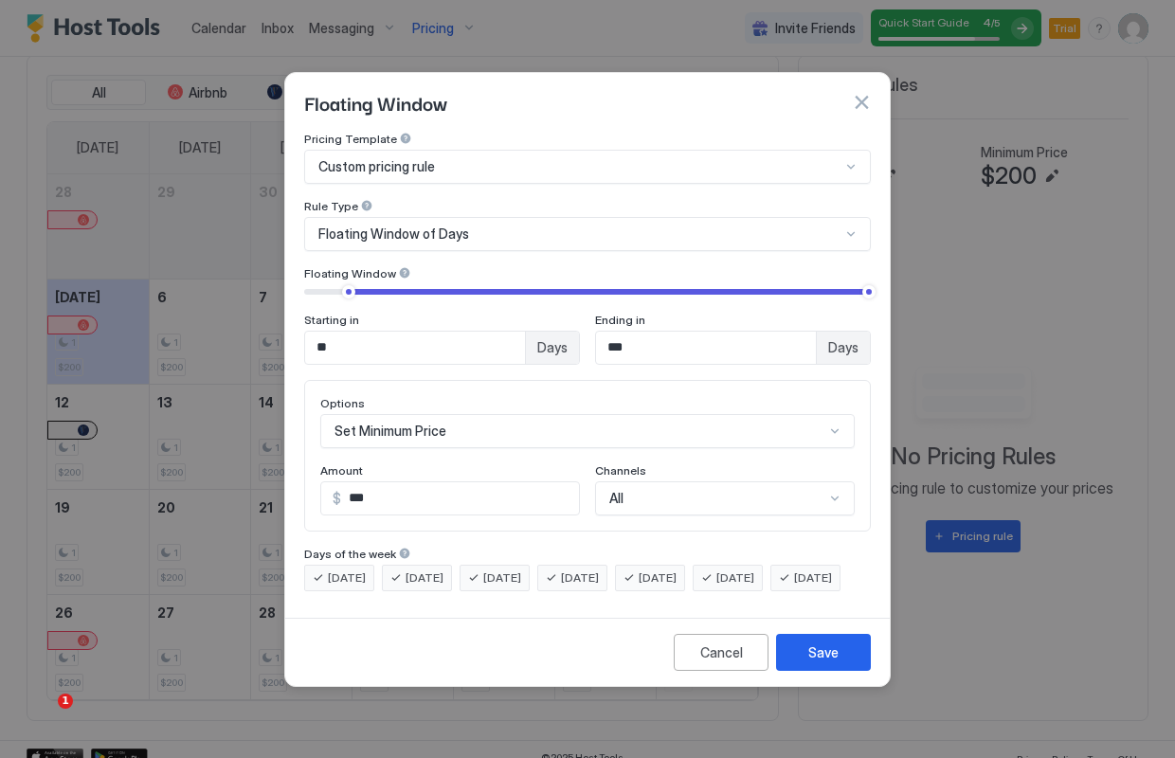
click at [599, 570] on span "[DATE]" at bounding box center [580, 578] width 38 height 17
click at [518, 570] on span "[DATE]" at bounding box center [502, 578] width 38 height 17
click at [415, 570] on span "[DATE]" at bounding box center [425, 578] width 38 height 17
click at [341, 570] on span "[DATE]" at bounding box center [347, 578] width 38 height 17
click at [794, 587] on span "[DATE]" at bounding box center [813, 578] width 38 height 17
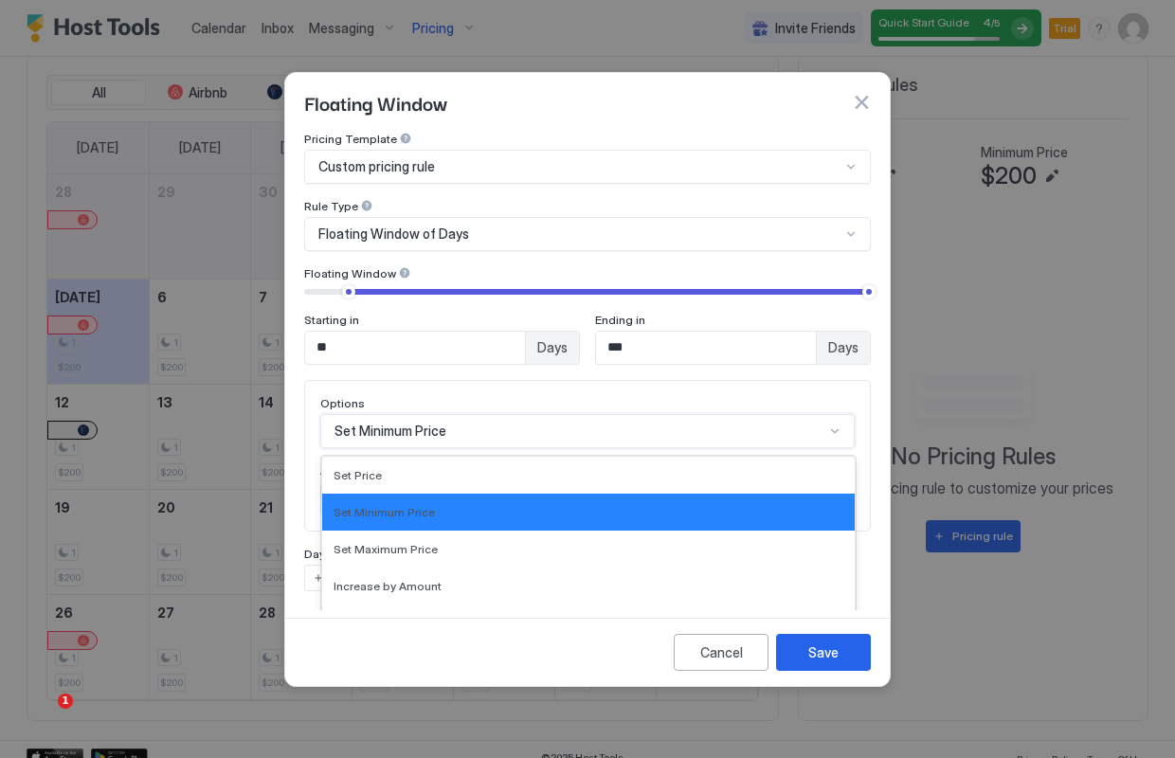
scroll to position [98, 0]
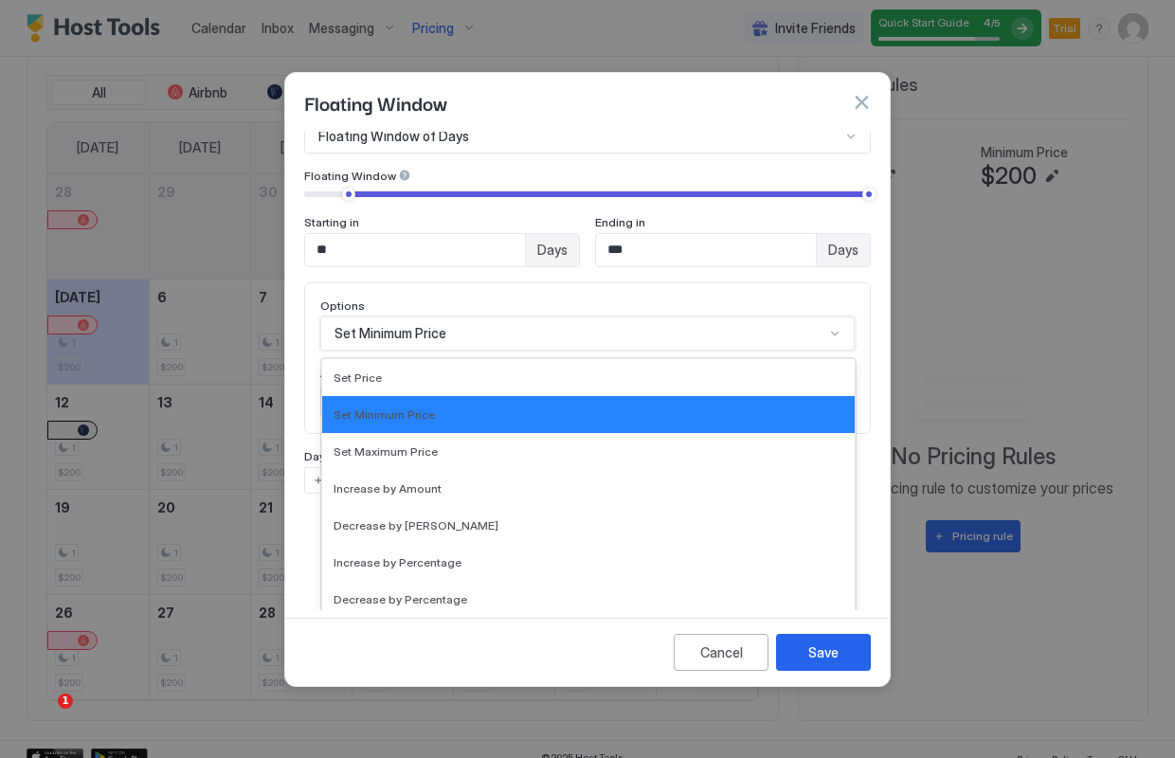
click at [838, 351] on div "Set Minimum Price selected, 2 of 17. 17 results available. Use Up and Down to c…" at bounding box center [587, 334] width 535 height 34
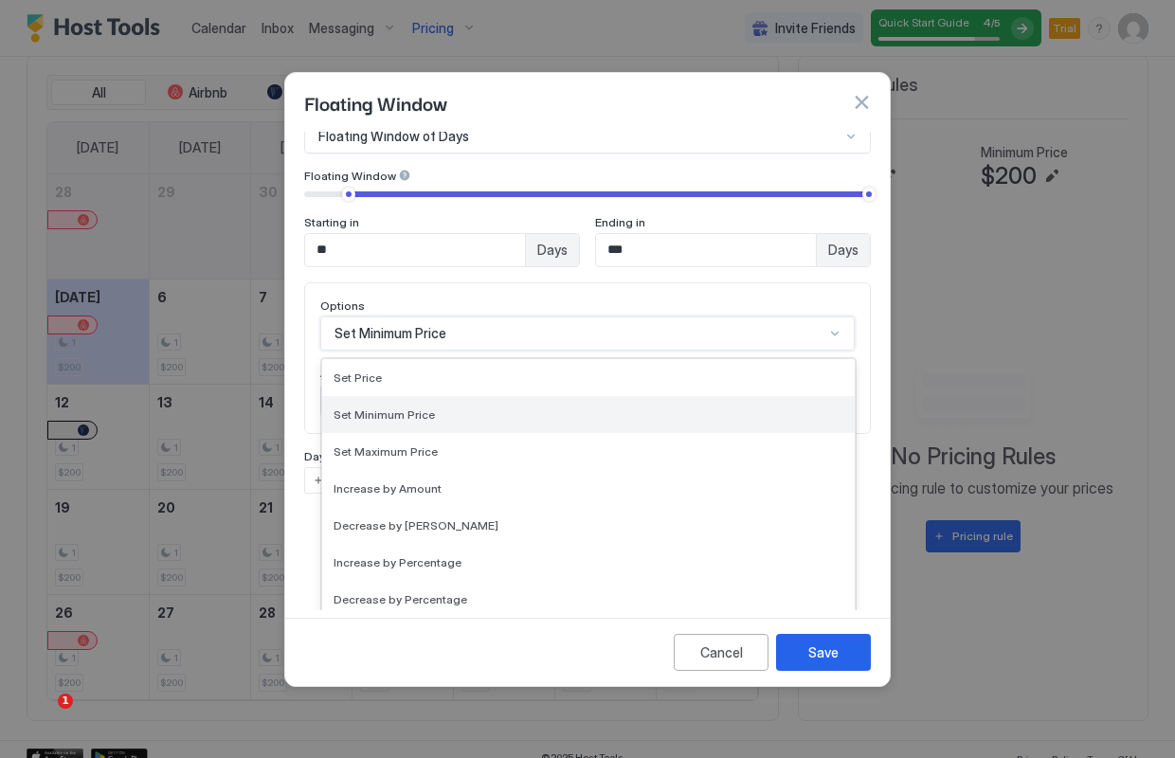
click at [505, 408] on div "Set Minimum Price" at bounding box center [589, 415] width 510 height 14
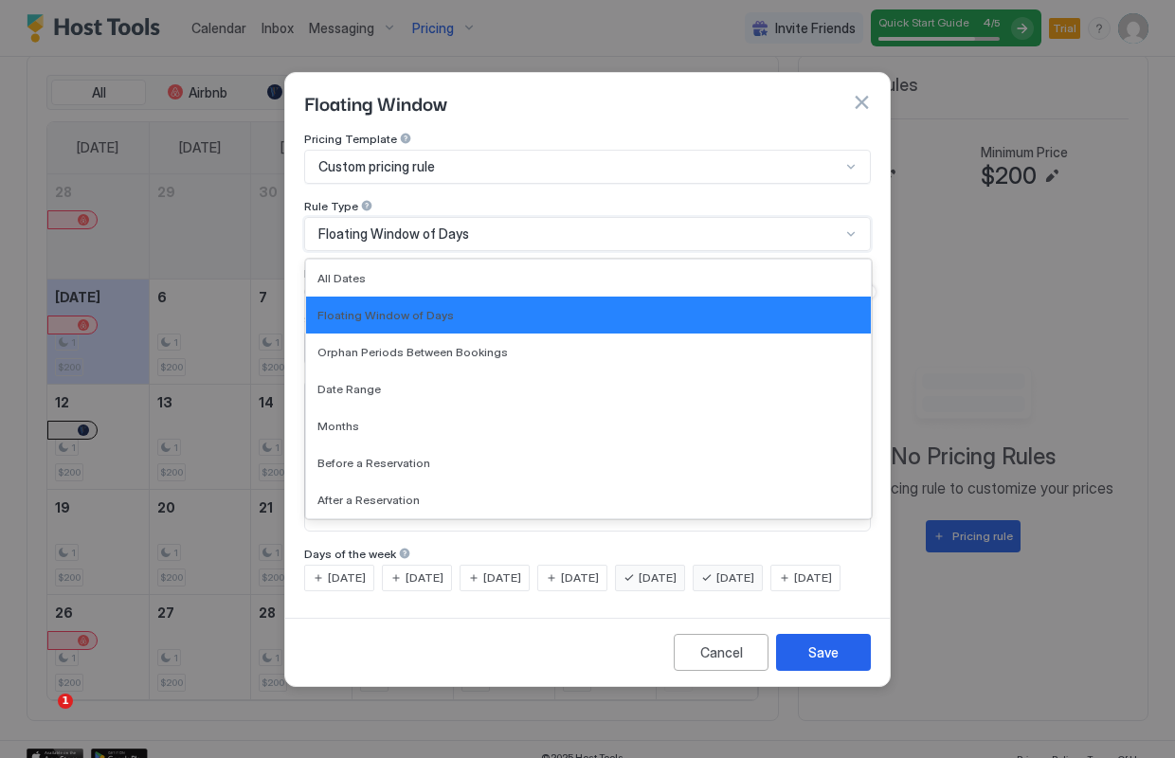
click at [846, 227] on div at bounding box center [851, 234] width 15 height 15
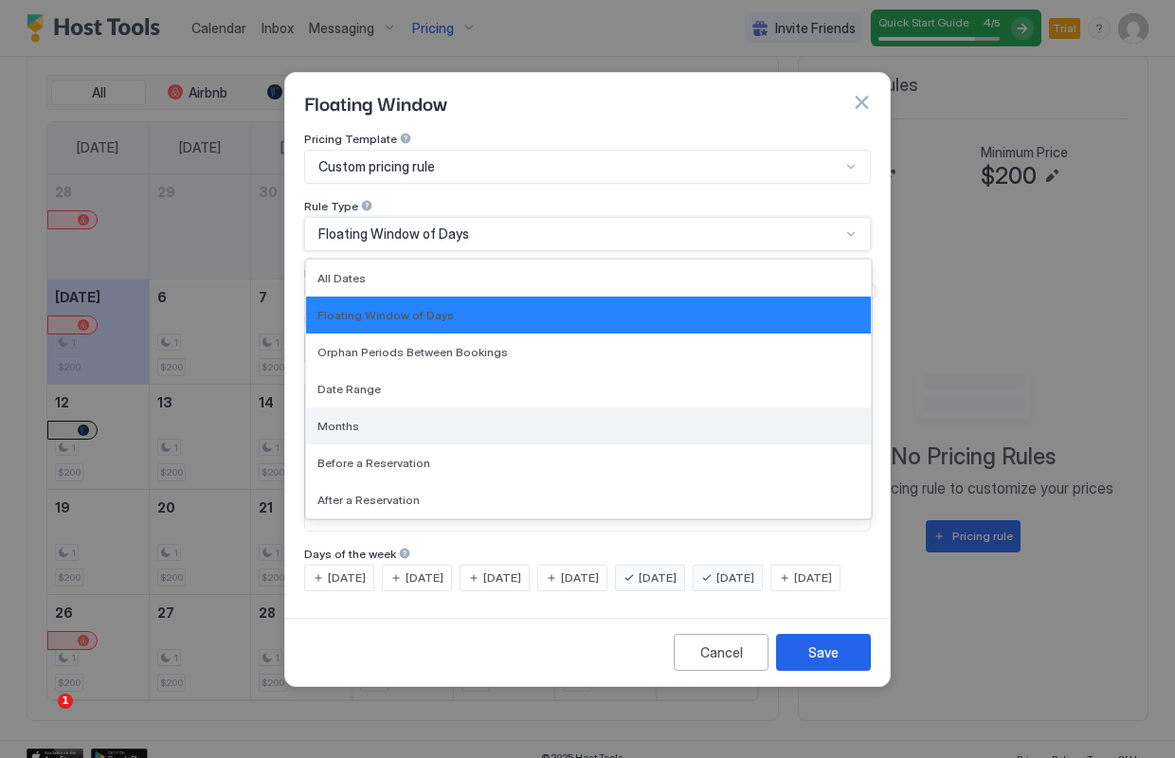
click at [455, 419] on div "Months" at bounding box center [589, 426] width 542 height 14
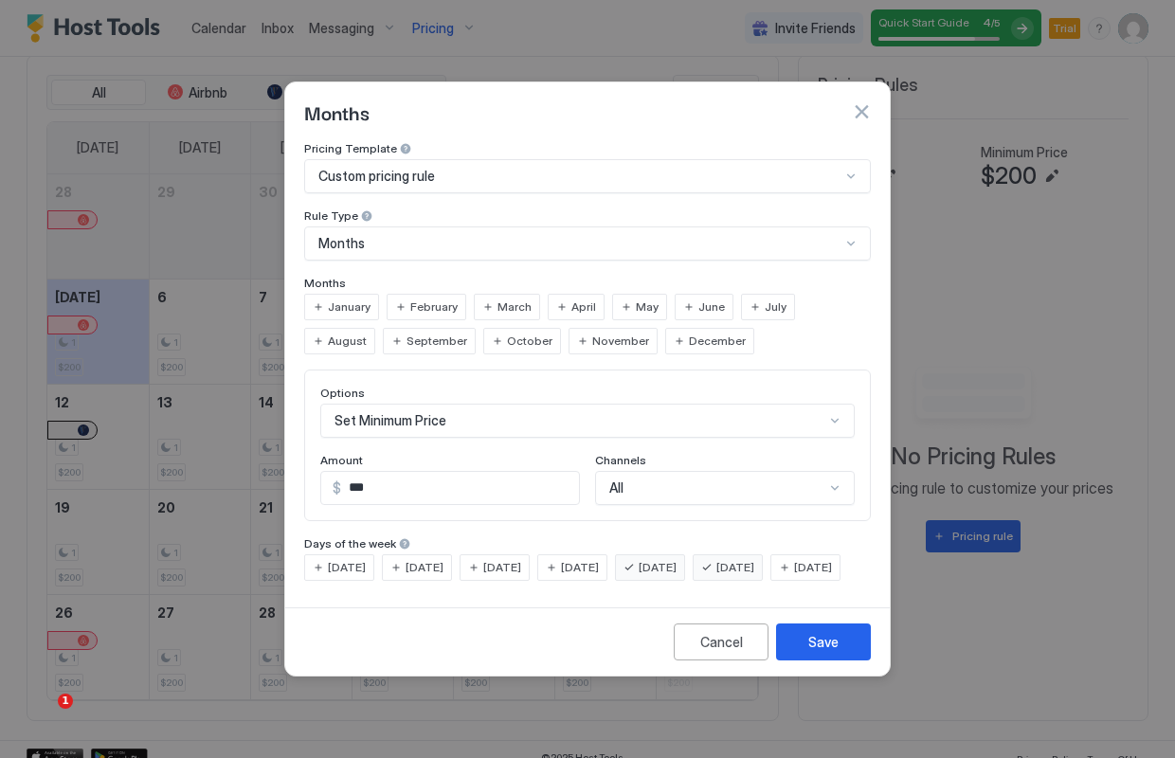
click at [507, 333] on span "October" at bounding box center [529, 341] width 45 height 17
click at [592, 333] on span "November" at bounding box center [620, 341] width 57 height 17
click at [689, 333] on span "December" at bounding box center [717, 341] width 57 height 17
drag, startPoint x: 424, startPoint y: 473, endPoint x: 327, endPoint y: 473, distance: 96.7
click at [327, 473] on div "$ ***" at bounding box center [450, 488] width 260 height 34
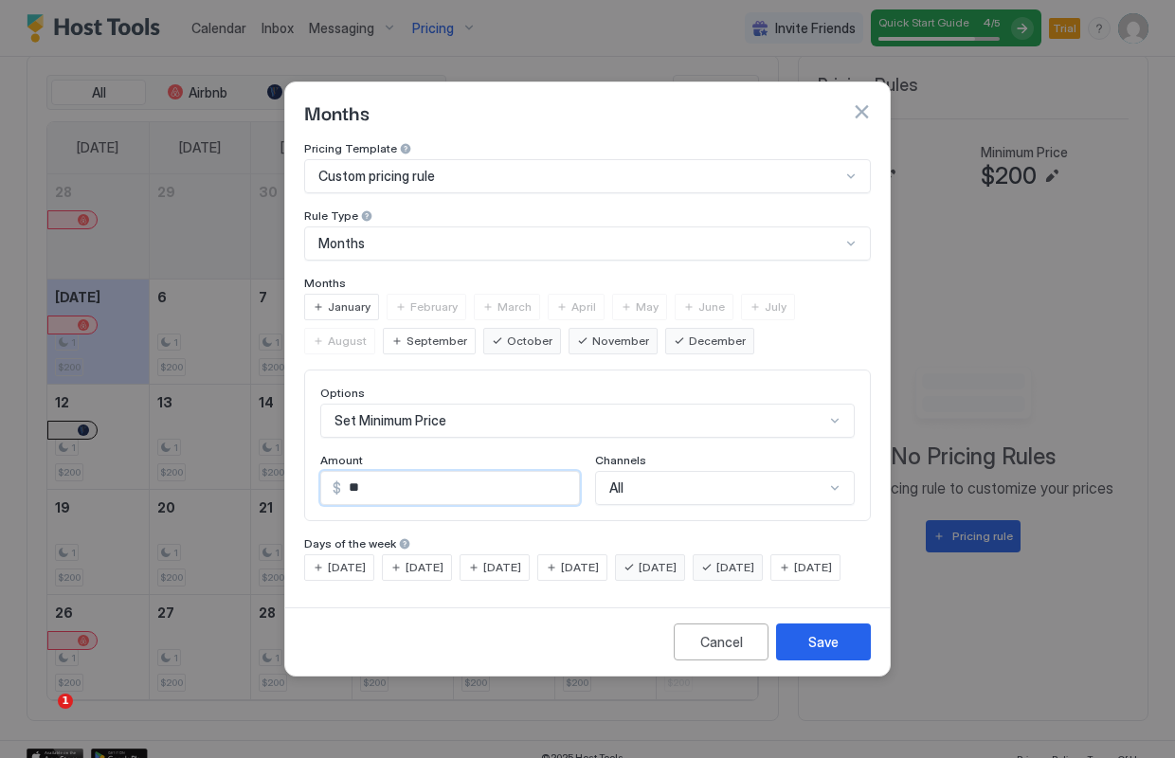
type input "***"
click at [352, 299] on span "January" at bounding box center [349, 307] width 43 height 17
click at [440, 299] on span "February" at bounding box center [433, 307] width 47 height 17
click at [515, 299] on span "March" at bounding box center [515, 307] width 34 height 17
click at [579, 299] on span "April" at bounding box center [584, 307] width 25 height 17
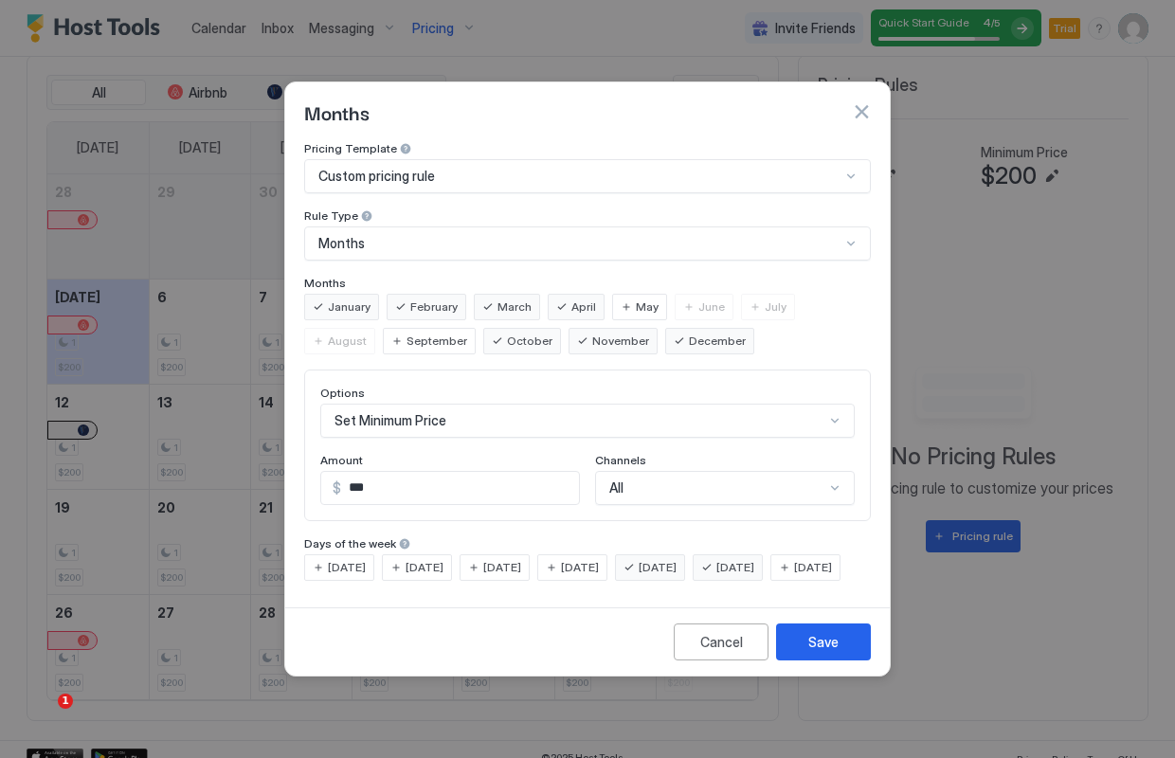
click at [636, 299] on span "May" at bounding box center [647, 307] width 23 height 17
click at [699, 299] on span "June" at bounding box center [712, 307] width 27 height 17
click at [765, 299] on span "July" at bounding box center [776, 307] width 22 height 17
click at [367, 333] on span "August" at bounding box center [347, 341] width 39 height 17
click at [846, 661] on button "Save" at bounding box center [823, 642] width 95 height 37
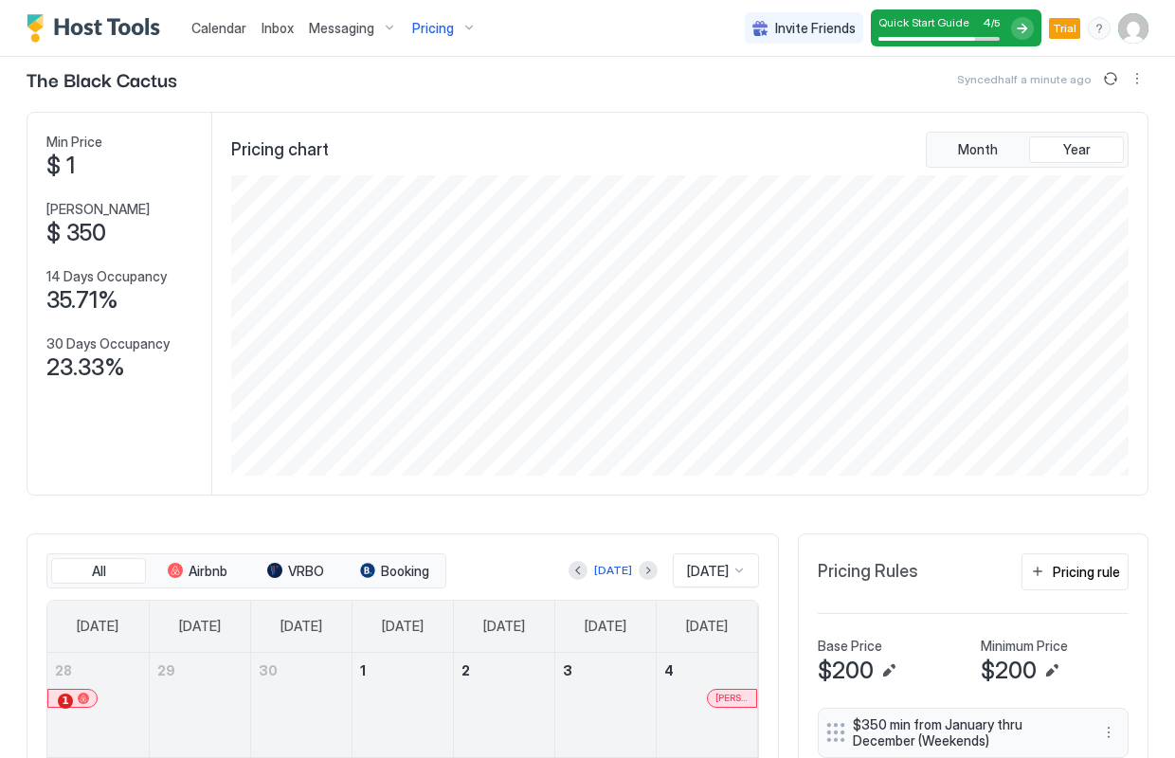
scroll to position [53, 0]
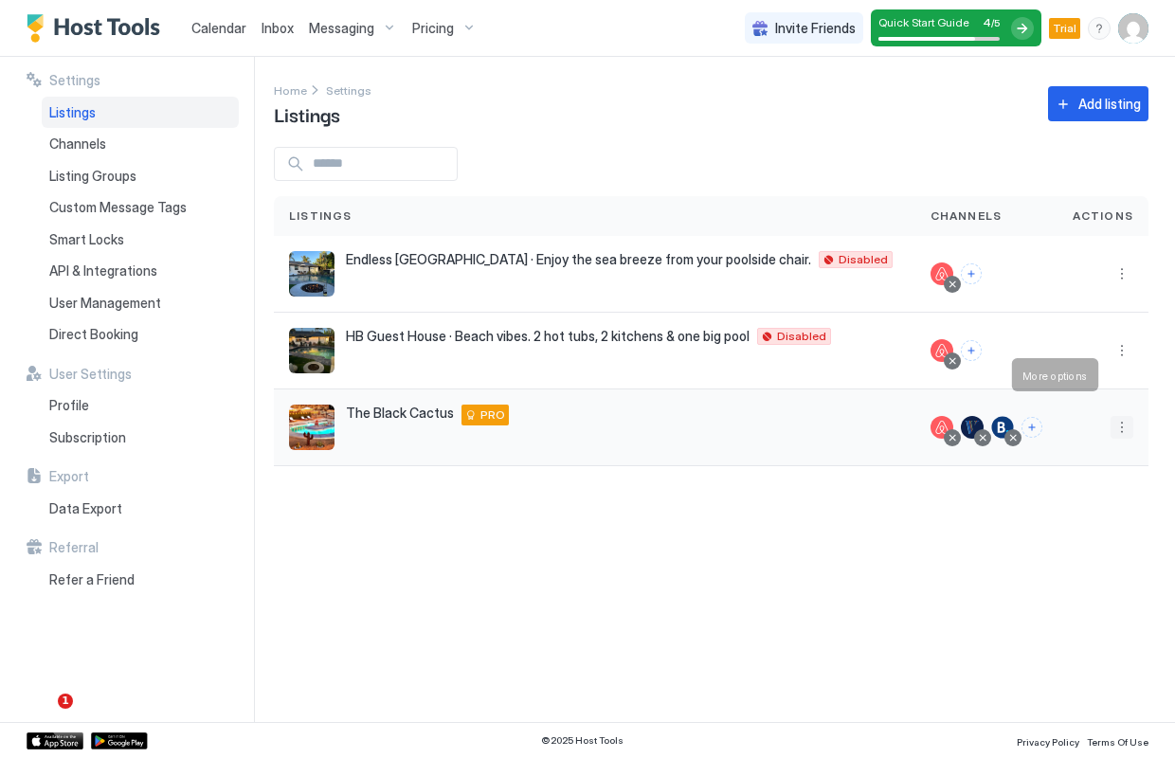
click at [1126, 416] on button "More options" at bounding box center [1122, 427] width 23 height 23
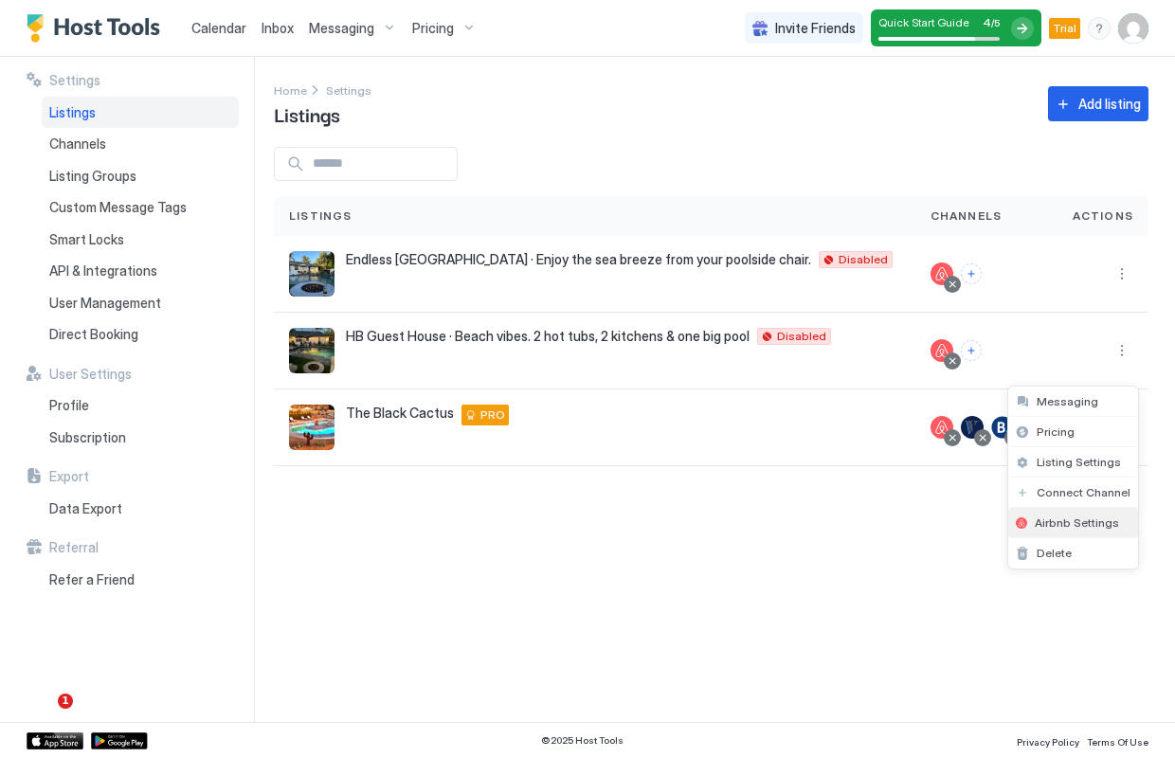
click at [1075, 522] on span "Airbnb Settings" at bounding box center [1077, 523] width 84 height 14
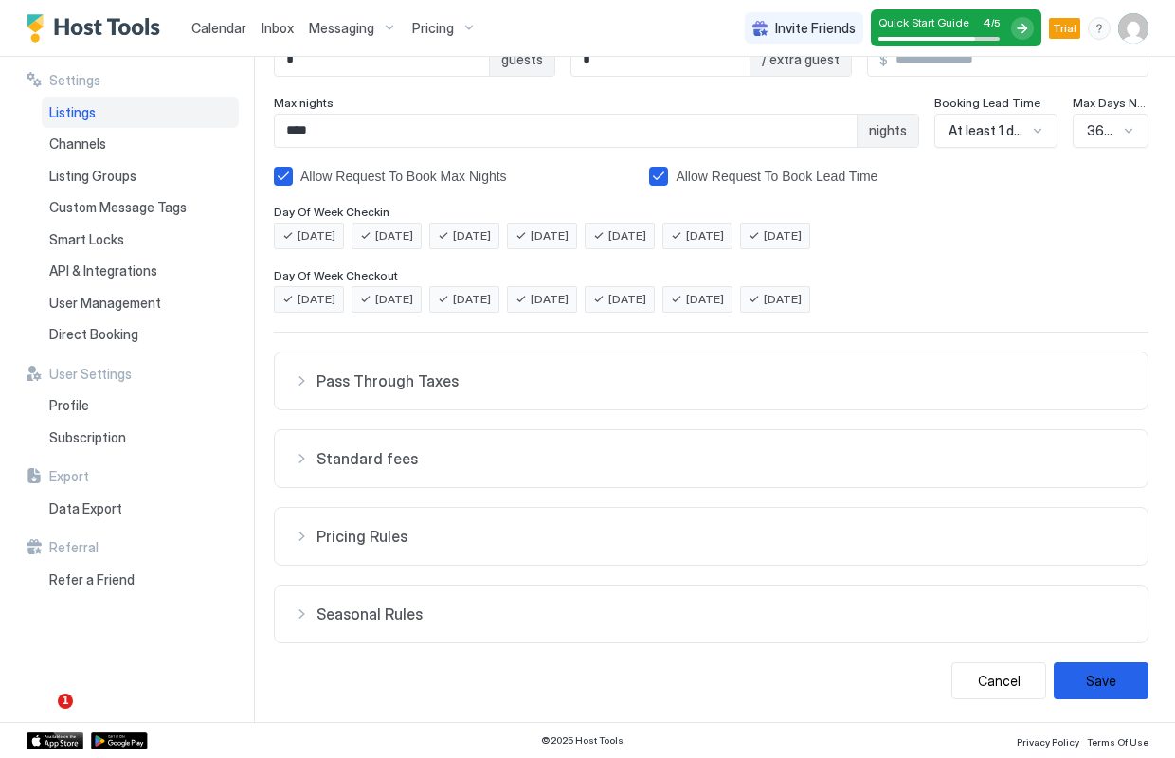
scroll to position [298, 0]
click at [301, 536] on div "Pricing Rules" at bounding box center [711, 536] width 835 height 19
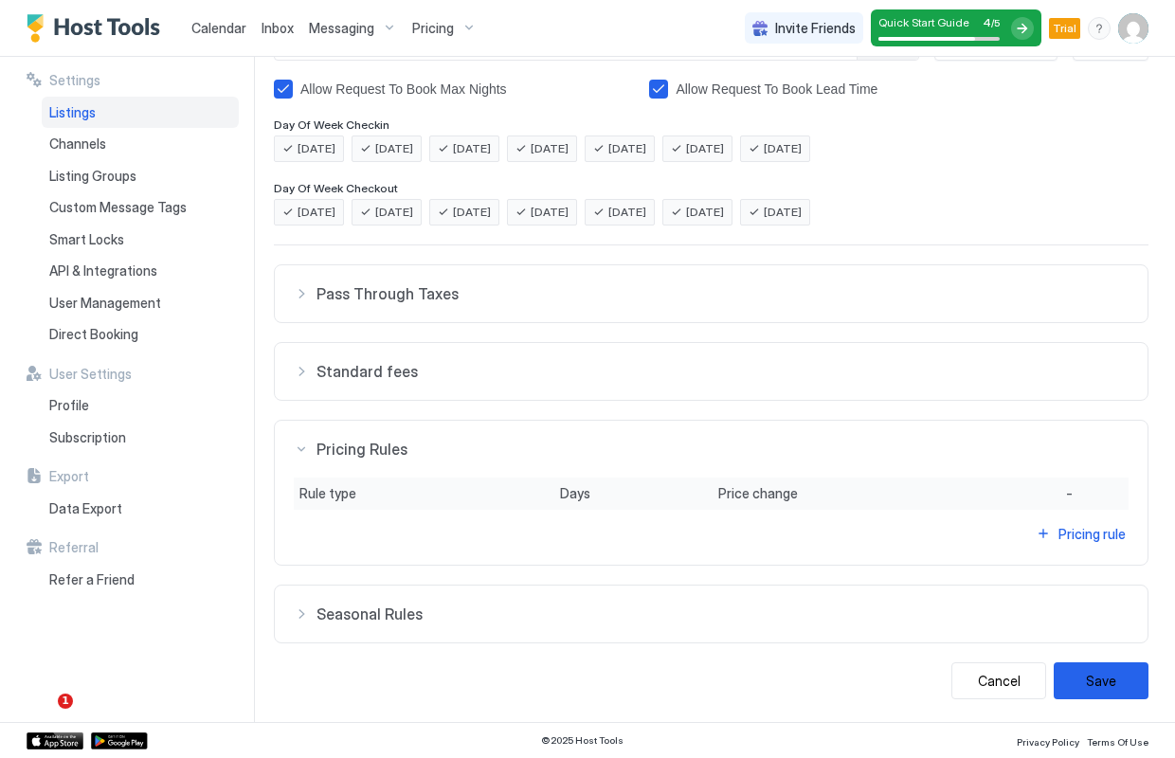
scroll to position [385, 0]
click at [309, 610] on div "Seasonal Rules" at bounding box center [711, 614] width 835 height 19
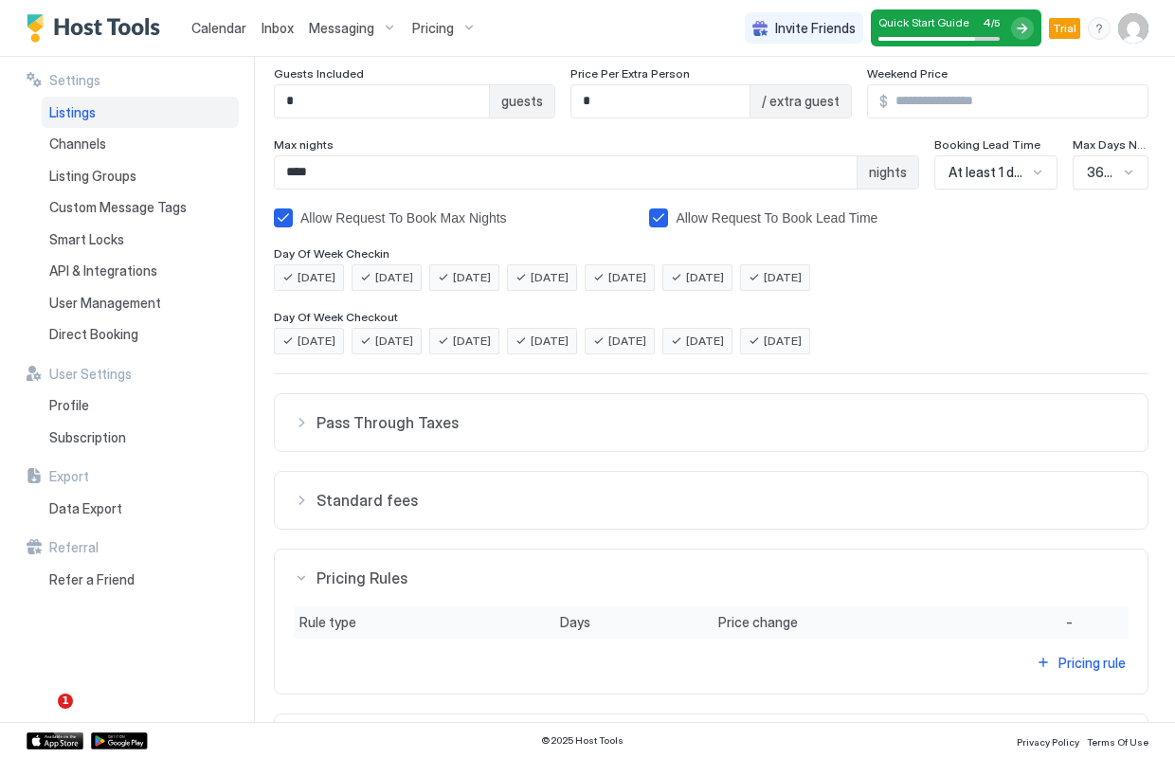
scroll to position [254, 0]
click at [306, 425] on div "Pass Through Taxes" at bounding box center [711, 424] width 835 height 19
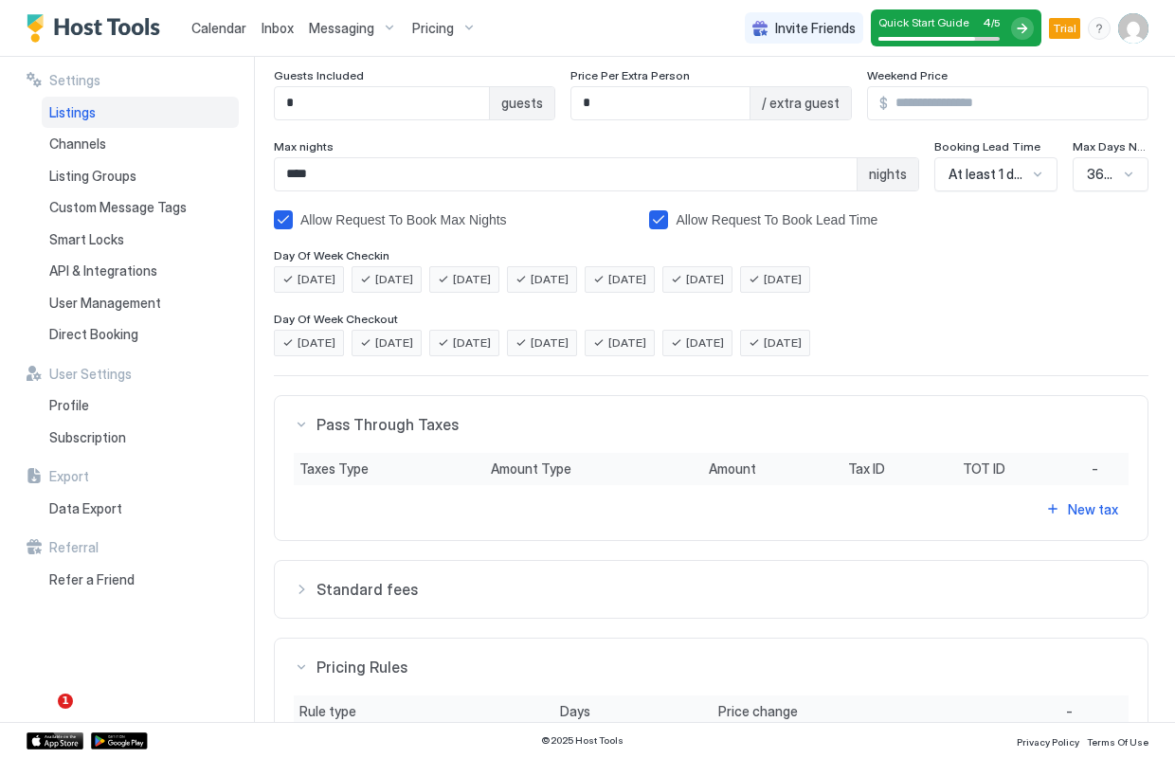
click at [306, 590] on div "Standard fees" at bounding box center [711, 589] width 835 height 19
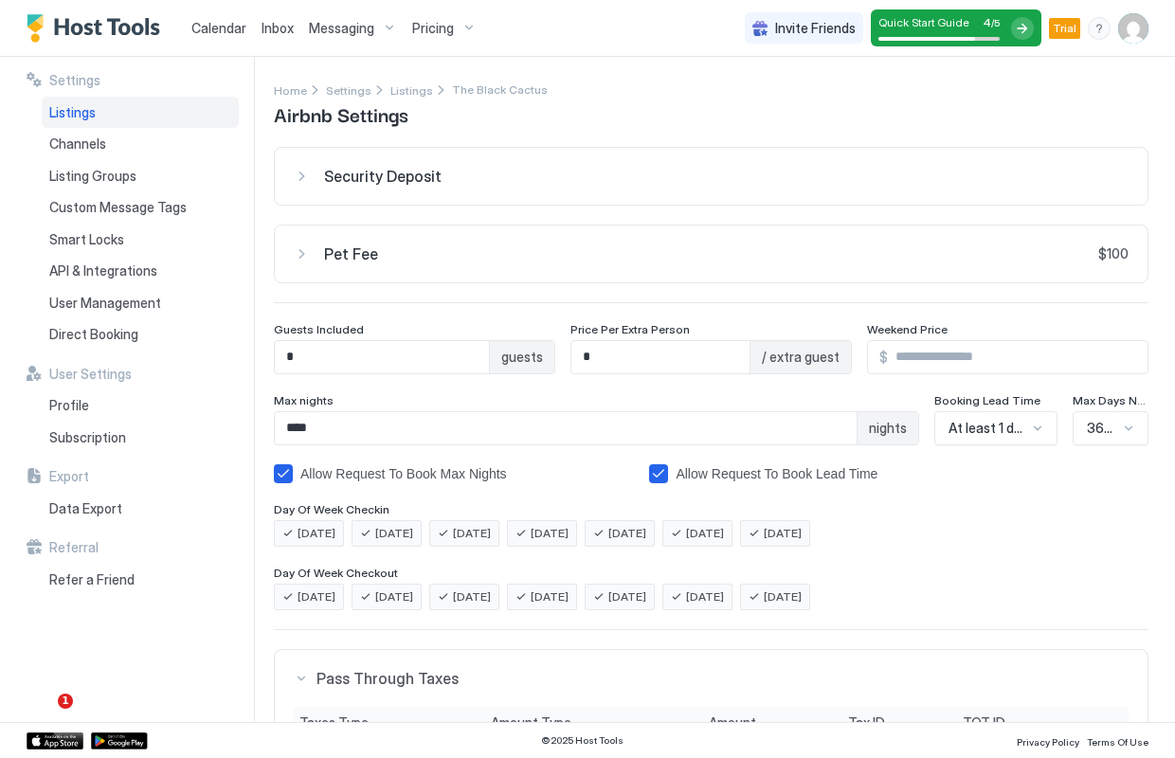
scroll to position [0, 0]
click at [393, 92] on span "Listings" at bounding box center [412, 90] width 43 height 14
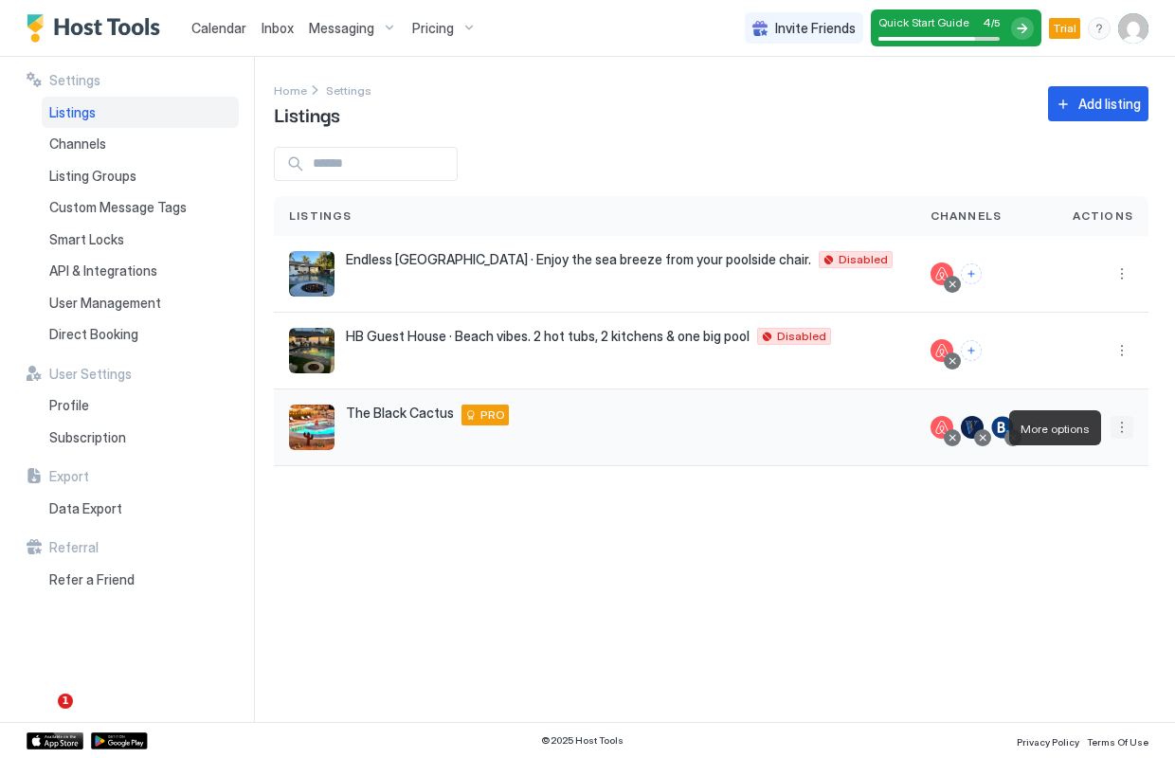
click at [1121, 423] on button "More options" at bounding box center [1122, 427] width 23 height 23
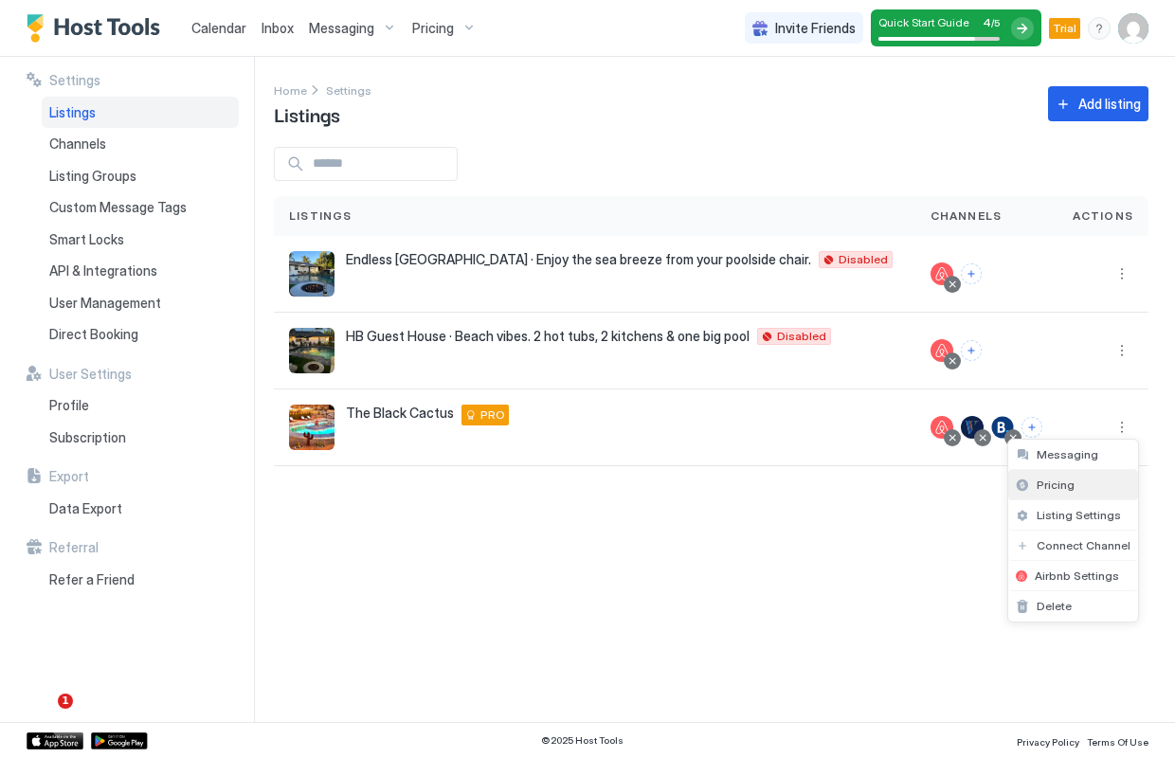
click at [1065, 488] on span "Pricing" at bounding box center [1056, 485] width 38 height 14
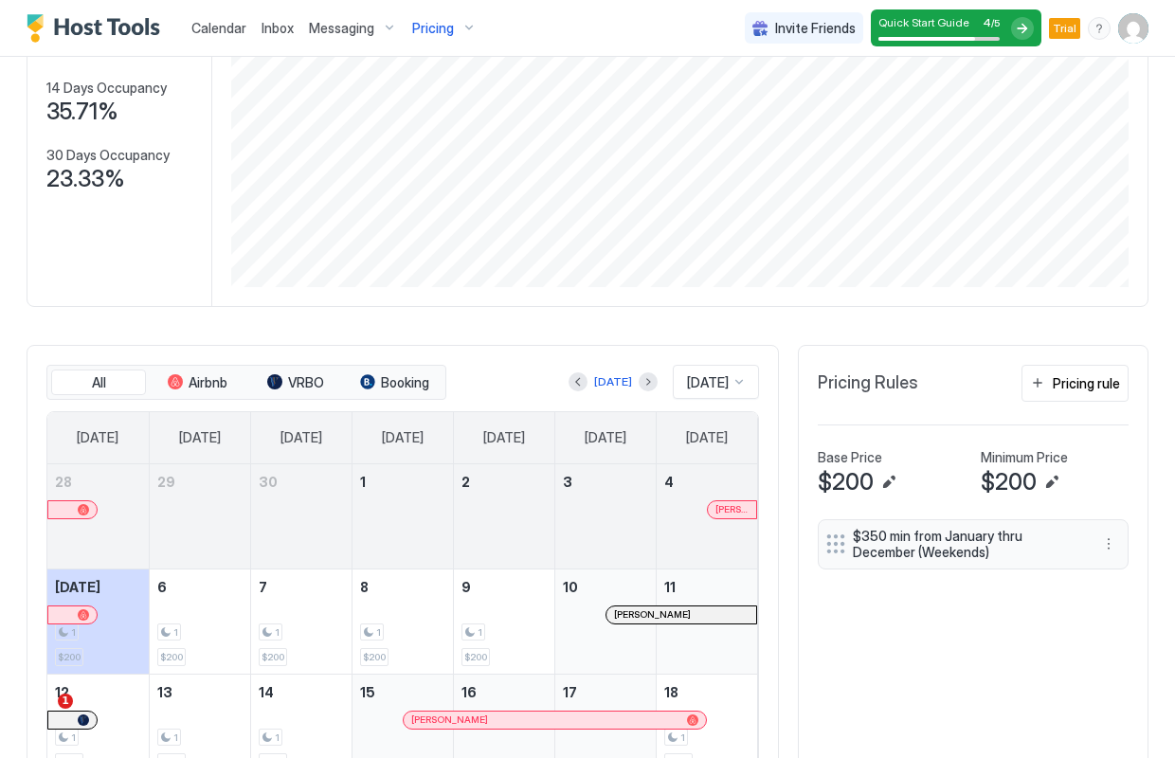
scroll to position [250, 0]
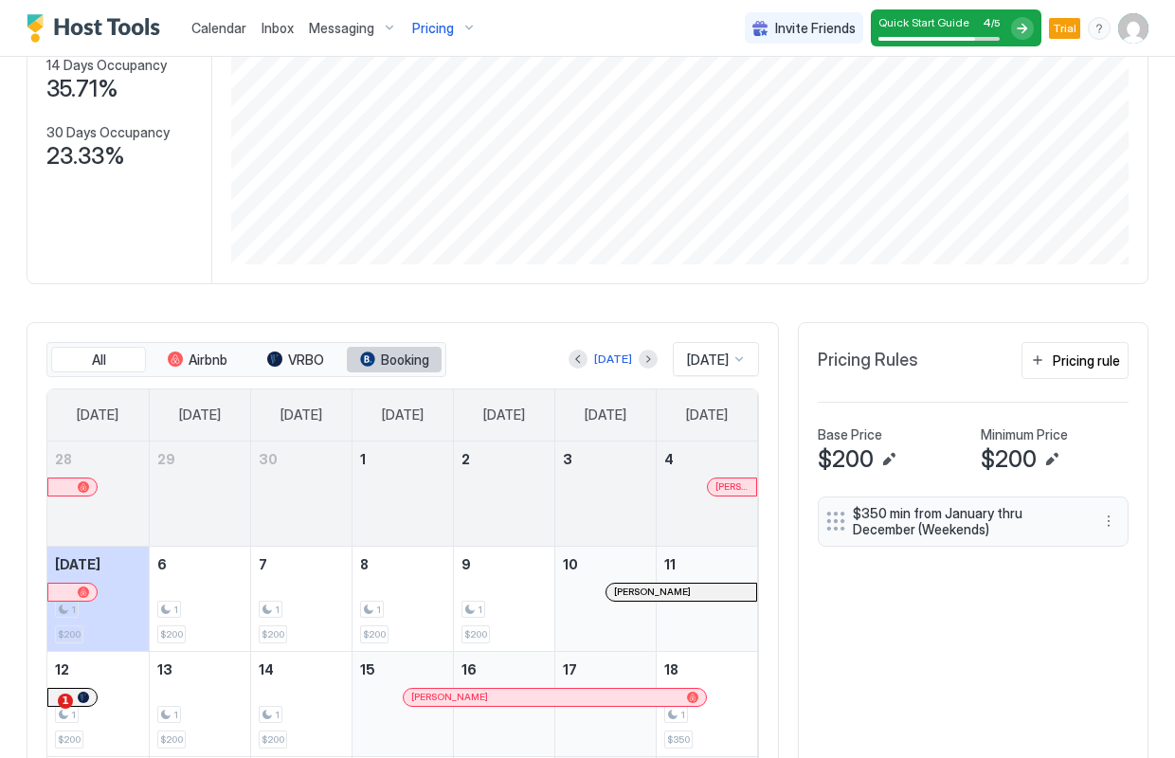
click at [420, 365] on span "Booking" at bounding box center [405, 360] width 48 height 17
click at [415, 353] on span "Booking" at bounding box center [405, 360] width 48 height 17
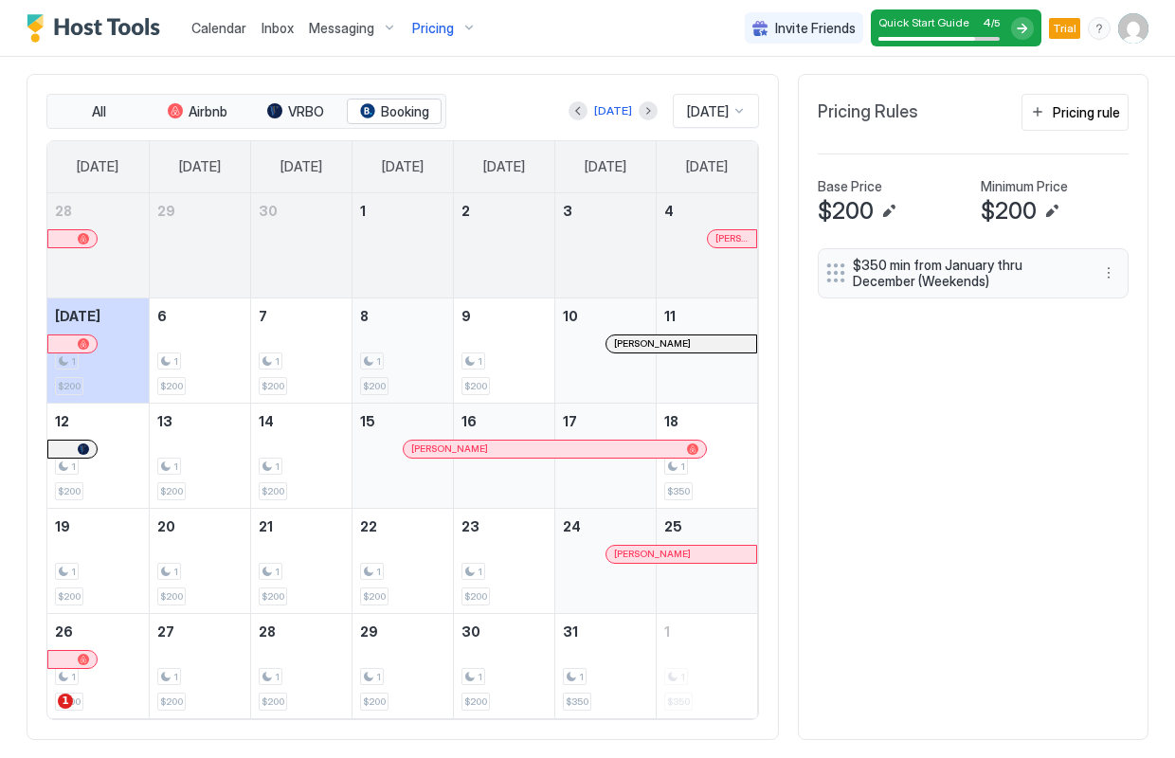
scroll to position [528, 0]
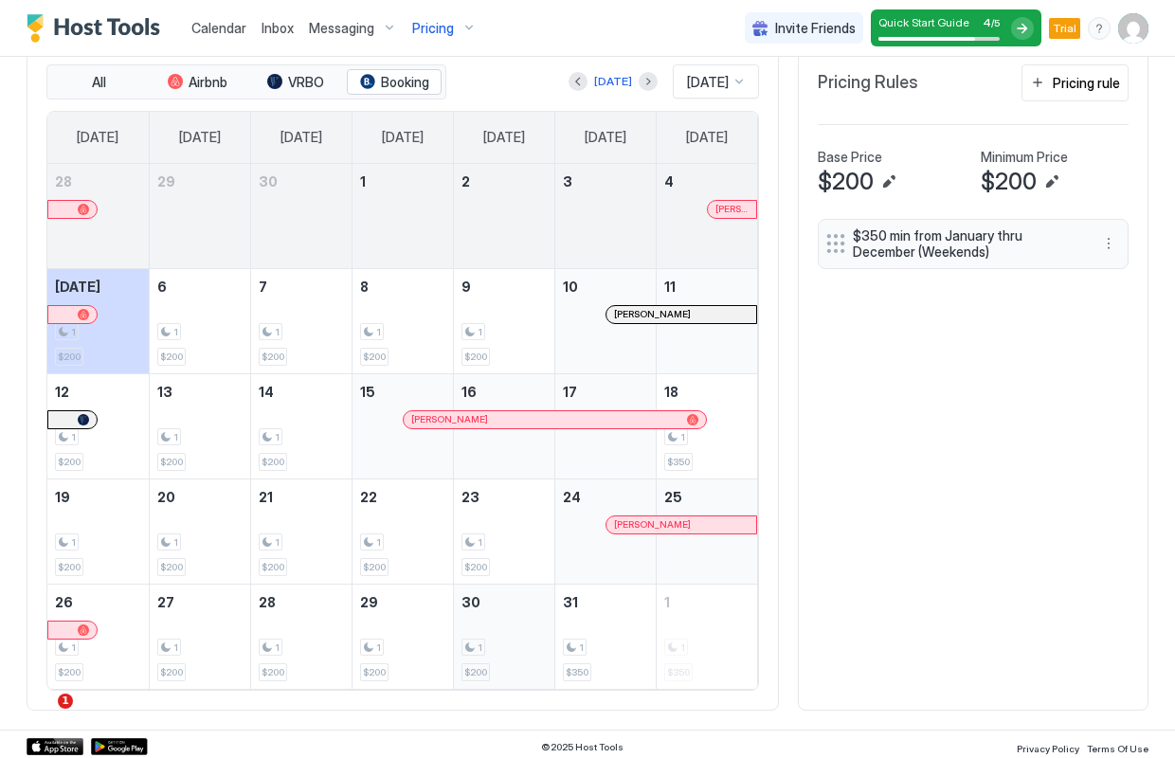
click at [472, 641] on div "1" at bounding box center [474, 648] width 24 height 18
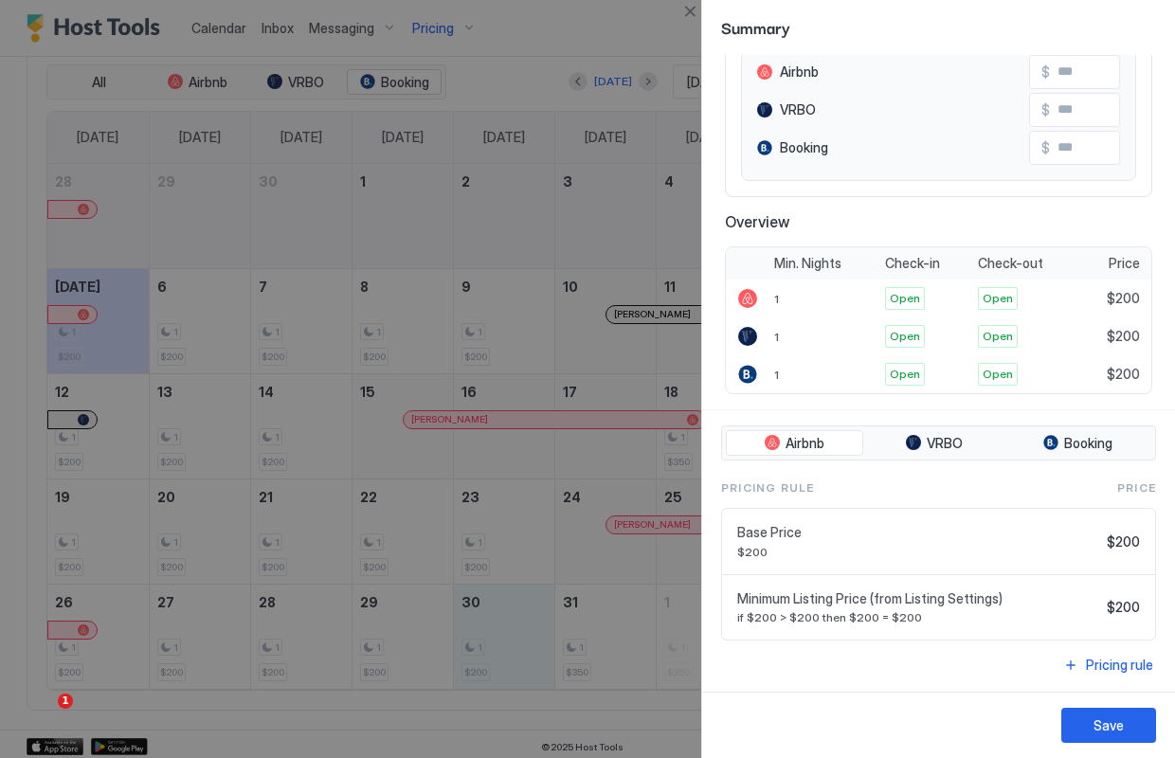
scroll to position [215, 0]
click at [663, 554] on div at bounding box center [587, 379] width 1175 height 758
click at [658, 542] on div at bounding box center [587, 379] width 1175 height 758
click at [639, 72] on div at bounding box center [587, 379] width 1175 height 758
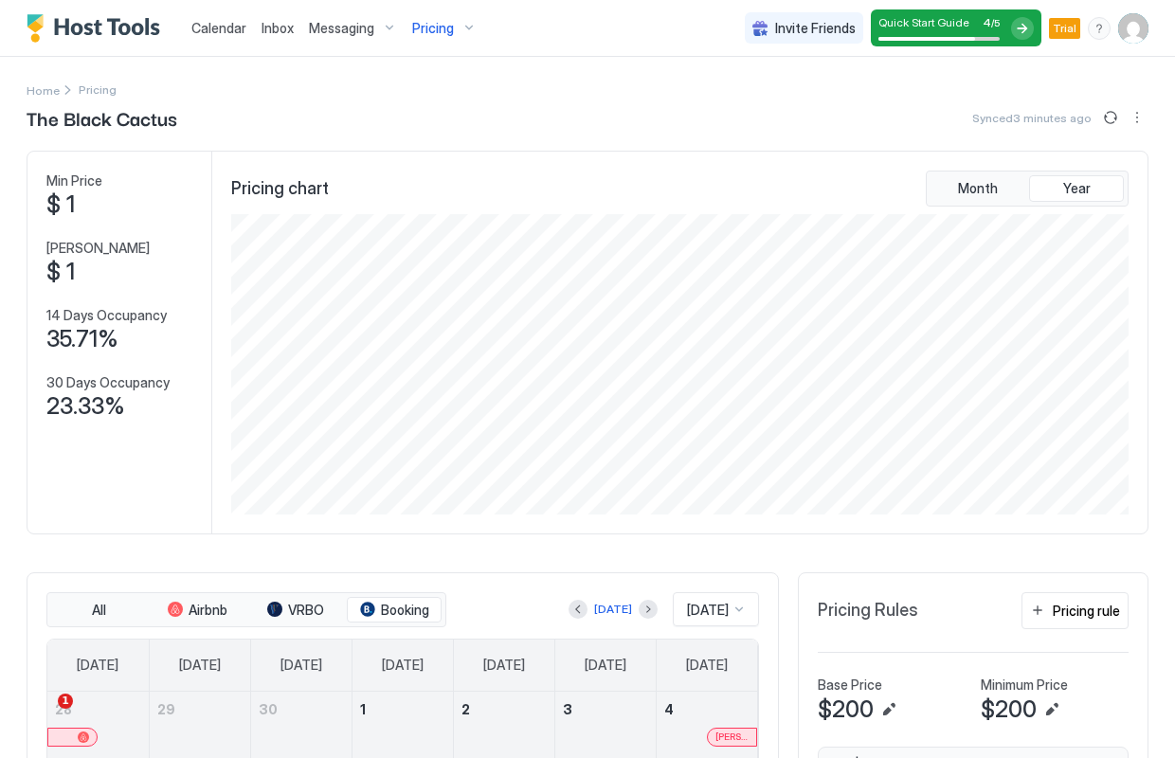
scroll to position [0, 0]
click at [306, 608] on span "VRBO" at bounding box center [306, 610] width 36 height 17
click at [193, 608] on span "Airbnb" at bounding box center [208, 610] width 39 height 17
click at [106, 604] on button "All" at bounding box center [98, 610] width 95 height 27
click at [1019, 28] on div at bounding box center [1022, 28] width 23 height 23
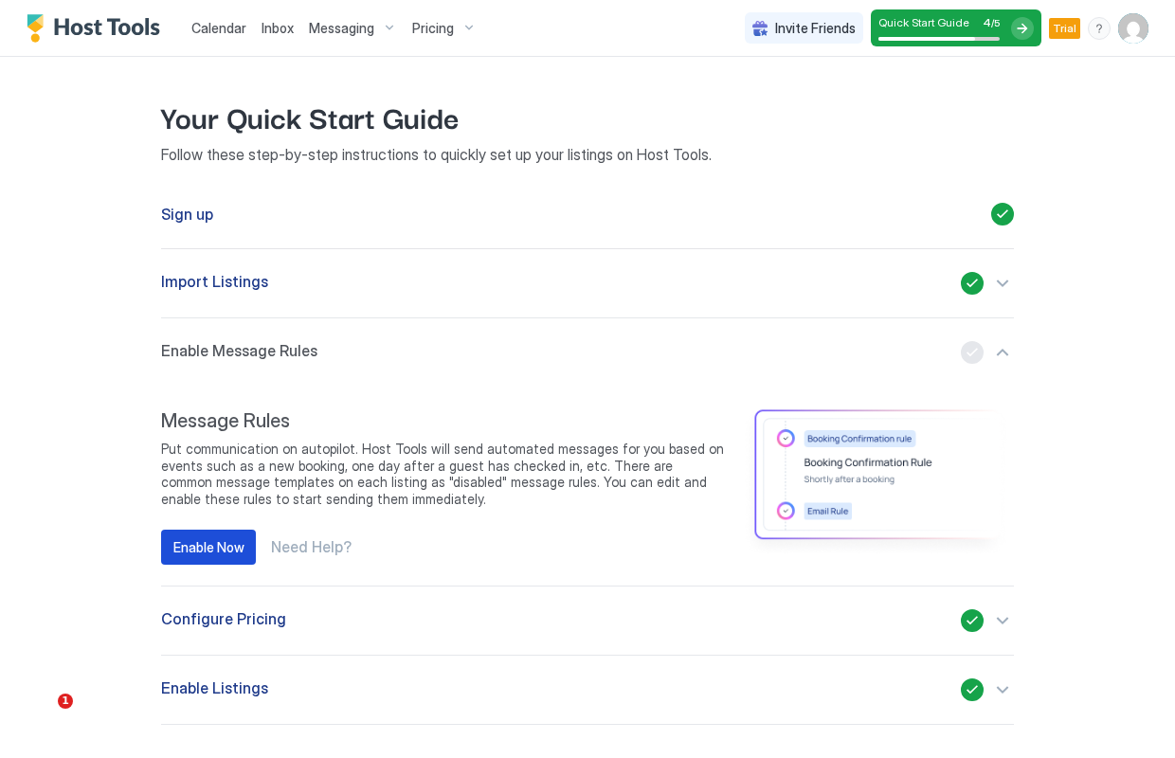
click at [225, 540] on div "Enable Now" at bounding box center [208, 547] width 71 height 20
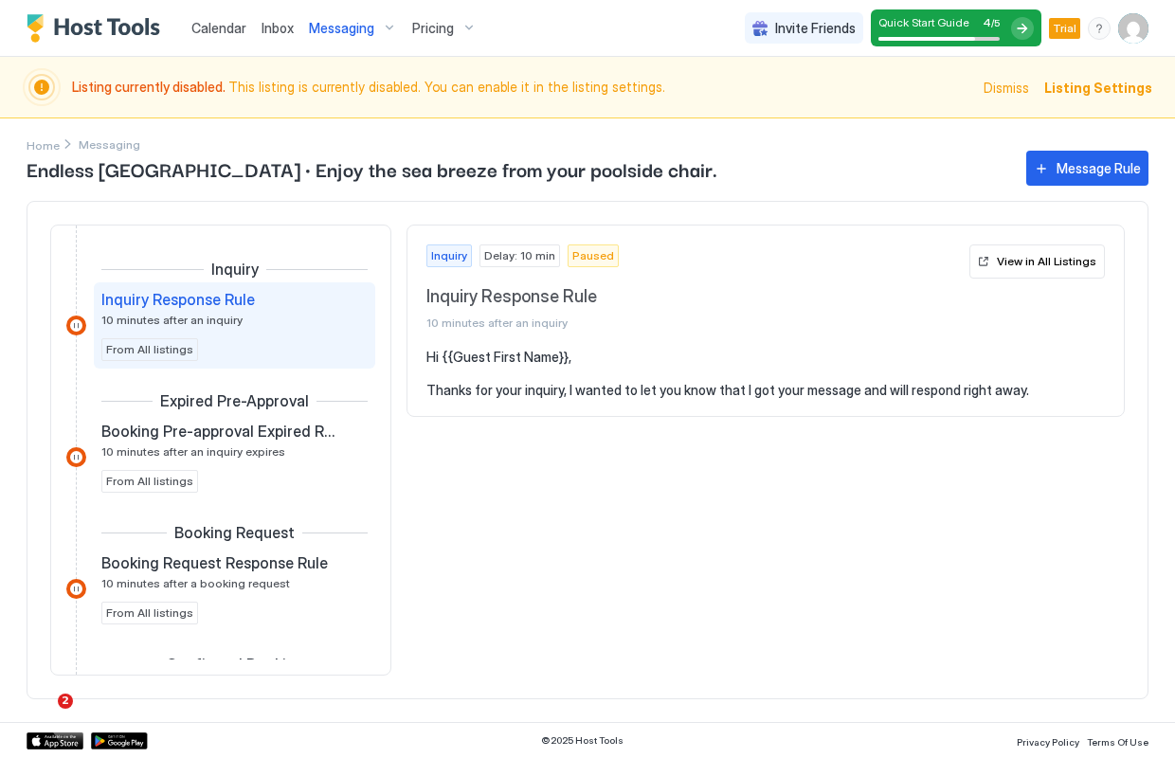
click at [1006, 86] on span "Dismiss" at bounding box center [1006, 88] width 45 height 20
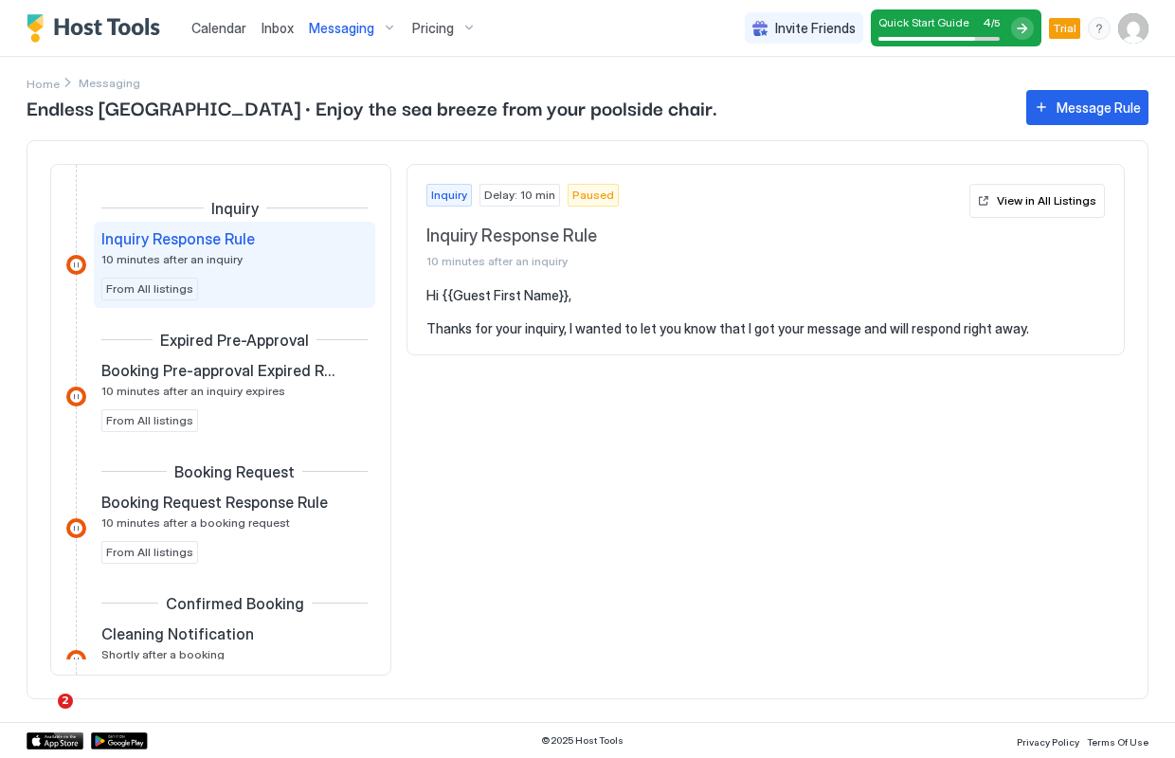
click at [87, 27] on img "Host Tools Logo" at bounding box center [98, 28] width 142 height 28
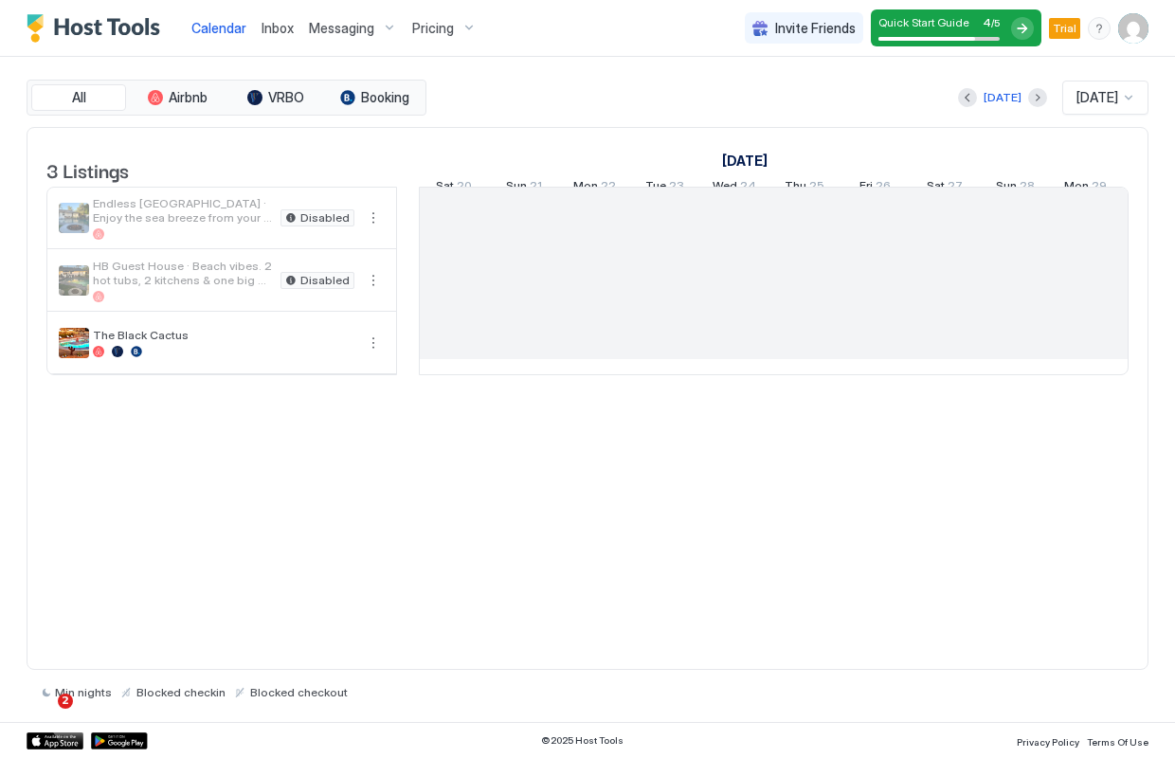
scroll to position [0, 1053]
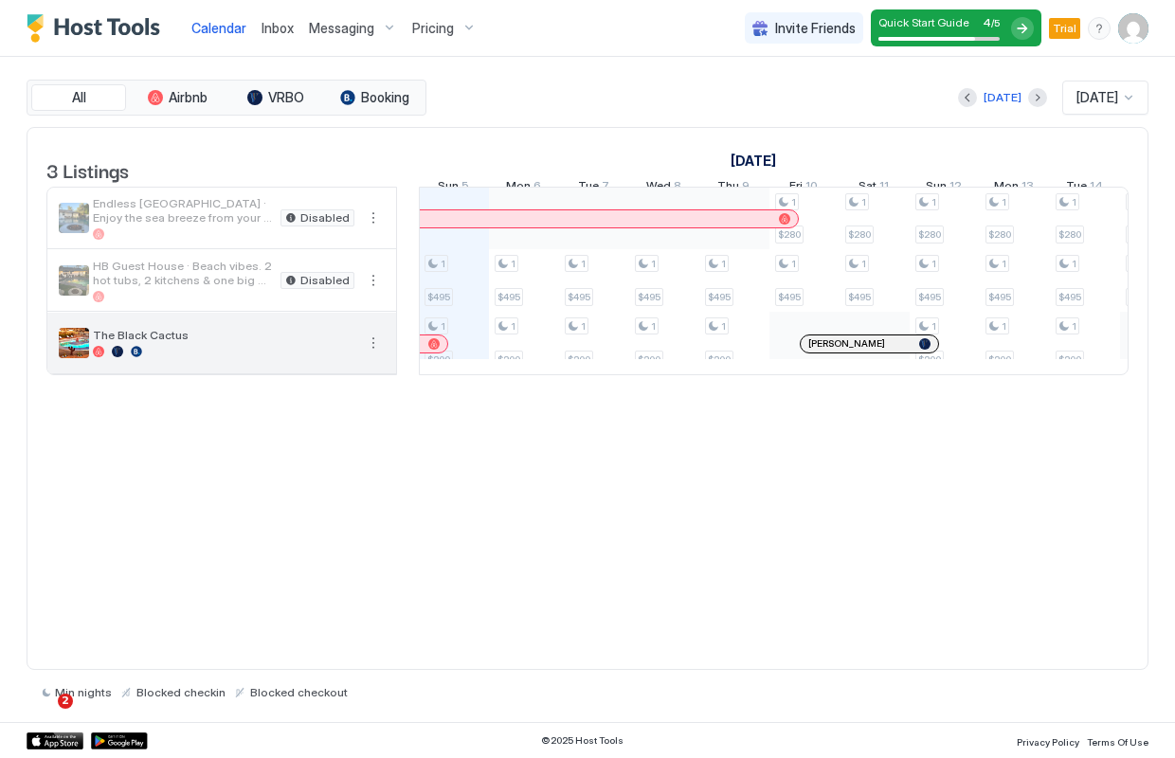
click at [171, 357] on div "The Black Cactus" at bounding box center [224, 342] width 262 height 29
click at [151, 342] on span "The Black Cactus" at bounding box center [224, 335] width 262 height 14
click at [71, 358] on img "listing image" at bounding box center [74, 343] width 30 height 30
click at [379, 355] on button "More options" at bounding box center [373, 343] width 23 height 23
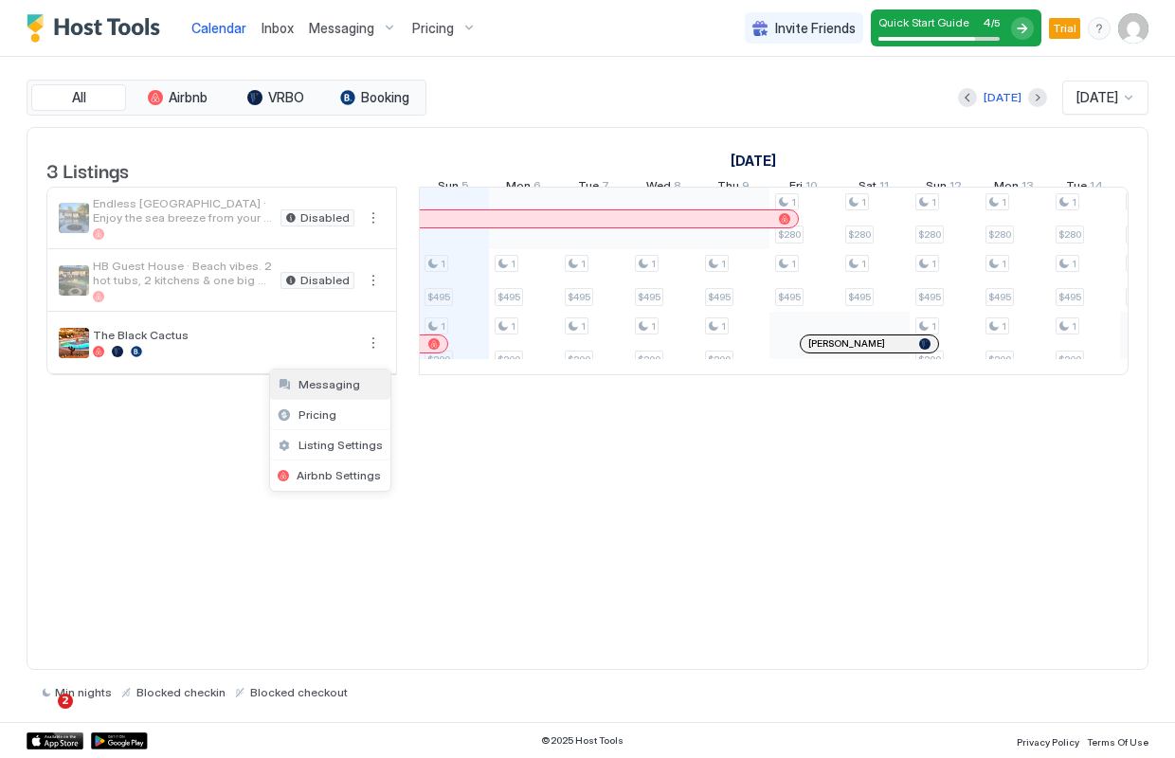
click at [355, 381] on div "Messaging" at bounding box center [330, 385] width 120 height 30
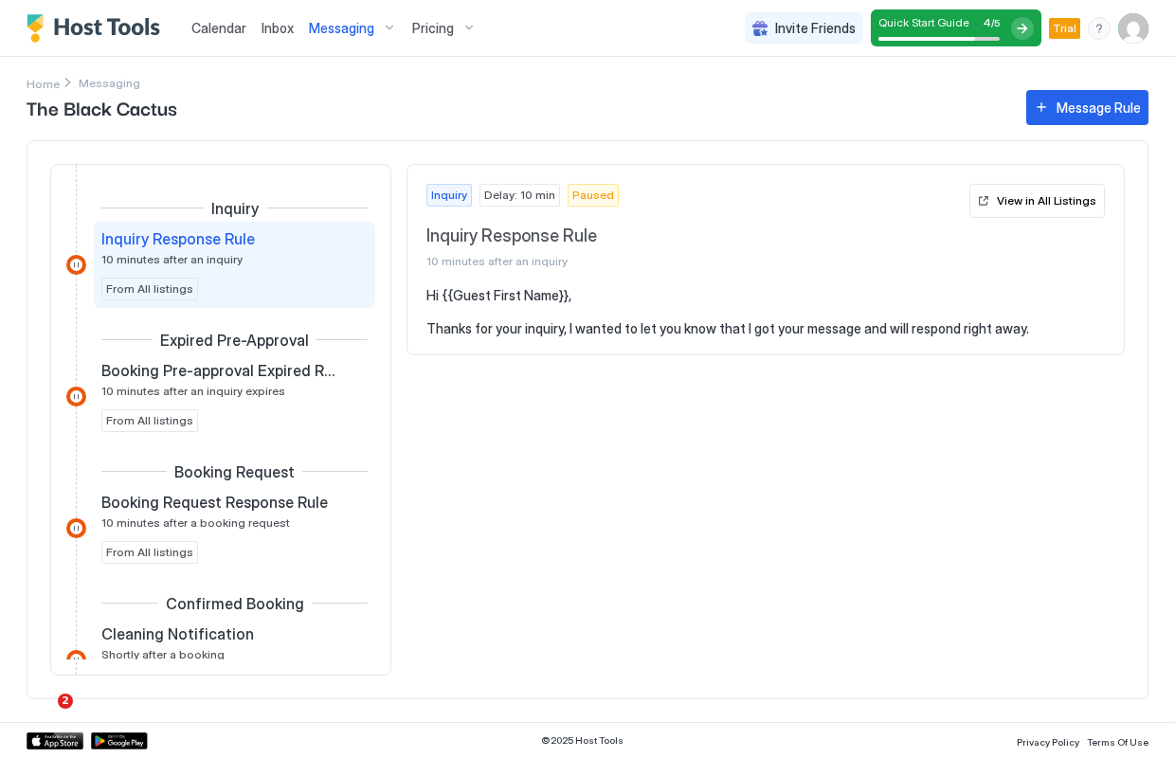
click at [447, 23] on span "Pricing" at bounding box center [433, 28] width 42 height 17
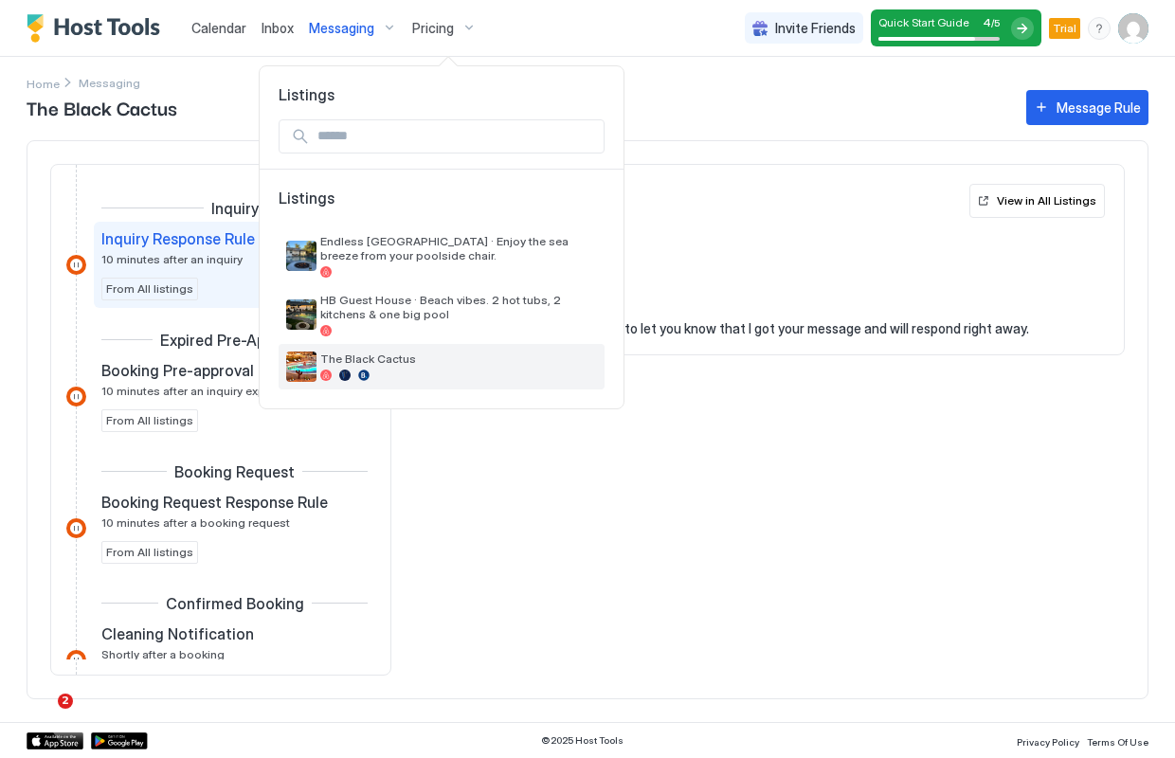
click at [304, 369] on img "listing image" at bounding box center [301, 367] width 30 height 30
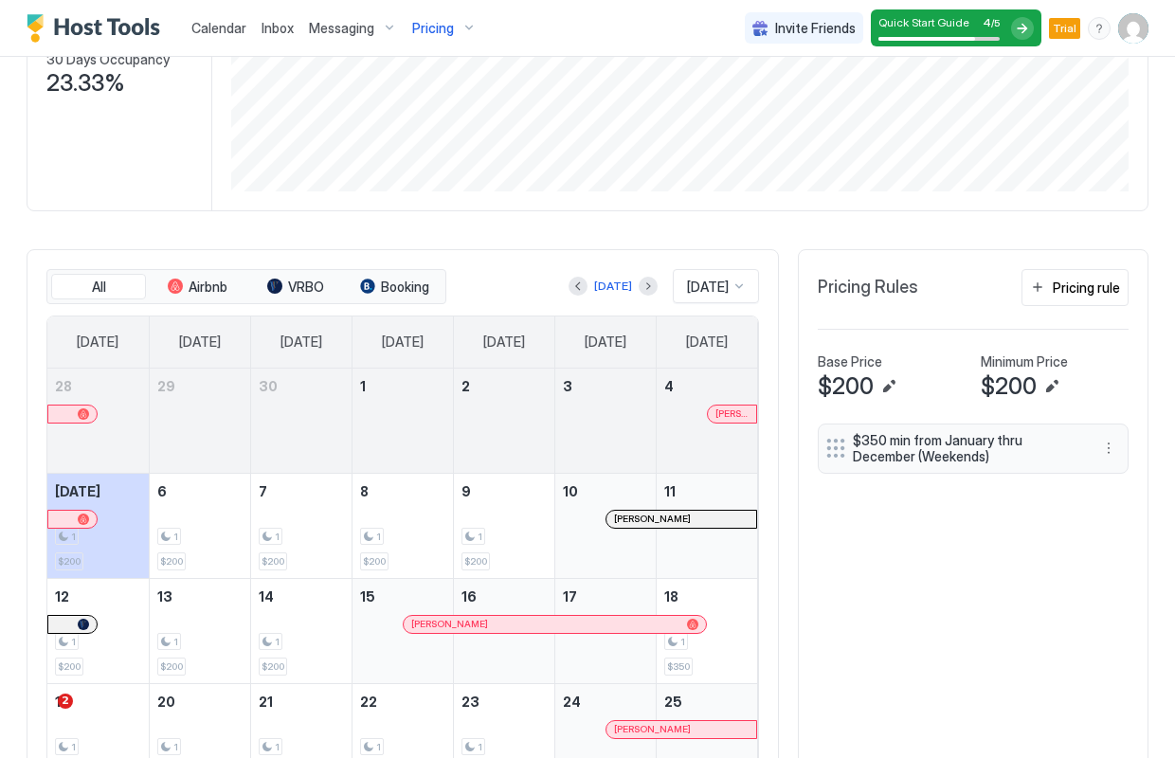
scroll to position [341, 0]
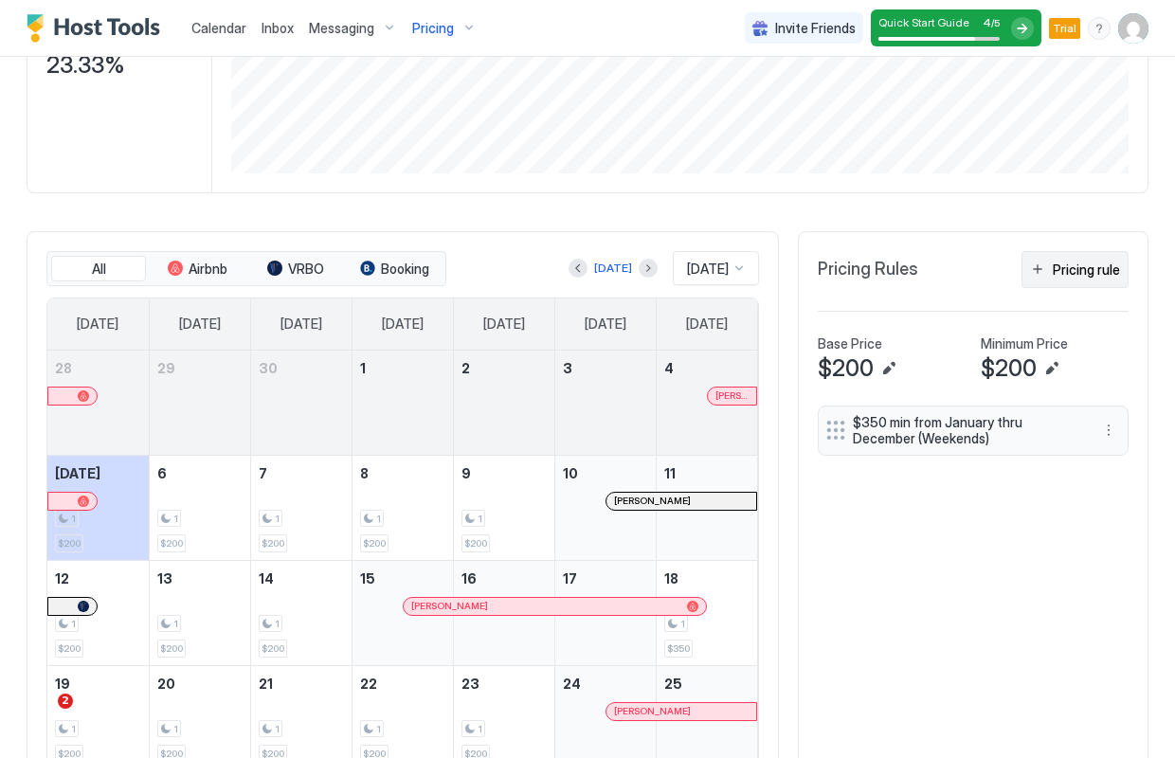
click at [1072, 271] on div "Pricing rule" at bounding box center [1086, 270] width 67 height 20
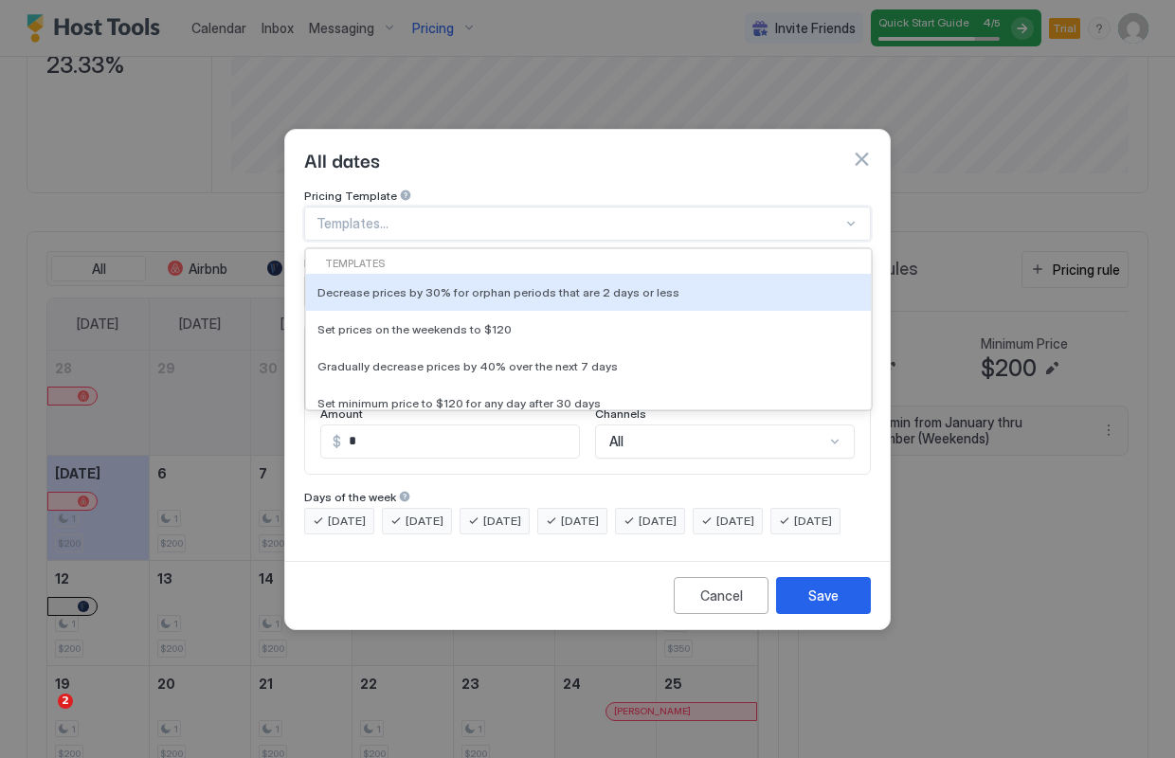
click at [817, 215] on div at bounding box center [580, 223] width 526 height 17
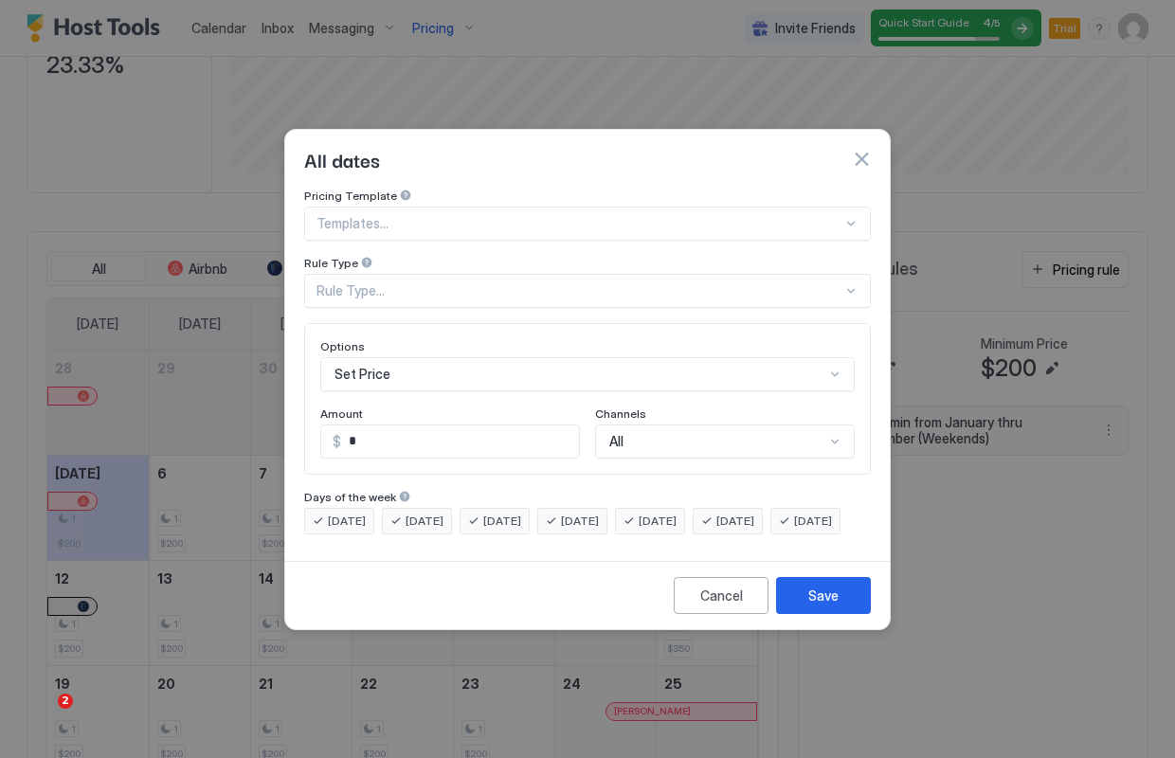
click at [861, 150] on button "button" at bounding box center [861, 159] width 19 height 19
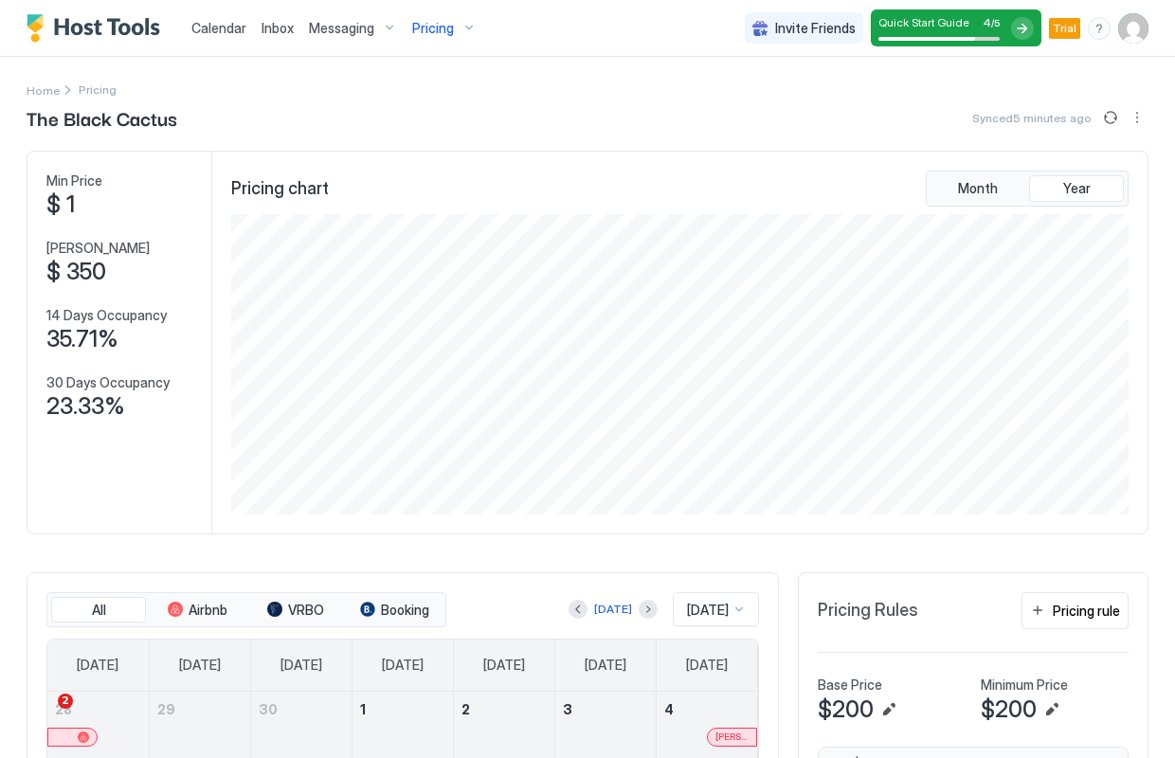
scroll to position [0, 0]
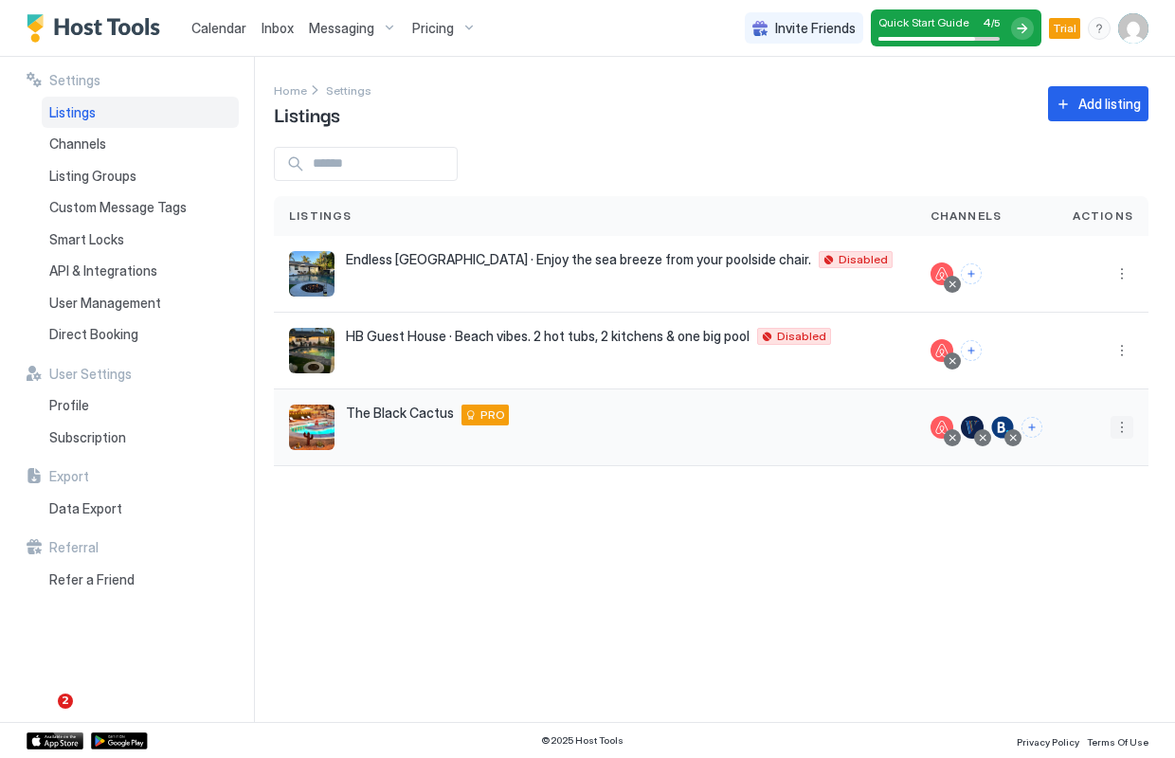
click at [1121, 429] on button "More options" at bounding box center [1122, 427] width 23 height 23
click at [1084, 538] on span "Connect Channel" at bounding box center [1084, 545] width 94 height 14
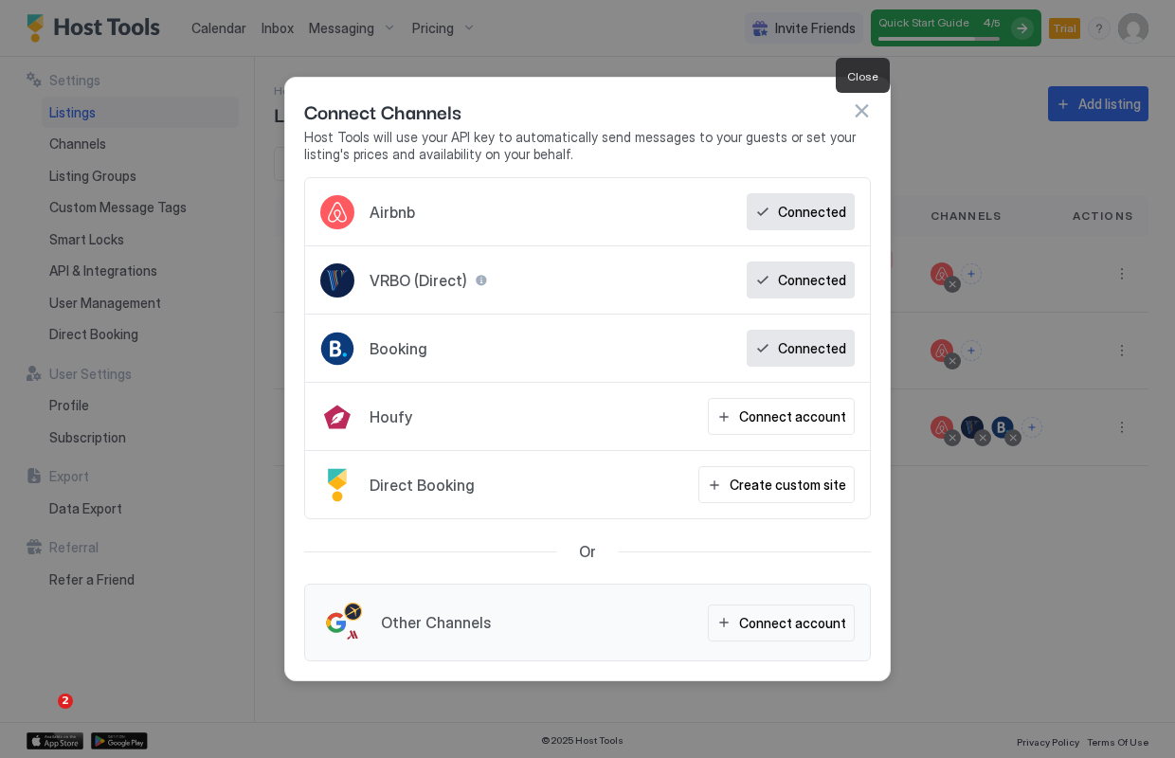
click at [862, 110] on button "button" at bounding box center [861, 110] width 19 height 19
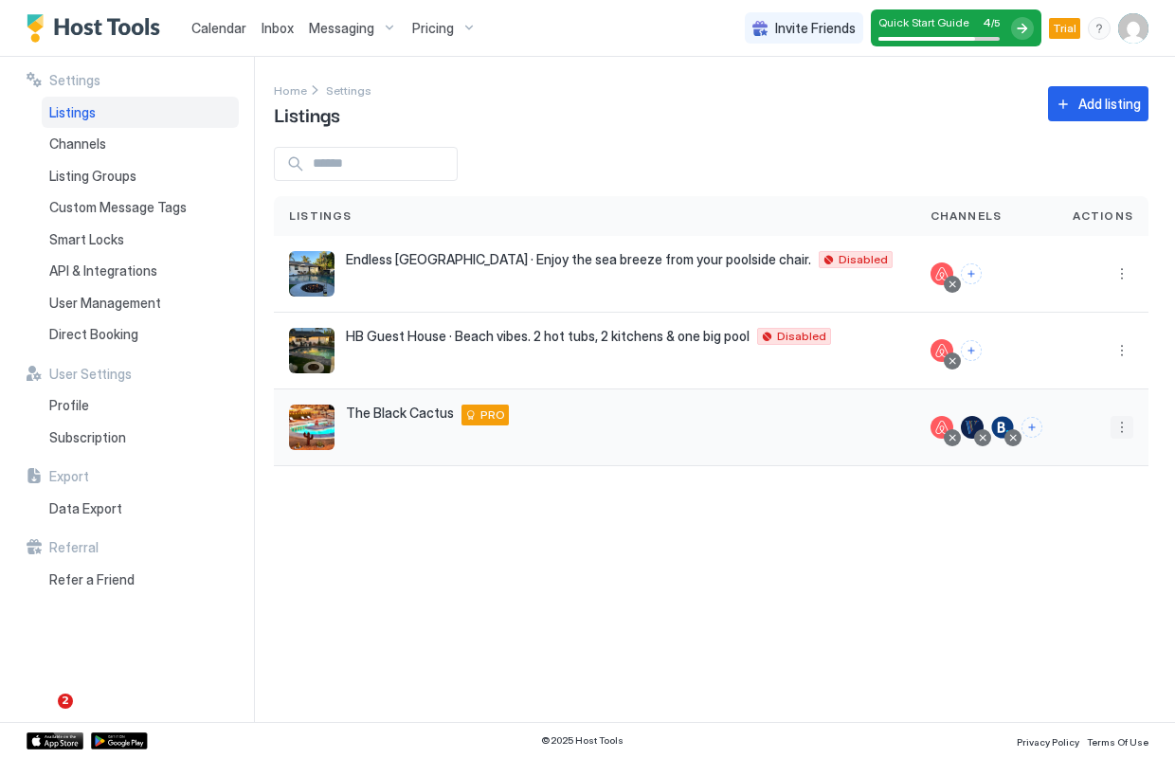
click at [1118, 428] on button "More options" at bounding box center [1122, 427] width 23 height 23
click at [1056, 486] on span "Pricing" at bounding box center [1056, 485] width 38 height 14
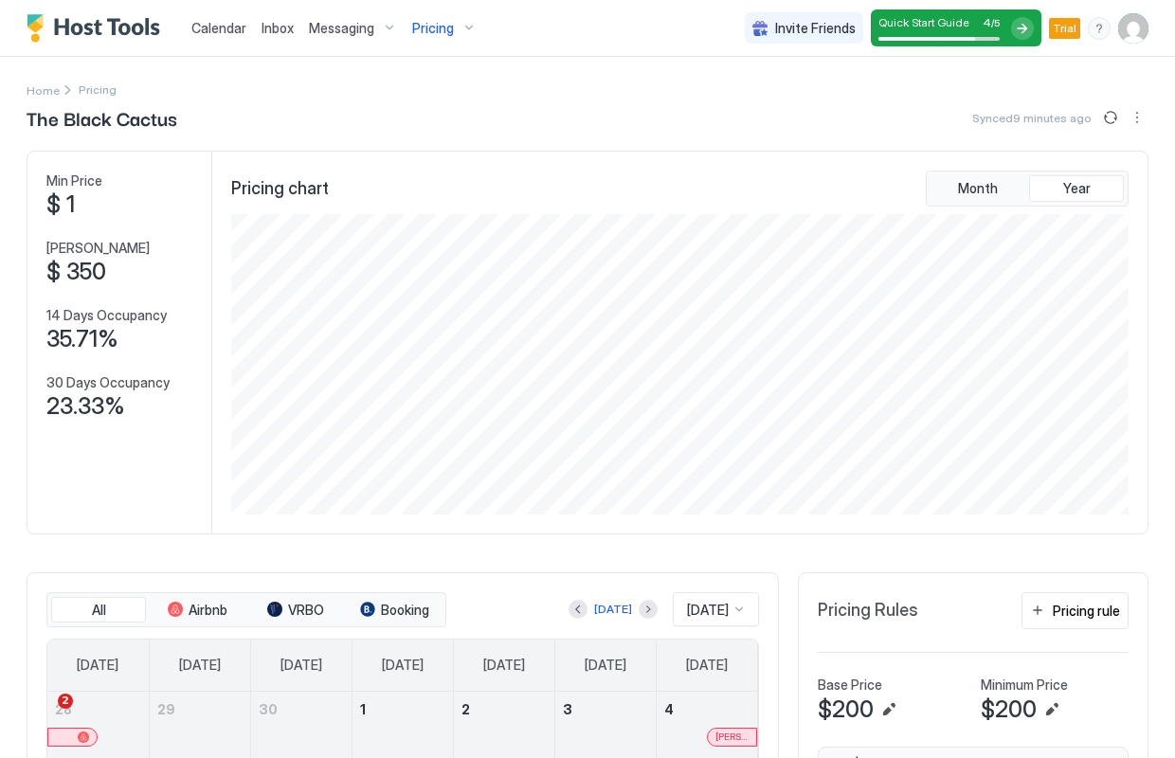
click at [441, 26] on span "Pricing" at bounding box center [433, 28] width 42 height 17
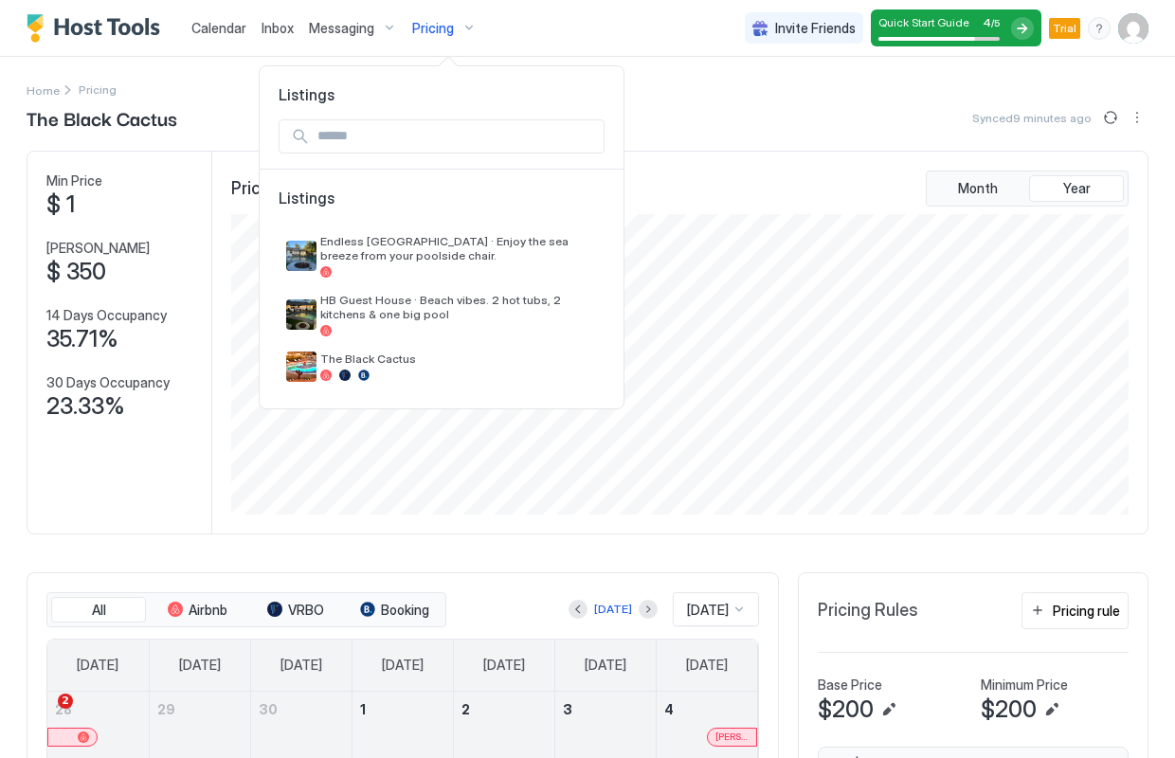
click at [374, 28] on div at bounding box center [587, 379] width 1175 height 758
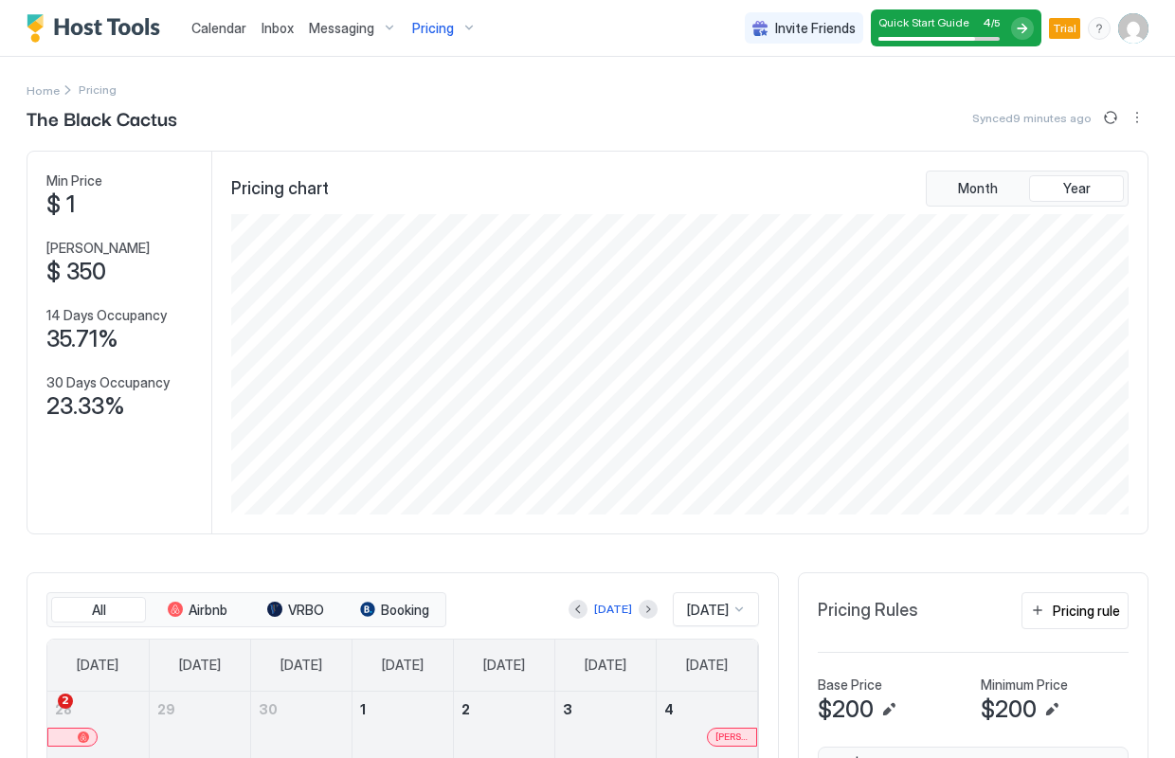
click at [1128, 30] on img "User profile" at bounding box center [1133, 28] width 30 height 30
click at [947, 93] on div "Settings" at bounding box center [1027, 106] width 241 height 33
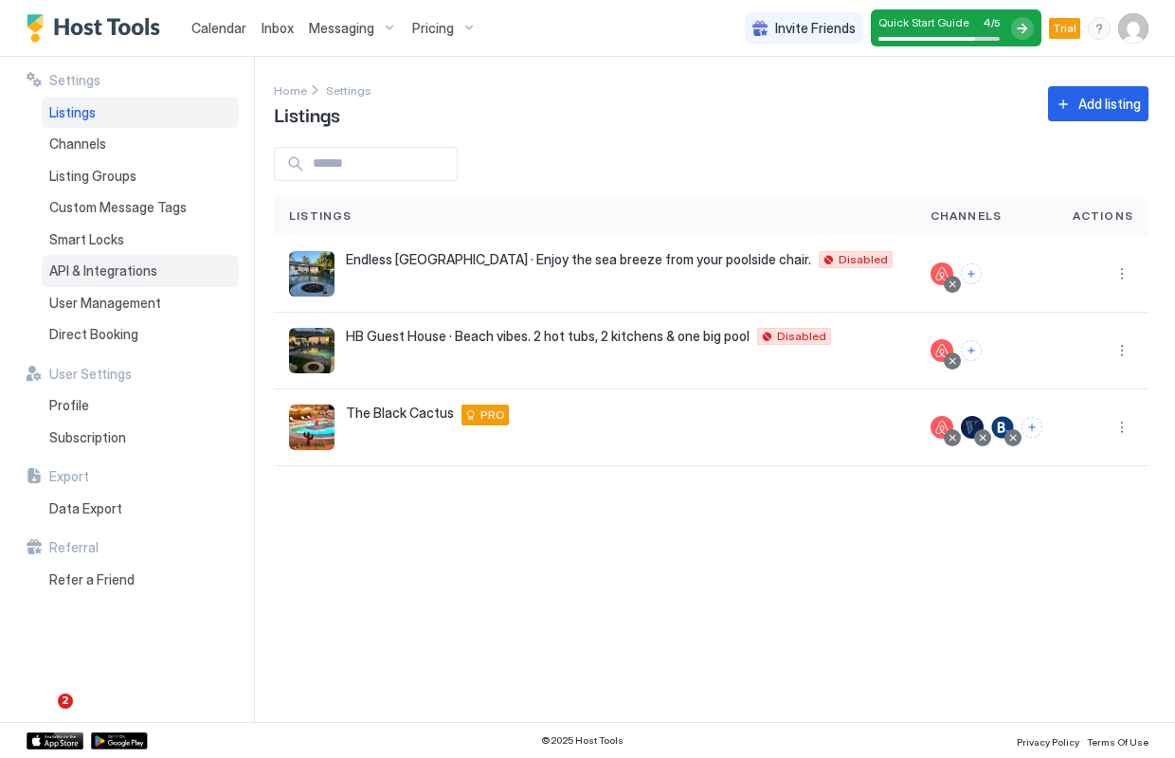
click at [103, 276] on div "API & Integrations" at bounding box center [140, 271] width 197 height 32
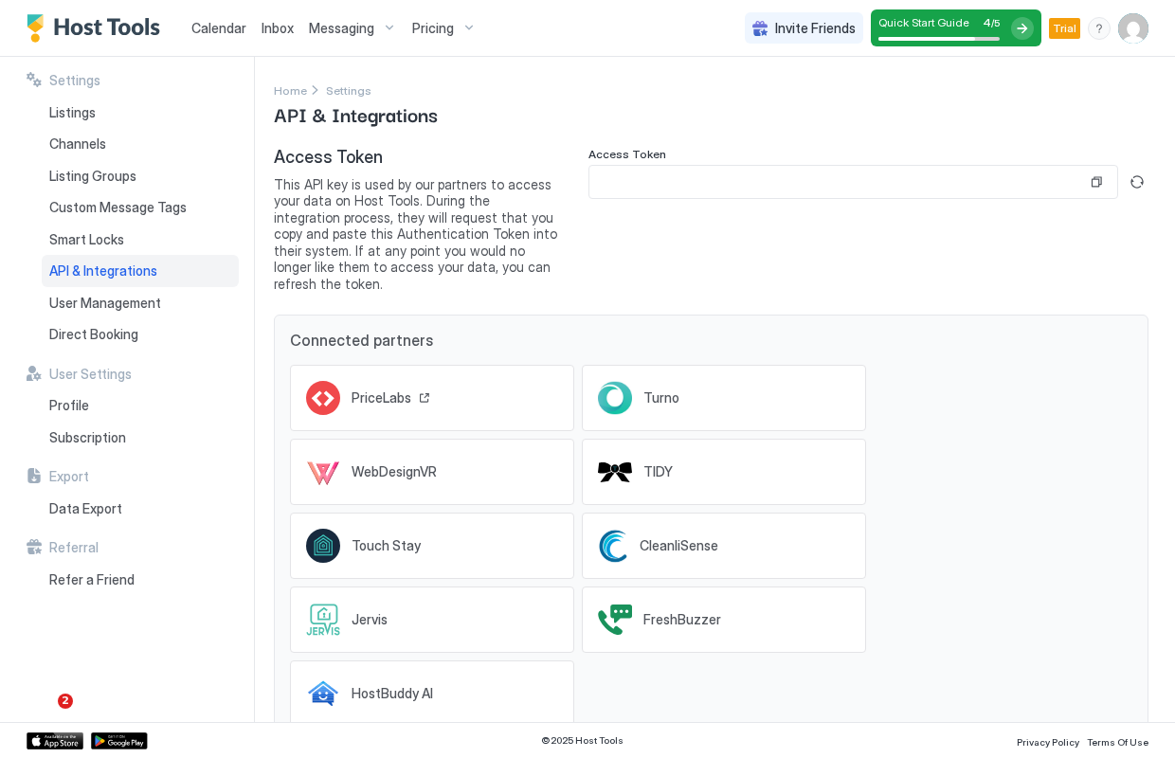
click at [396, 390] on span "PriceLabs" at bounding box center [382, 398] width 60 height 17
click at [828, 178] on input "Input Field" at bounding box center [839, 182] width 498 height 32
click at [1100, 180] on button "Copy" at bounding box center [1096, 182] width 19 height 19
click at [1132, 186] on button "Generate new token" at bounding box center [1137, 182] width 23 height 23
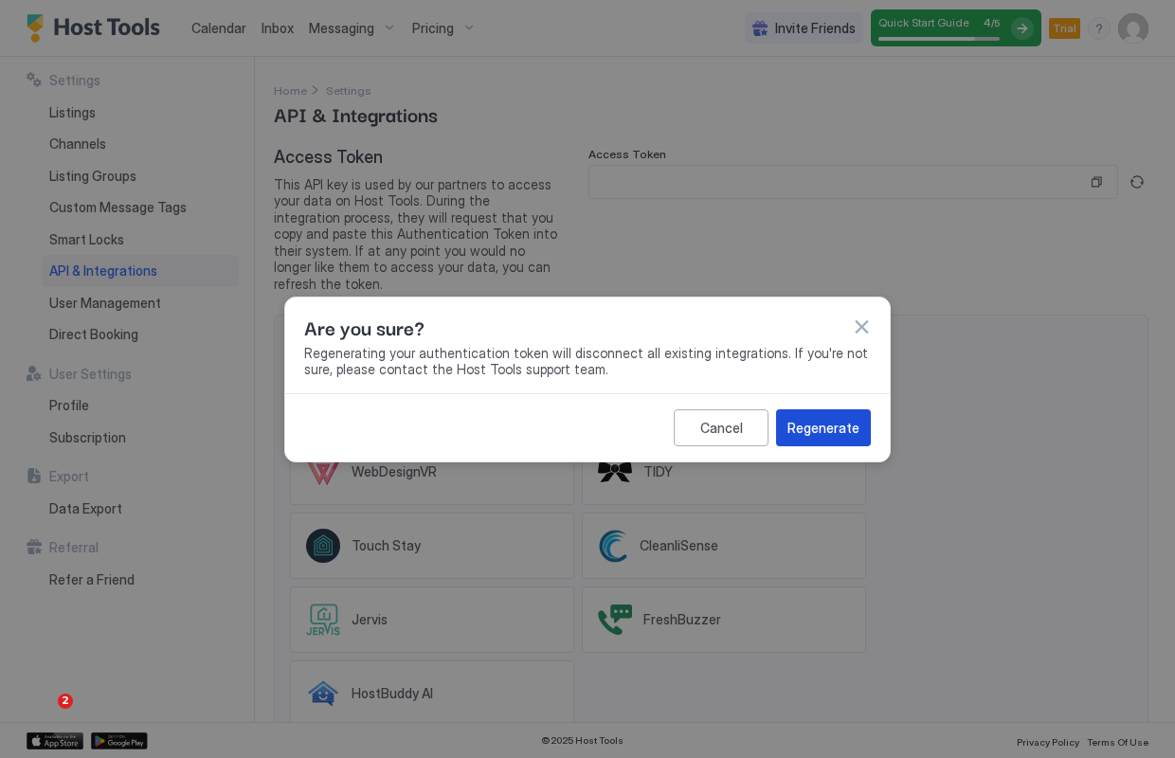
click at [836, 425] on div "Regenerate" at bounding box center [824, 428] width 72 height 20
type input "**********"
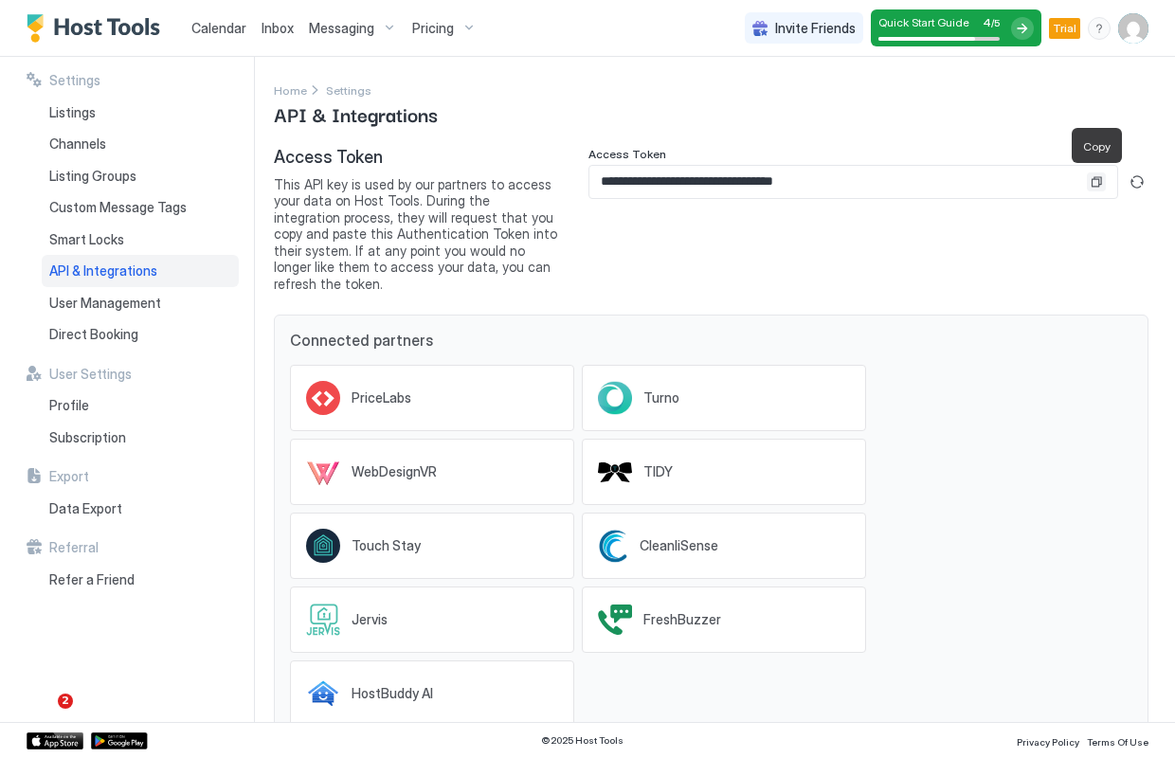
click at [1100, 184] on button "Copy" at bounding box center [1096, 182] width 19 height 19
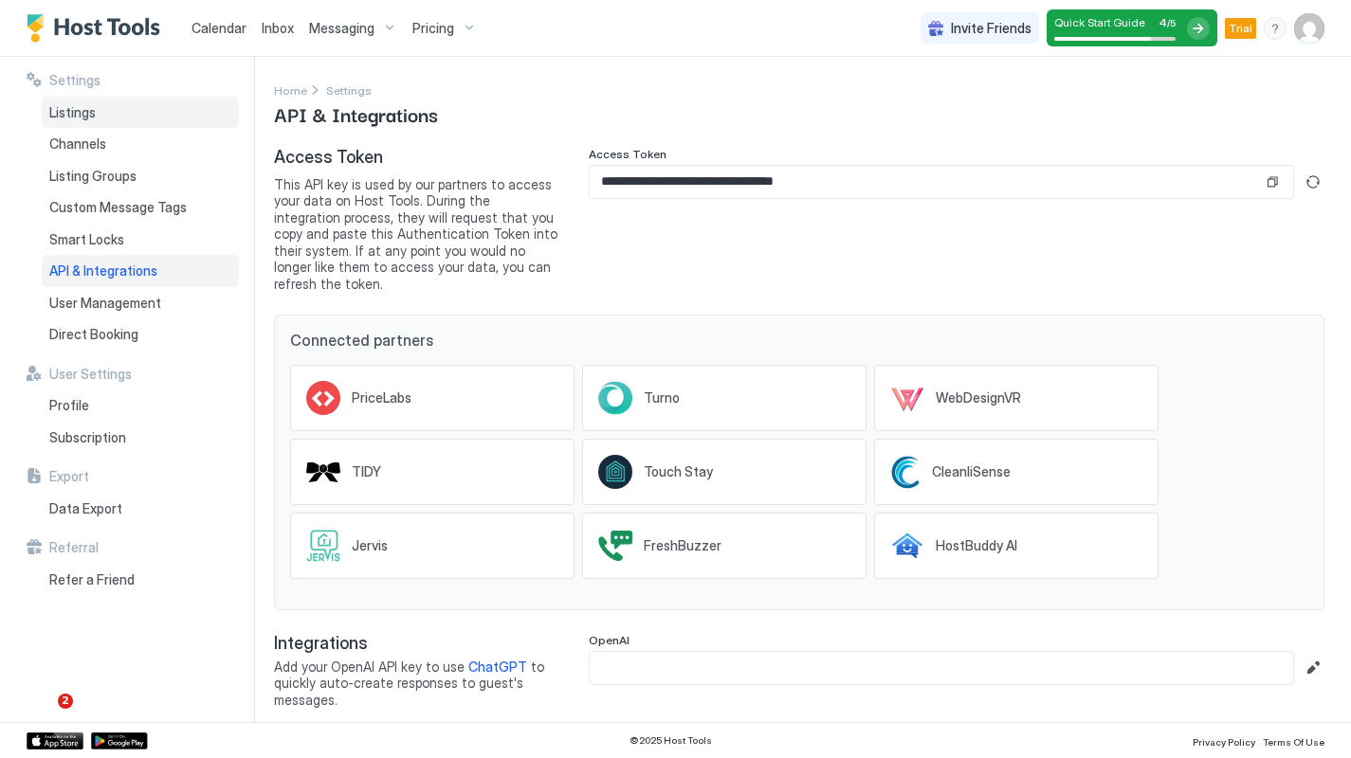
click at [87, 112] on span "Listings" at bounding box center [72, 112] width 46 height 17
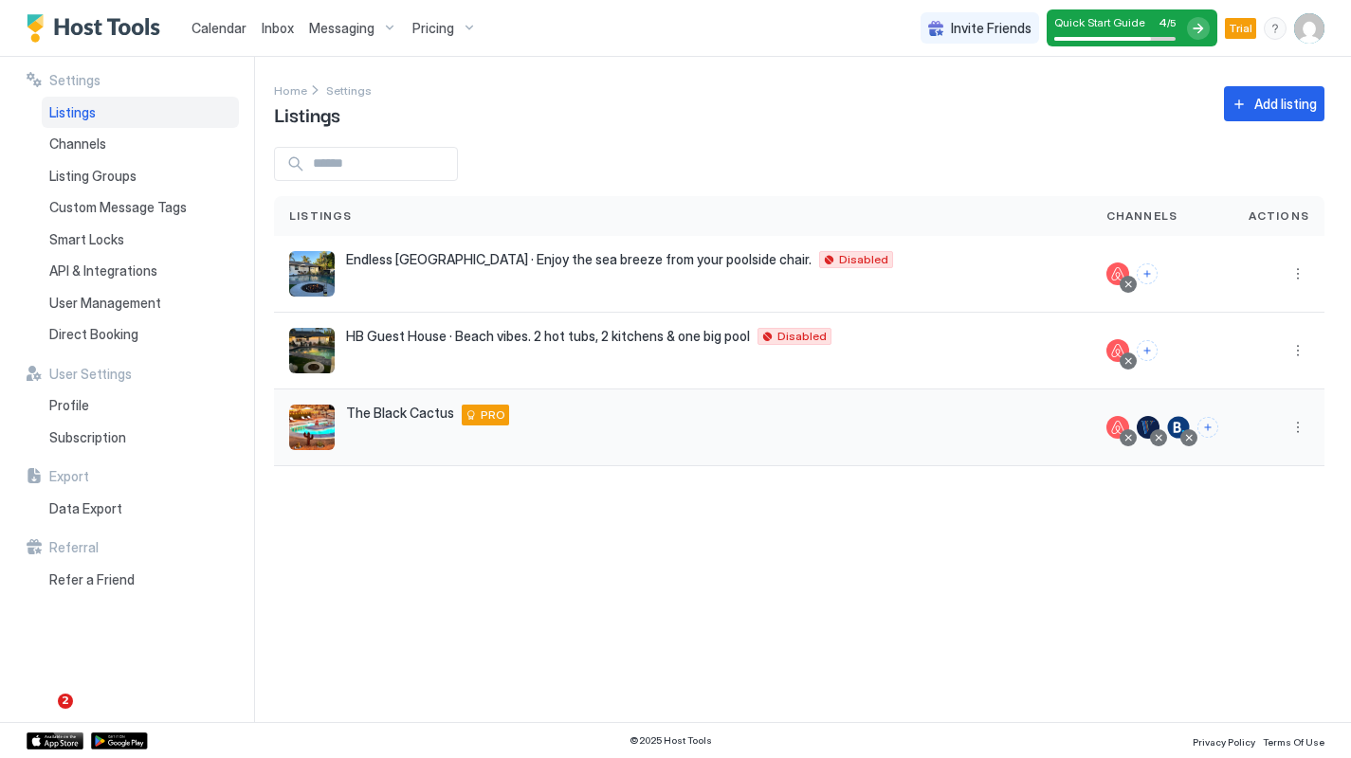
click at [311, 427] on img "listing image" at bounding box center [311, 427] width 45 height 45
click at [1174, 425] on button "More options" at bounding box center [1297, 427] width 23 height 23
click at [1174, 516] on span "Listing Settings" at bounding box center [1254, 515] width 84 height 14
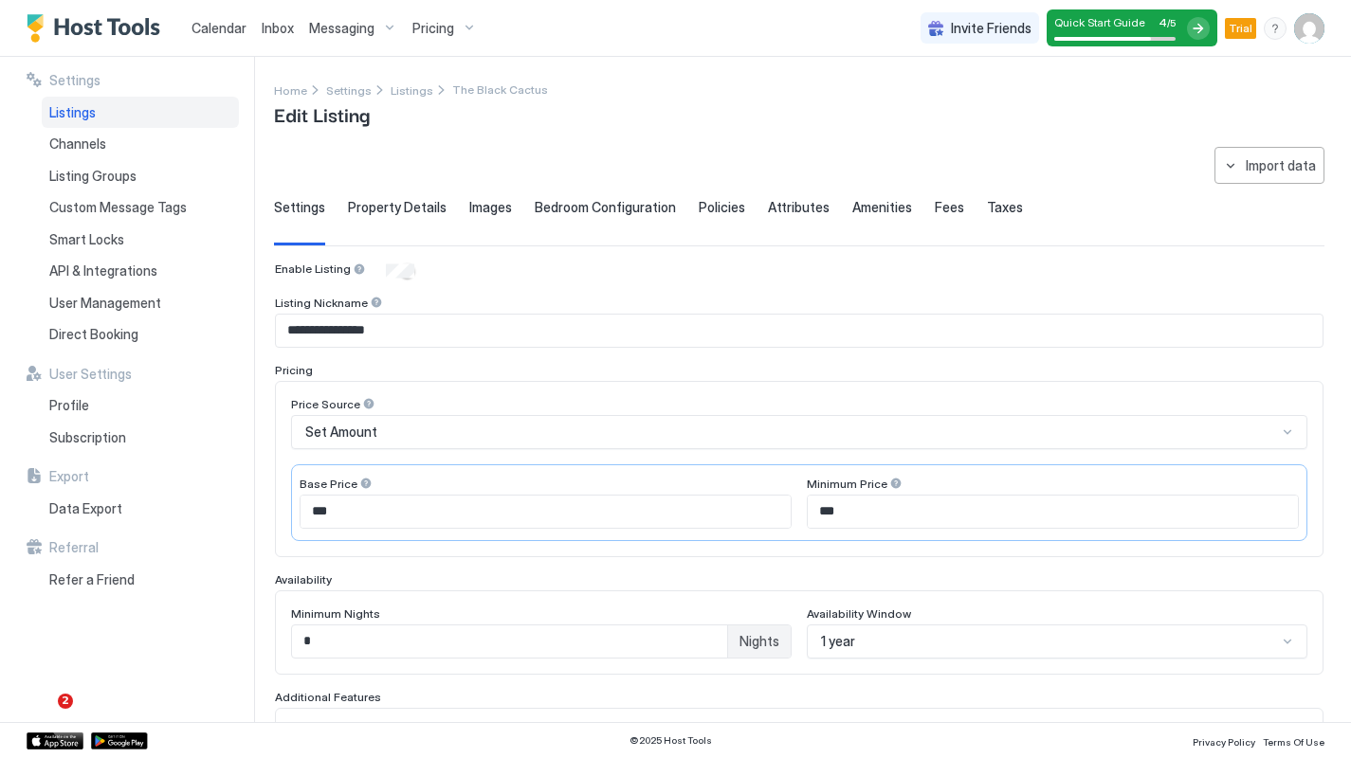
click at [600, 203] on span "Bedroom Configuration" at bounding box center [605, 207] width 141 height 17
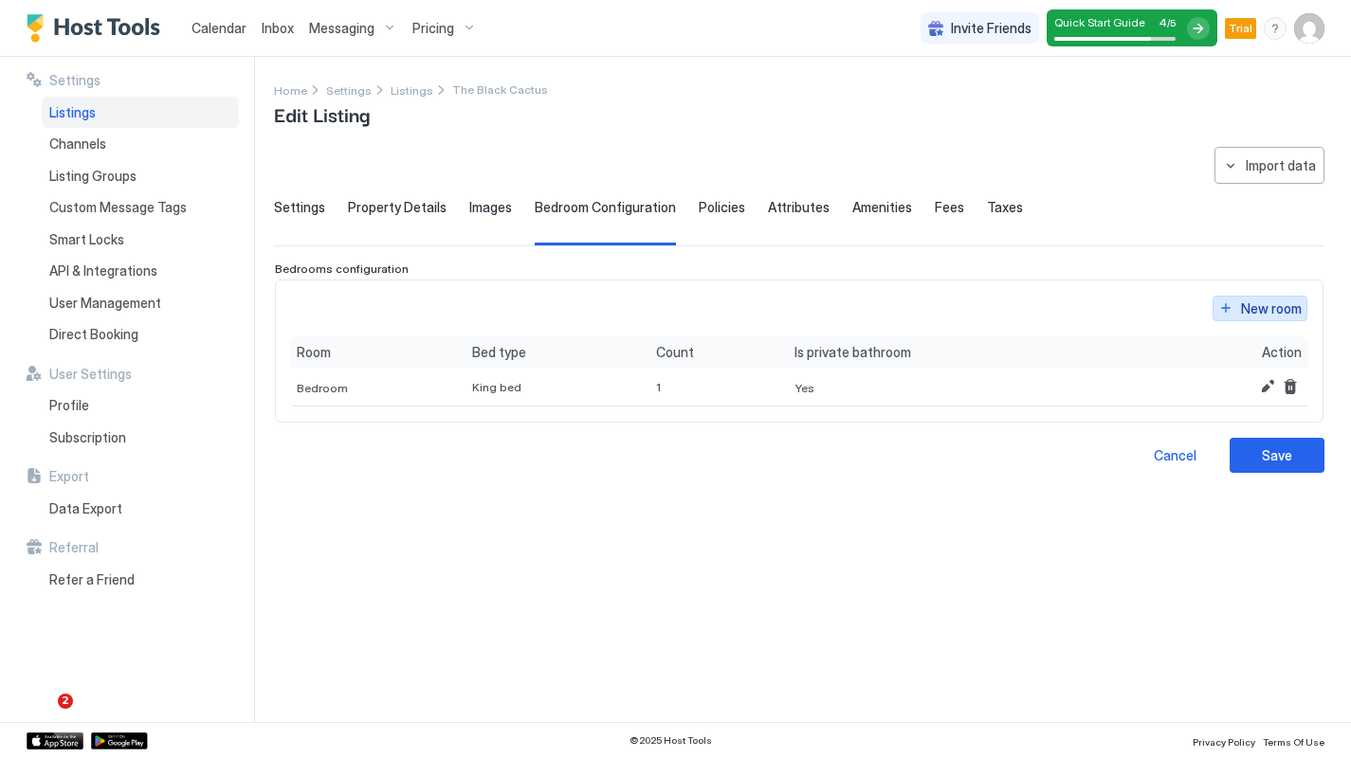
click at [1174, 300] on div "New room" at bounding box center [1271, 309] width 61 height 20
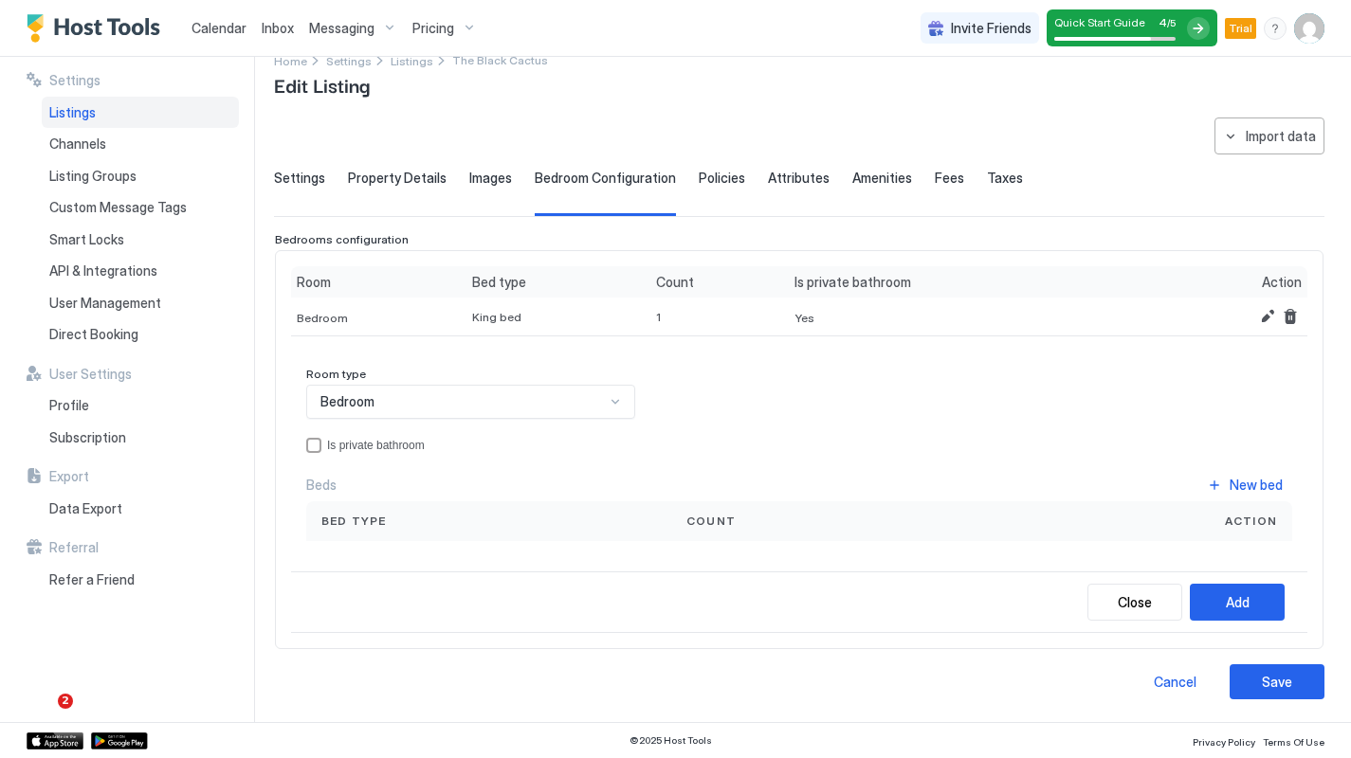
scroll to position [28, 0]
click at [1174, 491] on div "New bed" at bounding box center [1255, 486] width 53 height 20
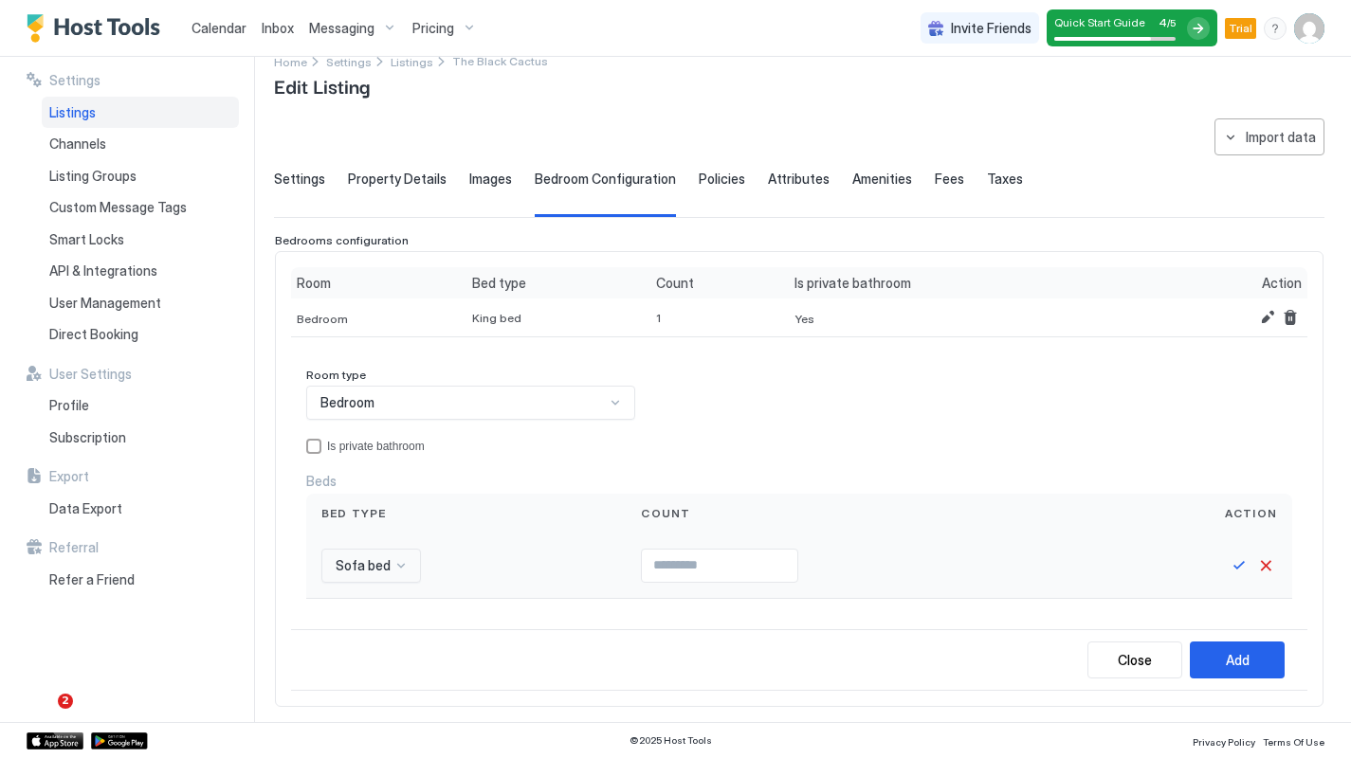
click at [385, 566] on div "Sofa bed" at bounding box center [371, 566] width 100 height 34
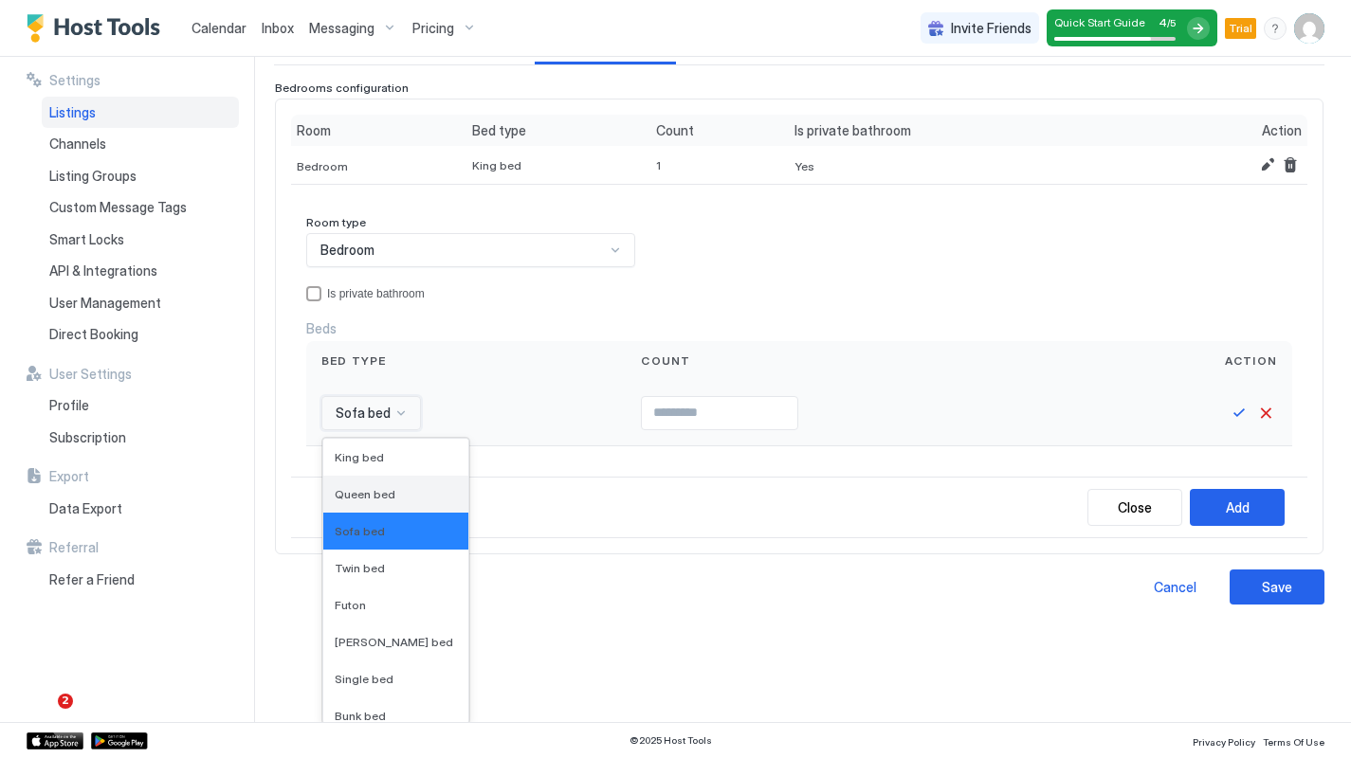
click at [380, 495] on span "Queen bed" at bounding box center [365, 494] width 61 height 14
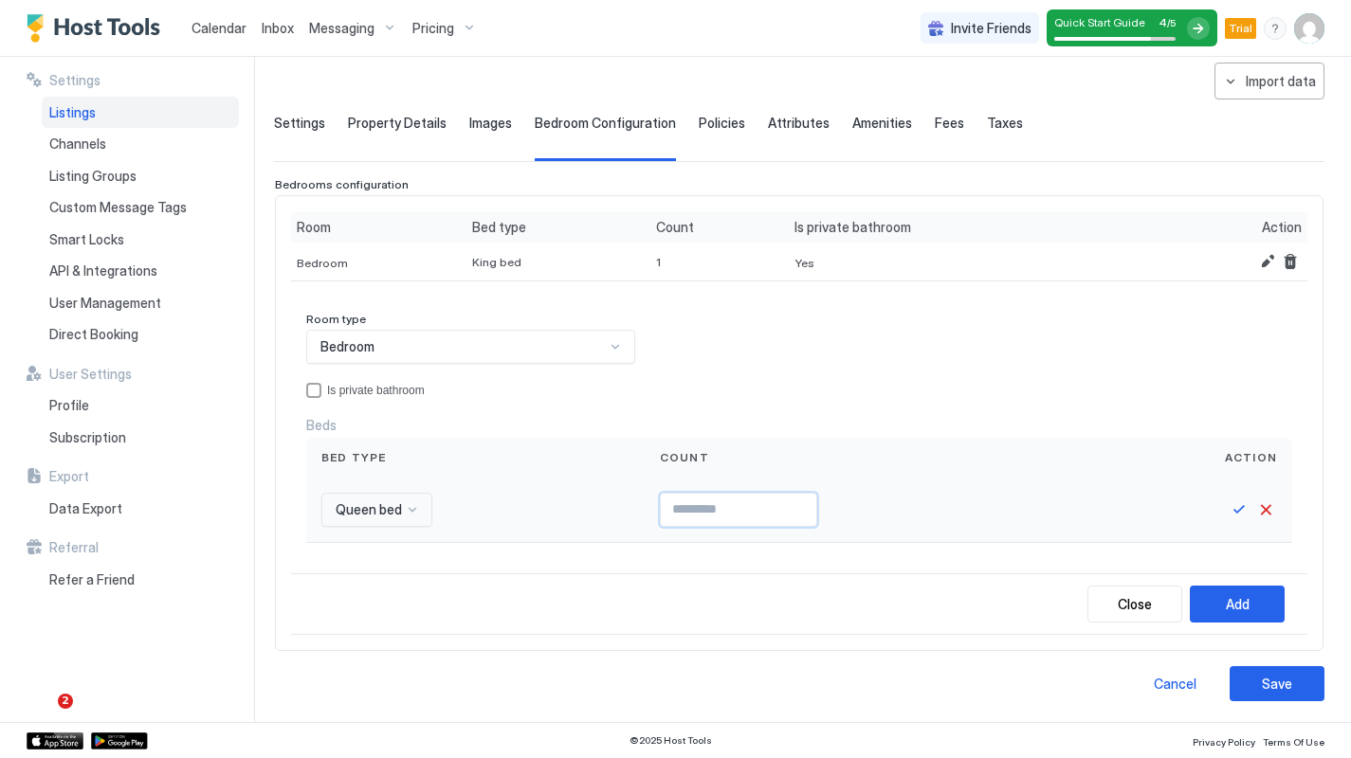
click at [664, 514] on input "Input Field" at bounding box center [738, 510] width 155 height 32
type input "*"
click at [1174, 511] on button "Save" at bounding box center [1238, 510] width 23 height 23
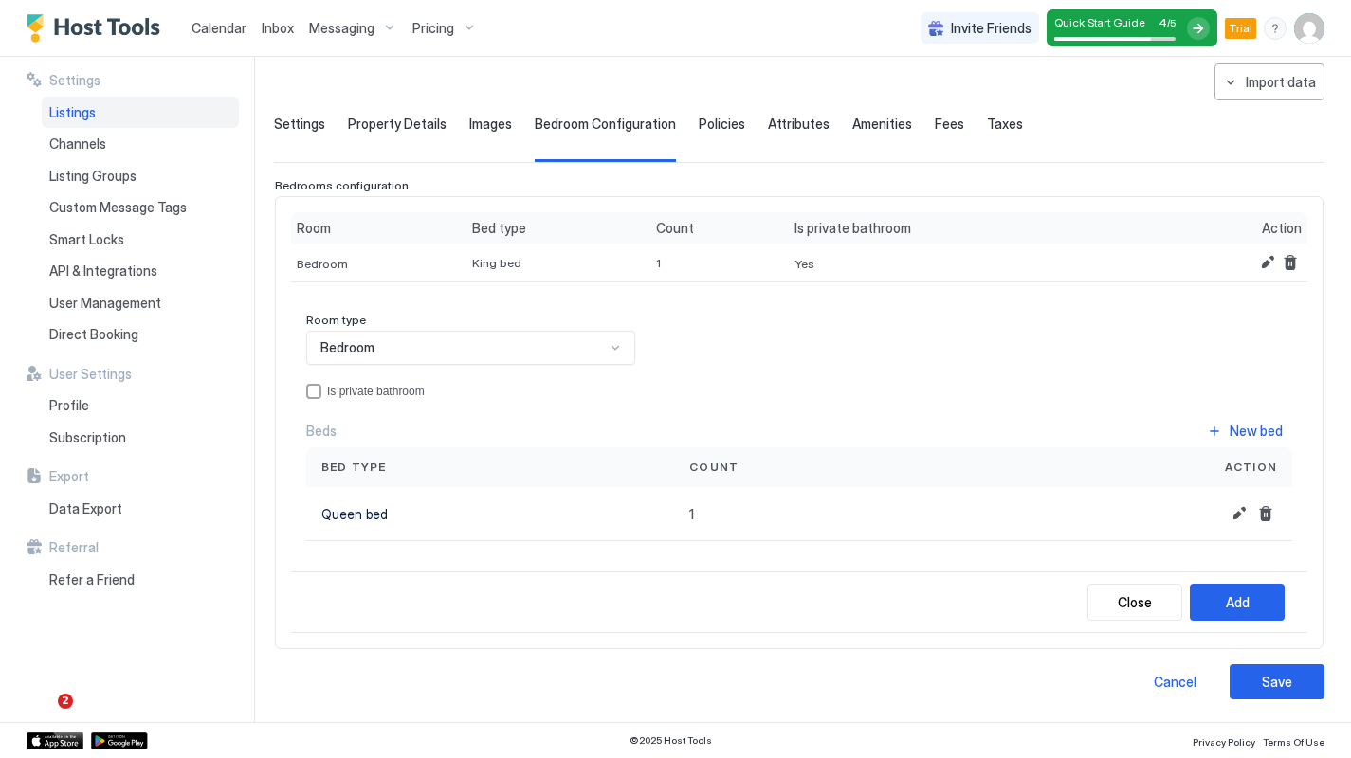
scroll to position [82, 0]
click at [1174, 597] on div "Add" at bounding box center [1238, 603] width 24 height 20
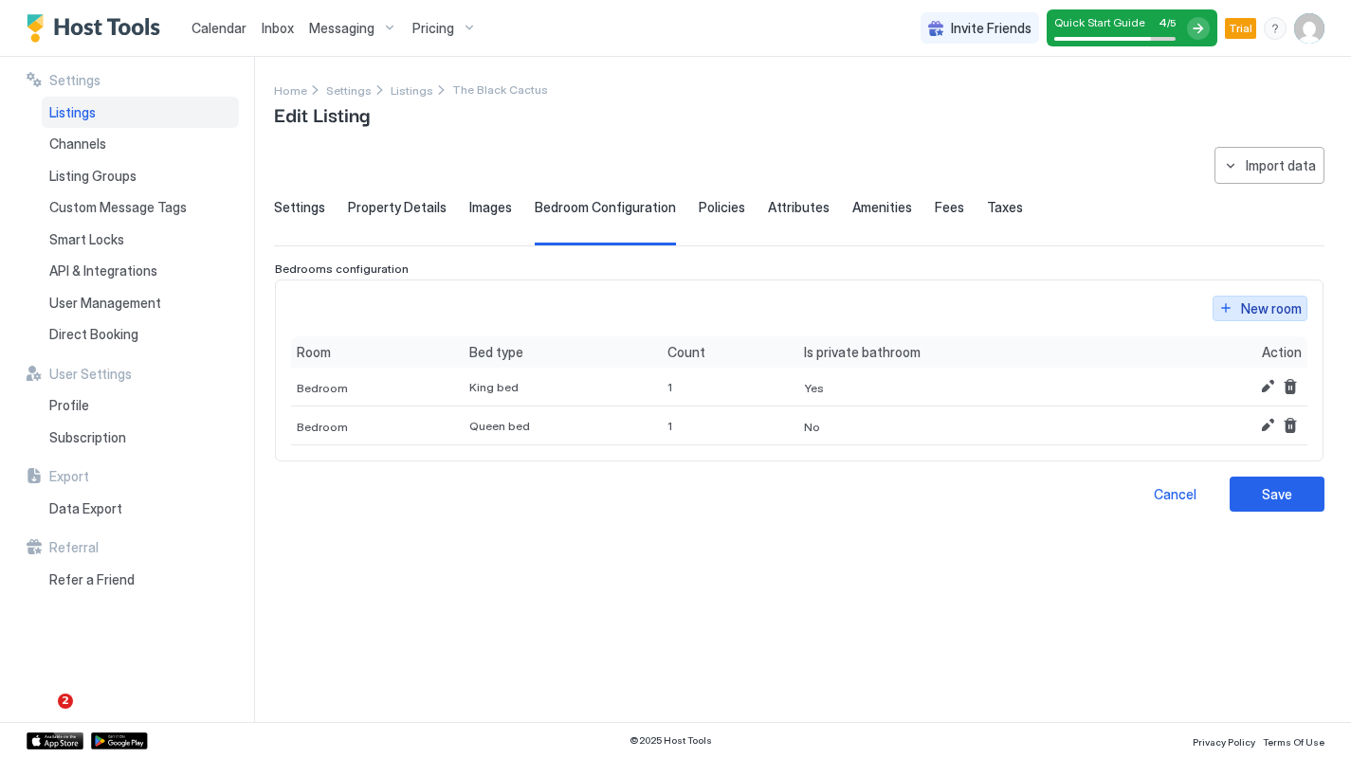
click at [1174, 307] on div "New room" at bounding box center [1271, 309] width 61 height 20
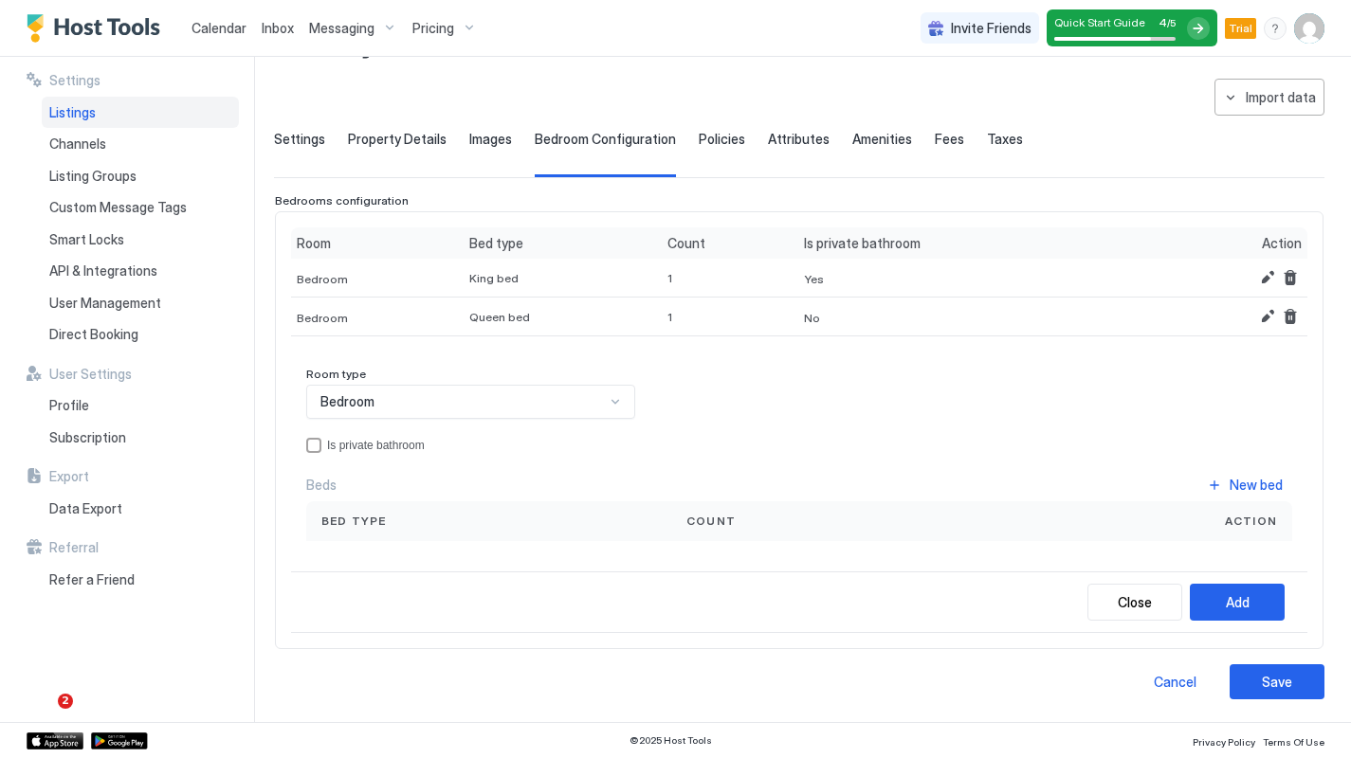
scroll to position [67, 0]
click at [1174, 479] on div "New bed" at bounding box center [1255, 486] width 53 height 20
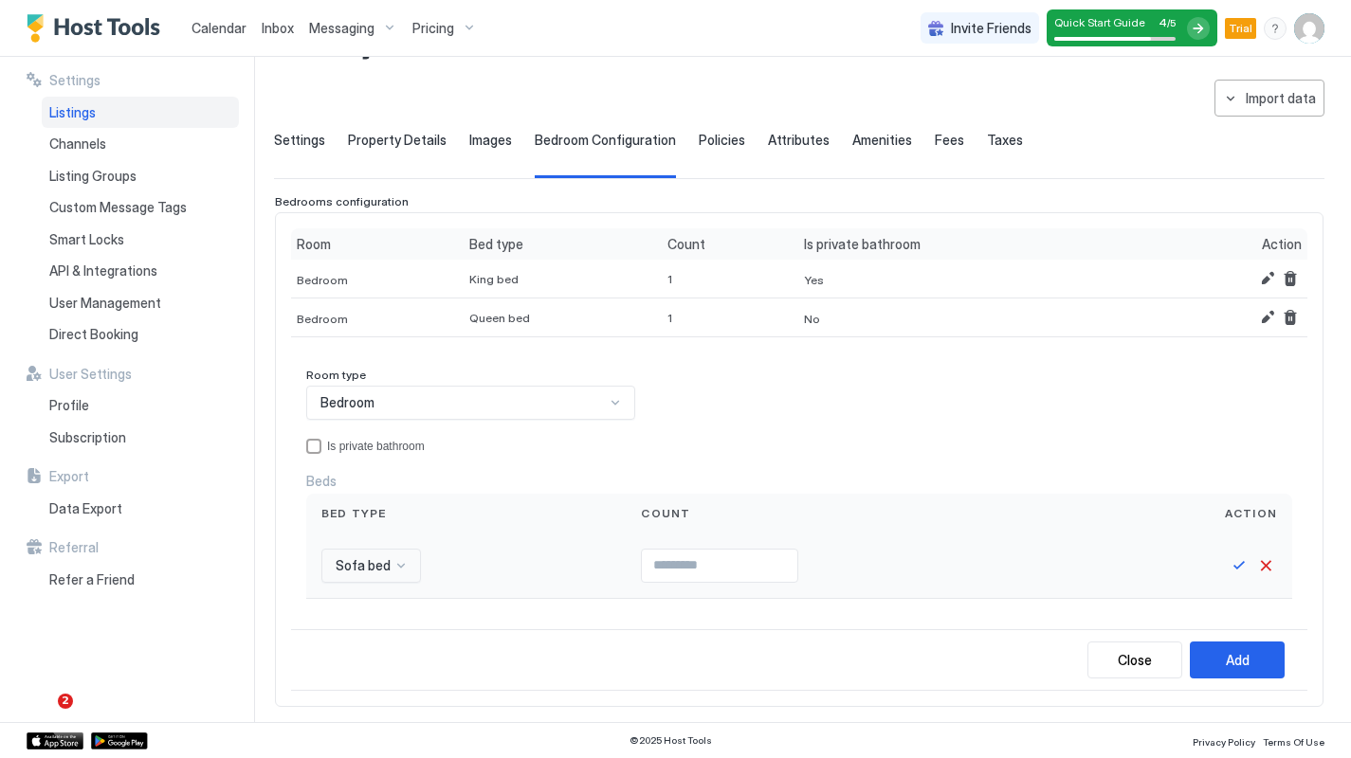
scroll to position [220, 0]
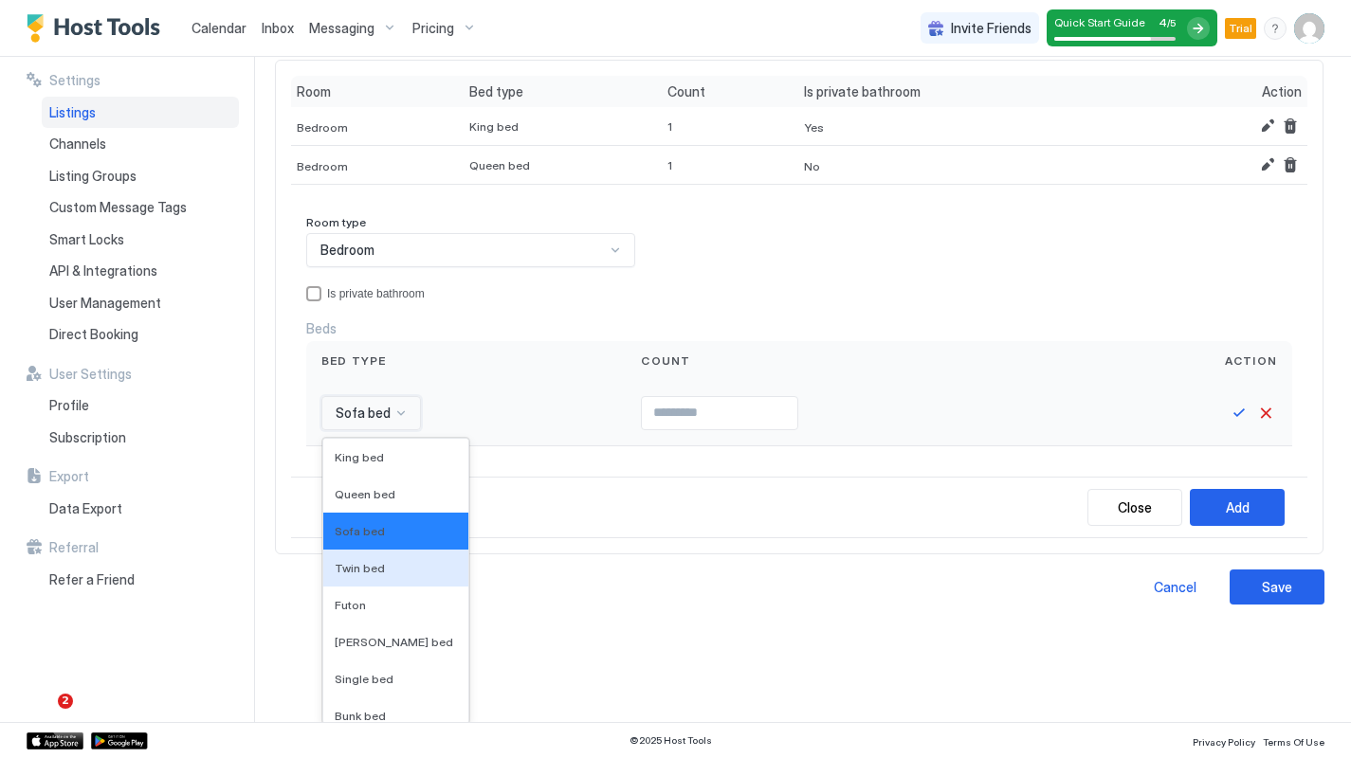
click at [390, 430] on div "Twin bed, 4 of 16. 16 results available. Use Up and Down to choose options, pre…" at bounding box center [371, 413] width 100 height 34
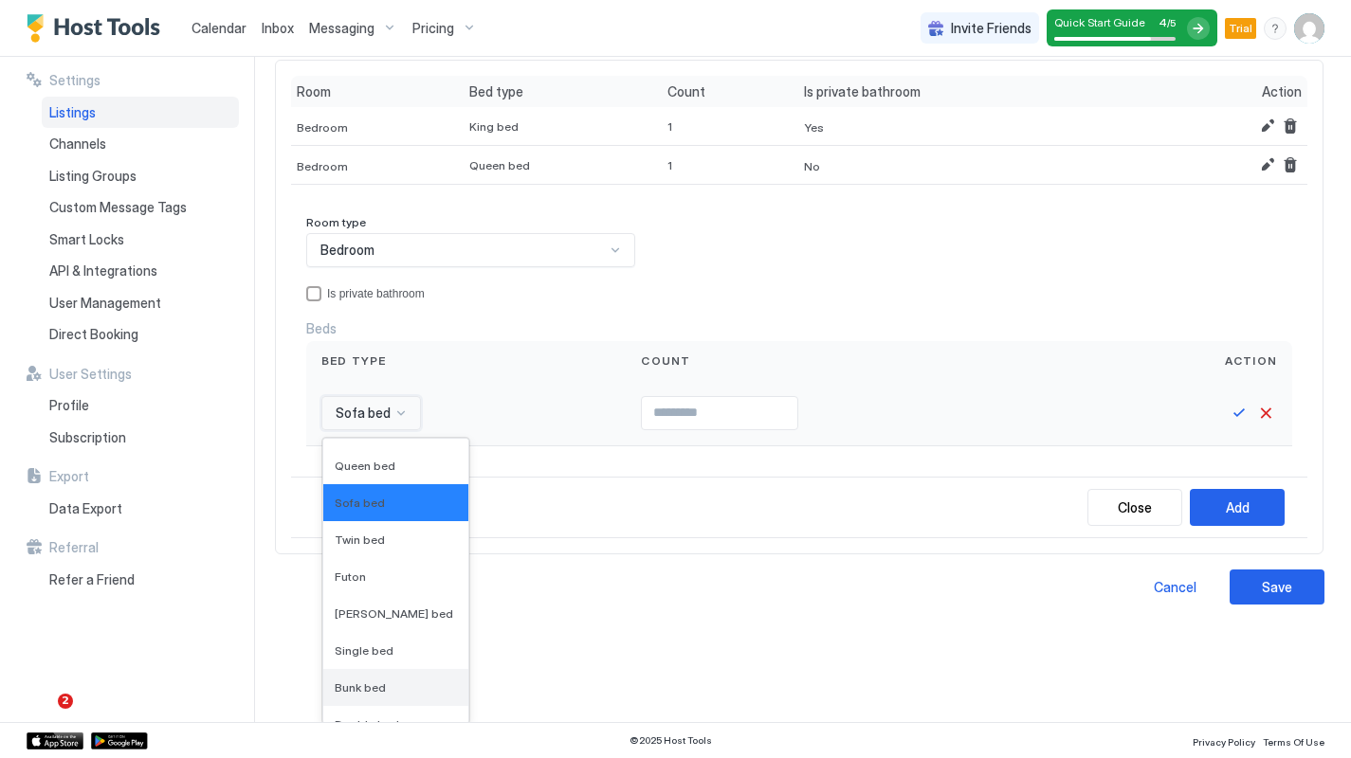
click at [384, 682] on div "Bunk bed" at bounding box center [396, 688] width 122 height 14
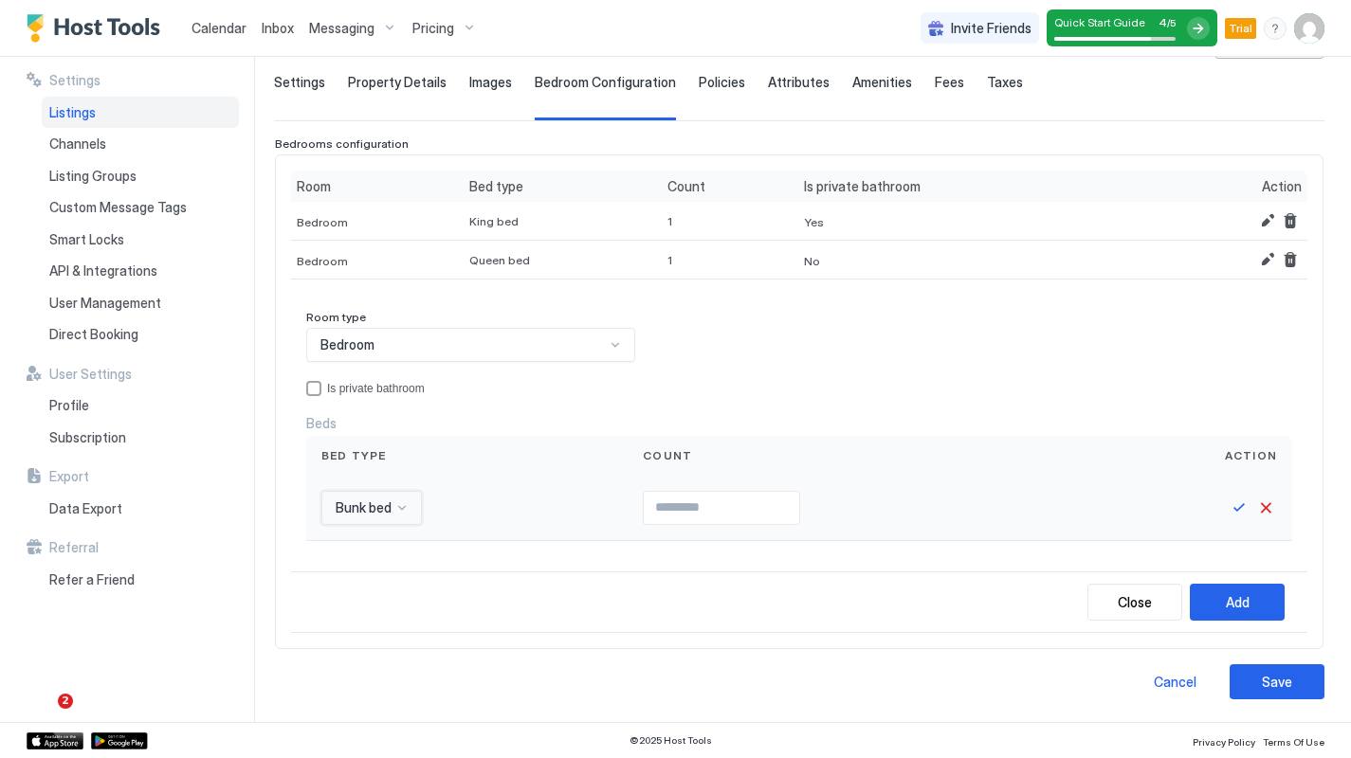
scroll to position [123, 0]
click at [664, 504] on input "Input Field" at bounding box center [721, 510] width 155 height 32
type input "*"
click at [1174, 511] on button "Save" at bounding box center [1238, 510] width 23 height 23
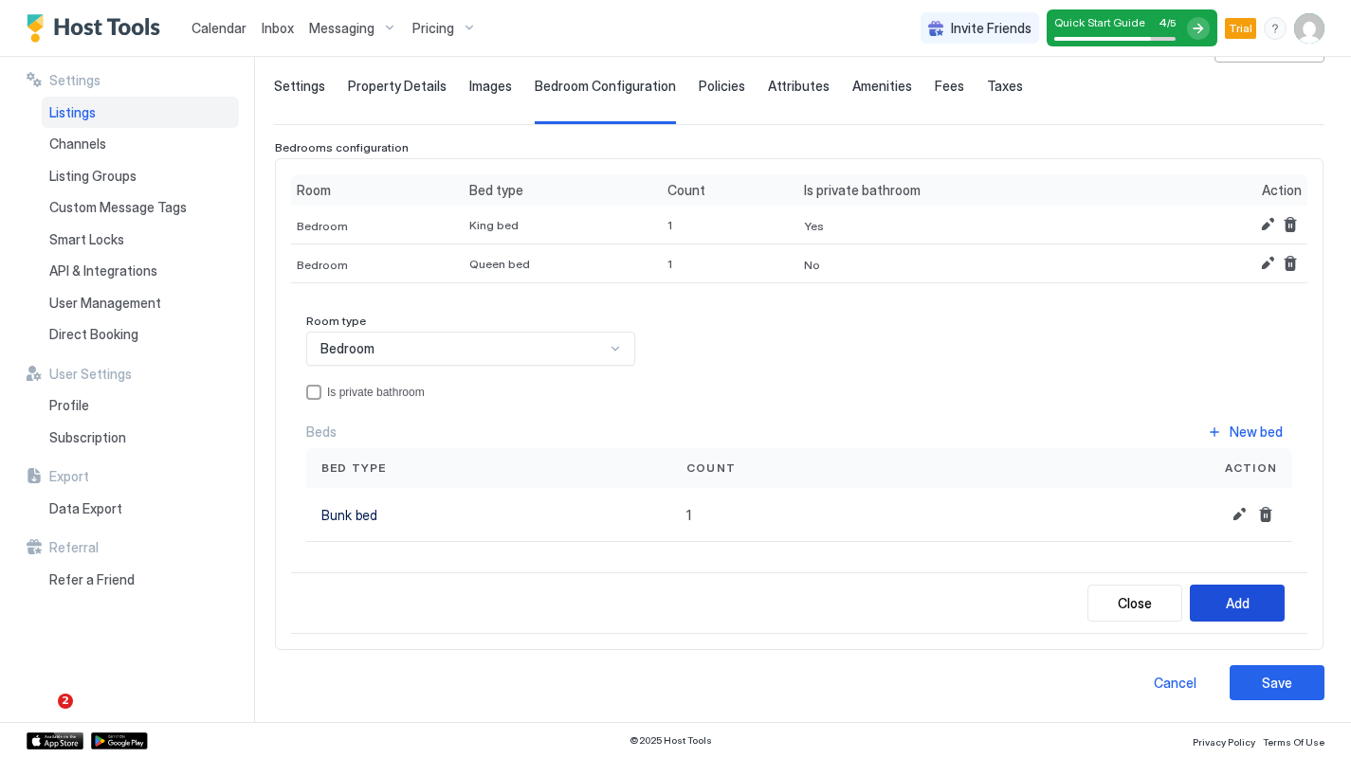
click at [1174, 601] on div "Add" at bounding box center [1238, 603] width 24 height 20
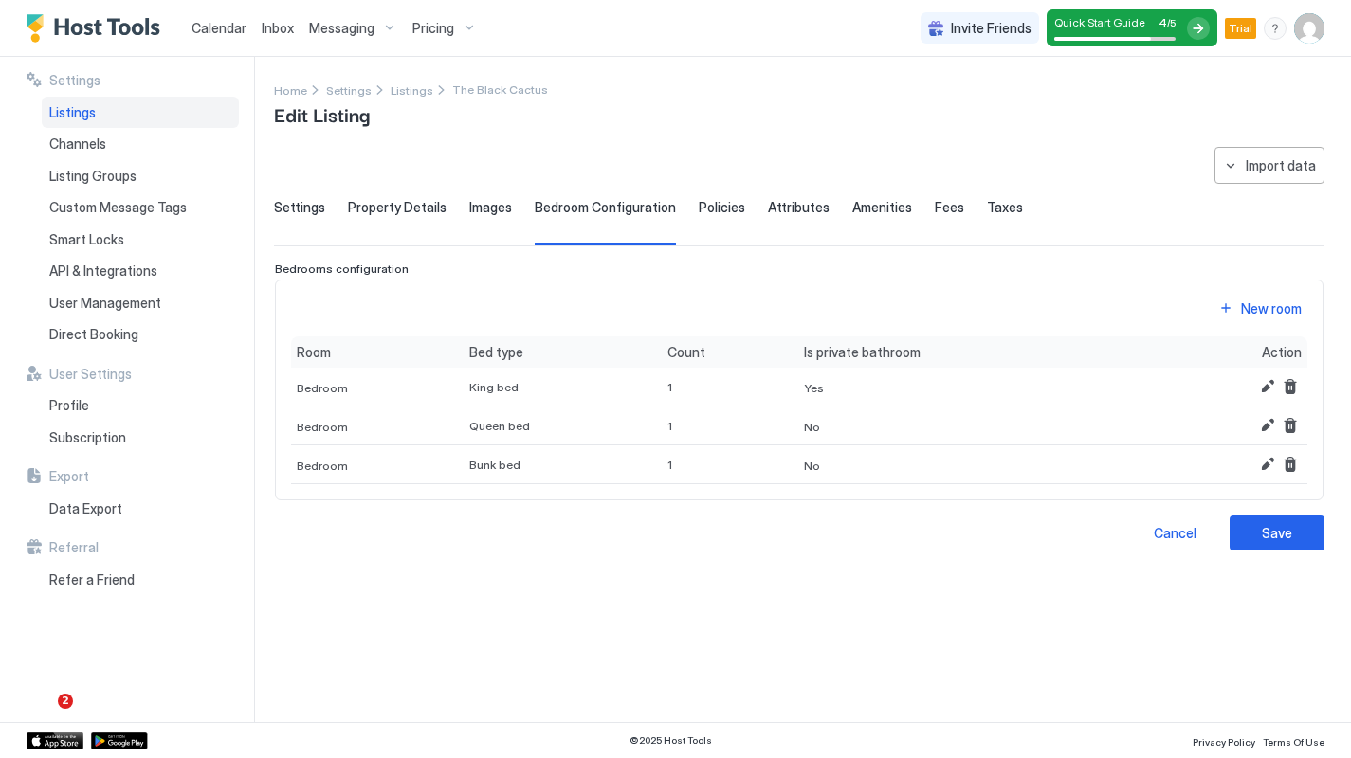
scroll to position [0, 0]
click at [1174, 530] on div "Save" at bounding box center [1277, 533] width 30 height 20
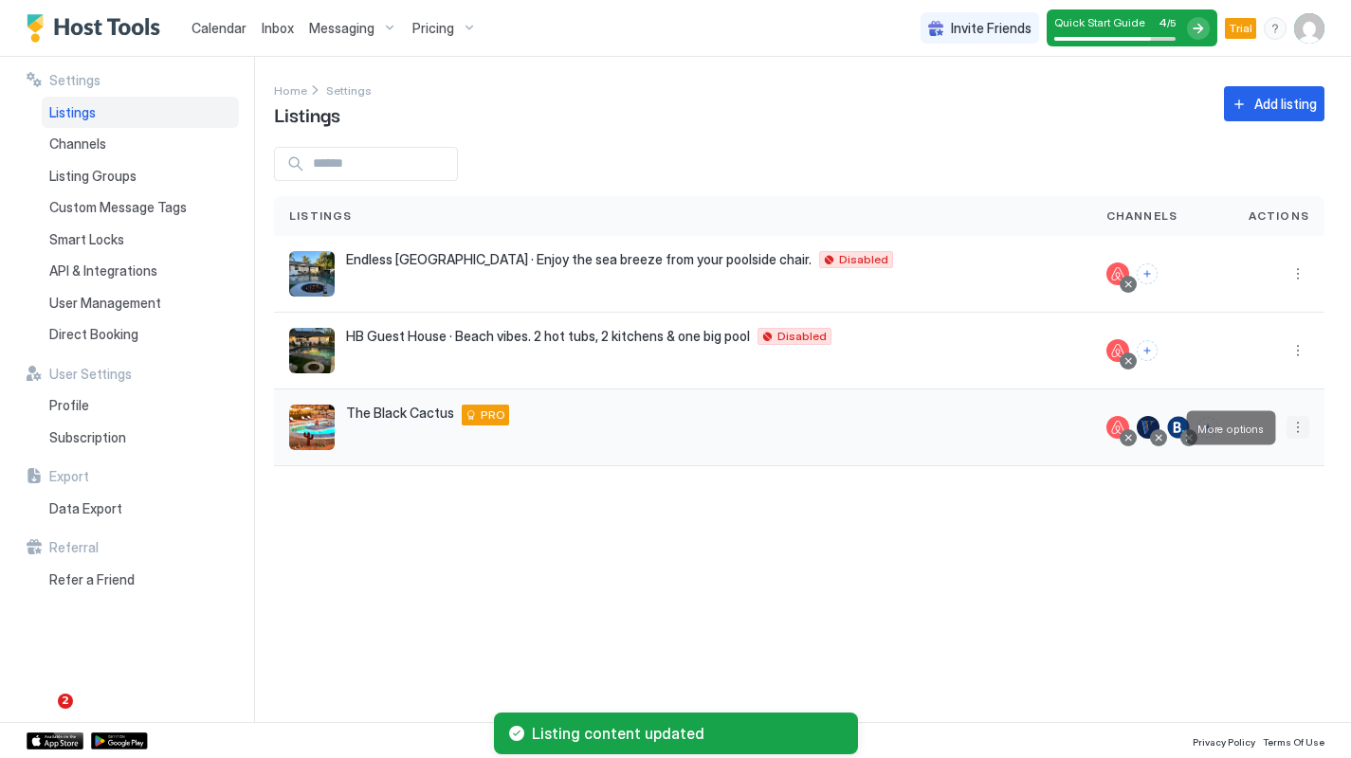
click at [1174, 426] on button "More options" at bounding box center [1297, 427] width 23 height 23
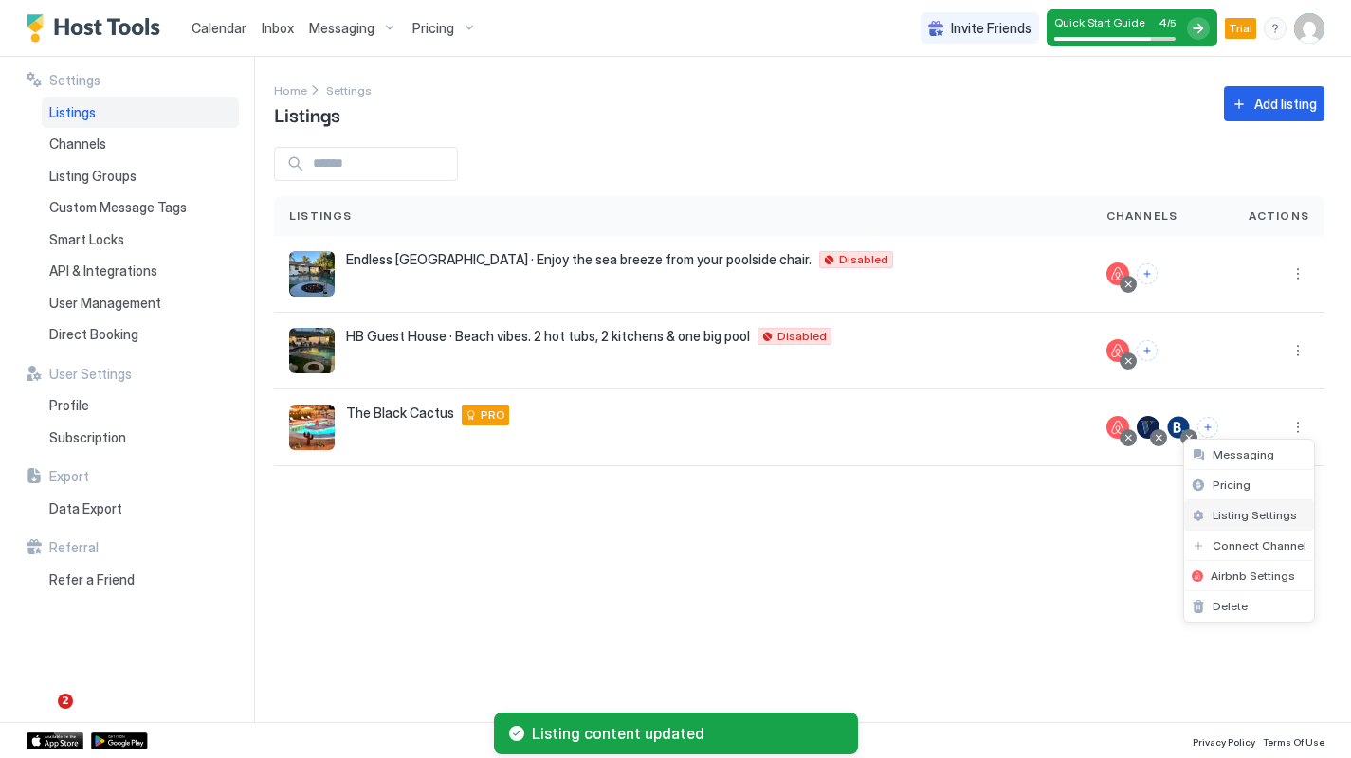
click at [1174, 512] on span "Listing Settings" at bounding box center [1254, 515] width 84 height 14
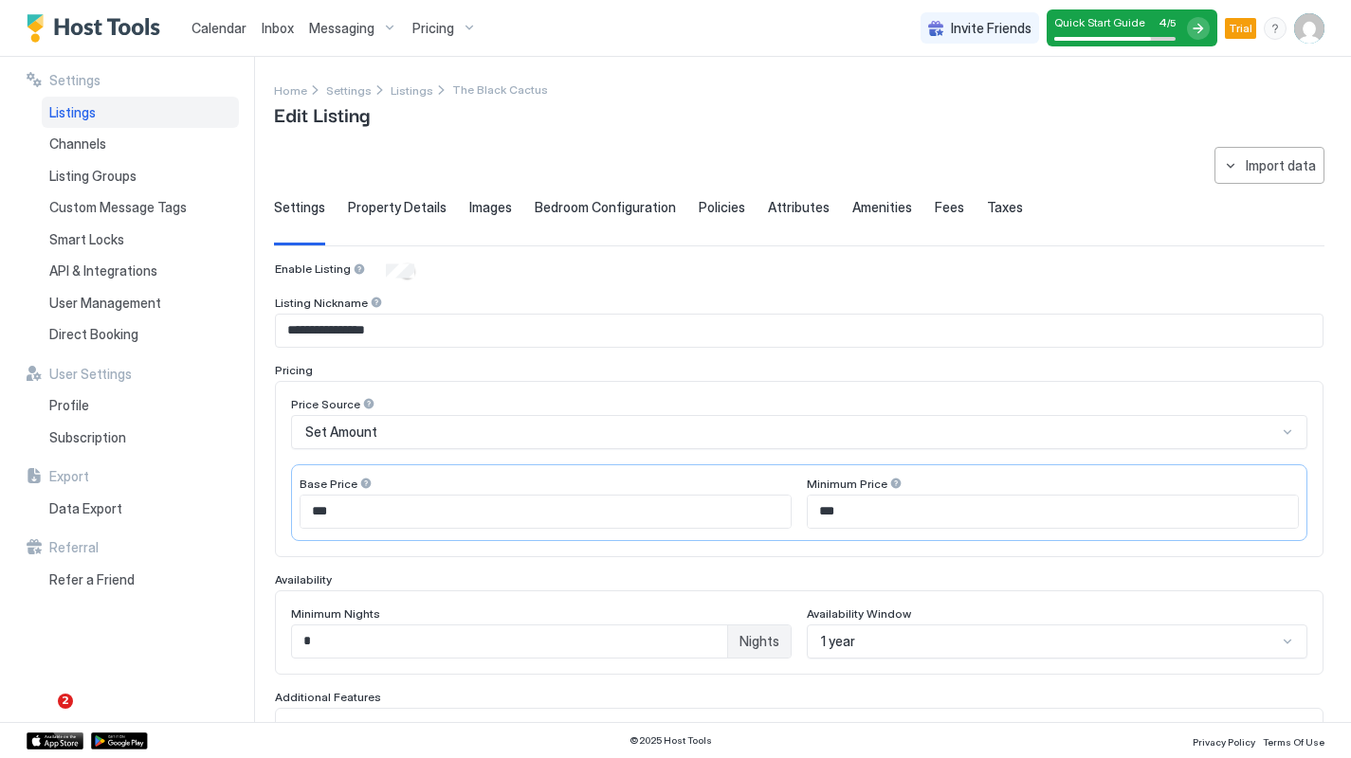
click at [626, 203] on span "Bedroom Configuration" at bounding box center [605, 207] width 141 height 17
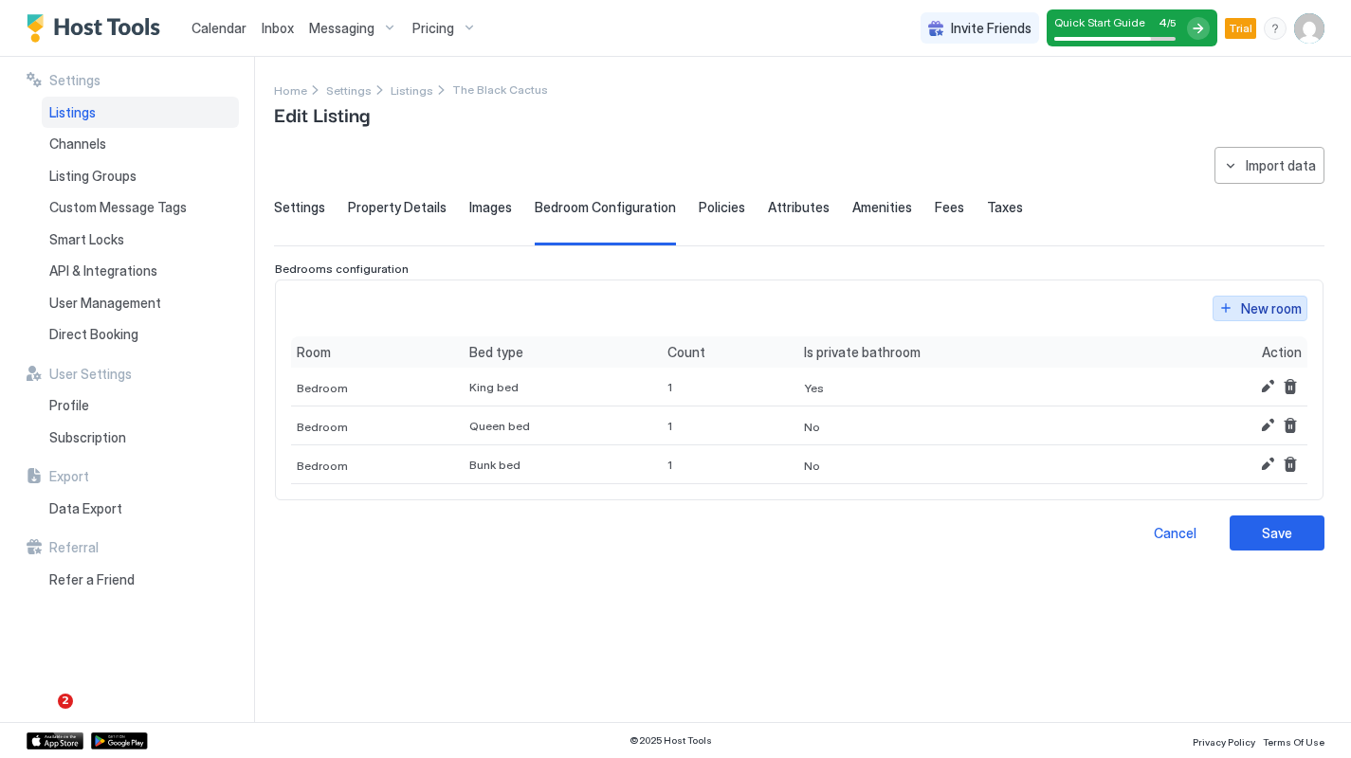
click at [1174, 308] on div "New room" at bounding box center [1271, 309] width 61 height 20
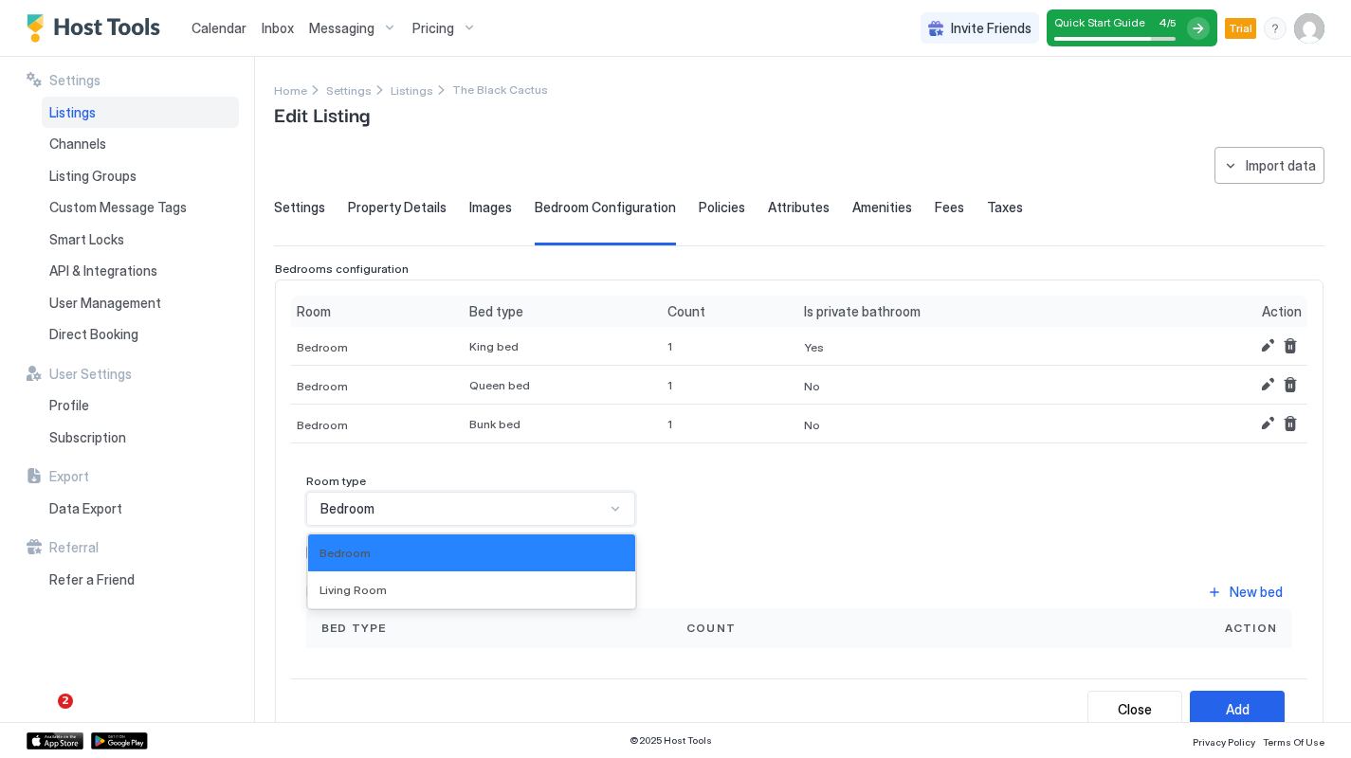
click at [609, 513] on div at bounding box center [615, 508] width 15 height 15
click at [378, 592] on span "Living Room" at bounding box center [352, 590] width 67 height 14
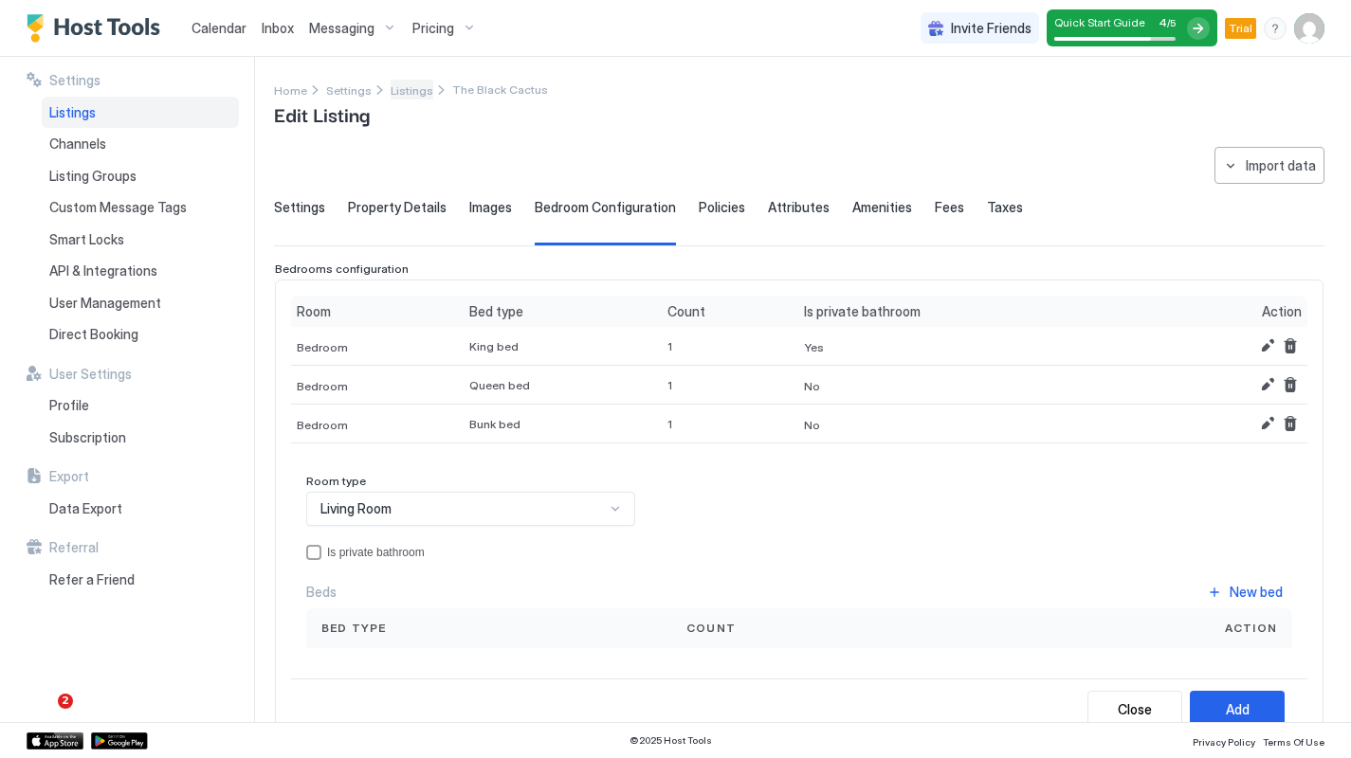
click at [419, 91] on span "Listings" at bounding box center [412, 90] width 43 height 14
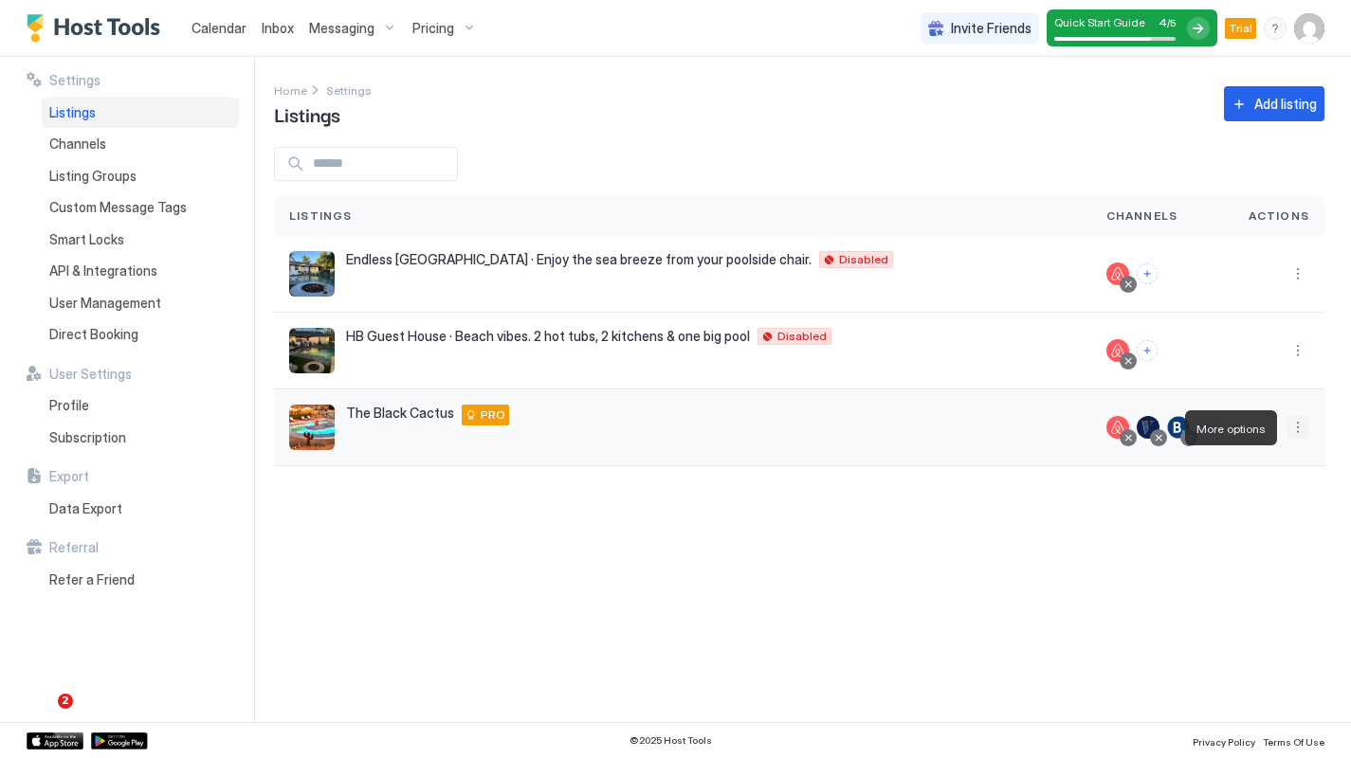
click at [1174, 431] on button "More options" at bounding box center [1297, 427] width 23 height 23
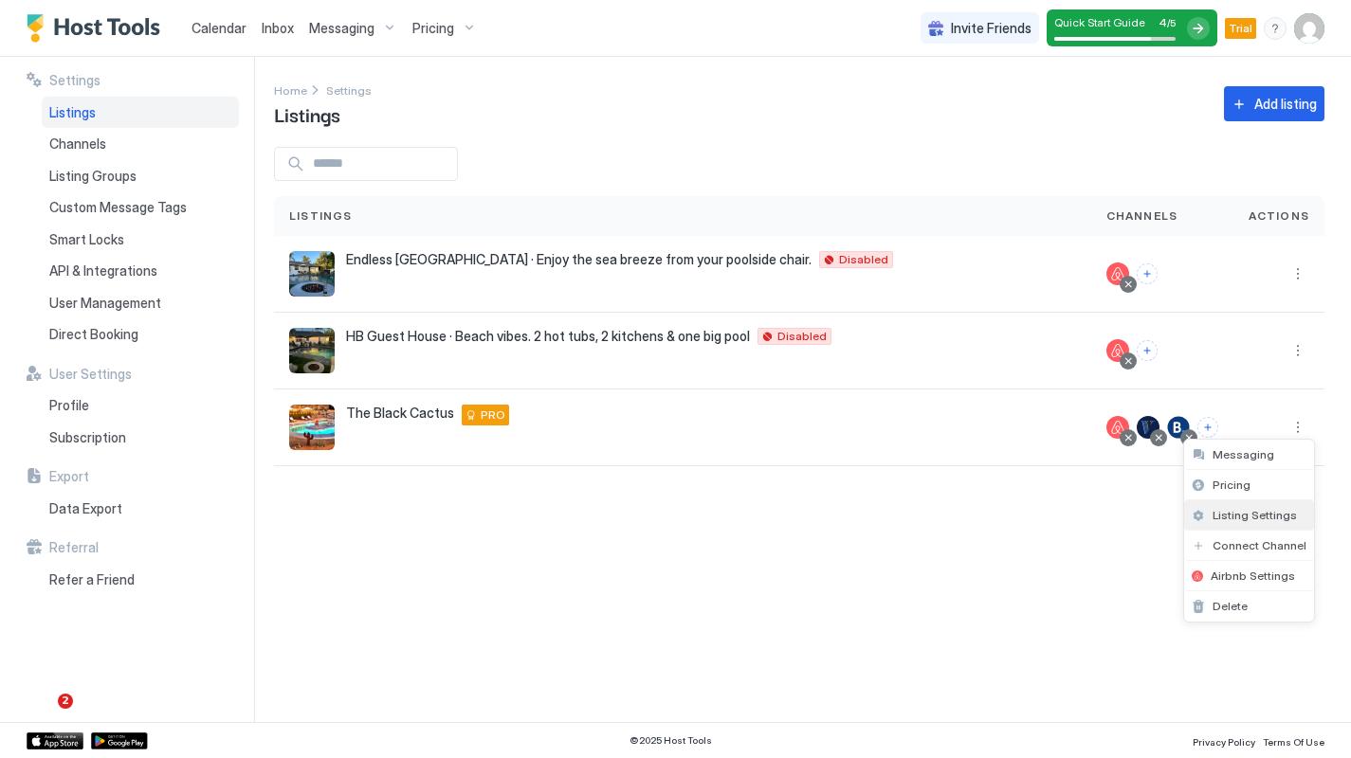
click at [1174, 508] on span "Listing Settings" at bounding box center [1254, 515] width 84 height 14
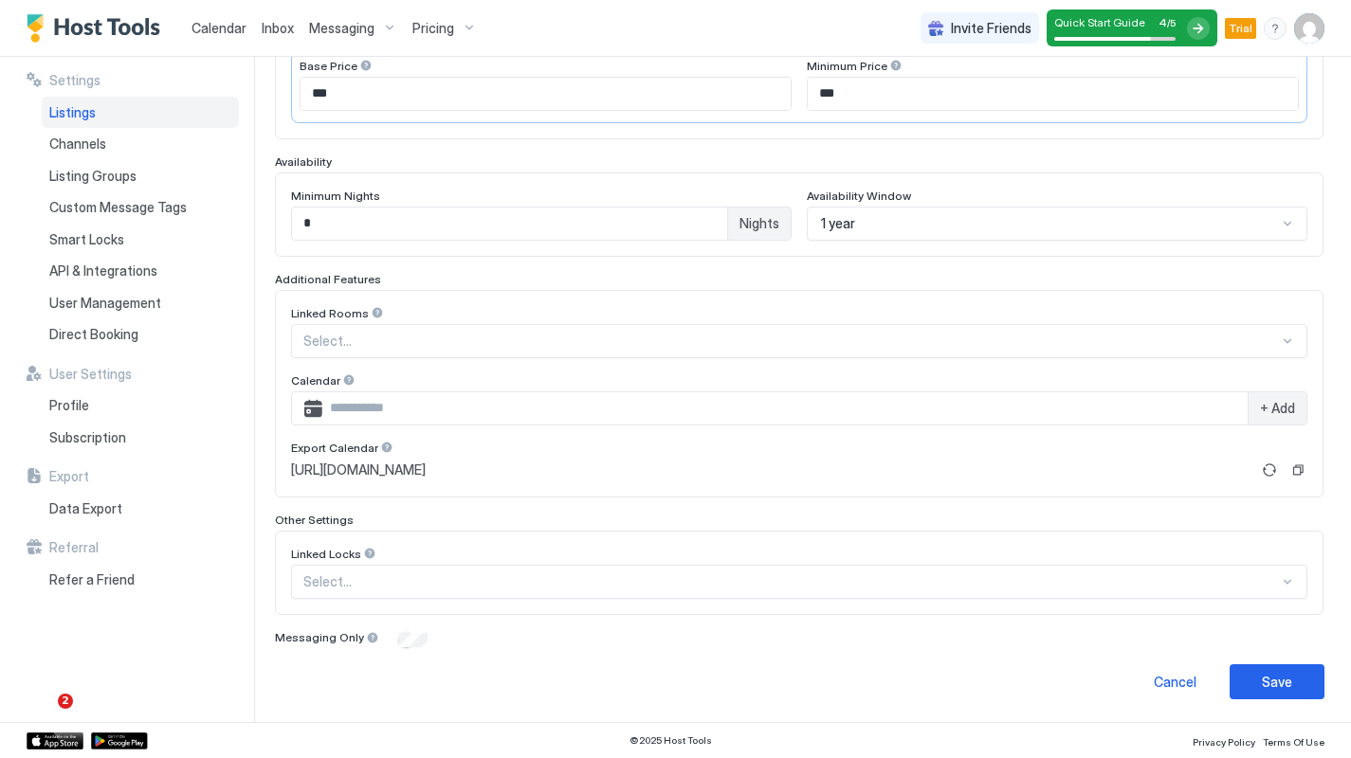
scroll to position [417, 0]
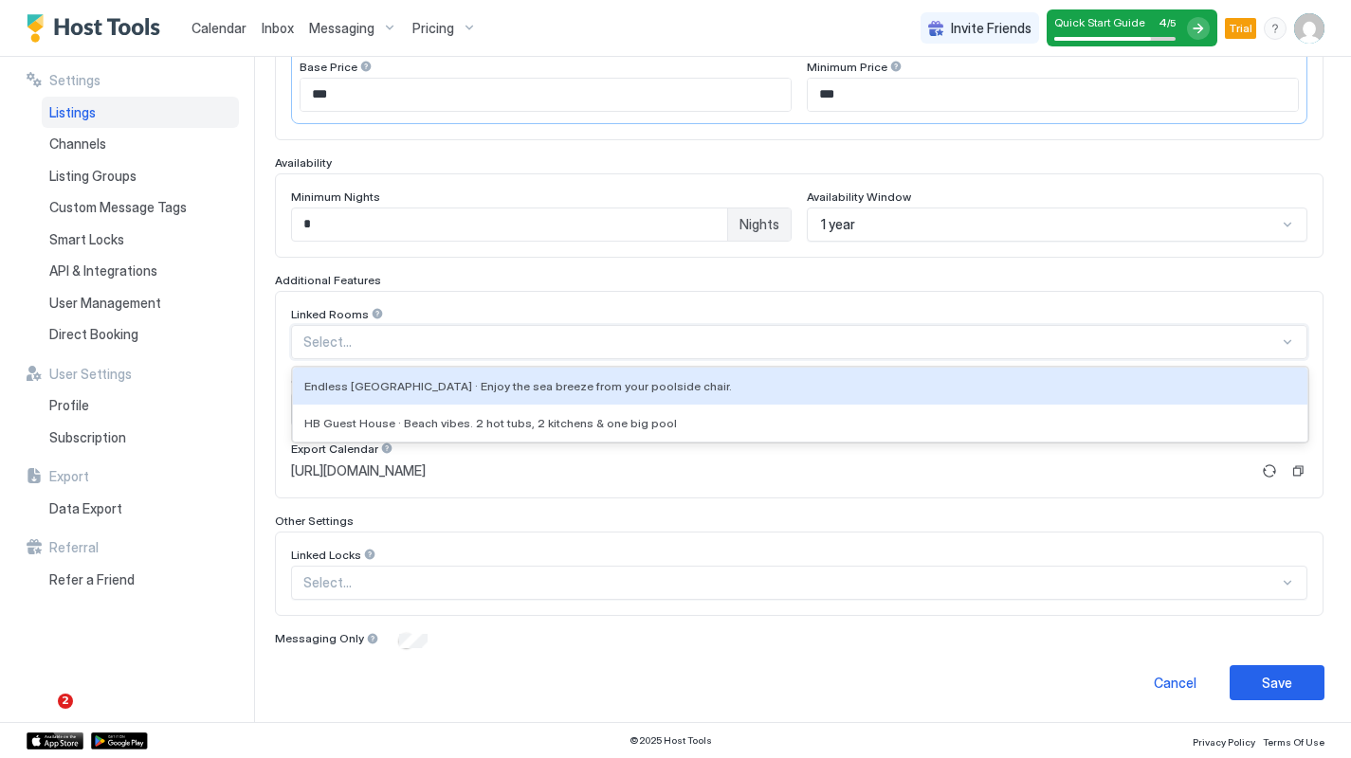
click at [1174, 338] on div at bounding box center [1287, 342] width 15 height 15
click at [566, 291] on div "Linked Rooms Endless [GEOGRAPHIC_DATA] · Enjoy the sea breeze from your poolsid…" at bounding box center [799, 395] width 1048 height 208
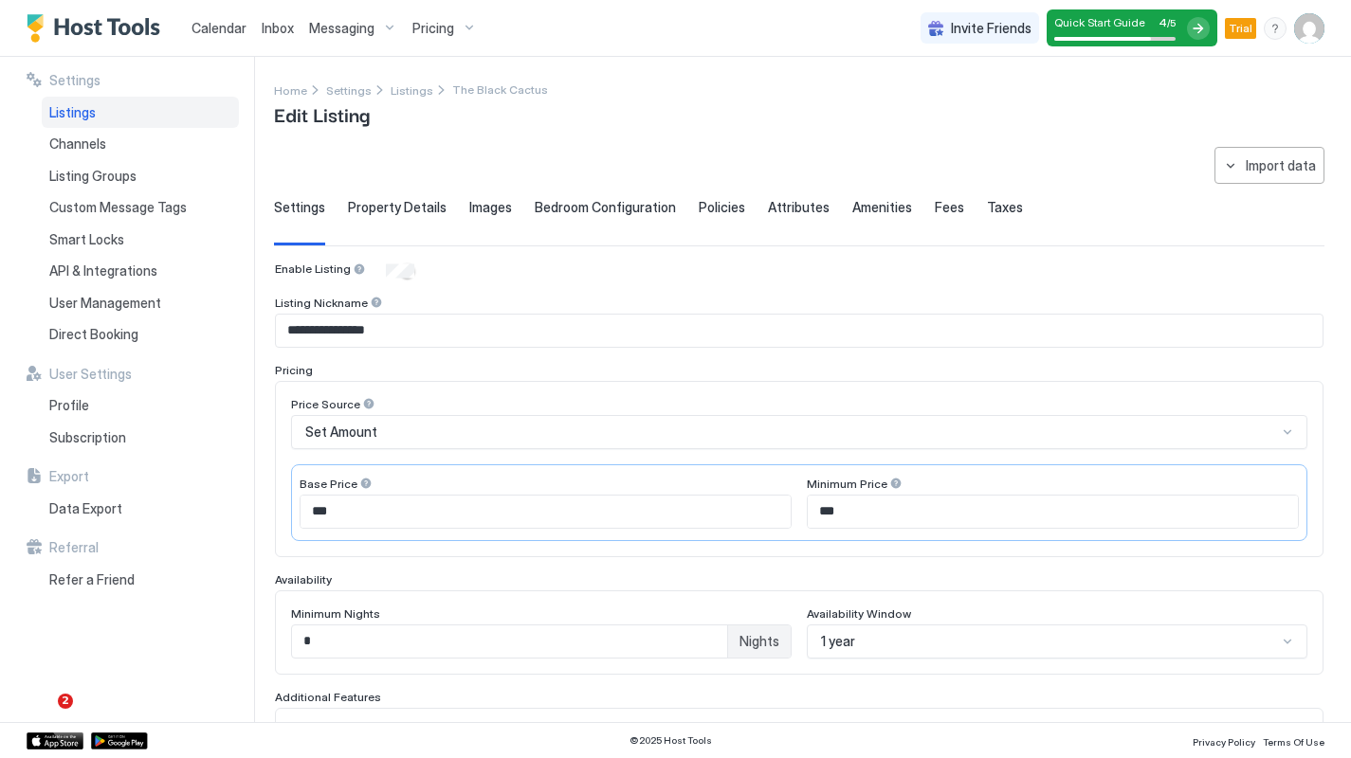
scroll to position [0, 0]
click at [417, 209] on span "Property Details" at bounding box center [397, 207] width 99 height 17
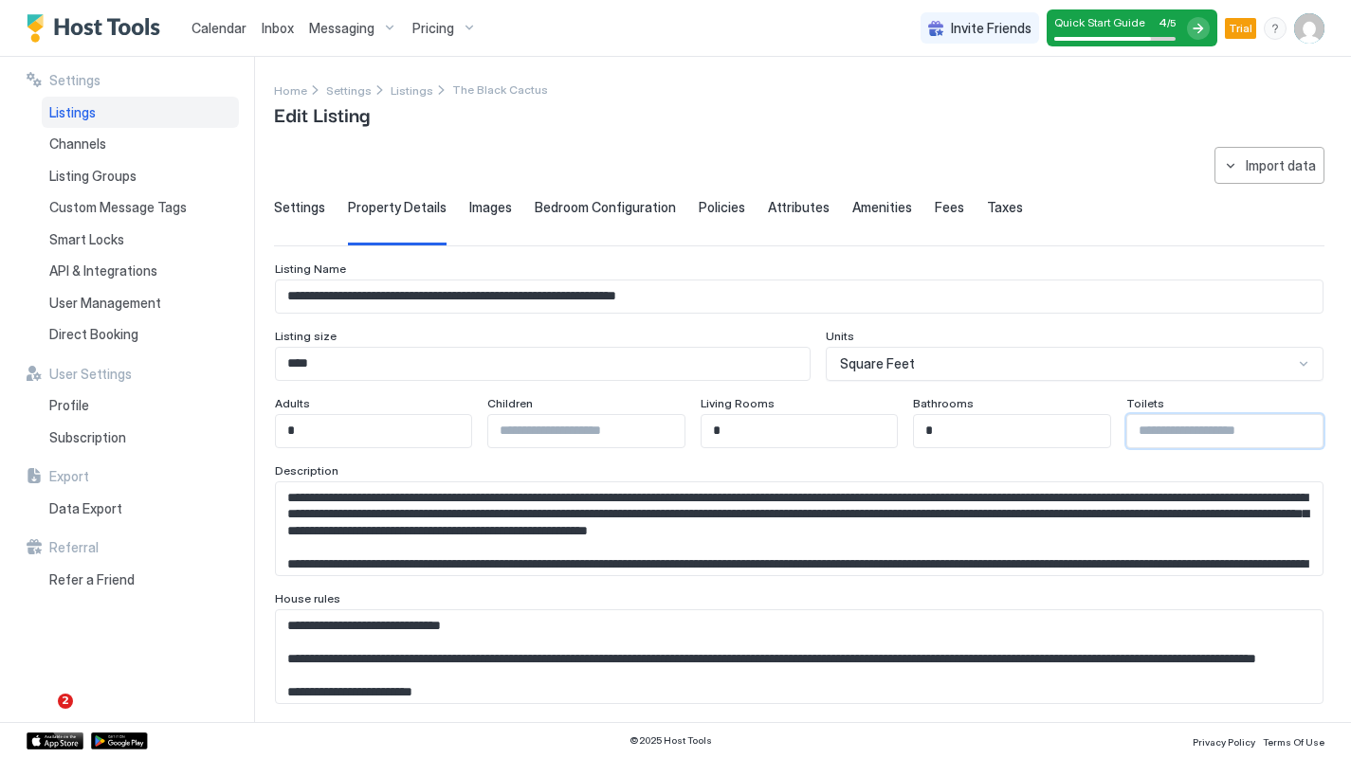
click at [1174, 428] on input "Input Field" at bounding box center [1224, 431] width 195 height 32
type input "*"
drag, startPoint x: 772, startPoint y: 428, endPoint x: 695, endPoint y: 428, distance: 76.8
click at [695, 428] on div "Adults * Children Living Rooms * Bathrooms * Toilets *" at bounding box center [799, 422] width 1048 height 52
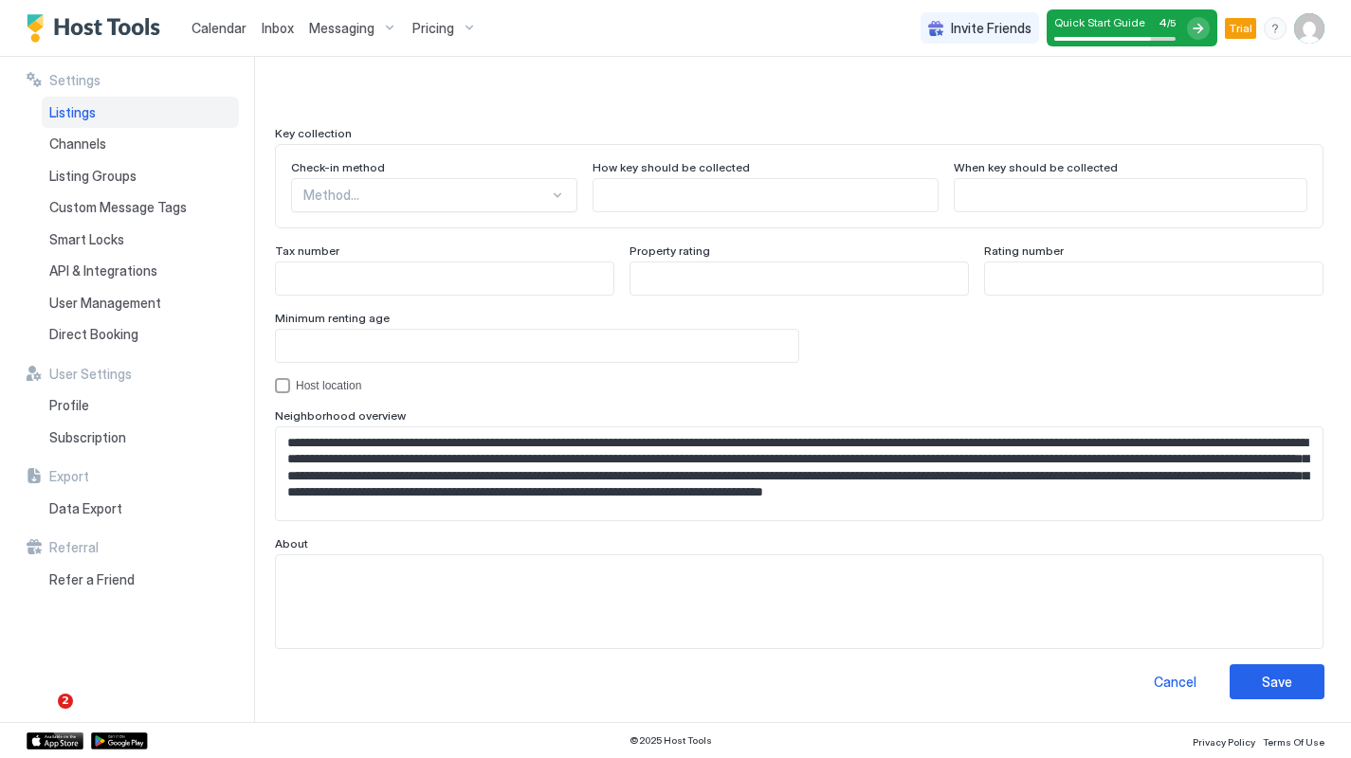
scroll to position [1706, 0]
type input "*"
click at [1174, 673] on div "Save" at bounding box center [1277, 683] width 30 height 20
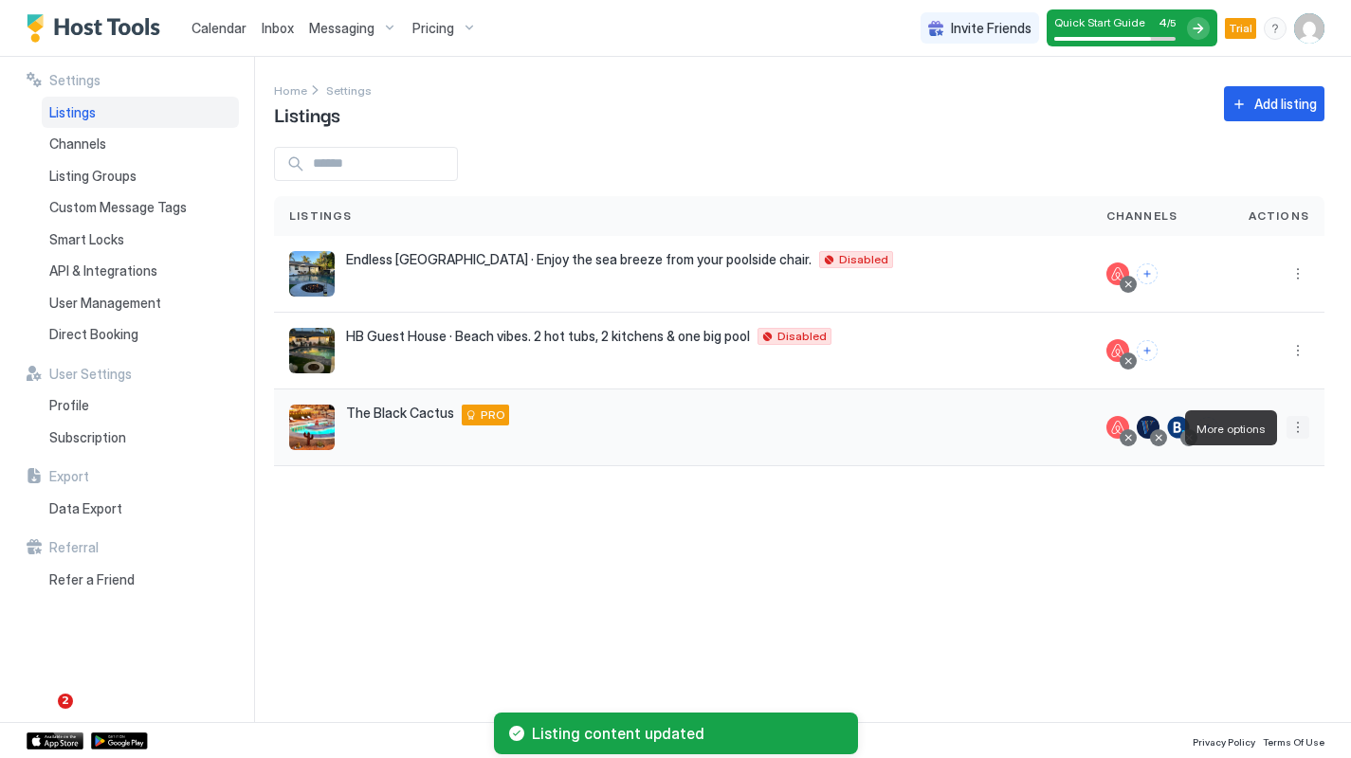
click at [1174, 433] on button "More options" at bounding box center [1297, 427] width 23 height 23
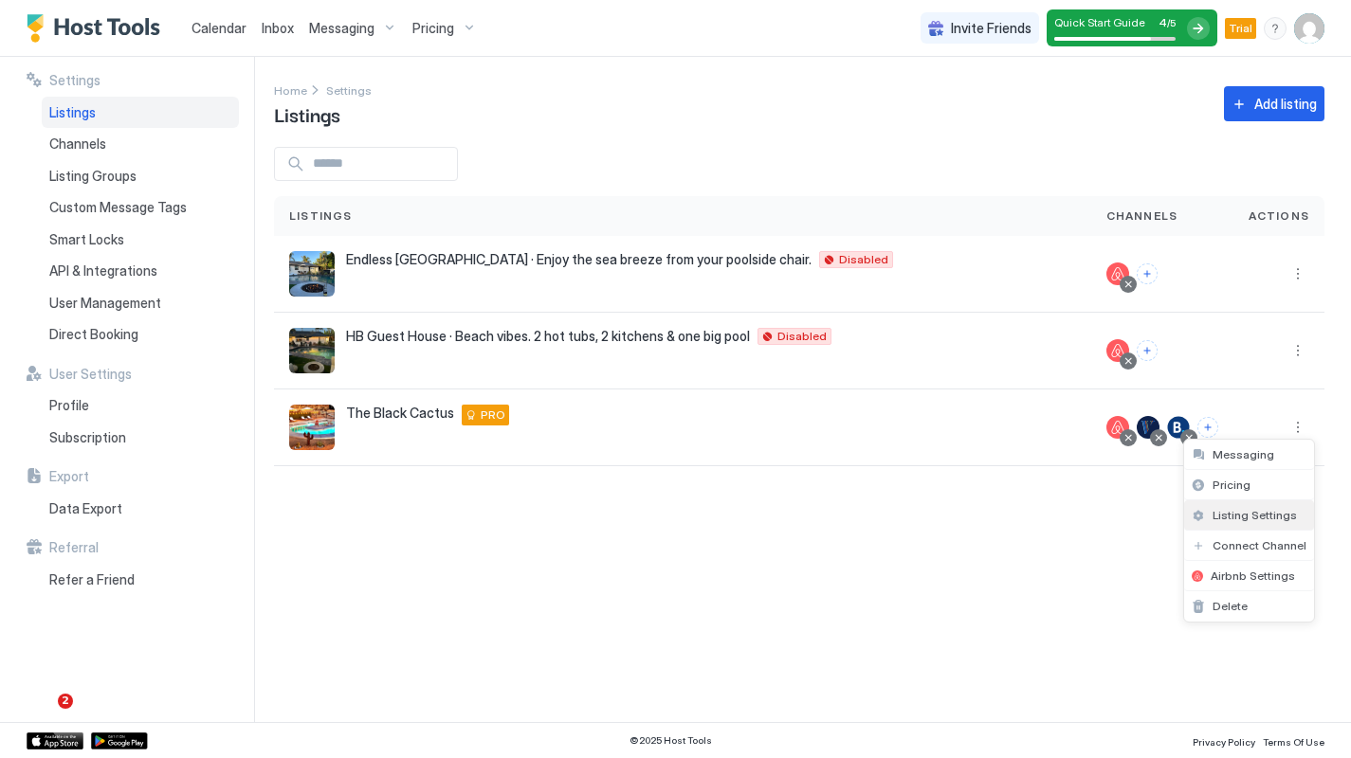
click at [1174, 509] on div "Listing Settings" at bounding box center [1249, 515] width 130 height 30
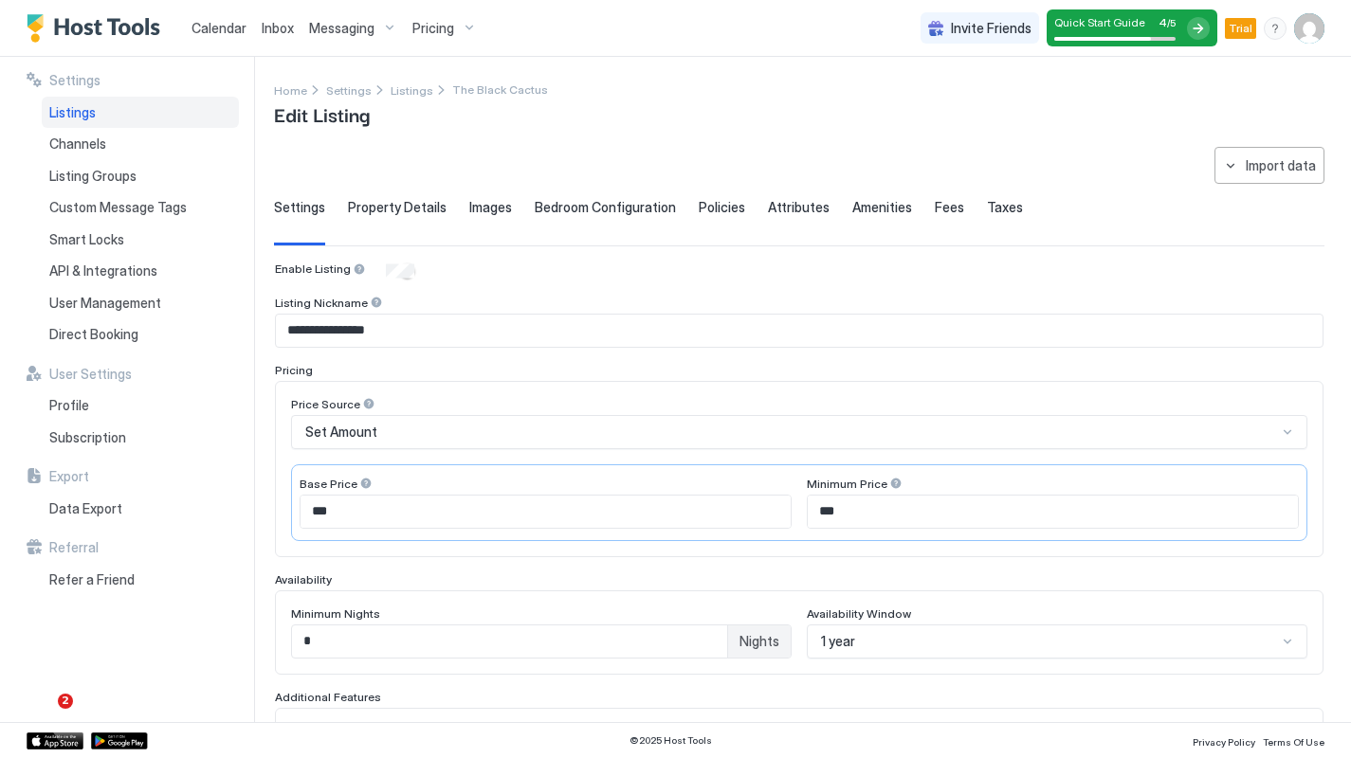
type input "*"
click at [613, 208] on span "Bedroom Configuration" at bounding box center [605, 207] width 141 height 17
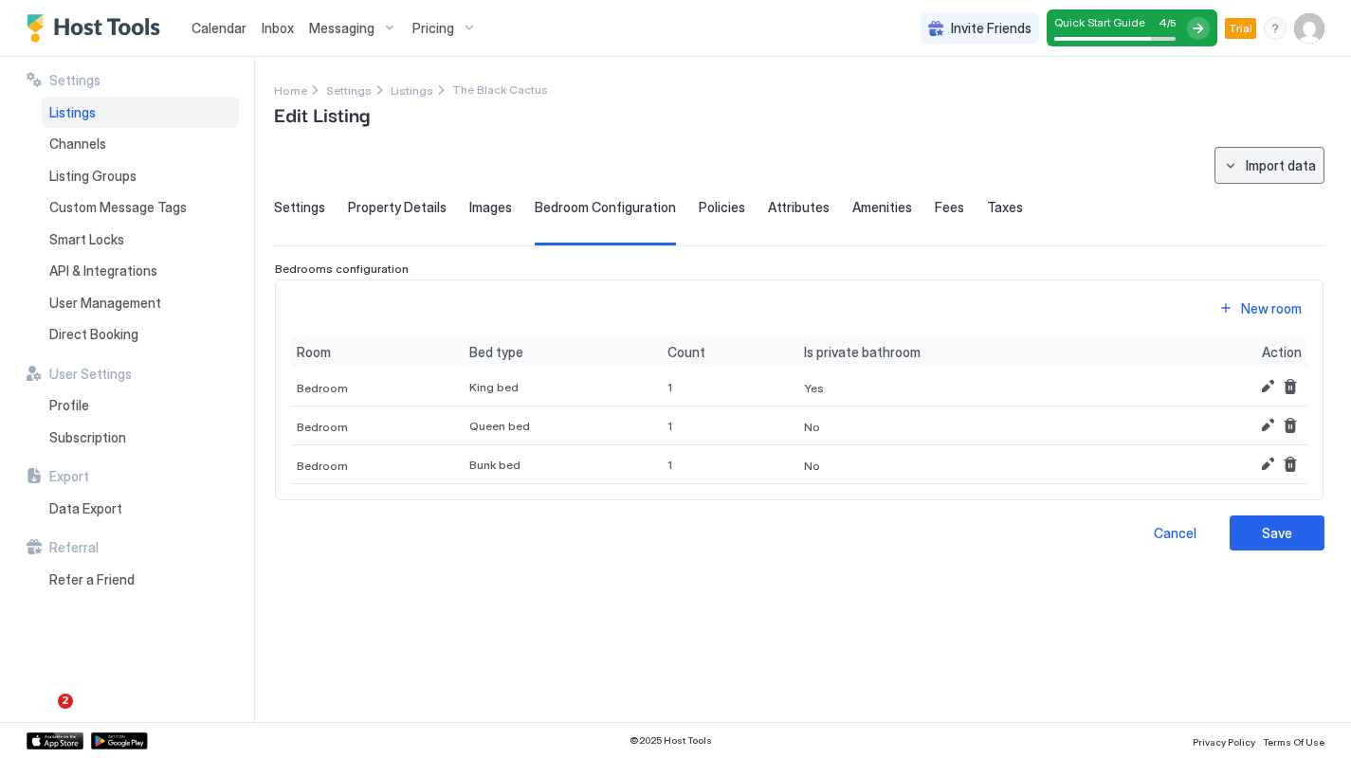
click at [1174, 170] on div "Import data" at bounding box center [1281, 165] width 70 height 20
click at [1174, 194] on div "Airbnb" at bounding box center [1277, 200] width 58 height 17
type input "**********"
click at [1174, 531] on div "Save" at bounding box center [1277, 533] width 30 height 20
click at [876, 209] on span "Amenities" at bounding box center [882, 207] width 60 height 17
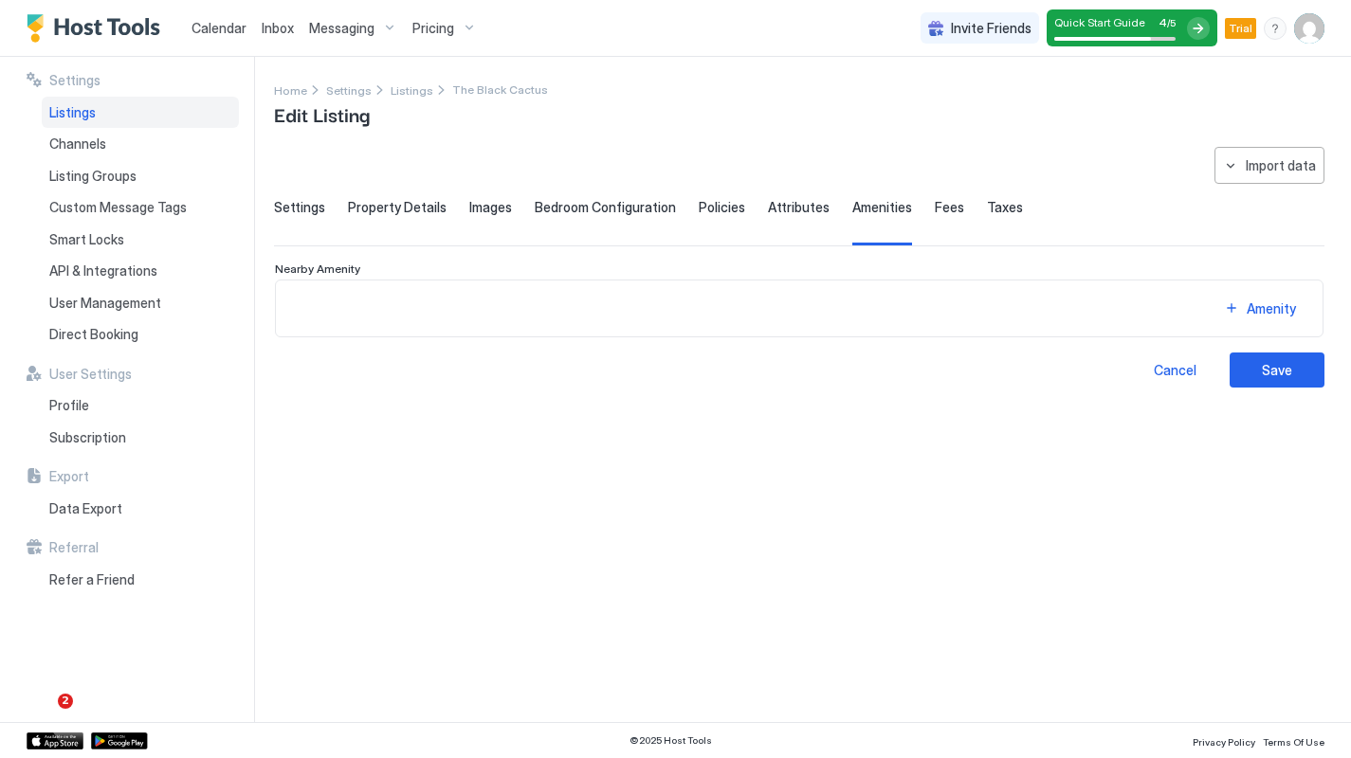
click at [935, 209] on span "Fees" at bounding box center [949, 207] width 29 height 17
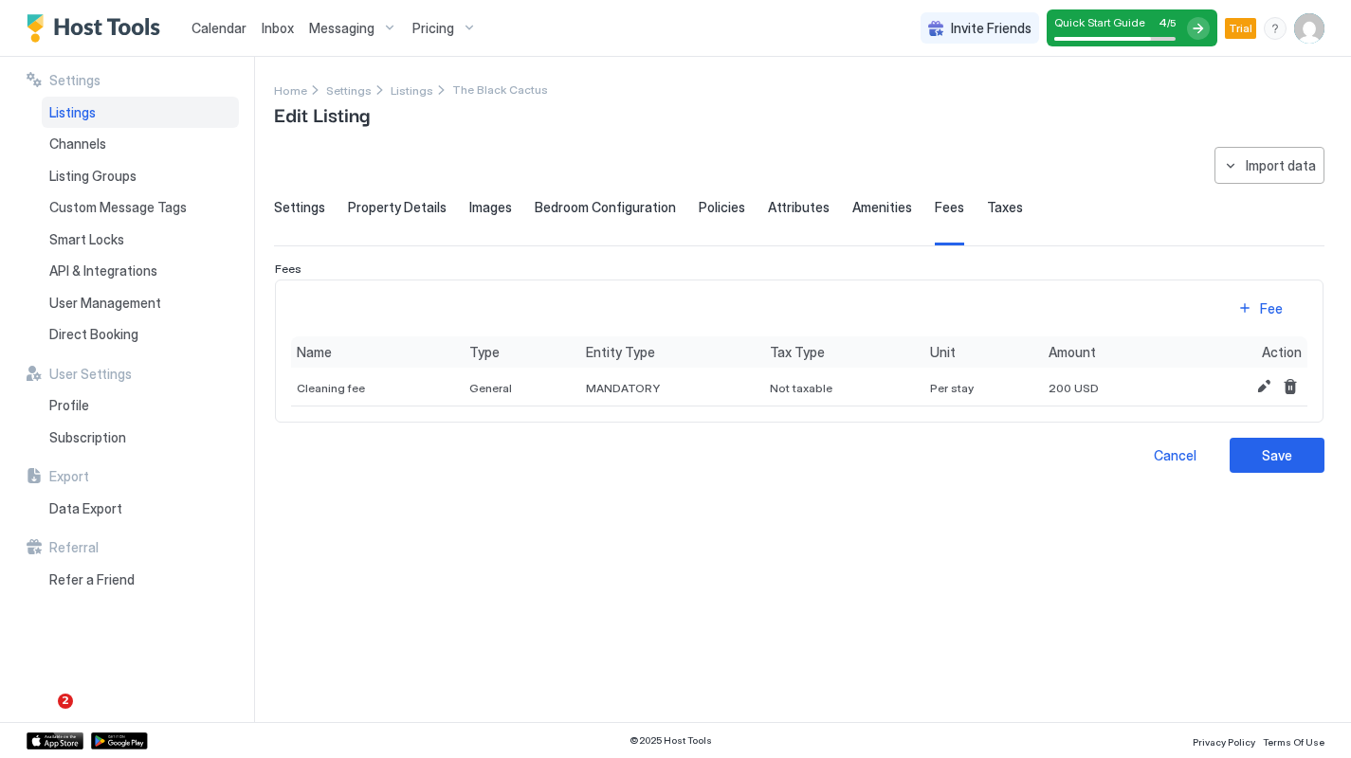
click at [987, 209] on span "Taxes" at bounding box center [1005, 207] width 36 height 17
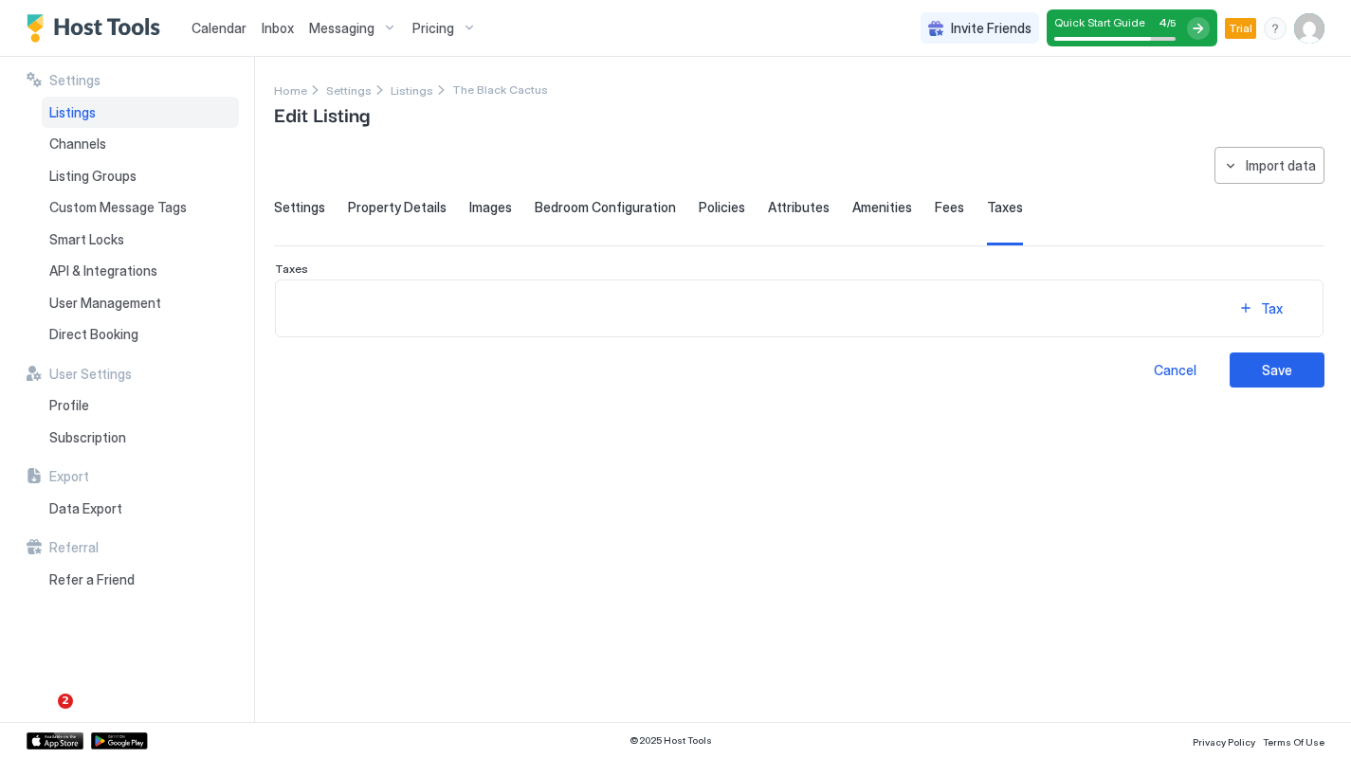
click at [407, 209] on span "Property Details" at bounding box center [397, 207] width 99 height 17
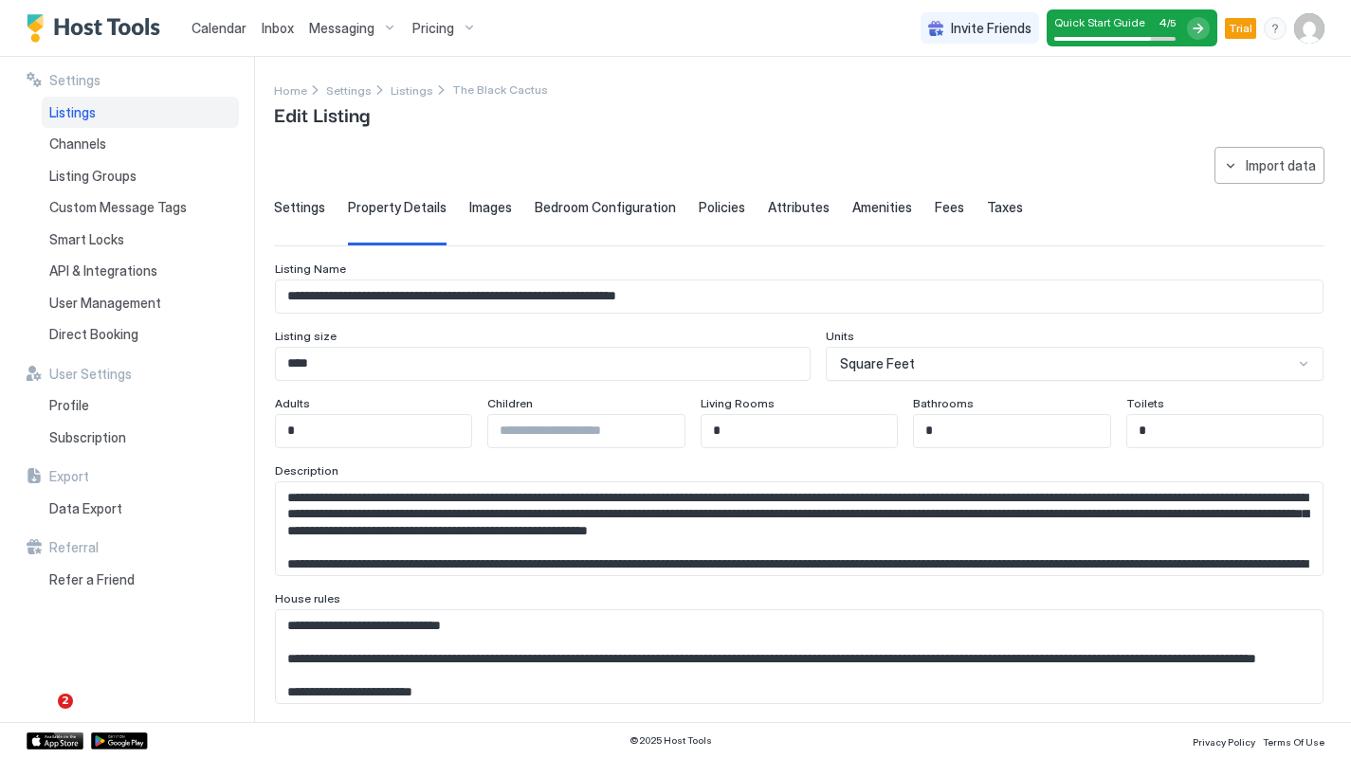
click at [481, 209] on span "Images" at bounding box center [490, 207] width 43 height 17
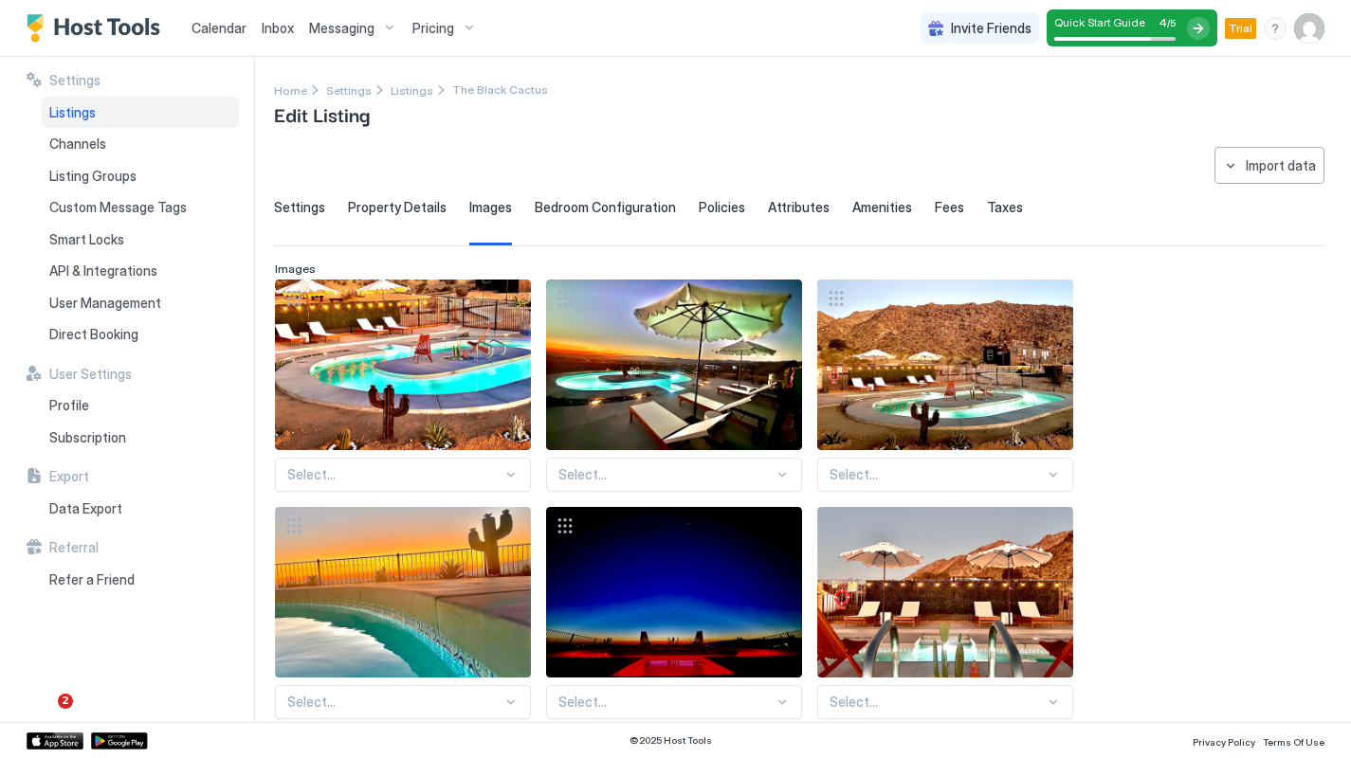
click at [639, 200] on span "Bedroom Configuration" at bounding box center [605, 207] width 141 height 17
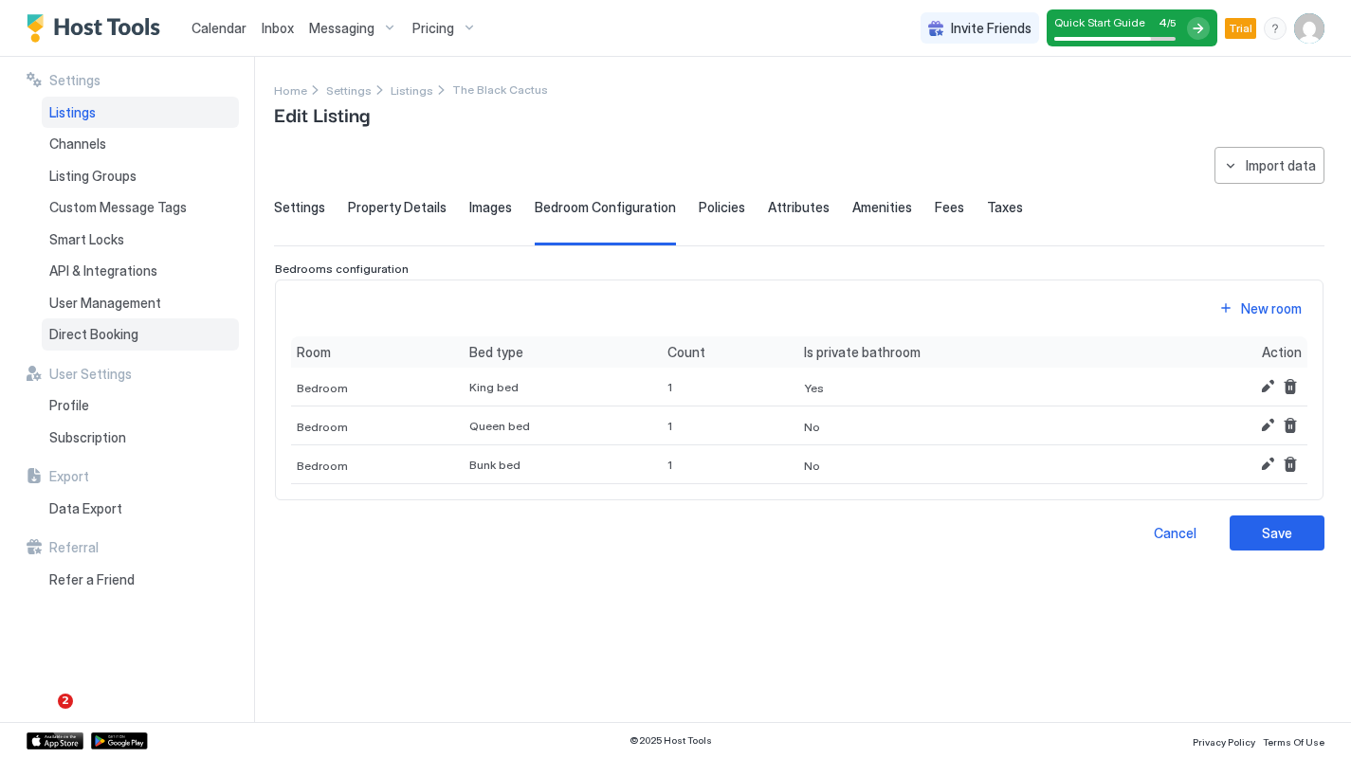
click at [107, 329] on span "Direct Booking" at bounding box center [93, 334] width 89 height 17
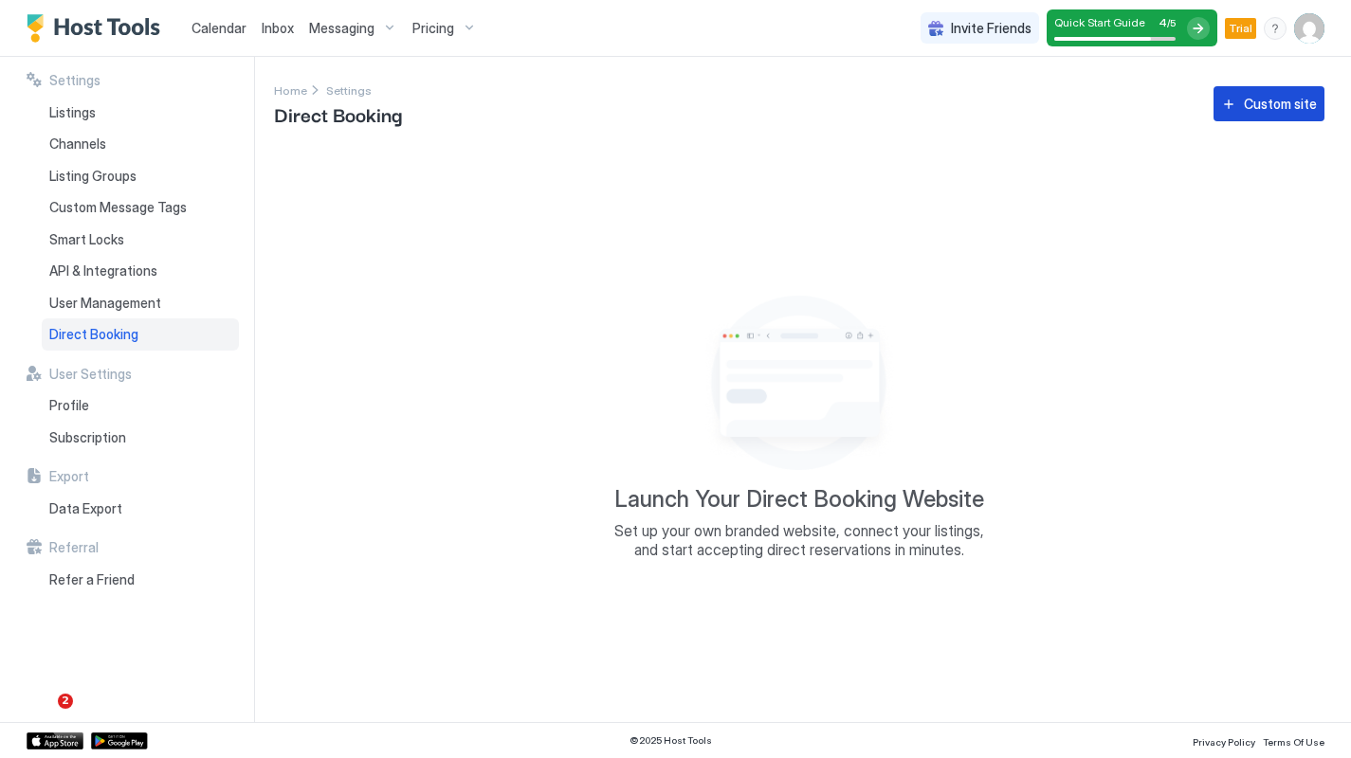
click at [1174, 103] on div "Custom site" at bounding box center [1280, 104] width 73 height 20
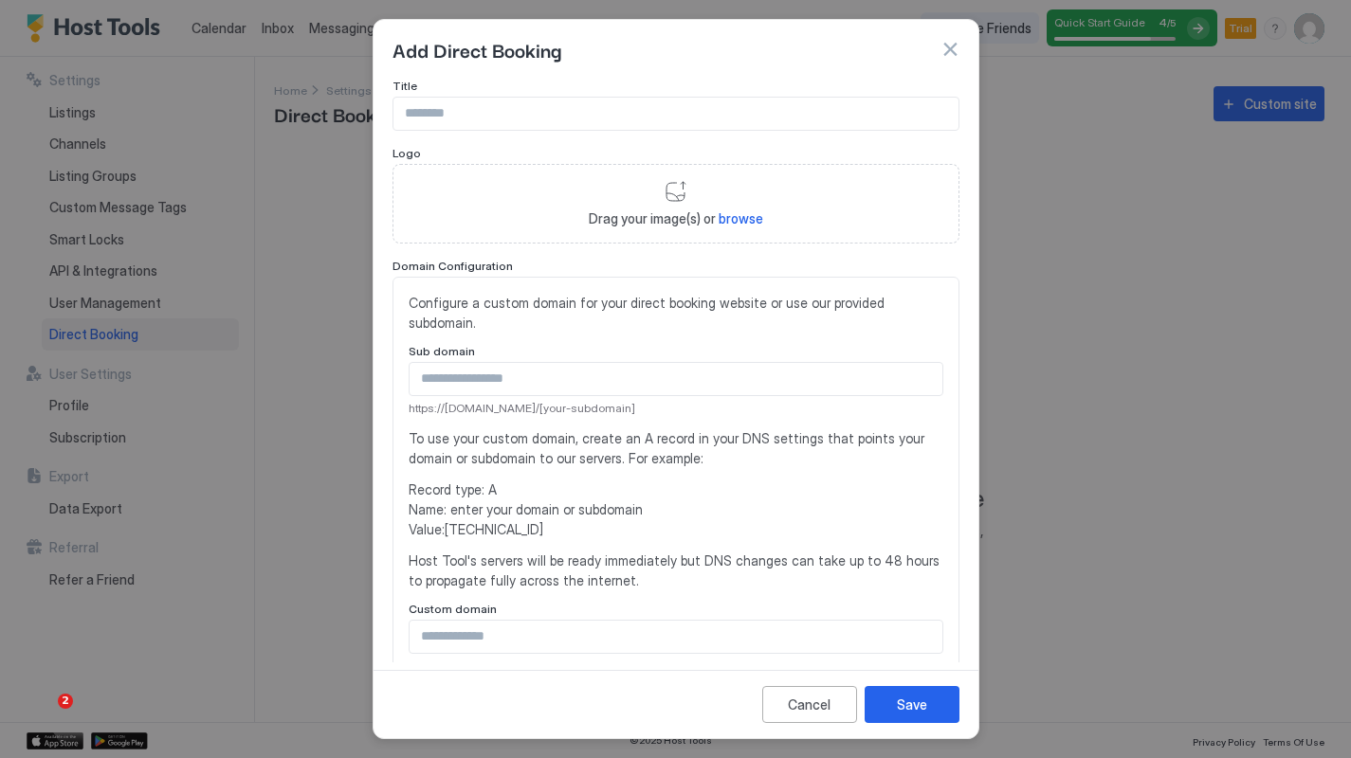
click at [504, 113] on input "Input Field" at bounding box center [675, 114] width 565 height 32
type input "**********"
click at [681, 199] on div "Drag your image(s) or browse" at bounding box center [675, 204] width 567 height 80
type input "**********"
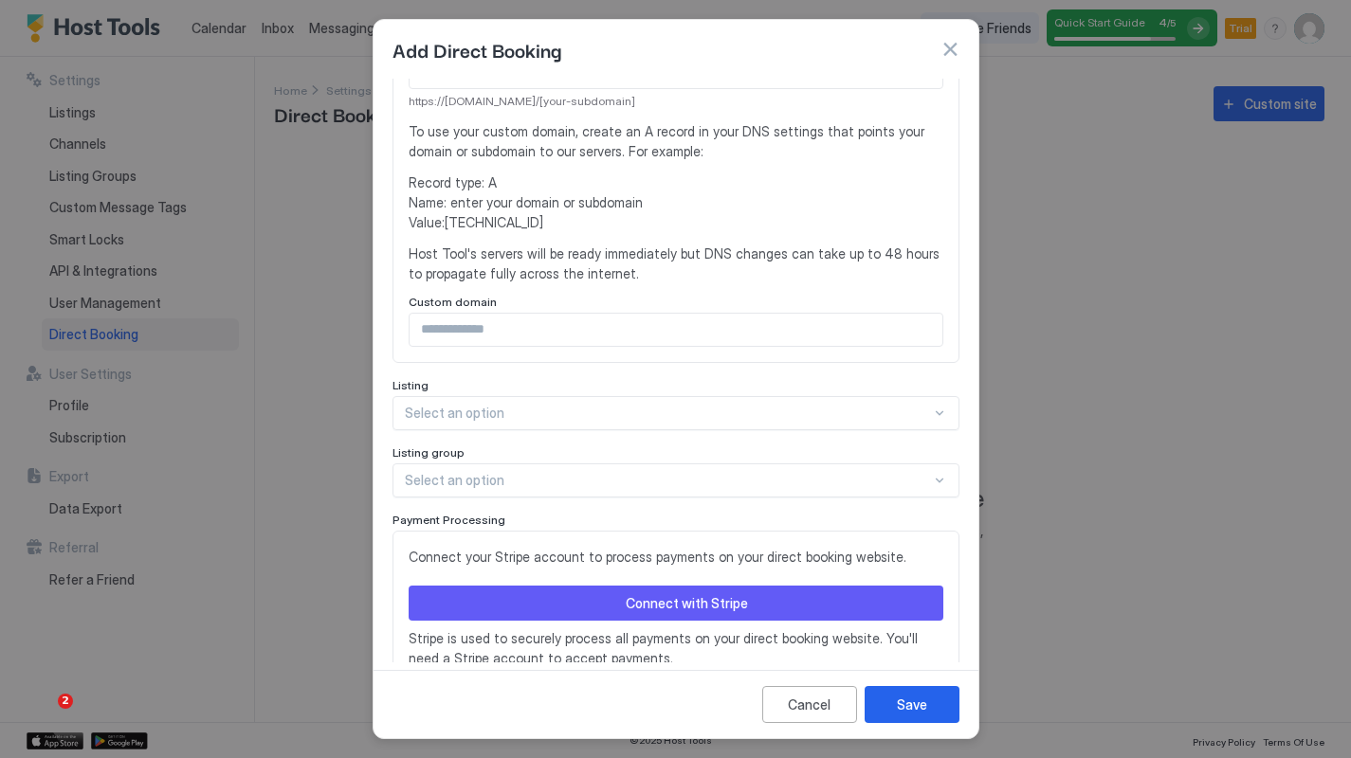
scroll to position [415, 0]
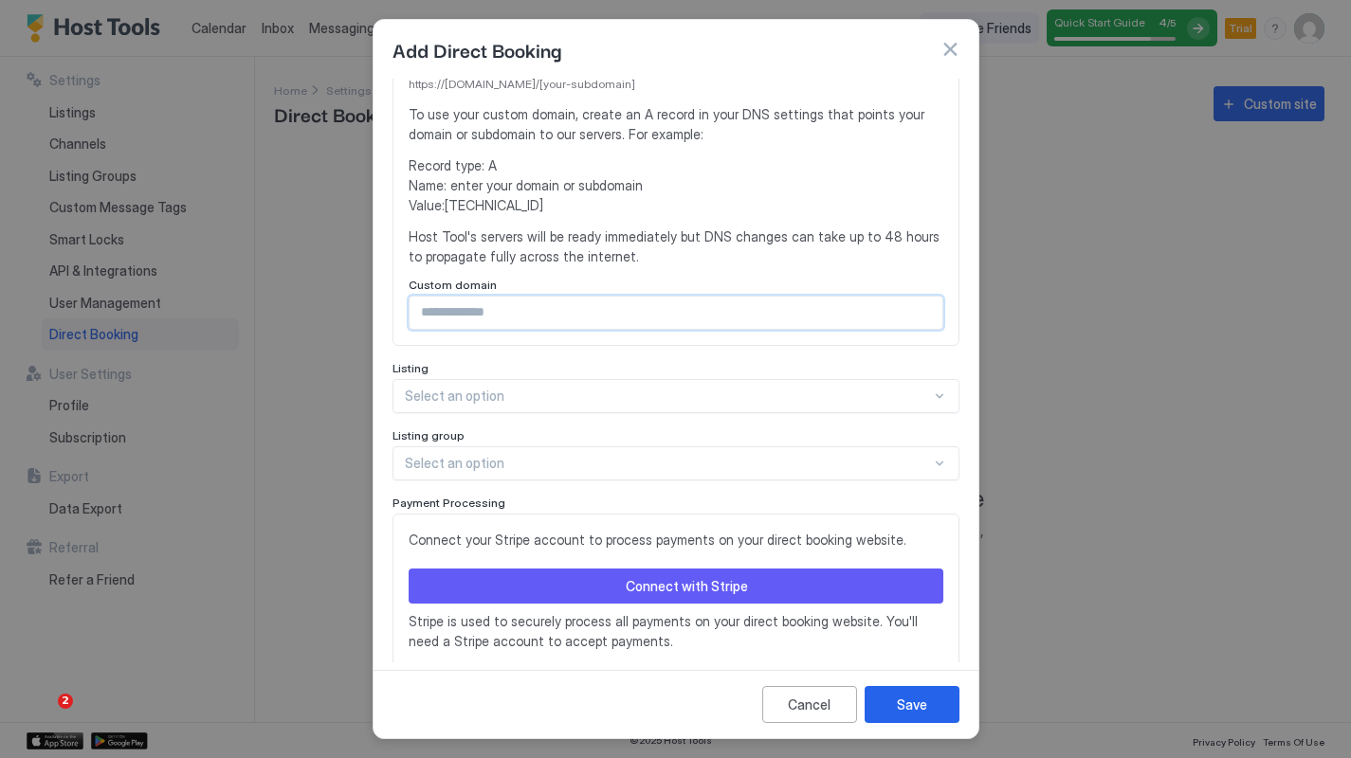
click at [484, 297] on input "Input Field" at bounding box center [675, 313] width 533 height 32
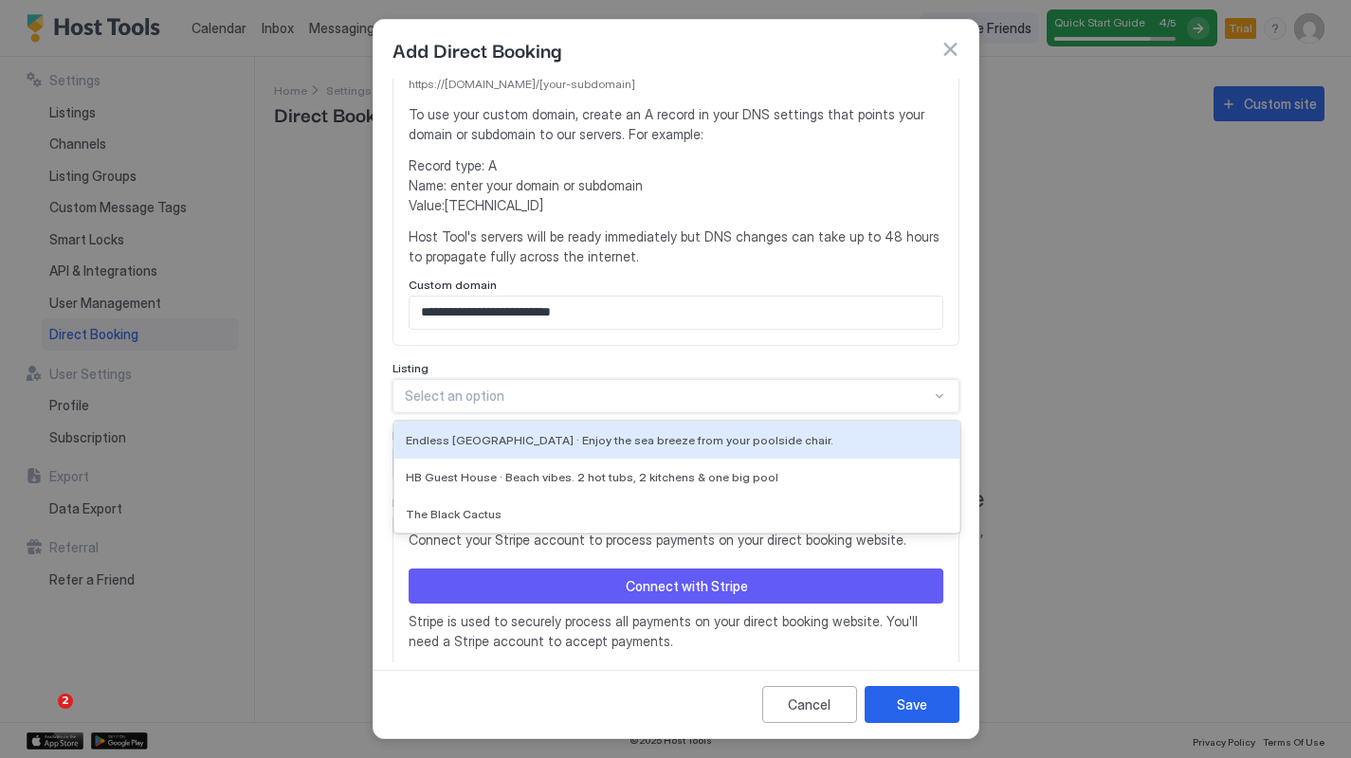
click at [490, 388] on div "Select an option" at bounding box center [668, 396] width 526 height 17
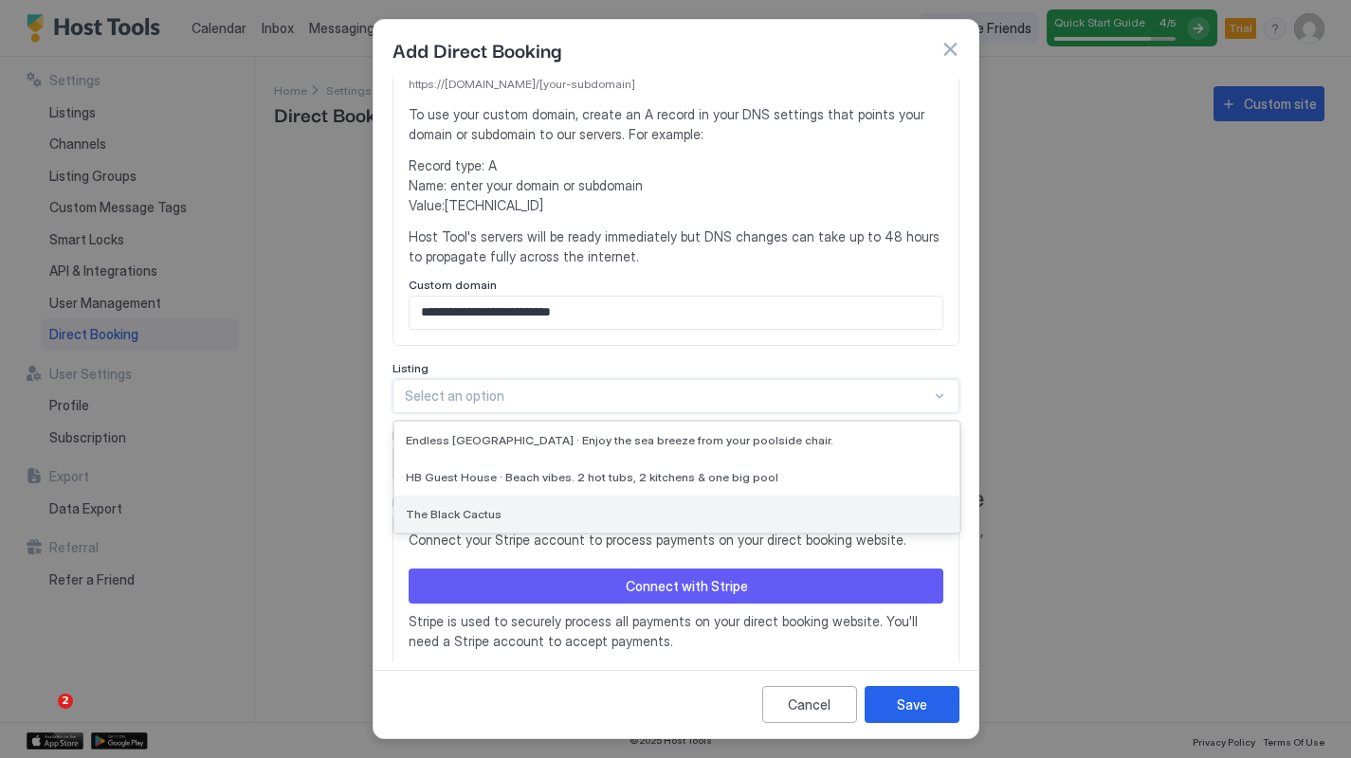
click at [498, 507] on div "The Black Cactus" at bounding box center [677, 514] width 542 height 14
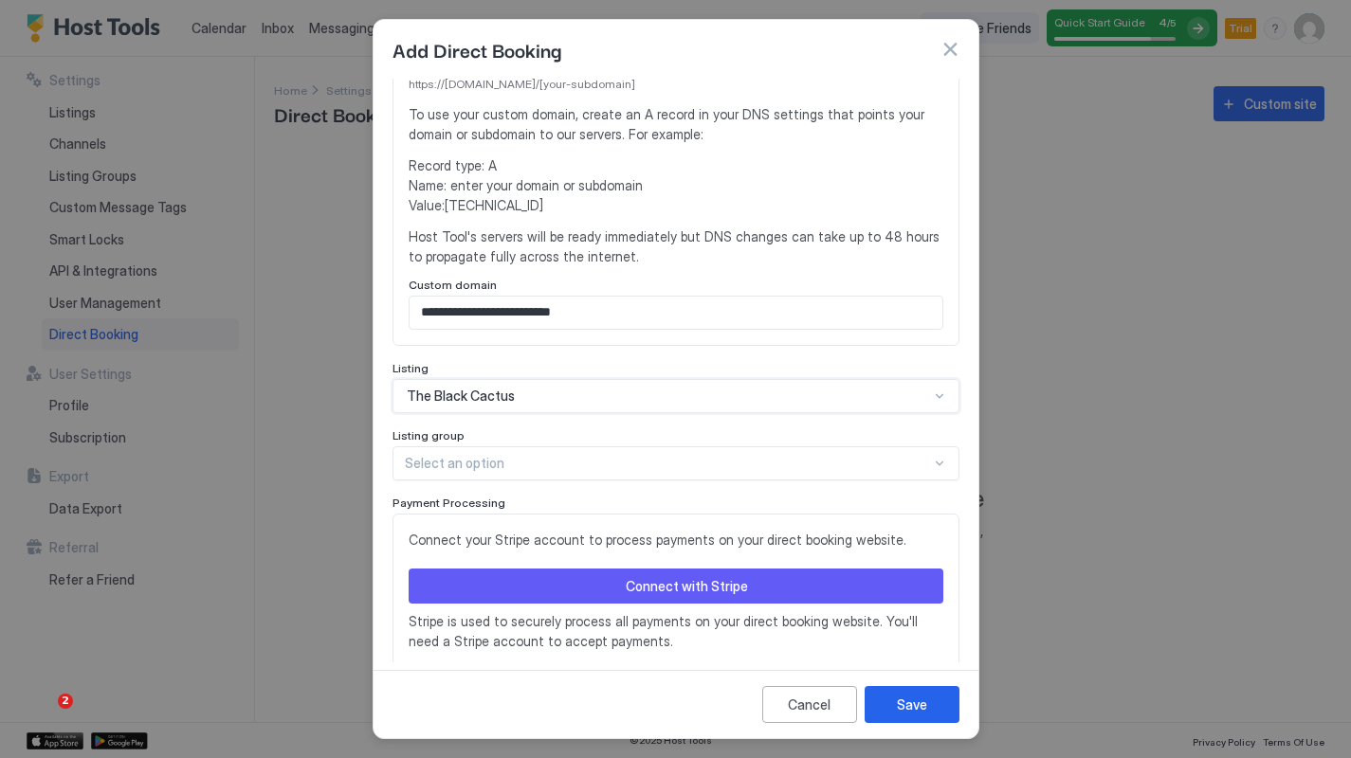
click at [742, 576] on div "Connect with Stripe" at bounding box center [687, 586] width 122 height 20
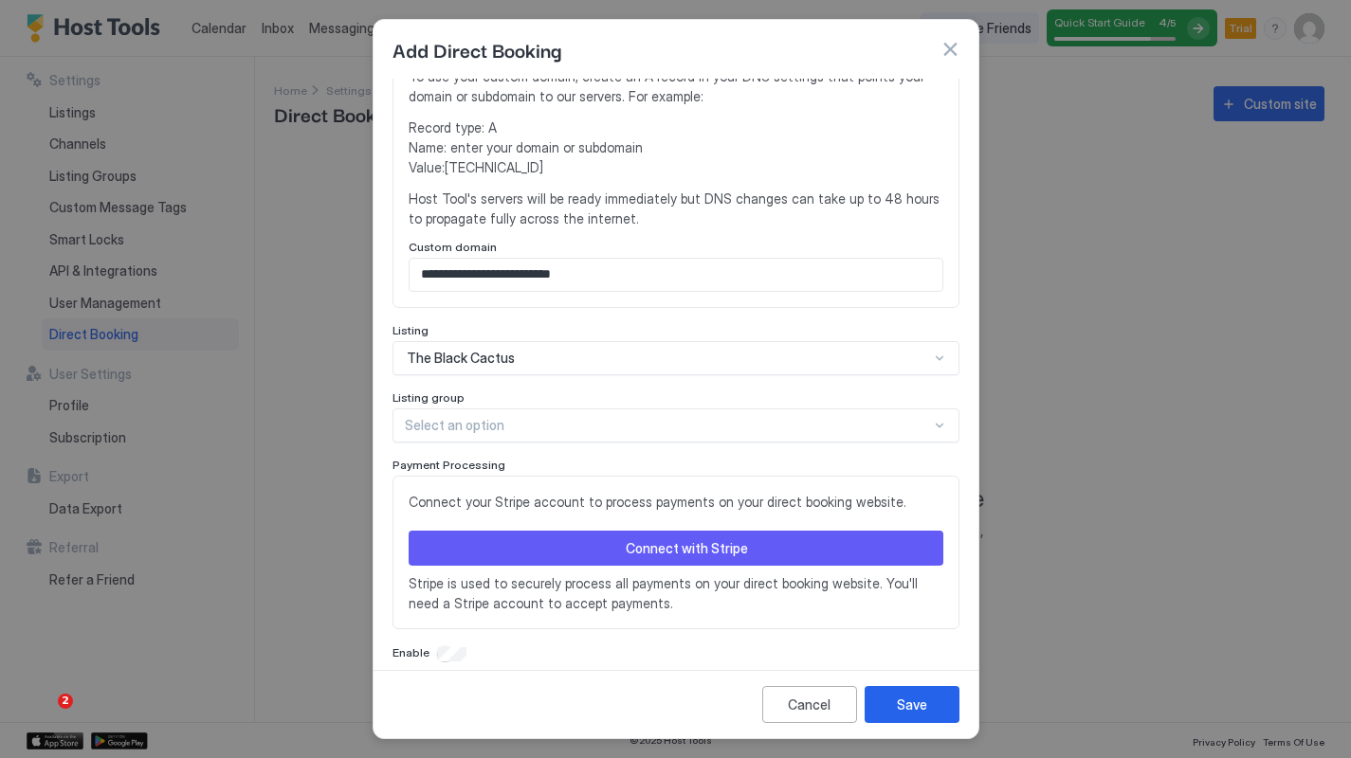
scroll to position [477, 0]
click at [901, 706] on div "Save" at bounding box center [912, 705] width 30 height 20
click at [905, 699] on div "Save" at bounding box center [912, 705] width 30 height 20
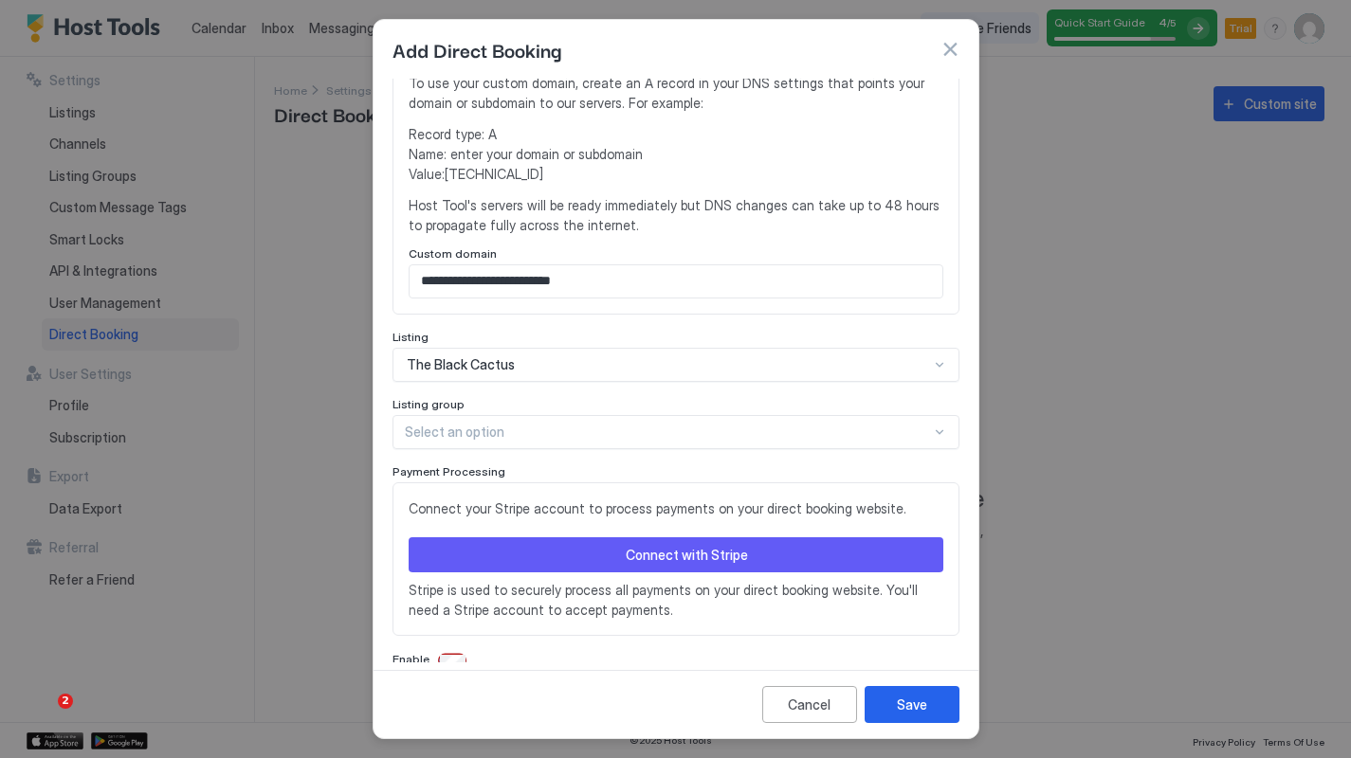
scroll to position [479, 0]
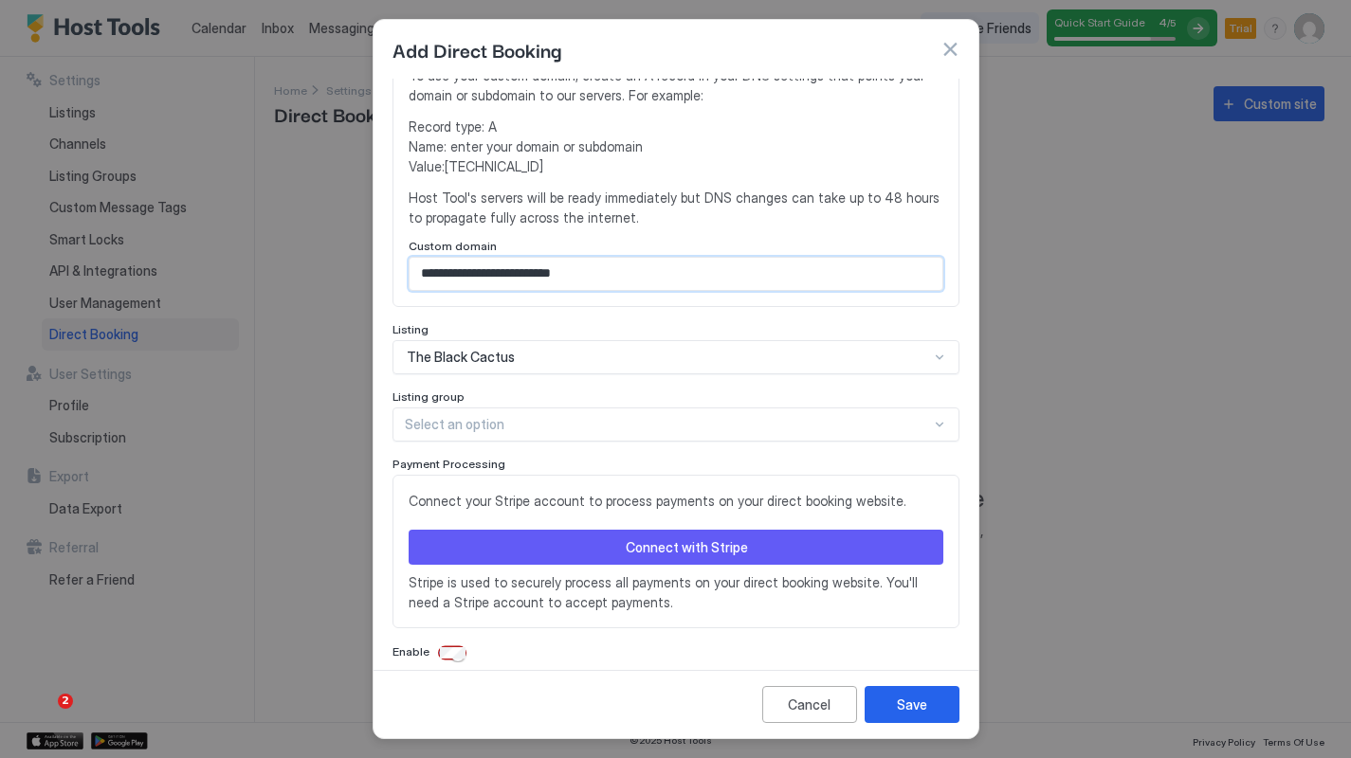
drag, startPoint x: 454, startPoint y: 252, endPoint x: 380, endPoint y: 248, distance: 74.0
click at [380, 248] on div "**********" at bounding box center [675, 371] width 605 height 584
type input "**********"
click at [925, 702] on div "Save" at bounding box center [912, 705] width 30 height 20
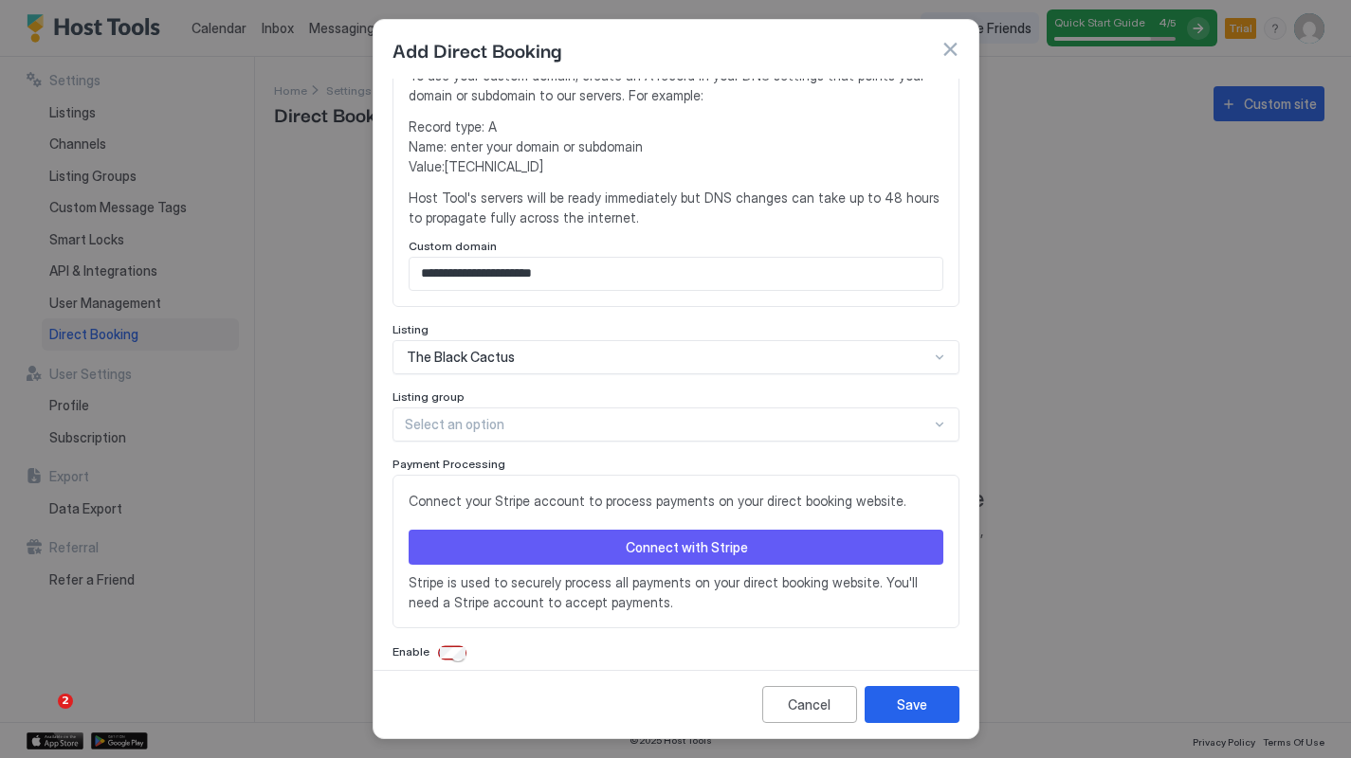
scroll to position [477, 0]
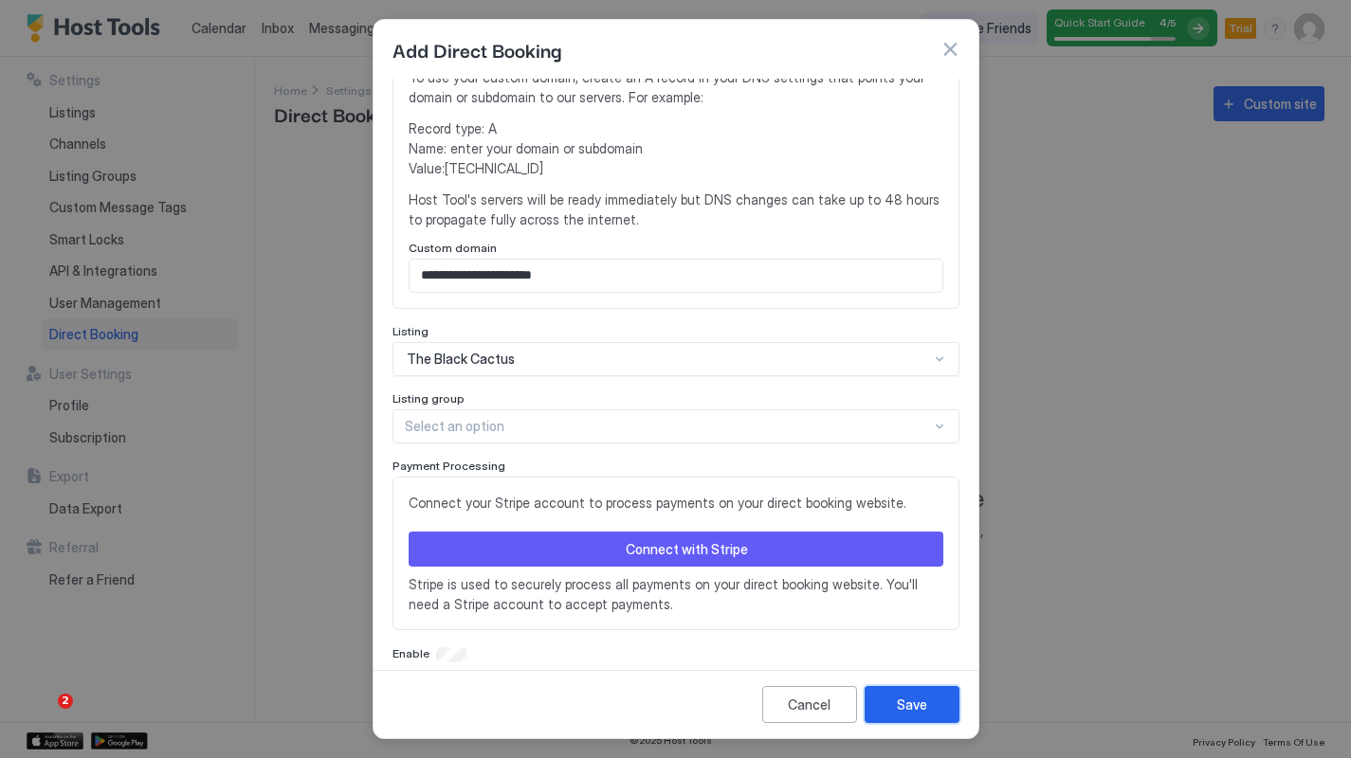
click at [920, 707] on div "Save" at bounding box center [912, 705] width 30 height 20
click at [934, 419] on div at bounding box center [939, 426] width 15 height 15
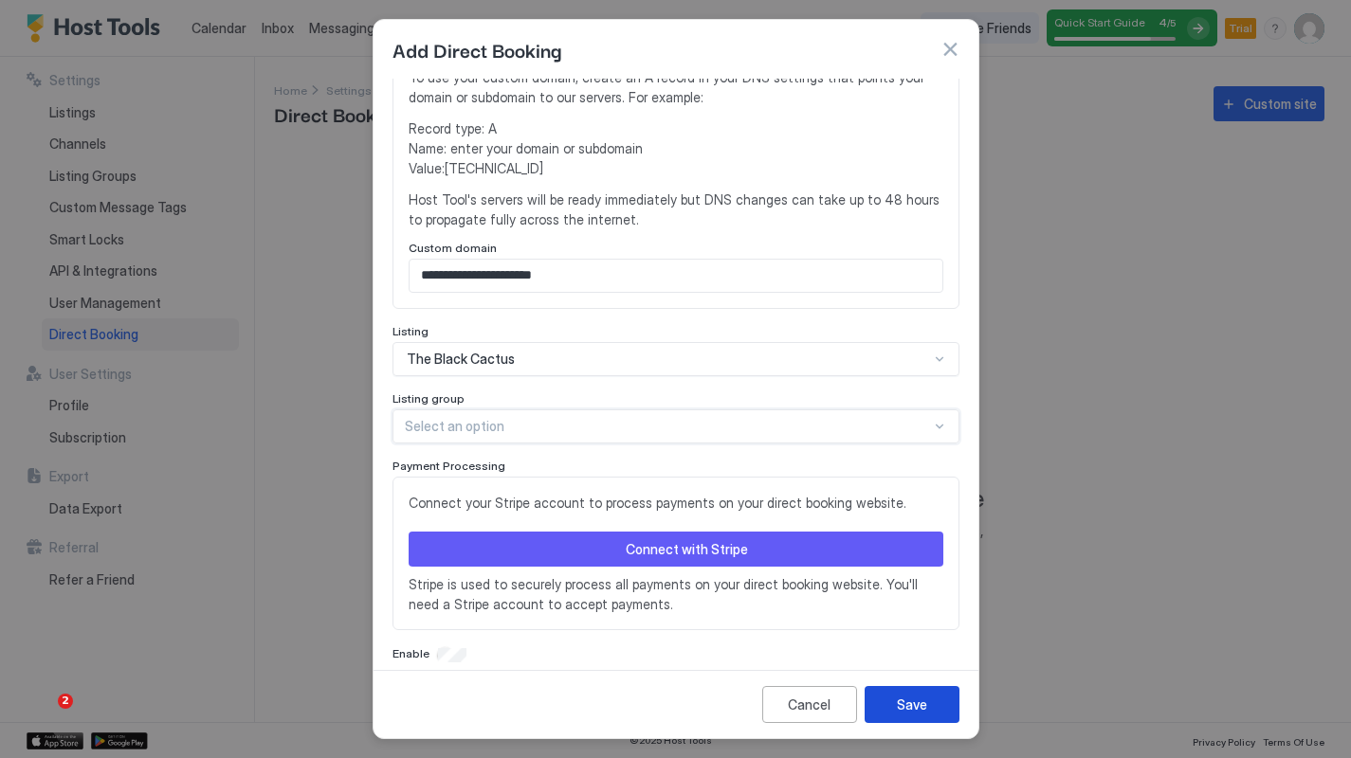
click at [901, 697] on div "Save" at bounding box center [912, 705] width 30 height 20
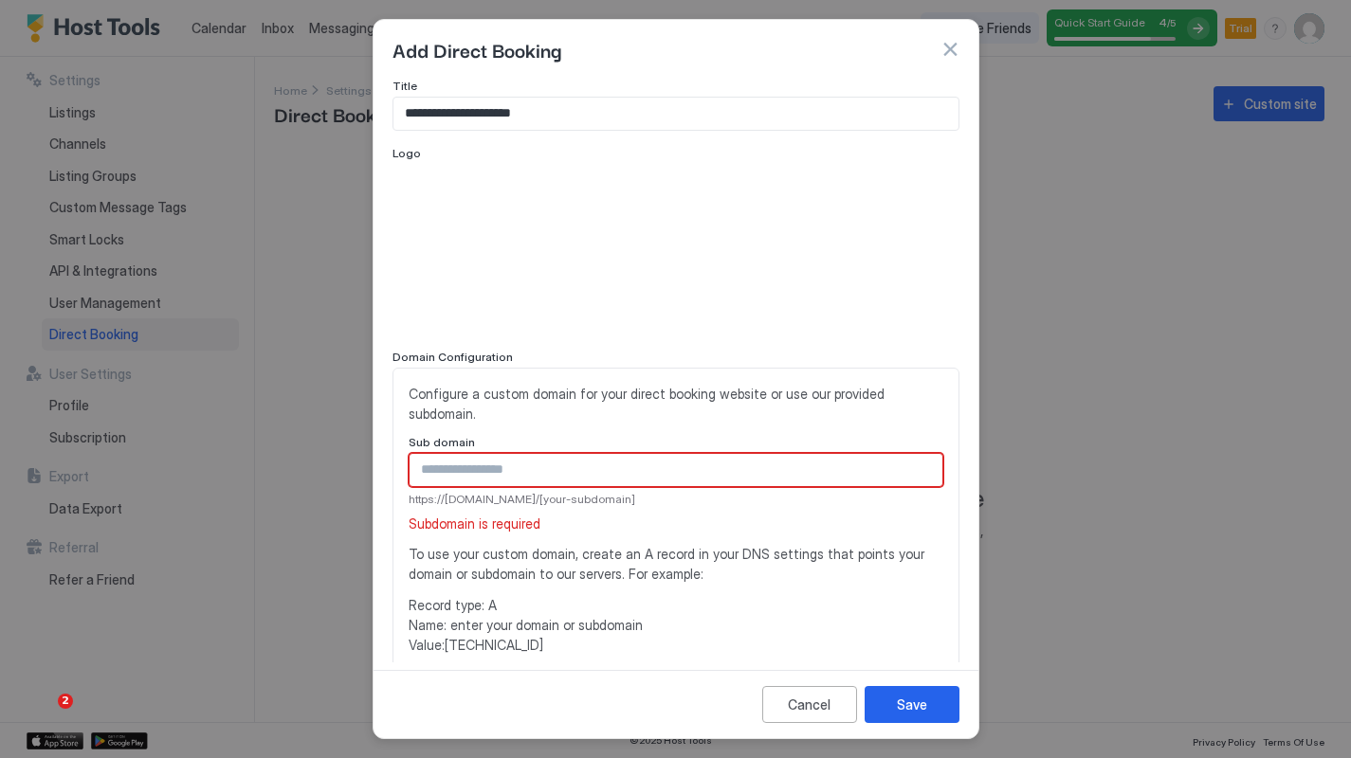
scroll to position [0, 0]
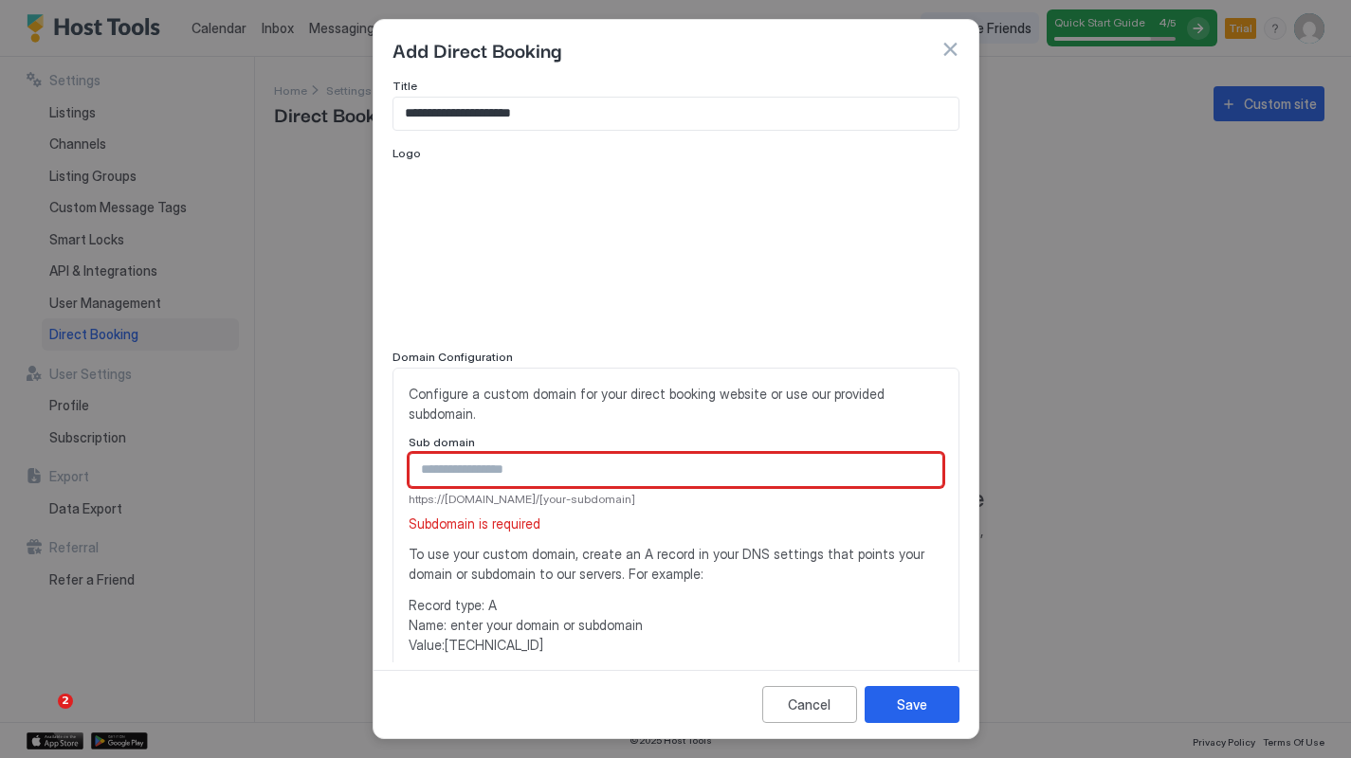
click at [753, 454] on input "Input Field" at bounding box center [675, 470] width 533 height 32
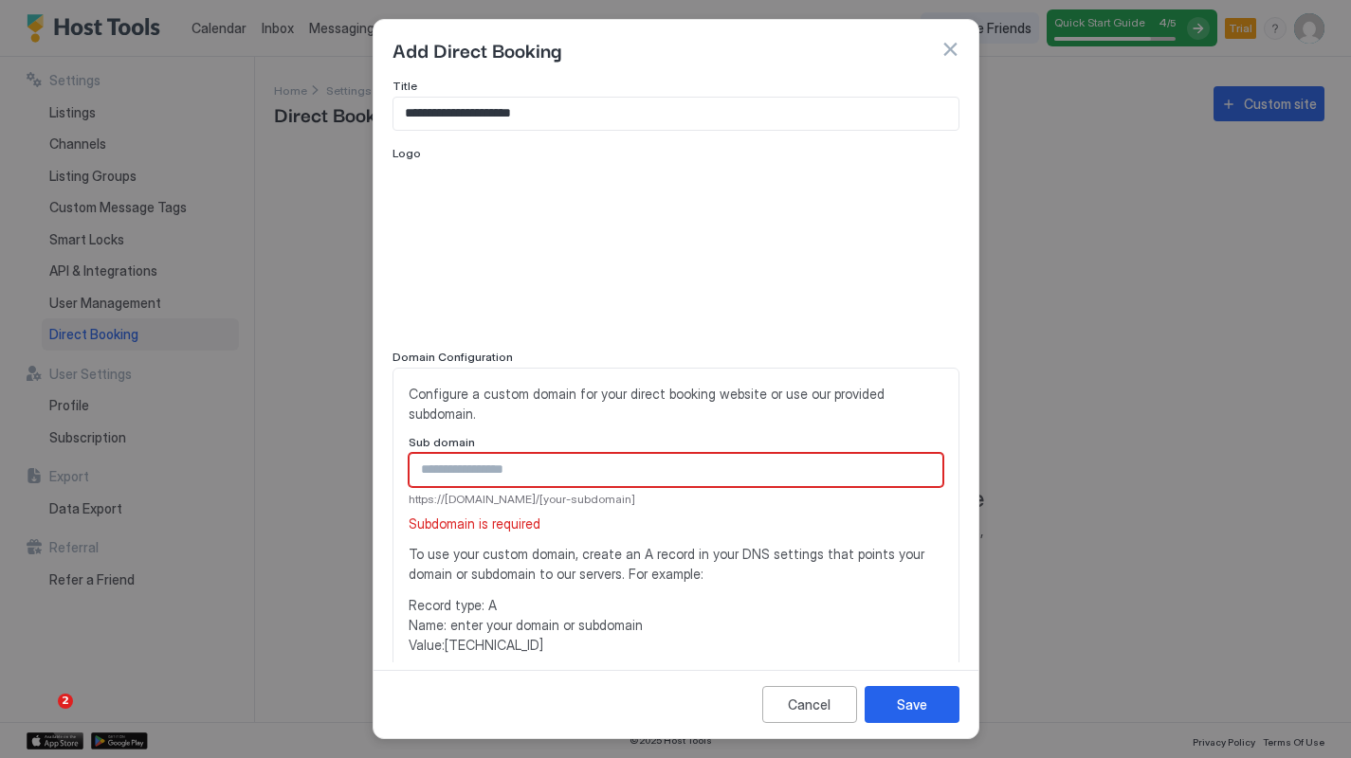
click at [496, 516] on span "Subdomain is required" at bounding box center [475, 524] width 132 height 17
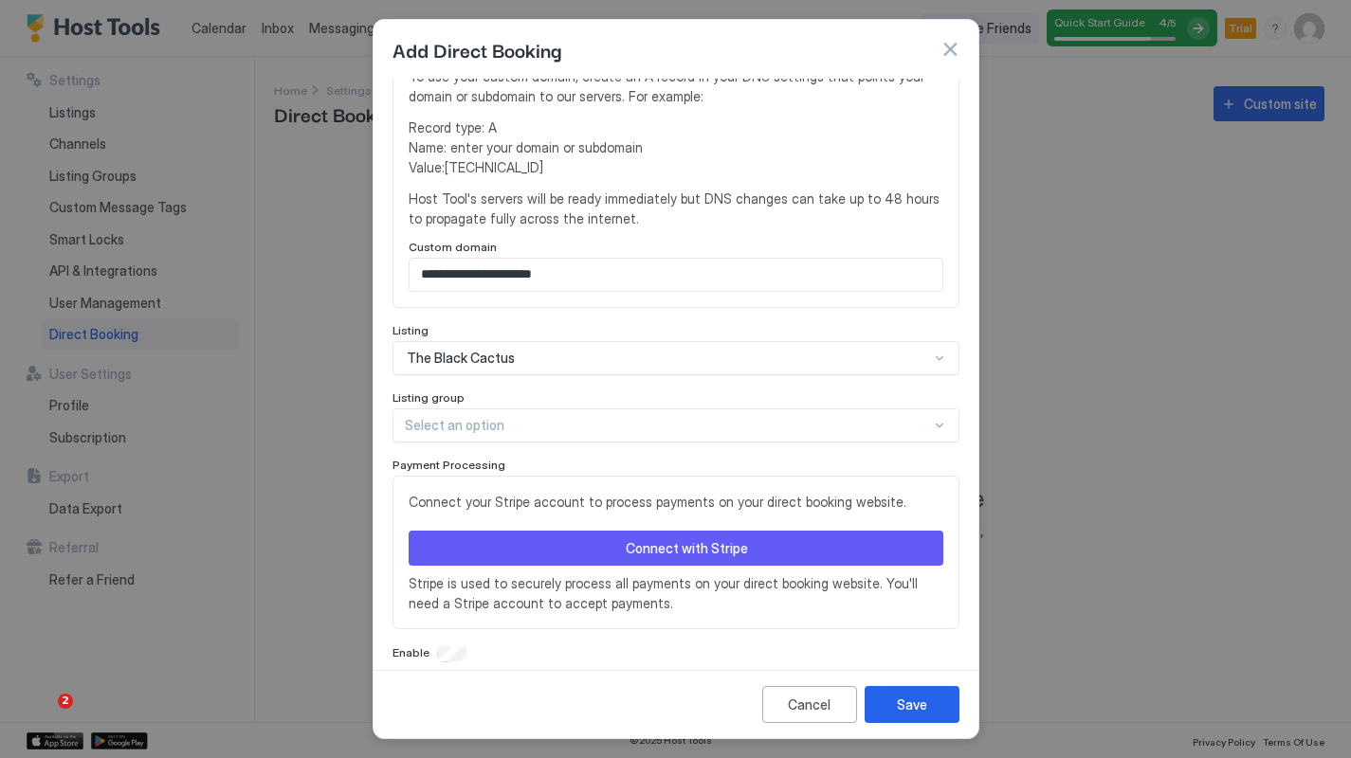
scroll to position [477, 0]
click at [947, 45] on button "button" at bounding box center [949, 49] width 19 height 19
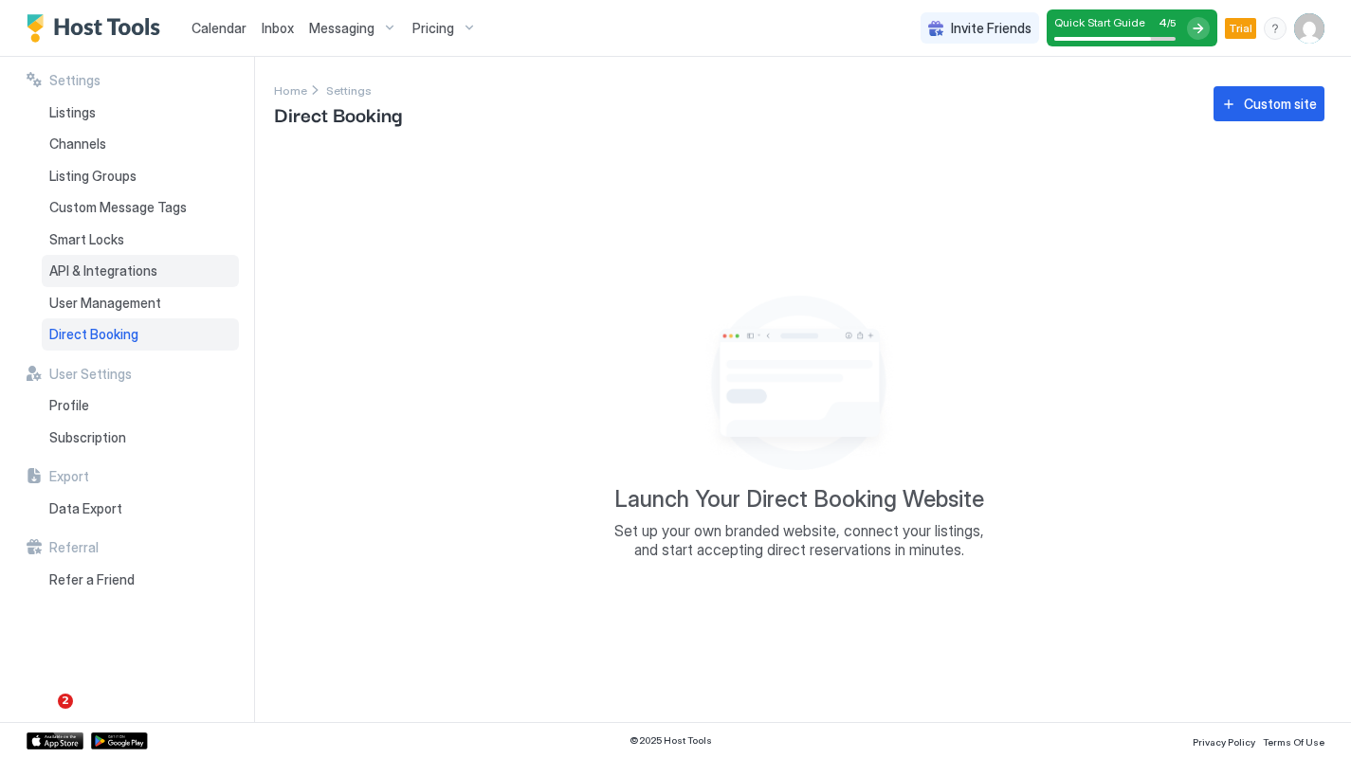
click at [139, 269] on span "API & Integrations" at bounding box center [103, 271] width 108 height 17
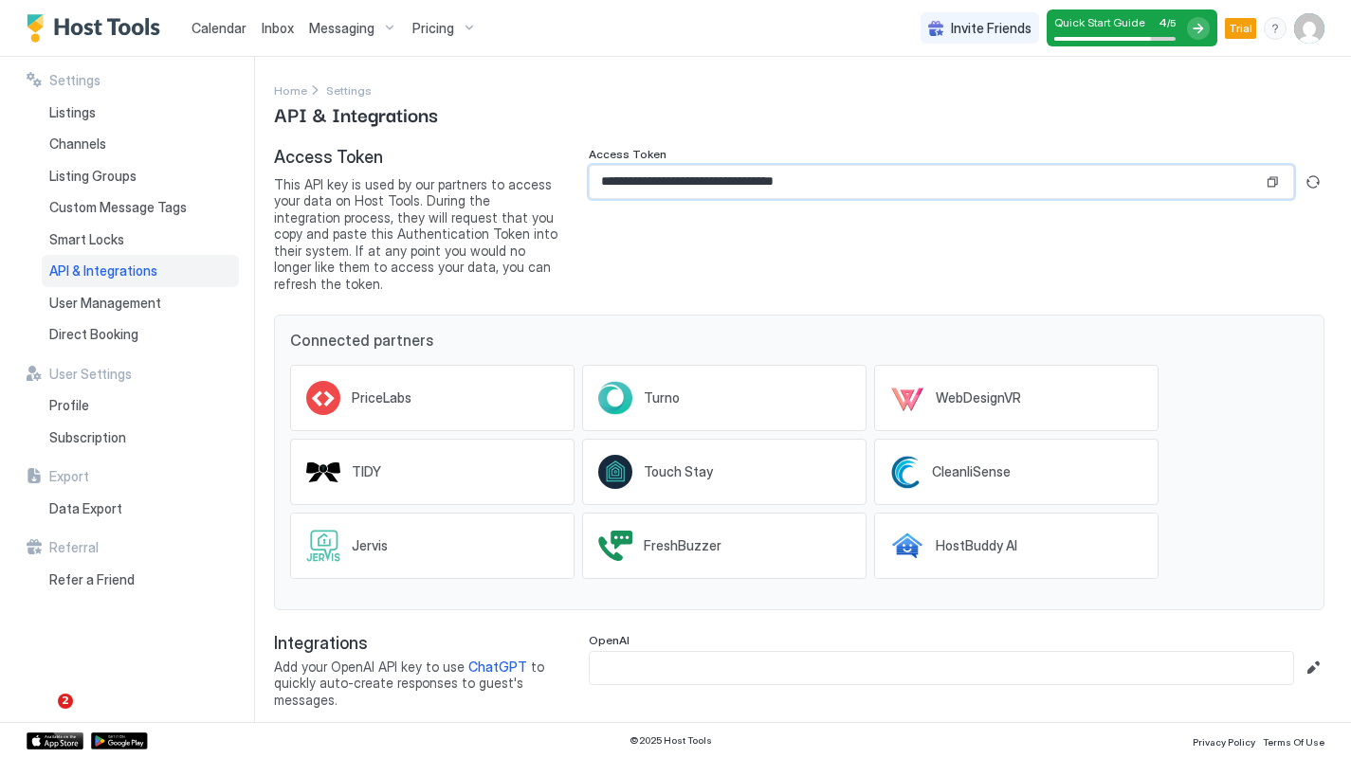
click at [862, 180] on input "**********" at bounding box center [926, 182] width 673 height 32
click at [862, 179] on input "**********" at bounding box center [926, 182] width 673 height 32
click at [1174, 182] on button "Copy" at bounding box center [1272, 182] width 19 height 19
click at [129, 326] on span "Direct Booking" at bounding box center [93, 334] width 89 height 17
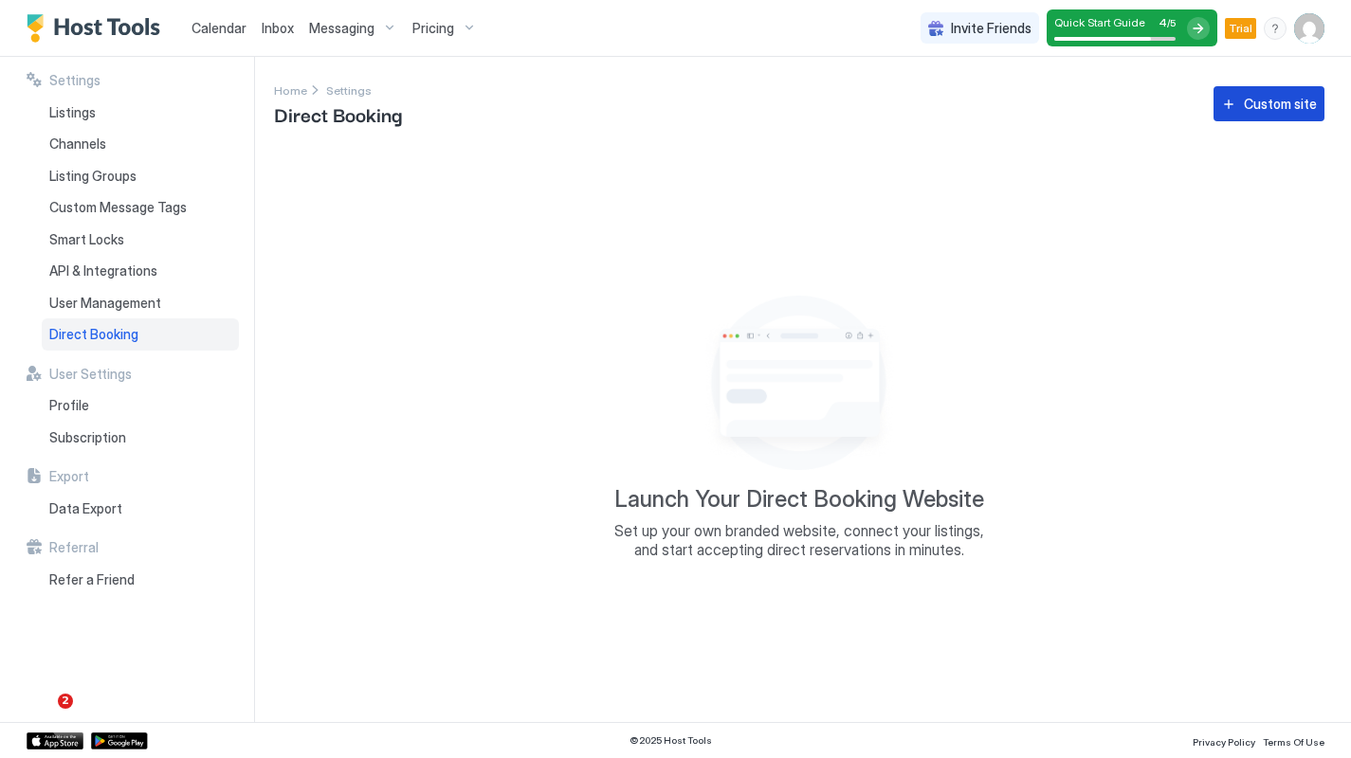
click at [1174, 105] on div "Custom site" at bounding box center [1280, 104] width 73 height 20
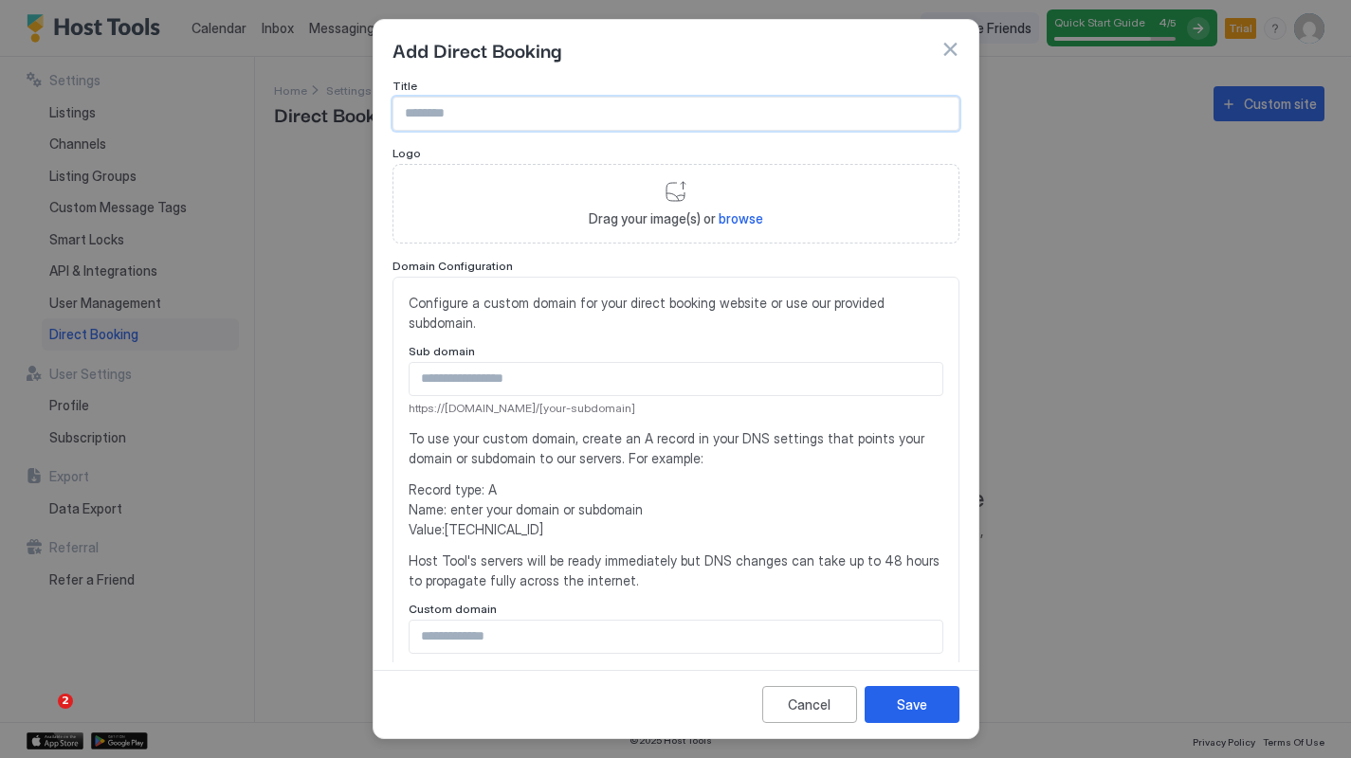
click at [535, 105] on input "Input Field" at bounding box center [675, 114] width 565 height 32
type input "**********"
click at [676, 193] on div "Drag your image(s) or browse" at bounding box center [675, 204] width 567 height 80
type input "**********"
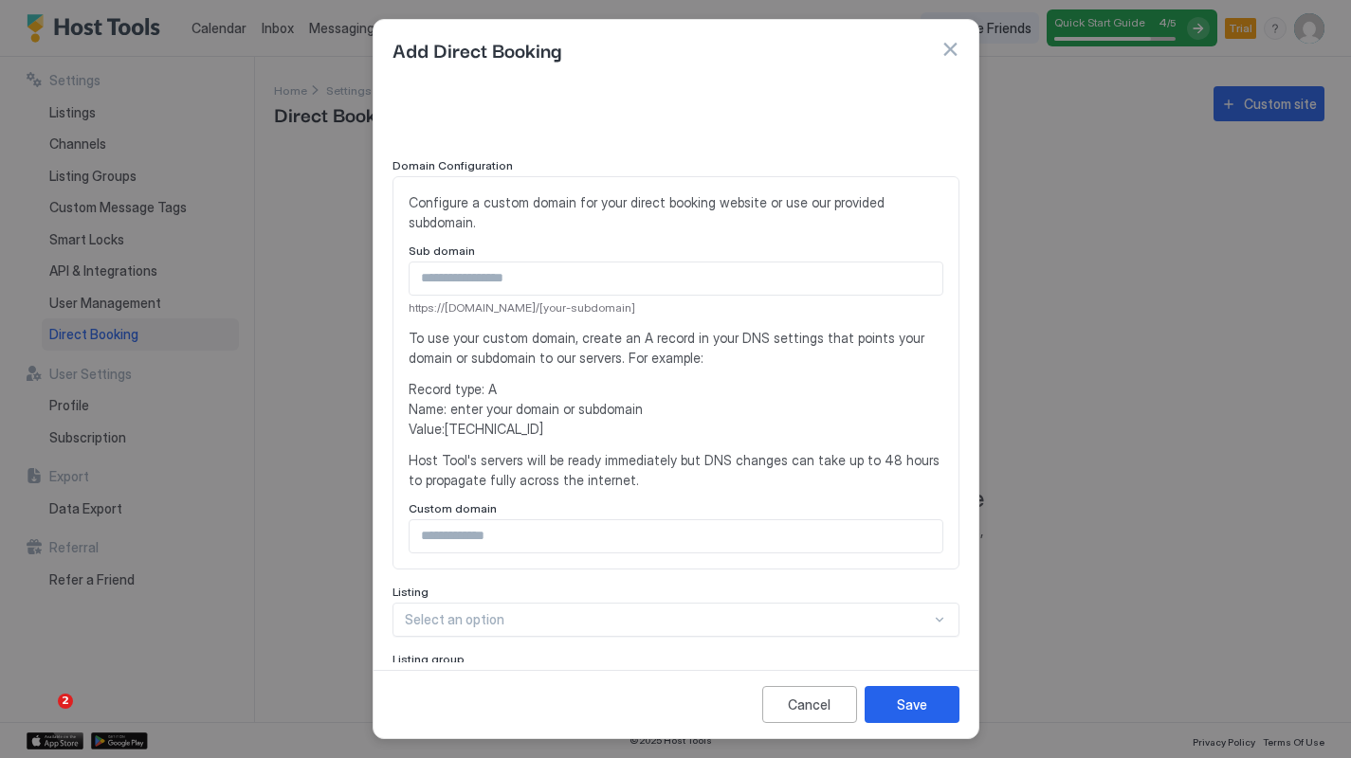
scroll to position [197, 0]
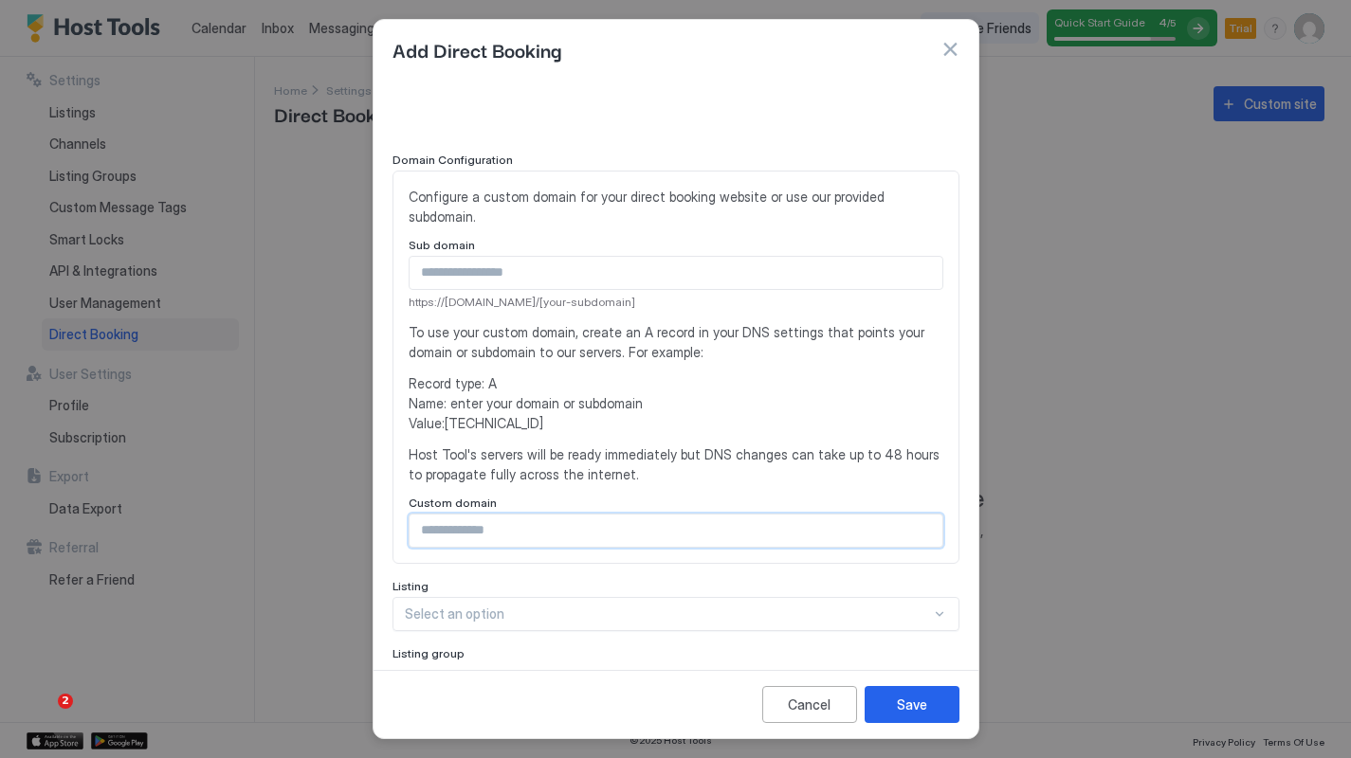
click at [533, 515] on input "Input Field" at bounding box center [675, 531] width 533 height 32
type input "**********"
click at [728, 545] on div "**********" at bounding box center [675, 401] width 567 height 1038
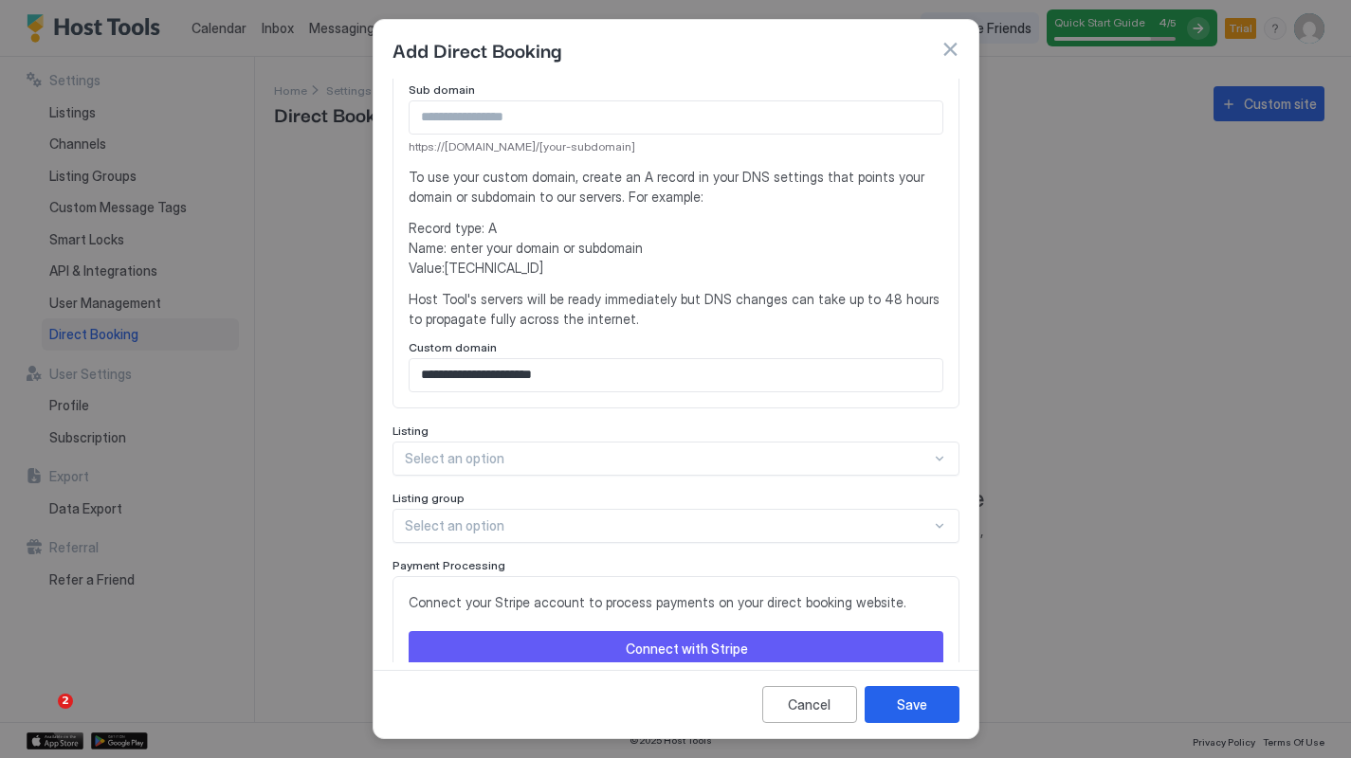
click at [793, 597] on div "**********" at bounding box center [675, 245] width 567 height 1038
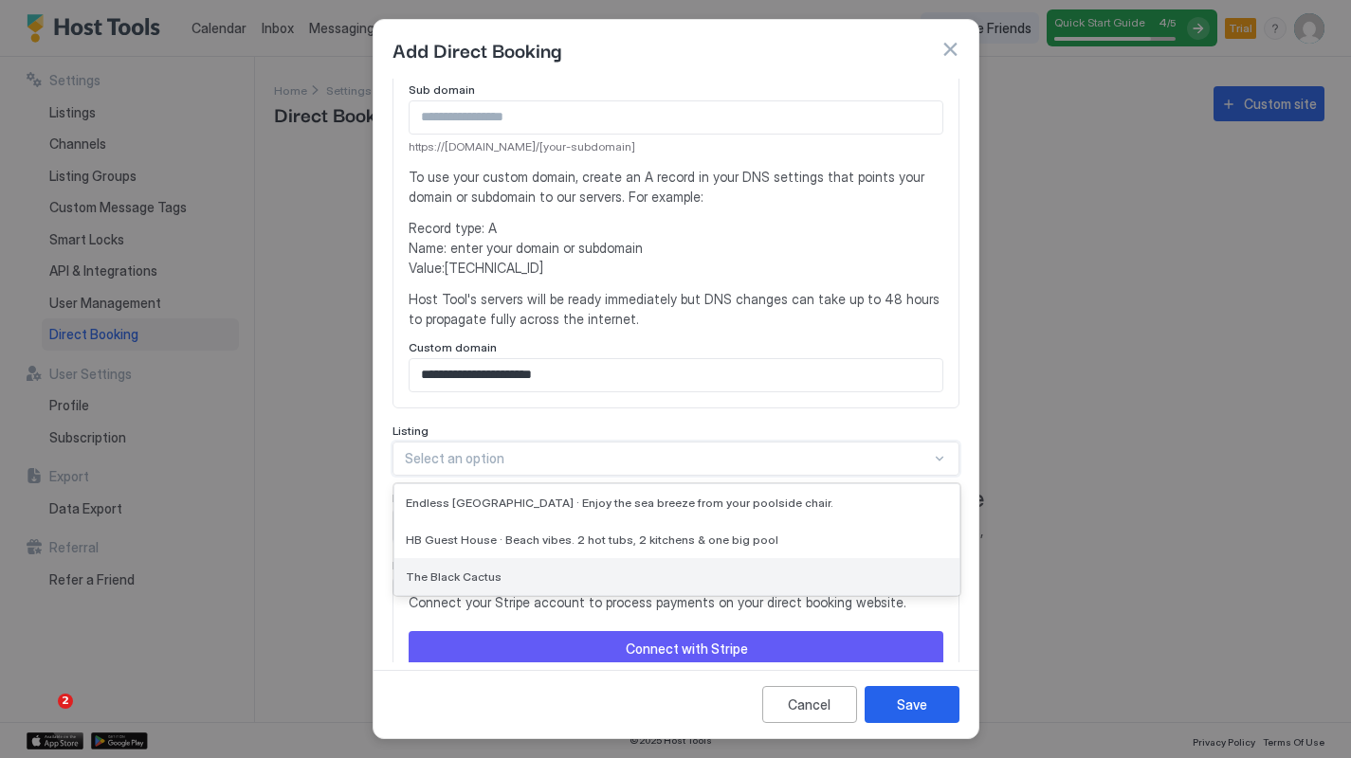
click at [638, 570] on div "The Black Cactus" at bounding box center [677, 577] width 542 height 14
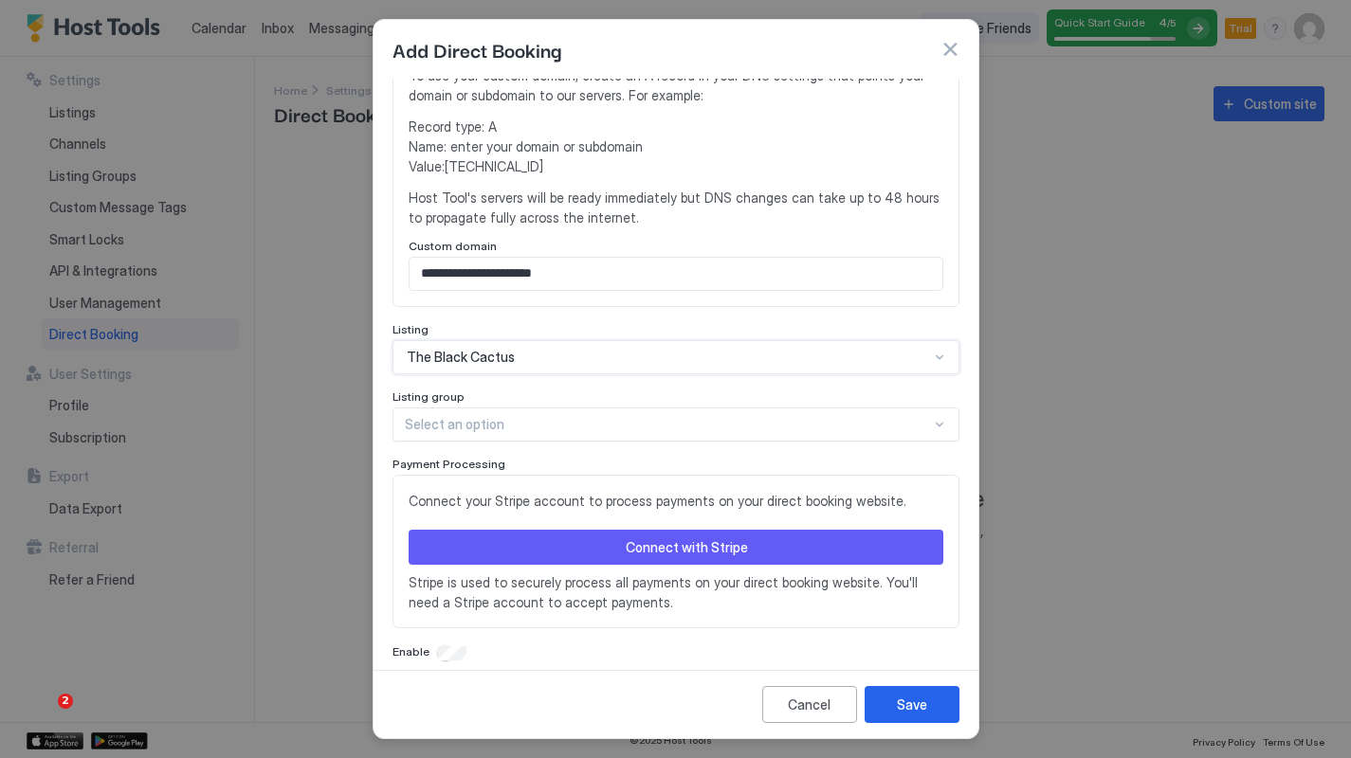
scroll to position [453, 0]
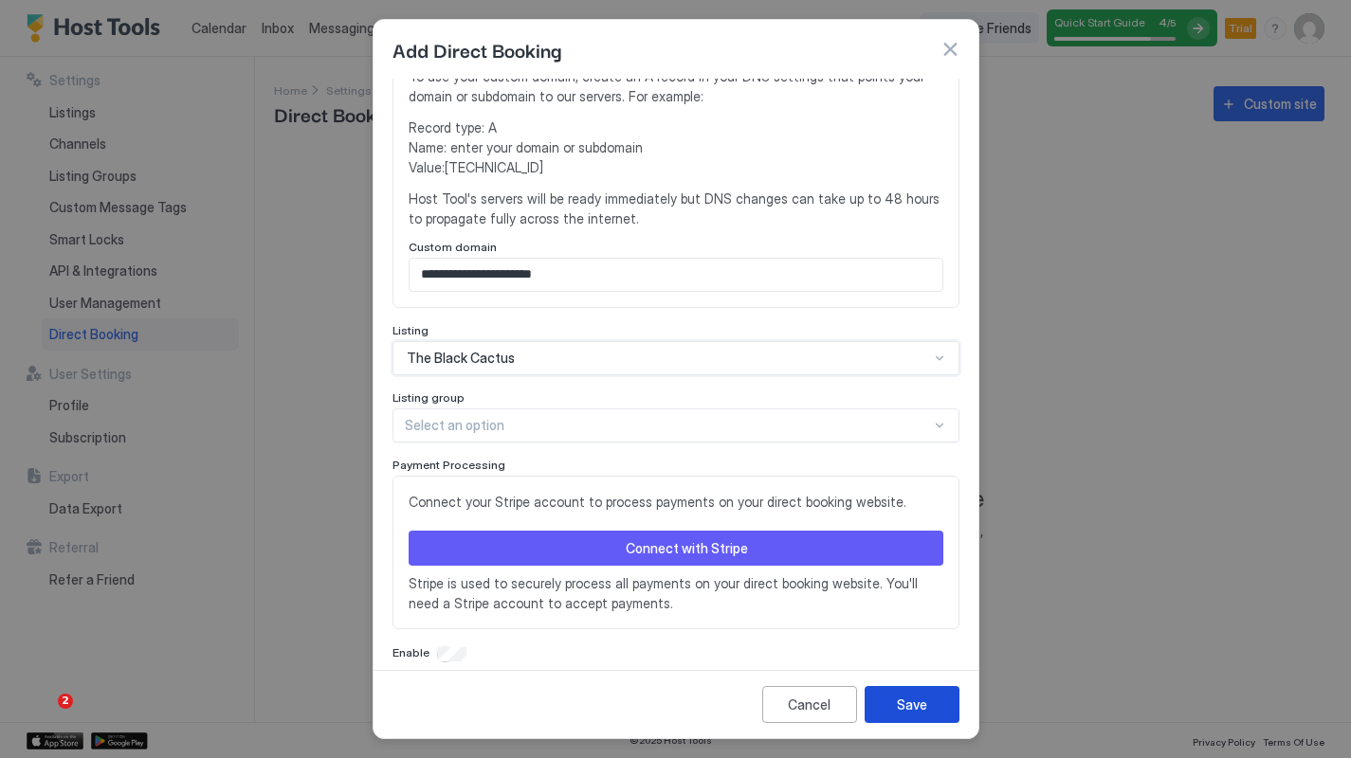
click at [917, 700] on div "Save" at bounding box center [912, 705] width 30 height 20
click at [763, 532] on button "Connect with Stripe" at bounding box center [676, 549] width 535 height 35
click at [559, 532] on button "Connect with Stripe" at bounding box center [676, 549] width 535 height 35
click at [904, 704] on div "Save" at bounding box center [912, 705] width 30 height 20
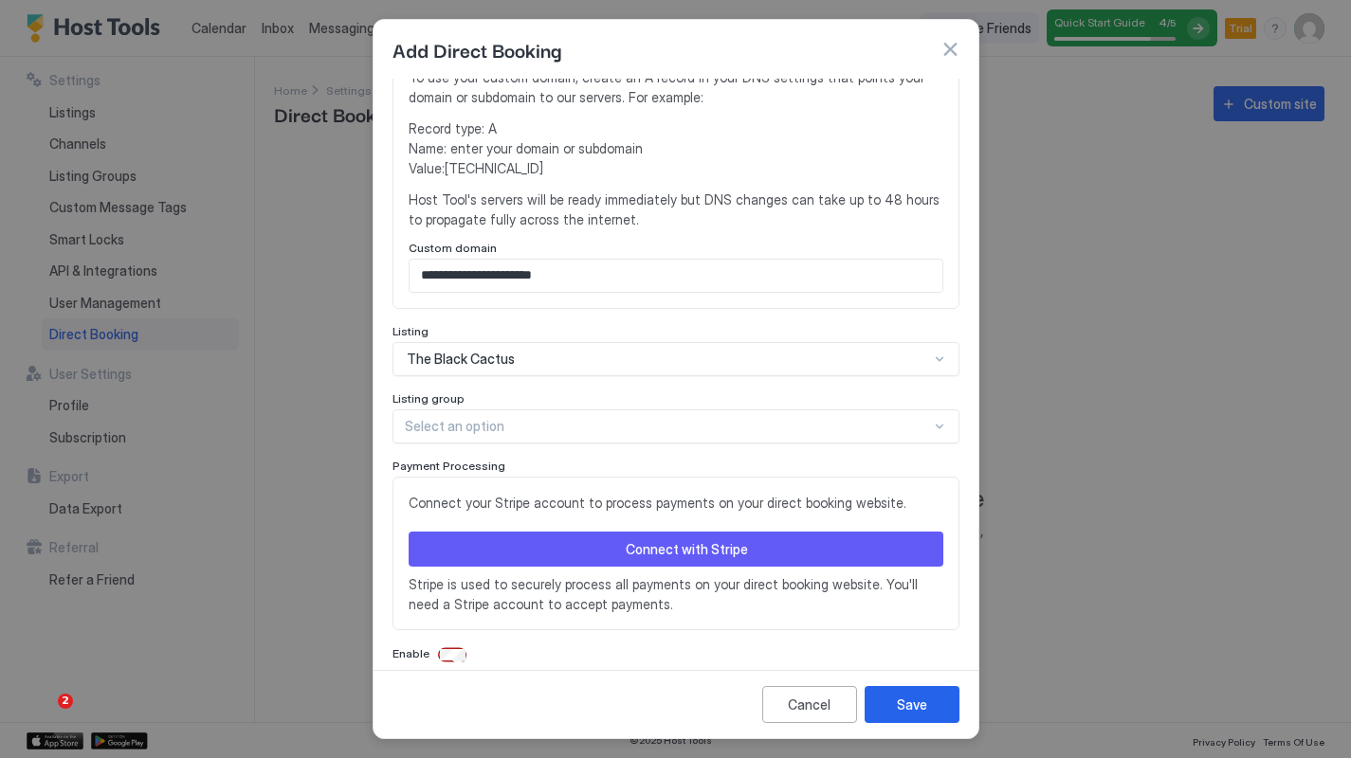
click at [949, 50] on button "button" at bounding box center [949, 49] width 19 height 19
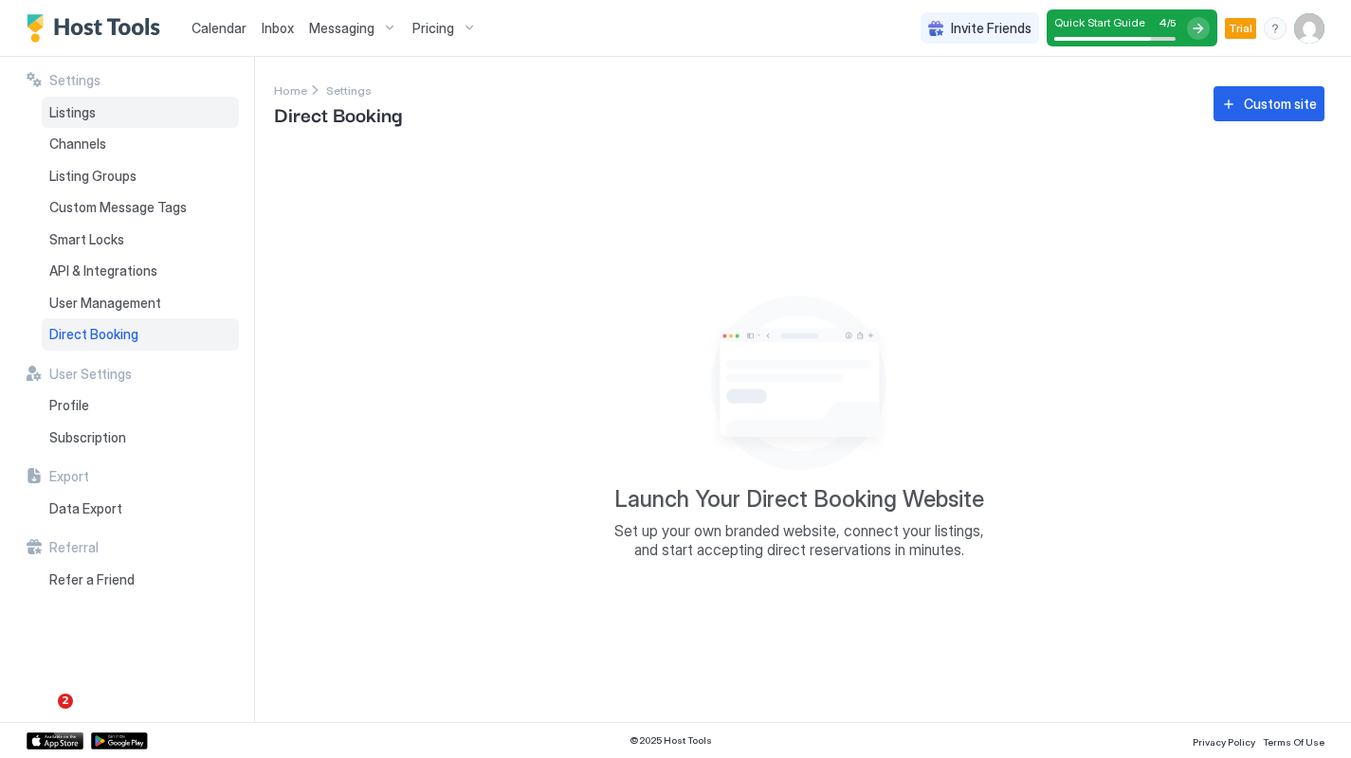
click at [88, 108] on span "Listings" at bounding box center [72, 112] width 46 height 17
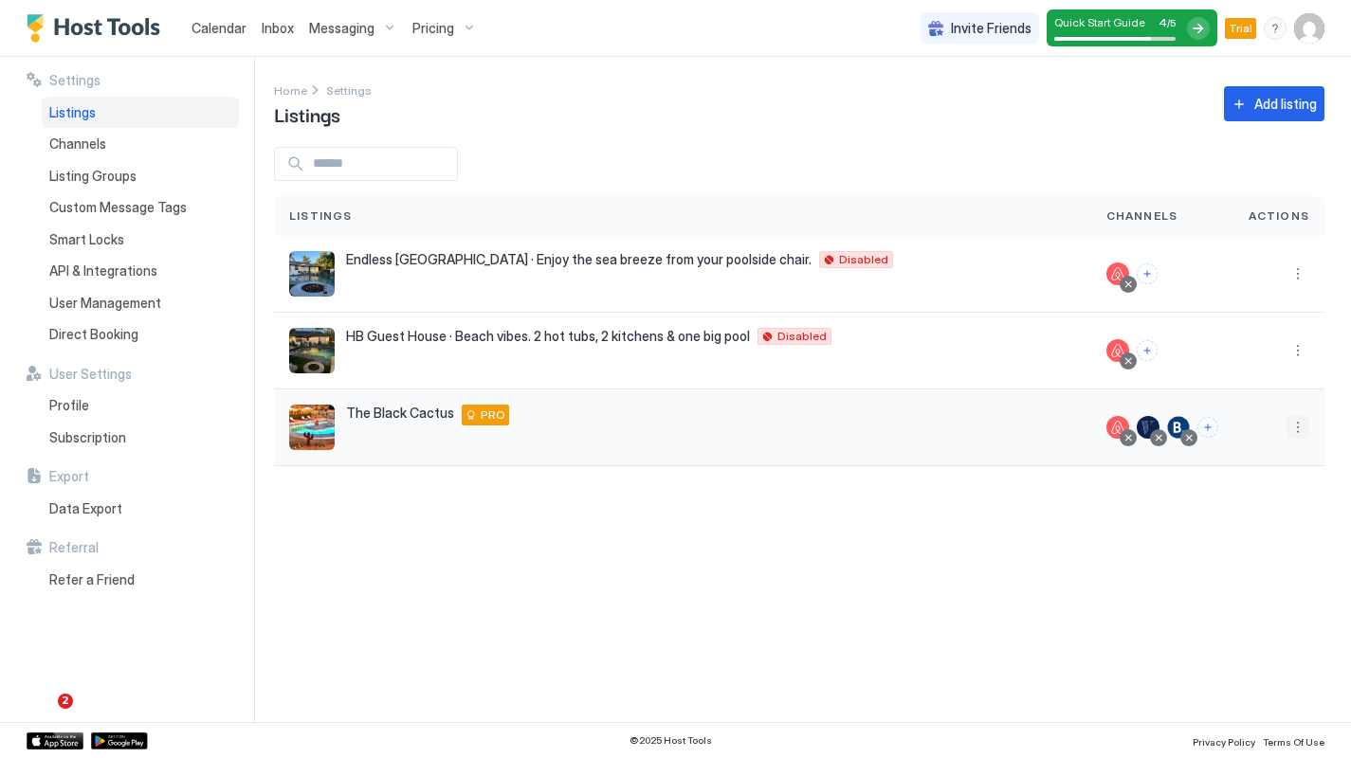
click at [1174, 423] on button "More options" at bounding box center [1297, 427] width 23 height 23
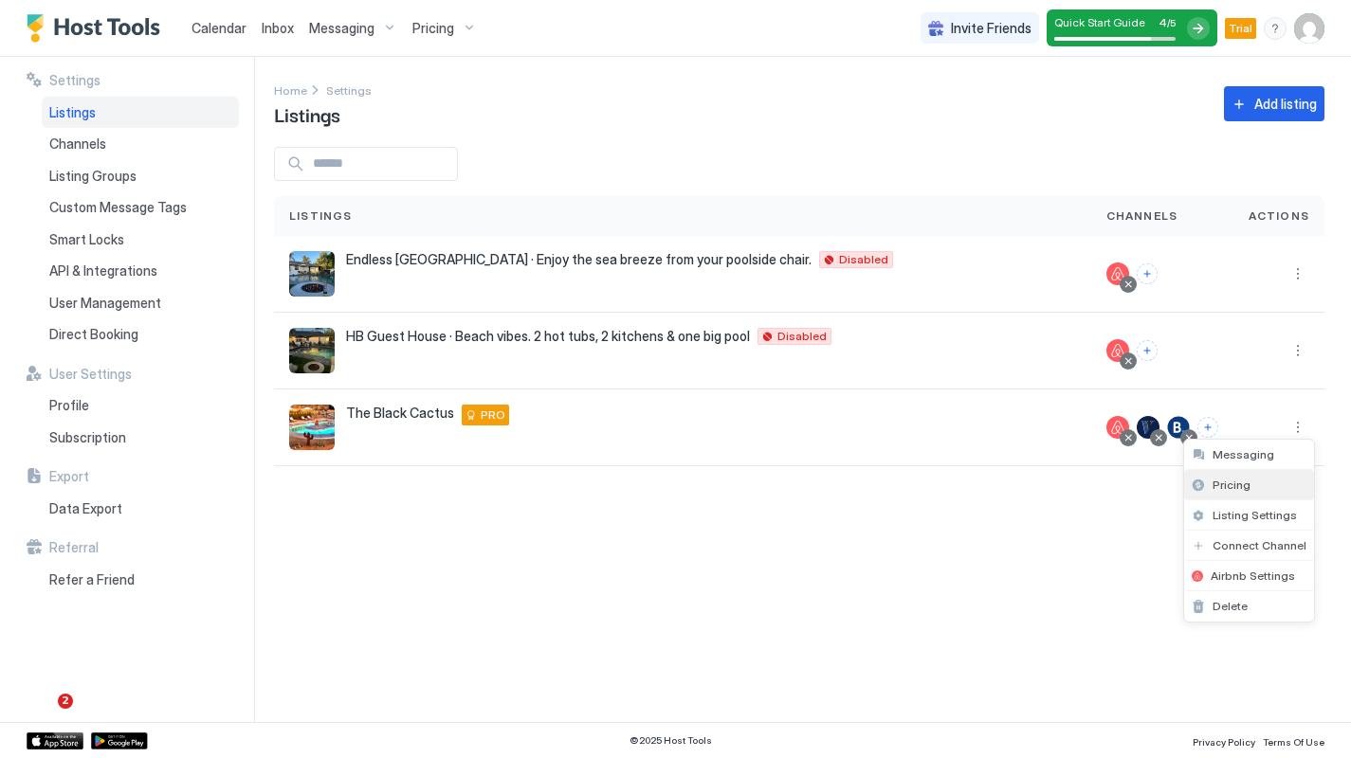
click at [1174, 481] on div "Pricing" at bounding box center [1249, 485] width 130 height 30
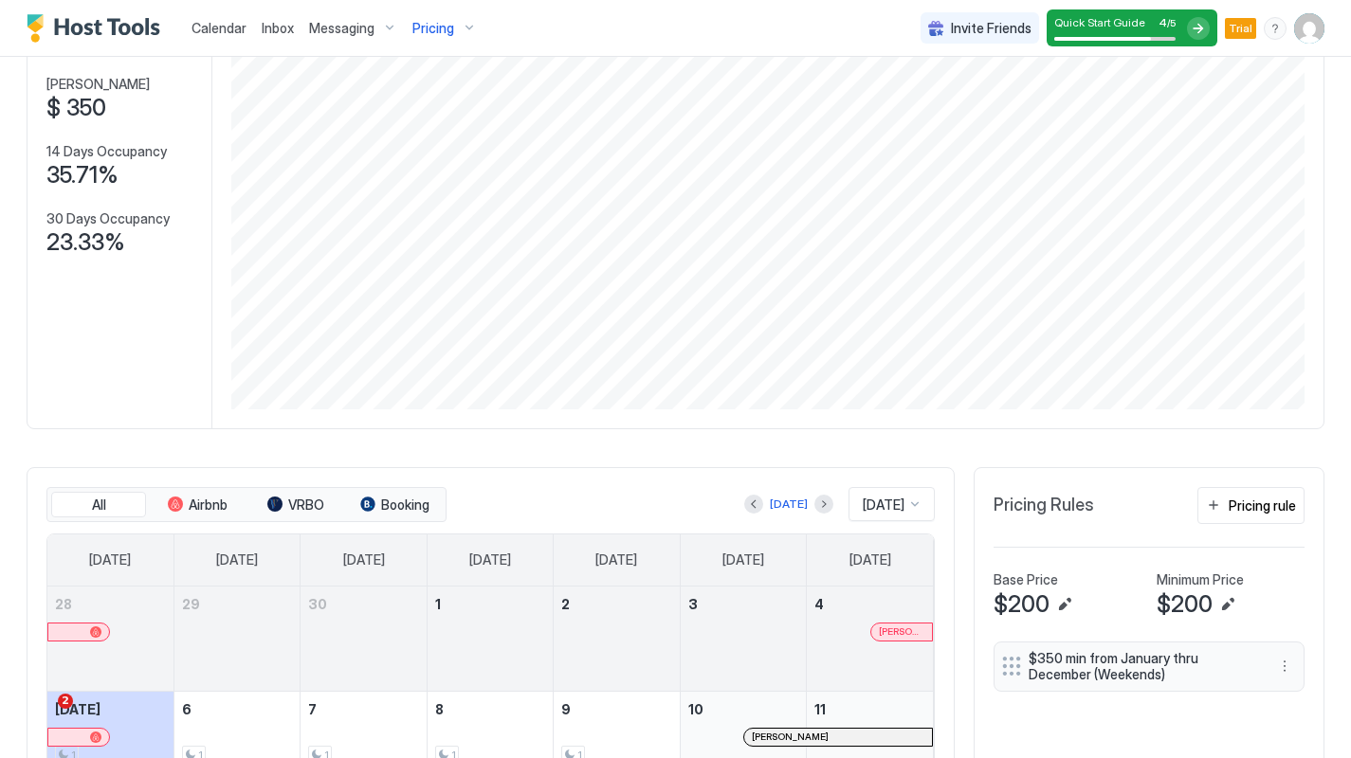
scroll to position [171, 0]
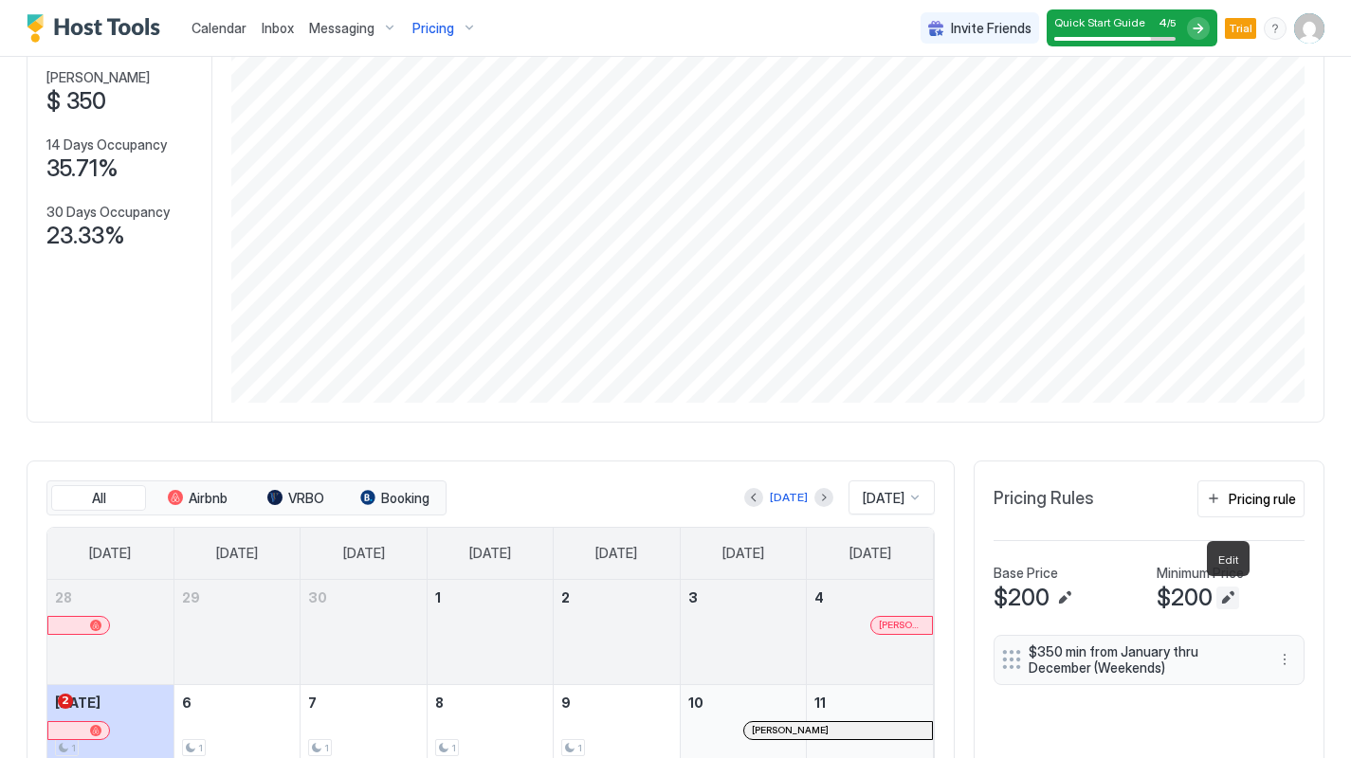
click at [1174, 598] on button "Edit" at bounding box center [1227, 598] width 23 height 23
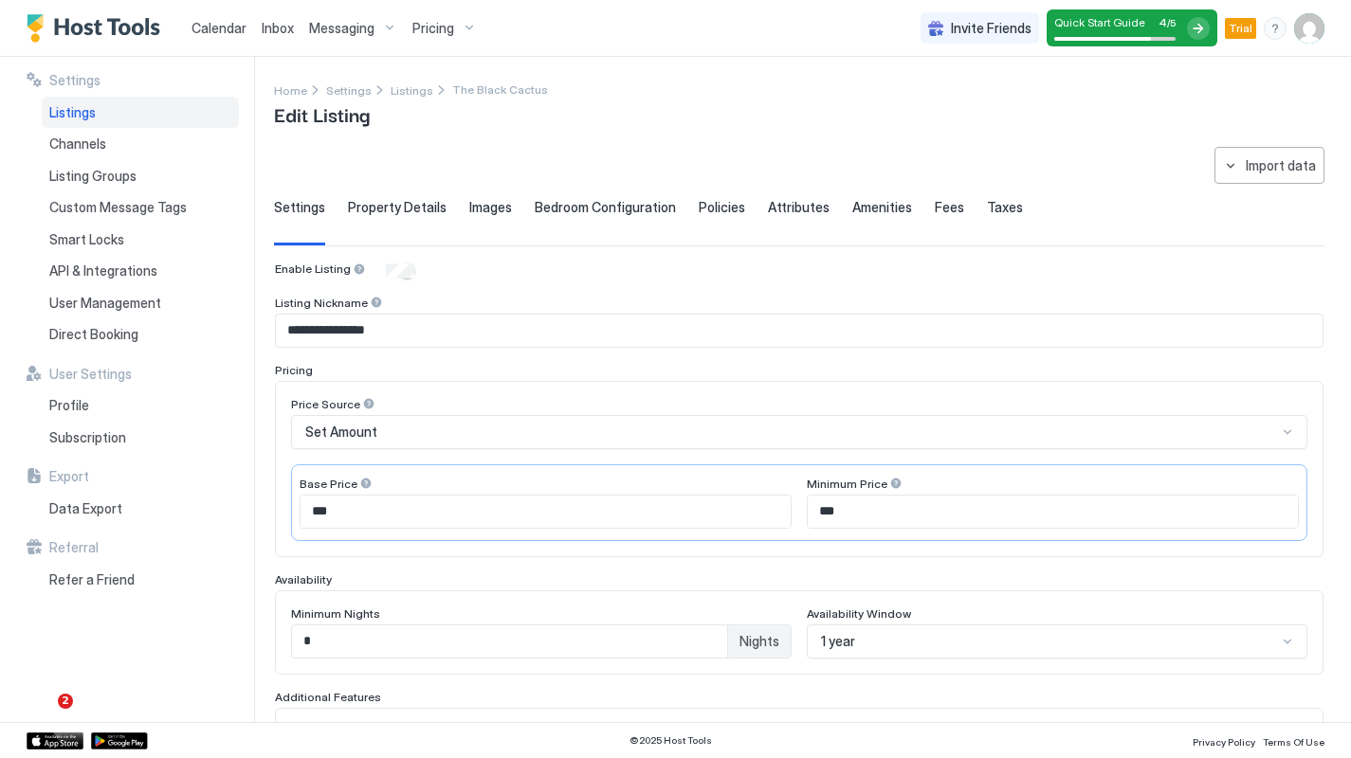
click at [1174, 598] on div "Minimum Nights * Nights Availability Window 1 year" at bounding box center [799, 633] width 1048 height 84
